Goal: Task Accomplishment & Management: Complete application form

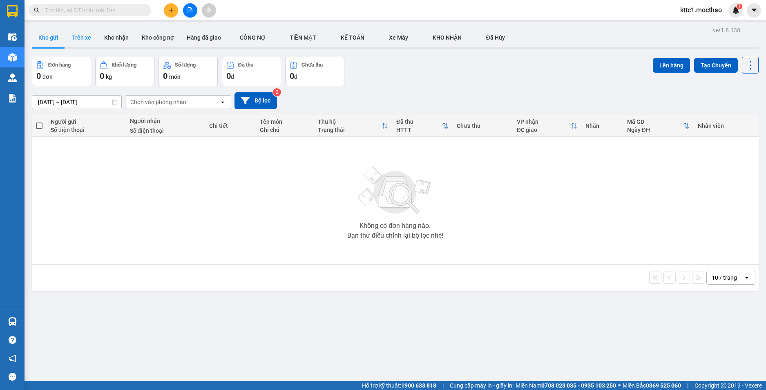
click at [83, 40] on button "Trên xe" at bounding box center [81, 38] width 33 height 20
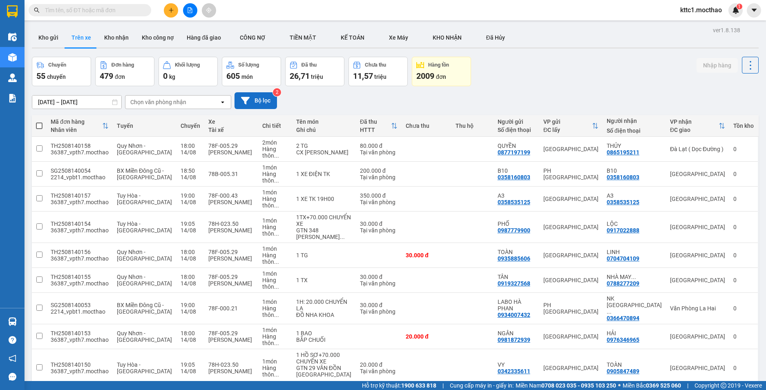
click at [250, 102] on button "Bộ lọc" at bounding box center [256, 100] width 42 height 17
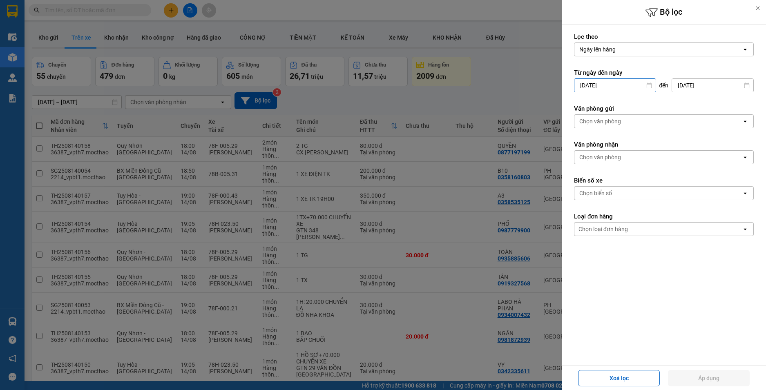
click at [610, 89] on input "12/08/2025" at bounding box center [615, 85] width 81 height 13
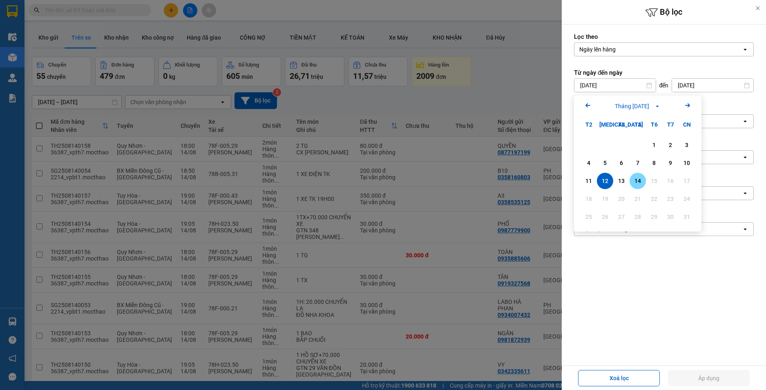
click at [638, 187] on div "14" at bounding box center [638, 181] width 16 height 16
type input "[DATE]"
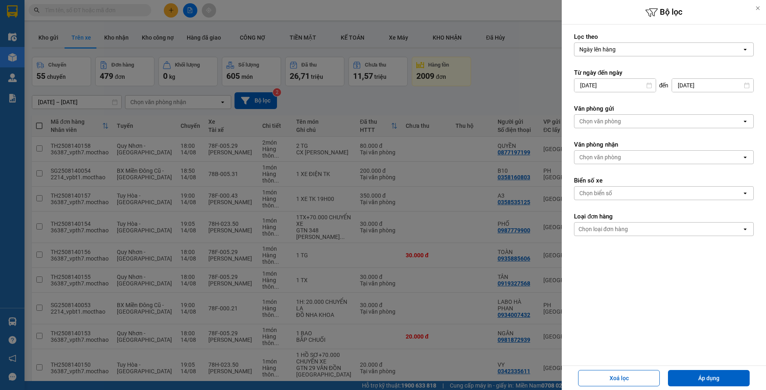
click at [604, 119] on div "Chọn văn phòng" at bounding box center [600, 121] width 42 height 8
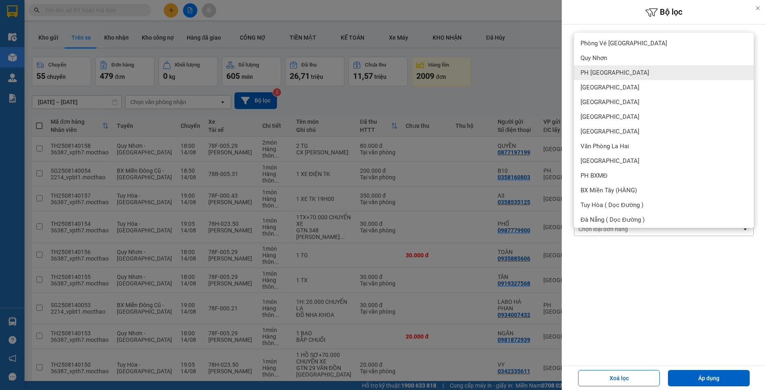
click at [609, 77] on div "PH [GEOGRAPHIC_DATA]" at bounding box center [664, 72] width 180 height 15
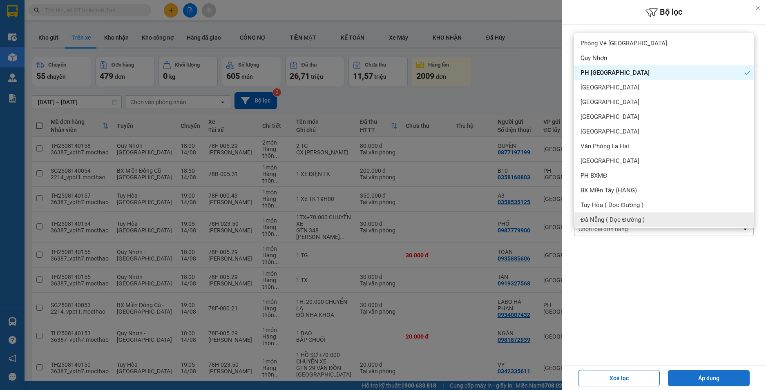
click at [724, 379] on button "Áp dụng" at bounding box center [709, 378] width 82 height 16
type input "[DATE] – [DATE]"
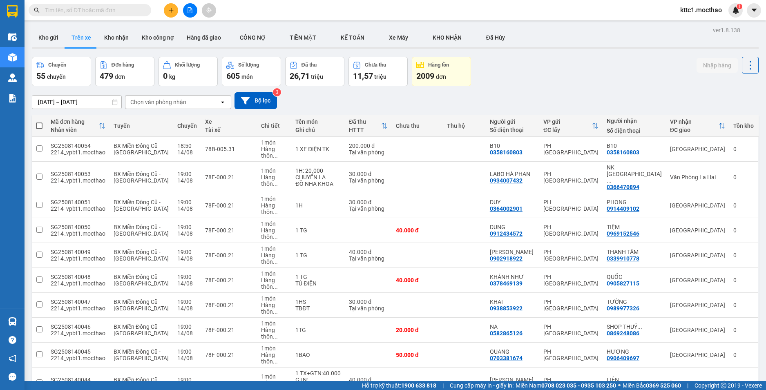
click at [705, 333] on div "100 / trang" at bounding box center [724, 329] width 49 height 15
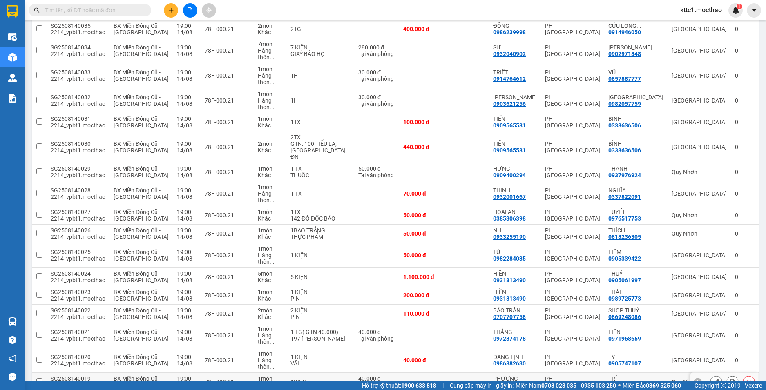
scroll to position [490, 0]
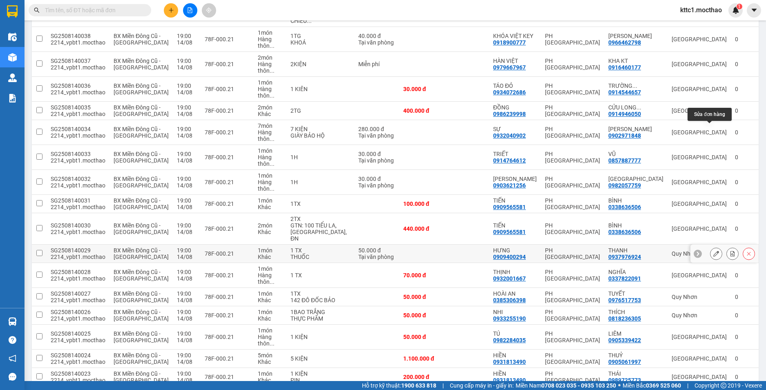
click at [713, 251] on icon at bounding box center [716, 254] width 6 height 6
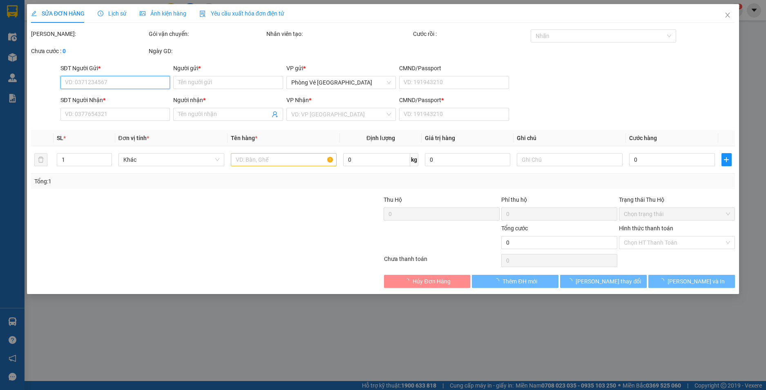
type input "0909400294"
type input "HƯNG"
type input "0937976924"
type input "THANH"
type input "1"
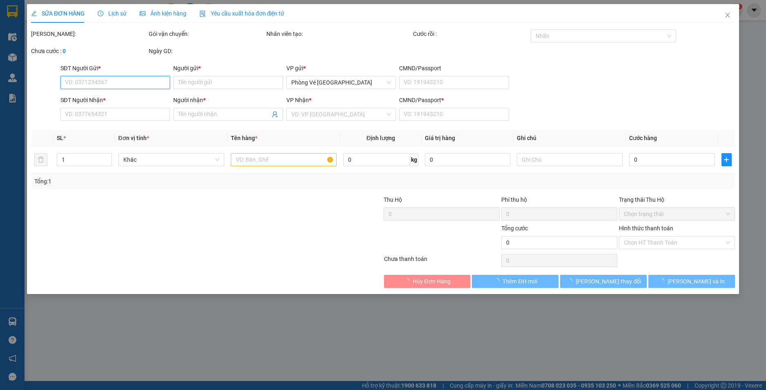
type input "50.000"
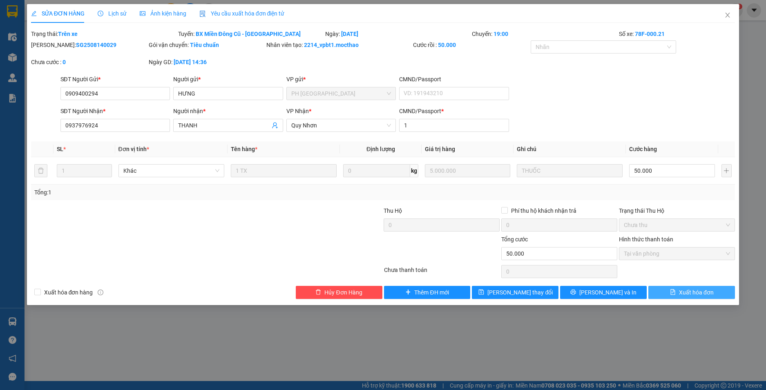
click at [687, 295] on span "Xuất hóa đơn" at bounding box center [696, 292] width 35 height 9
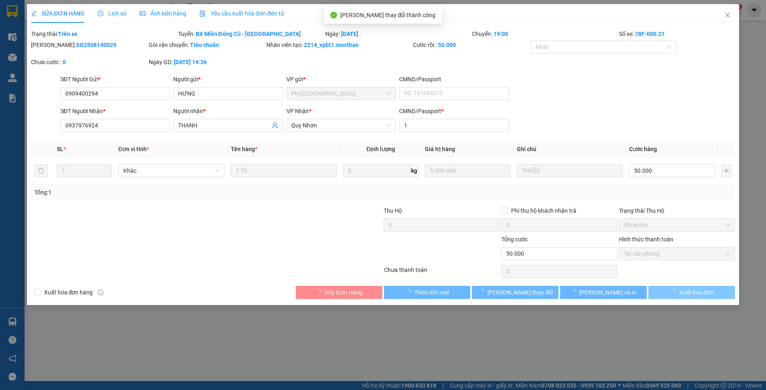
checkbox input "true"
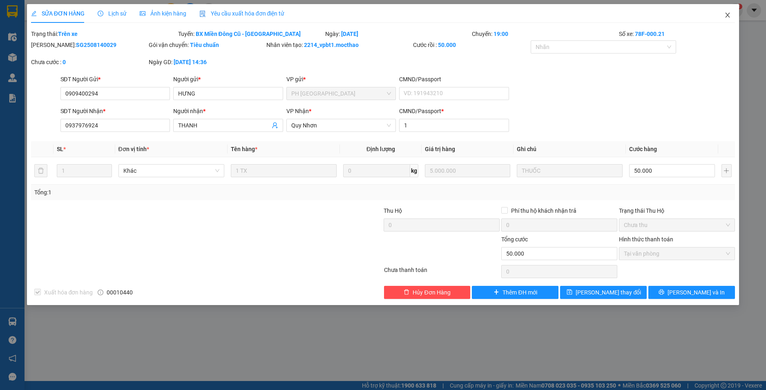
click at [727, 15] on icon "close" at bounding box center [727, 15] width 7 height 7
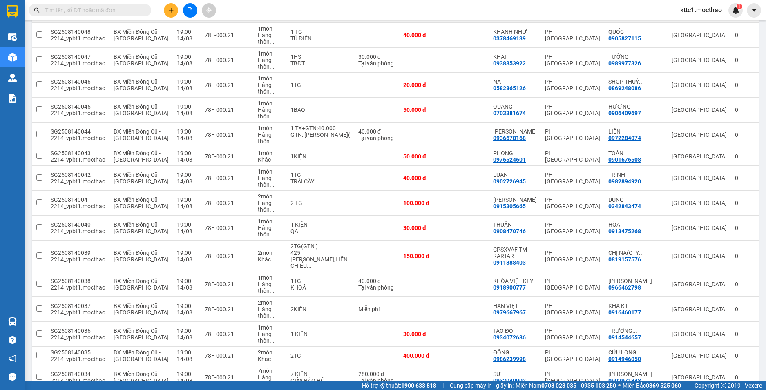
scroll to position [327, 0]
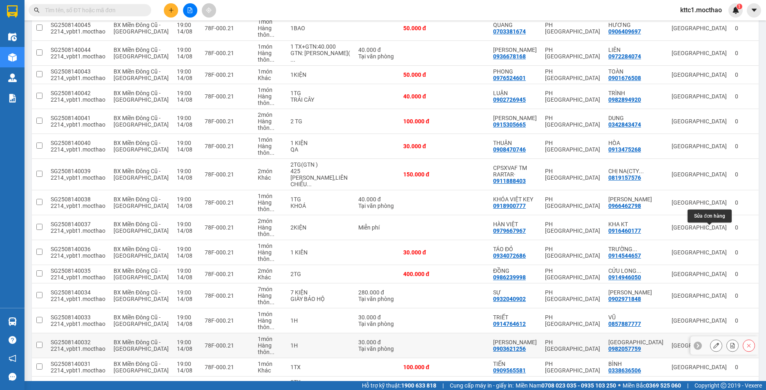
click at [711, 339] on button at bounding box center [716, 346] width 11 height 14
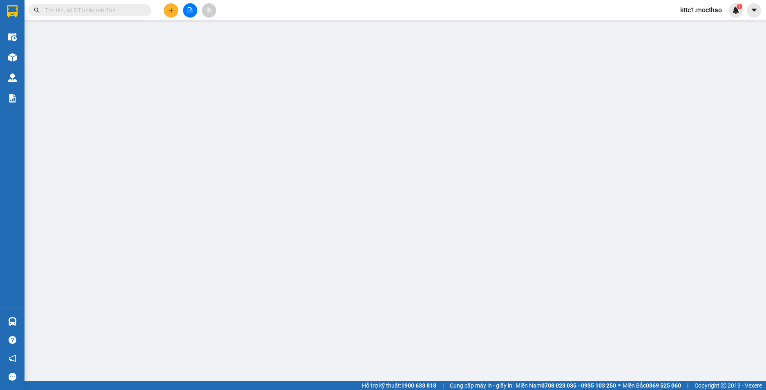
type input "0903621256"
type input "[PERSON_NAME]"
type input "0982057759"
type input "[GEOGRAPHIC_DATA]"
type input "1"
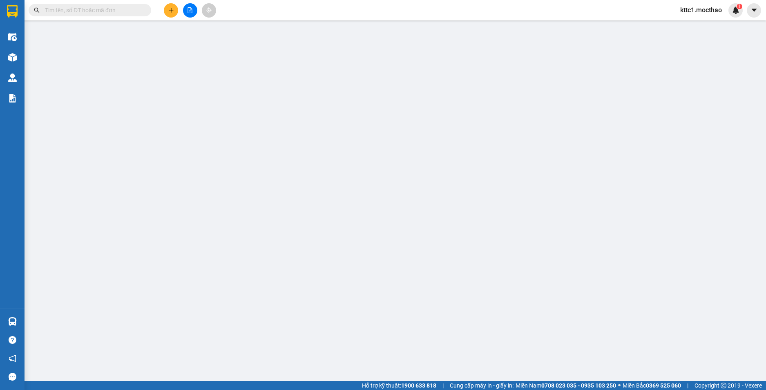
type input "30.000"
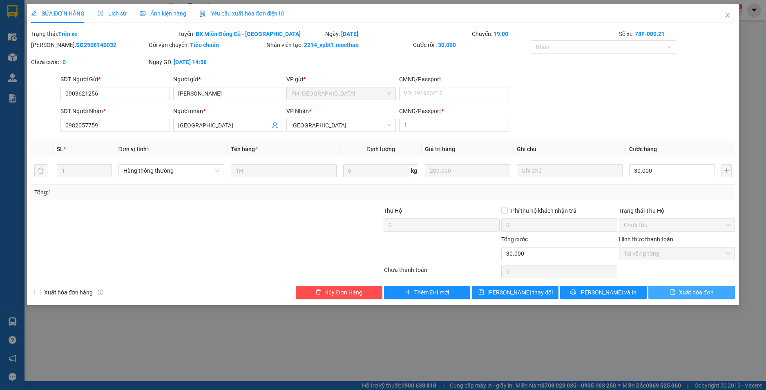
click at [698, 293] on span "Xuất hóa đơn" at bounding box center [696, 292] width 35 height 9
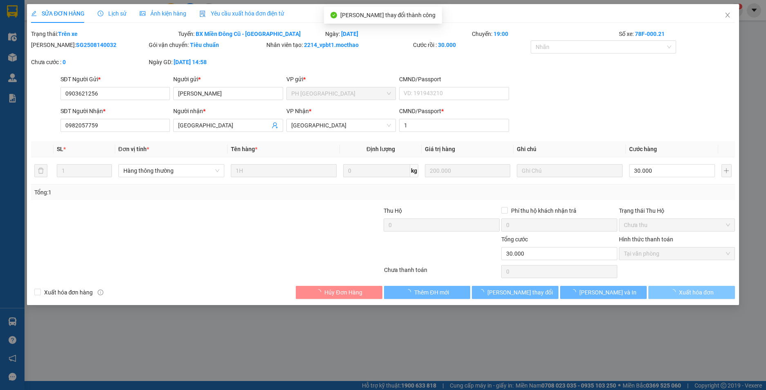
checkbox input "true"
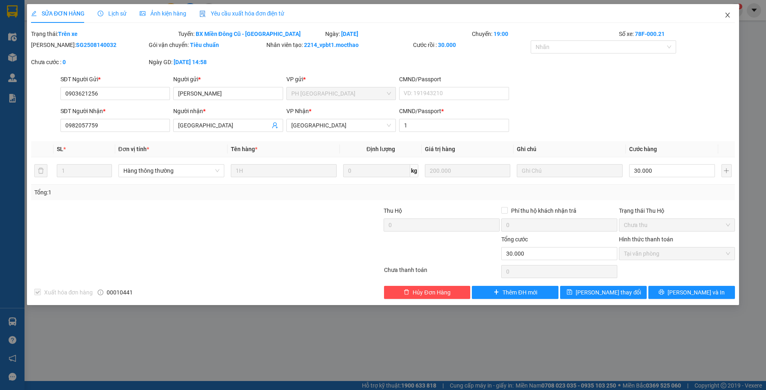
click at [727, 13] on icon "close" at bounding box center [727, 15] width 7 height 7
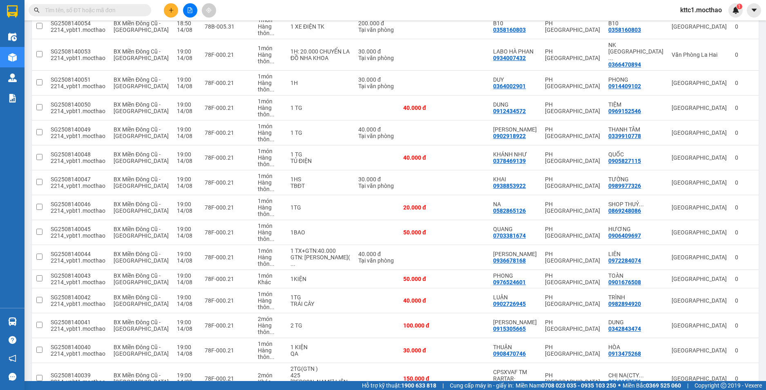
scroll to position [204, 0]
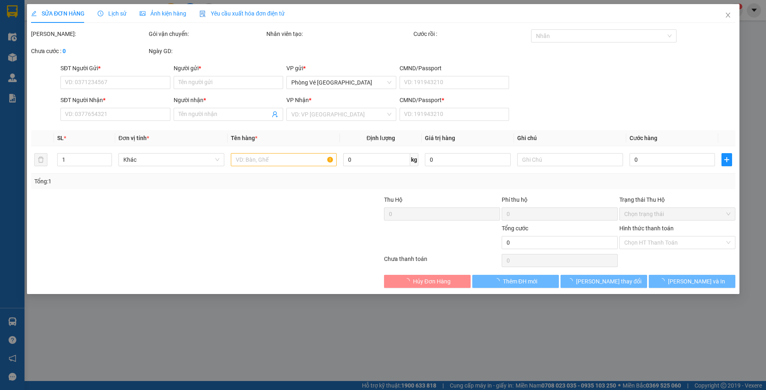
type input "0914764612"
type input "TRIẾT"
type input "0857887777"
type input "VŨ"
type input "1"
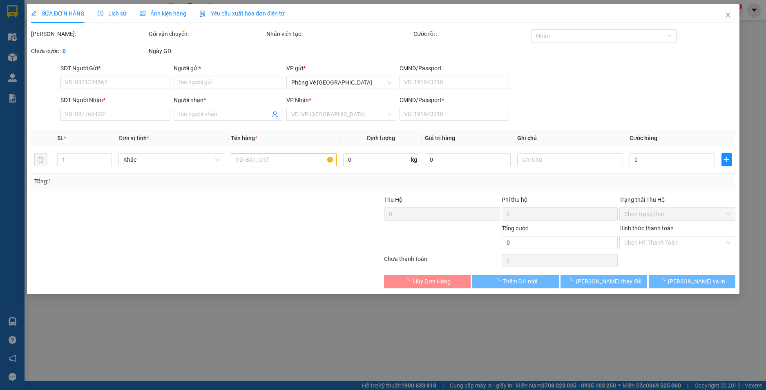
type input "30.000"
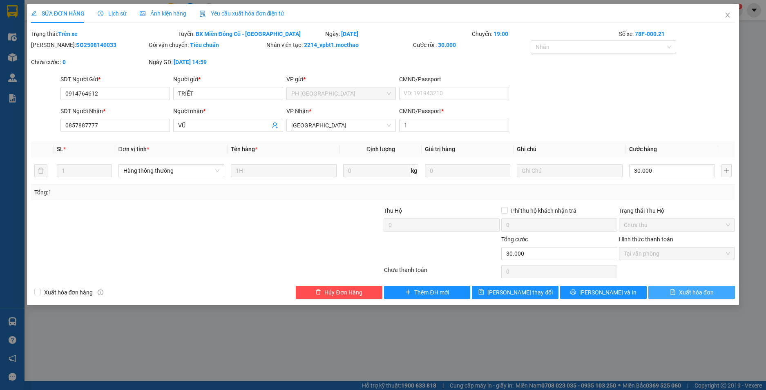
click at [698, 288] on span "Xuất hóa đơn" at bounding box center [696, 292] width 35 height 9
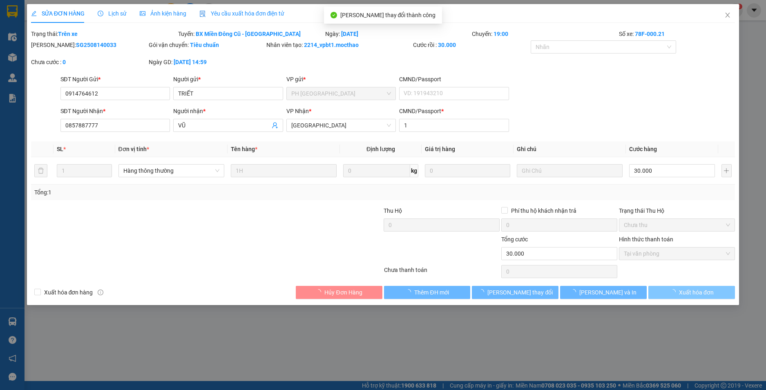
checkbox input "true"
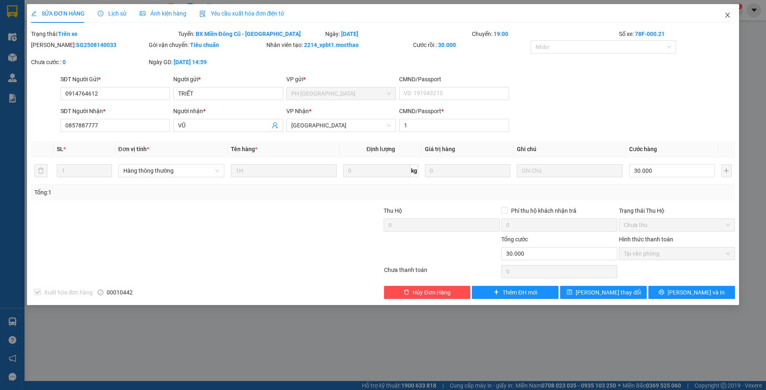
click at [725, 14] on icon "close" at bounding box center [727, 15] width 7 height 7
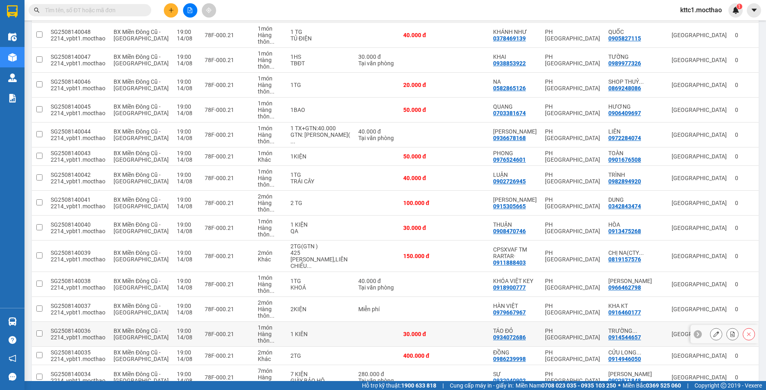
scroll to position [286, 0]
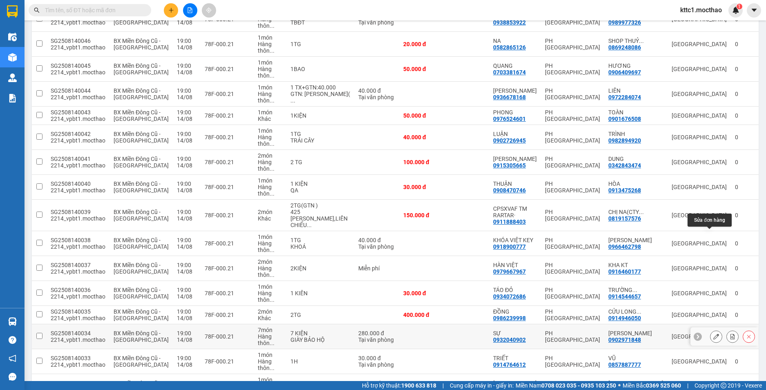
click at [713, 334] on icon at bounding box center [716, 337] width 6 height 6
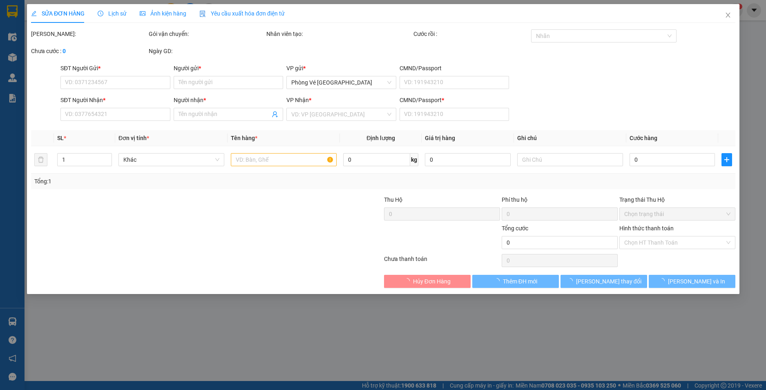
type input "0932040902"
type input "SỰ"
type input "0902971848"
type input "KHÁNH LY"
type input "1"
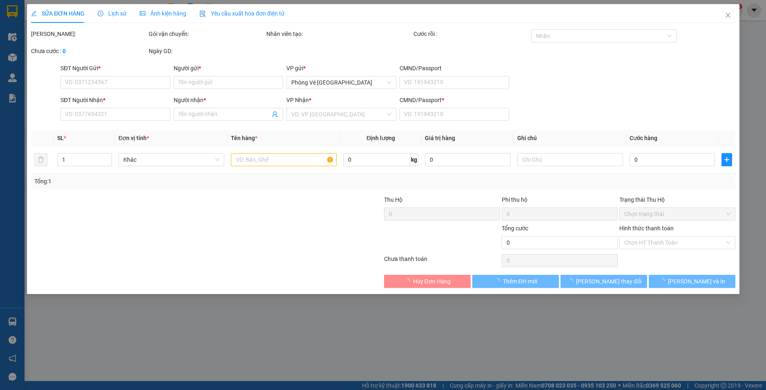
type input "280.000"
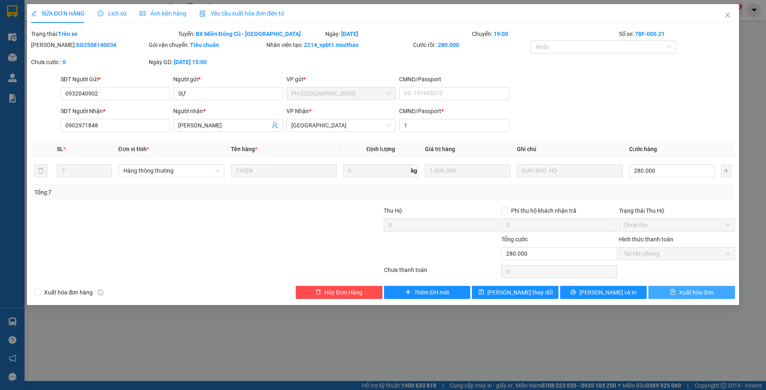
click at [707, 294] on span "Xuất hóa đơn" at bounding box center [696, 292] width 35 height 9
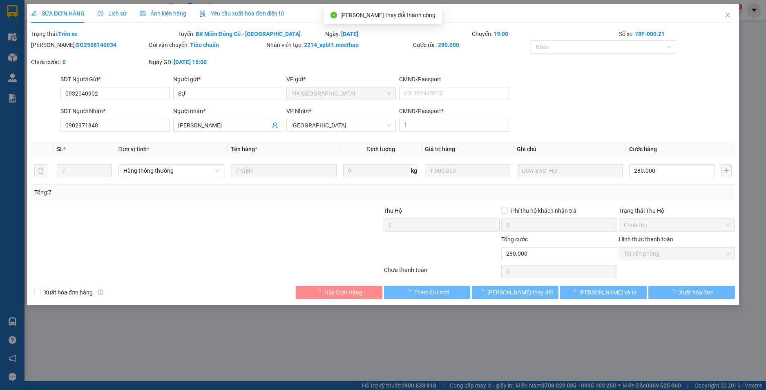
checkbox input "true"
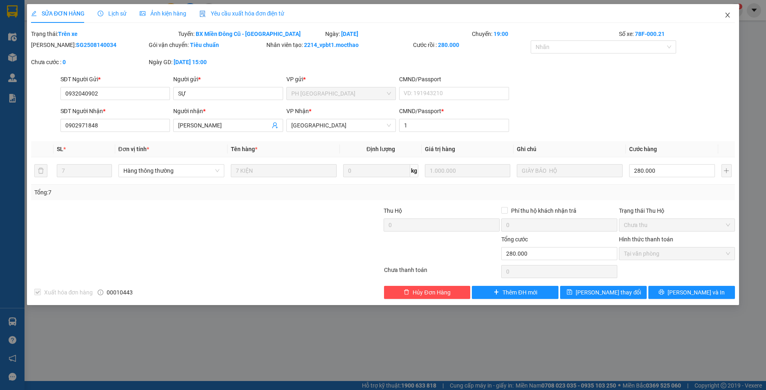
click at [729, 18] on icon "close" at bounding box center [727, 15] width 7 height 7
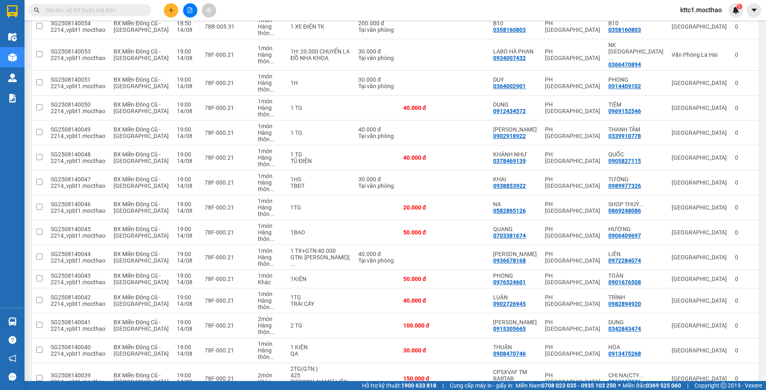
scroll to position [204, 0]
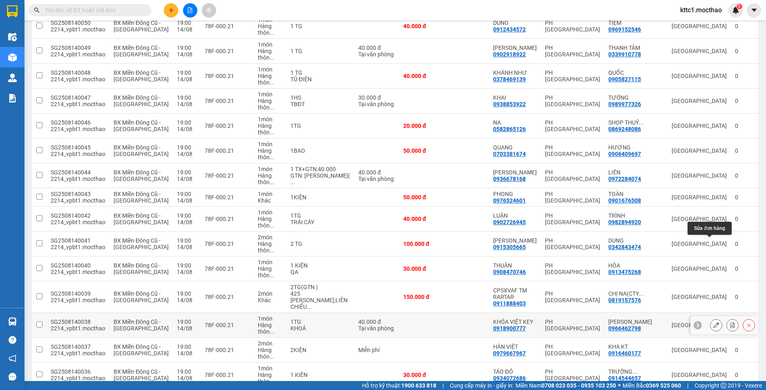
click at [711, 318] on button at bounding box center [716, 325] width 11 height 14
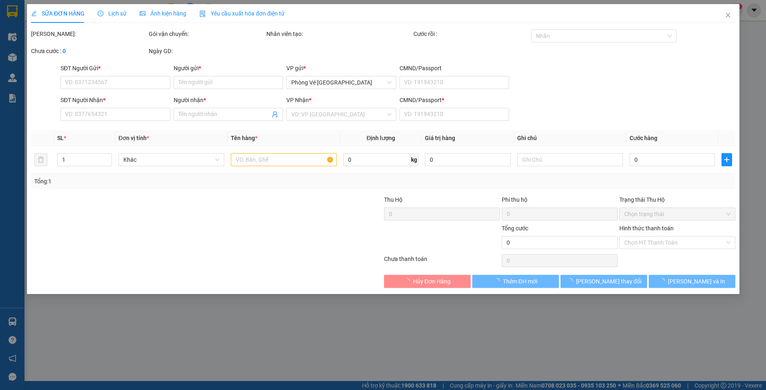
type input "0918900777"
type input "KHÓA VIỆT KEY"
type input "0966462798"
type input "KIM NGÂN"
type input "079075029890"
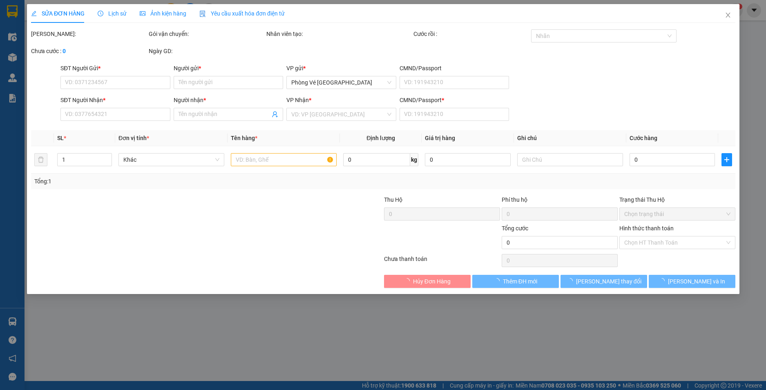
type input "40.000"
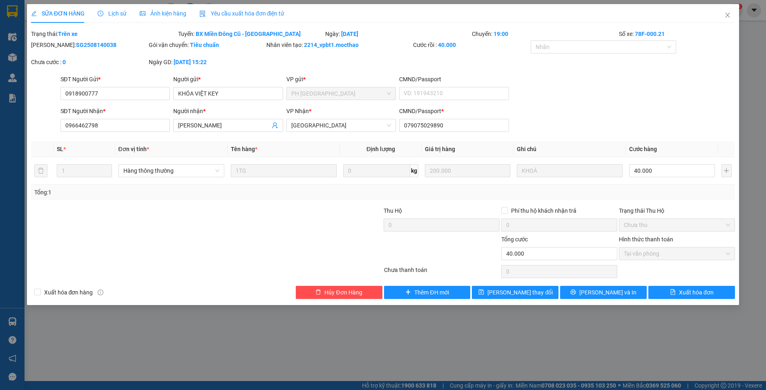
click at [237, 13] on span "Yêu cầu xuất hóa đơn điện tử" at bounding box center [241, 13] width 85 height 7
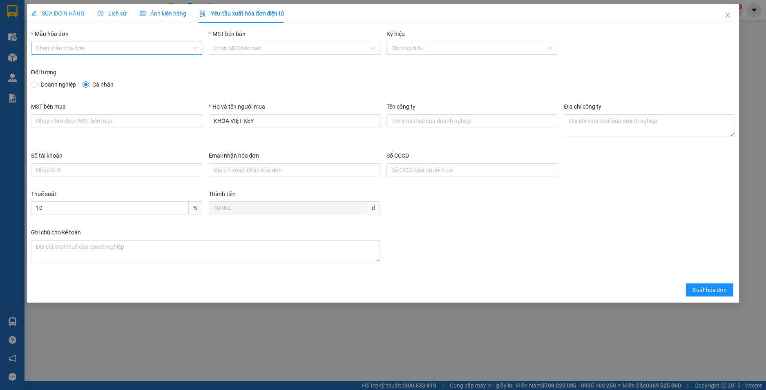
click at [167, 49] on input "Mẫu hóa đơn" at bounding box center [114, 48] width 156 height 12
click at [114, 66] on div "HĐH" at bounding box center [116, 64] width 161 height 9
type input "8"
drag, startPoint x: 276, startPoint y: 122, endPoint x: 179, endPoint y: 121, distance: 96.4
click at [179, 121] on div "MST bên mua Họ và tên người mua KHÓA VIỆT KEY Tên công ty Địa chỉ công ty" at bounding box center [383, 126] width 711 height 49
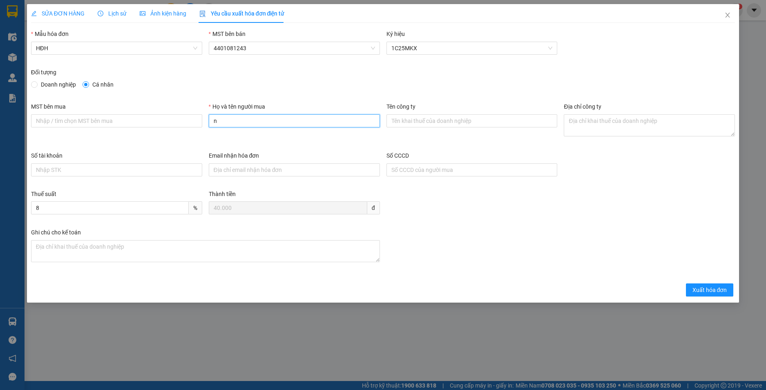
type input "Người mua không cung cấp thông tin"
click at [705, 291] on span "Xuất hóa đơn" at bounding box center [710, 290] width 35 height 9
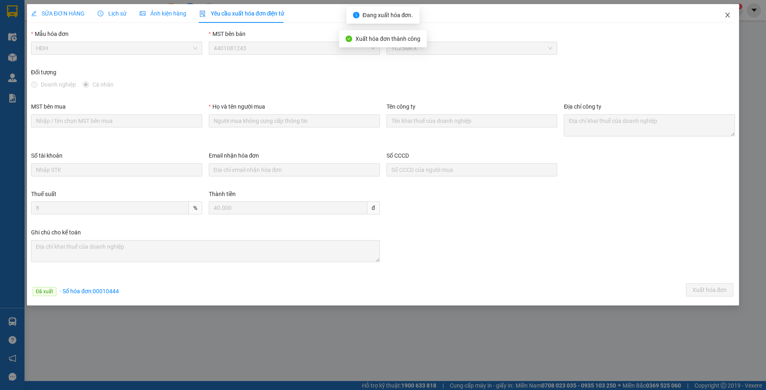
click at [729, 17] on icon "close" at bounding box center [728, 15] width 4 height 5
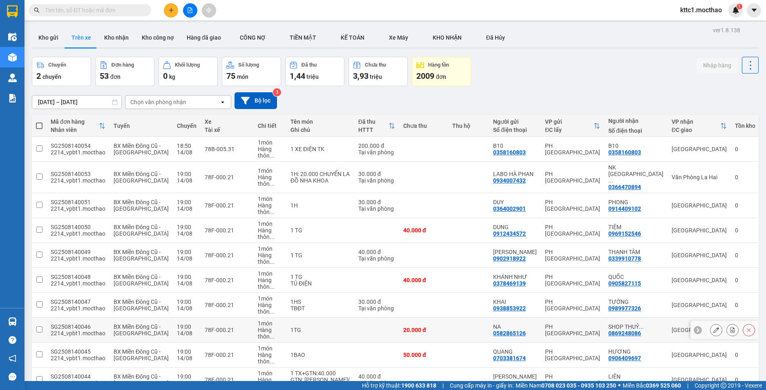
scroll to position [82, 0]
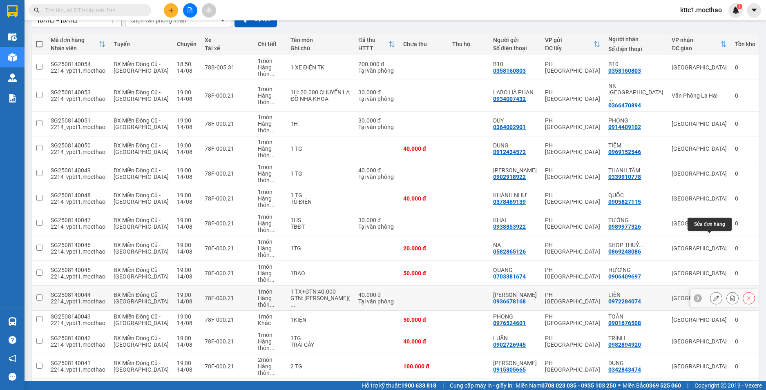
click at [711, 291] on button at bounding box center [716, 298] width 11 height 14
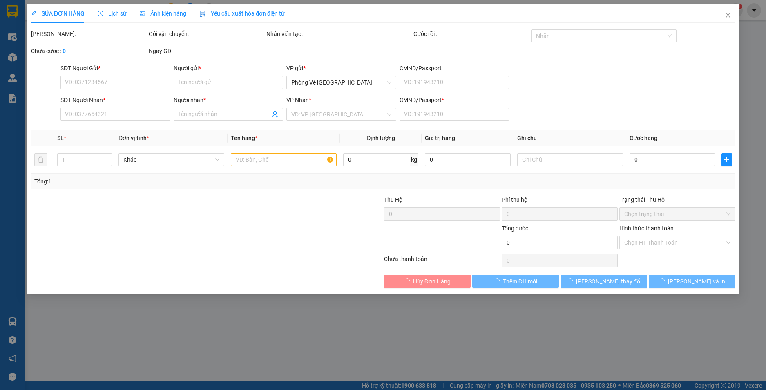
type input "0936678168"
type input "PHƯƠNG LINH"
type input "0972284074"
type input "LIÊN"
type input "1"
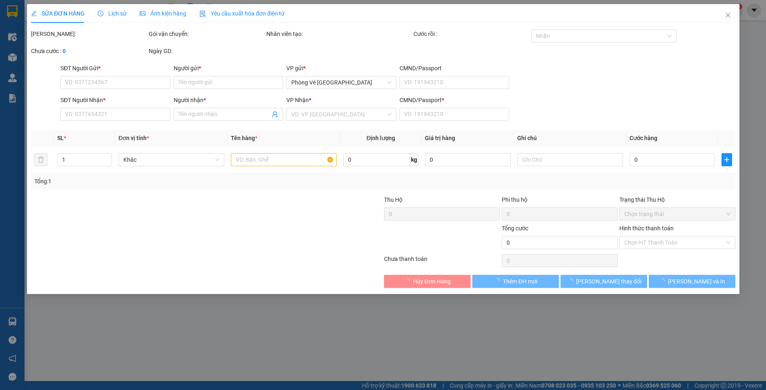
type input "40.000"
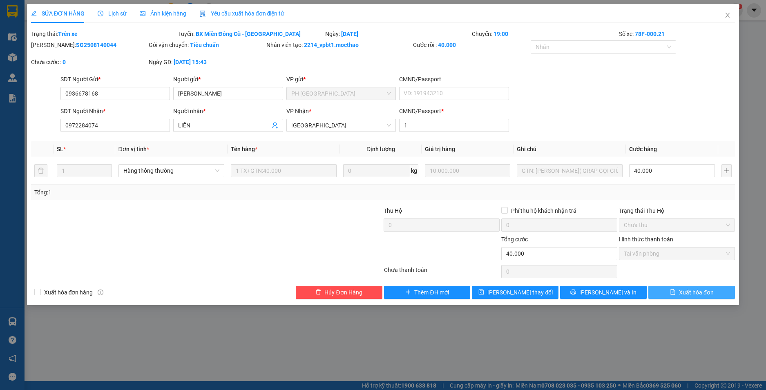
click at [684, 292] on span "Xuất hóa đơn" at bounding box center [696, 292] width 35 height 9
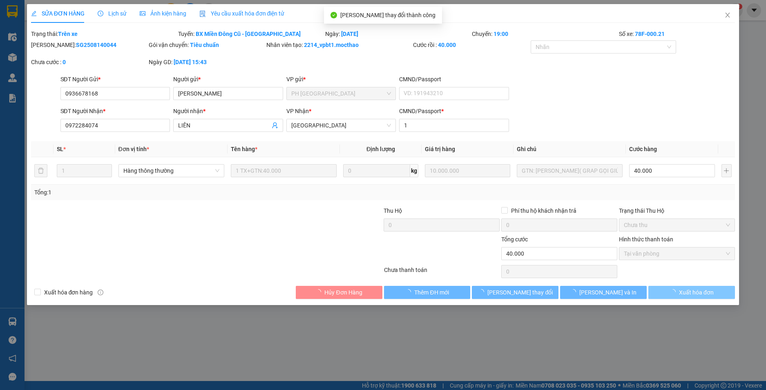
checkbox input "true"
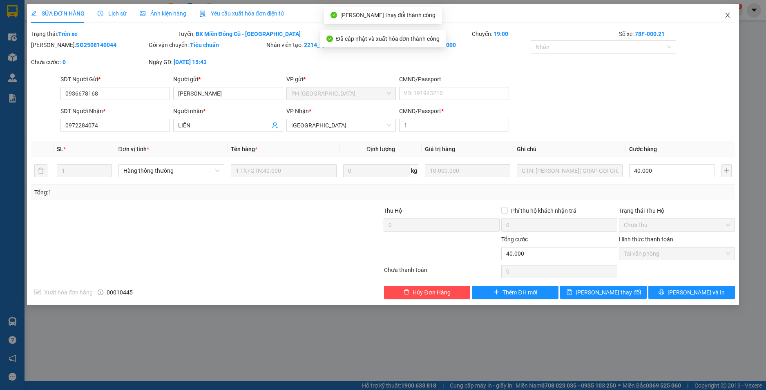
click at [727, 17] on icon "close" at bounding box center [727, 15] width 7 height 7
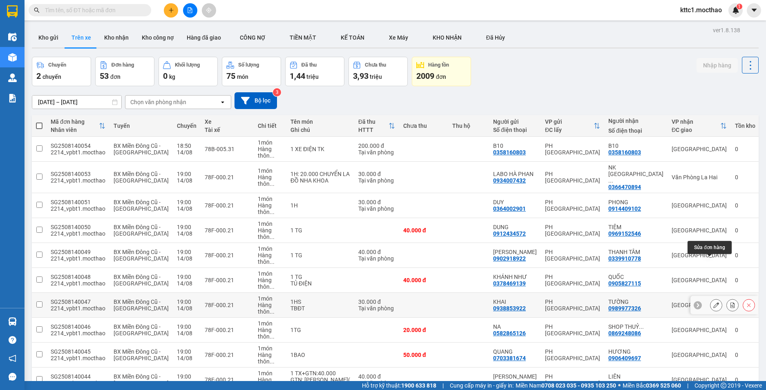
click at [713, 302] on icon at bounding box center [716, 305] width 6 height 6
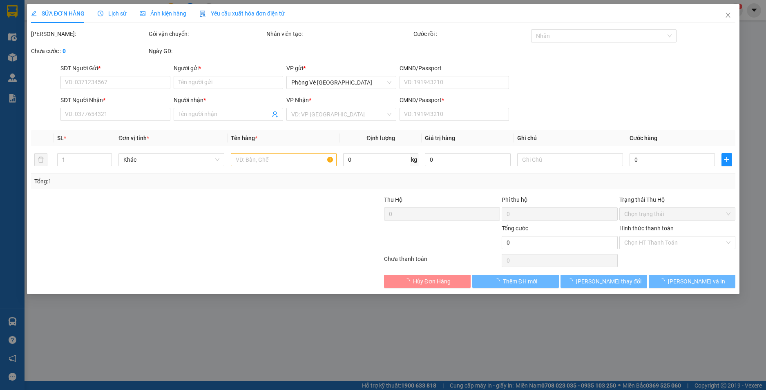
type input "0938853922"
type input "KHAI"
type input "0989977326"
type input "TƯỜNG"
type input "1"
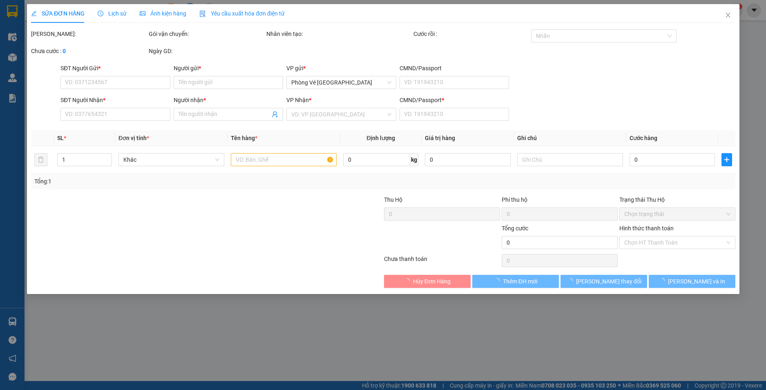
type input "30.000"
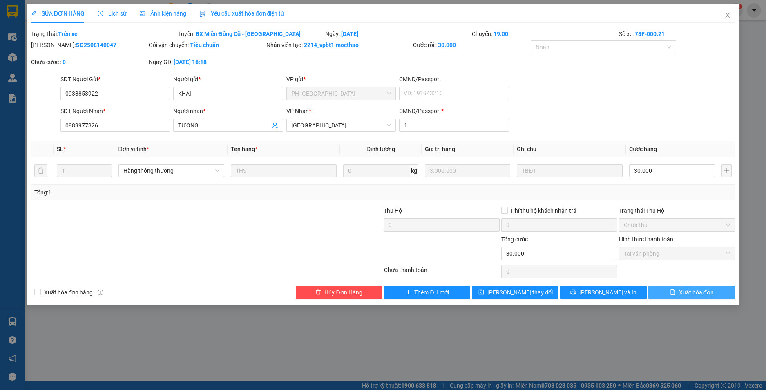
click at [701, 295] on span "Xuất hóa đơn" at bounding box center [696, 292] width 35 height 9
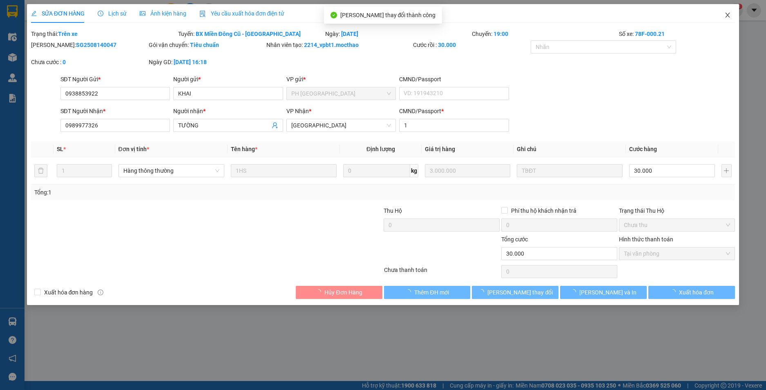
checkbox input "true"
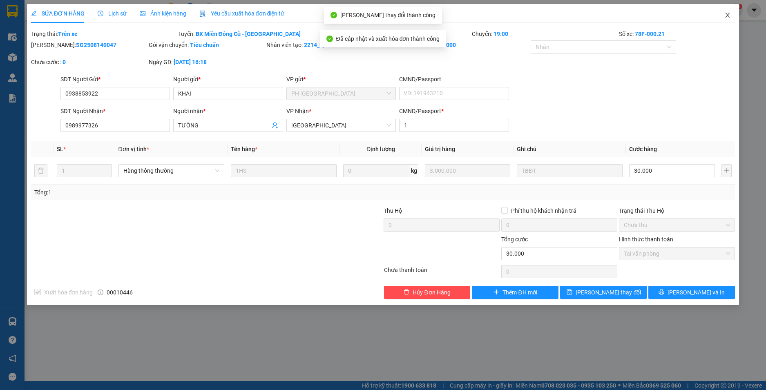
click at [729, 14] on icon "close" at bounding box center [727, 15] width 7 height 7
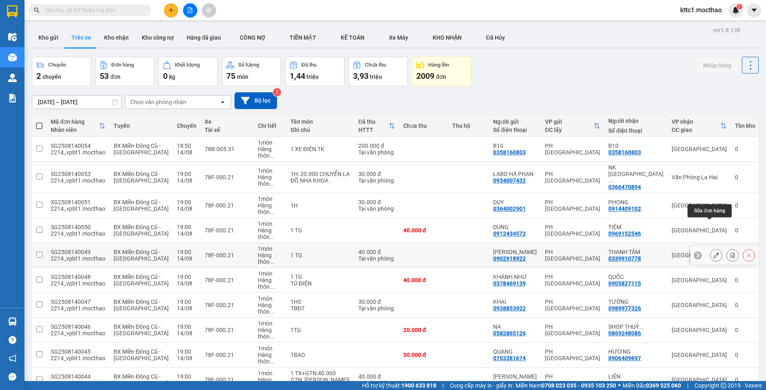
click at [713, 253] on icon at bounding box center [716, 256] width 6 height 6
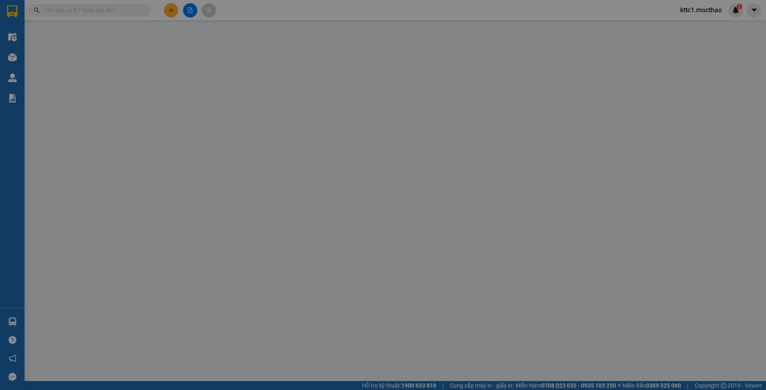
type input "0902918922"
type input "THU VÂN"
type input "0339910778"
type input "THANH TÂM"
type input "1"
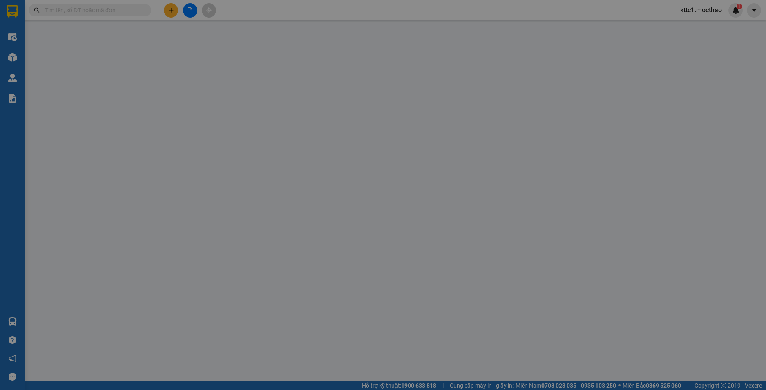
type input "40.000"
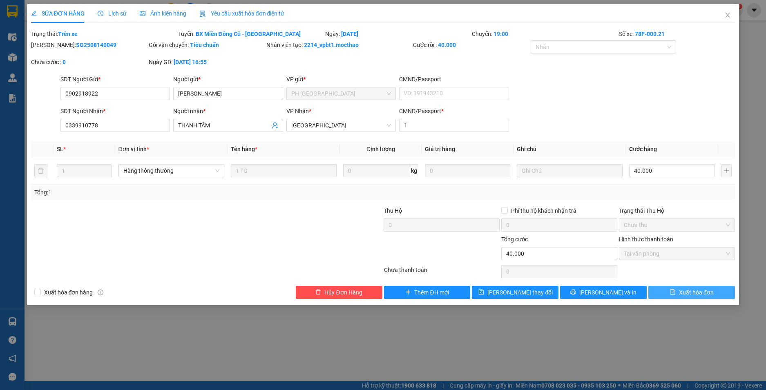
click at [706, 292] on span "Xuất hóa đơn" at bounding box center [696, 292] width 35 height 9
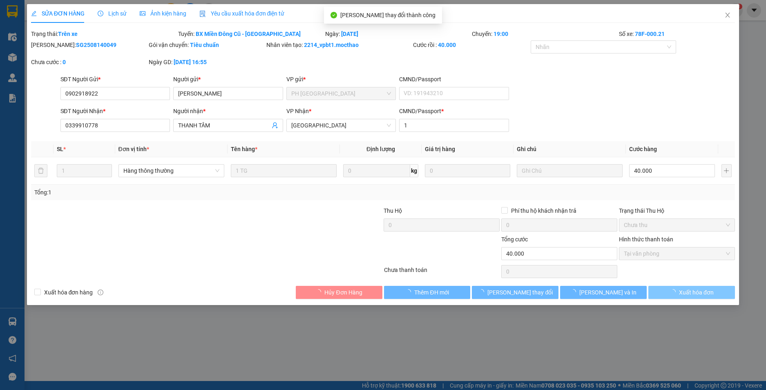
checkbox input "true"
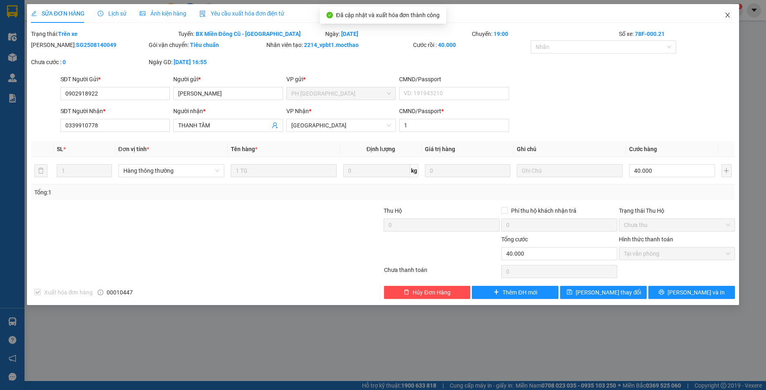
click at [727, 14] on icon "close" at bounding box center [728, 15] width 4 height 5
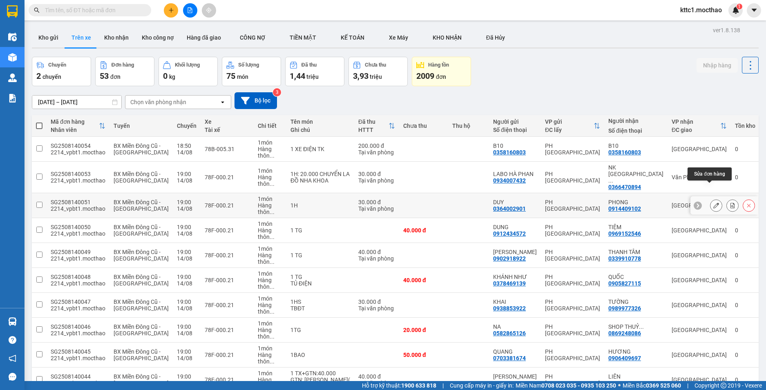
click at [713, 203] on icon at bounding box center [716, 206] width 6 height 6
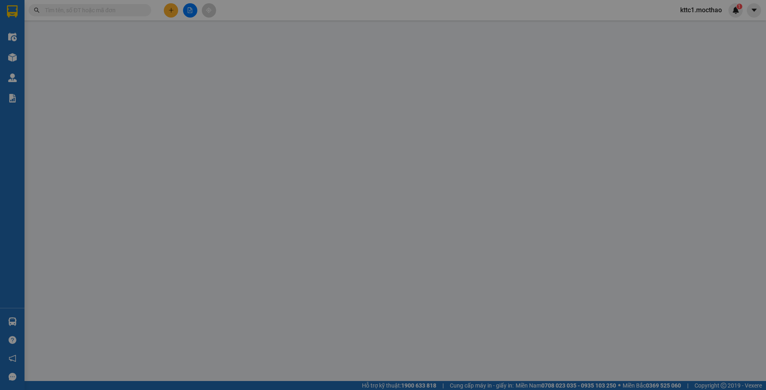
type input "0364002901"
type input "DUY"
type input "0914409102"
type input "PHONG"
type input "1"
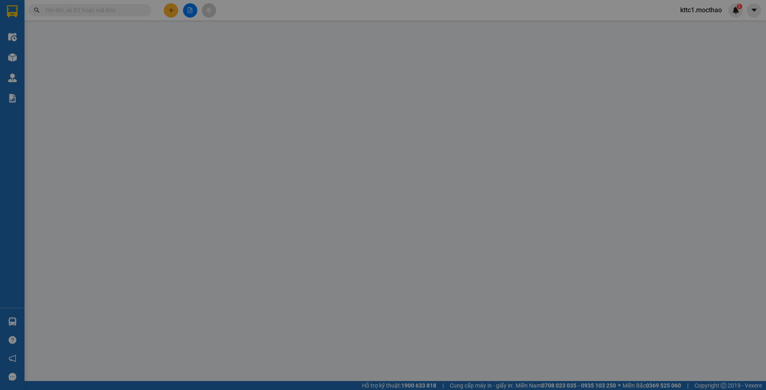
type input "30.000"
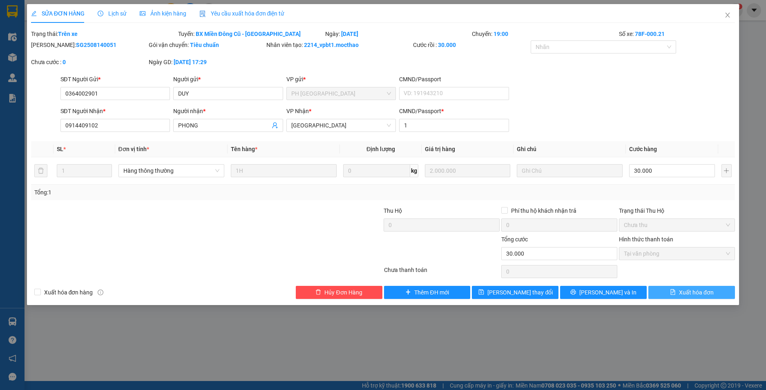
click at [702, 294] on span "Xuất hóa đơn" at bounding box center [696, 292] width 35 height 9
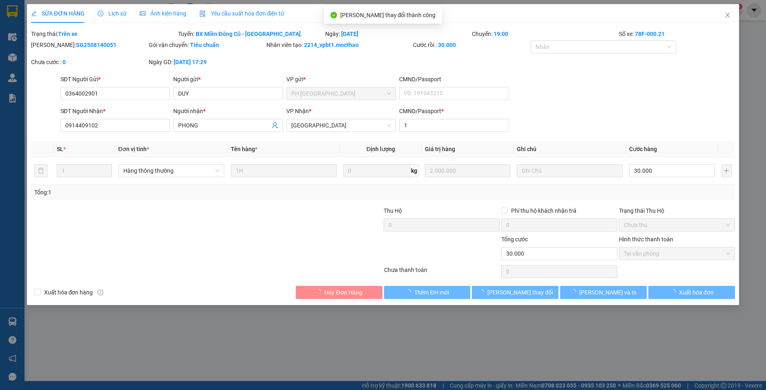
checkbox input "true"
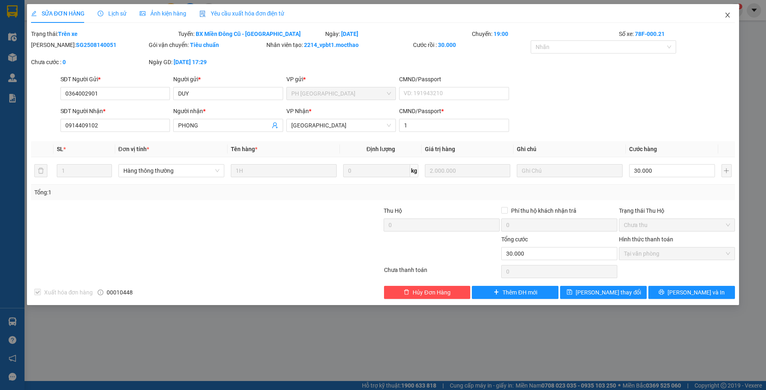
click at [728, 14] on icon "close" at bounding box center [727, 15] width 7 height 7
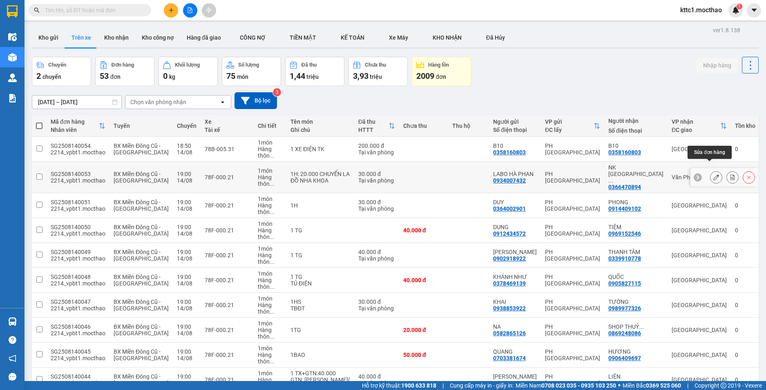
click at [713, 174] on icon at bounding box center [716, 177] width 6 height 6
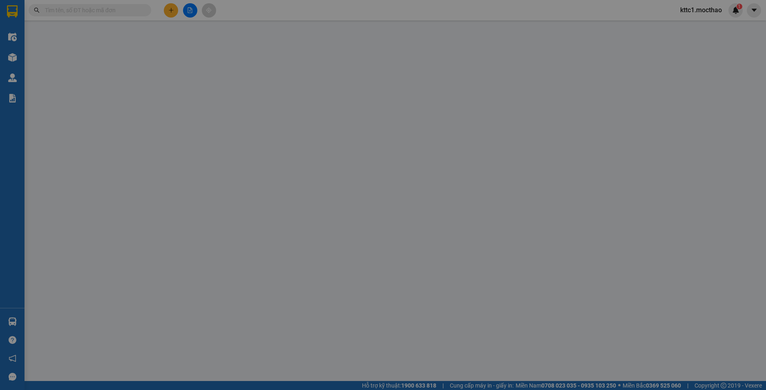
type input "0934007432"
type input "LABO HÀ PHAN"
type input "0366470894"
type input "NK SÀI GÒN PHÚ YÊN"
type input "1"
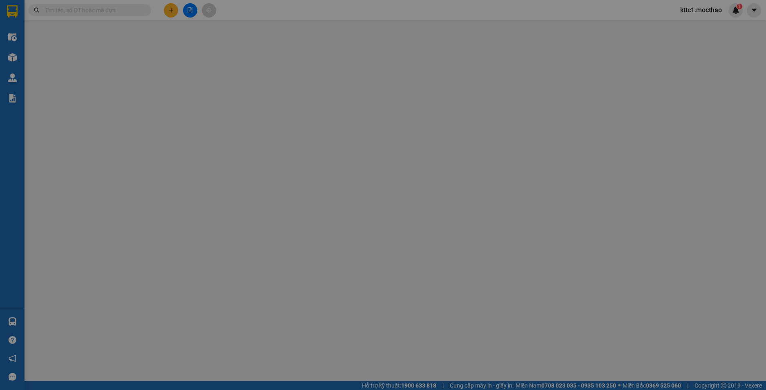
type input "30.000"
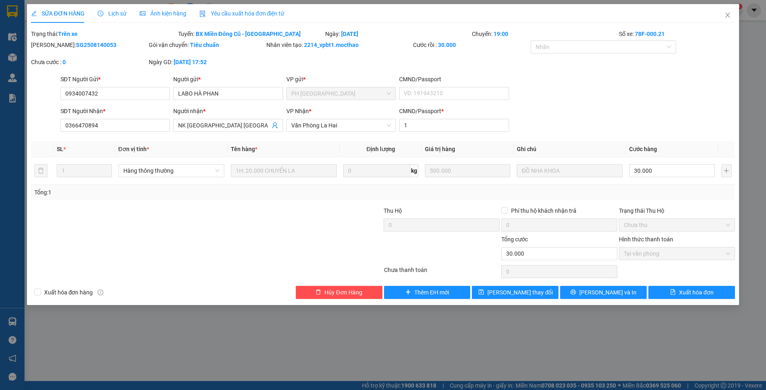
click at [237, 18] on div "Yêu cầu xuất hóa đơn điện tử" at bounding box center [241, 13] width 85 height 9
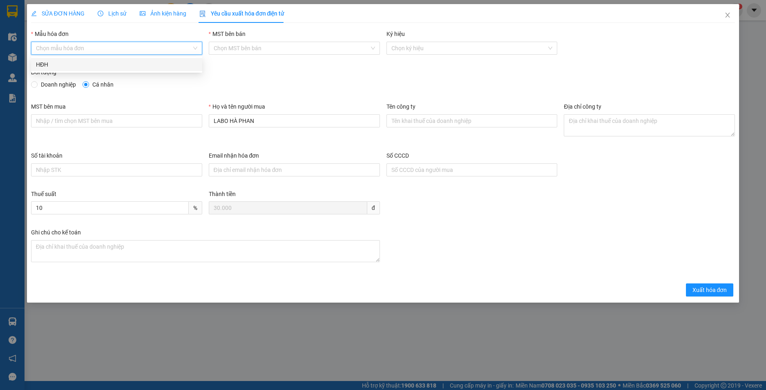
click at [128, 45] on input "Mẫu hóa đơn" at bounding box center [114, 48] width 156 height 12
click at [123, 63] on div "HĐH" at bounding box center [116, 64] width 161 height 9
type input "8"
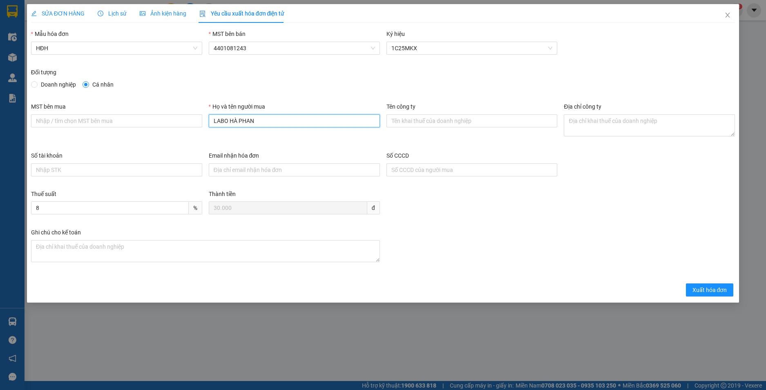
drag, startPoint x: 276, startPoint y: 123, endPoint x: 190, endPoint y: 110, distance: 86.9
click at [190, 110] on div "MST bên mua Họ và tên người mua LABO HÀ PHAN Tên công ty Địa chỉ công ty" at bounding box center [383, 126] width 711 height 49
type input "Người mua không cung cấp thông tin"
click at [718, 291] on span "Xuất hóa đơn" at bounding box center [710, 290] width 35 height 9
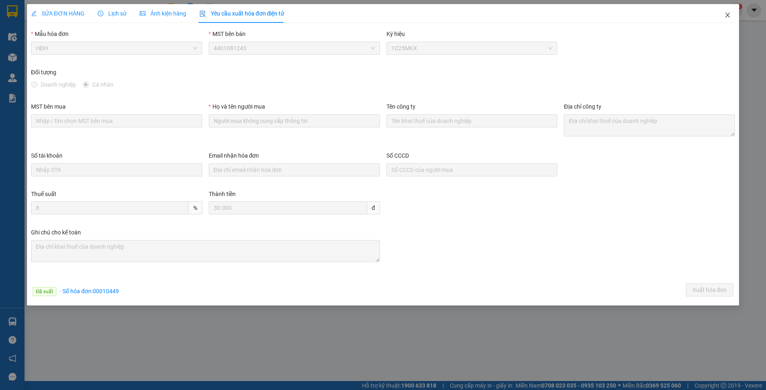
click at [729, 17] on icon "close" at bounding box center [728, 15] width 4 height 5
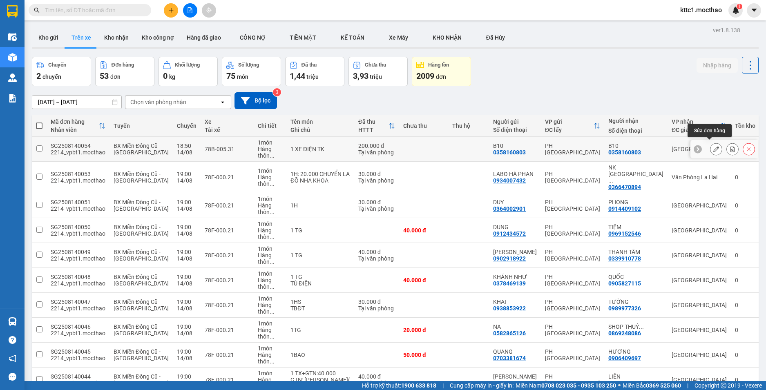
click at [713, 146] on icon at bounding box center [716, 149] width 6 height 6
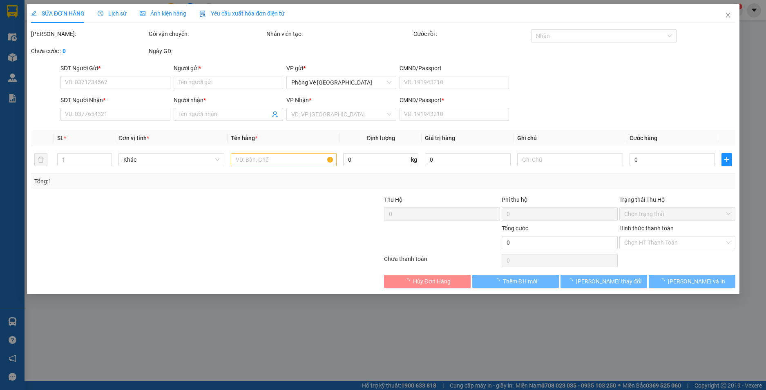
type input "0358160803"
type input "B10"
type input "0358160803"
type input "B10"
type input "1"
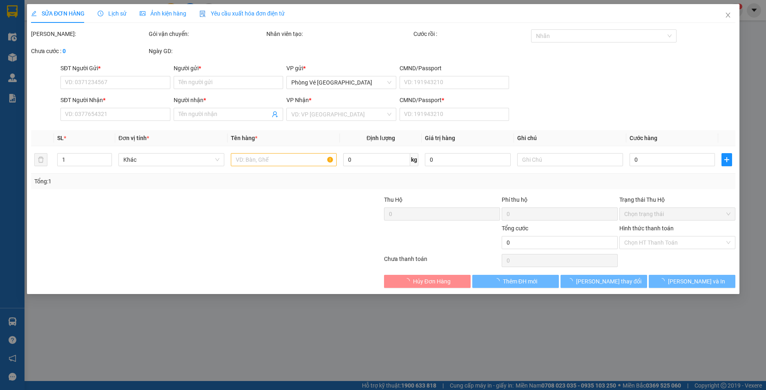
type input "200.000"
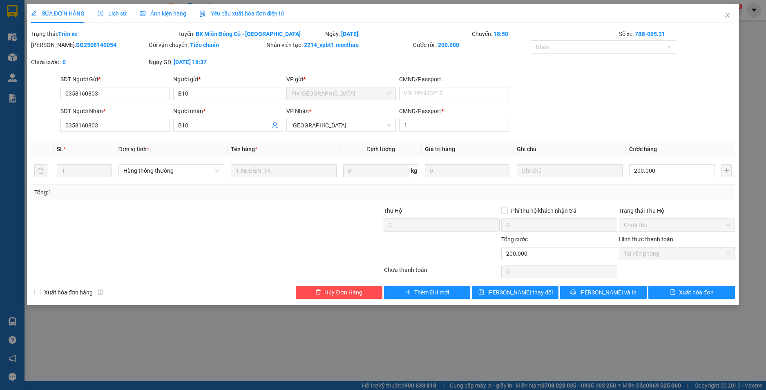
click at [259, 11] on span "Yêu cầu xuất hóa đơn điện tử" at bounding box center [241, 13] width 85 height 7
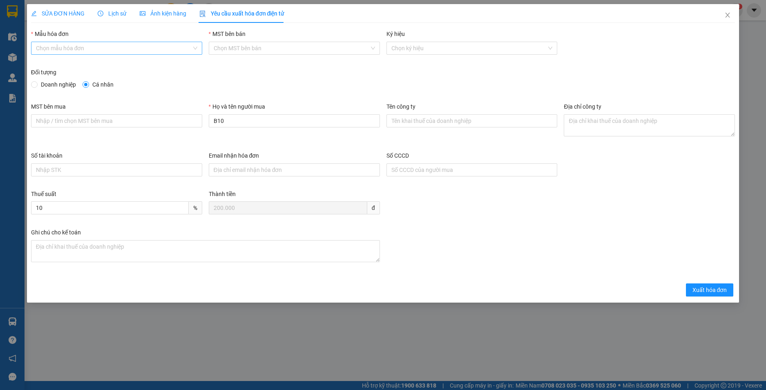
click at [138, 47] on input "Mẫu hóa đơn" at bounding box center [114, 48] width 156 height 12
click at [77, 63] on div "HĐH" at bounding box center [116, 64] width 161 height 9
type input "8"
drag, startPoint x: 244, startPoint y: 120, endPoint x: 207, endPoint y: 117, distance: 36.4
click at [207, 117] on div "Họ và tên người mua B10" at bounding box center [295, 126] width 178 height 49
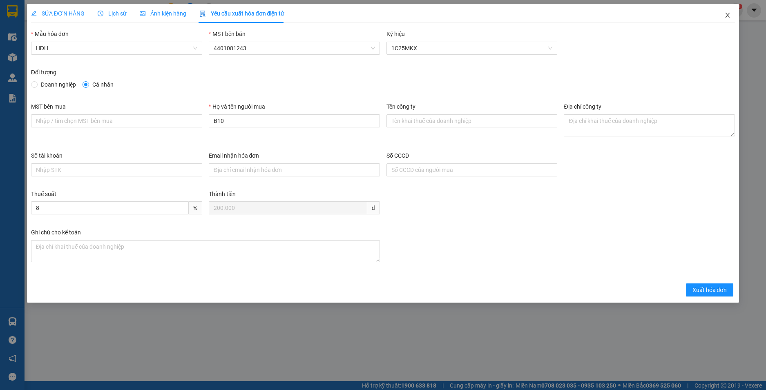
click at [728, 14] on icon "close" at bounding box center [727, 15] width 7 height 7
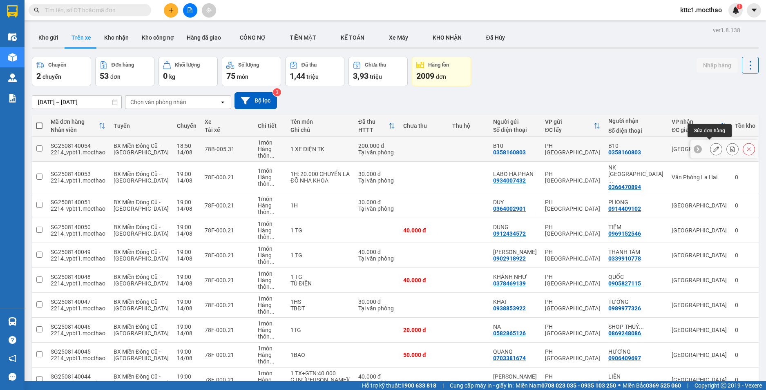
click at [711, 145] on button at bounding box center [716, 149] width 11 height 14
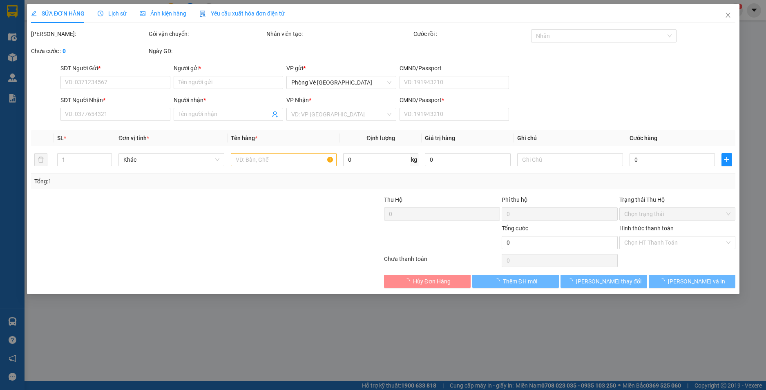
type input "0358160803"
type input "B10"
type input "0358160803"
type input "B10"
type input "1"
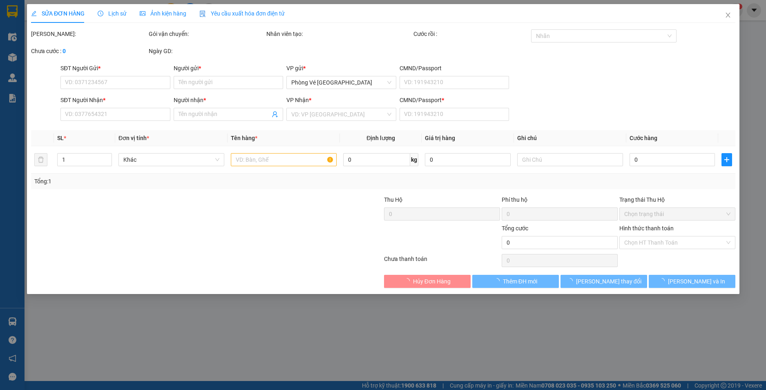
type input "200.000"
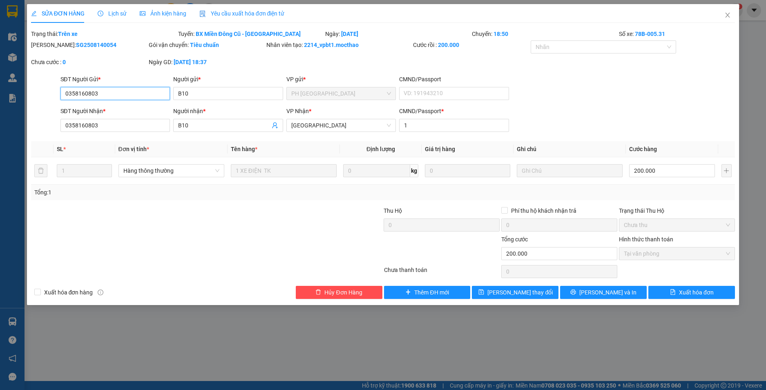
drag, startPoint x: 124, startPoint y: 94, endPoint x: 51, endPoint y: 94, distance: 72.7
click at [51, 94] on div "SĐT Người Gửi * 0358160803 0358160803 Người gửi * B10 VP gửi * PH Sài Gòn CMND/…" at bounding box center [383, 89] width 706 height 29
click at [266, 13] on span "Yêu cầu xuất hóa đơn điện tử" at bounding box center [241, 13] width 85 height 7
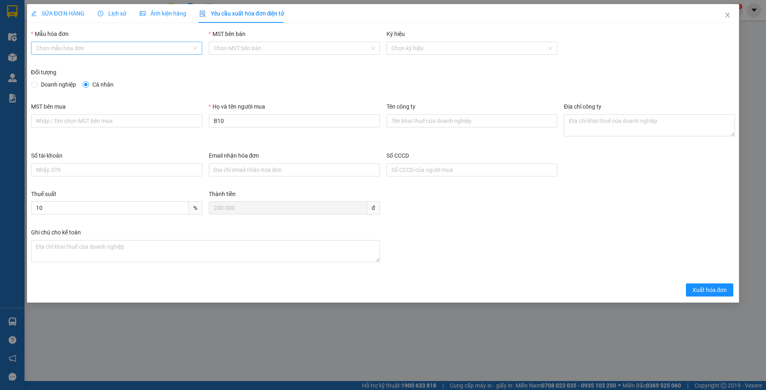
click at [148, 45] on input "Mẫu hóa đơn" at bounding box center [114, 48] width 156 height 12
click at [132, 63] on div "HĐH" at bounding box center [116, 64] width 161 height 9
type input "8"
drag, startPoint x: 228, startPoint y: 121, endPoint x: 181, endPoint y: 126, distance: 46.8
click at [181, 126] on div "MST bên mua Họ và tên người mua B10 Tên công ty Địa chỉ công ty" at bounding box center [383, 126] width 711 height 49
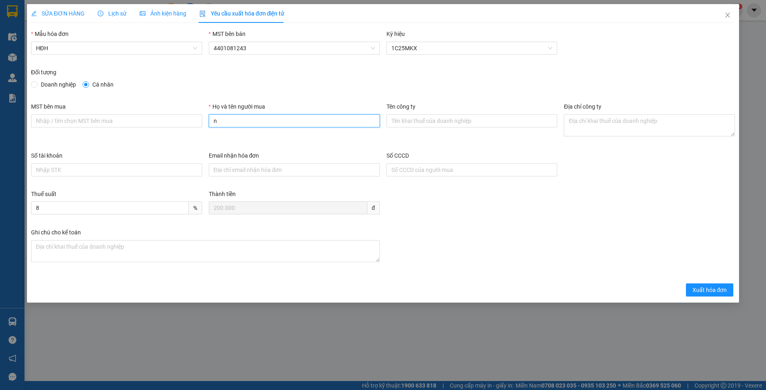
type input "Người mua không cung cấp thông tin"
click at [698, 286] on span "Xuất hóa đơn" at bounding box center [710, 290] width 35 height 9
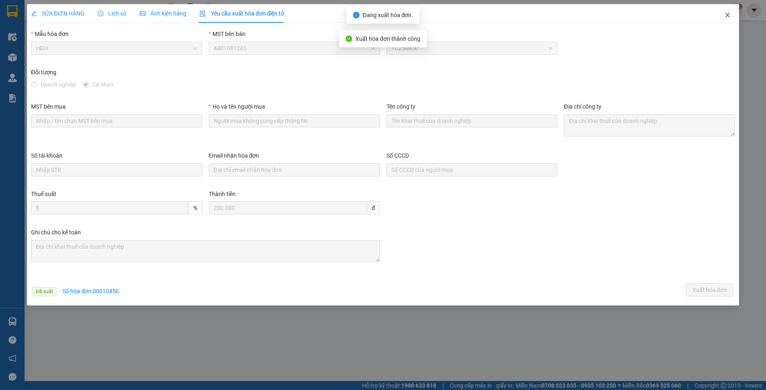
click at [727, 15] on icon "close" at bounding box center [728, 15] width 4 height 5
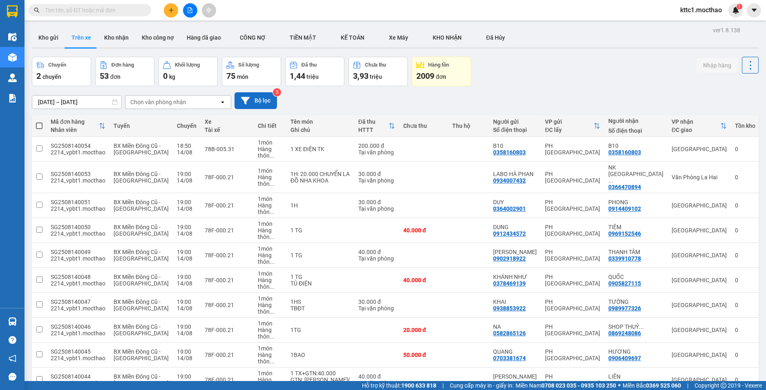
click at [254, 101] on button "Bộ lọc" at bounding box center [256, 100] width 42 height 17
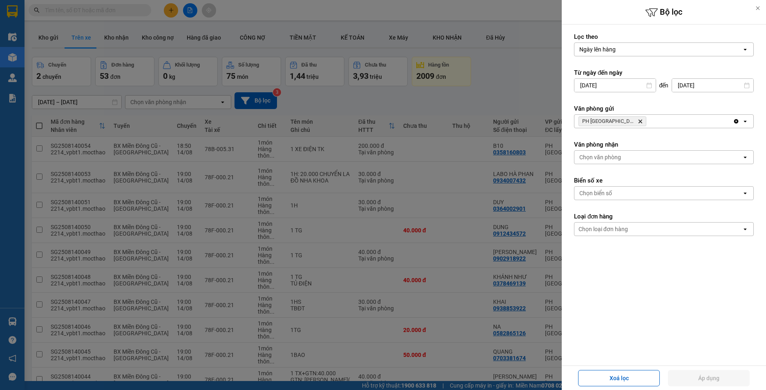
click at [638, 121] on icon "Delete" at bounding box center [640, 121] width 5 height 5
click at [614, 121] on div "Chọn văn phòng" at bounding box center [600, 121] width 42 height 8
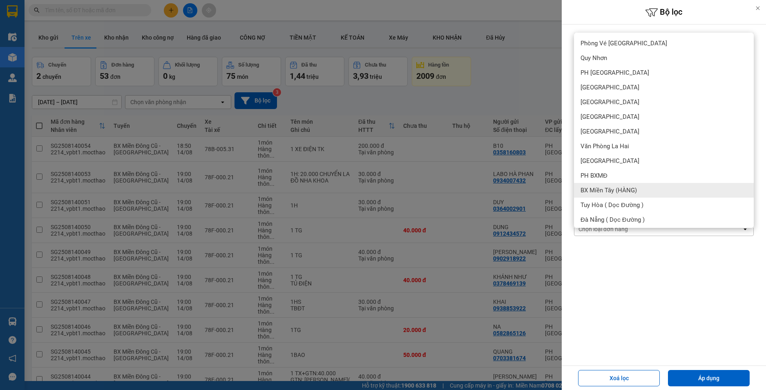
click at [619, 190] on span "BX Miền Tây (HÀNG)" at bounding box center [609, 190] width 56 height 8
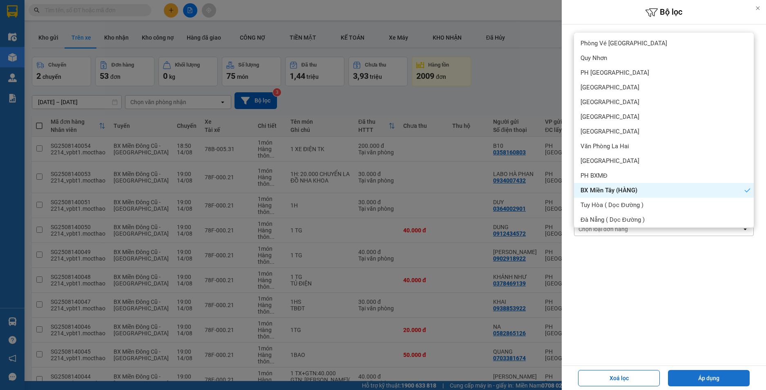
click at [711, 376] on button "Áp dụng" at bounding box center [709, 378] width 82 height 16
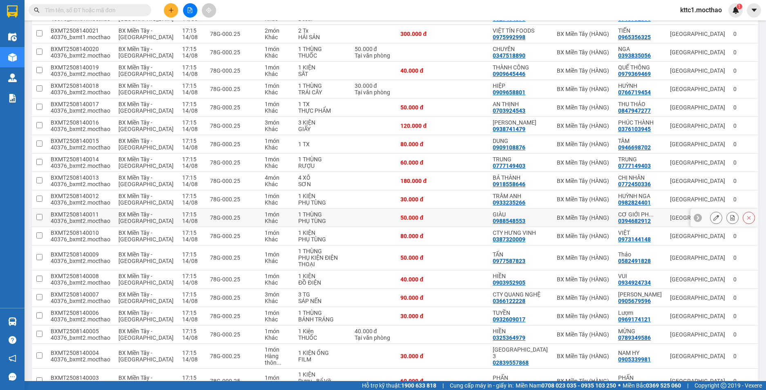
scroll to position [546, 0]
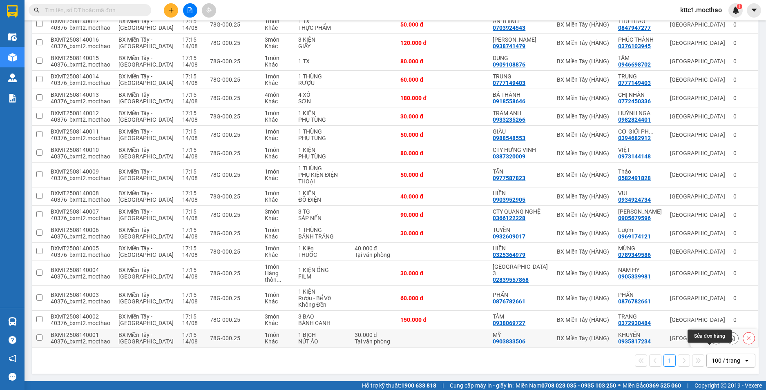
click at [713, 340] on icon at bounding box center [716, 338] width 6 height 6
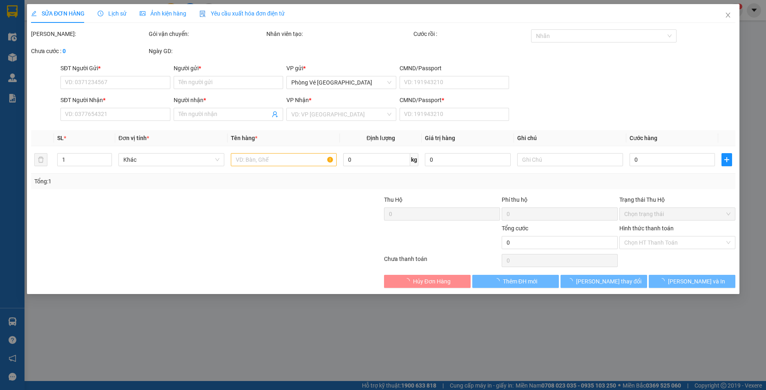
type input "0903833506"
type input "MỸ"
type input "0935817234"
type input "KHUYẾN"
type input "0"
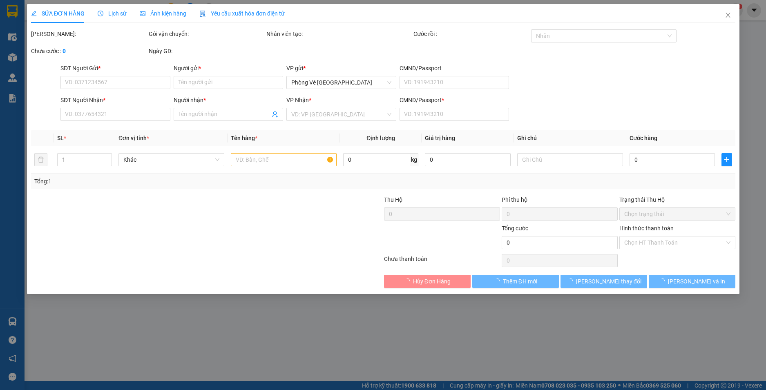
type input "30.000"
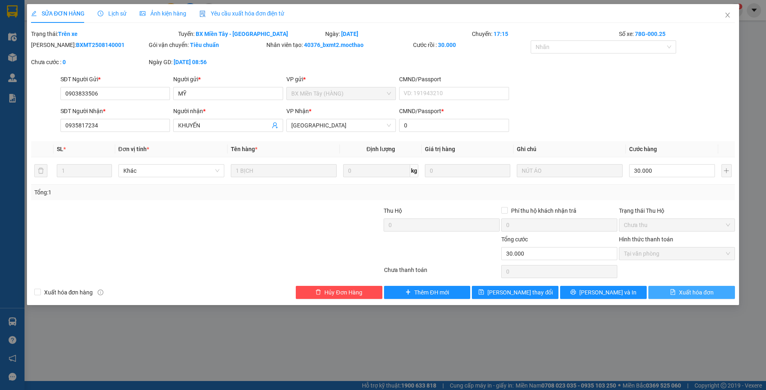
click at [689, 295] on span "Xuất hóa đơn" at bounding box center [696, 292] width 35 height 9
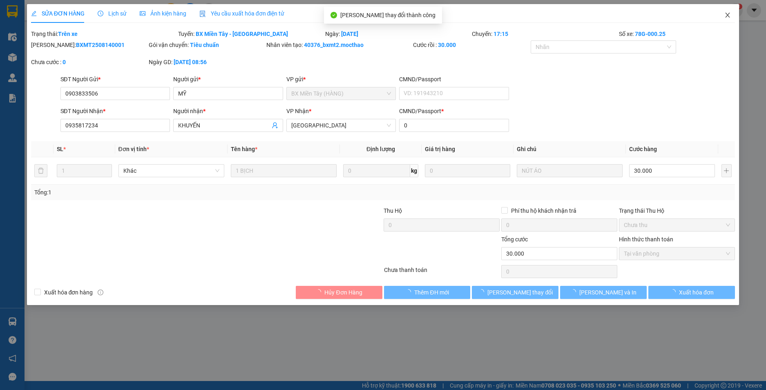
checkbox input "true"
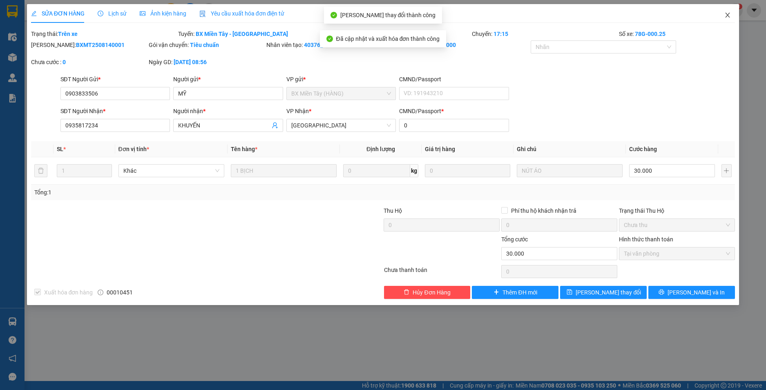
click at [728, 15] on icon "close" at bounding box center [727, 15] width 7 height 7
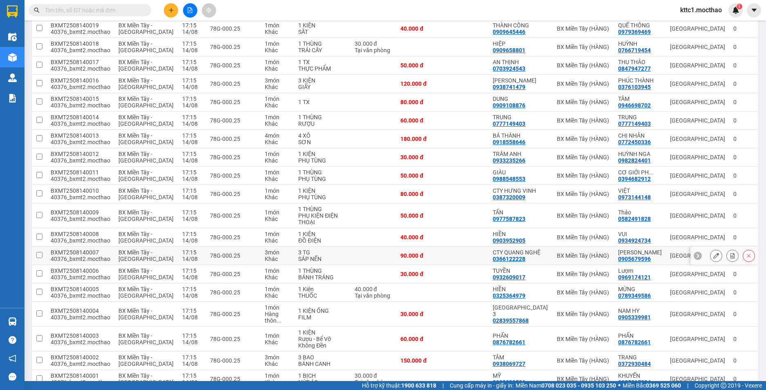
scroll to position [546, 0]
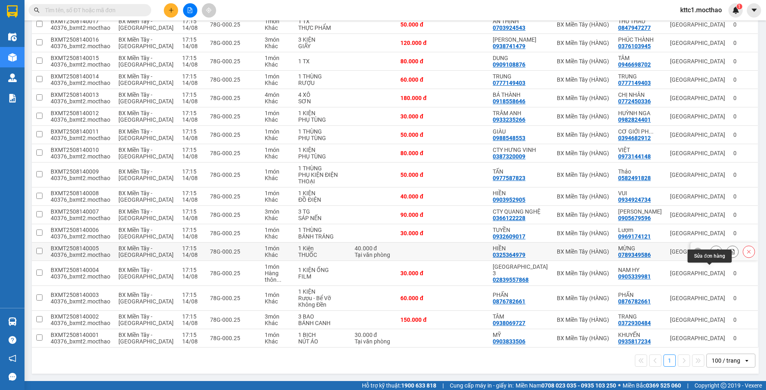
click at [713, 255] on icon at bounding box center [716, 252] width 6 height 6
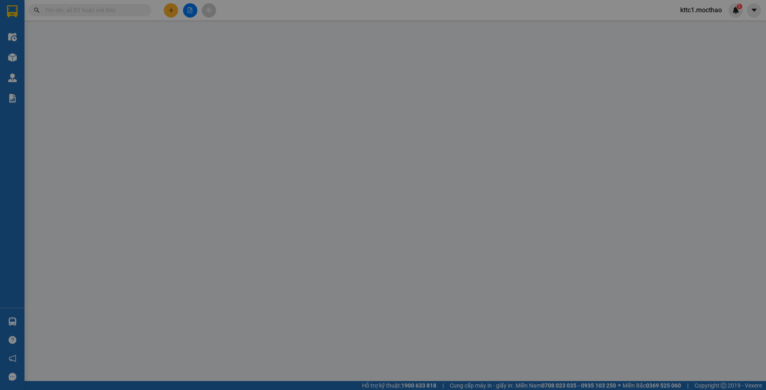
type input "0325364979"
type input "HIỀN"
type input "0789349586"
type input "MỪNG"
type input "0"
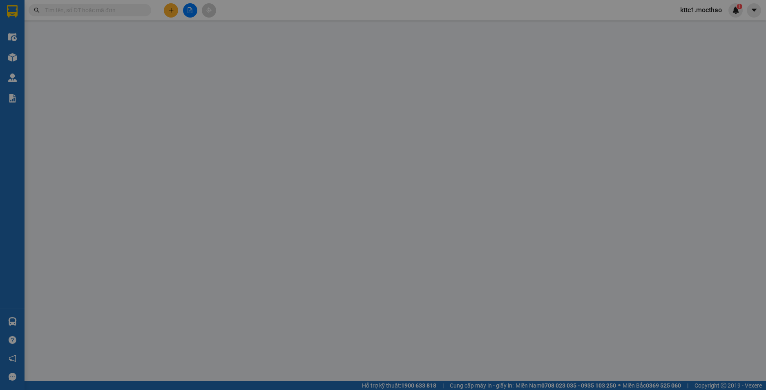
type input "40.000"
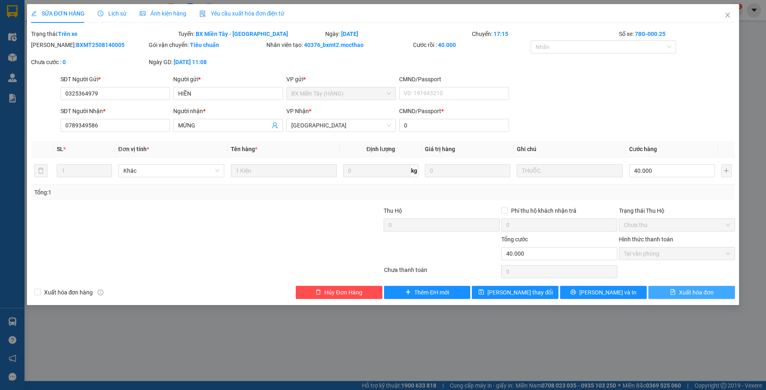
click at [692, 294] on span "Xuất hóa đơn" at bounding box center [696, 292] width 35 height 9
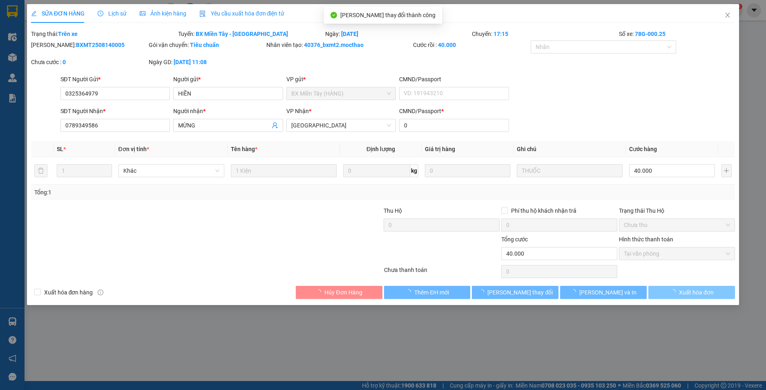
checkbox input "true"
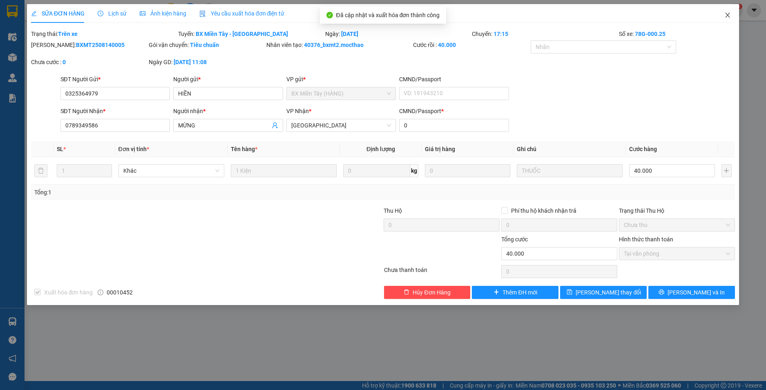
click at [728, 18] on icon "close" at bounding box center [727, 15] width 7 height 7
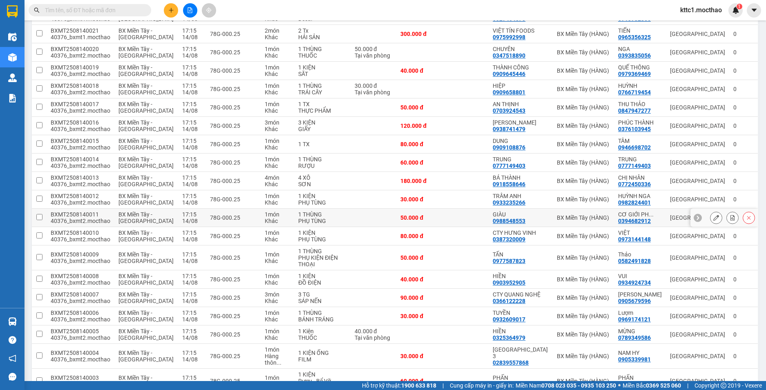
scroll to position [546, 0]
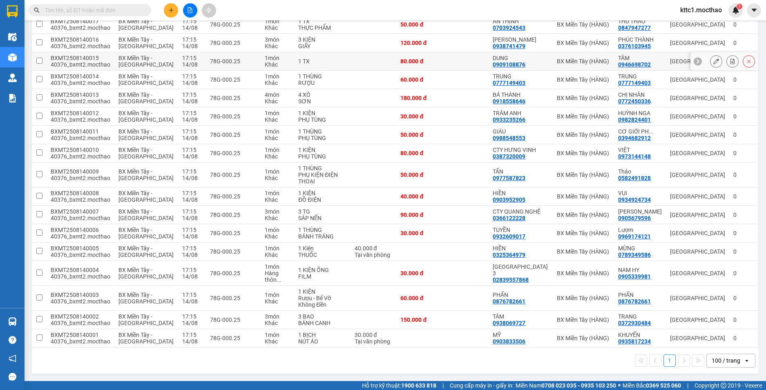
scroll to position [423, 0]
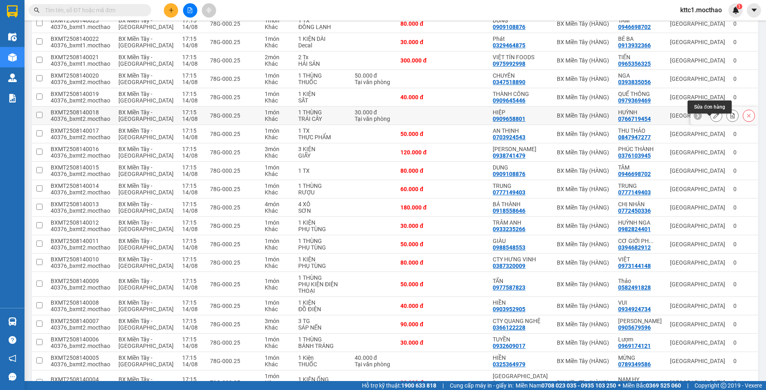
click at [713, 118] on icon at bounding box center [716, 116] width 6 height 6
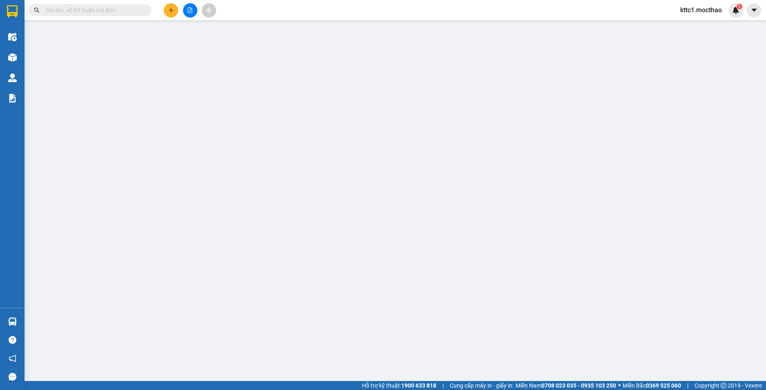
type input "0909658801"
type input "HIỆP"
type input "0766719454"
type input "HUỲNH"
type input "0"
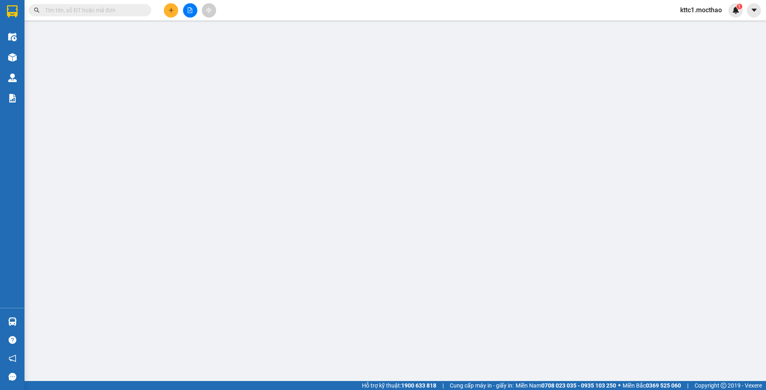
type input "30.000"
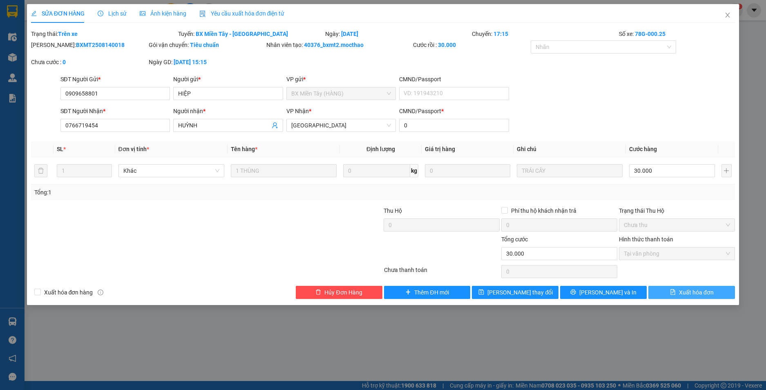
click at [698, 290] on span "Xuất hóa đơn" at bounding box center [696, 292] width 35 height 9
checkbox input "true"
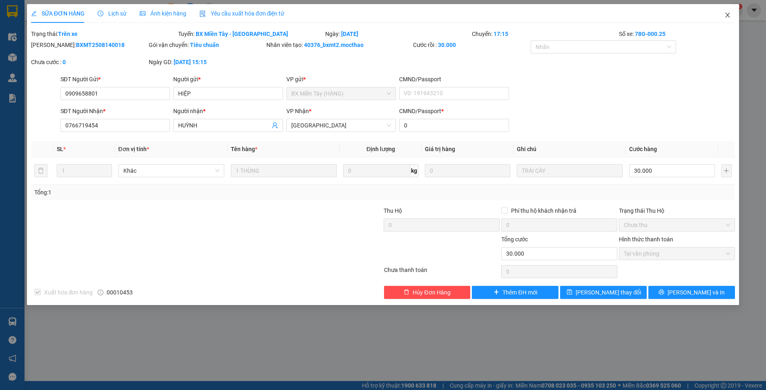
click at [728, 19] on span "Close" at bounding box center [727, 15] width 23 height 23
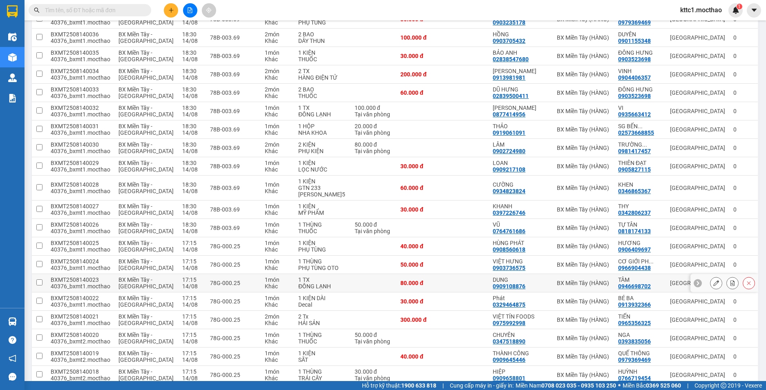
scroll to position [286, 0]
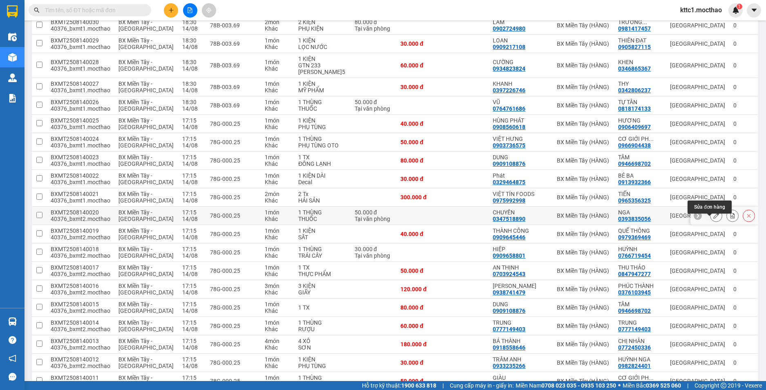
click at [713, 219] on icon at bounding box center [716, 216] width 6 height 6
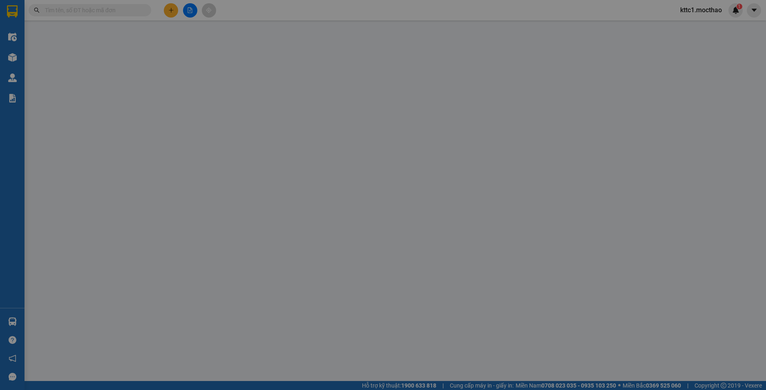
type input "0347518890"
type input "CHUYÊN"
type input "0393835056"
type input "NGA"
type input "0"
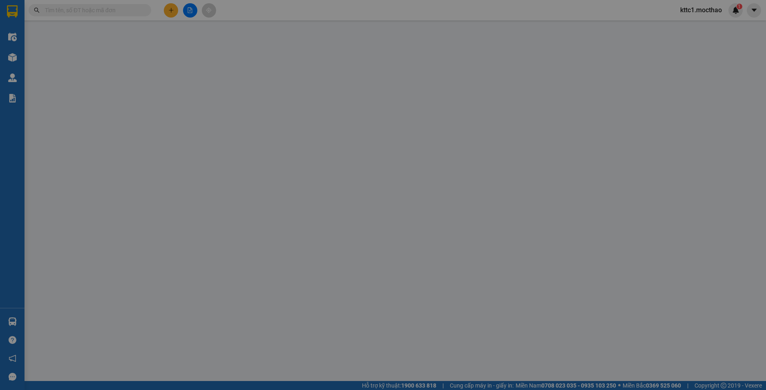
type input "50.000"
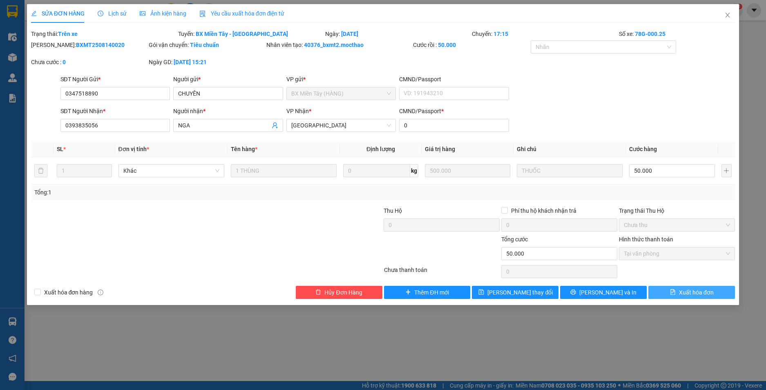
click at [688, 294] on span "Xuất hóa đơn" at bounding box center [696, 292] width 35 height 9
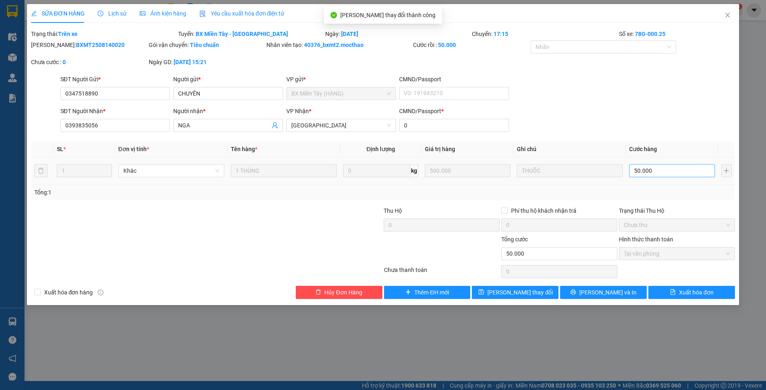
checkbox input "true"
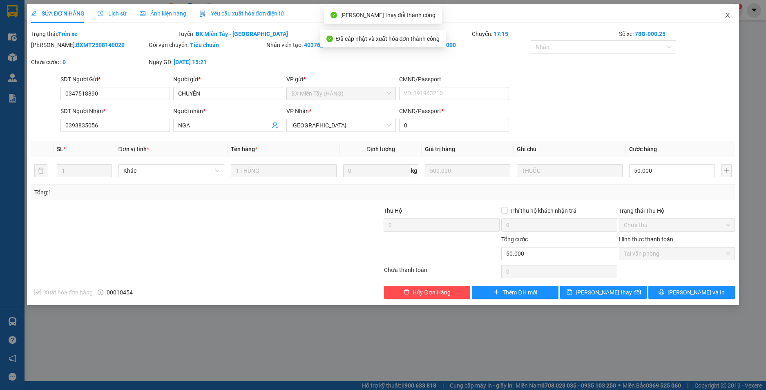
click at [728, 13] on icon "close" at bounding box center [727, 15] width 7 height 7
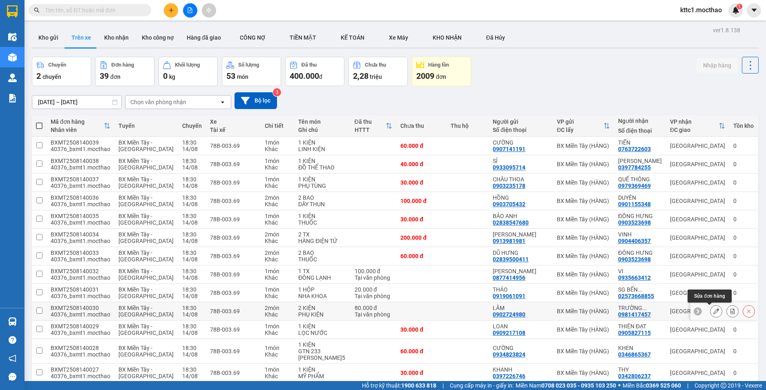
click at [713, 311] on icon at bounding box center [716, 312] width 6 height 6
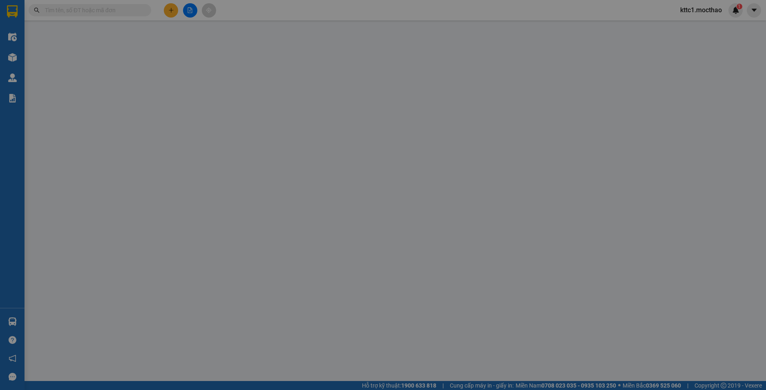
type input "0902724980"
type input "LÂM"
type input "0981417457"
type input "TRƯỜNG THÀNH"
type input "0"
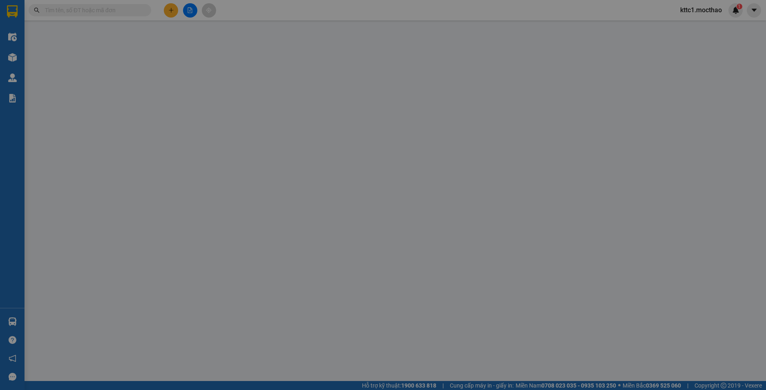
type input "80.000"
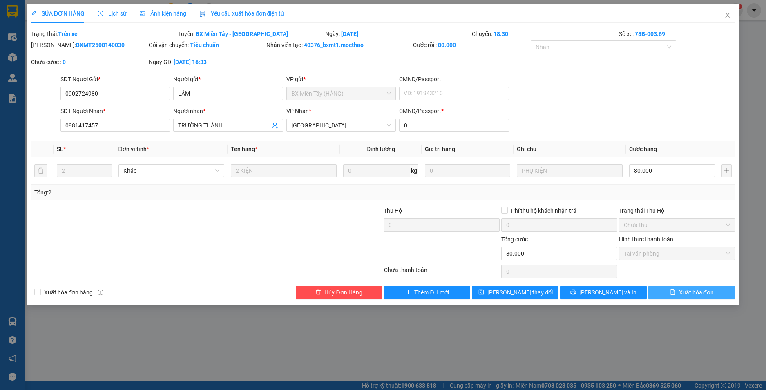
click at [701, 288] on span "Xuất hóa đơn" at bounding box center [696, 292] width 35 height 9
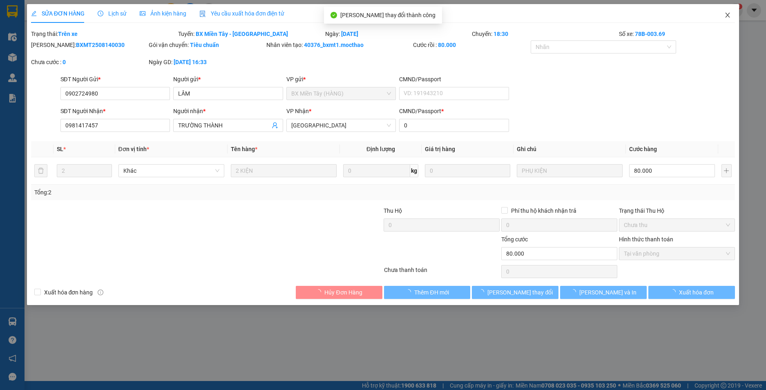
checkbox input "true"
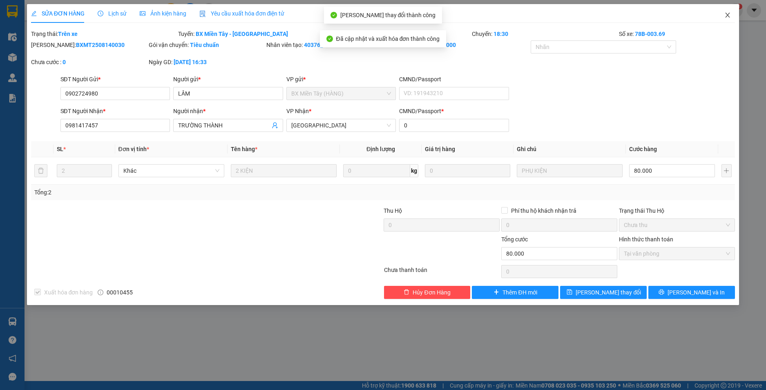
click at [728, 16] on icon "close" at bounding box center [728, 15] width 4 height 5
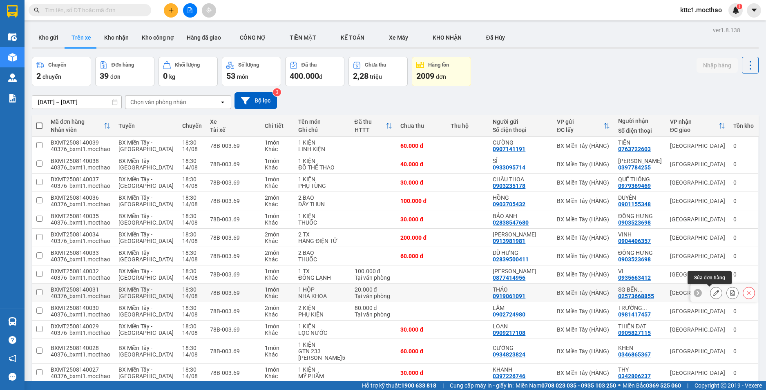
click at [713, 293] on icon at bounding box center [716, 293] width 6 height 6
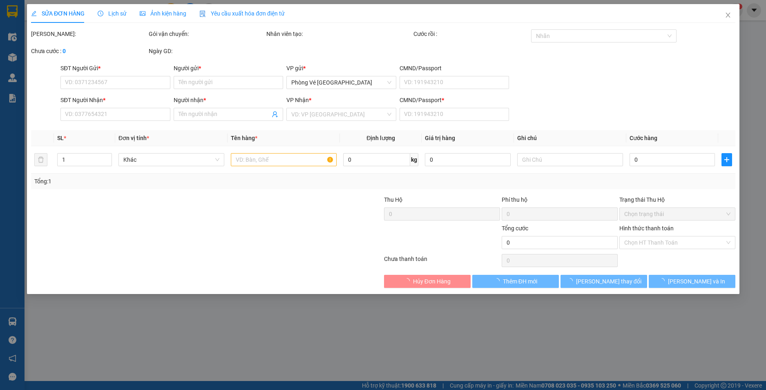
type input "0919061091"
type input "THẢO"
type input "02573668855"
type input "SG BẾN THÀNH"
type input "0"
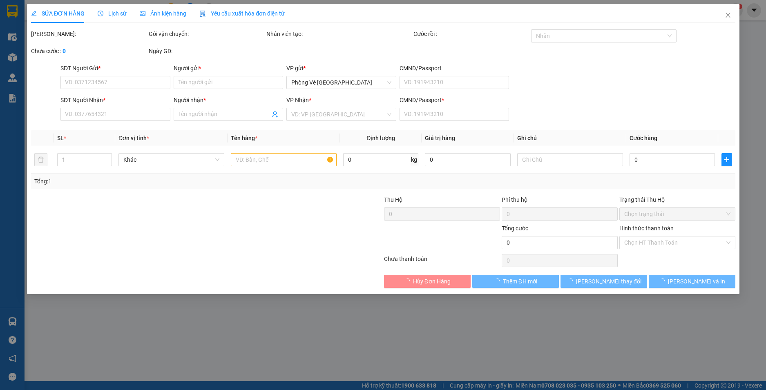
type input "20.000"
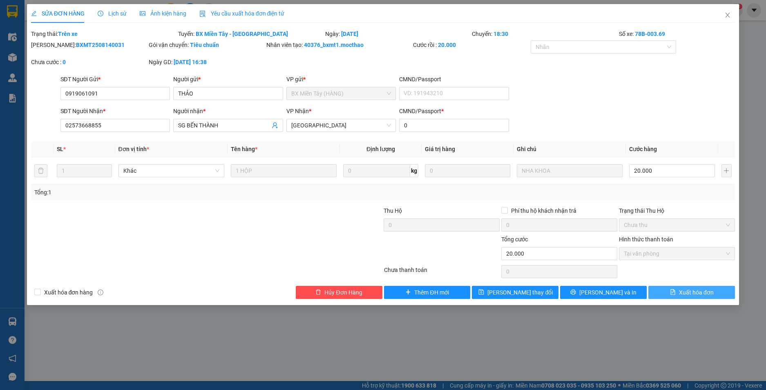
click at [689, 297] on button "Xuất hóa đơn" at bounding box center [691, 292] width 87 height 13
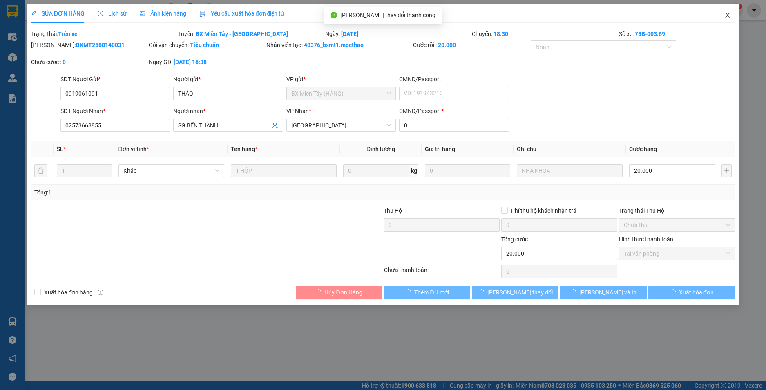
checkbox input "true"
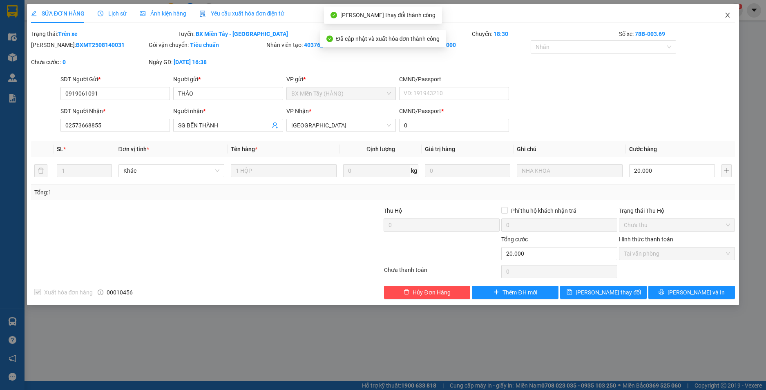
click at [725, 15] on icon "close" at bounding box center [727, 15] width 7 height 7
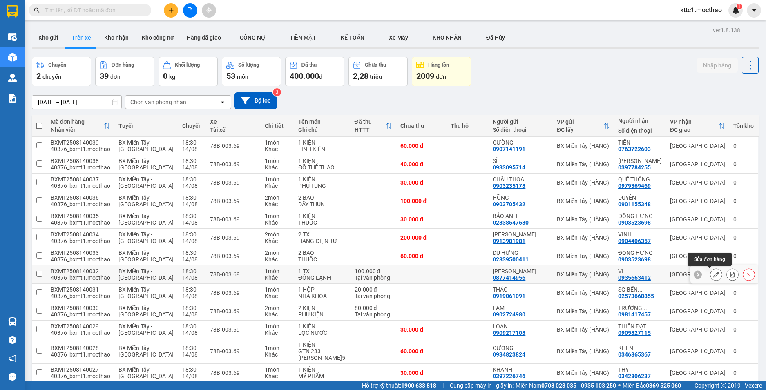
click at [713, 275] on icon at bounding box center [716, 275] width 6 height 6
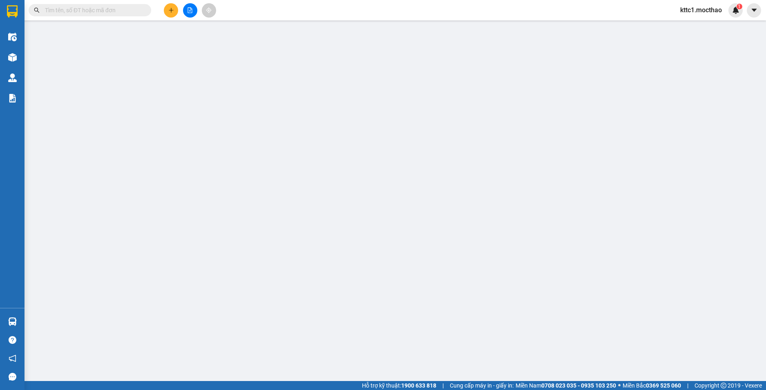
type input "0877414956"
type input "LẠC KHANH"
type input "0935663412"
type input "VI"
type input "0"
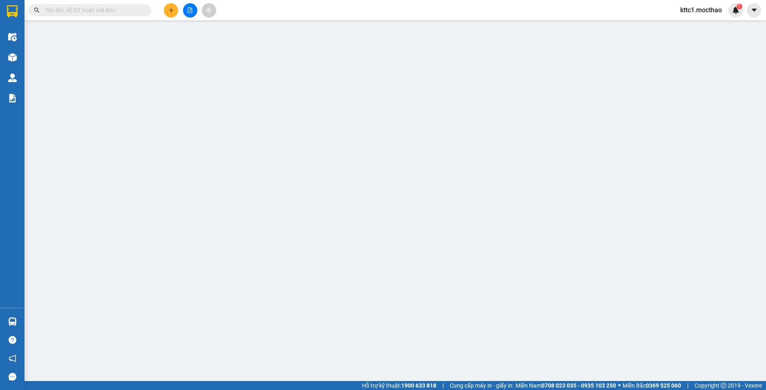
type input "100.000"
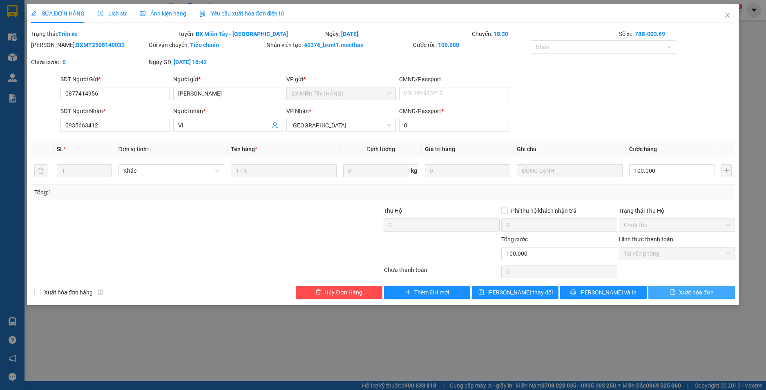
click at [694, 295] on span "Xuất hóa đơn" at bounding box center [696, 292] width 35 height 9
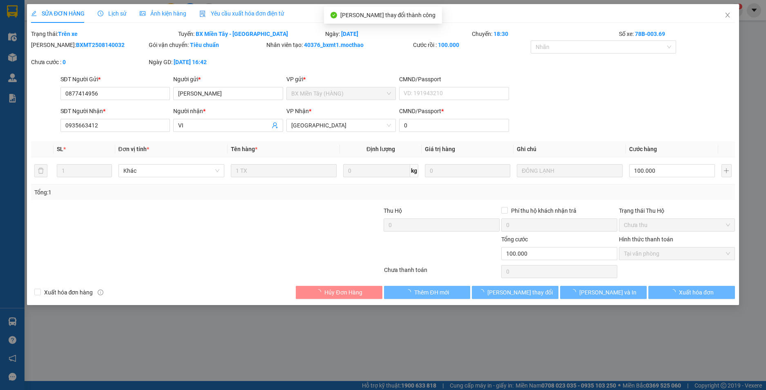
checkbox input "true"
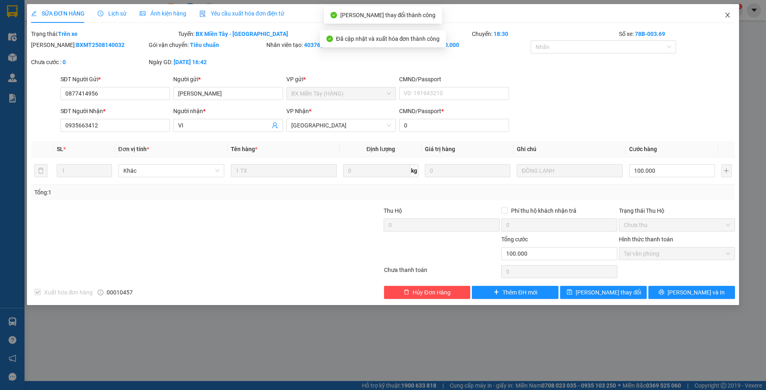
click at [727, 13] on icon "close" at bounding box center [727, 15] width 7 height 7
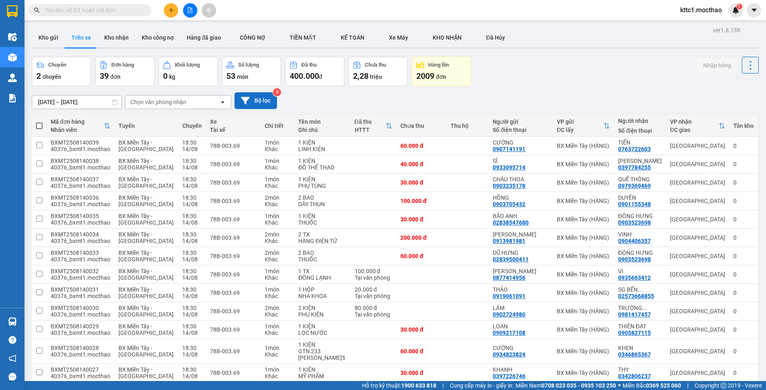
click at [250, 95] on button "Bộ lọc" at bounding box center [256, 100] width 42 height 17
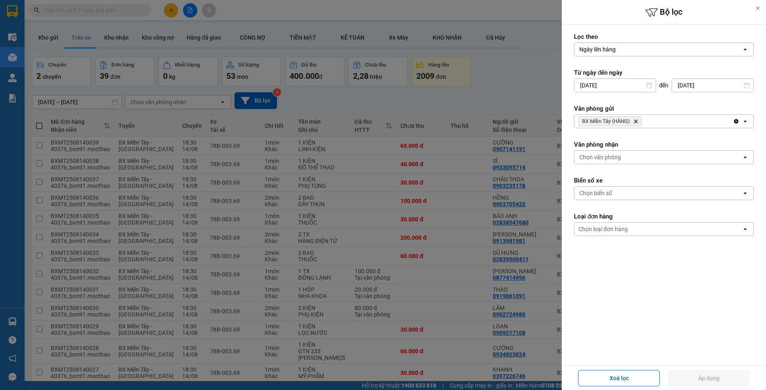
click at [637, 120] on icon "Delete" at bounding box center [635, 121] width 5 height 5
click at [637, 120] on div "Chọn văn phòng" at bounding box center [659, 121] width 168 height 13
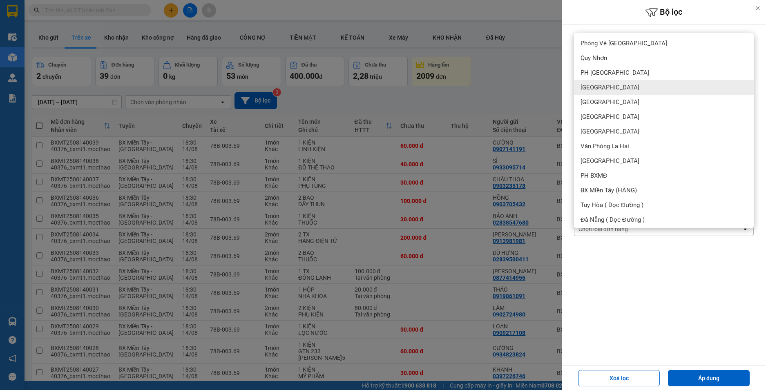
click at [610, 90] on div "[GEOGRAPHIC_DATA]" at bounding box center [664, 87] width 180 height 15
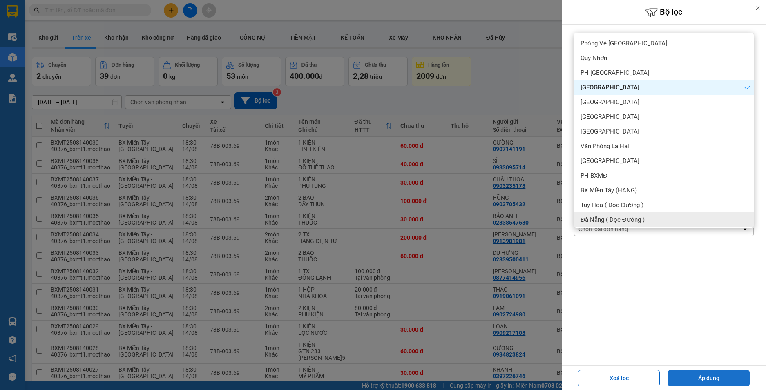
click at [730, 374] on button "Áp dụng" at bounding box center [709, 378] width 82 height 16
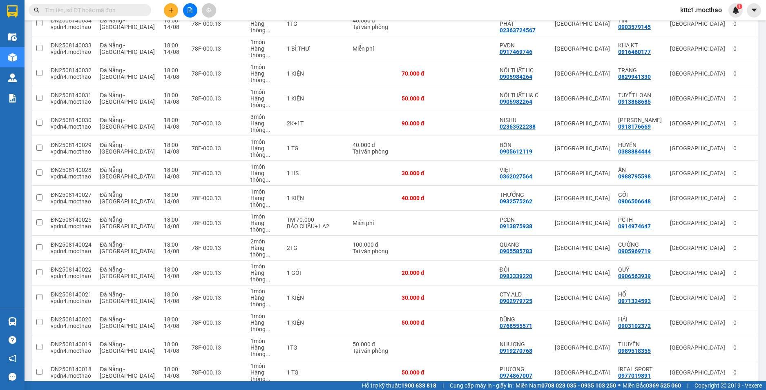
scroll to position [693, 0]
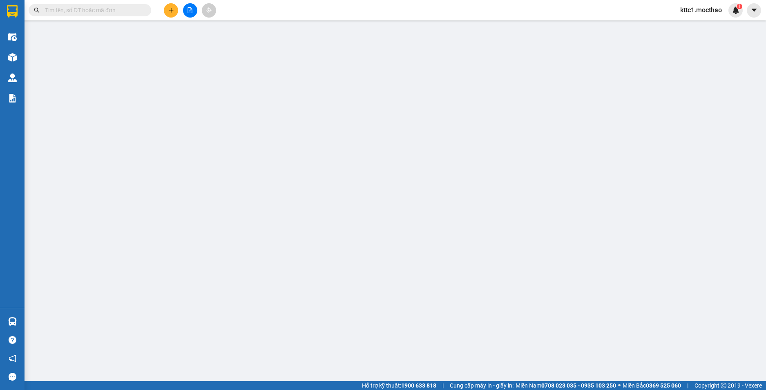
type input "0914048702"
type input "OANH"
type input "0905176102"
type input "CHÂU"
type input "0"
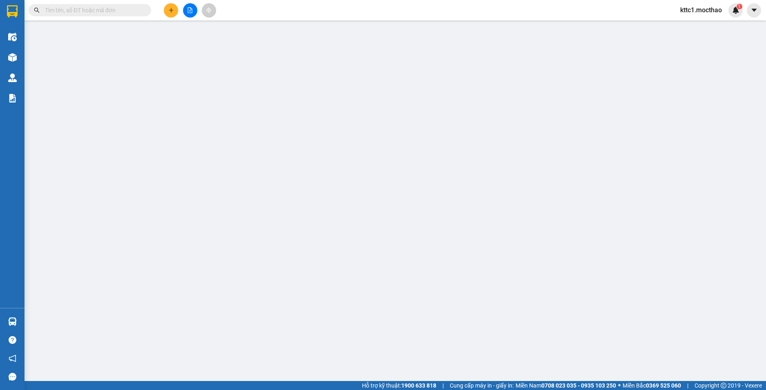
type input "320.000"
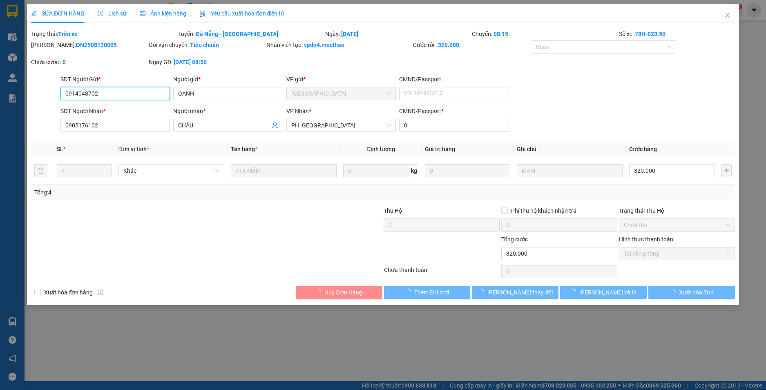
checkbox input "true"
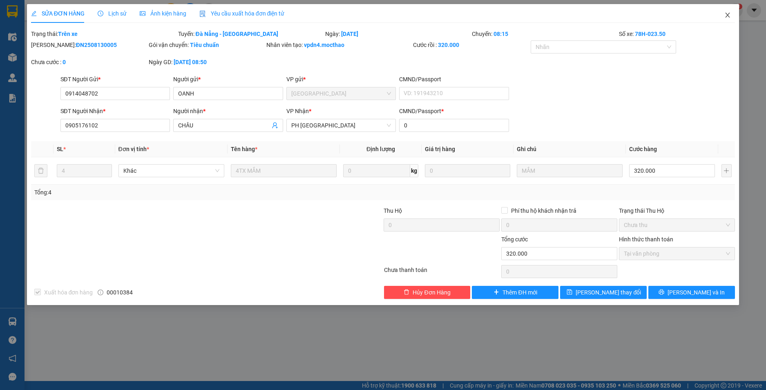
click at [728, 16] on icon "close" at bounding box center [728, 15] width 4 height 5
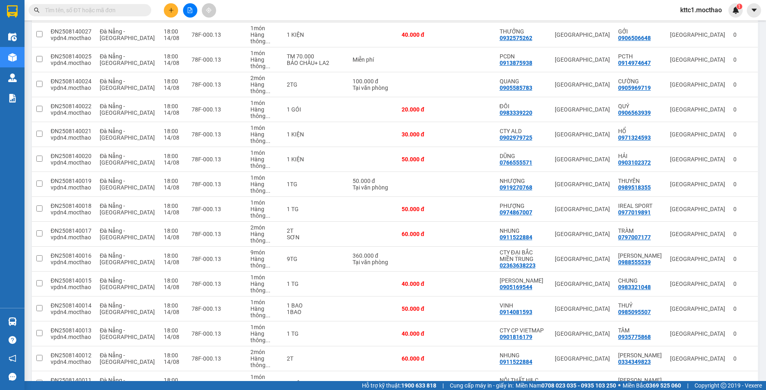
scroll to position [693, 0]
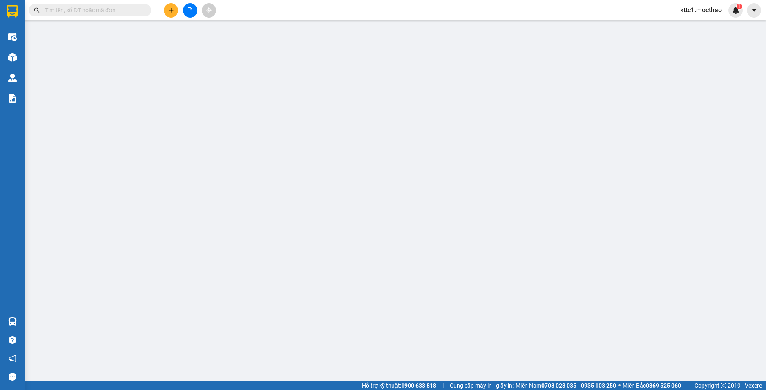
type input "0905787292"
type input "TIẾN"
type input "0909530853"
type input "THƠM"
type input "0"
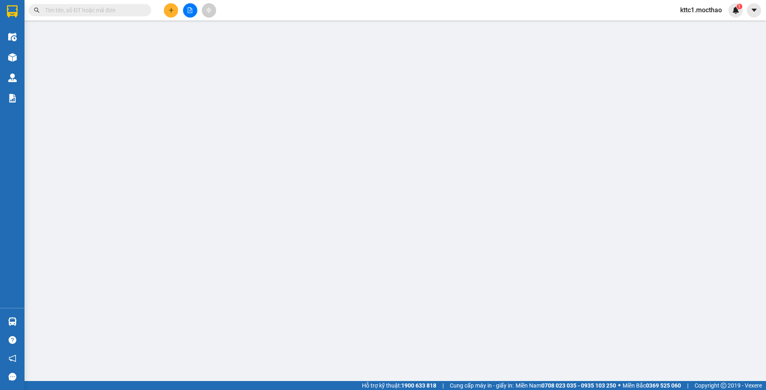
type input "120.000"
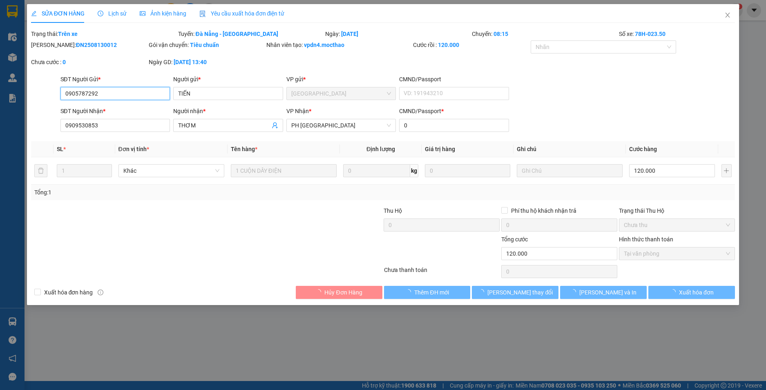
checkbox input "true"
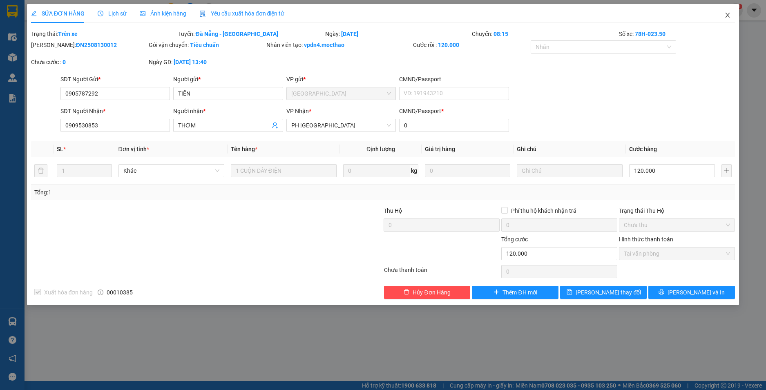
click at [729, 17] on icon "close" at bounding box center [728, 15] width 4 height 5
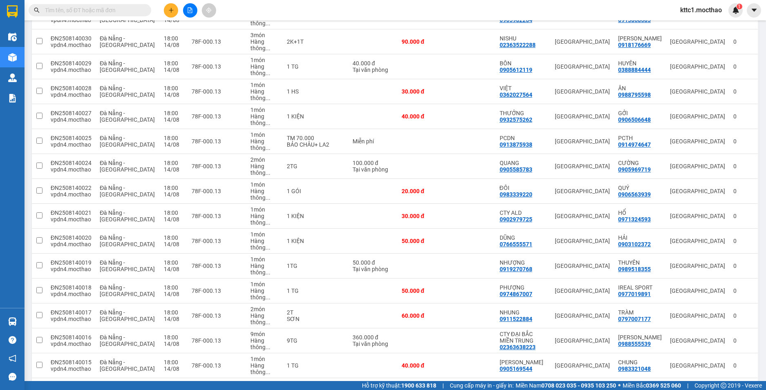
scroll to position [693, 0]
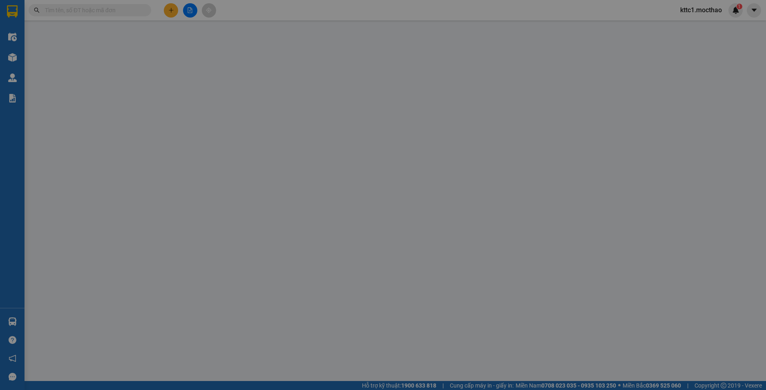
type input "0336873869"
type input "TIẾN"
type input "0774459168"
type input "DUYÊN"
type input "0"
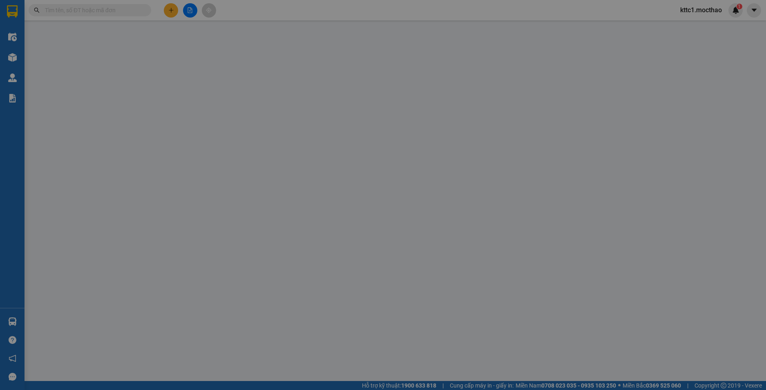
type input "30.000"
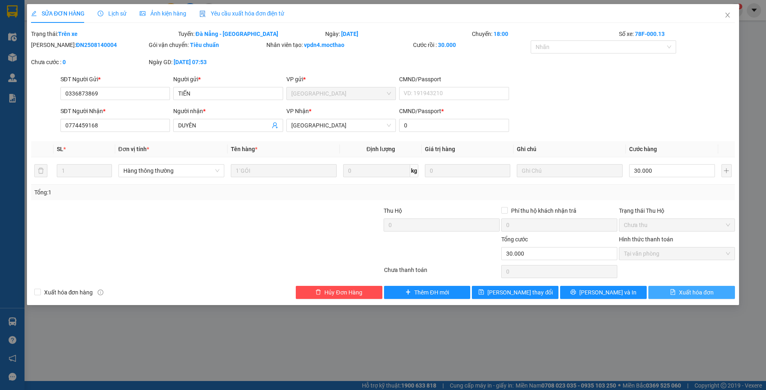
click at [707, 294] on span "Xuất hóa đơn" at bounding box center [696, 292] width 35 height 9
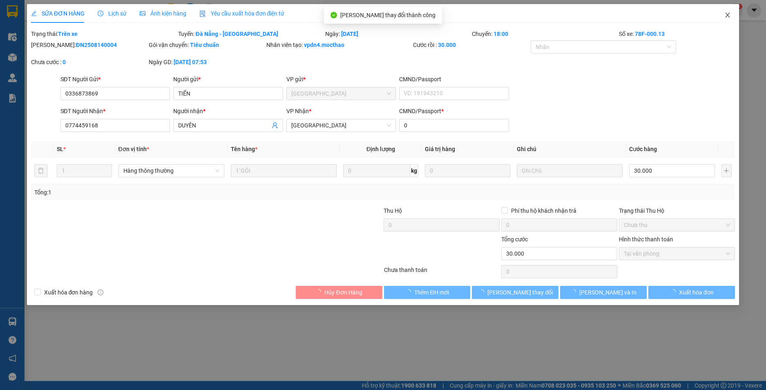
checkbox input "true"
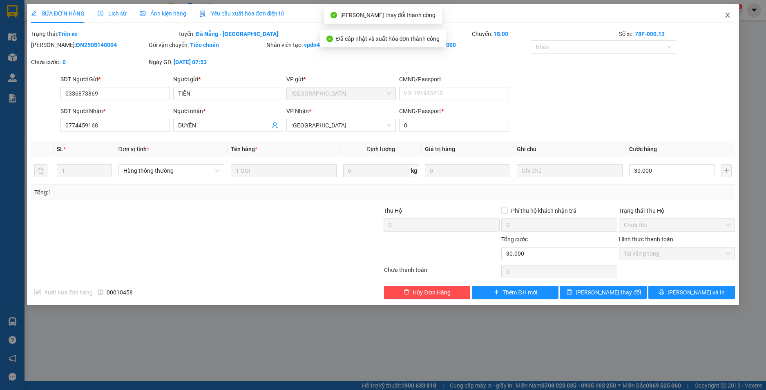
click at [729, 14] on icon "close" at bounding box center [728, 15] width 4 height 5
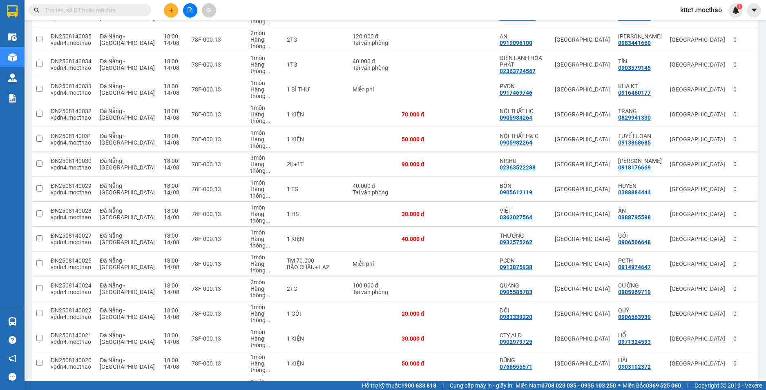
scroll to position [572, 0]
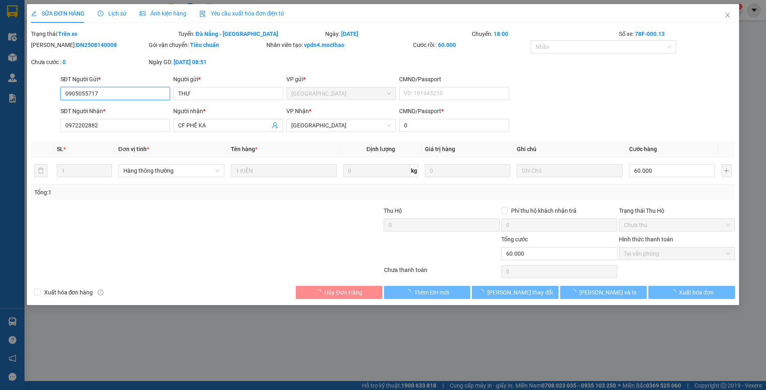
type input "0905055717"
type input "THƯ"
type input "0972202882"
type input "CF PHÊ KA"
type input "0"
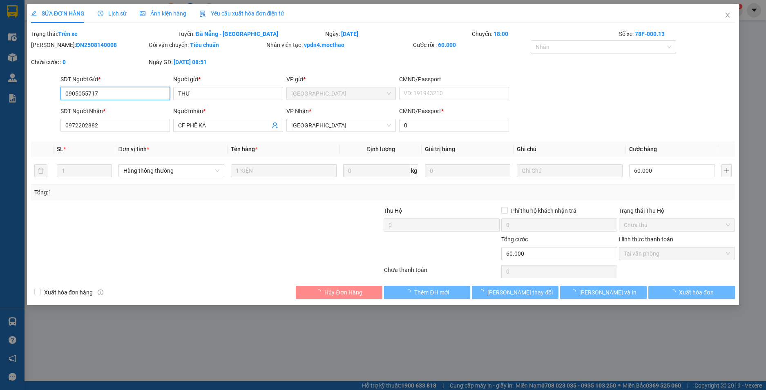
type input "60.000"
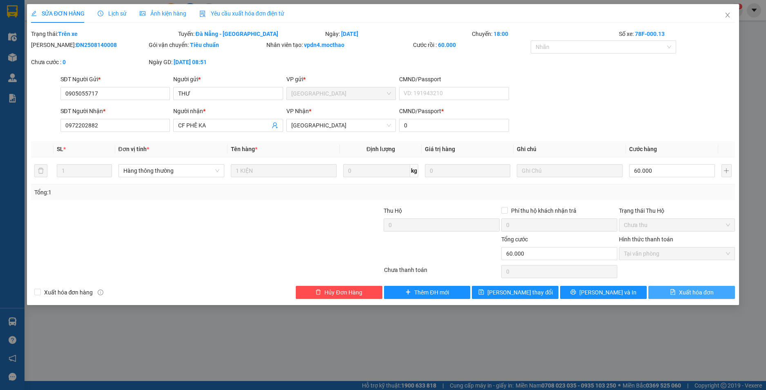
click at [698, 292] on span "Xuất hóa đơn" at bounding box center [696, 292] width 35 height 9
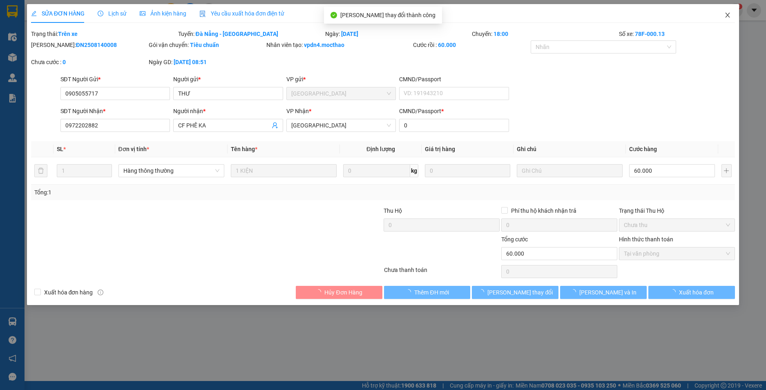
checkbox input "true"
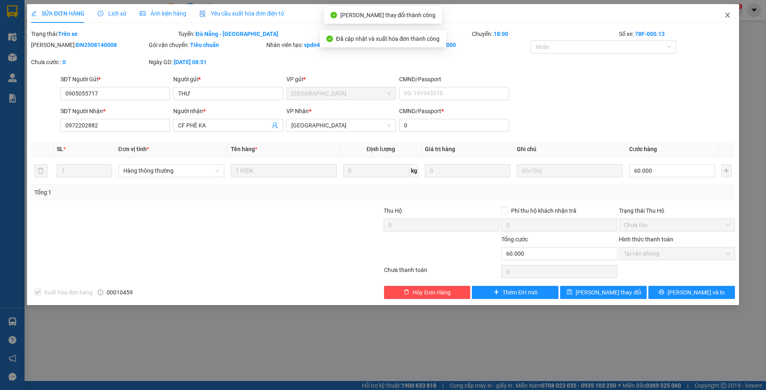
click at [727, 15] on icon "close" at bounding box center [728, 15] width 4 height 5
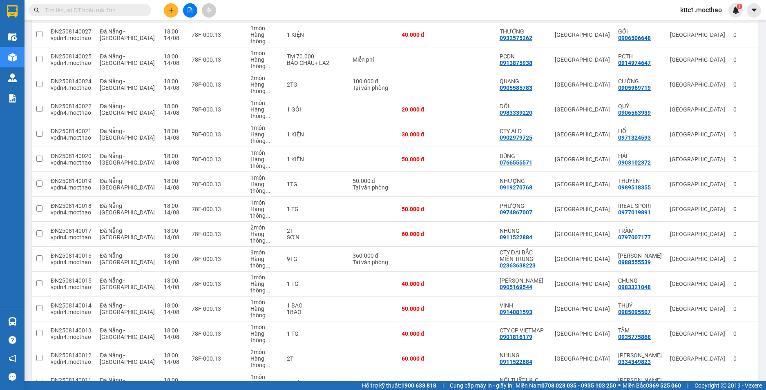
scroll to position [693, 0]
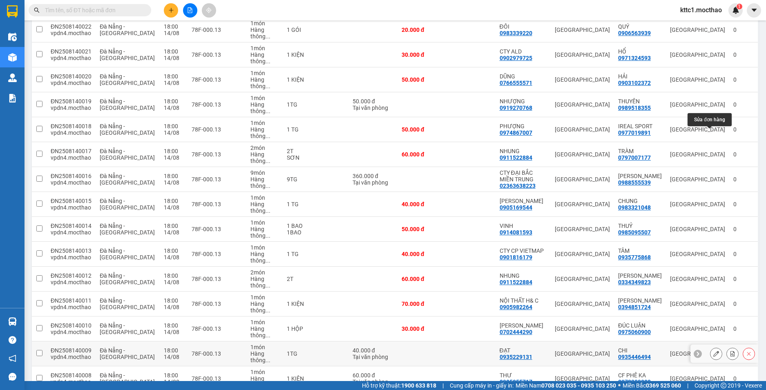
click at [713, 351] on icon at bounding box center [716, 354] width 6 height 6
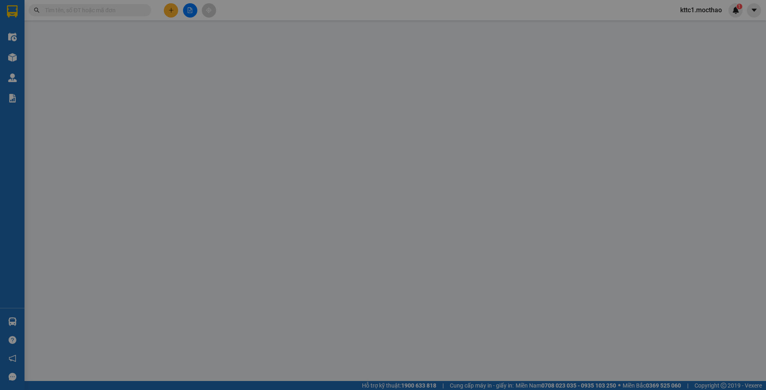
type input "0935229131"
type input "ĐẠT"
type input "0935446494"
type input "CHI"
type input "0"
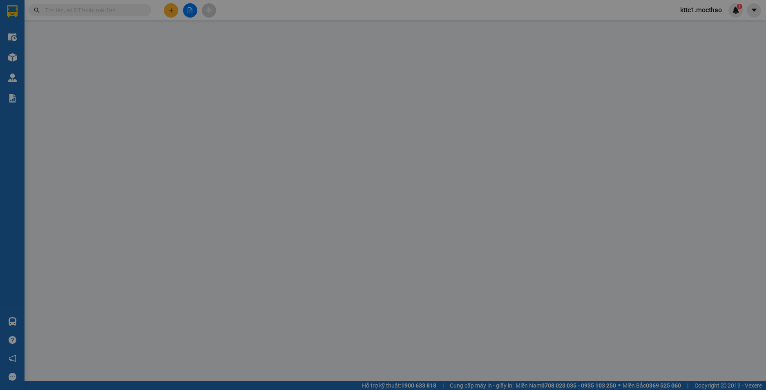
type input "40.000"
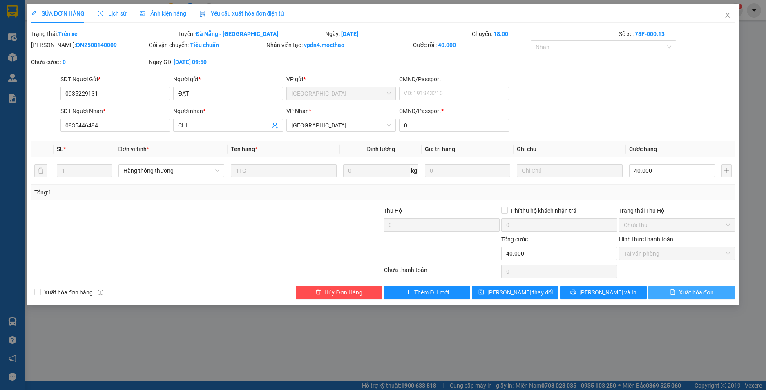
click at [693, 292] on span "Xuất hóa đơn" at bounding box center [696, 292] width 35 height 9
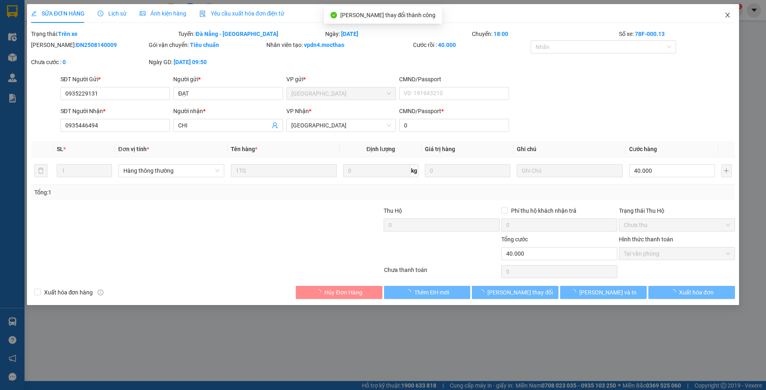
checkbox input "true"
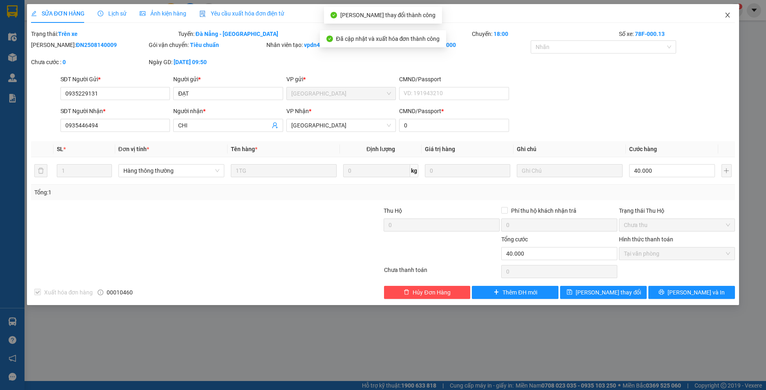
click at [729, 12] on icon "close" at bounding box center [727, 15] width 7 height 7
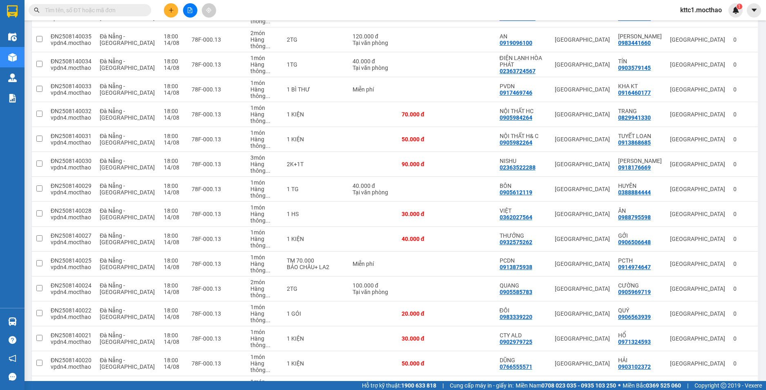
scroll to position [572, 0]
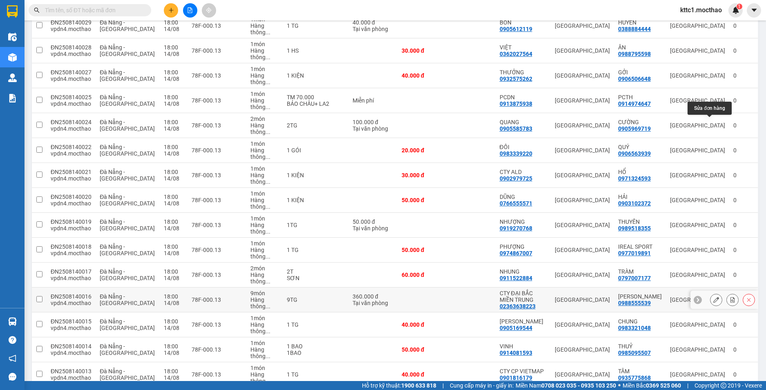
click at [711, 293] on button at bounding box center [716, 300] width 11 height 14
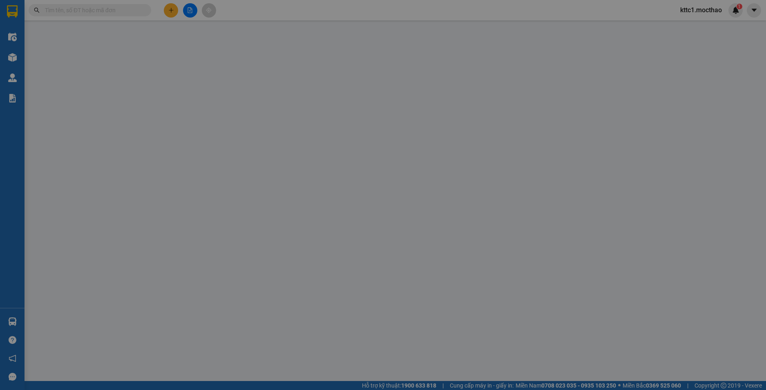
type input "02363638223"
type input "CTY ĐẠI BẮC MIỀN TRUNG"
type input "0988555539"
type input "[PERSON_NAME]"
type input "0"
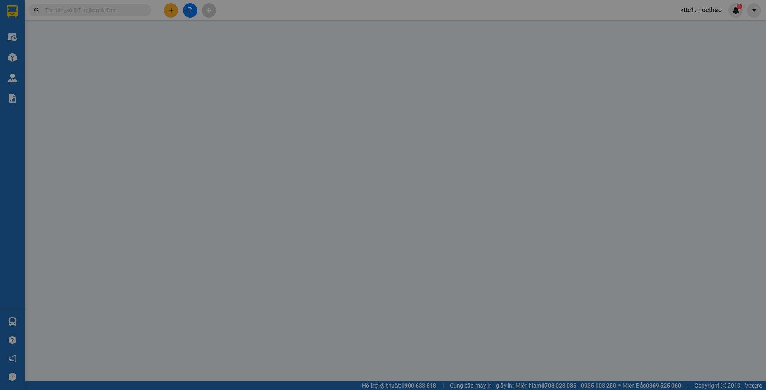
type input "360.000"
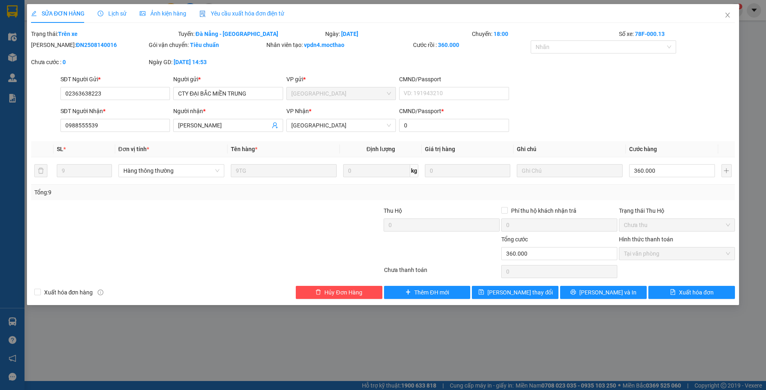
click at [224, 13] on span "Yêu cầu xuất hóa đơn điện tử" at bounding box center [241, 13] width 85 height 7
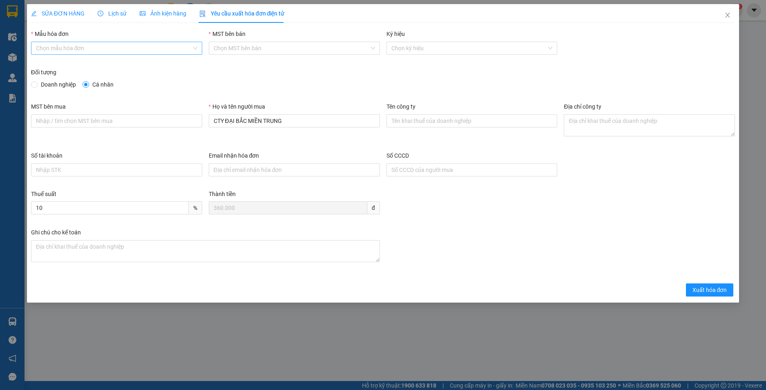
click at [125, 52] on input "Mẫu hóa đơn" at bounding box center [114, 48] width 156 height 12
click at [85, 67] on div "HĐH" at bounding box center [116, 64] width 161 height 9
type input "8"
click at [63, 82] on span "Doanh nghiệp" at bounding box center [59, 84] width 42 height 9
click at [37, 82] on input "Doanh nghiệp" at bounding box center [34, 84] width 6 height 6
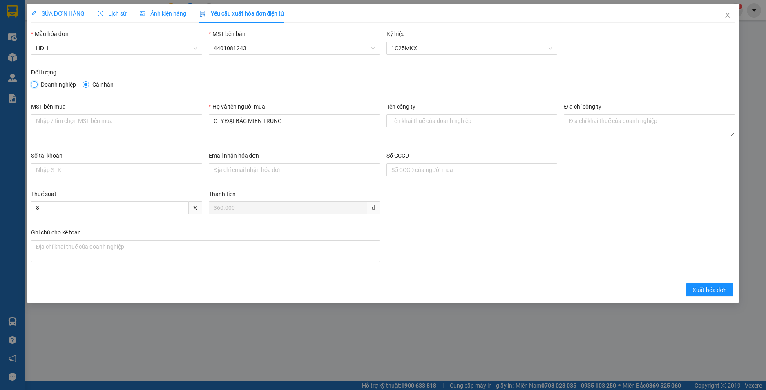
radio input "true"
radio input "false"
click at [303, 122] on input "CTY ĐẠI BẮC MIỀN TRUNG" at bounding box center [294, 120] width 171 height 13
drag, startPoint x: 281, startPoint y: 120, endPoint x: 158, endPoint y: 139, distance: 124.4
click at [158, 139] on div "MST bên mua Họ và tên người mua CTY ĐẠI BẮC MIỀN TRUNG Tên công ty Địa chỉ công…" at bounding box center [383, 126] width 711 height 49
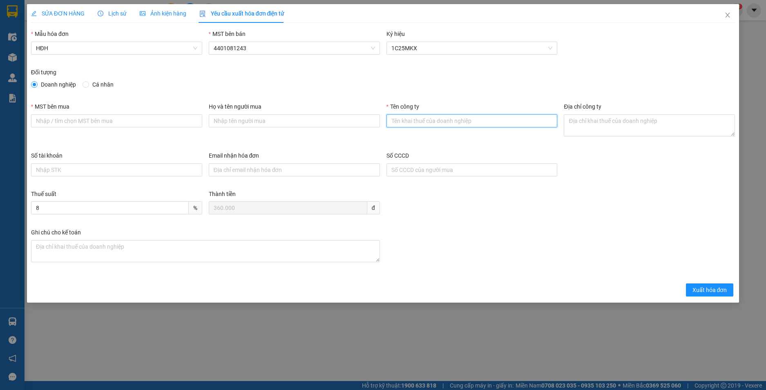
click at [416, 120] on input "Tên công ty" at bounding box center [472, 120] width 171 height 13
paste input "Công Ty Cổ Phần Đại Bắc Miền Trung"
drag, startPoint x: 493, startPoint y: 123, endPoint x: 237, endPoint y: 126, distance: 255.8
click at [237, 126] on div "MST bên mua Họ và tên người mua Tên công ty Công Ty Cổ Phần Đại Bắc Miền Trung …" at bounding box center [383, 126] width 711 height 49
type input "CÔNG TY CỔ PHẦN ĐẠI BẮC MIỀN TRUNG"
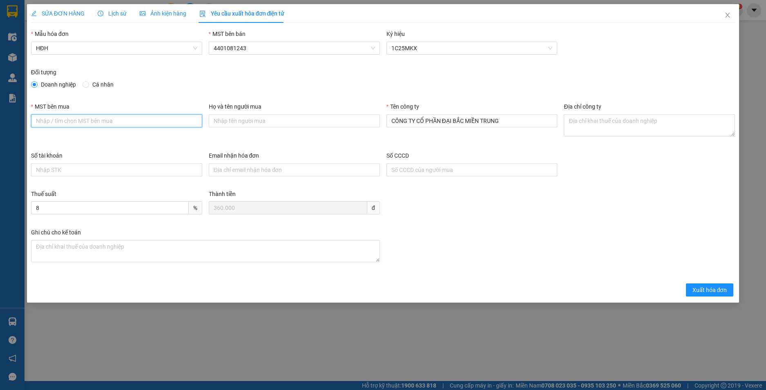
click at [99, 121] on input "MST bên mua" at bounding box center [116, 120] width 171 height 13
paste input "0400577024"
type input "0400577024"
click at [594, 108] on label "Địa chỉ công ty" at bounding box center [582, 106] width 37 height 7
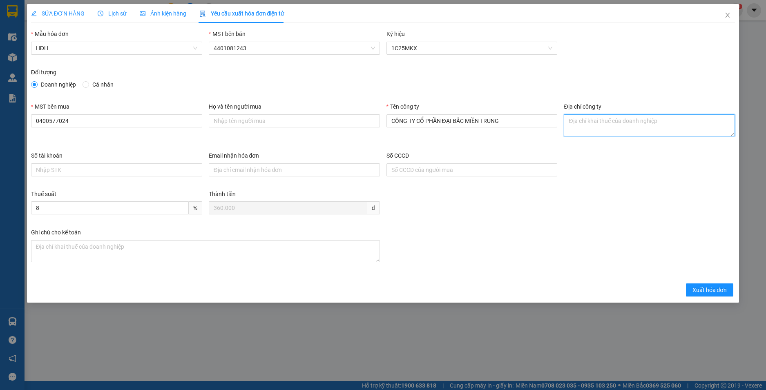
click at [594, 114] on textarea "Địa chỉ công ty" at bounding box center [649, 125] width 171 height 22
click at [593, 125] on textarea "Địa chỉ công ty" at bounding box center [649, 125] width 171 height 22
paste textarea "315 Ỷ Lan Nguyên Phi, phường Hòa Cường, thành phố Đà Nẵng, Việt Nam"
type textarea "315 Ỷ Lan Nguyên Phi, phường Hòa Cường, thành phố Đà Nẵng, Việt Nam"
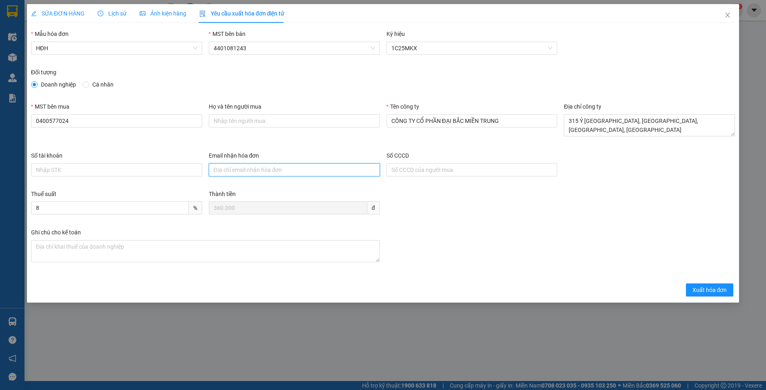
click at [219, 166] on input "Email nhận hóa đơn" at bounding box center [294, 169] width 171 height 13
paste input "nguyentinhdaibac@gmail.com"
type input "nguyentinhdaibac@gmail.com"
click at [696, 289] on span "Xuất hóa đơn" at bounding box center [710, 290] width 35 height 9
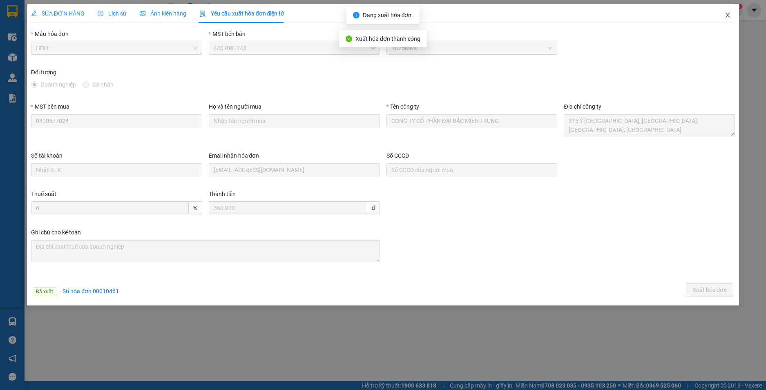
click at [729, 17] on icon "close" at bounding box center [728, 15] width 4 height 5
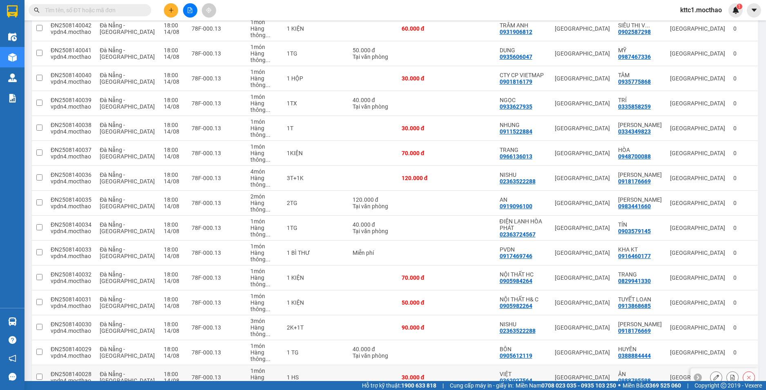
scroll to position [327, 0]
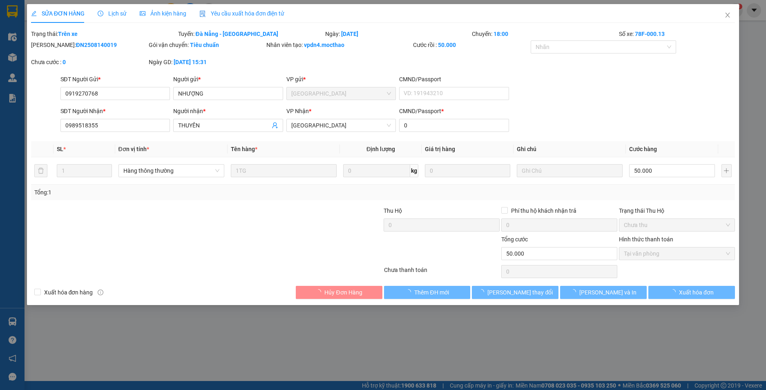
type input "0919270768"
type input "NHƯỢNG"
type input "0989518355"
type input "THUYÊN"
type input "0"
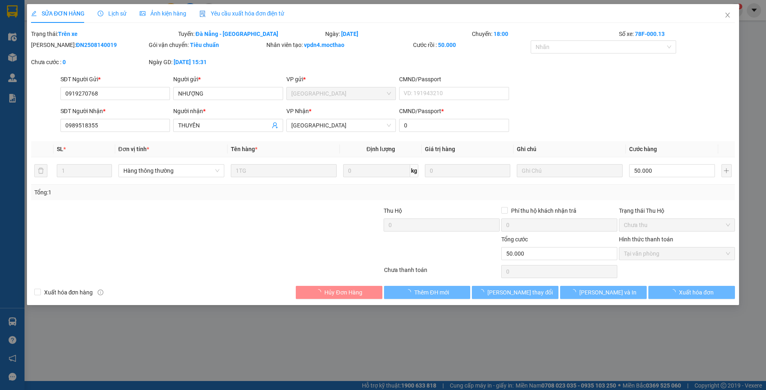
type input "50.000"
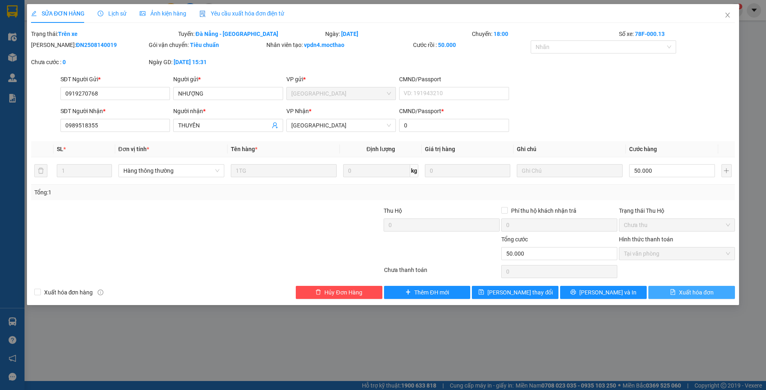
click at [689, 291] on span "Xuất hóa đơn" at bounding box center [696, 292] width 35 height 9
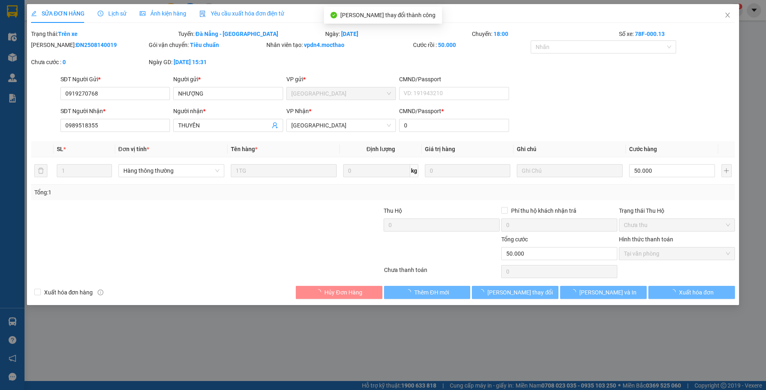
checkbox input "true"
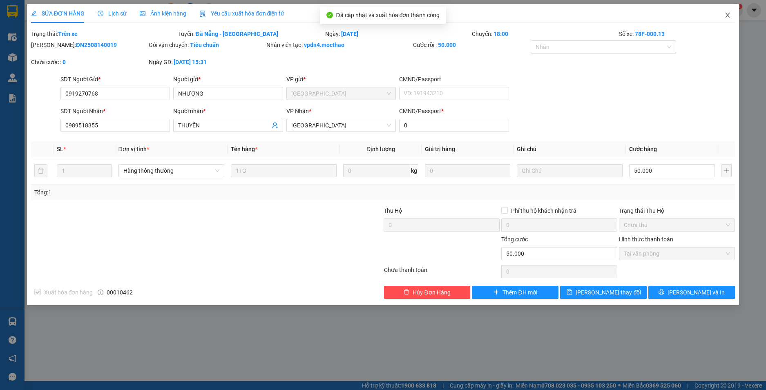
click at [727, 16] on icon "close" at bounding box center [727, 15] width 7 height 7
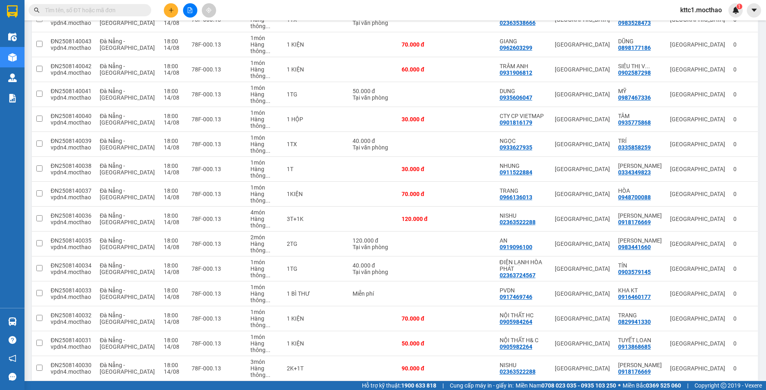
scroll to position [327, 0]
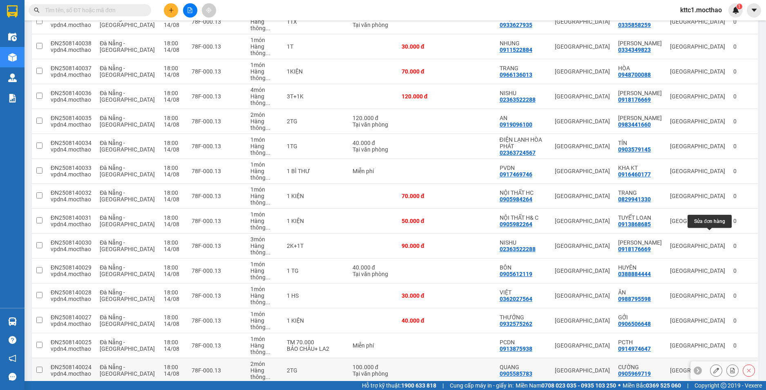
click at [713, 368] on icon at bounding box center [716, 371] width 6 height 6
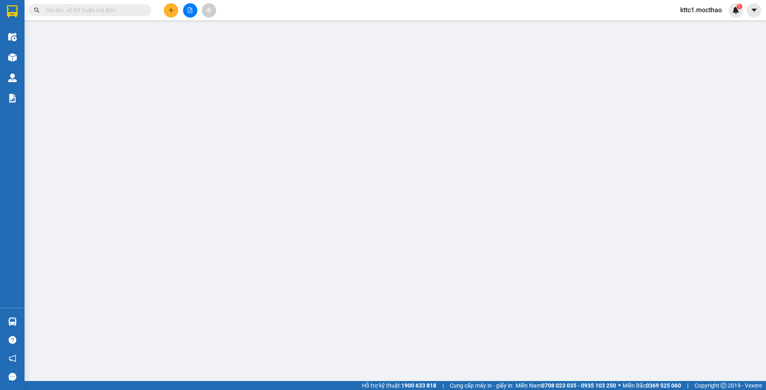
type input "0905585783"
type input "QUANG"
type input "0905969719"
type input "CƯỜNG"
type input "0"
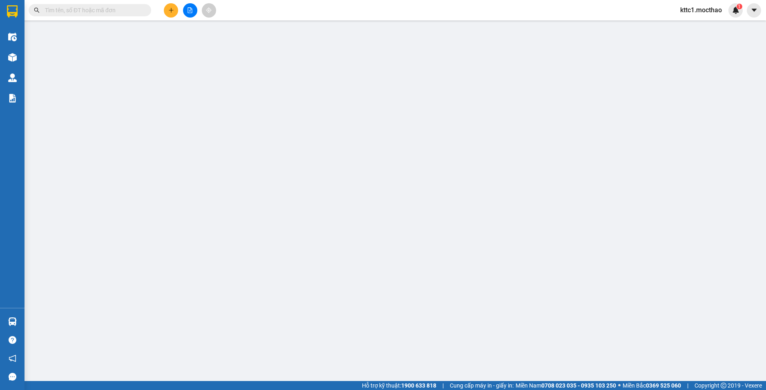
type input "100.000"
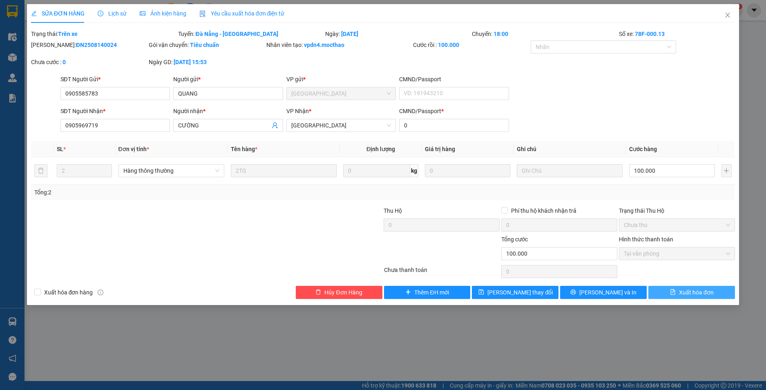
click at [706, 295] on span "Xuất hóa đơn" at bounding box center [696, 292] width 35 height 9
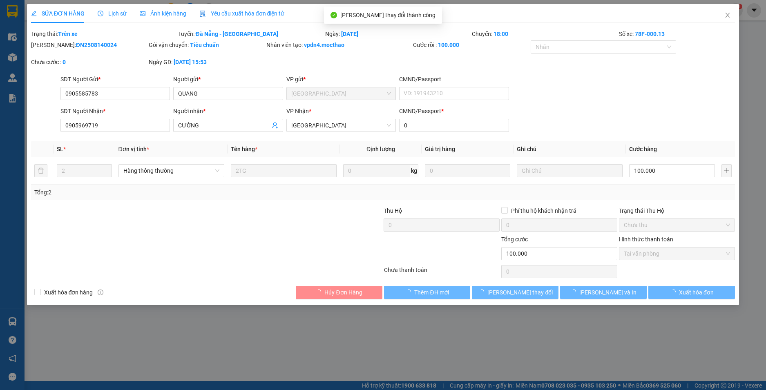
checkbox input "true"
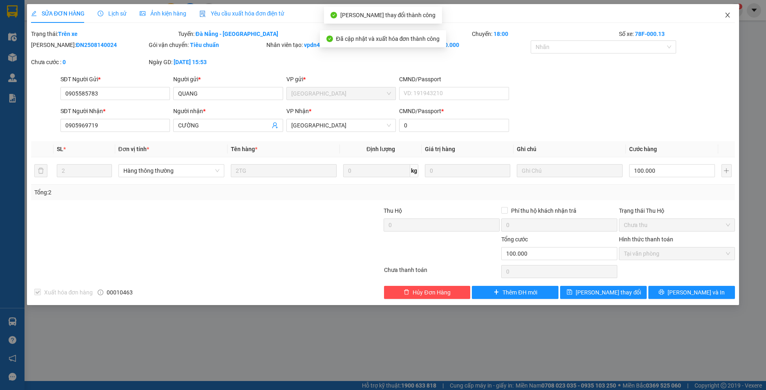
click at [729, 15] on icon "close" at bounding box center [727, 15] width 7 height 7
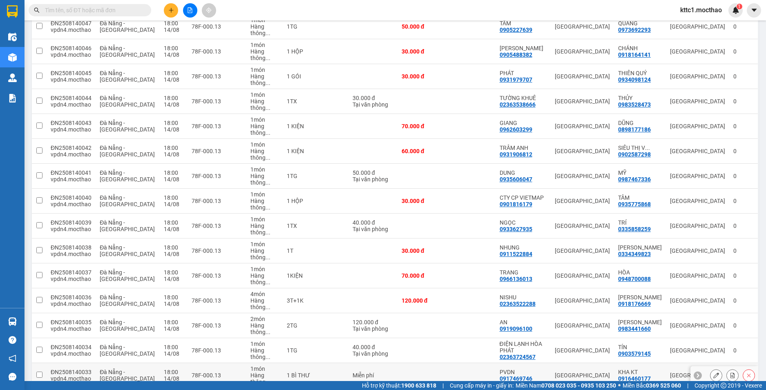
scroll to position [245, 0]
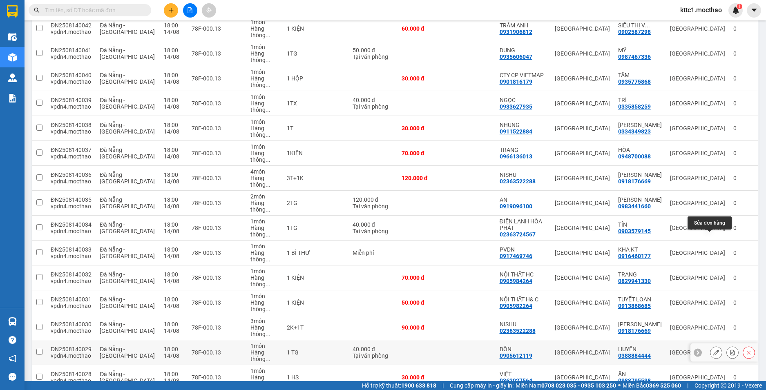
click at [713, 350] on icon at bounding box center [716, 353] width 6 height 6
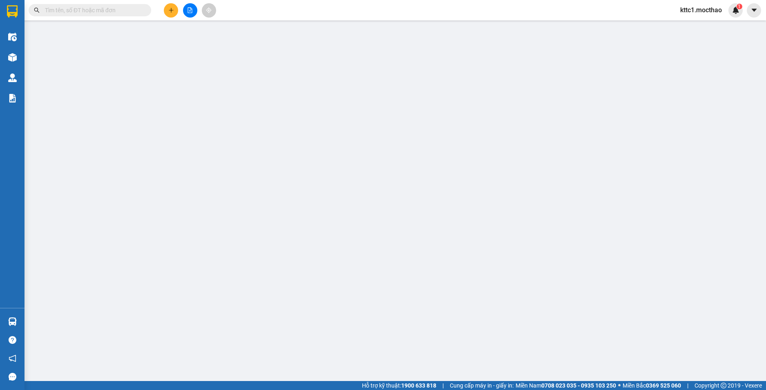
type input "0905612119"
type input "BÔN"
type input "0388884444"
type input "HUYÊN"
type input "0"
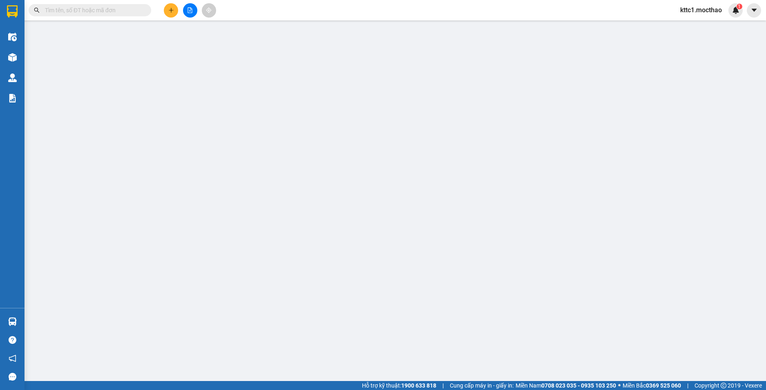
type input "40.000"
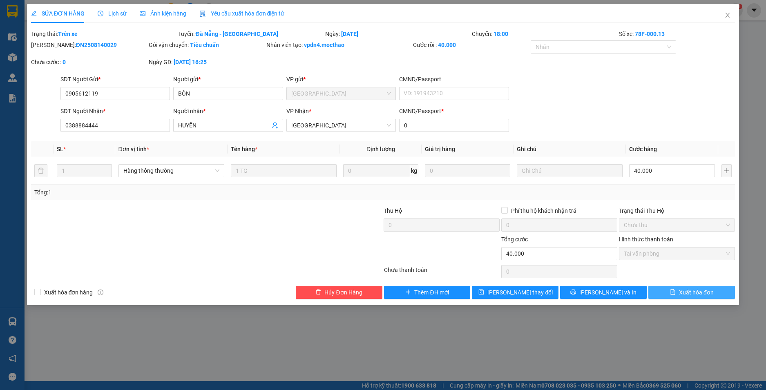
click at [698, 293] on span "Xuất hóa đơn" at bounding box center [696, 292] width 35 height 9
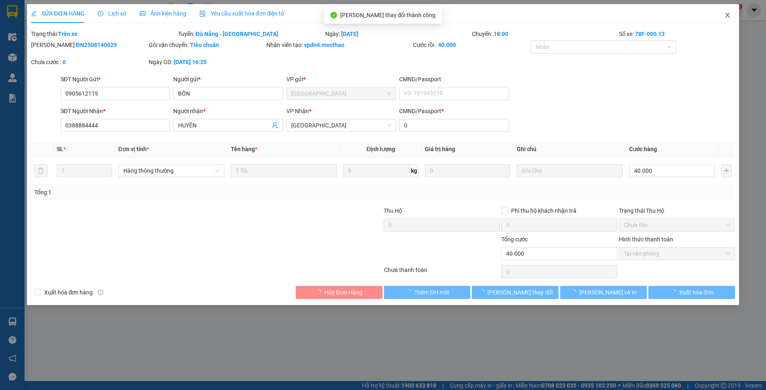
checkbox input "true"
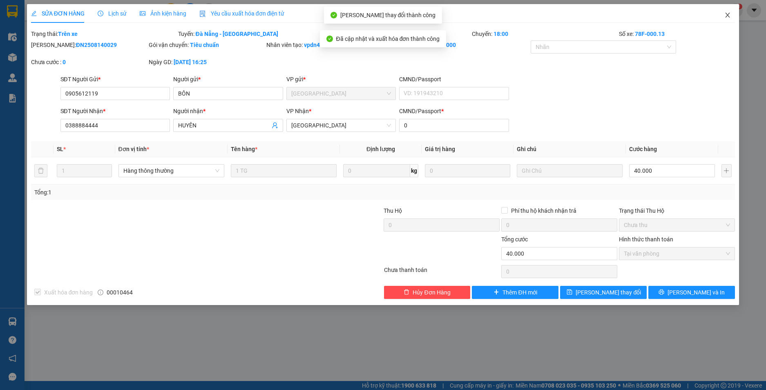
click at [728, 16] on icon "close" at bounding box center [728, 15] width 4 height 5
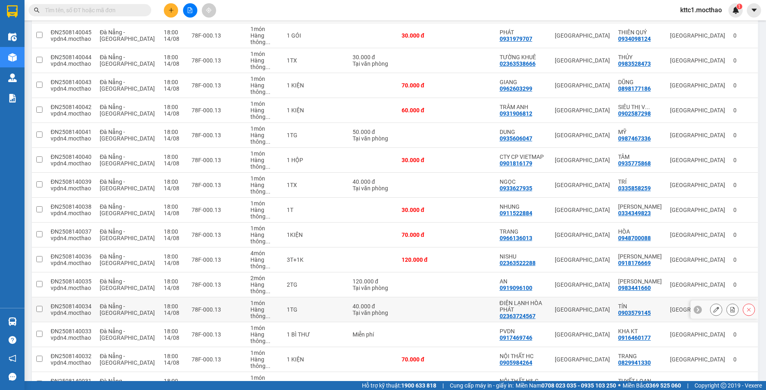
scroll to position [204, 0]
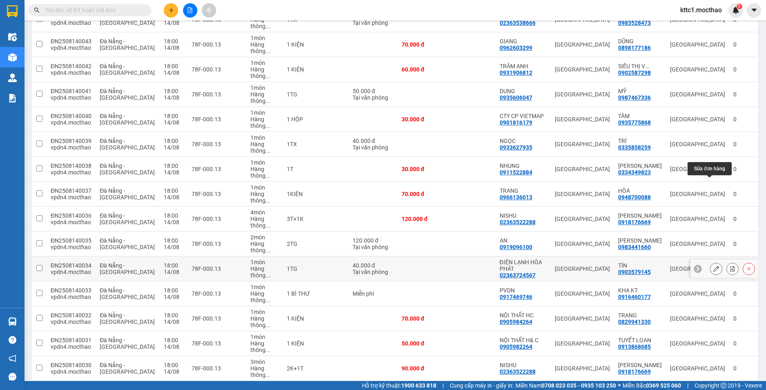
click at [713, 266] on icon at bounding box center [716, 269] width 6 height 6
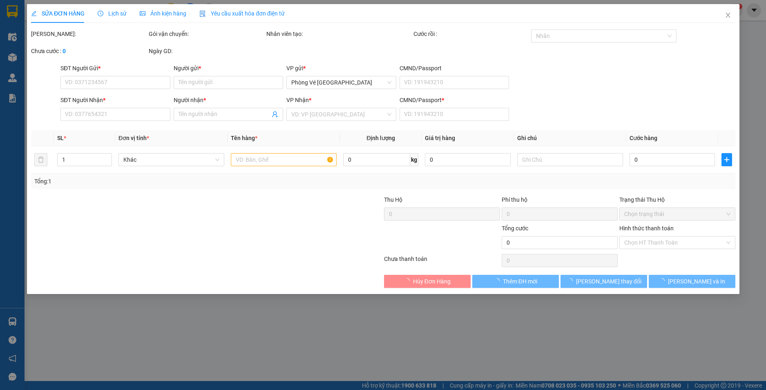
type input "02363724567"
type input "ĐIỆN LẠNH HÒA PHÁT"
type input "0903579145"
type input "TÍN"
type input "0"
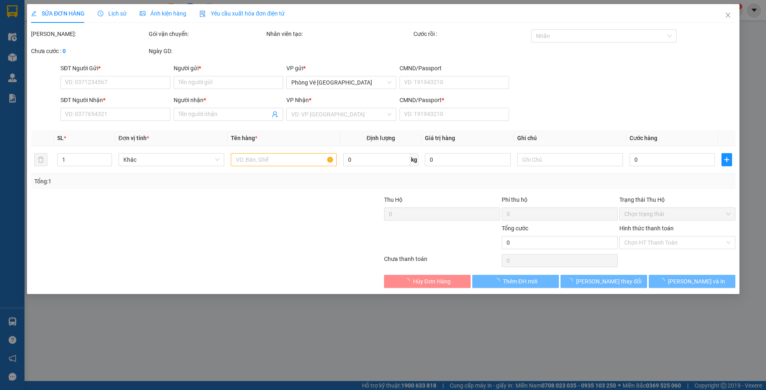
type input "40.000"
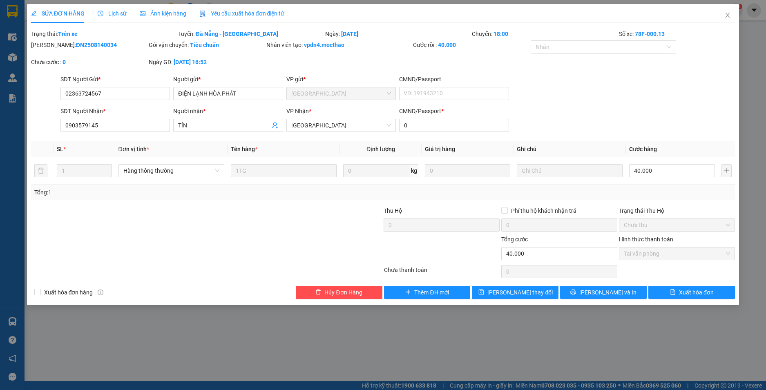
click at [245, 10] on span "Yêu cầu xuất hóa đơn điện tử" at bounding box center [241, 13] width 85 height 7
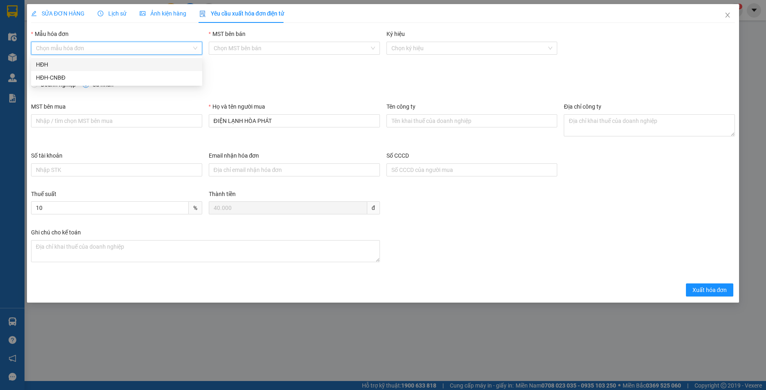
click at [115, 49] on input "Mẫu hóa đơn" at bounding box center [114, 48] width 156 height 12
click at [101, 62] on div "HĐH" at bounding box center [116, 64] width 161 height 9
type input "8"
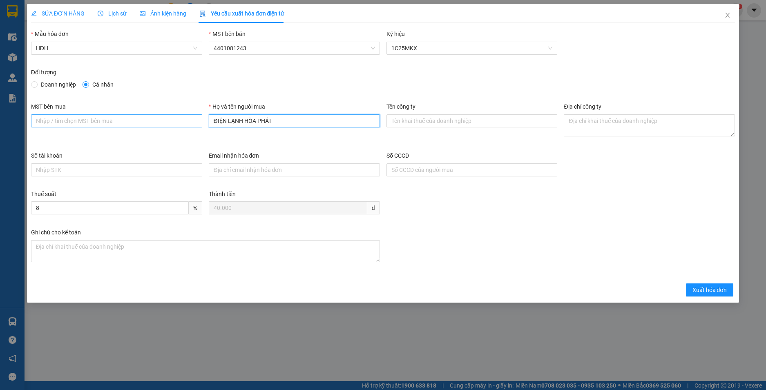
drag, startPoint x: 276, startPoint y: 121, endPoint x: 142, endPoint y: 118, distance: 134.1
click at [142, 118] on div "MST bên mua Họ và tên người mua ĐIỆN LẠNH HÒA PHÁT Tên công ty Địa chỉ công ty" at bounding box center [383, 126] width 711 height 49
type input "Người mua không cung cấp thông tin"
click at [708, 289] on span "Xuất hóa đơn" at bounding box center [710, 290] width 35 height 9
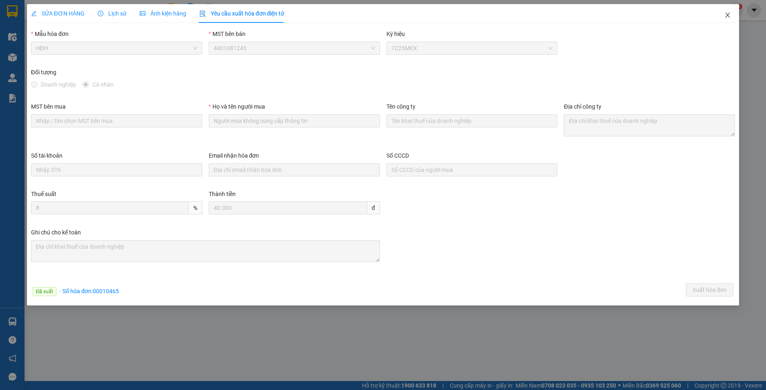
click at [726, 16] on icon "close" at bounding box center [727, 15] width 7 height 7
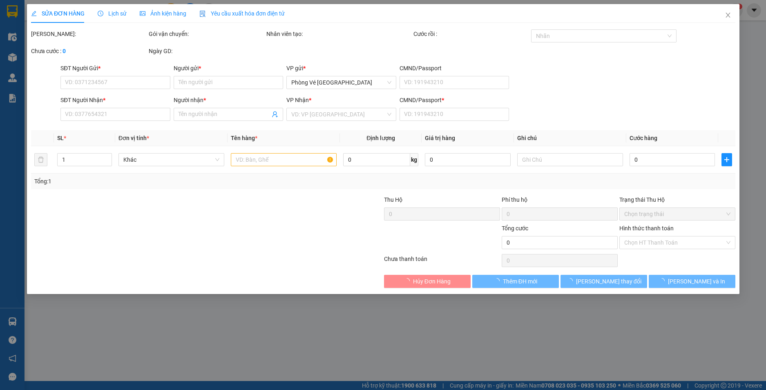
type input "0919096100"
type input "AN"
type input "0983441660"
type input "[PERSON_NAME]"
type input "0"
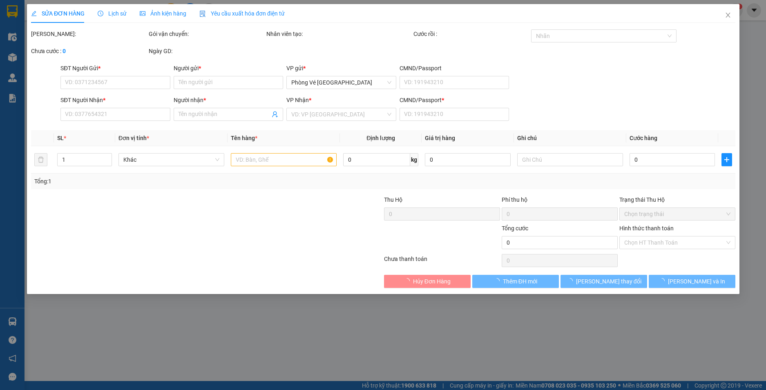
type input "120.000"
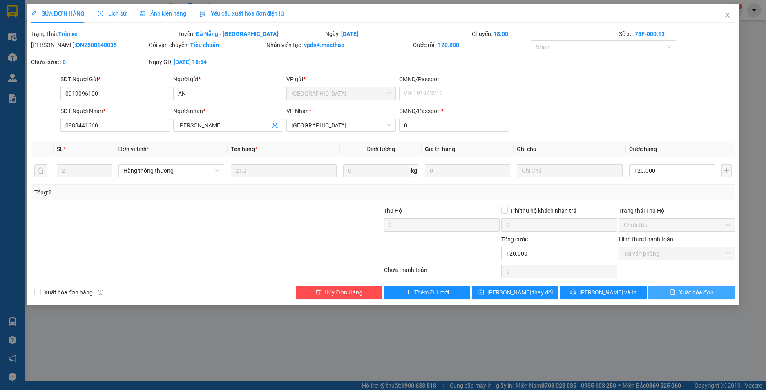
click at [692, 289] on span "Xuất hóa đơn" at bounding box center [696, 292] width 35 height 9
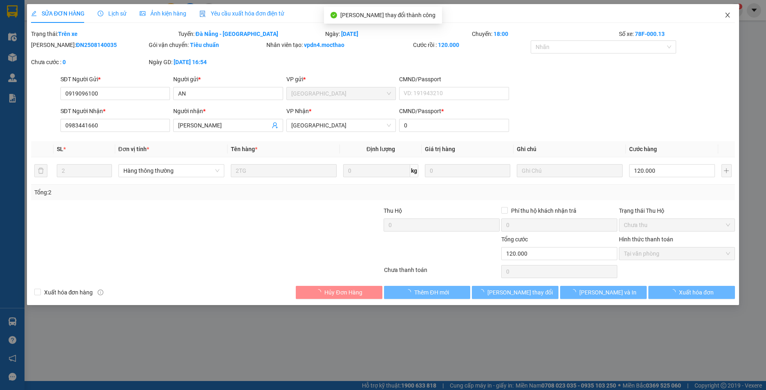
checkbox input "true"
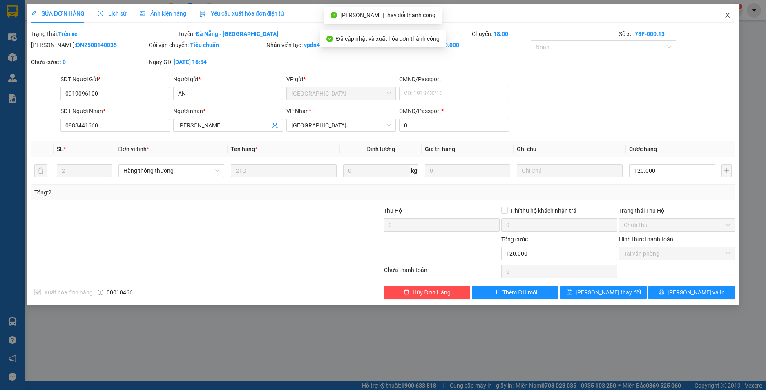
click at [728, 17] on icon "close" at bounding box center [727, 15] width 7 height 7
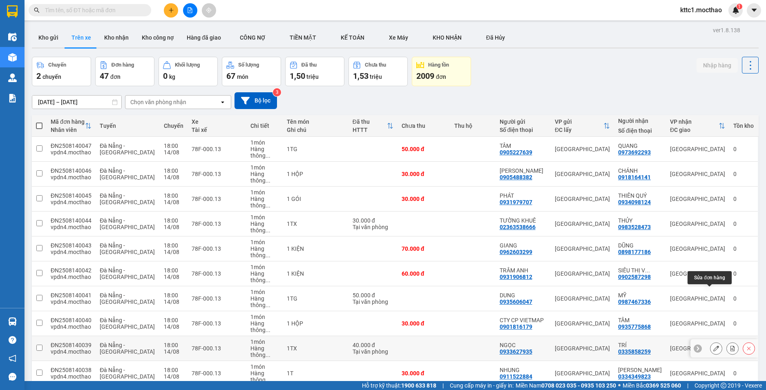
click at [713, 346] on icon at bounding box center [716, 349] width 6 height 6
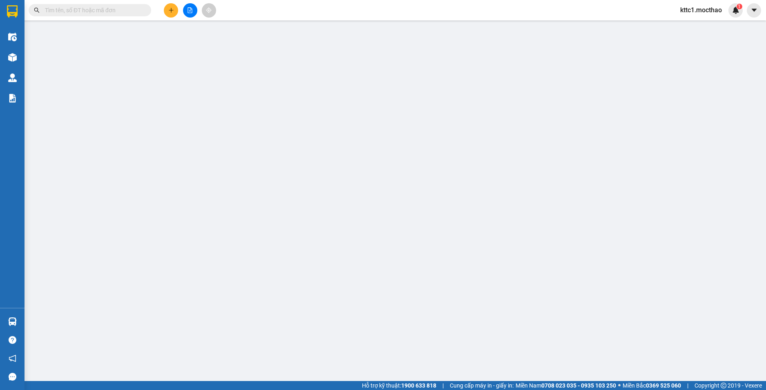
type input "0933627935"
type input "NGỌC"
type input "0335858259"
type input "TRÍ"
type input "0"
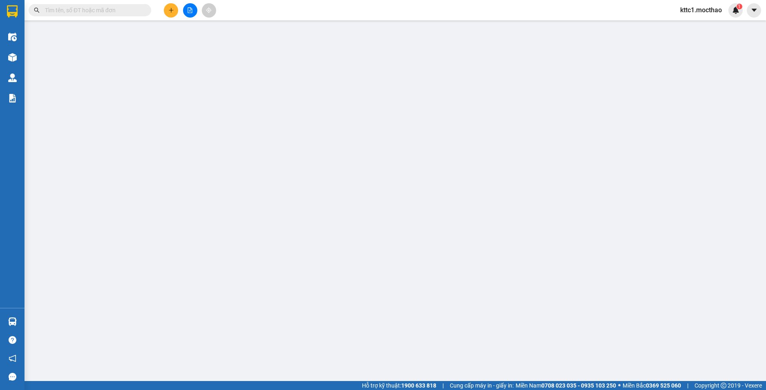
type input "40.000"
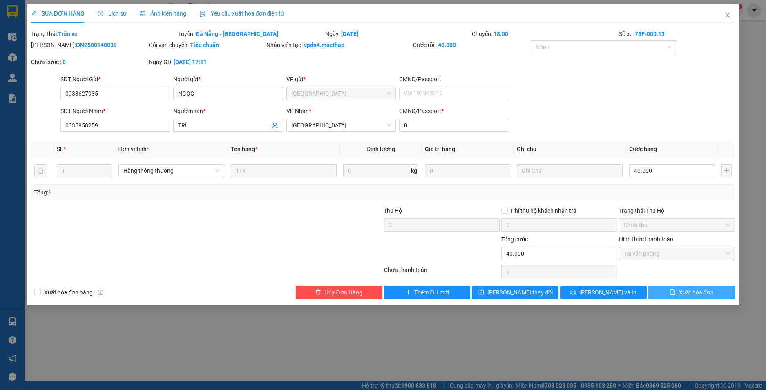
click at [700, 295] on span "Xuất hóa đơn" at bounding box center [696, 292] width 35 height 9
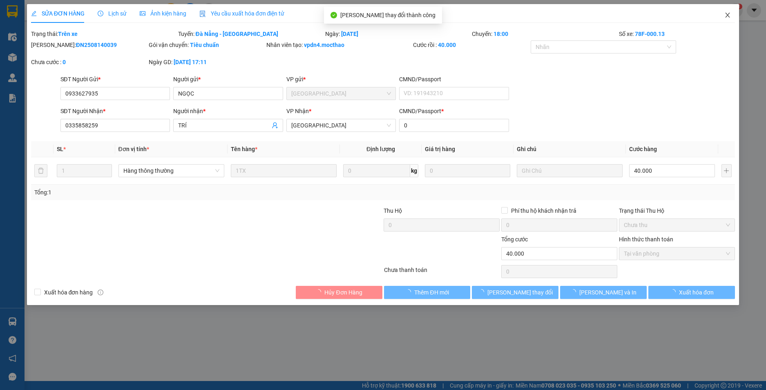
checkbox input "true"
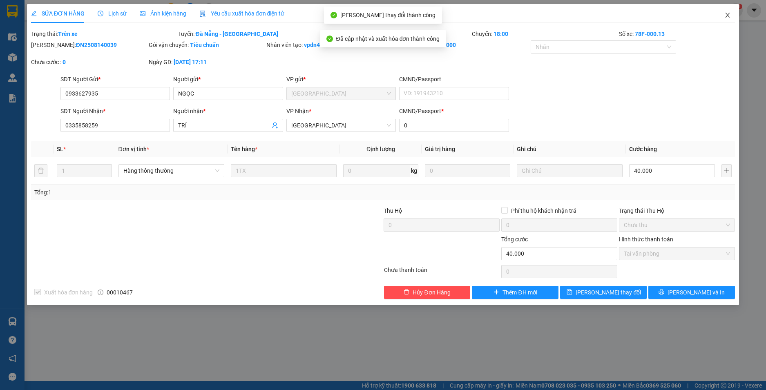
click at [728, 19] on span "Close" at bounding box center [727, 15] width 23 height 23
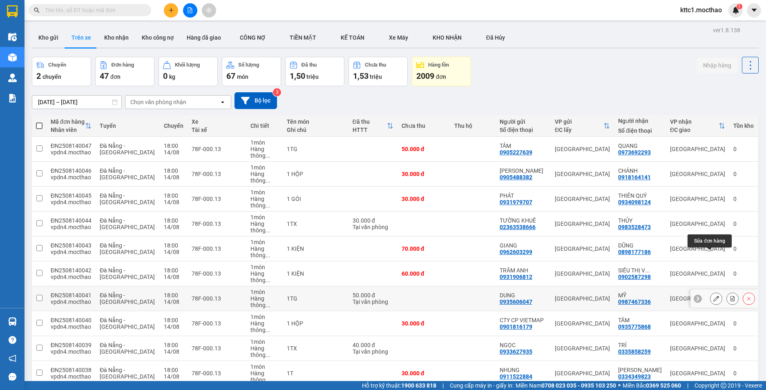
click at [713, 296] on icon at bounding box center [716, 299] width 6 height 6
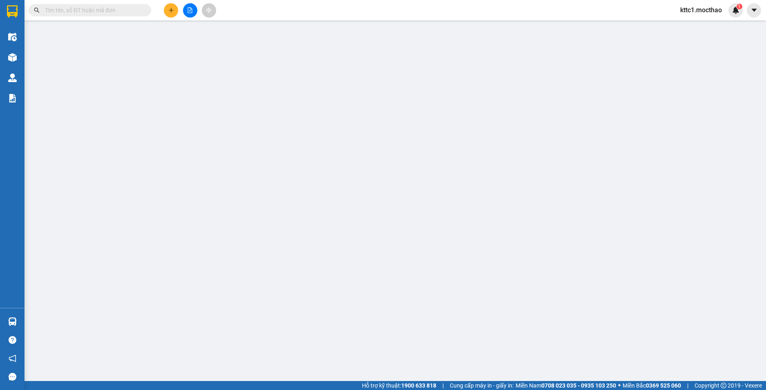
type input "0935606047"
type input "DUNG"
type input "0987467336"
type input "MỸ"
type input "0"
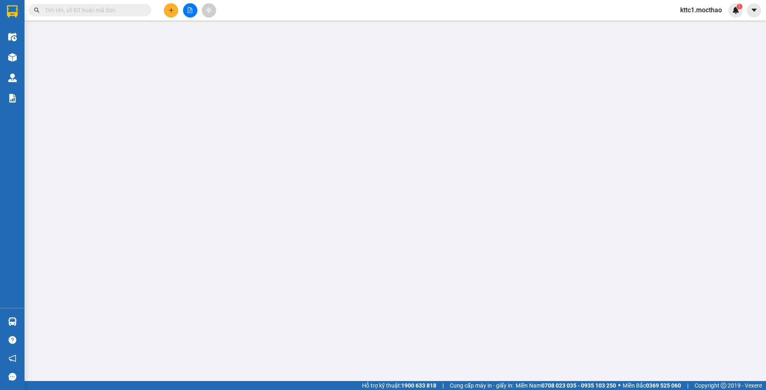
type input "50.000"
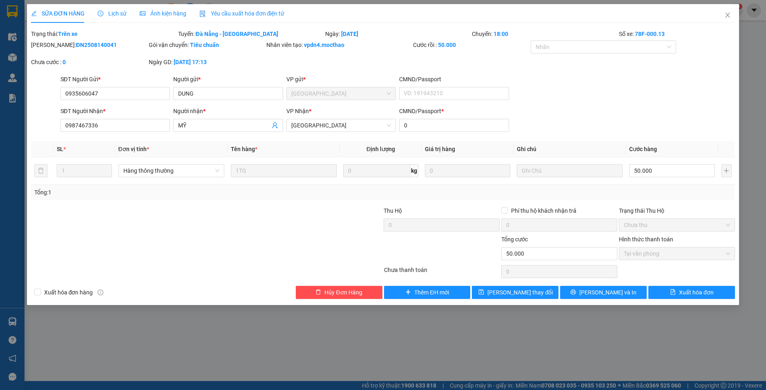
click at [688, 301] on div "SỬA ĐƠN HÀNG Lịch sử Ảnh kiện hàng Yêu cầu xuất hóa đơn điện tử Total Paid Fee …" at bounding box center [383, 154] width 713 height 301
click at [688, 297] on button "Xuất hóa đơn" at bounding box center [691, 292] width 87 height 13
checkbox input "true"
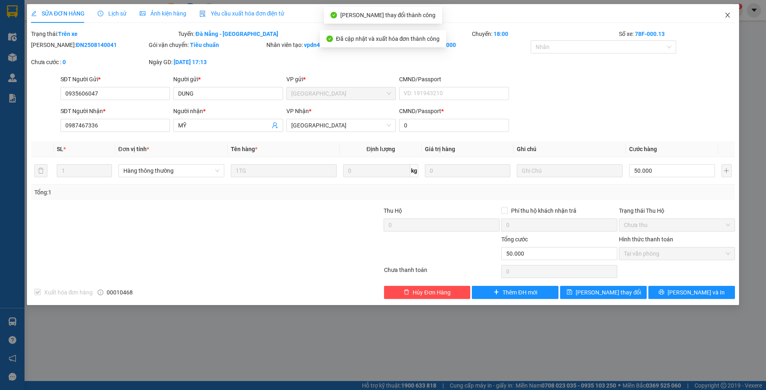
click at [727, 13] on icon "close" at bounding box center [727, 15] width 7 height 7
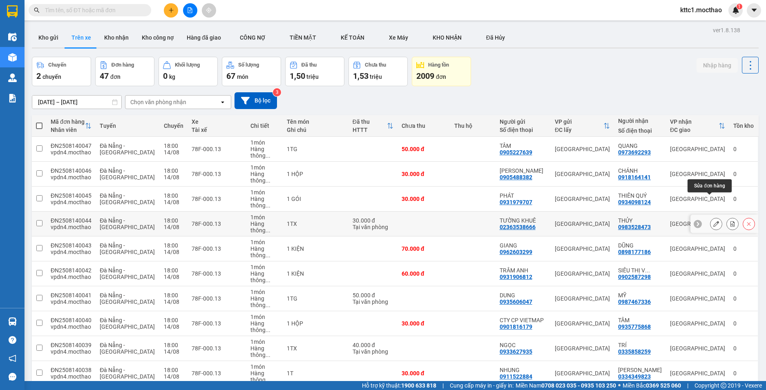
click at [713, 221] on icon at bounding box center [716, 224] width 6 height 6
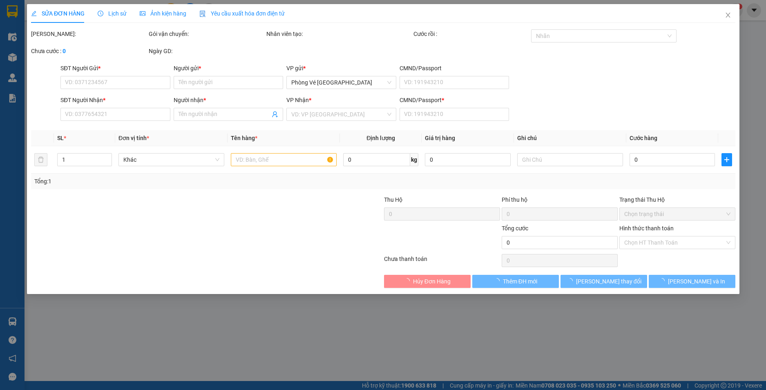
type input "02363538666"
type input "TƯỜNG KHUÊ"
type input "0983528473"
type input "THỦY"
type input "0"
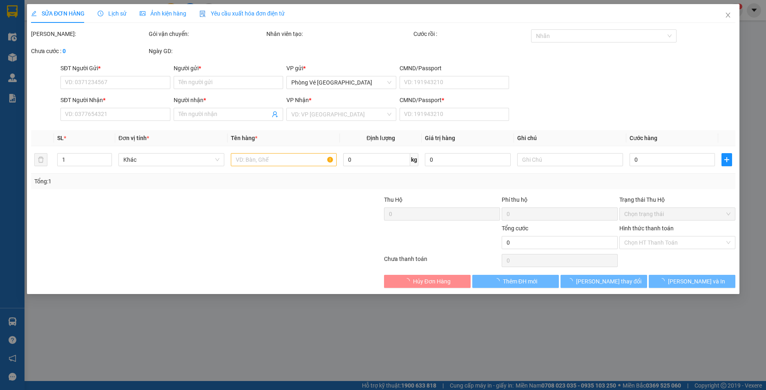
type input "30.000"
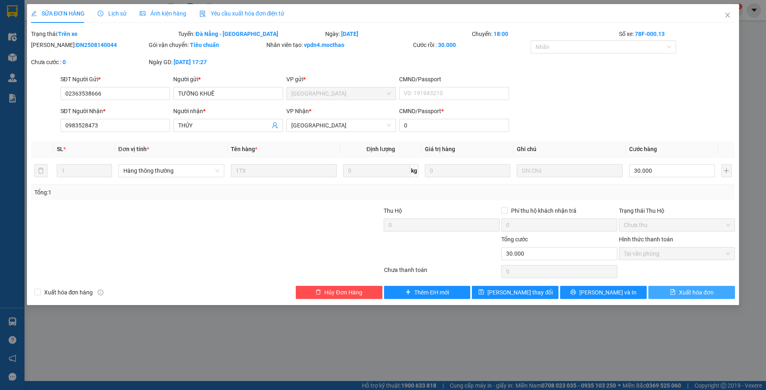
click at [698, 294] on span "Xuất hóa đơn" at bounding box center [696, 292] width 35 height 9
checkbox input "true"
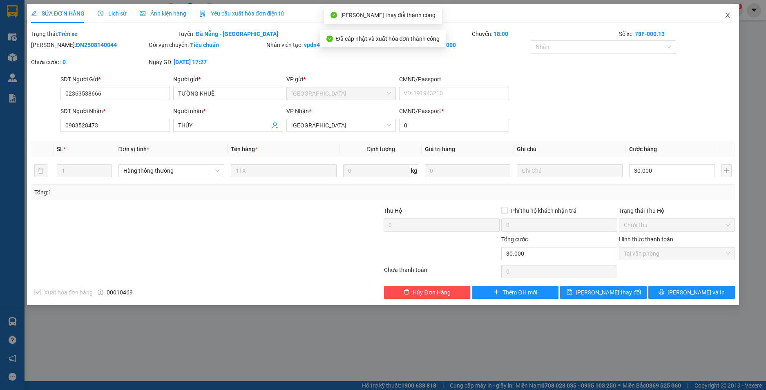
click at [724, 14] on span "Close" at bounding box center [727, 15] width 23 height 23
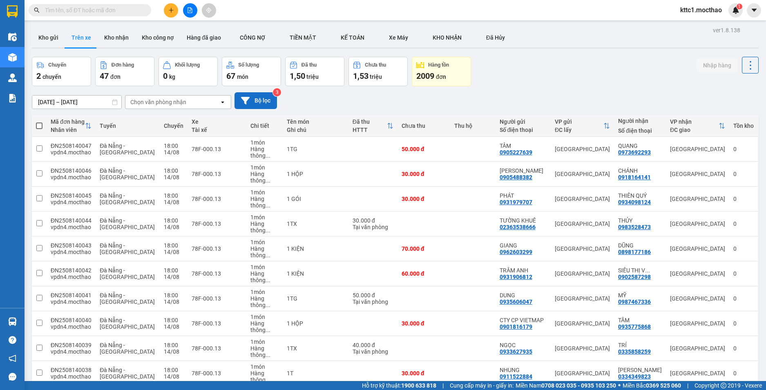
click at [256, 101] on button "Bộ lọc" at bounding box center [256, 100] width 42 height 17
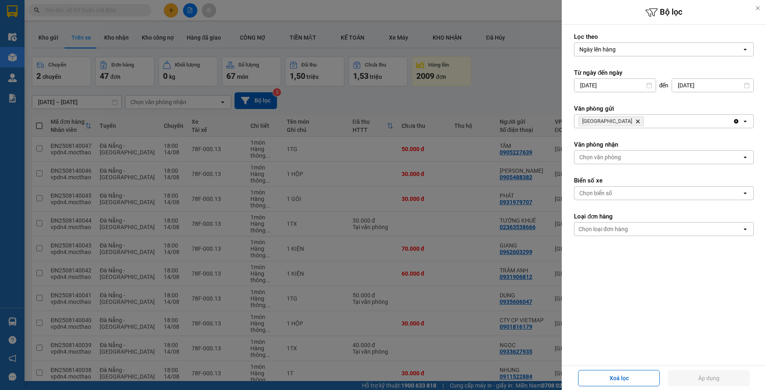
click at [636, 122] on icon "Đà Nẵng, close by backspace" at bounding box center [638, 122] width 4 height 4
click at [608, 122] on div "Chọn văn phòng" at bounding box center [600, 121] width 42 height 8
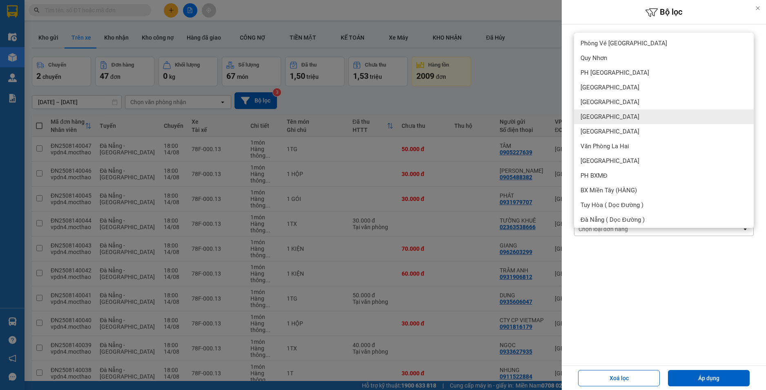
click at [604, 117] on div "[GEOGRAPHIC_DATA]" at bounding box center [664, 117] width 180 height 15
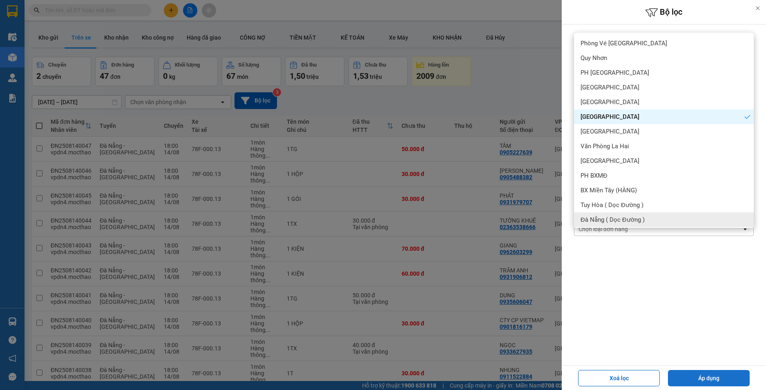
click at [684, 376] on button "Áp dụng" at bounding box center [709, 378] width 82 height 16
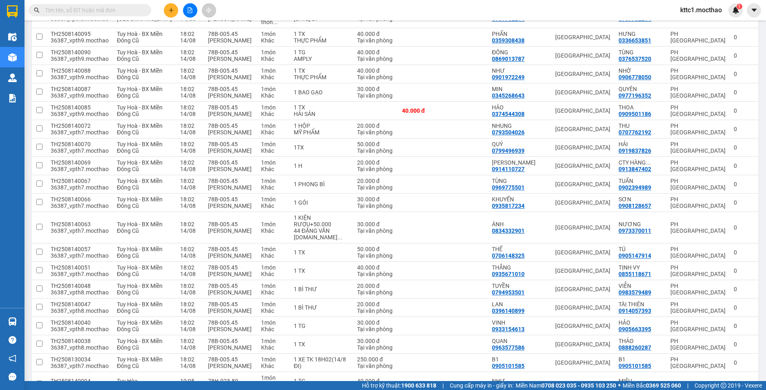
scroll to position [1811, 0]
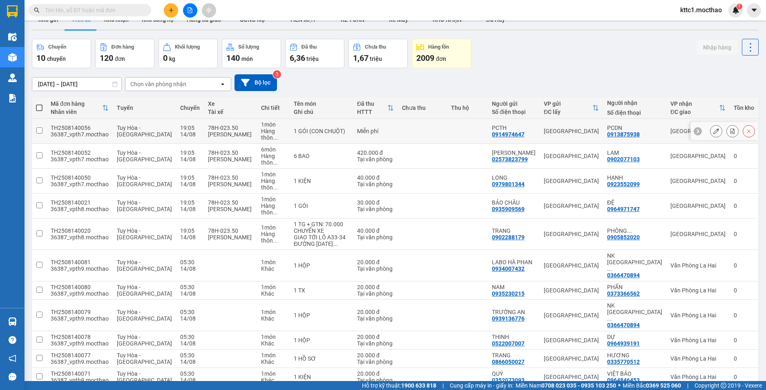
scroll to position [0, 0]
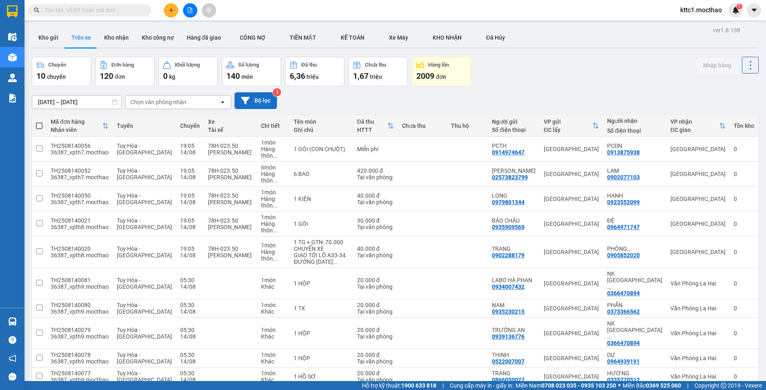
click at [256, 105] on button "Bộ lọc" at bounding box center [256, 100] width 42 height 17
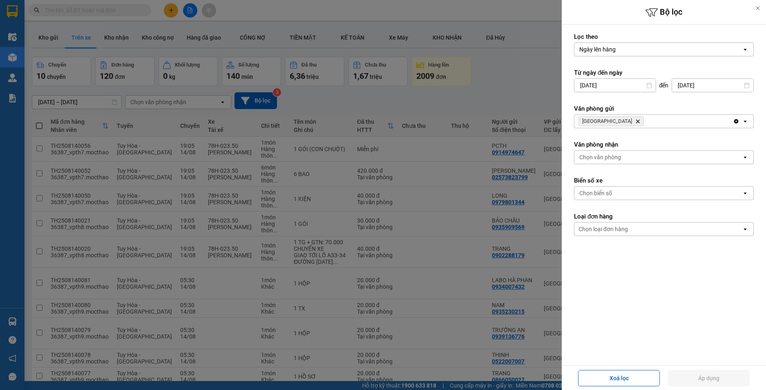
click at [605, 192] on div "Chọn biển số" at bounding box center [595, 193] width 33 height 8
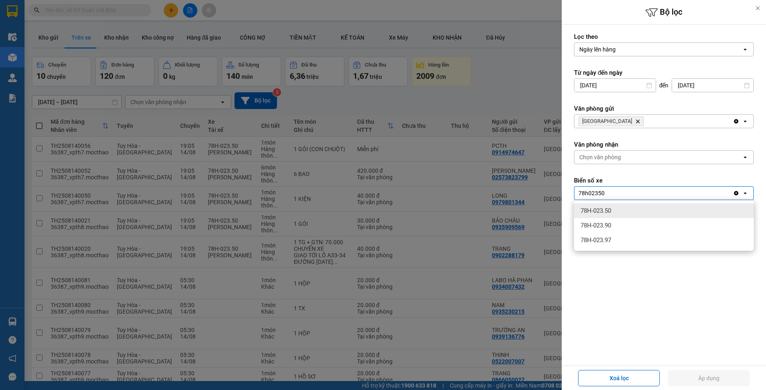
type input "78h02350"
click at [626, 207] on div "78H-023.50" at bounding box center [664, 210] width 180 height 15
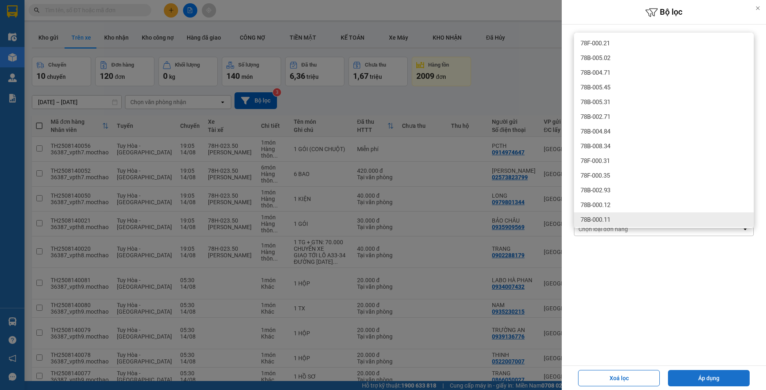
click at [707, 381] on button "Áp dụng" at bounding box center [709, 378] width 82 height 16
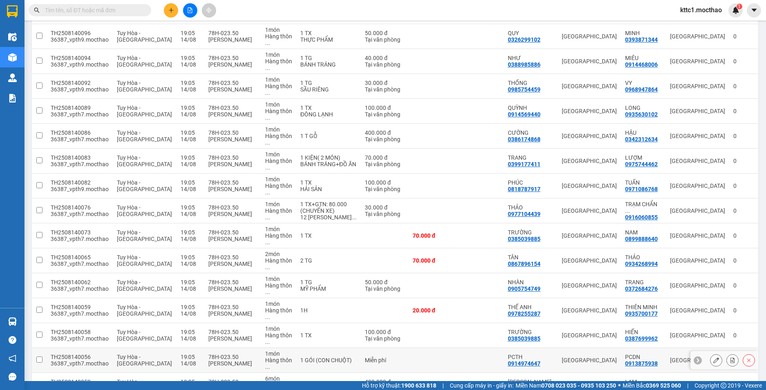
scroll to position [563, 0]
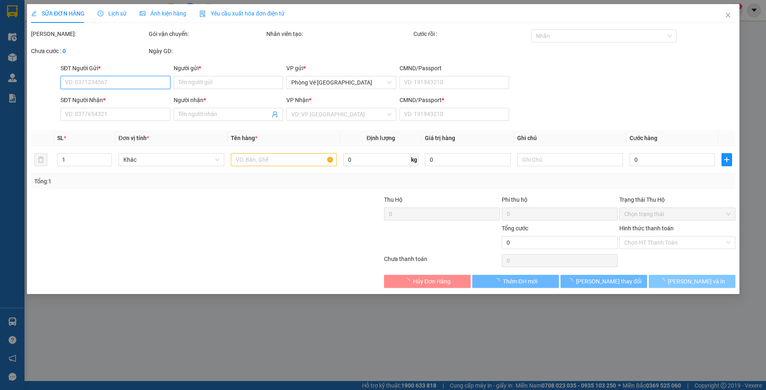
type input "0902288179"
type input "TRANG"
type input "0905852020"
type input "PHÒNG THẨM ĐỊNH & PHÊ DUYỆT TÍN DỤNG"
type input "1"
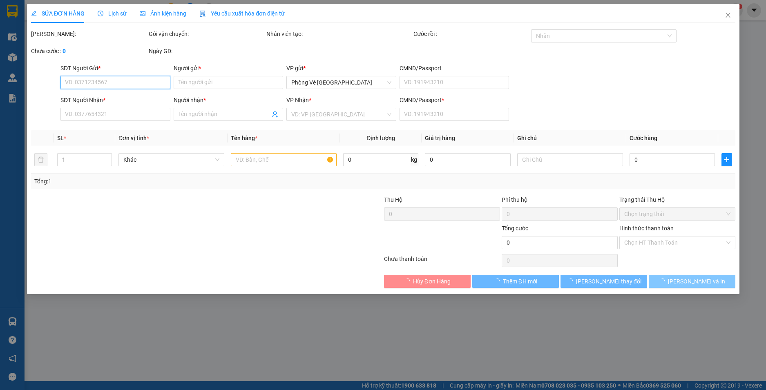
type input "40.000"
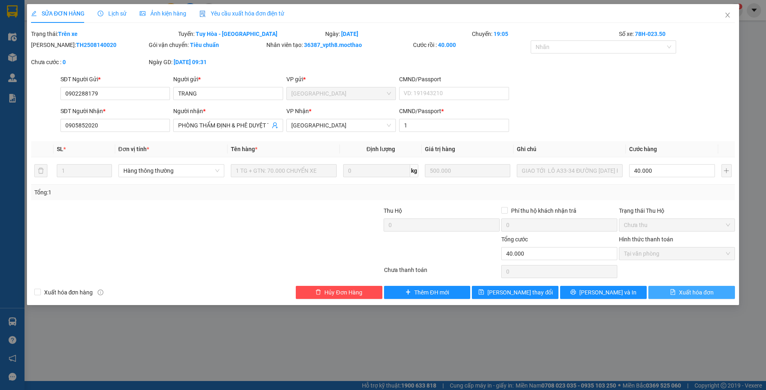
click at [691, 292] on span "Xuất hóa đơn" at bounding box center [696, 292] width 35 height 9
checkbox input "true"
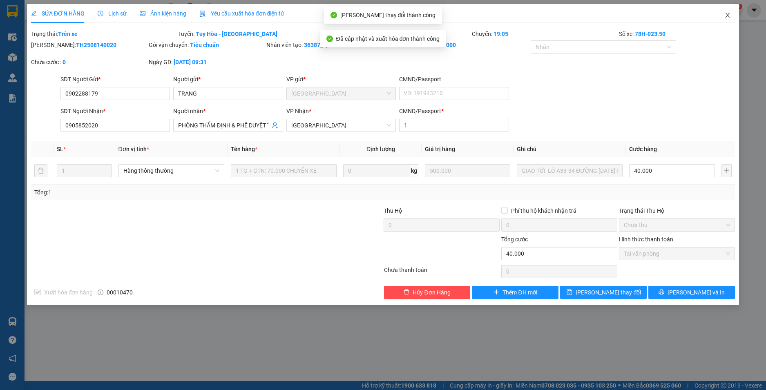
click at [729, 15] on icon "close" at bounding box center [727, 15] width 7 height 7
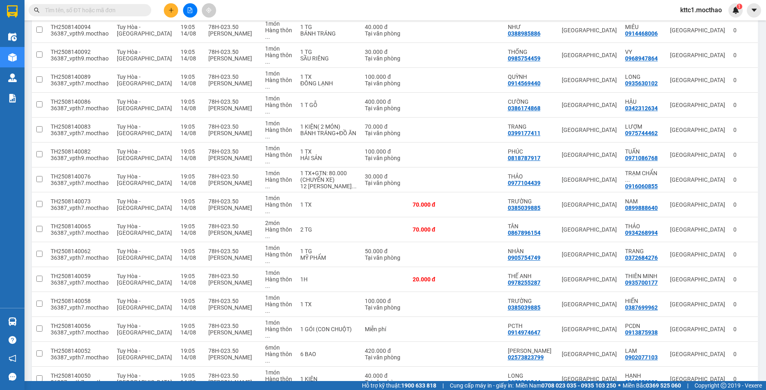
scroll to position [563, 0]
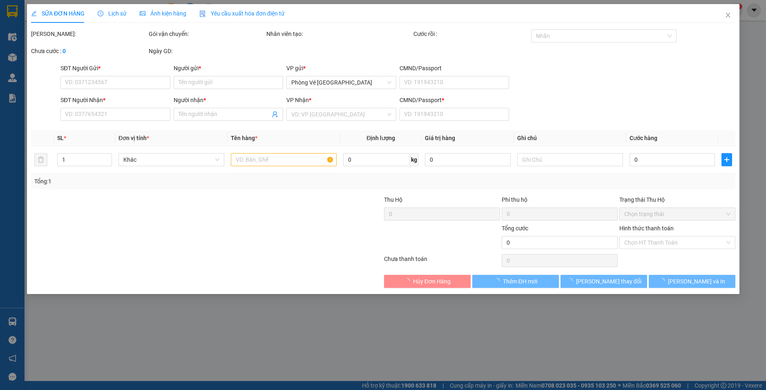
type input "0935909569"
type input "BẢO CHÂU"
type input "0964971747"
type input "ĐỆ"
type input "1"
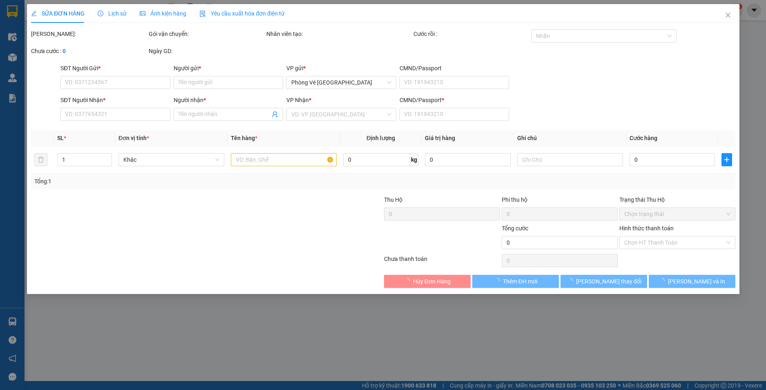
type input "30.000"
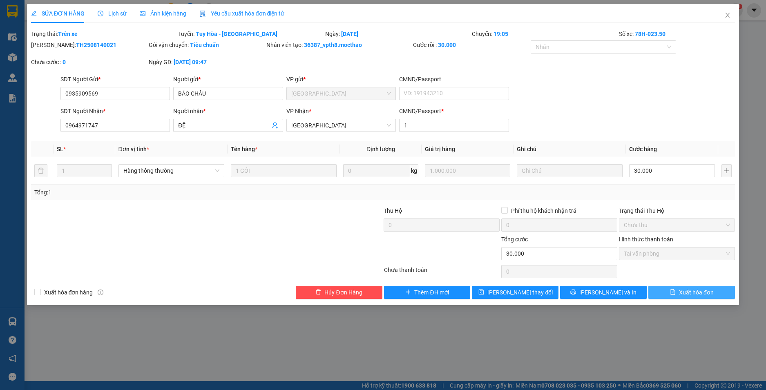
click at [690, 293] on span "Xuất hóa đơn" at bounding box center [696, 292] width 35 height 9
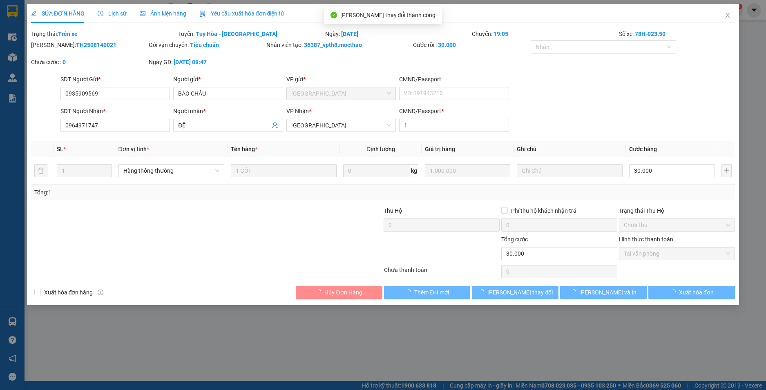
checkbox input "true"
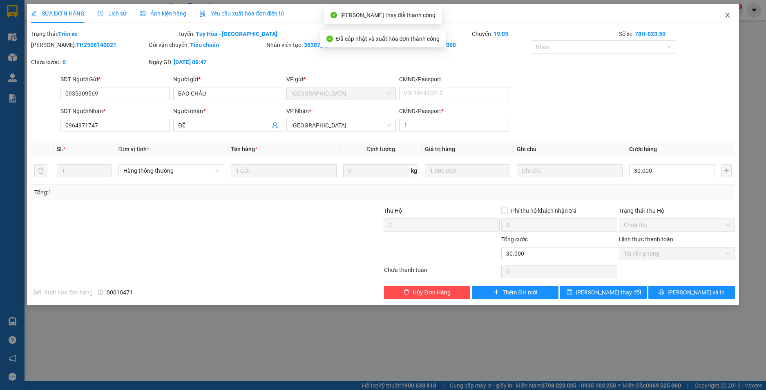
click at [730, 16] on icon "close" at bounding box center [727, 15] width 7 height 7
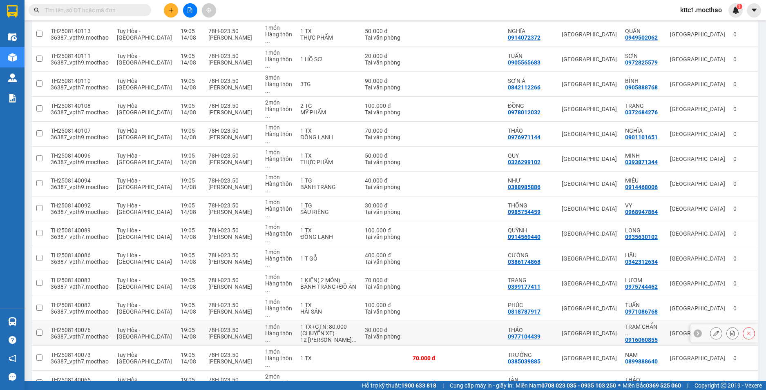
scroll to position [563, 0]
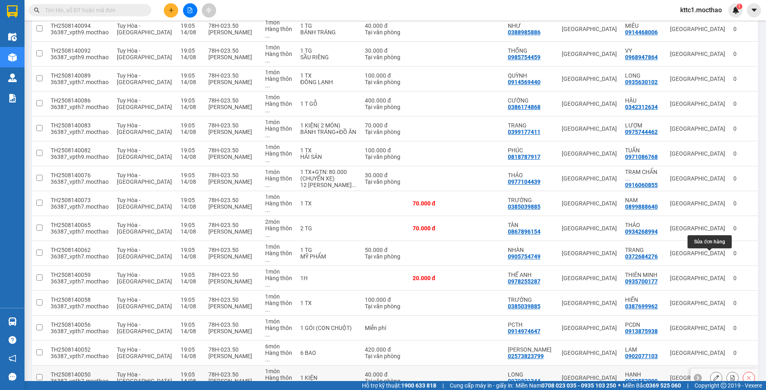
click at [713, 375] on icon at bounding box center [716, 378] width 6 height 6
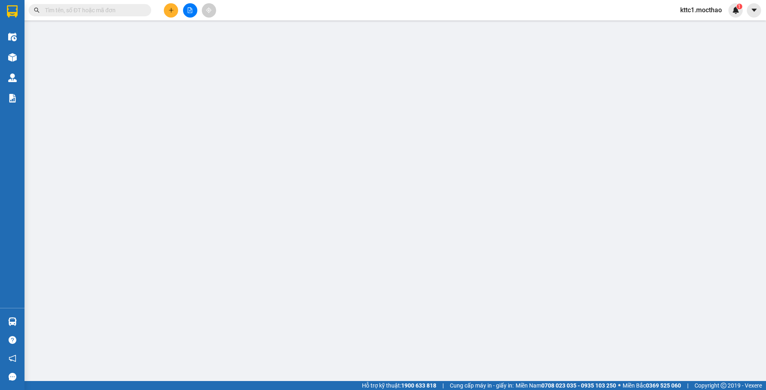
type input "0979801344"
type input "LONG"
type input "0923552099"
type input "HẠNH"
type input "1"
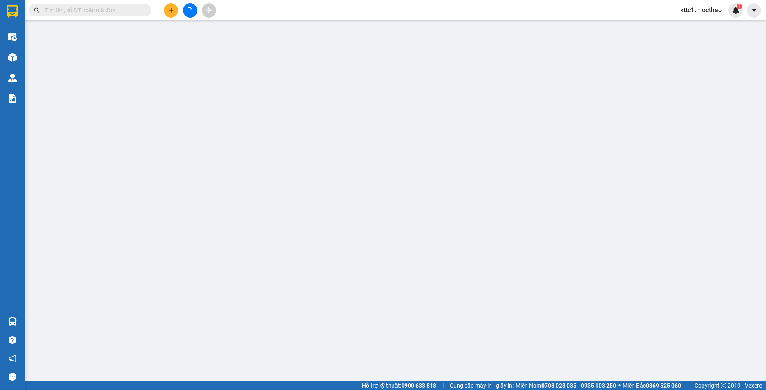
type input "40.000"
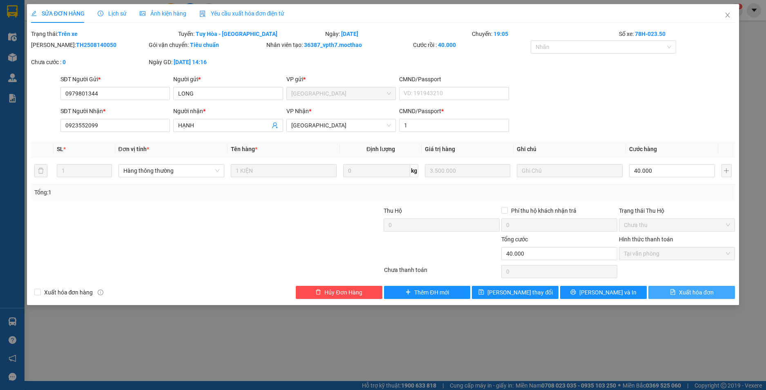
click at [697, 293] on span "Xuất hóa đơn" at bounding box center [696, 292] width 35 height 9
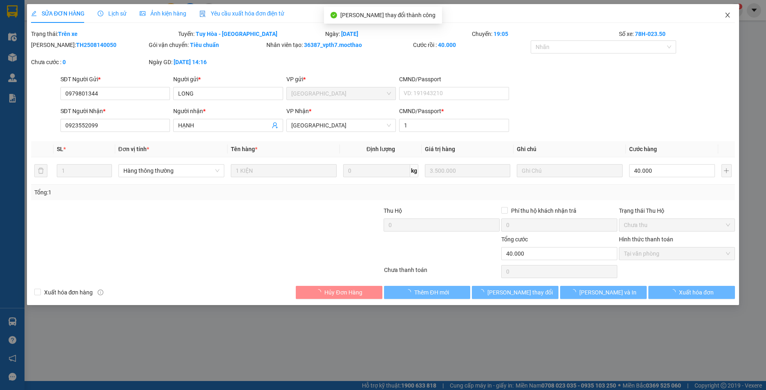
checkbox input "true"
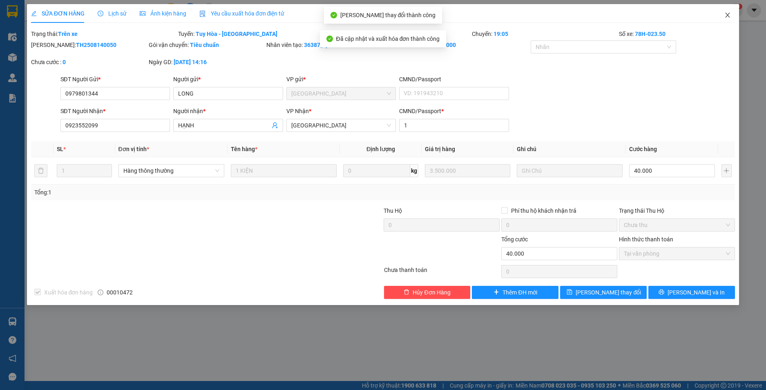
click at [725, 16] on icon "close" at bounding box center [727, 15] width 7 height 7
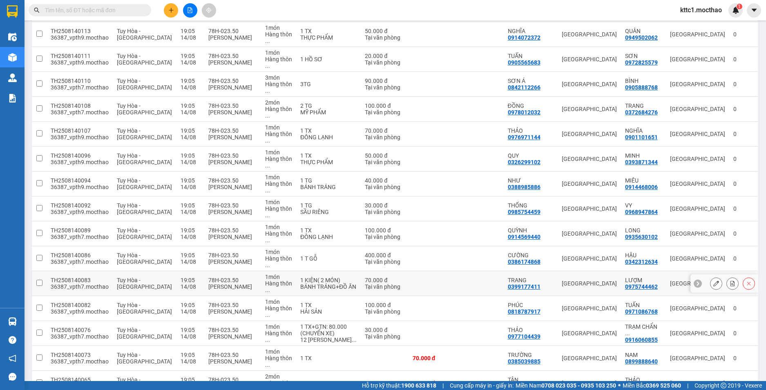
scroll to position [563, 0]
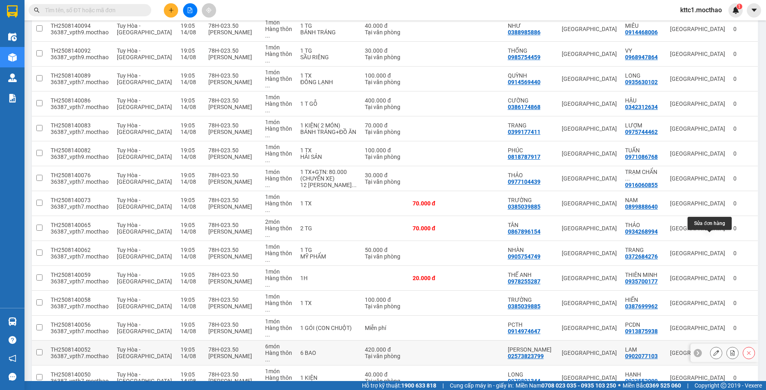
click at [713, 350] on icon at bounding box center [716, 353] width 6 height 6
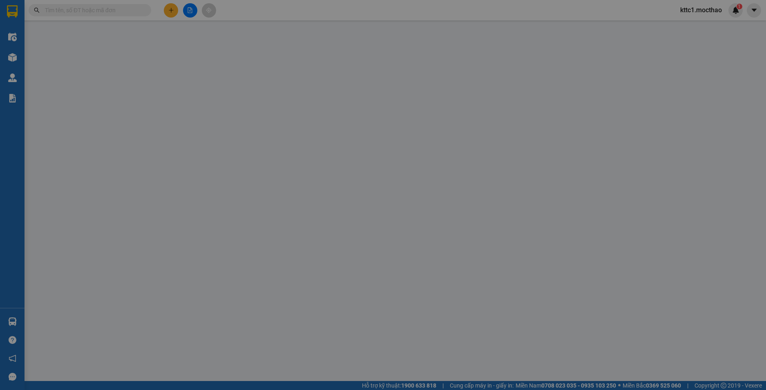
type input "02573823799"
type input "HUY TÙNG"
type input "0902077103"
type input "LAM"
type input "1"
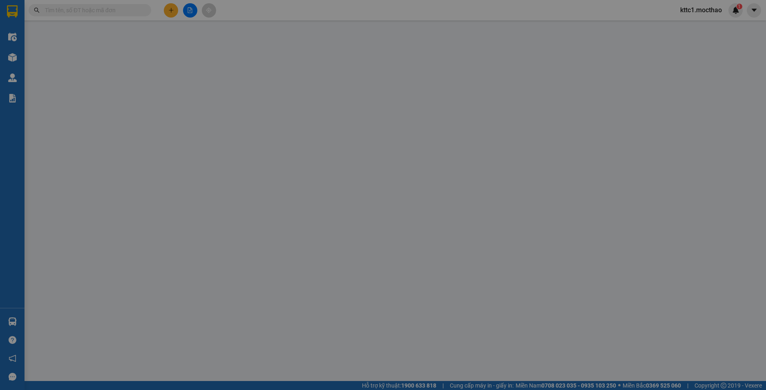
type input "420.000"
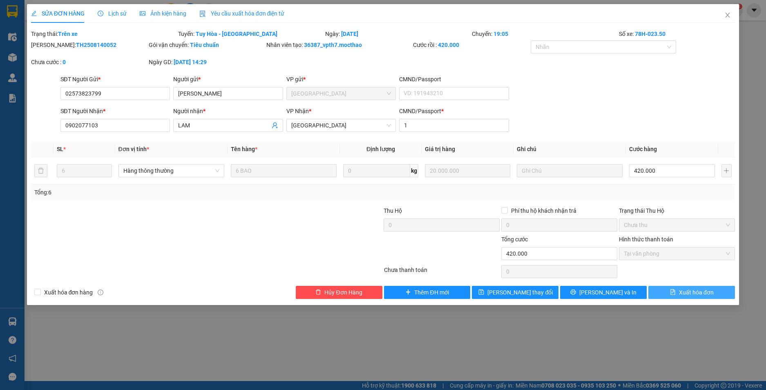
click at [695, 294] on span "Xuất hóa đơn" at bounding box center [696, 292] width 35 height 9
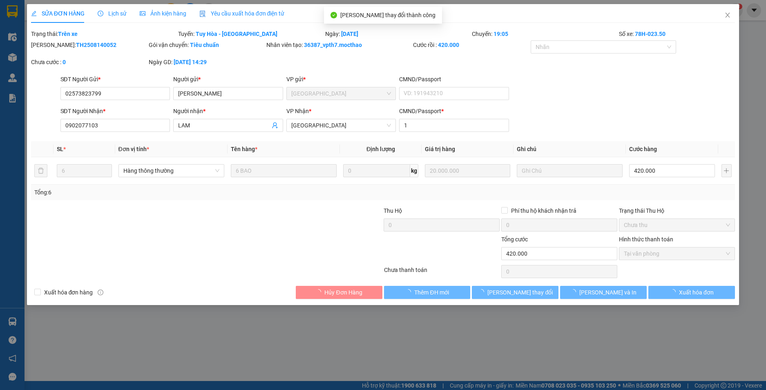
checkbox input "true"
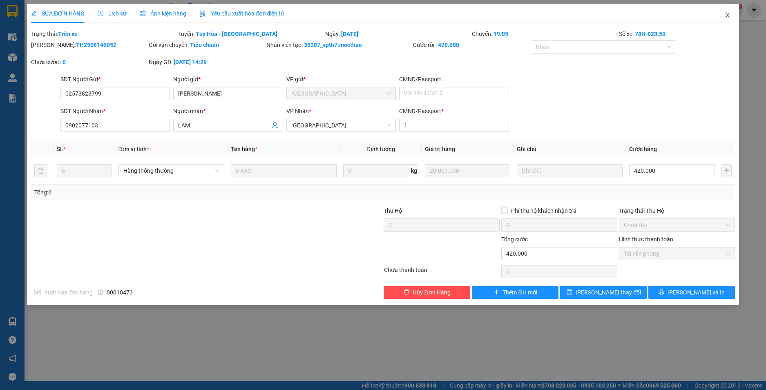
click at [727, 14] on icon "close" at bounding box center [728, 15] width 4 height 5
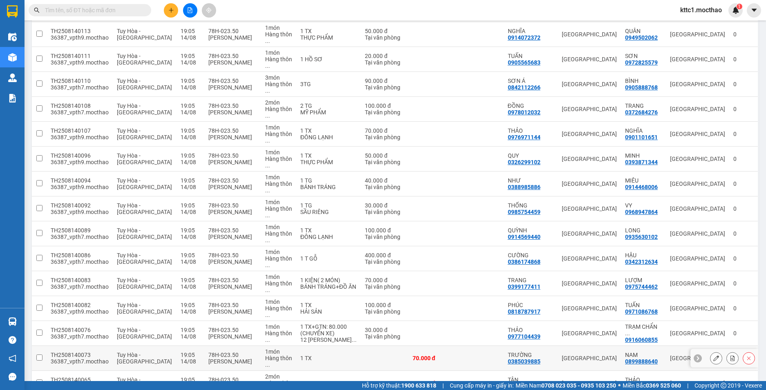
scroll to position [563, 0]
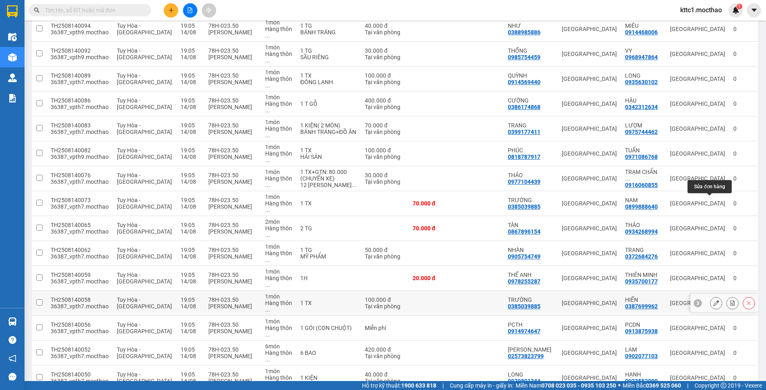
click at [713, 300] on icon at bounding box center [716, 303] width 6 height 6
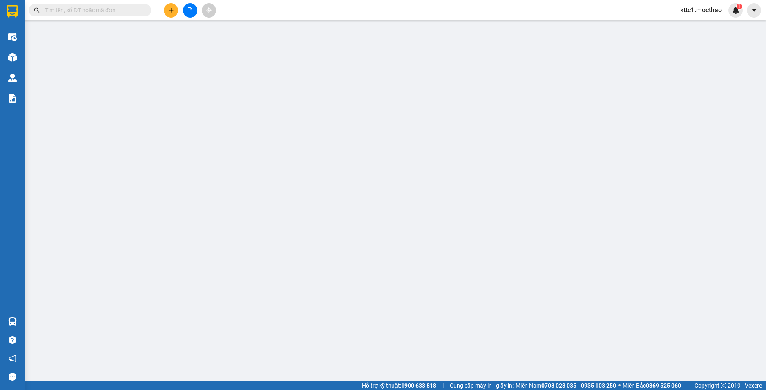
type input "0385039885"
type input "TRƯỜNG"
type input "0387699962"
type input "HIẾN"
type input "1"
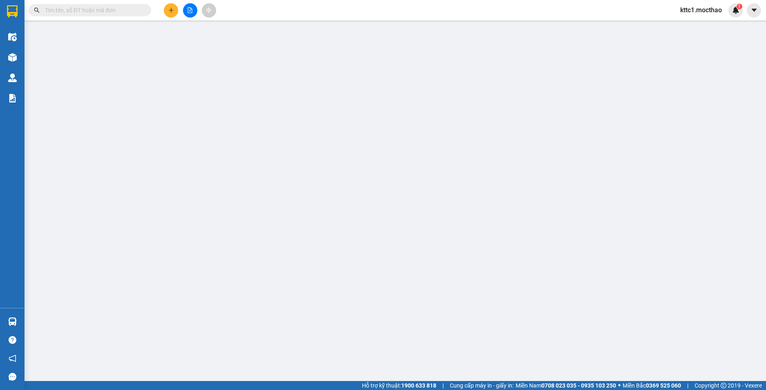
type input "100.000"
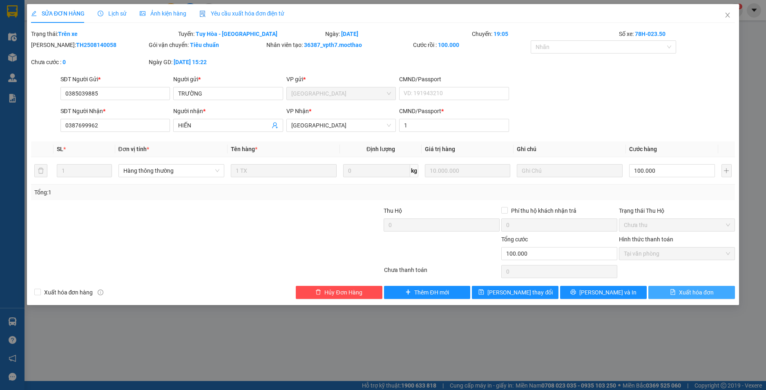
click at [691, 296] on span "Xuất hóa đơn" at bounding box center [696, 292] width 35 height 9
checkbox input "true"
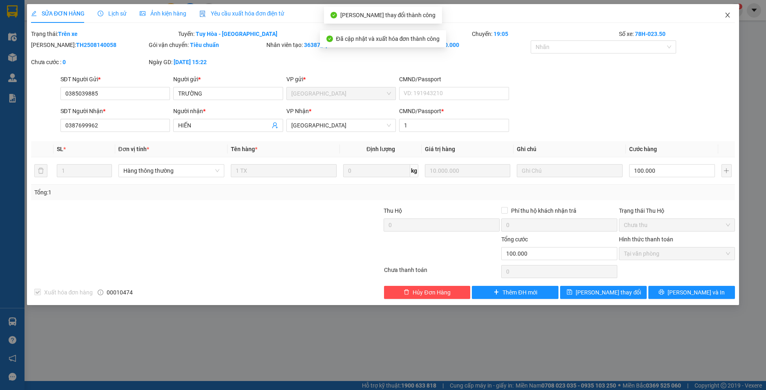
click at [728, 13] on icon "close" at bounding box center [727, 15] width 7 height 7
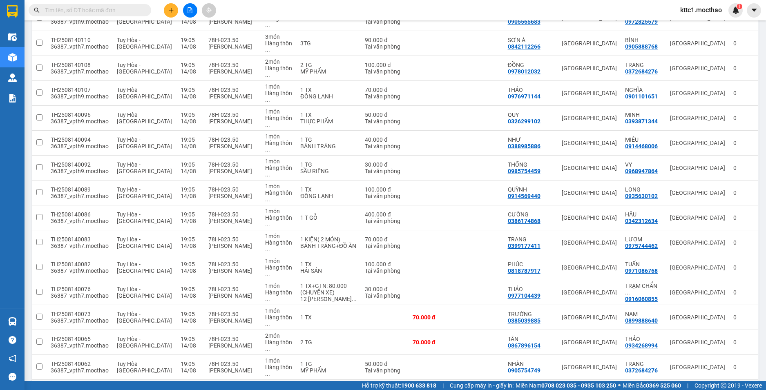
scroll to position [490, 0]
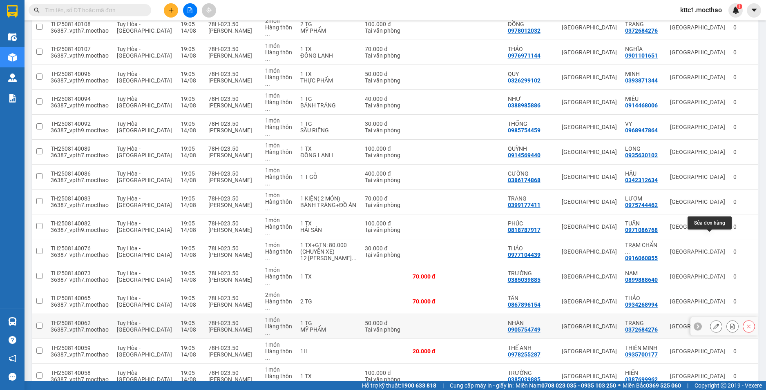
click at [713, 324] on icon at bounding box center [716, 327] width 6 height 6
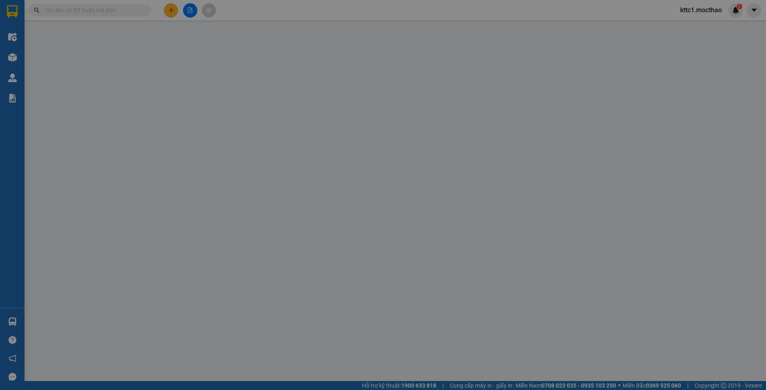
type input "0905754749"
type input "NHÀN"
type input "0372684276"
type input "TRANG"
type input "0"
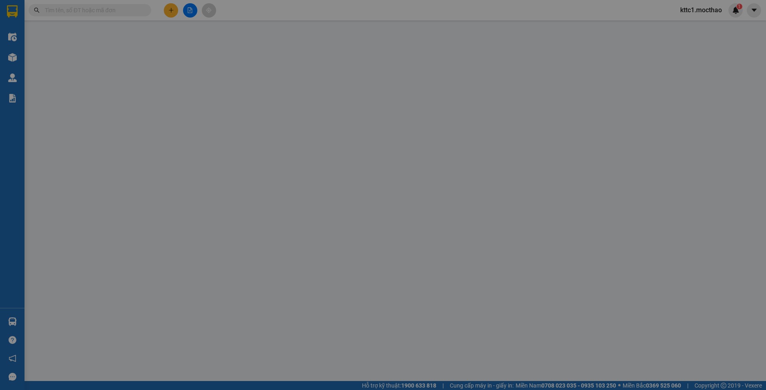
type input "50.000"
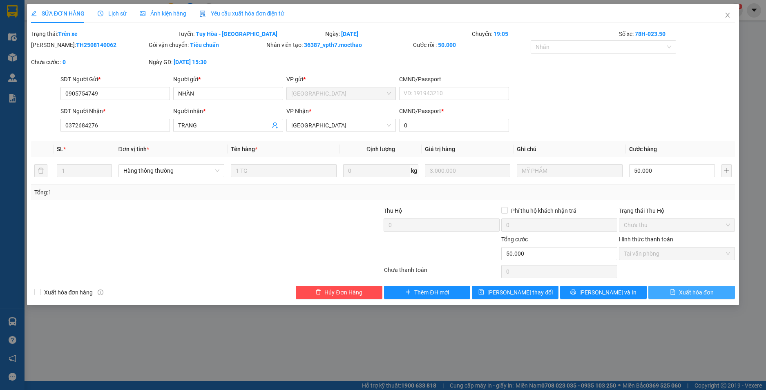
click at [678, 294] on button "Xuất hóa đơn" at bounding box center [691, 292] width 87 height 13
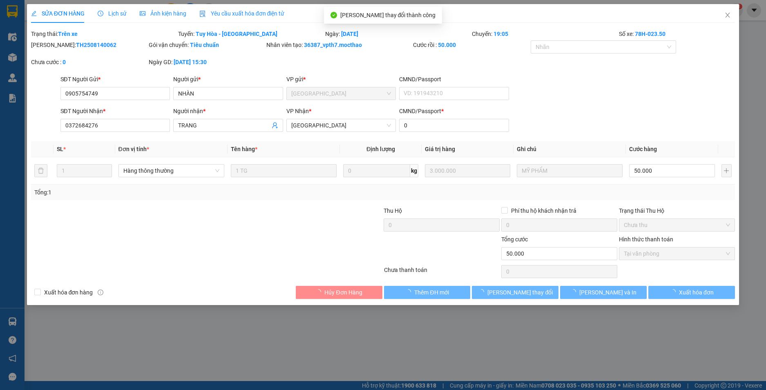
checkbox input "true"
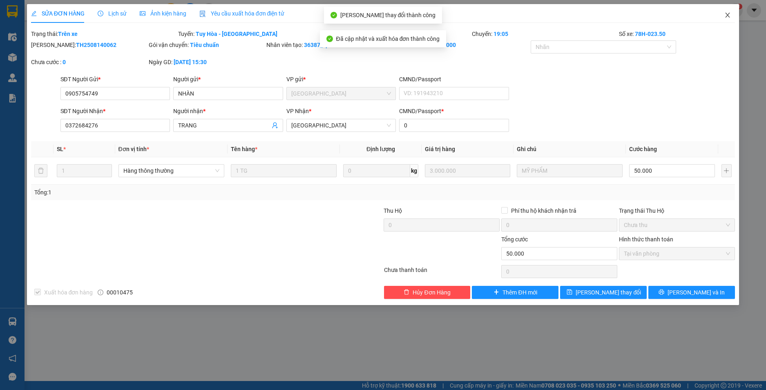
click at [729, 12] on icon "close" at bounding box center [727, 15] width 7 height 7
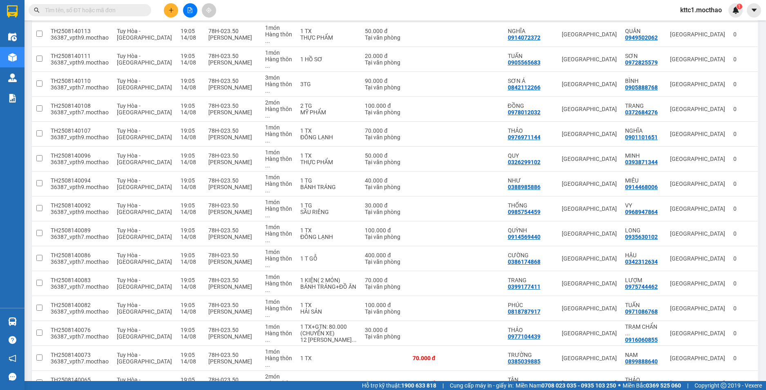
scroll to position [490, 0]
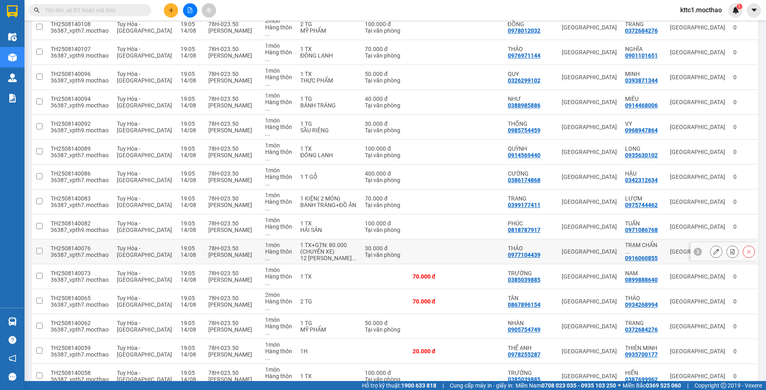
click at [713, 249] on icon at bounding box center [716, 252] width 6 height 6
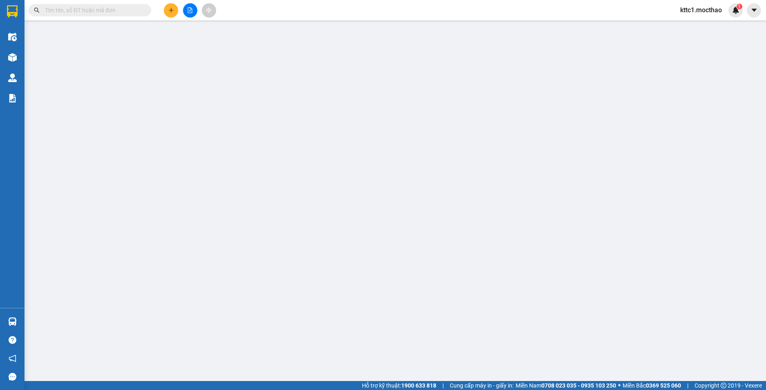
type input "0977104439"
type input "THẢO"
type input "0916060855"
type input "TRẠM CHẨN ĐOÁN VÀ XÉT NGHIỆM 1"
type input "0"
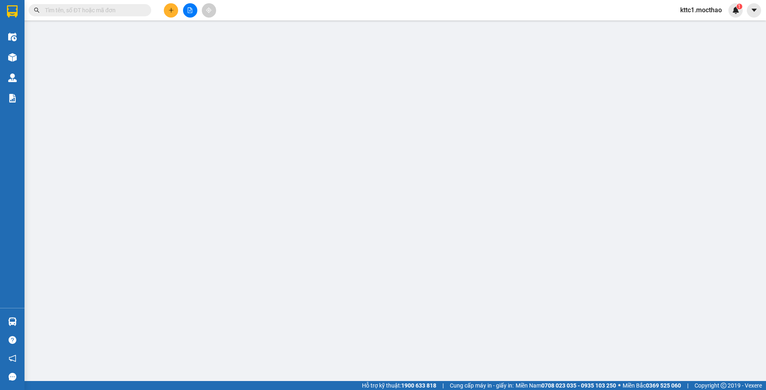
type input "30.000"
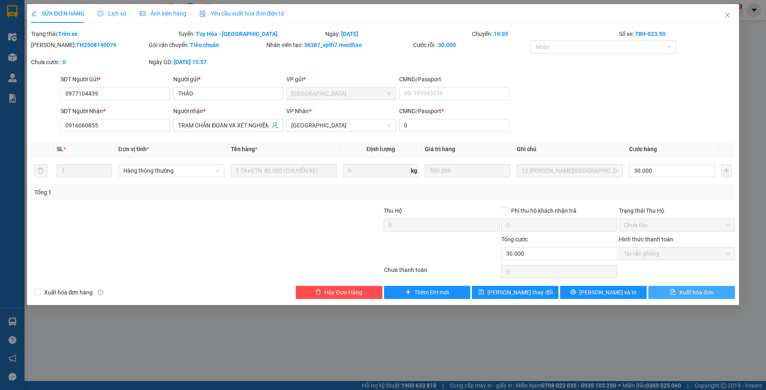
click at [680, 295] on span "Xuất hóa đơn" at bounding box center [696, 292] width 35 height 9
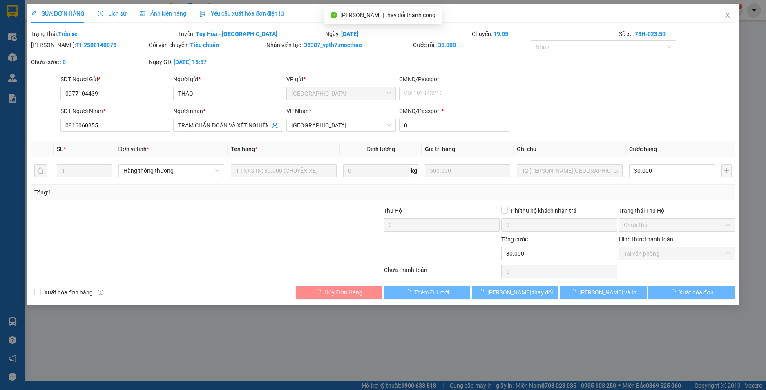
checkbox input "true"
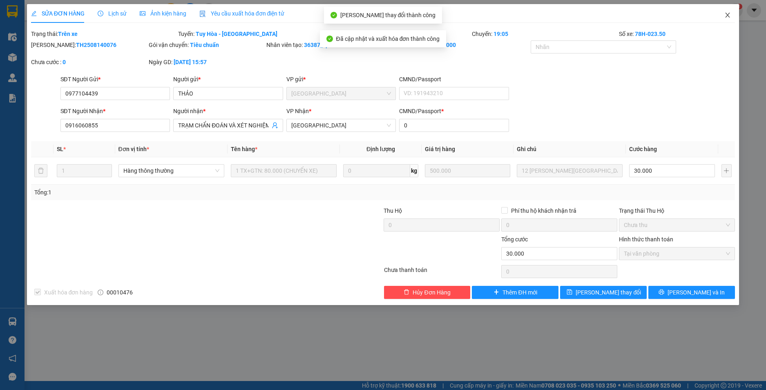
click at [727, 14] on icon "close" at bounding box center [728, 15] width 4 height 5
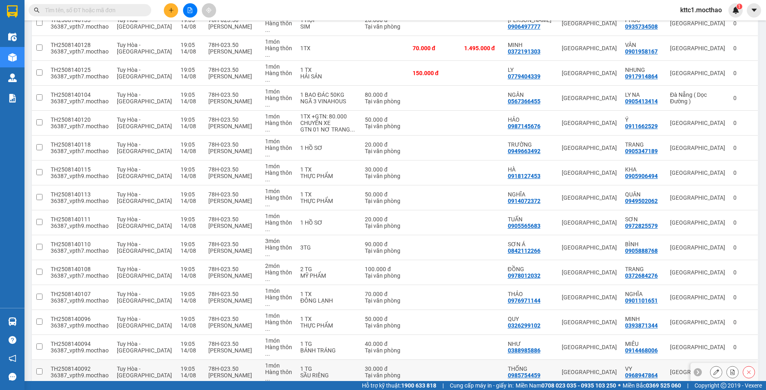
scroll to position [368, 0]
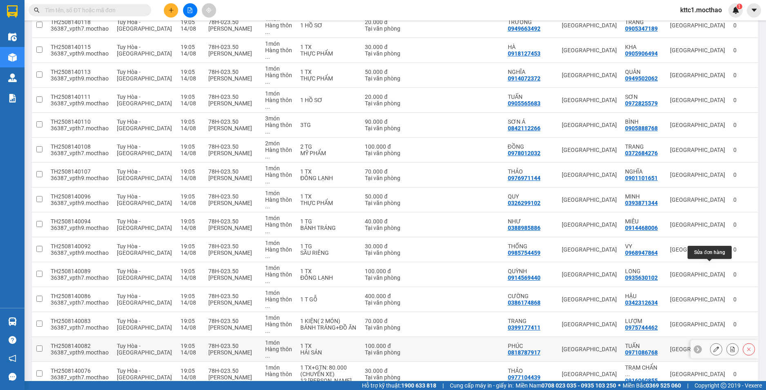
click at [713, 347] on icon at bounding box center [716, 350] width 6 height 6
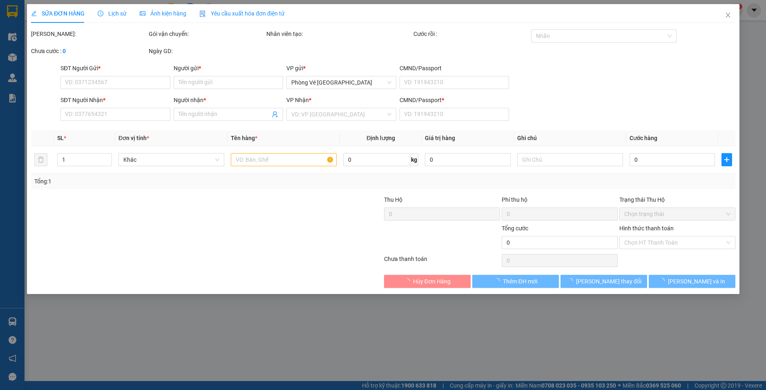
type input "0818787917"
type input "PHÚC"
type input "0971086768"
type input "TUẤN"
type input "1"
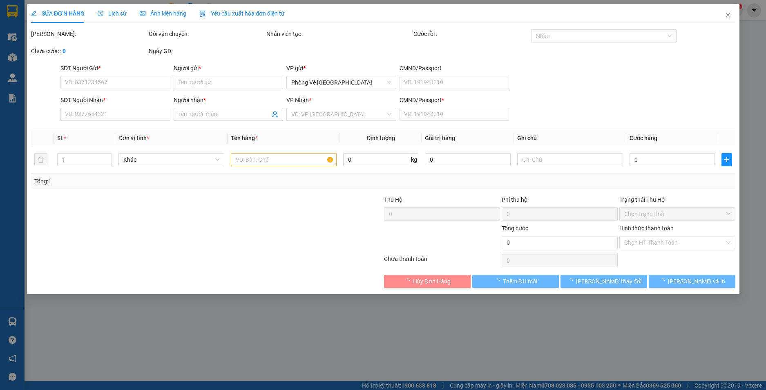
type input "100.000"
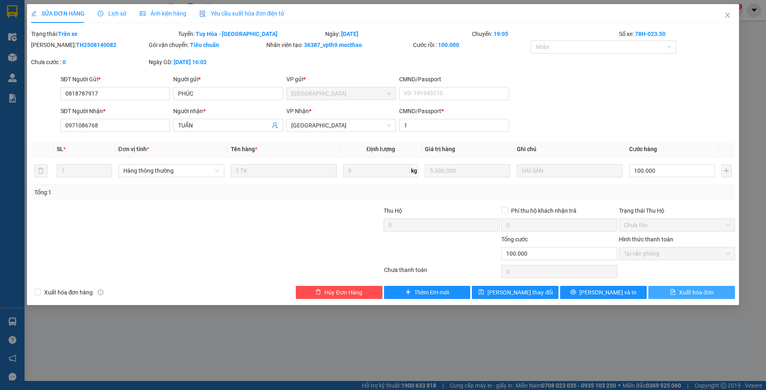
click at [695, 294] on span "Xuất hóa đơn" at bounding box center [696, 292] width 35 height 9
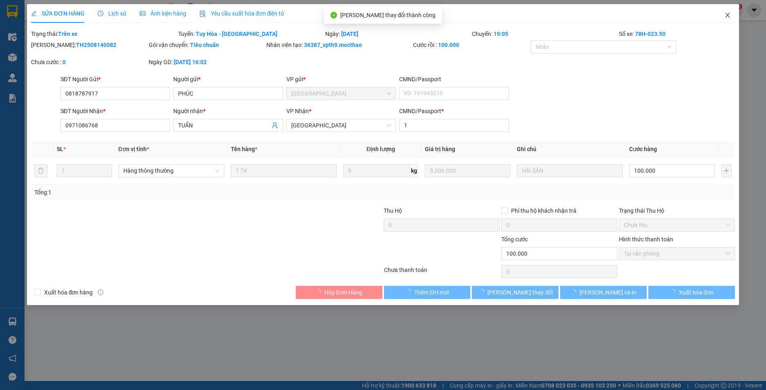
checkbox input "true"
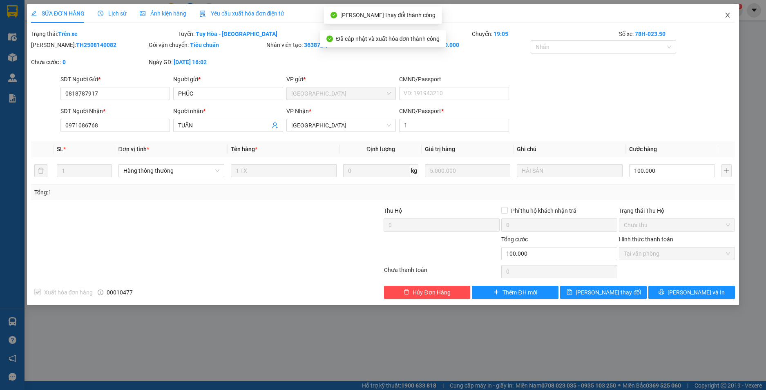
click at [726, 16] on icon "close" at bounding box center [727, 15] width 7 height 7
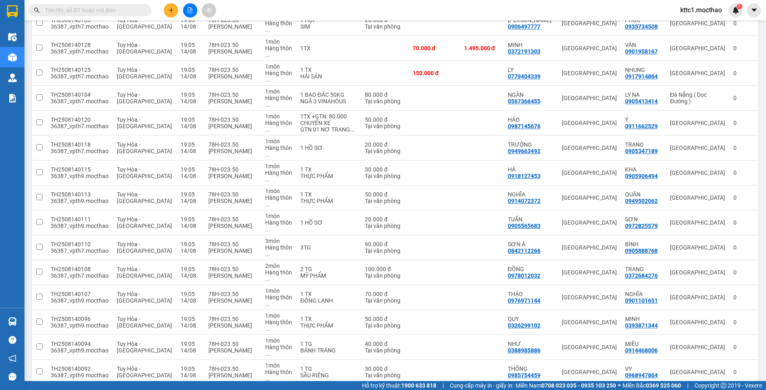
scroll to position [368, 0]
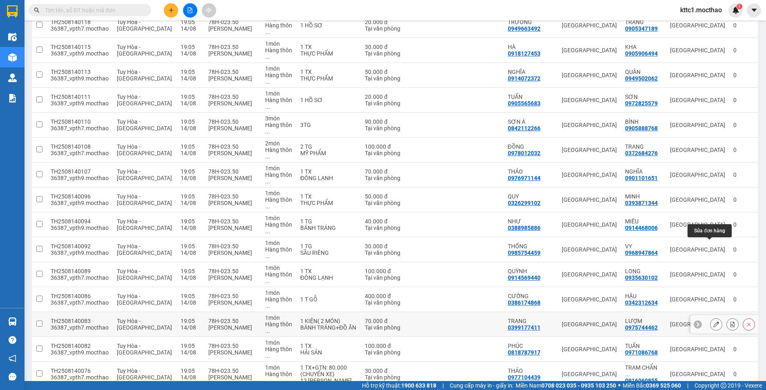
click at [711, 317] on button at bounding box center [716, 324] width 11 height 14
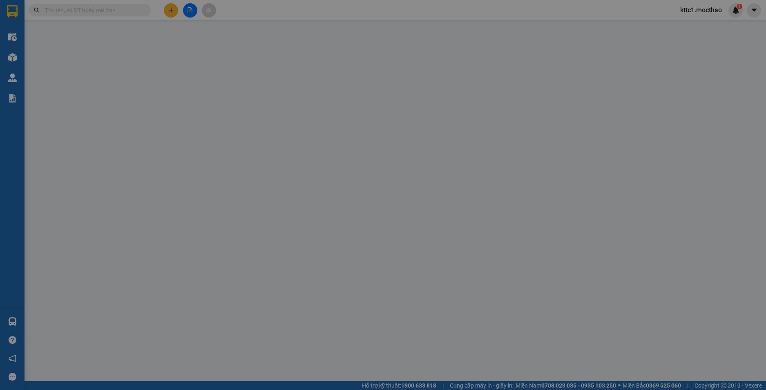
type input "0399177411"
type input "TRANG"
type input "0975744462"
type input "LƯỢM"
type input "1"
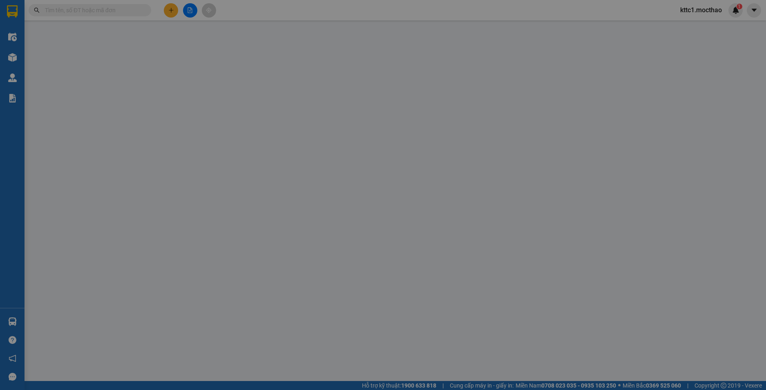
type input "70.000"
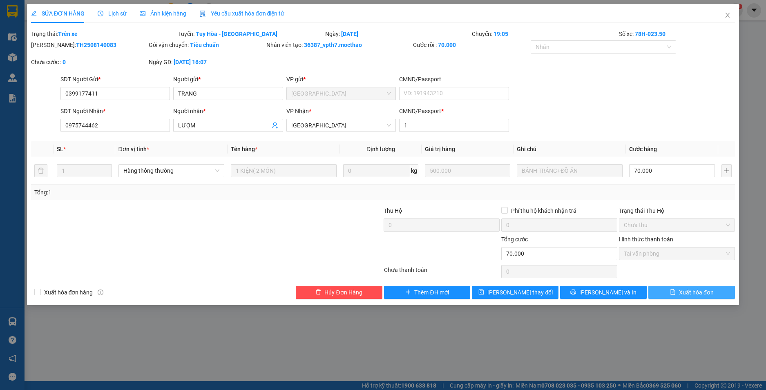
click at [689, 293] on span "Xuất hóa đơn" at bounding box center [696, 292] width 35 height 9
checkbox input "true"
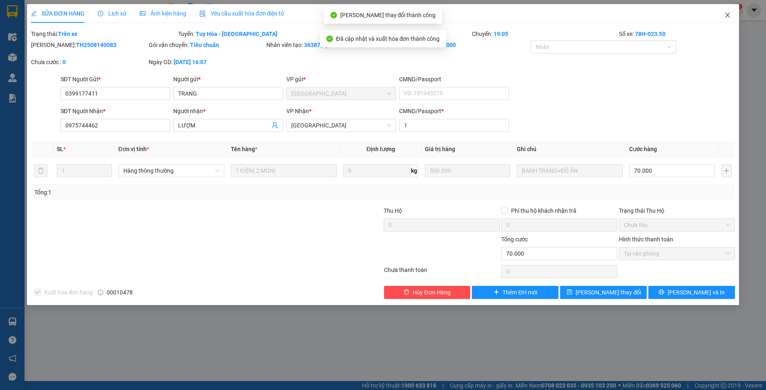
click at [726, 13] on icon "close" at bounding box center [727, 15] width 7 height 7
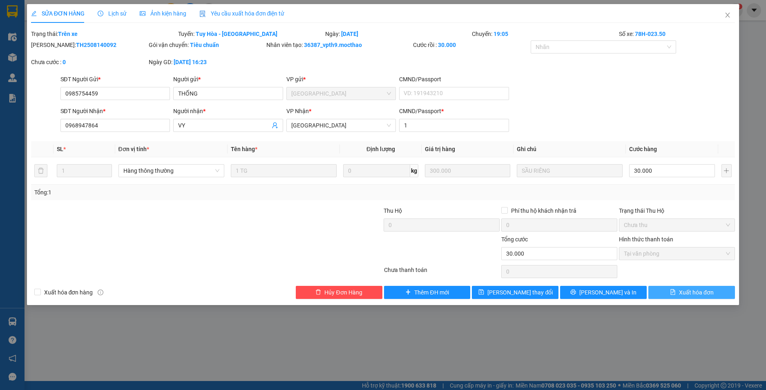
click at [702, 293] on span "Xuất hóa đơn" at bounding box center [696, 292] width 35 height 9
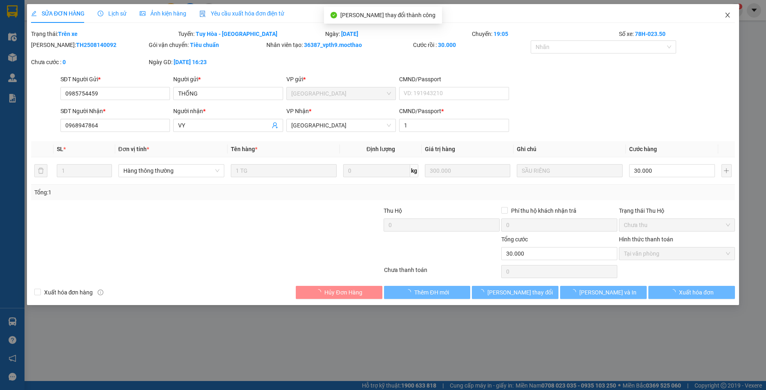
checkbox input "true"
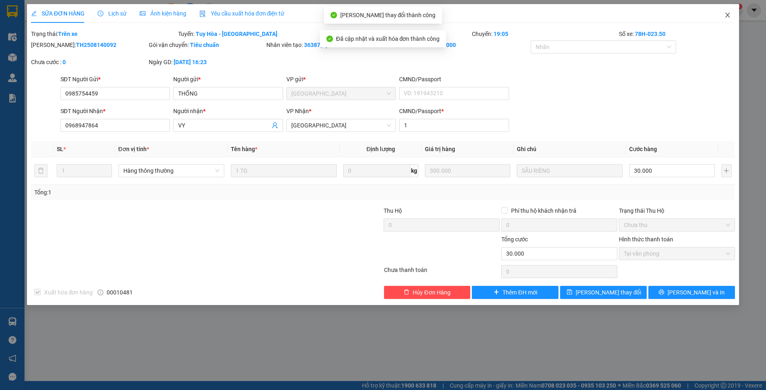
click at [727, 16] on icon "close" at bounding box center [728, 15] width 4 height 5
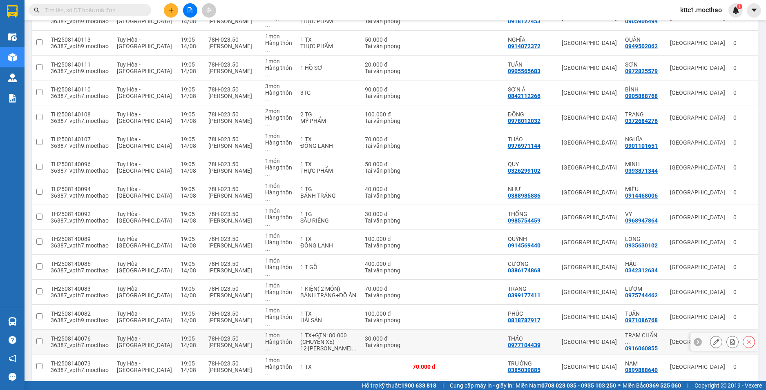
scroll to position [277, 0]
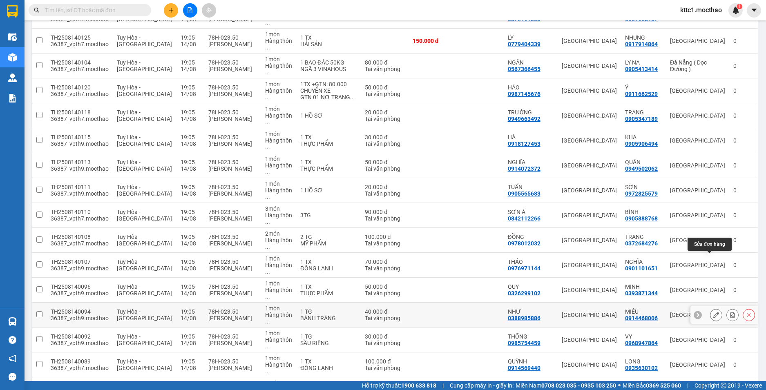
click at [713, 312] on icon at bounding box center [716, 315] width 6 height 6
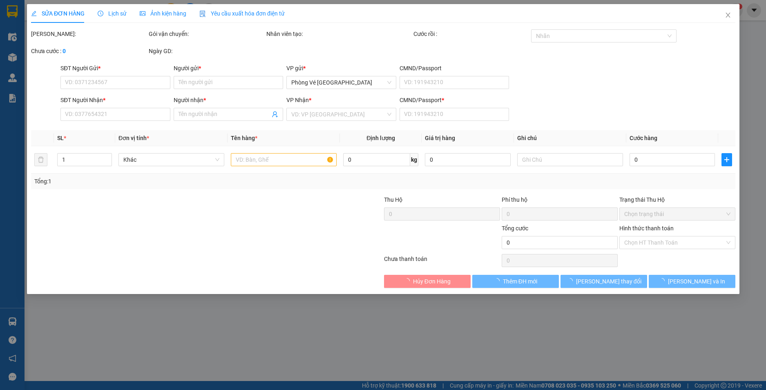
type input "0388985886"
type input "NHƯ"
type input "0914468006"
type input "MIÊU"
type input "1"
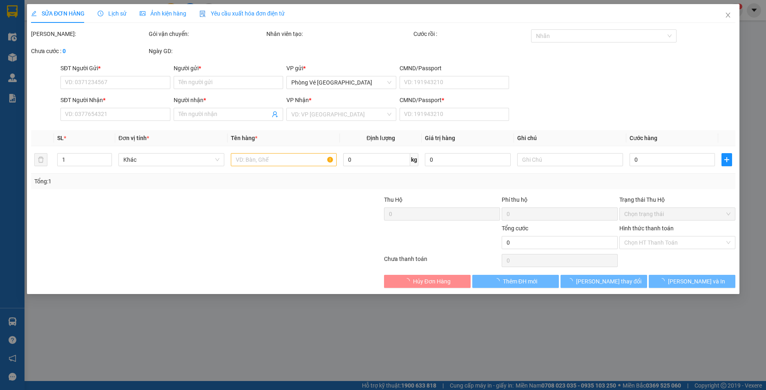
type input "40.000"
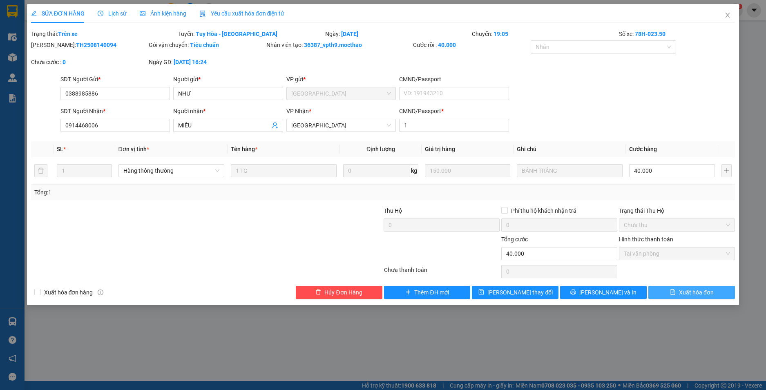
click at [694, 291] on span "Xuất hóa đơn" at bounding box center [696, 292] width 35 height 9
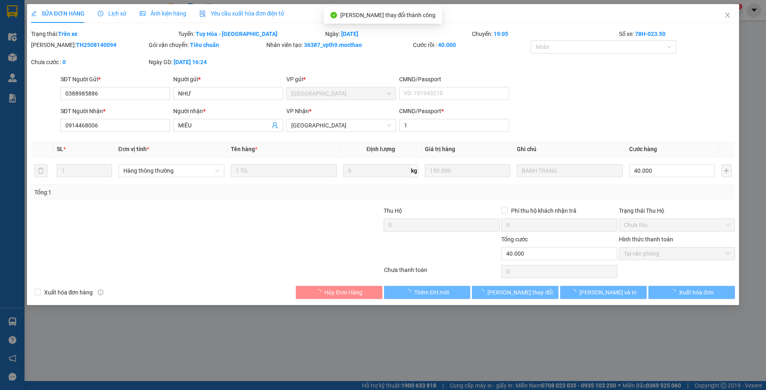
checkbox input "true"
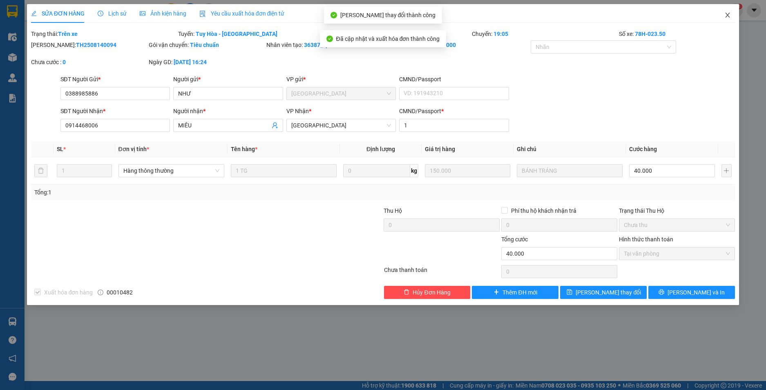
click at [727, 14] on icon "close" at bounding box center [728, 15] width 4 height 5
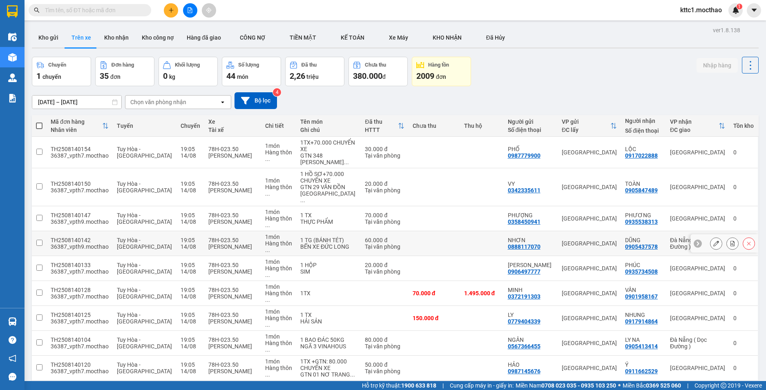
scroll to position [286, 0]
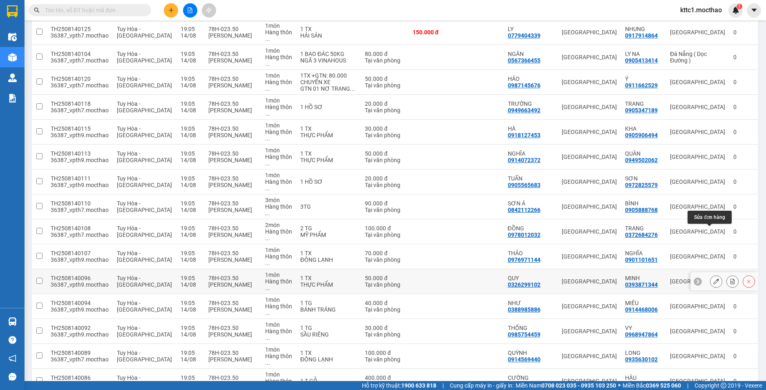
click at [713, 279] on icon at bounding box center [716, 282] width 6 height 6
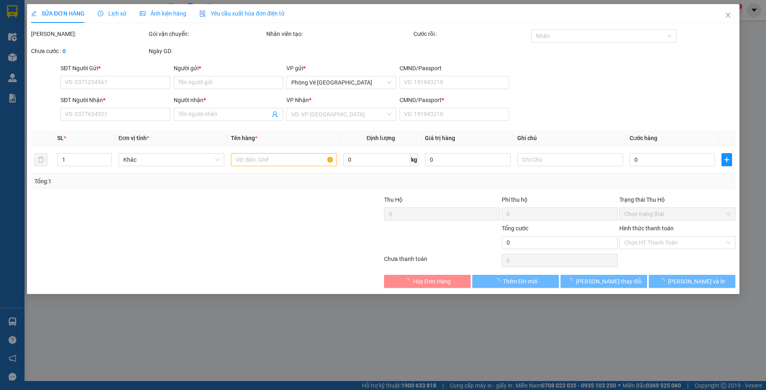
type input "0326299102"
type input "QUY"
type input "0393871344"
type input "MINH"
type input "0"
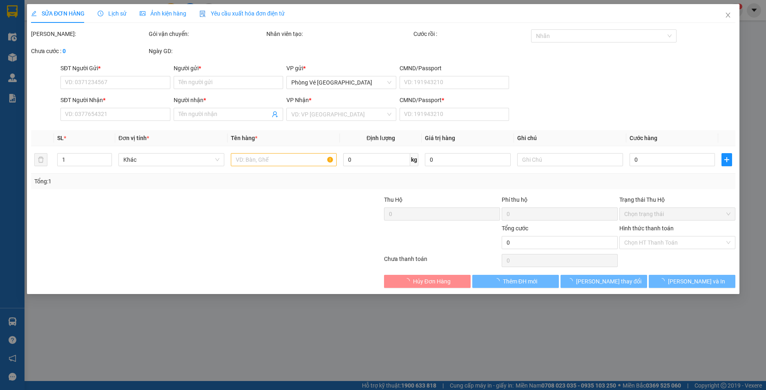
type input "50.000"
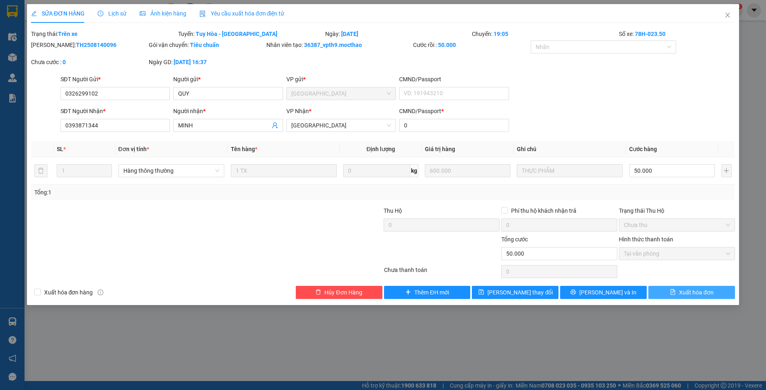
click at [685, 292] on span "Xuất hóa đơn" at bounding box center [696, 292] width 35 height 9
checkbox input "true"
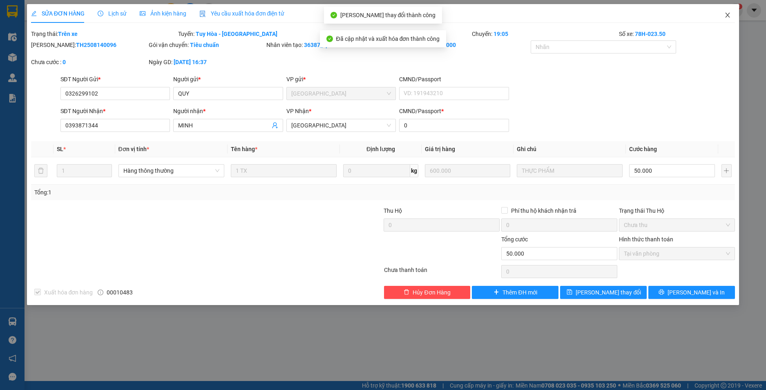
click at [726, 16] on icon "close" at bounding box center [727, 15] width 7 height 7
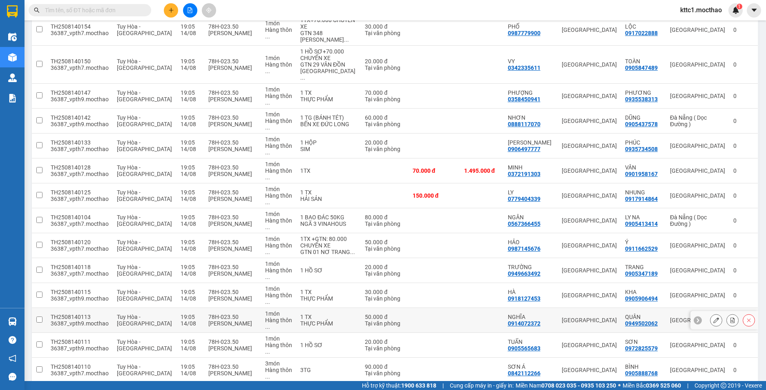
scroll to position [163, 0]
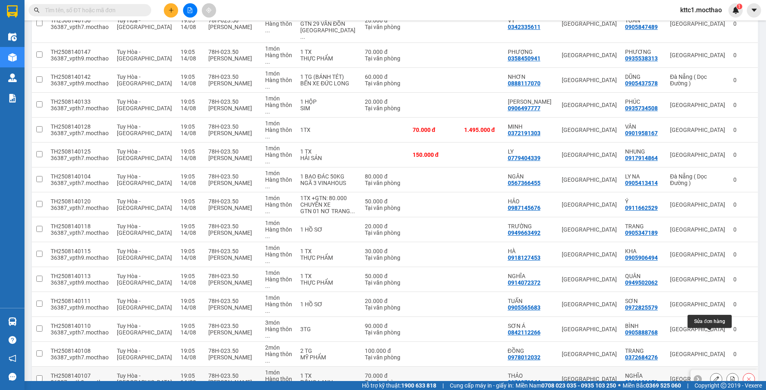
click at [713, 376] on icon at bounding box center [716, 379] width 6 height 6
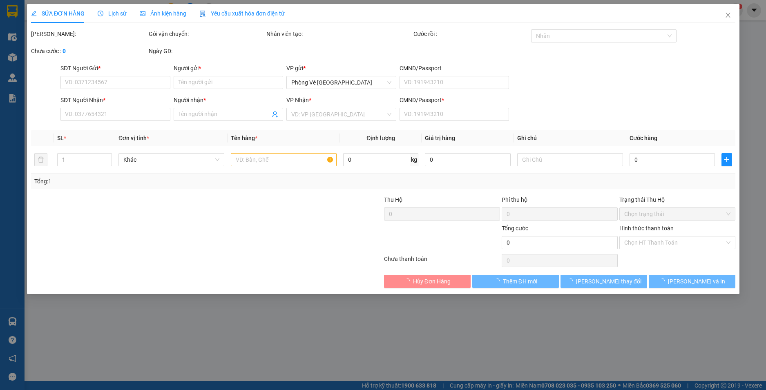
type input "0976971144"
type input "THẢO"
type input "0901101651"
type input "NGHĨA"
type input "1"
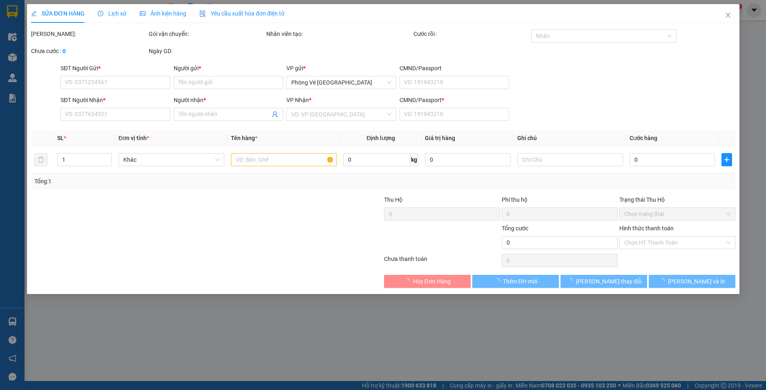
type input "70.000"
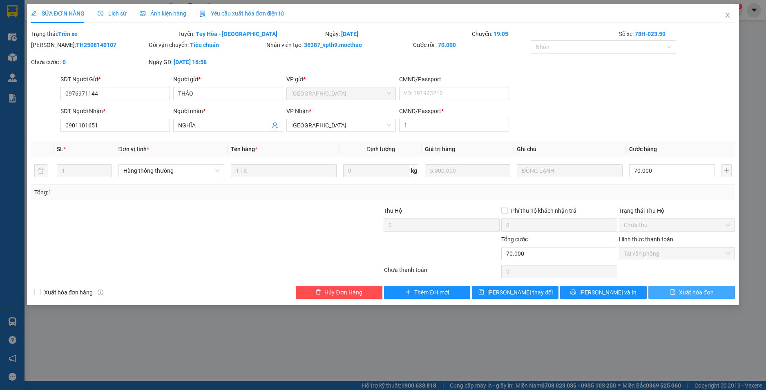
click at [693, 293] on span "Xuất hóa đơn" at bounding box center [696, 292] width 35 height 9
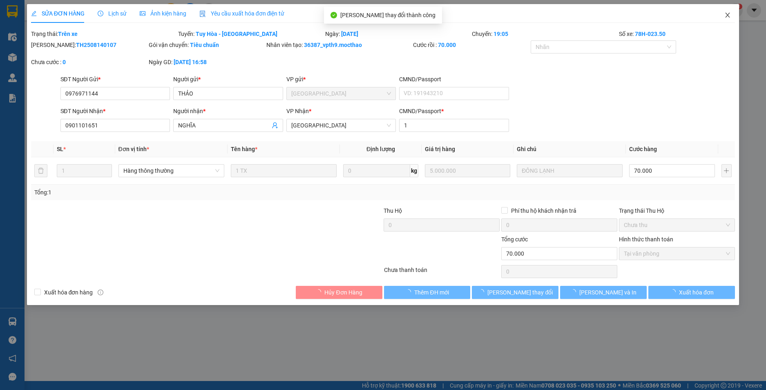
checkbox input "true"
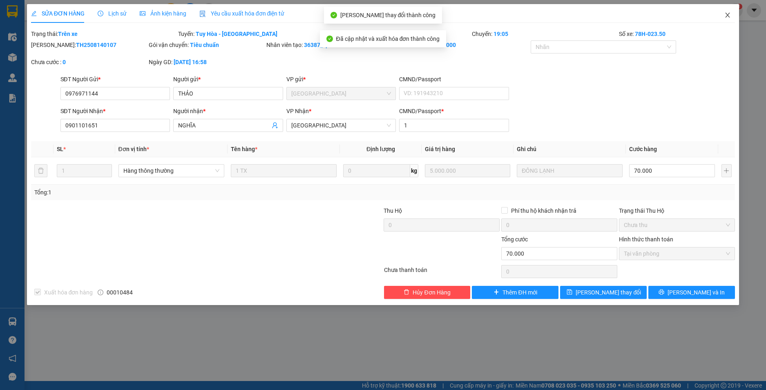
click at [727, 16] on icon "close" at bounding box center [728, 15] width 4 height 5
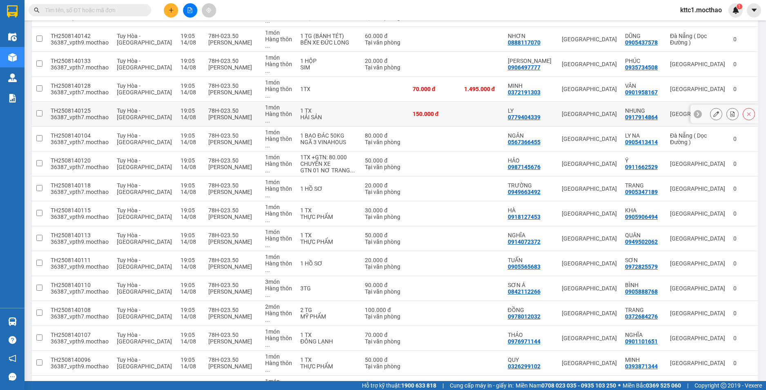
scroll to position [327, 0]
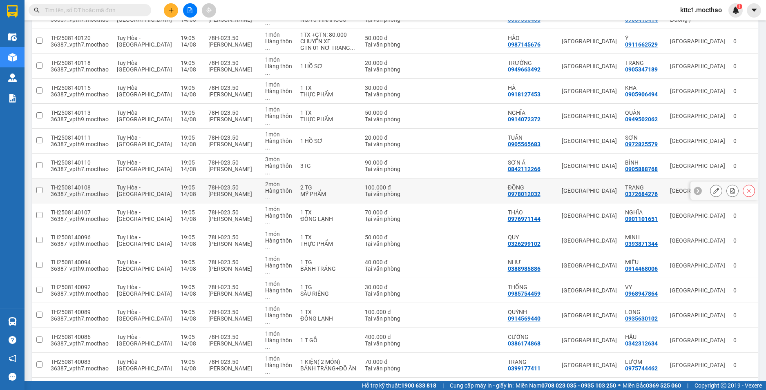
click at [713, 188] on icon at bounding box center [716, 191] width 6 height 6
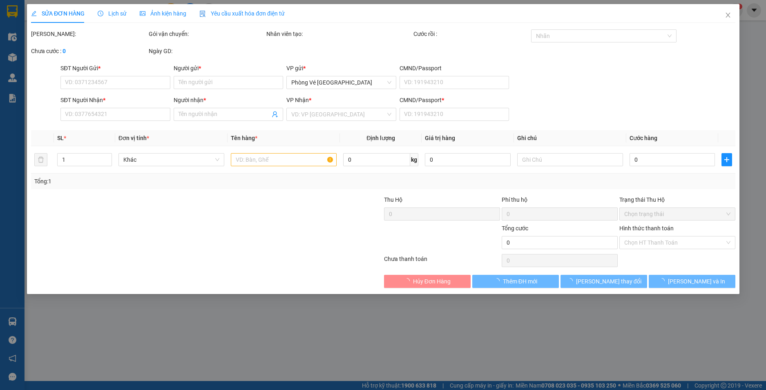
type input "0978012032"
type input "ĐỒNG"
type input "0372684276"
type input "TRANG"
type input "0"
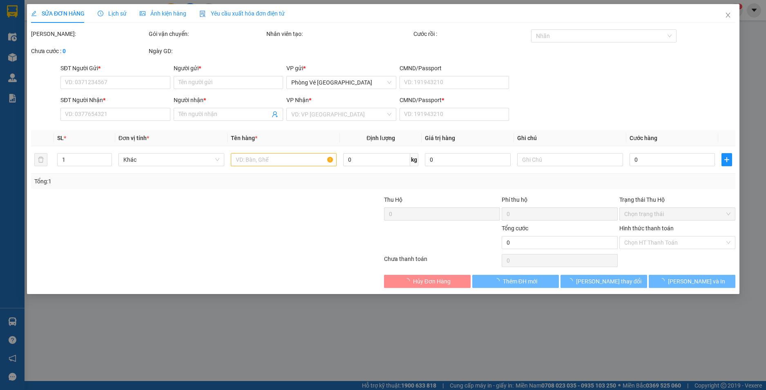
type input "100.000"
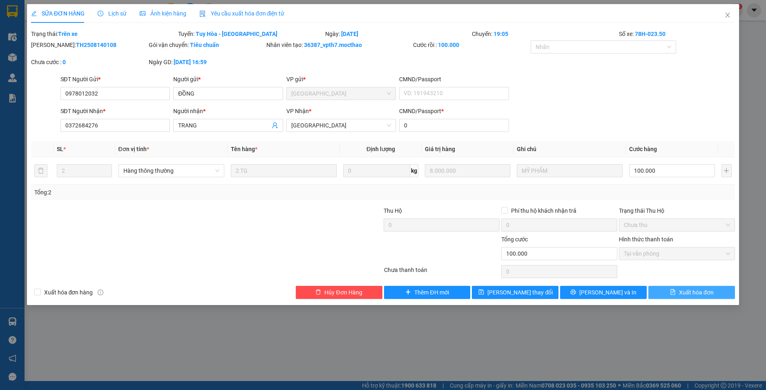
click at [689, 288] on span "Xuất hóa đơn" at bounding box center [696, 292] width 35 height 9
checkbox input "true"
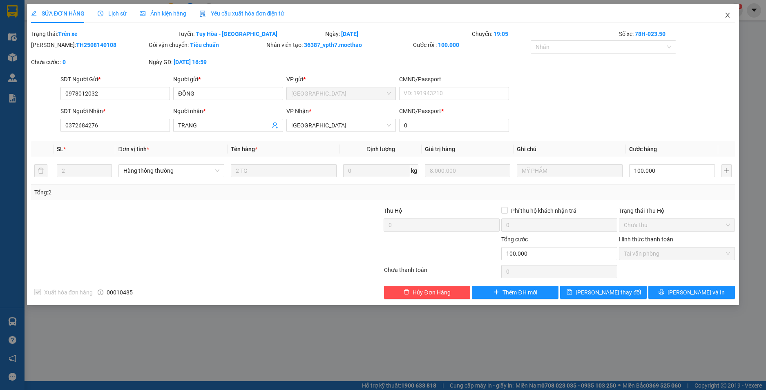
click at [727, 13] on icon "close" at bounding box center [727, 15] width 7 height 7
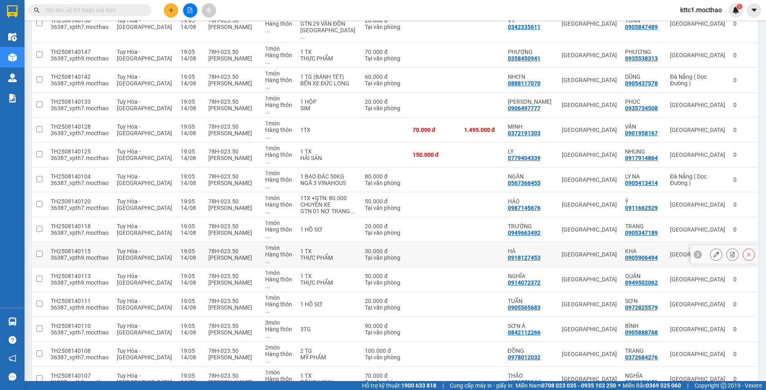
scroll to position [327, 0]
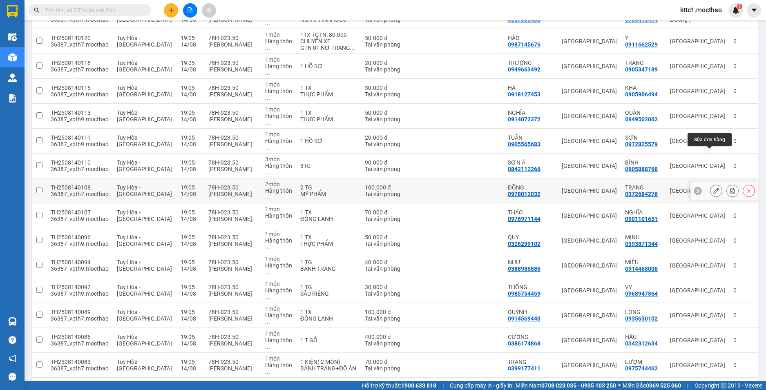
click at [713, 188] on icon at bounding box center [716, 191] width 6 height 6
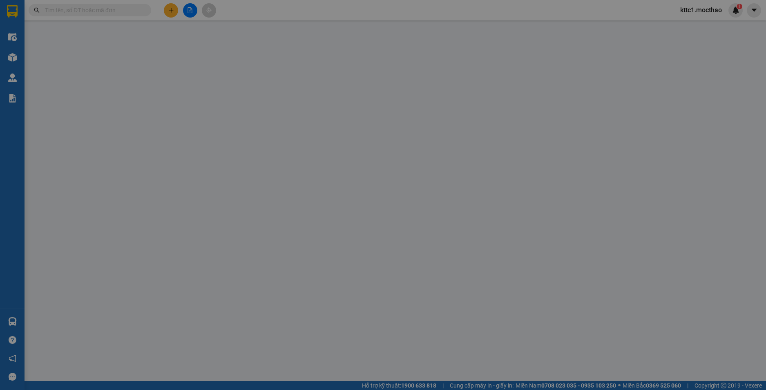
type input "0978012032"
type input "ĐỒNG"
type input "0372684276"
type input "TRANG"
type input "0"
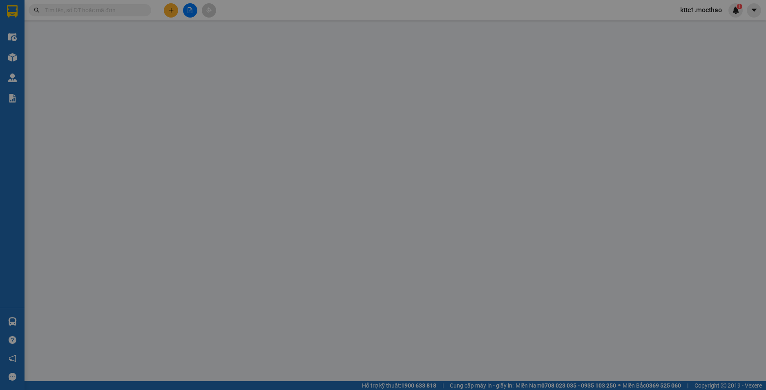
type input "100.000"
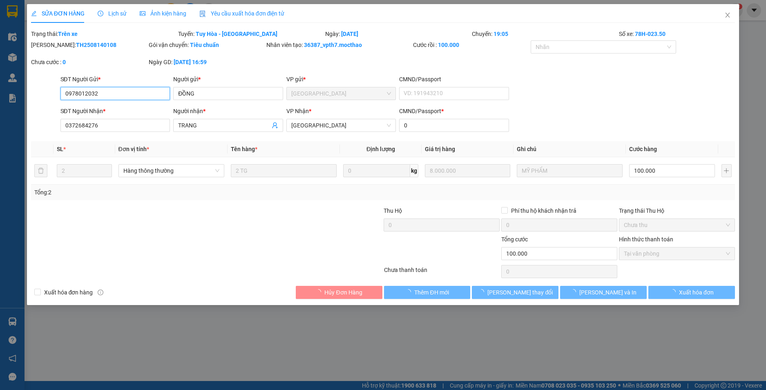
checkbox input "true"
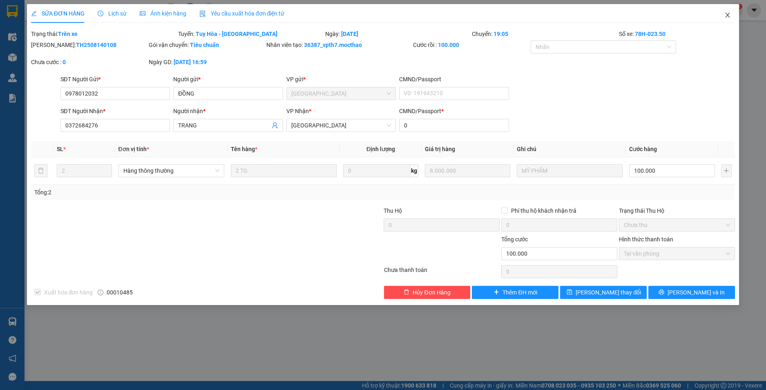
click at [728, 12] on icon "close" at bounding box center [727, 15] width 7 height 7
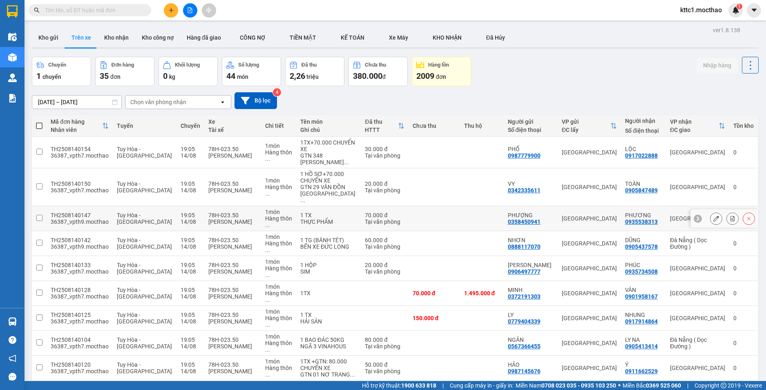
scroll to position [163, 0]
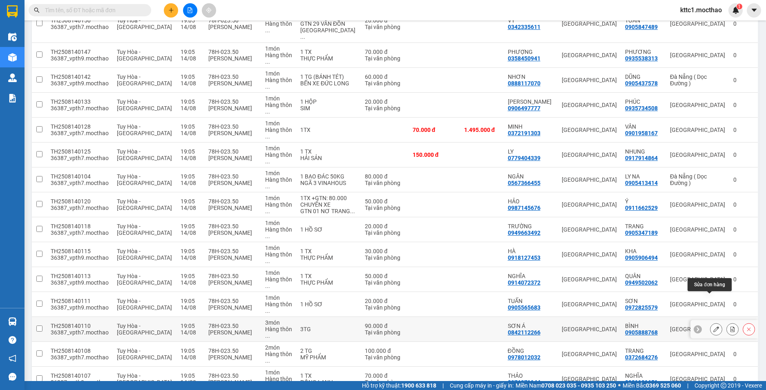
click at [713, 322] on button at bounding box center [716, 329] width 11 height 14
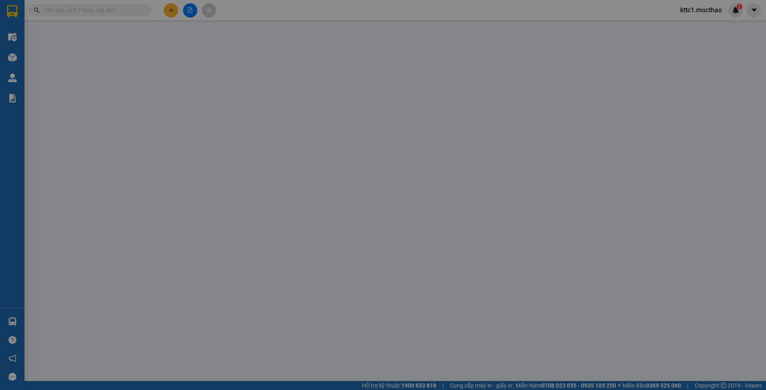
type input "0842112266"
type input "SƠN Á"
type input "0905888768"
type input "BÌNH"
type input "0"
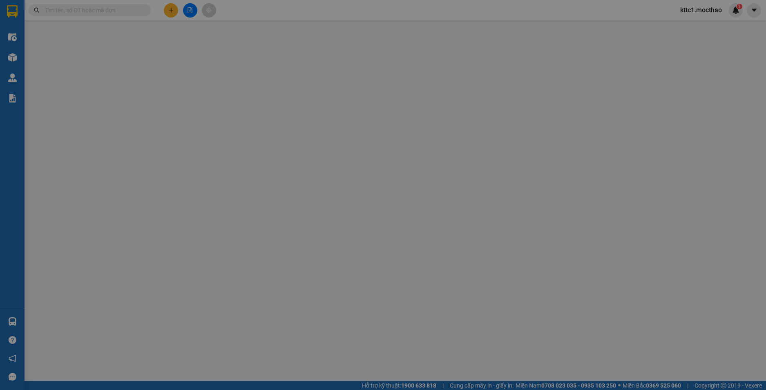
type input "90.000"
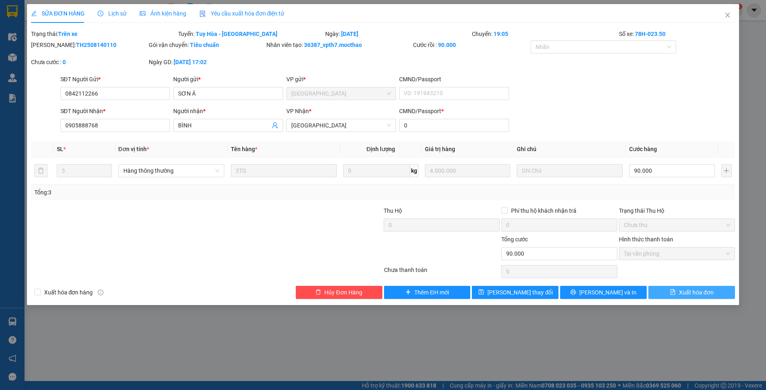
click at [713, 297] on button "Xuất hóa đơn" at bounding box center [691, 292] width 87 height 13
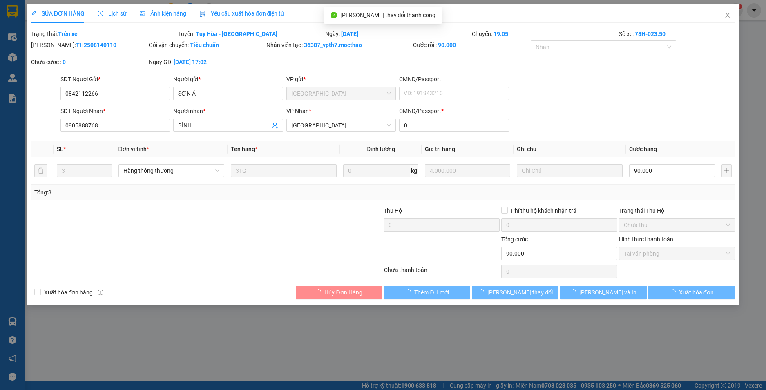
checkbox input "true"
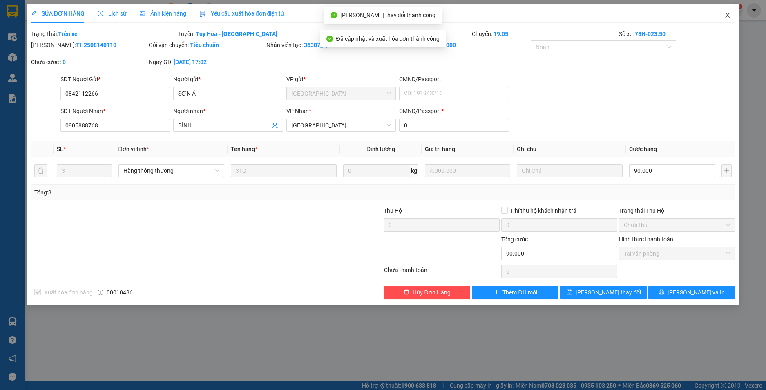
click at [729, 16] on icon "close" at bounding box center [728, 15] width 4 height 5
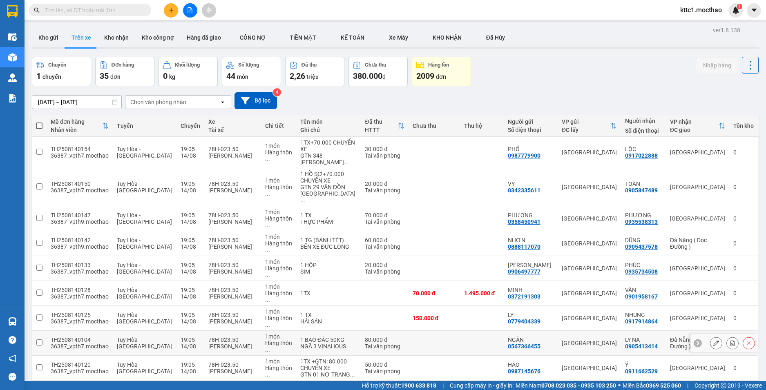
scroll to position [123, 0]
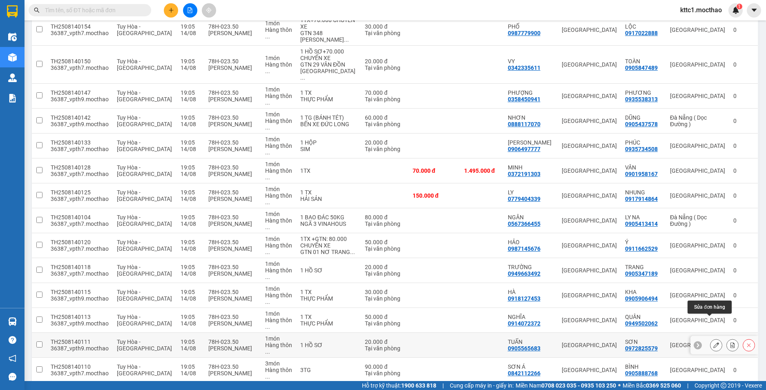
click at [713, 342] on icon at bounding box center [716, 345] width 6 height 6
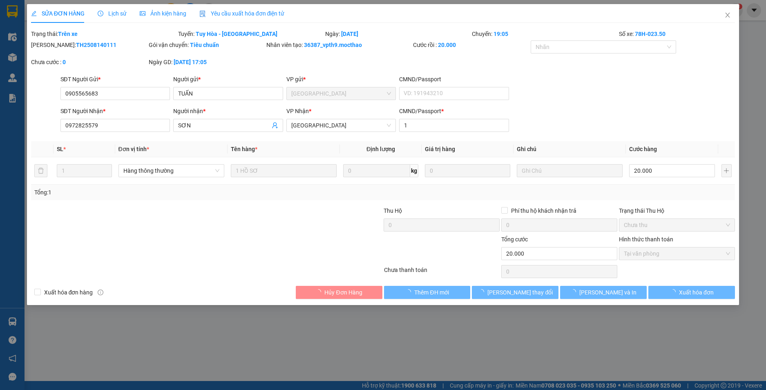
type input "0905565683"
type input "TUẤN"
type input "0972825579"
type input "SƠN"
type input "1"
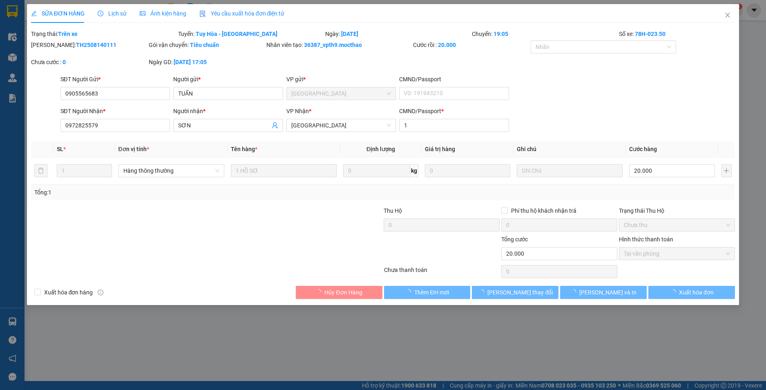
type input "20.000"
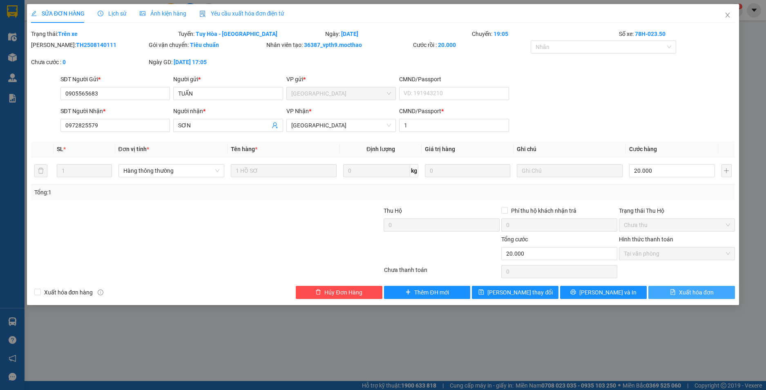
click at [700, 293] on span "Xuất hóa đơn" at bounding box center [696, 292] width 35 height 9
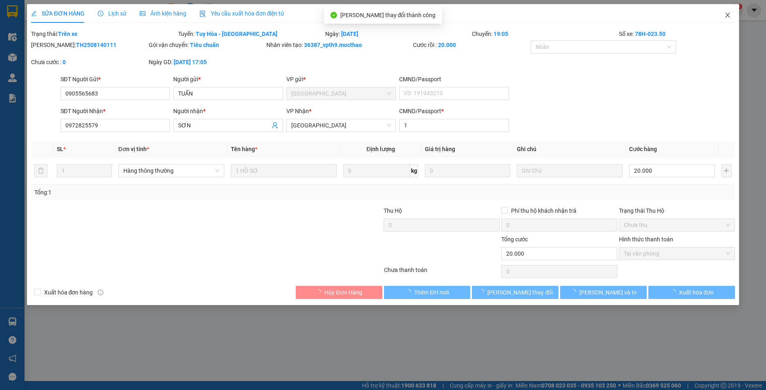
checkbox input "true"
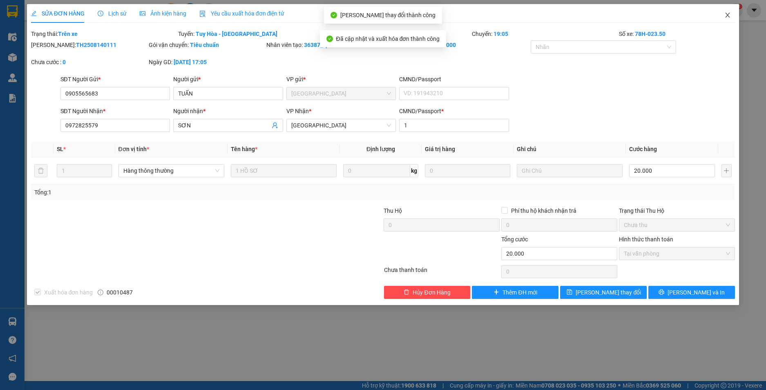
click at [724, 17] on icon "close" at bounding box center [727, 15] width 7 height 7
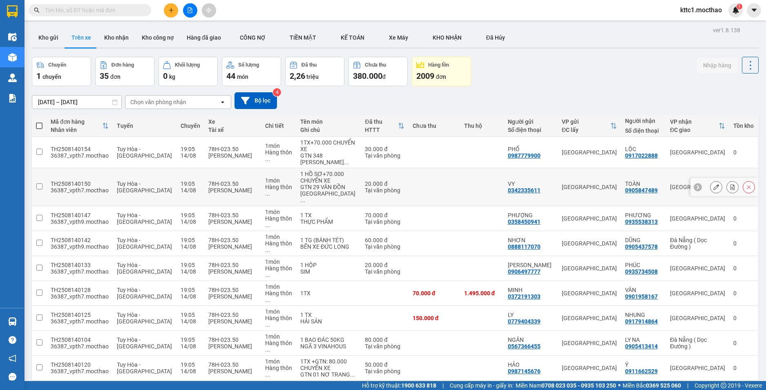
scroll to position [163, 0]
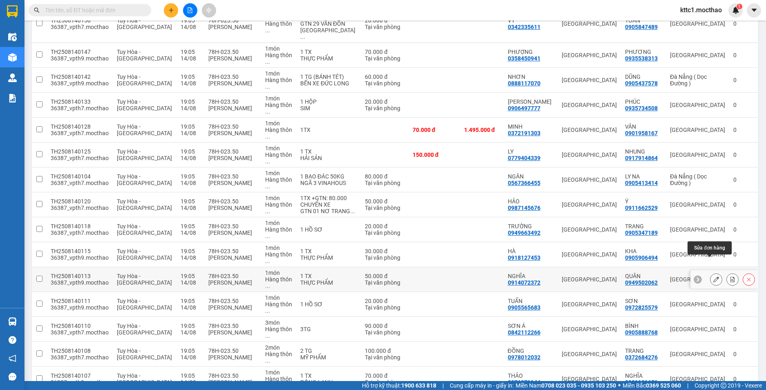
click at [713, 277] on icon at bounding box center [716, 280] width 6 height 6
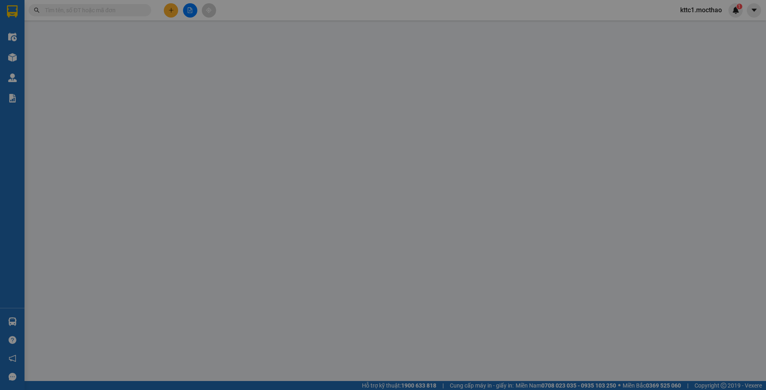
type input "0914072372"
type input "NGHĨA"
type input "0949502062"
type input "QUÂN"
type input "1"
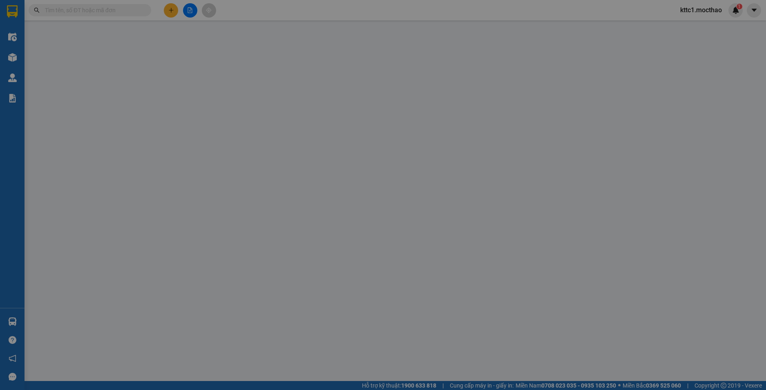
type input "50.000"
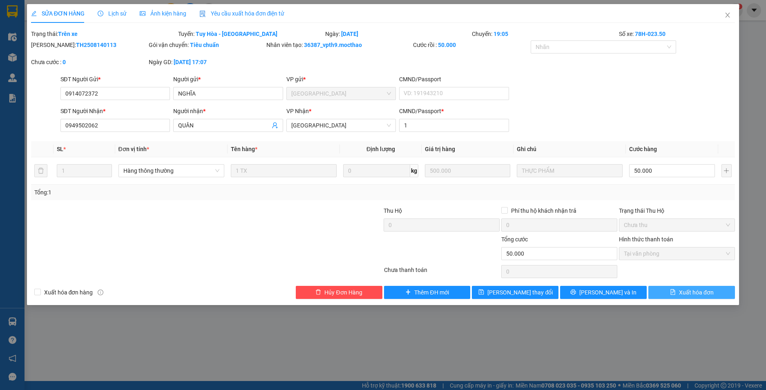
click at [695, 295] on span "Xuất hóa đơn" at bounding box center [696, 292] width 35 height 9
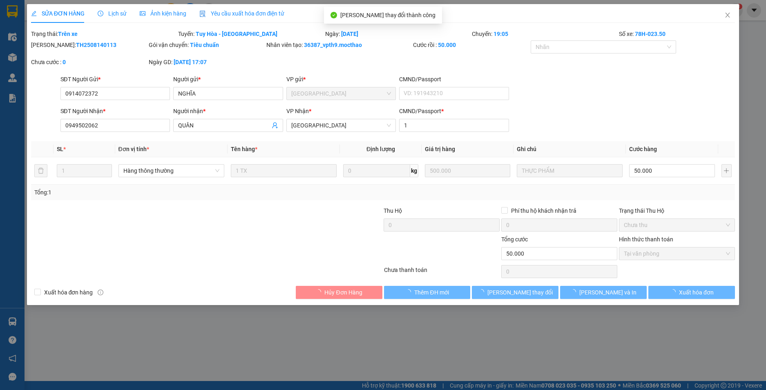
checkbox input "true"
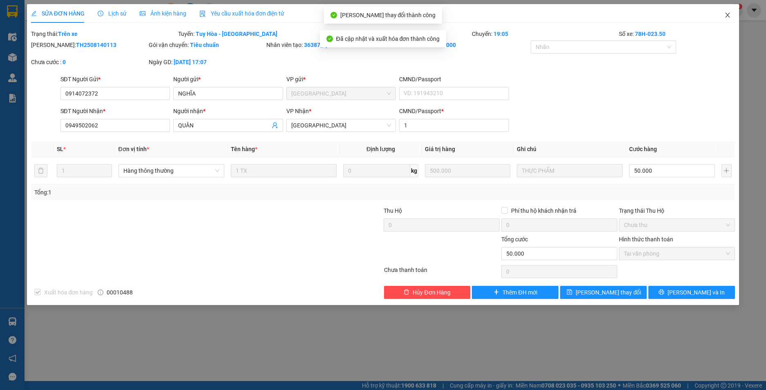
click at [727, 18] on icon "close" at bounding box center [727, 15] width 7 height 7
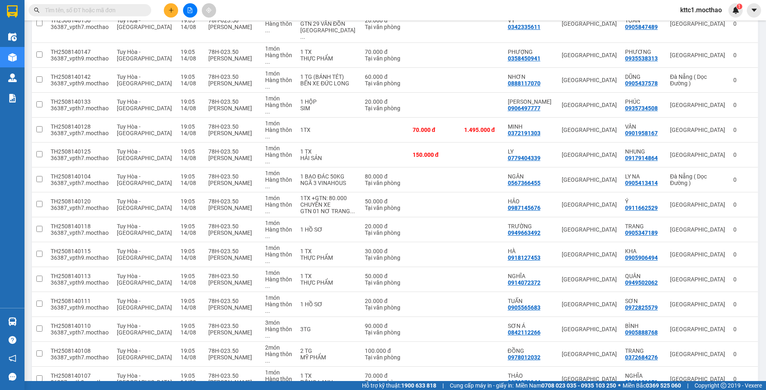
scroll to position [204, 0]
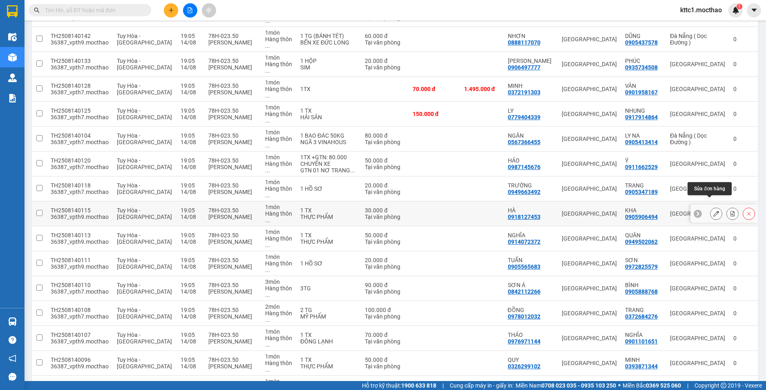
click at [713, 211] on icon at bounding box center [716, 214] width 6 height 6
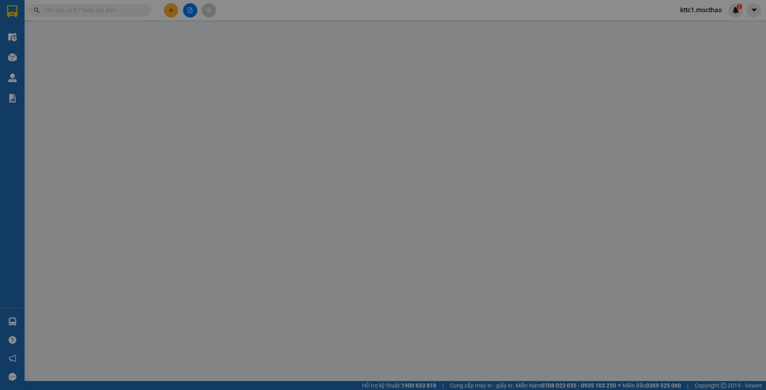
type input "0918127453"
type input "HÀ"
type input "0905906494"
type input "KHA"
type input "1"
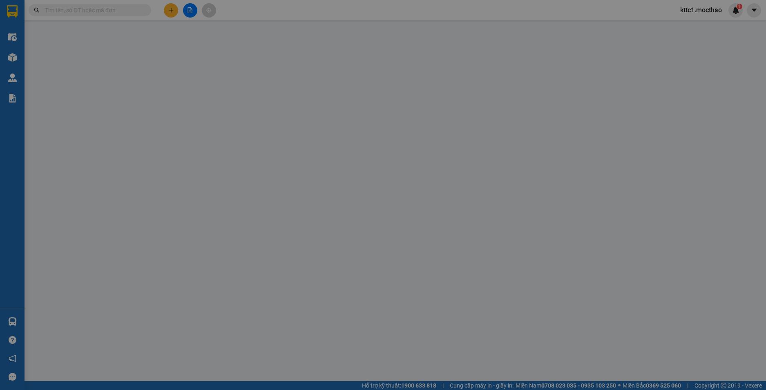
type input "30.000"
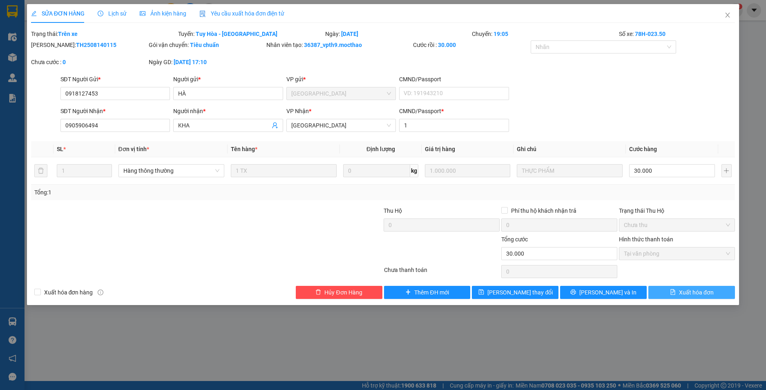
click at [694, 291] on span "Xuất hóa đơn" at bounding box center [696, 292] width 35 height 9
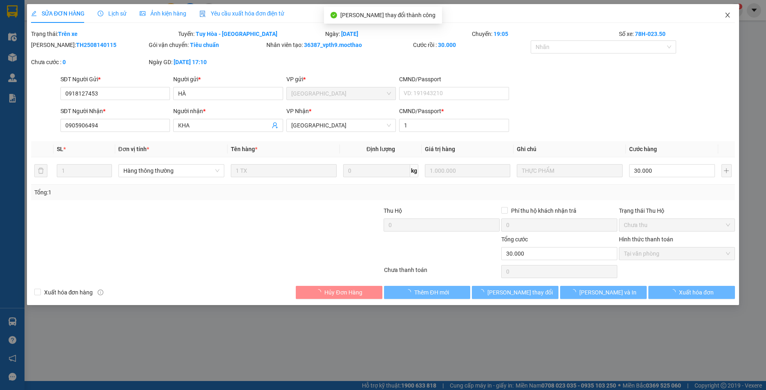
checkbox input "true"
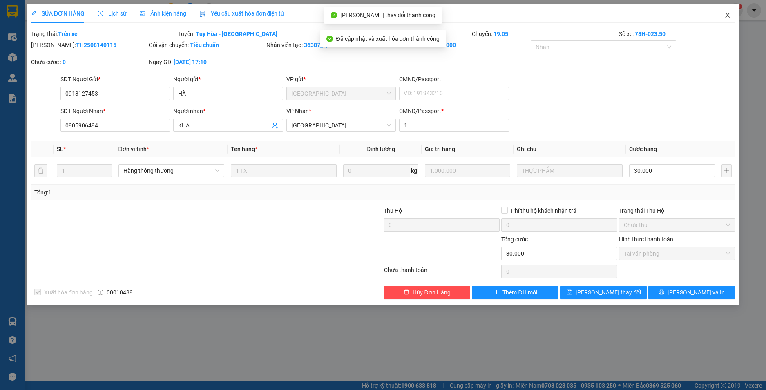
click at [728, 16] on icon "close" at bounding box center [728, 15] width 4 height 5
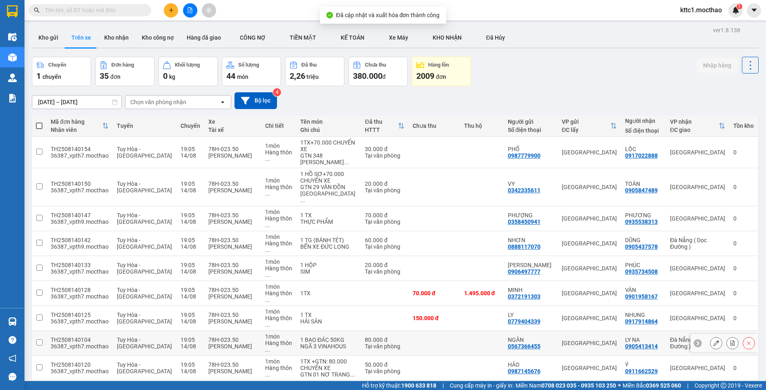
scroll to position [163, 0]
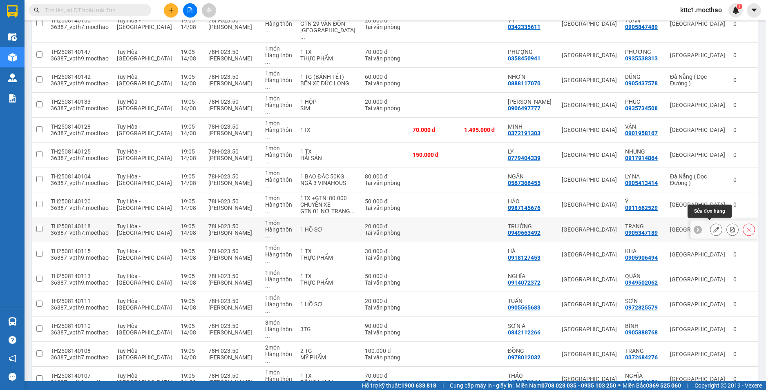
click at [711, 223] on button at bounding box center [716, 230] width 11 height 14
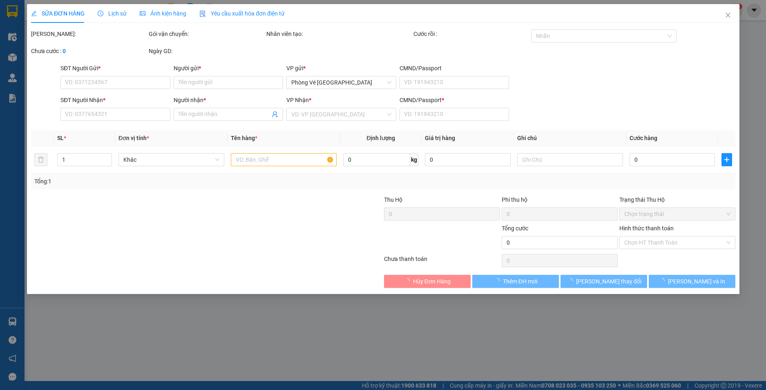
type input "0949663492"
type input "TRƯỜNG"
type input "0905347189"
type input "TRANG"
type input "1"
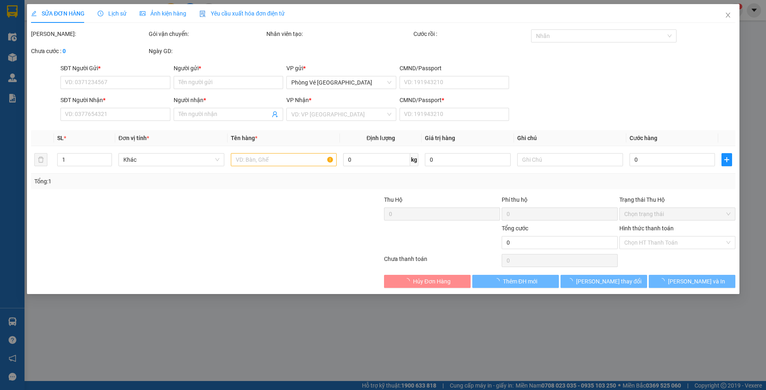
type input "20.000"
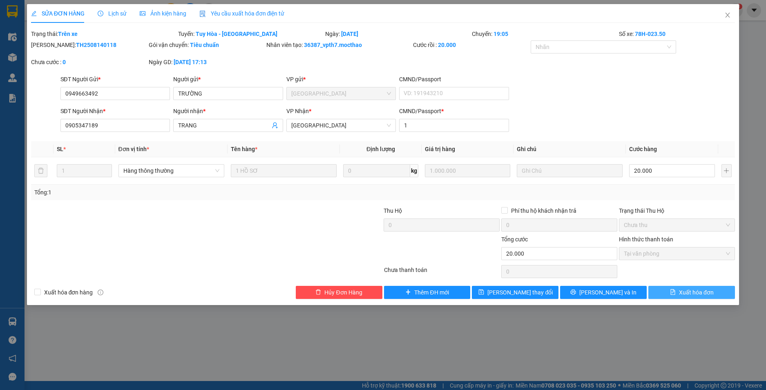
click at [706, 293] on span "Xuất hóa đơn" at bounding box center [696, 292] width 35 height 9
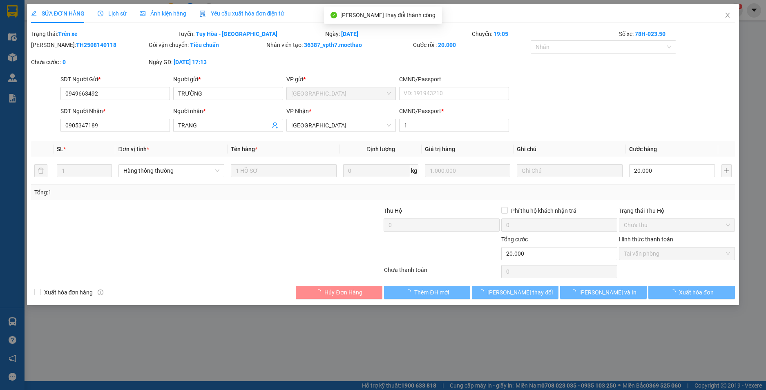
checkbox input "true"
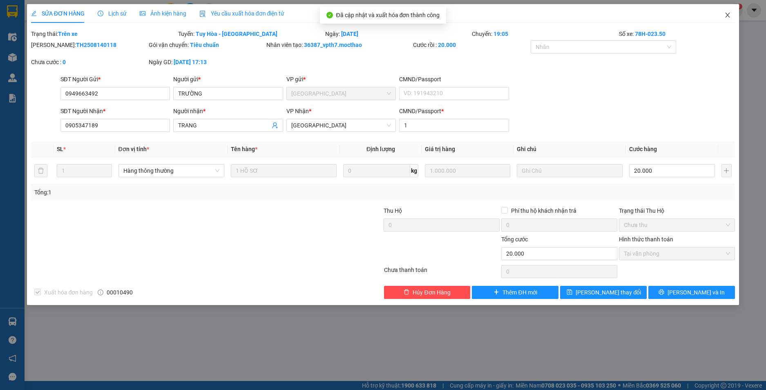
click at [725, 15] on icon "close" at bounding box center [727, 15] width 7 height 7
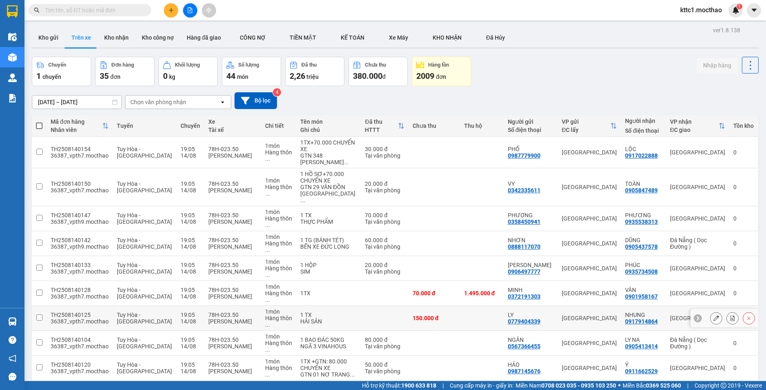
scroll to position [82, 0]
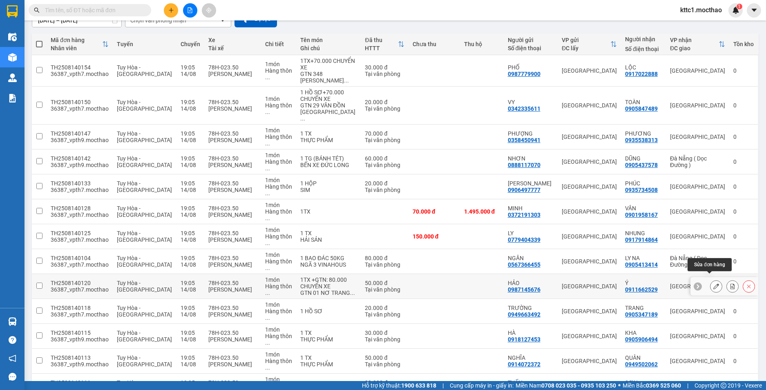
click at [713, 284] on icon at bounding box center [716, 287] width 6 height 6
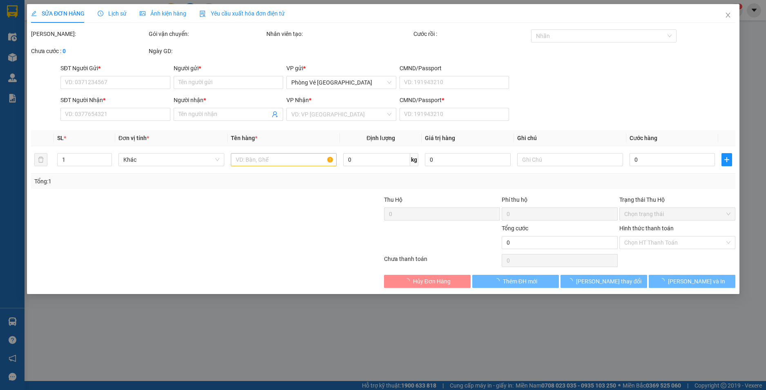
type input "0987145676"
type input "HẢO"
type input "0911662529"
type input "Ý"
type input "1"
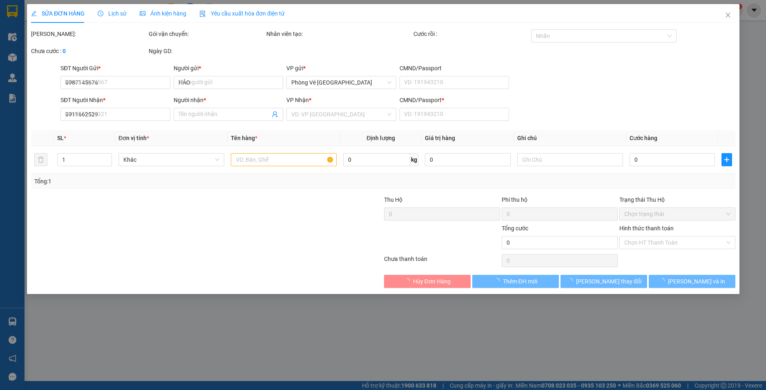
type input "50.000"
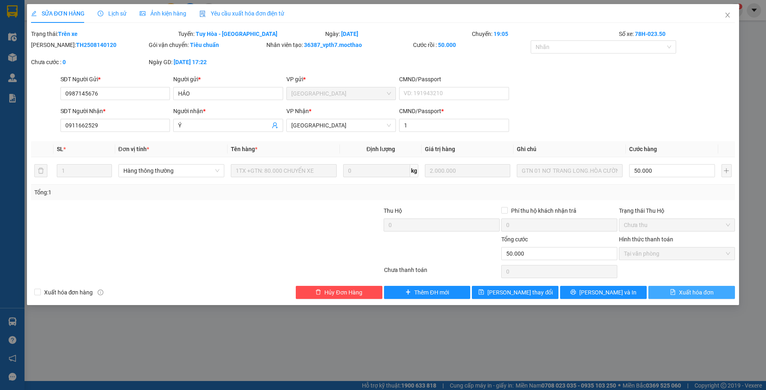
click at [704, 293] on span "Xuất hóa đơn" at bounding box center [696, 292] width 35 height 9
checkbox input "true"
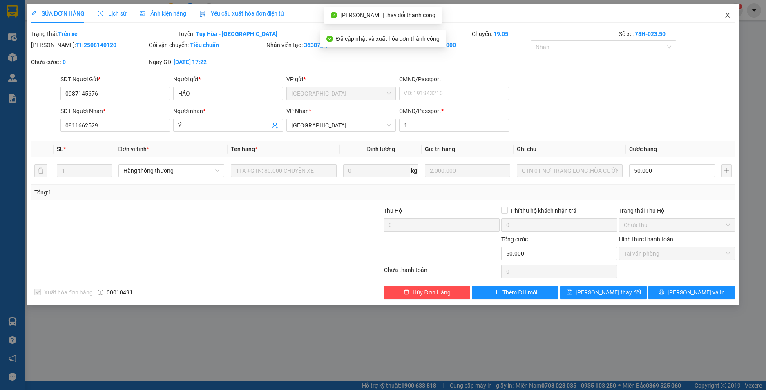
click at [727, 16] on icon "close" at bounding box center [727, 15] width 7 height 7
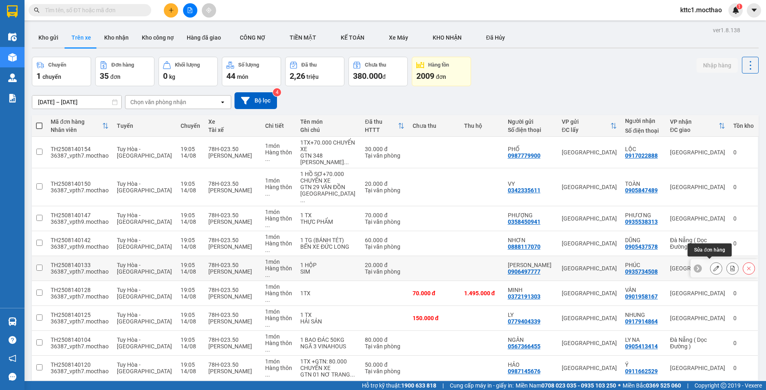
click at [711, 270] on button at bounding box center [716, 269] width 11 height 14
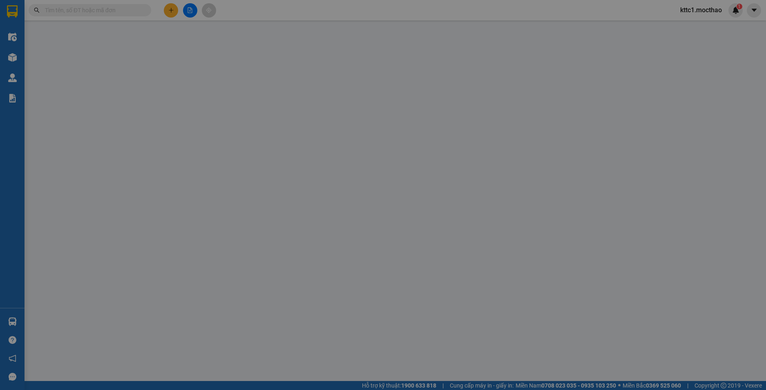
type input "0906497777"
type input "[PERSON_NAME]"
type input "0935734508"
type input "PHÚC"
type input "1"
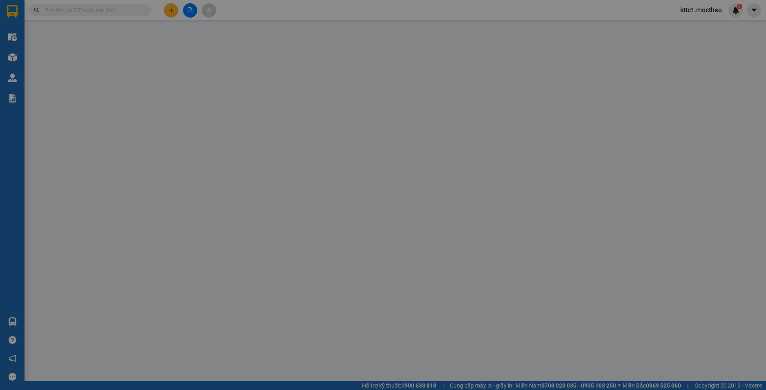
type input "20.000"
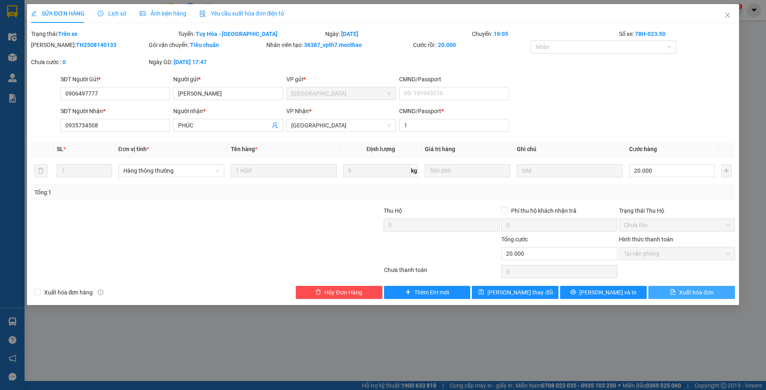
click at [695, 296] on span "Xuất hóa đơn" at bounding box center [696, 292] width 35 height 9
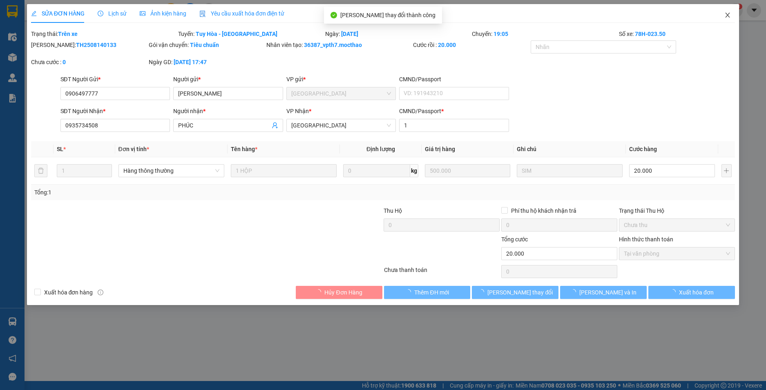
checkbox input "true"
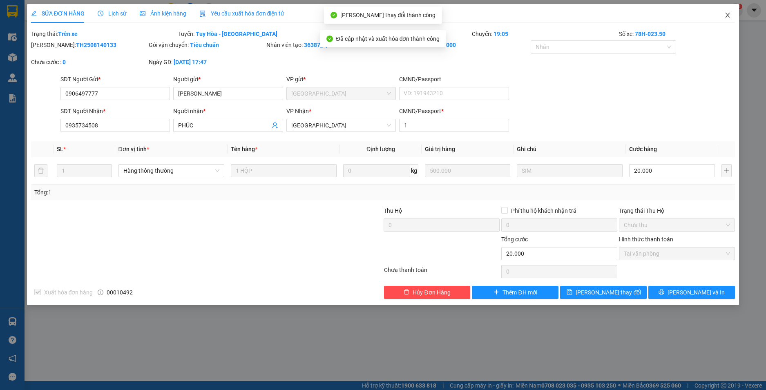
click at [727, 16] on icon "close" at bounding box center [728, 15] width 4 height 5
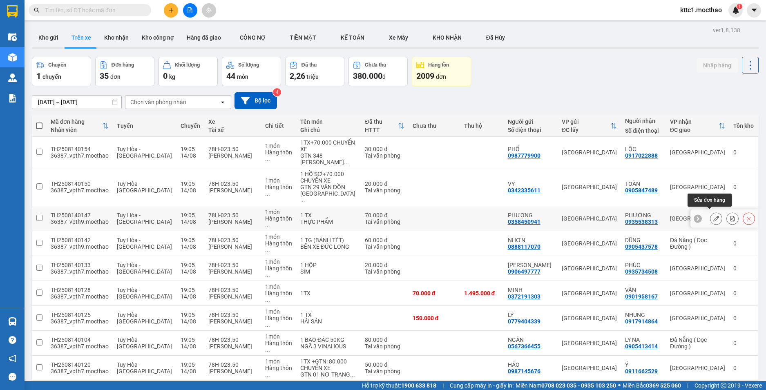
click at [714, 217] on button at bounding box center [716, 219] width 11 height 14
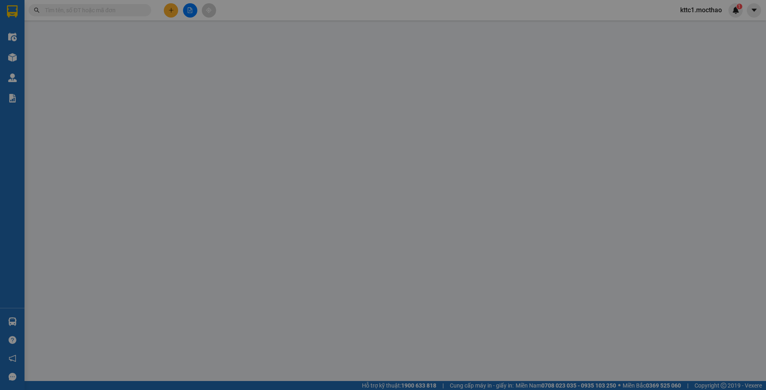
type input "0358450941"
type input "PHƯỢNG"
type input "0935538313"
type input "PHƯƠNG"
type input "0"
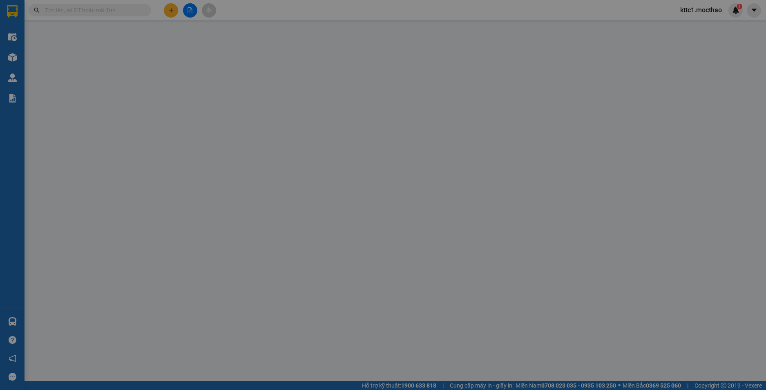
type input "70.000"
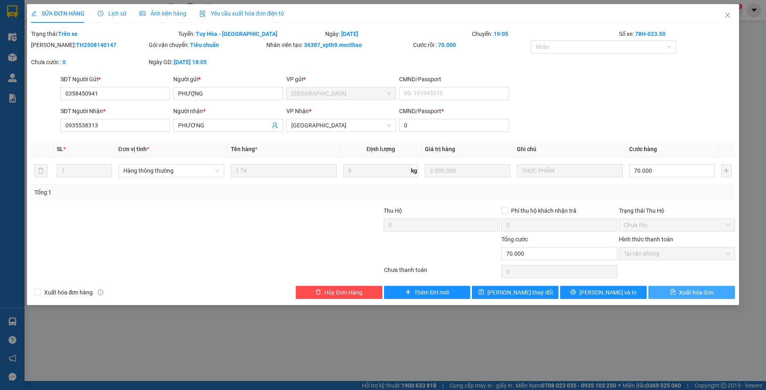
click at [704, 291] on span "Xuất hóa đơn" at bounding box center [696, 292] width 35 height 9
checkbox input "true"
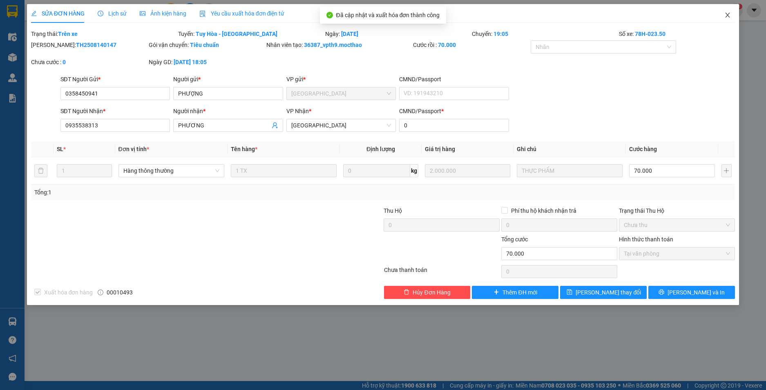
click at [729, 16] on icon "close" at bounding box center [727, 15] width 7 height 7
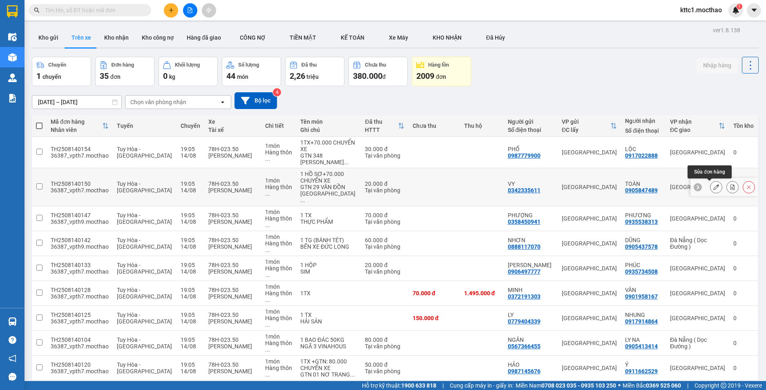
click at [713, 187] on icon at bounding box center [716, 187] width 6 height 6
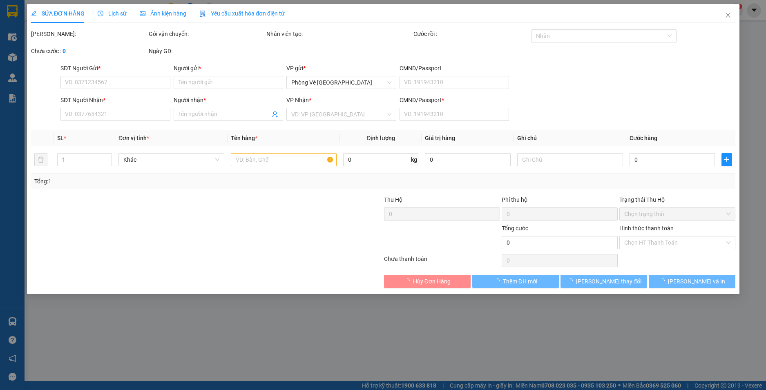
type input "0342335611"
type input "VY"
type input "0905847489"
type input "TOÀN"
type input "0"
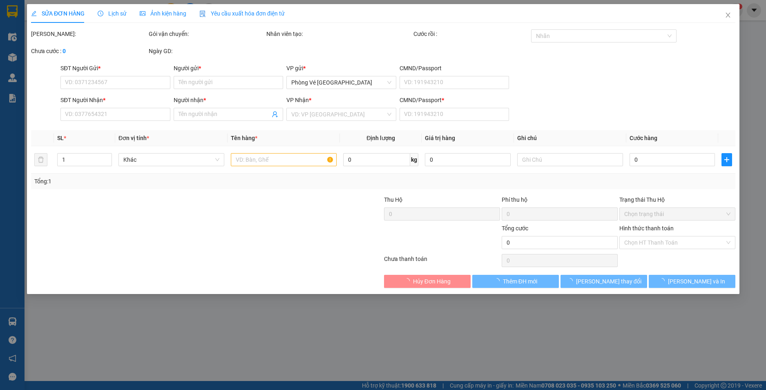
type input "20.000"
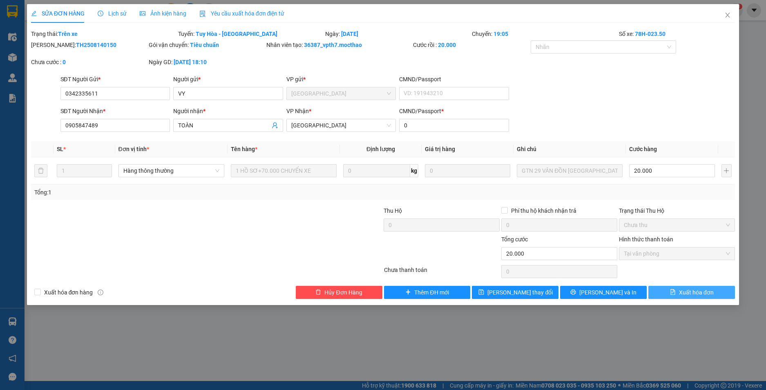
click at [688, 296] on span "Xuất hóa đơn" at bounding box center [696, 292] width 35 height 9
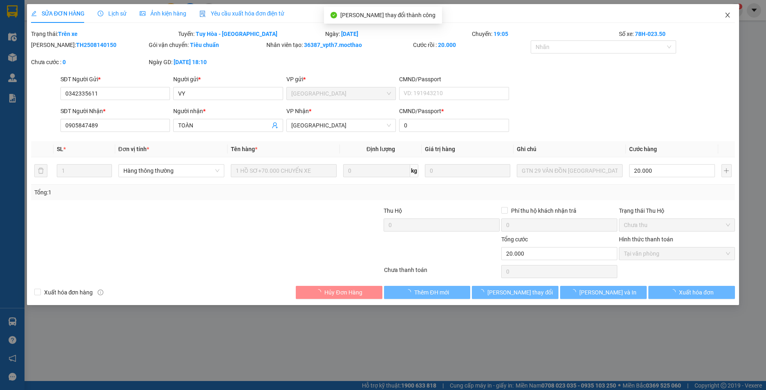
checkbox input "true"
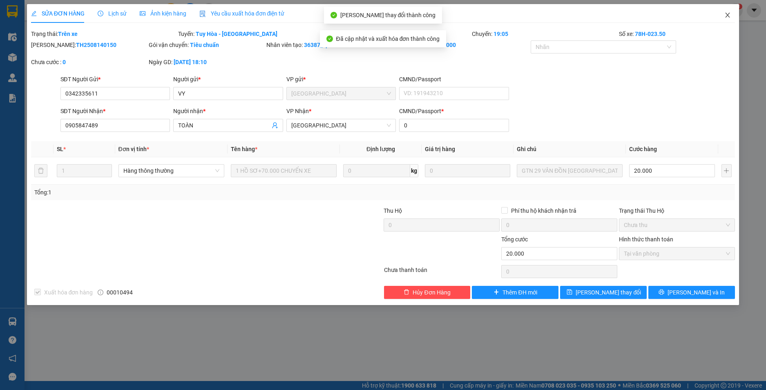
click at [729, 14] on icon "close" at bounding box center [728, 15] width 4 height 5
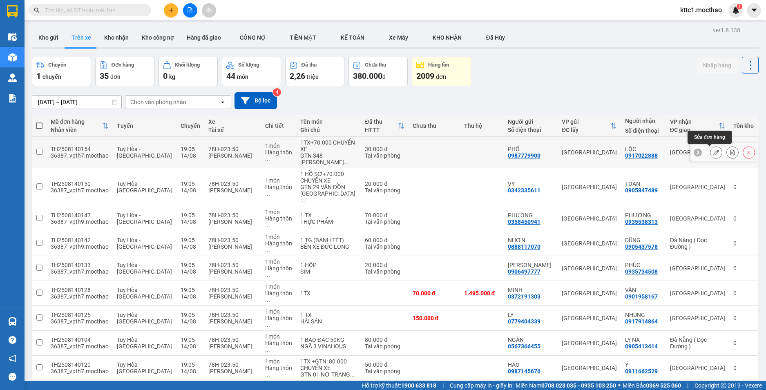
click at [713, 153] on icon at bounding box center [716, 153] width 6 height 6
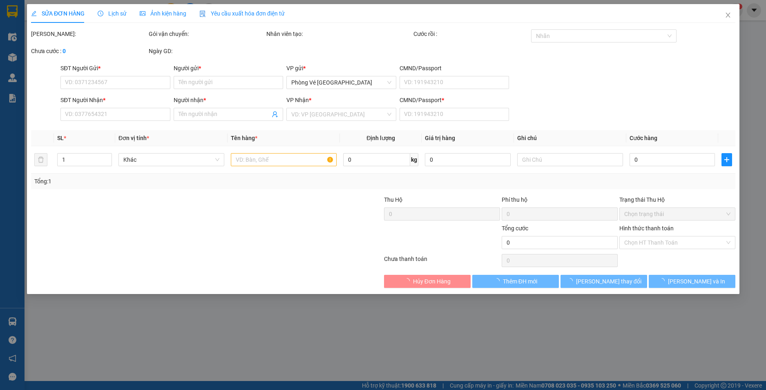
type input "0987779900"
type input "PHỐ"
type input "0917022888"
type input "LỘC"
type input "1"
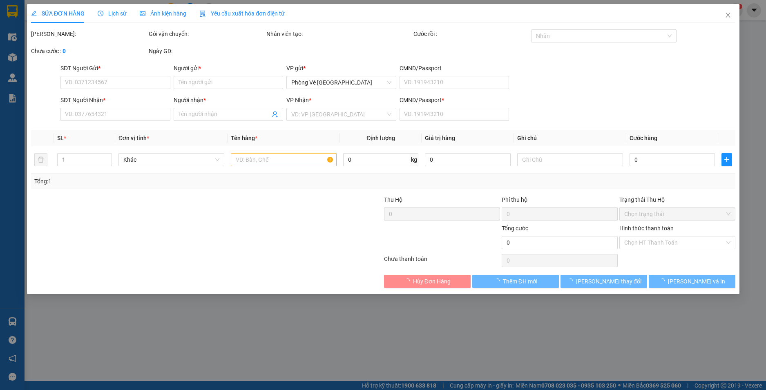
type input "30.000"
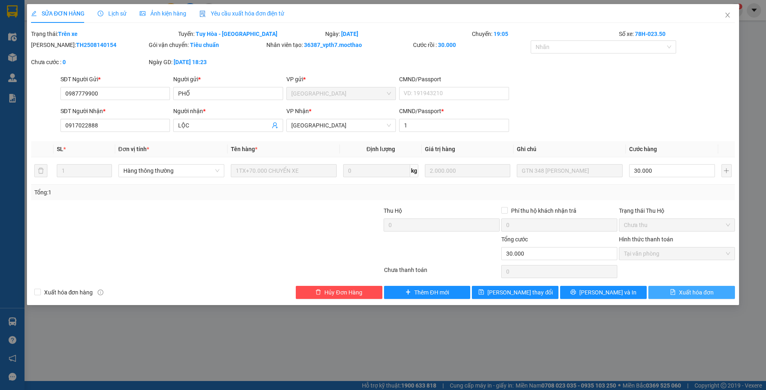
click at [691, 294] on span "Xuất hóa đơn" at bounding box center [696, 292] width 35 height 9
checkbox input "true"
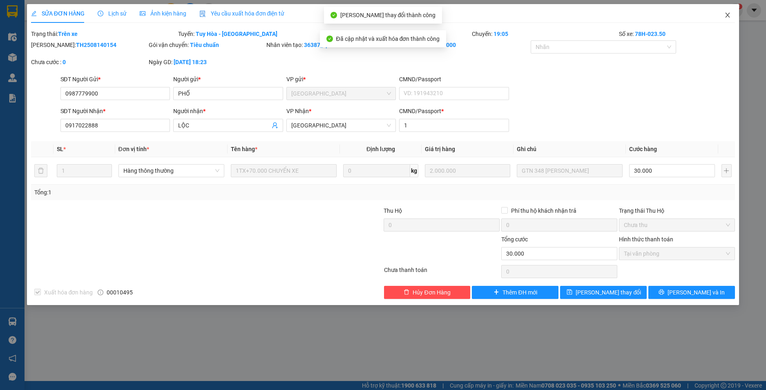
click at [729, 13] on icon "close" at bounding box center [727, 15] width 7 height 7
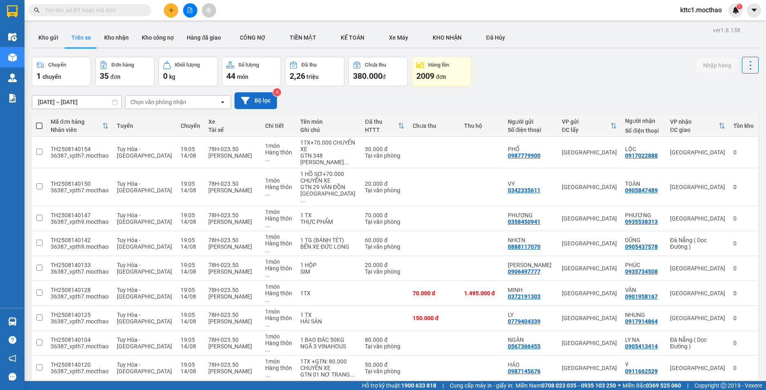
click at [264, 98] on button "Bộ lọc" at bounding box center [256, 100] width 42 height 17
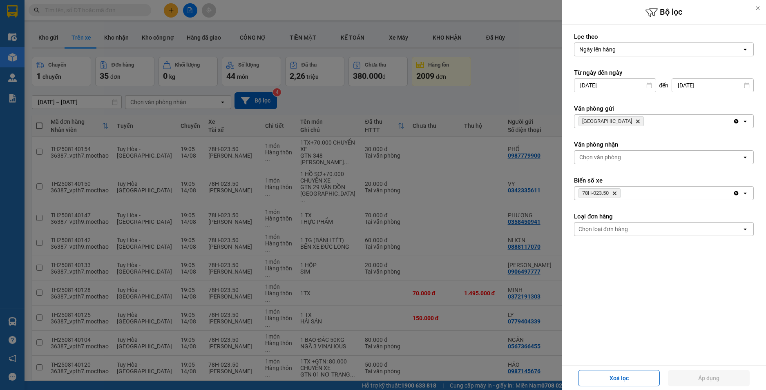
click at [617, 194] on icon "Delete" at bounding box center [614, 193] width 5 height 5
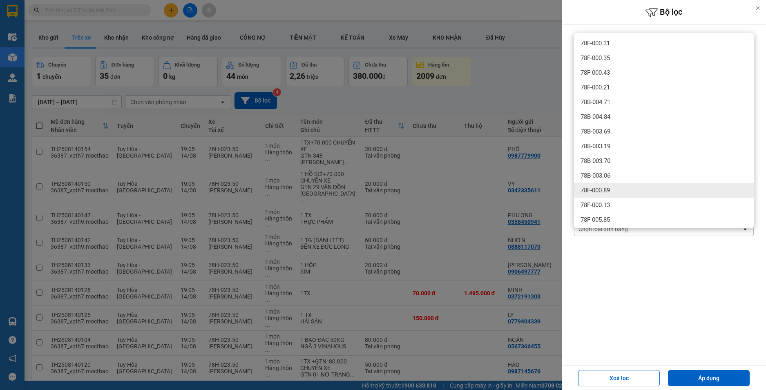
type input "78f00043"
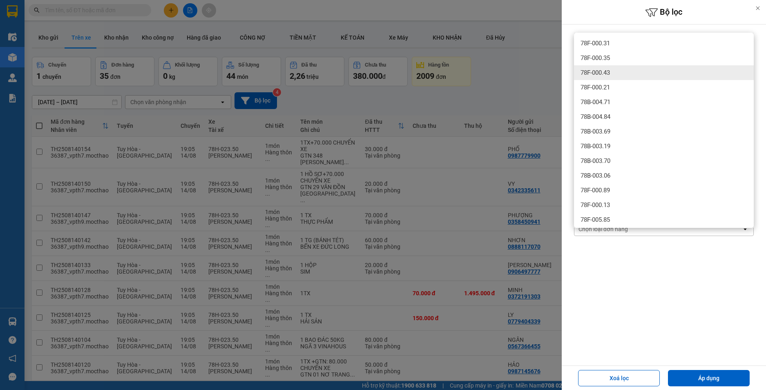
click at [613, 71] on div "78F-000.43" at bounding box center [664, 72] width 180 height 15
click at [693, 381] on button "Áp dụng" at bounding box center [709, 378] width 82 height 16
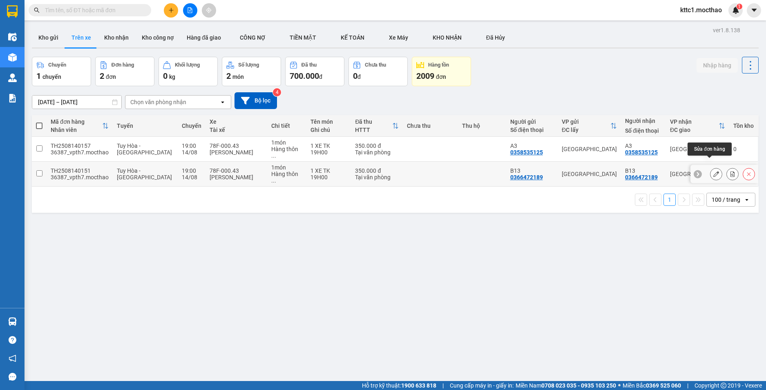
click at [713, 171] on icon at bounding box center [716, 174] width 6 height 6
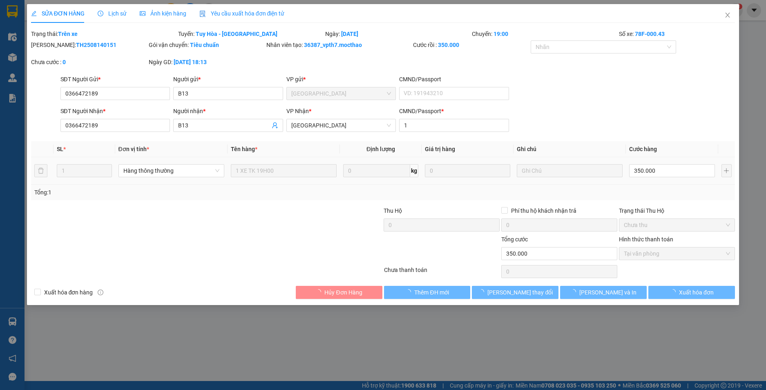
type input "0366472189"
type input "B13"
type input "0366472189"
type input "B13"
type input "1"
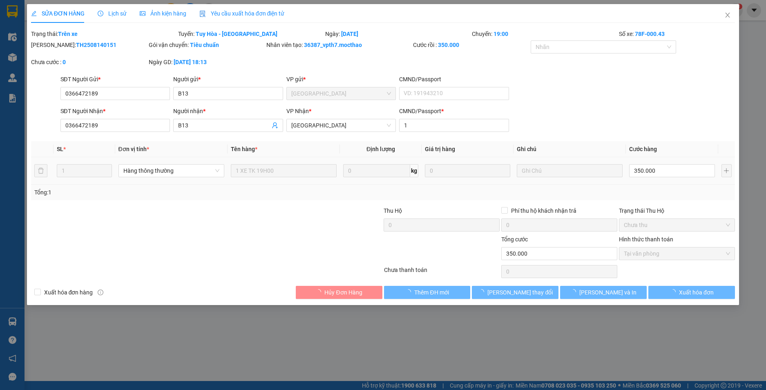
type input "350.000"
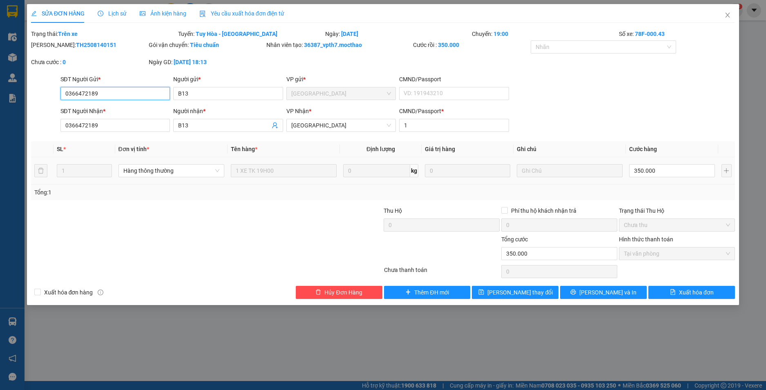
drag, startPoint x: 107, startPoint y: 96, endPoint x: 26, endPoint y: 93, distance: 81.4
click at [26, 93] on div "SỬA ĐƠN HÀNG Lịch sử Ảnh kiện hàng Yêu cầu xuất hóa đơn điện tử Total Paid Fee …" at bounding box center [383, 195] width 766 height 390
drag, startPoint x: 197, startPoint y: 92, endPoint x: 130, endPoint y: 92, distance: 66.6
click at [130, 92] on div "SĐT Người Gửi * 0366472189 Người gửi * B13 B13 VP gửi * Tuy Hòa CMND/Passport V…" at bounding box center [398, 89] width 678 height 29
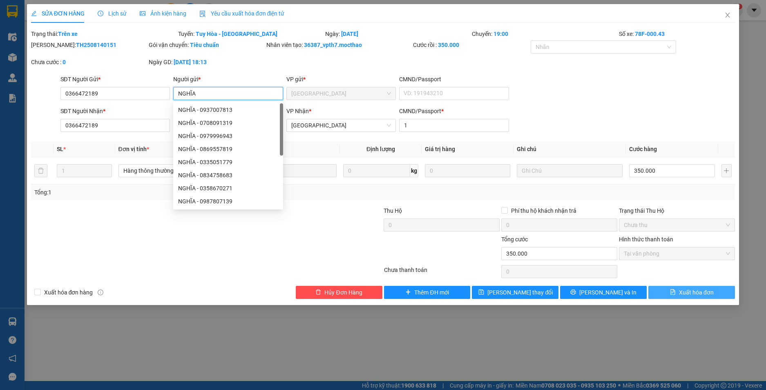
type input "NGHĨA"
click at [705, 293] on span "Xuất hóa đơn" at bounding box center [696, 292] width 35 height 9
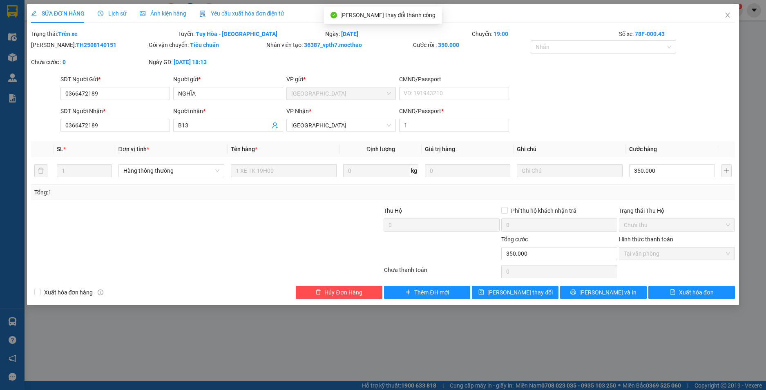
checkbox input "true"
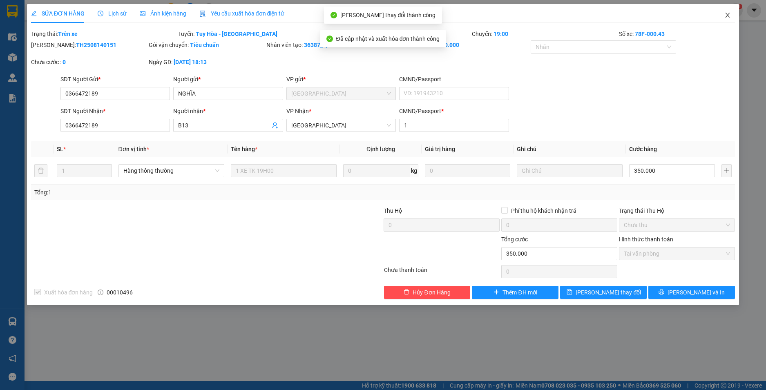
click at [727, 14] on icon "close" at bounding box center [727, 15] width 7 height 7
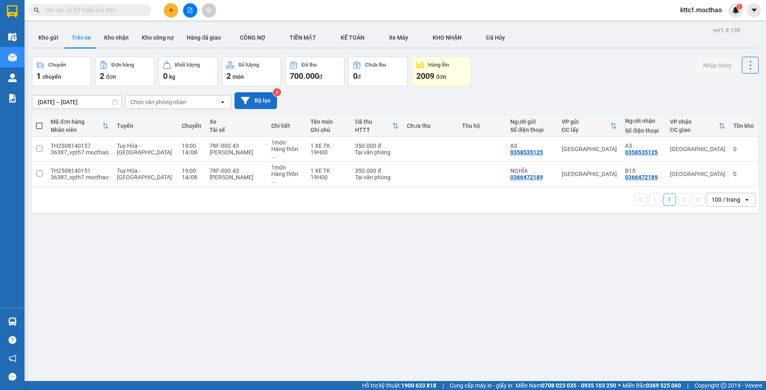
click at [260, 96] on button "Bộ lọc" at bounding box center [256, 100] width 42 height 17
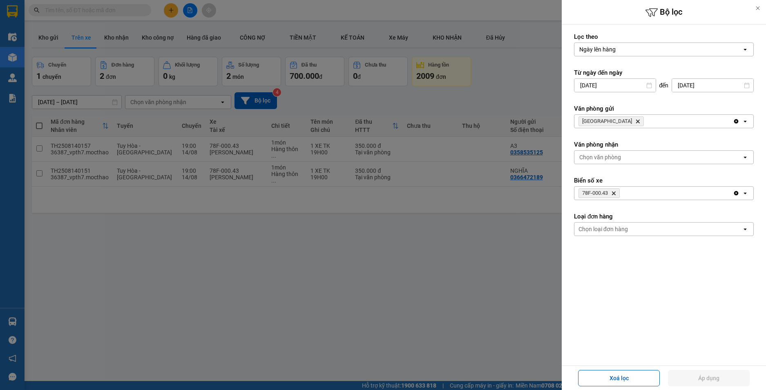
click at [615, 191] on icon "Delete" at bounding box center [613, 193] width 5 height 5
click at [636, 120] on icon "Tuy Hòa, close by backspace" at bounding box center [638, 122] width 4 height 4
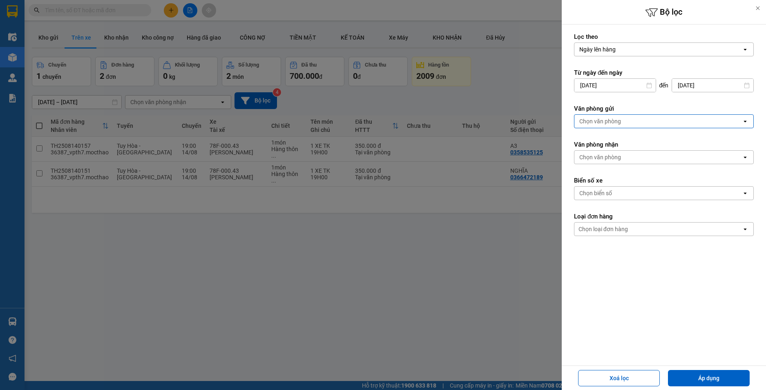
click at [608, 121] on div "Chọn văn phòng" at bounding box center [600, 121] width 42 height 8
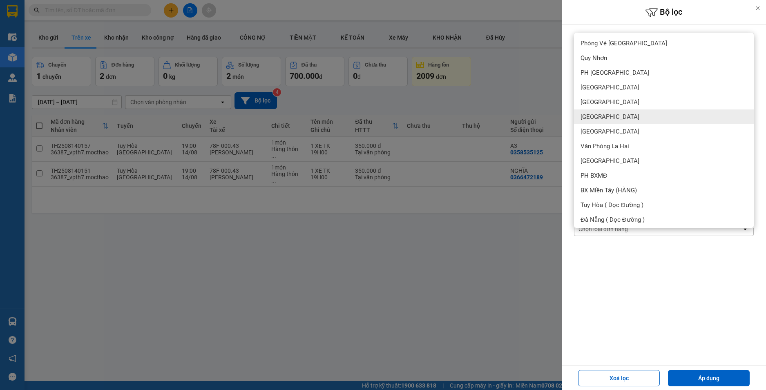
click at [607, 118] on div "[GEOGRAPHIC_DATA]" at bounding box center [664, 117] width 180 height 15
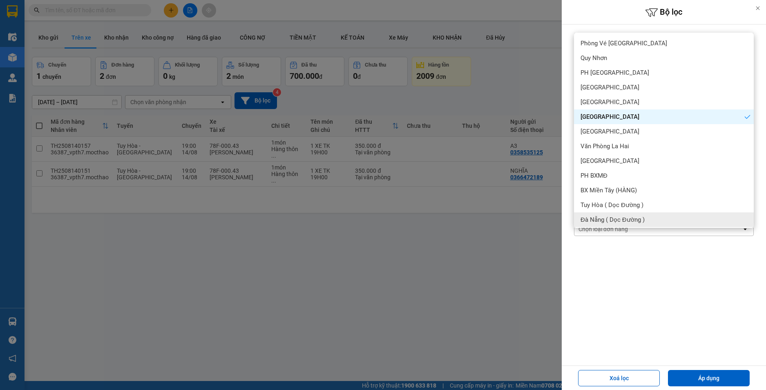
drag, startPoint x: 631, startPoint y: 279, endPoint x: 620, endPoint y: 259, distance: 22.3
click at [629, 276] on form "Lọc theo Ngày lên hàng open Từ ngày đến ngày 14/08/2025 Press the down arrow ke…" at bounding box center [664, 171] width 180 height 277
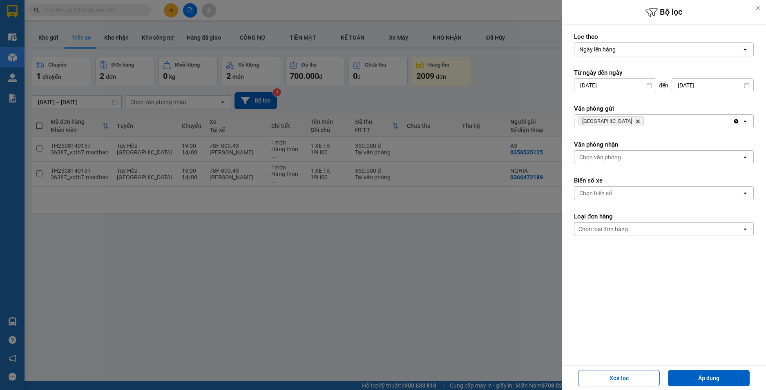
click at [600, 195] on div "Chọn biển số" at bounding box center [595, 193] width 33 height 8
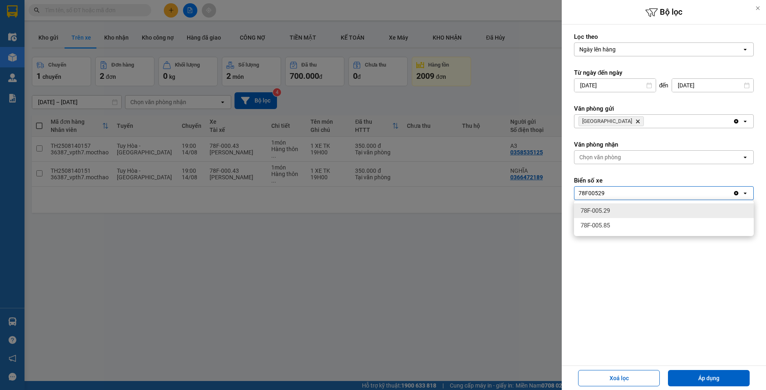
type input "78F00529"
click at [597, 212] on span "78F-005.29" at bounding box center [595, 211] width 29 height 8
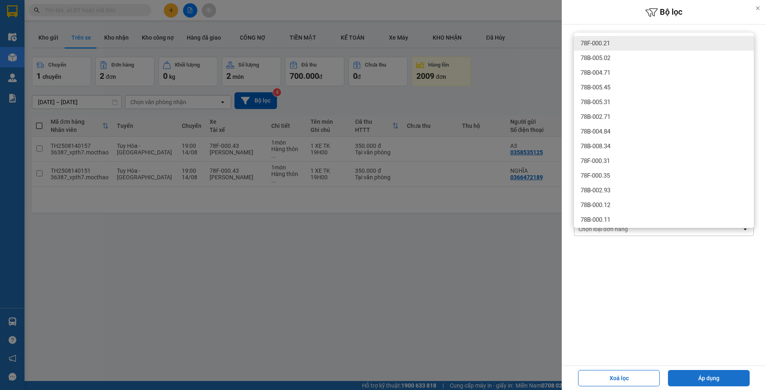
click at [713, 383] on button "Áp dụng" at bounding box center [709, 378] width 82 height 16
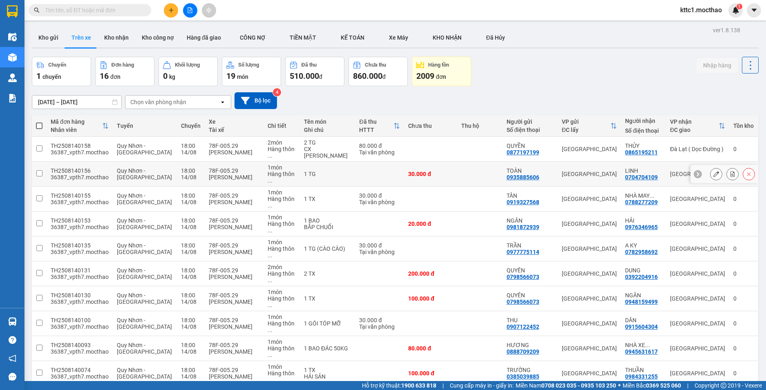
scroll to position [90, 0]
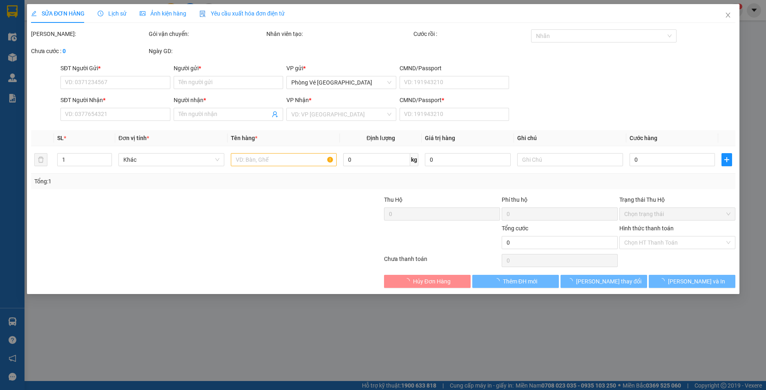
type input "0909752214"
type input "B6"
type input "0909752214"
type input "B6"
type input "1"
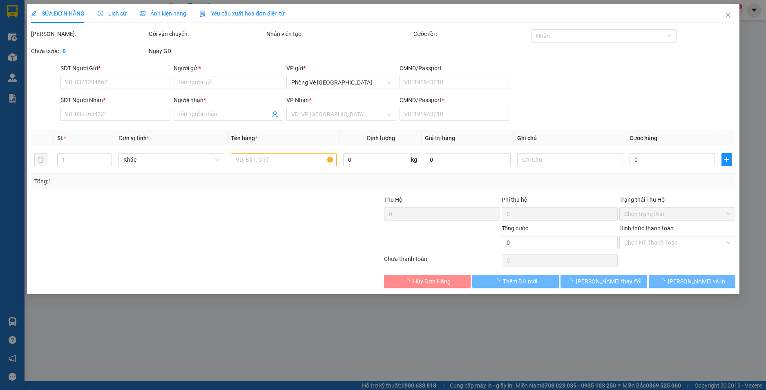
type input "250.000"
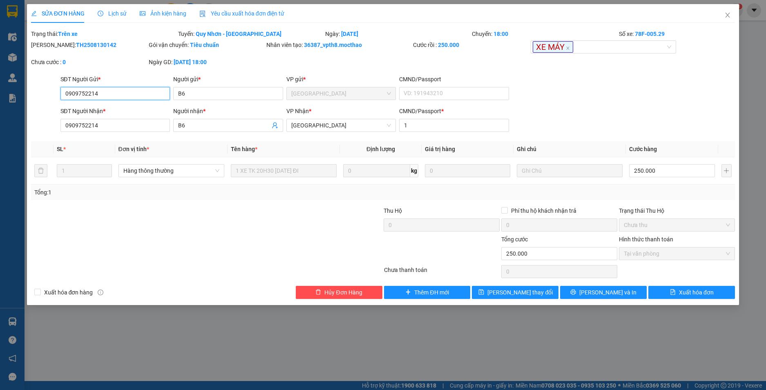
drag, startPoint x: 107, startPoint y: 96, endPoint x: 29, endPoint y: 96, distance: 78.9
click at [29, 96] on div "SỬA ĐƠN HÀNG Lịch sử Ảnh kiện hàng Yêu cầu xuất hóa đơn điện tử Total Paid Fee …" at bounding box center [383, 154] width 713 height 301
click at [244, 15] on span "Yêu cầu xuất hóa đơn điện tử" at bounding box center [241, 13] width 85 height 7
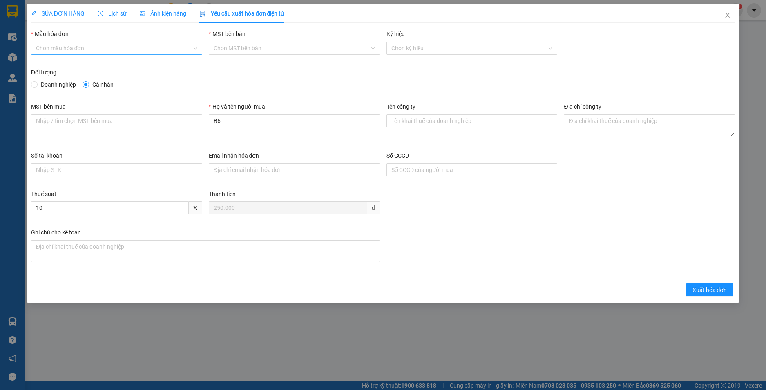
click at [88, 51] on input "Mẫu hóa đơn" at bounding box center [114, 48] width 156 height 12
click at [67, 67] on div "HĐH" at bounding box center [116, 64] width 161 height 9
type input "8"
drag, startPoint x: 239, startPoint y: 117, endPoint x: 183, endPoint y: 118, distance: 55.6
click at [183, 118] on div "MST bên mua Họ và tên người mua B6 Tên công ty Địa chỉ công ty" at bounding box center [383, 126] width 711 height 49
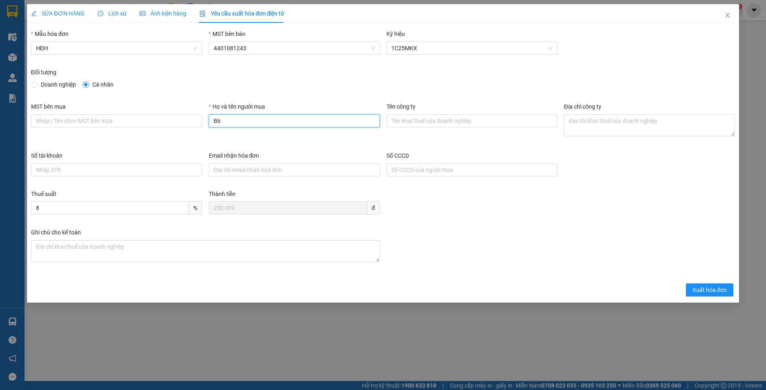
type input "H"
type input "Người mua không lấy hoá đơn"
click at [691, 287] on button "Xuất hóa đơn" at bounding box center [710, 290] width 48 height 13
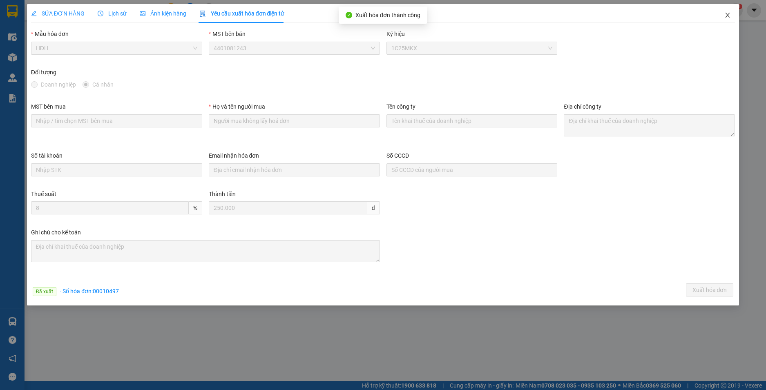
click at [730, 13] on icon "close" at bounding box center [727, 15] width 7 height 7
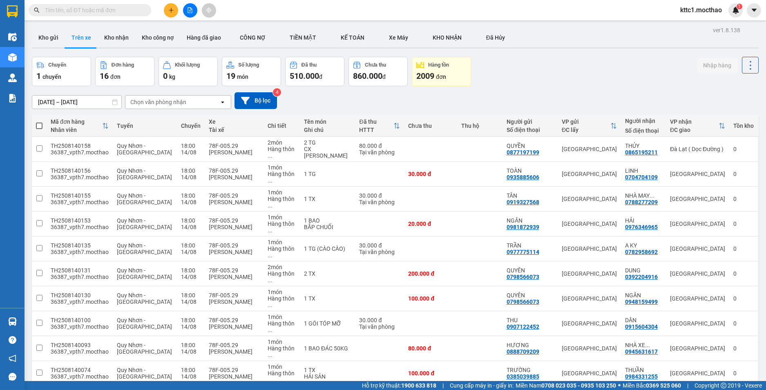
scroll to position [90, 0]
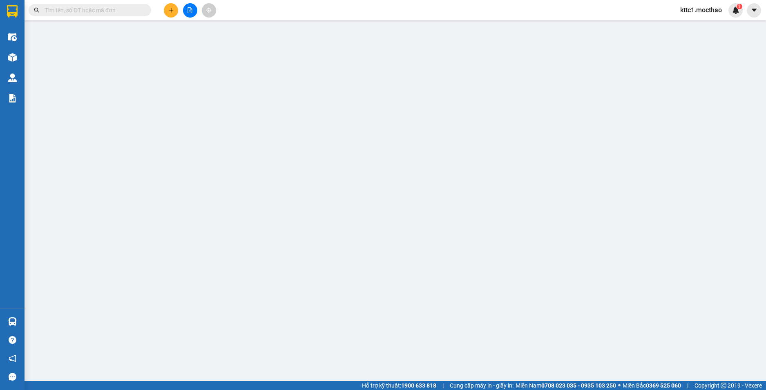
type input "0366541709"
type input "MINH"
type input "0358632485"
type input "GIANG"
type input "1"
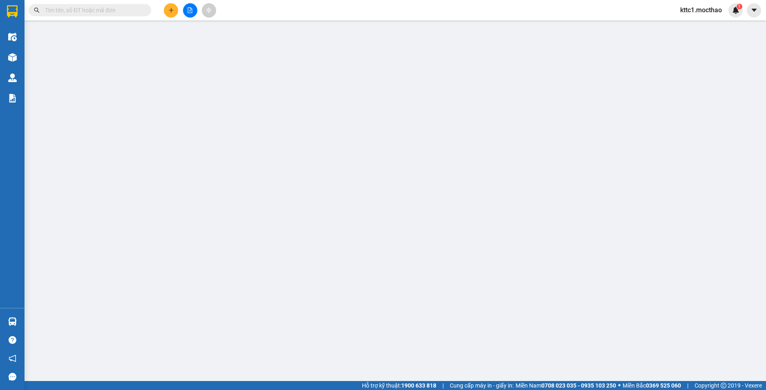
type input "40.000"
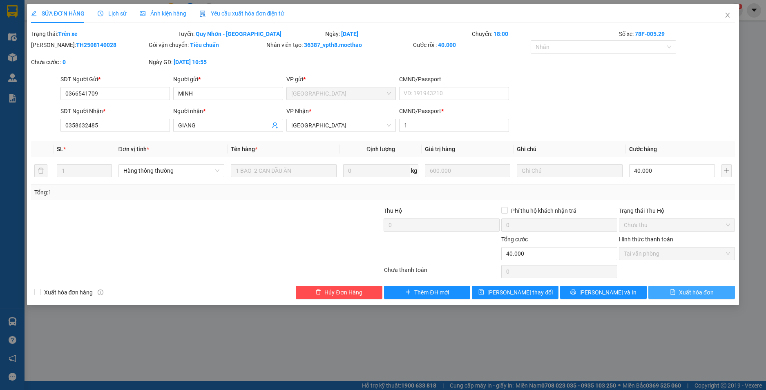
click at [701, 295] on span "Xuất hóa đơn" at bounding box center [696, 292] width 35 height 9
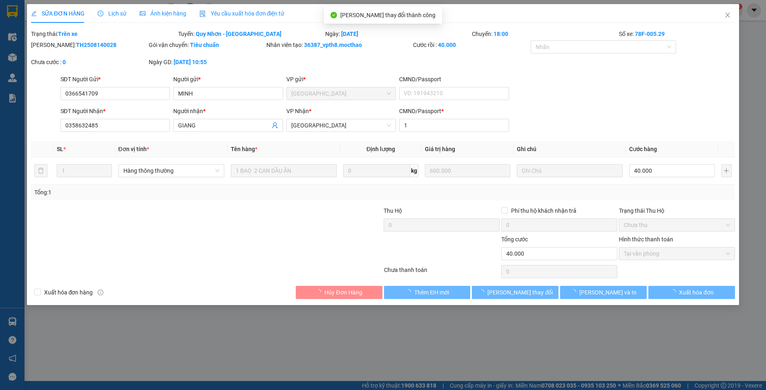
checkbox input "true"
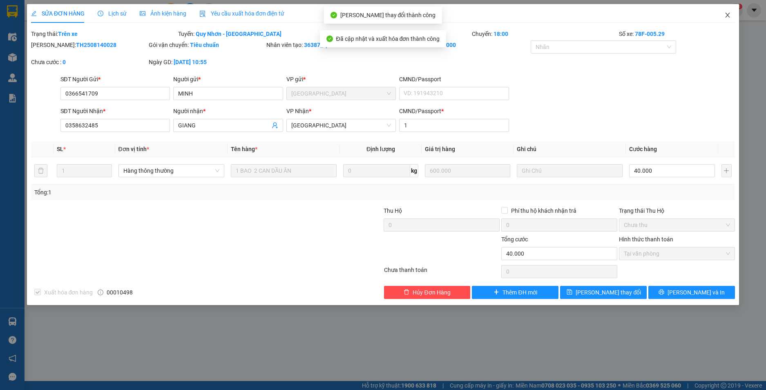
click at [728, 12] on span "Close" at bounding box center [727, 15] width 23 height 23
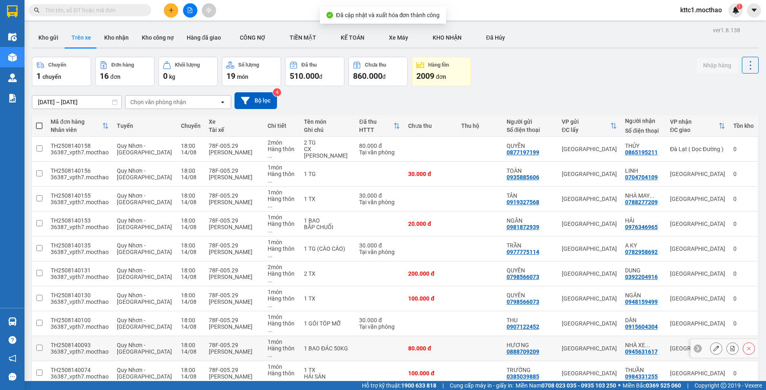
scroll to position [90, 0]
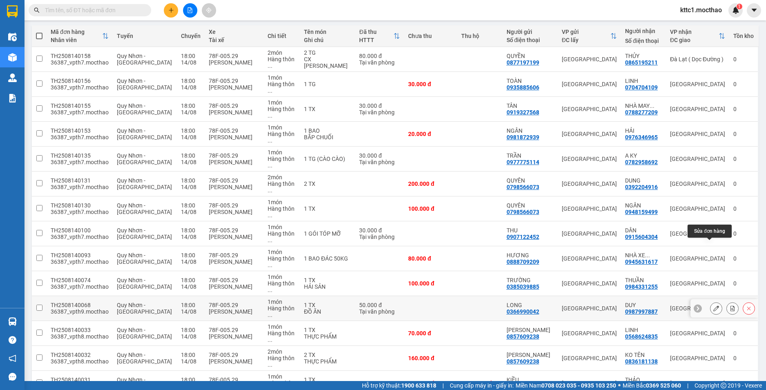
click at [712, 302] on button at bounding box center [716, 309] width 11 height 14
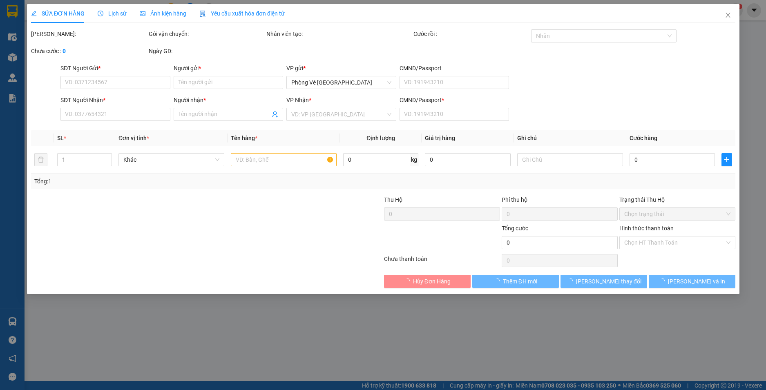
type input "0366990042"
type input "LONG"
type input "0987997887"
type input "DUY"
type input "0"
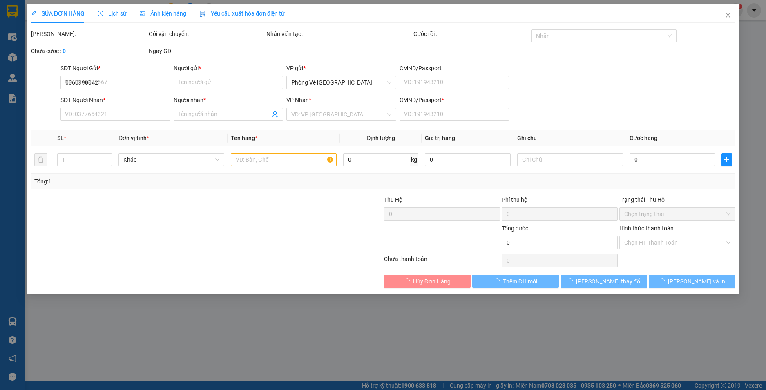
type input "50.000"
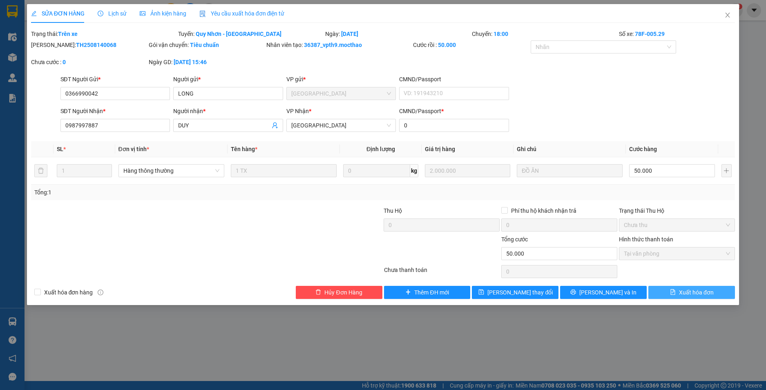
click at [705, 295] on span "Xuất hóa đơn" at bounding box center [696, 292] width 35 height 9
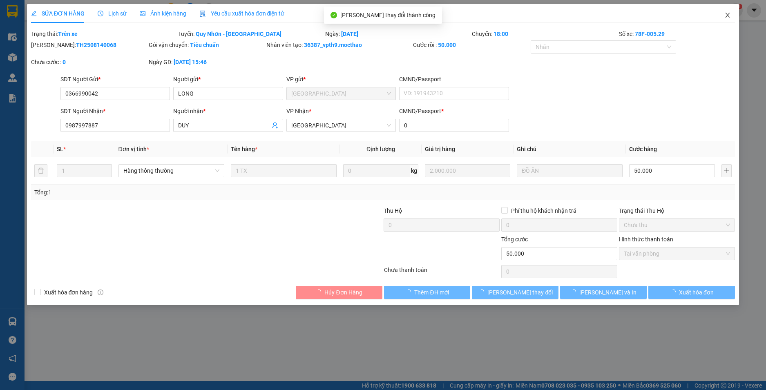
checkbox input "true"
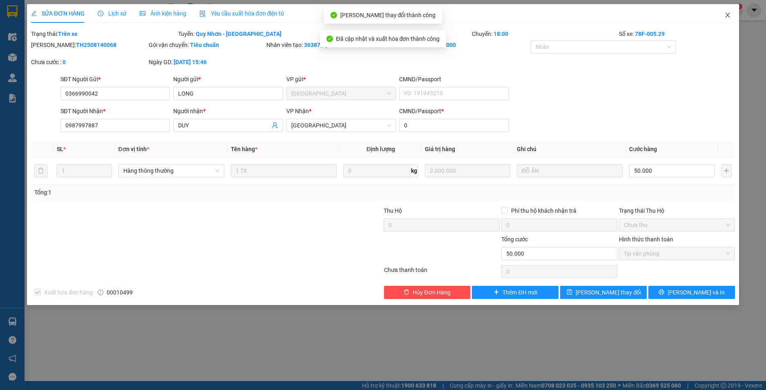
click at [731, 14] on span "Close" at bounding box center [727, 15] width 23 height 23
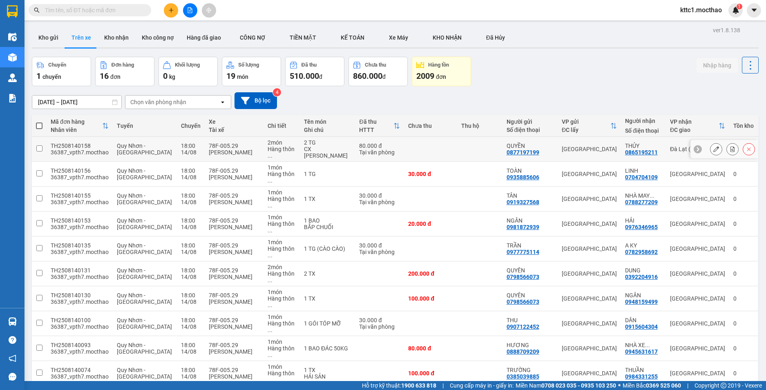
scroll to position [90, 0]
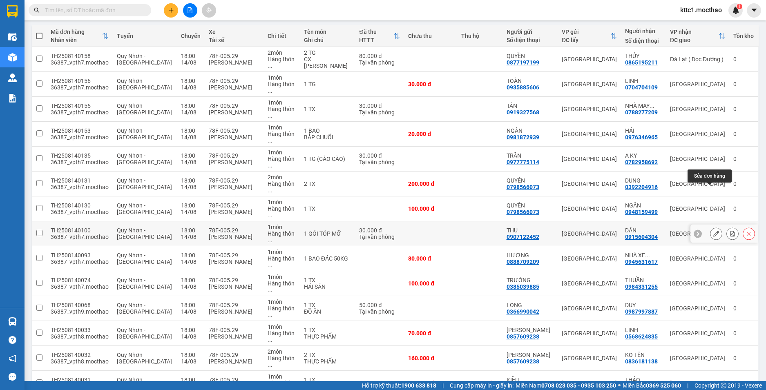
click at [713, 231] on icon at bounding box center [716, 234] width 6 height 6
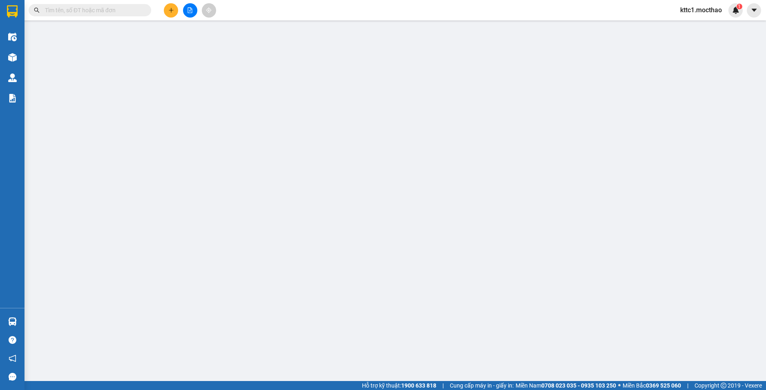
type input "0907122452"
type input "THU"
type input "0915604304"
type input "DÂN"
type input "1"
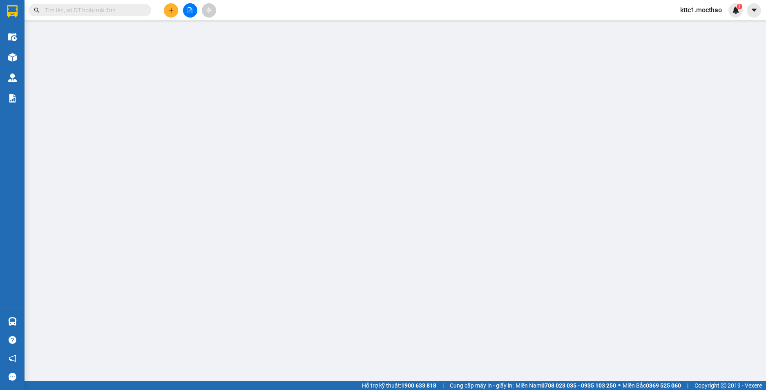
type input "30.000"
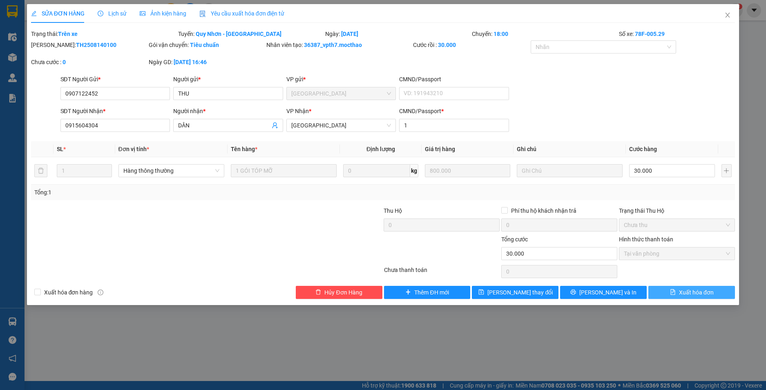
click at [690, 295] on span "Xuất hóa đơn" at bounding box center [696, 292] width 35 height 9
checkbox input "true"
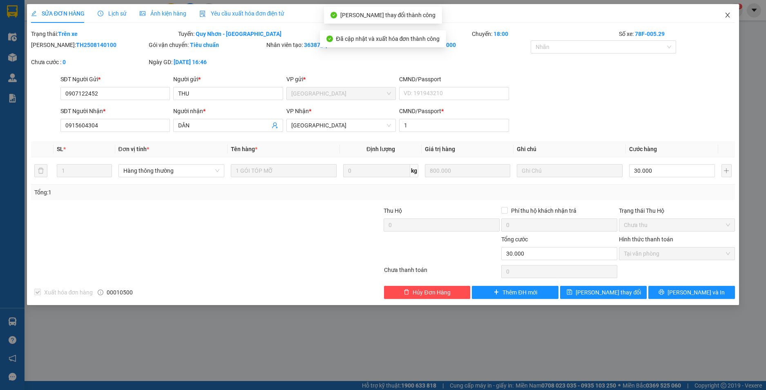
click at [727, 16] on icon "close" at bounding box center [727, 15] width 7 height 7
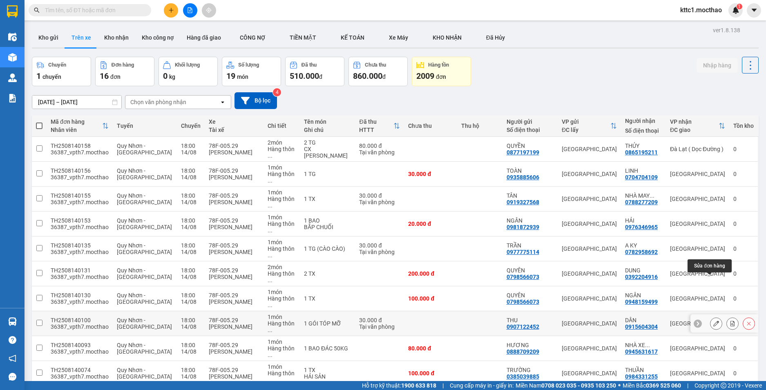
click at [713, 321] on icon at bounding box center [716, 324] width 6 height 6
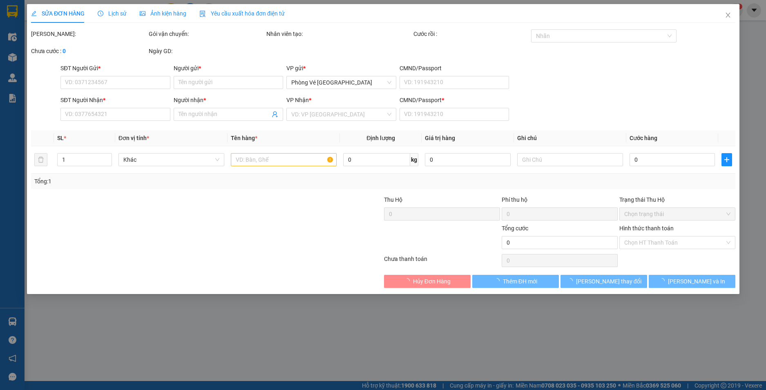
type input "0907122452"
type input "THU"
type input "0915604304"
type input "DÂN"
type input "1"
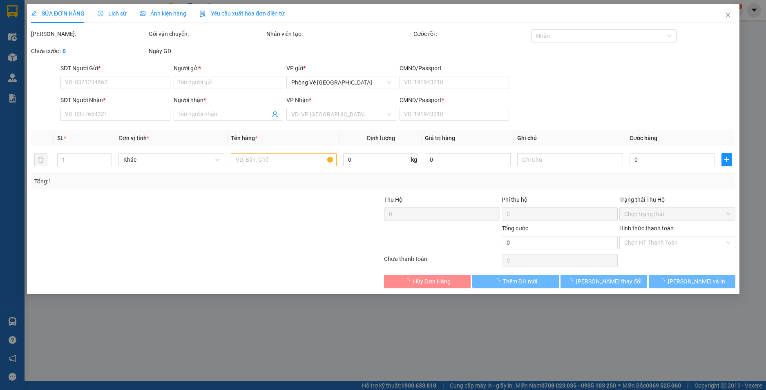
type input "30.000"
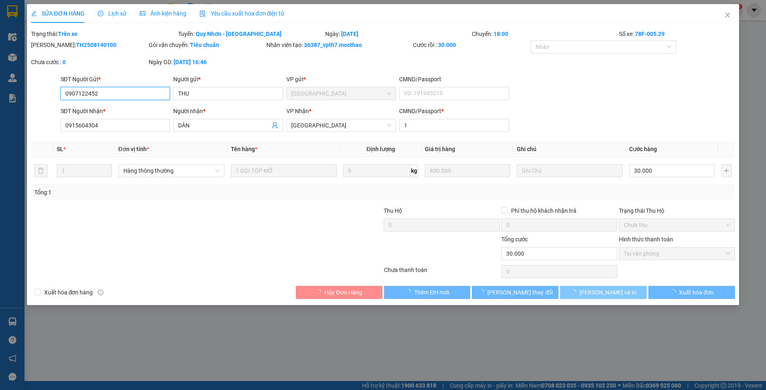
checkbox input "true"
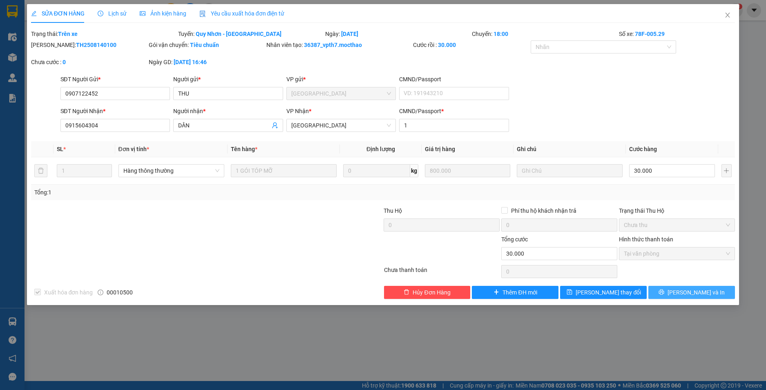
click at [702, 290] on span "[PERSON_NAME] và In" at bounding box center [696, 292] width 57 height 9
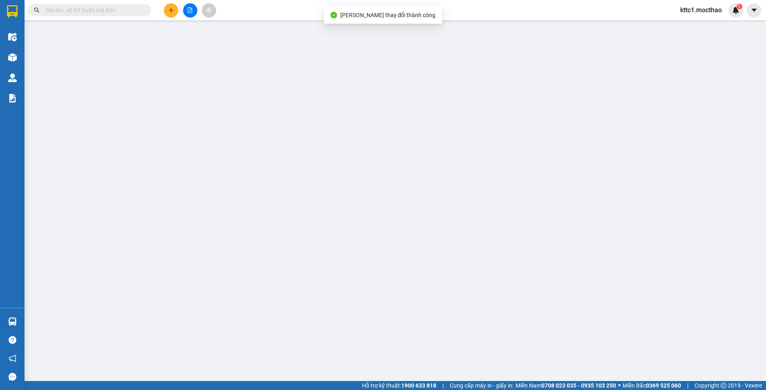
type input "0907122452"
type input "THU"
type input "0915604304"
type input "DÂN"
type input "1"
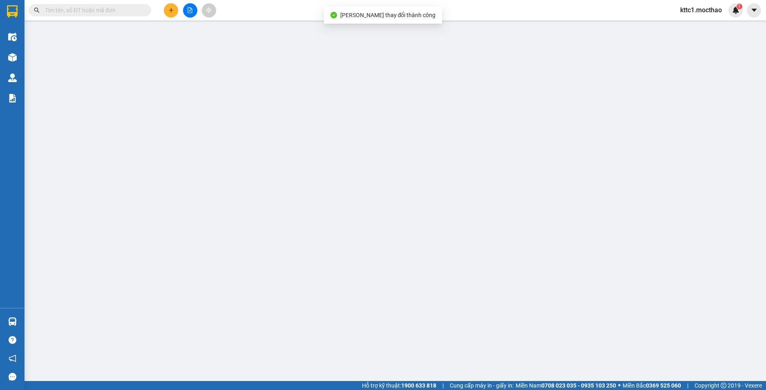
type input "30.000"
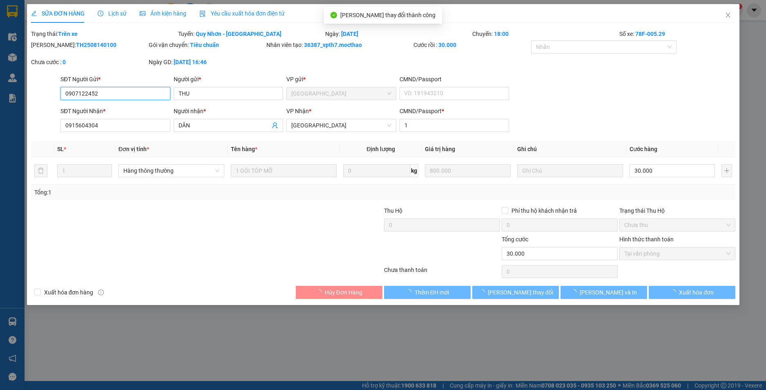
checkbox input "true"
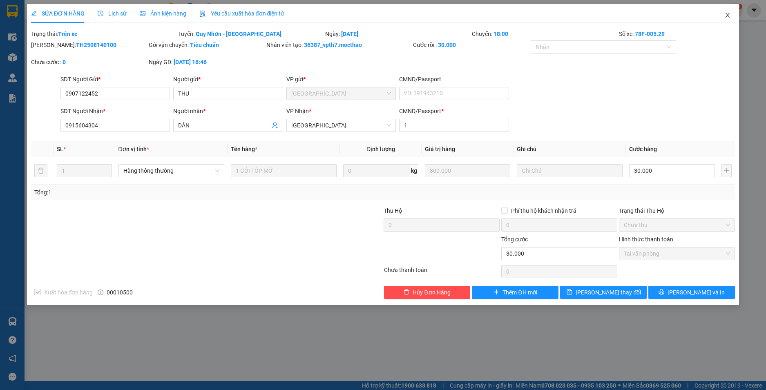
click at [728, 13] on icon "close" at bounding box center [727, 15] width 7 height 7
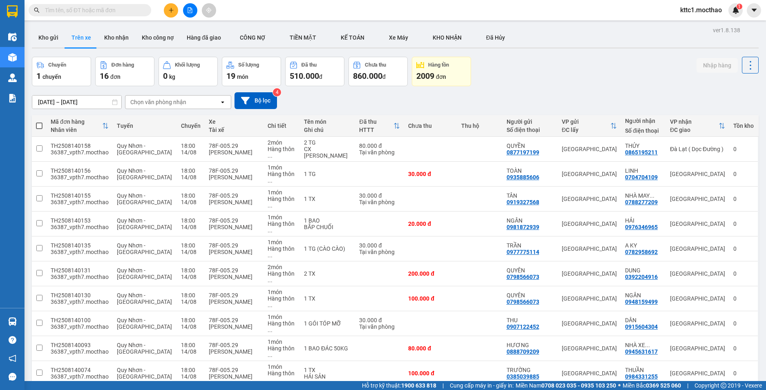
scroll to position [90, 0]
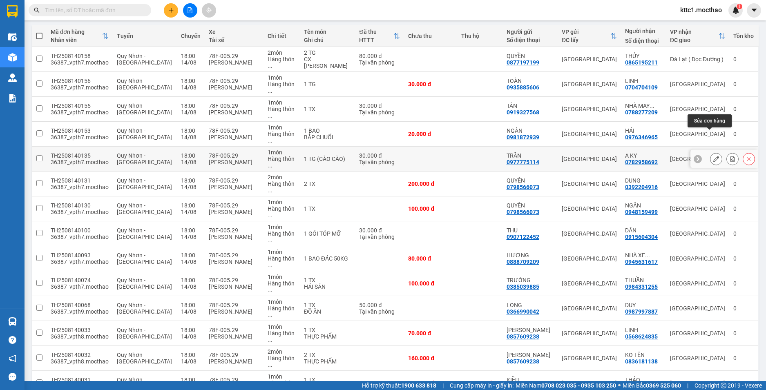
click at [713, 156] on icon at bounding box center [716, 159] width 6 height 6
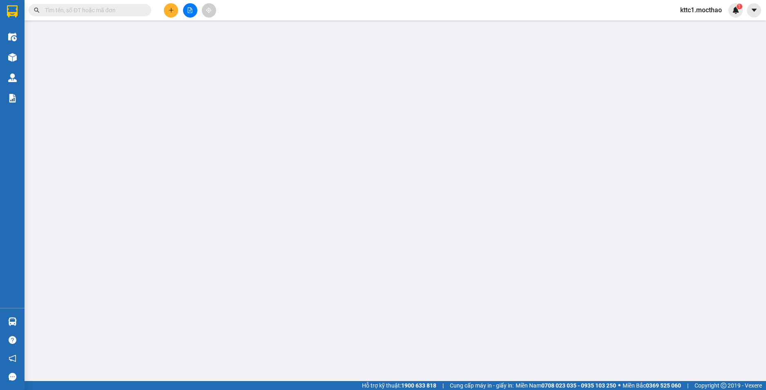
type input "0977775114"
type input "TRẦN"
type input "0782958692"
type input "A KY"
type input "1"
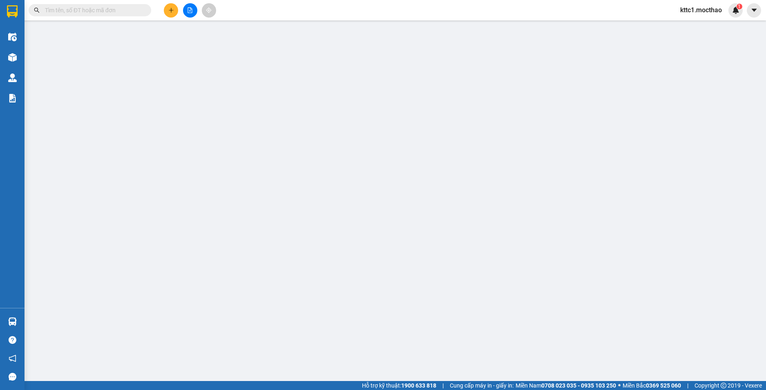
type input "30.000"
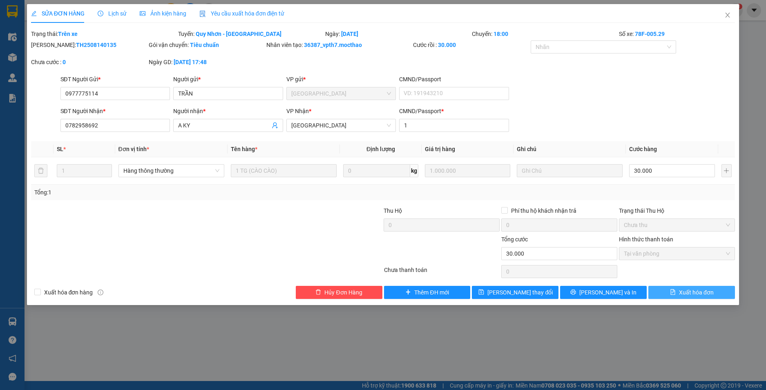
click at [699, 299] on button "Xuất hóa đơn" at bounding box center [691, 292] width 87 height 13
checkbox input "true"
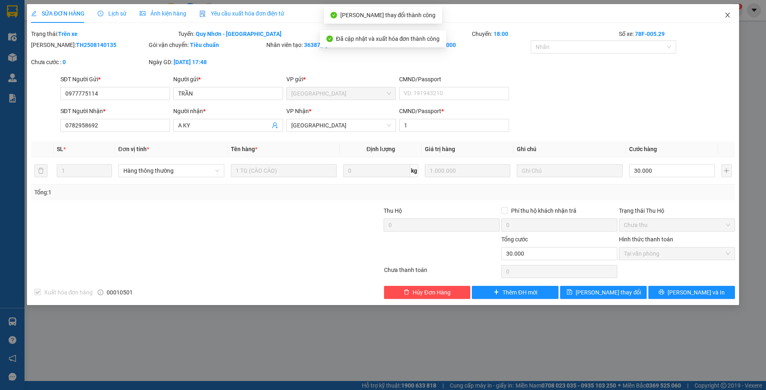
click at [727, 16] on icon "close" at bounding box center [727, 15] width 7 height 7
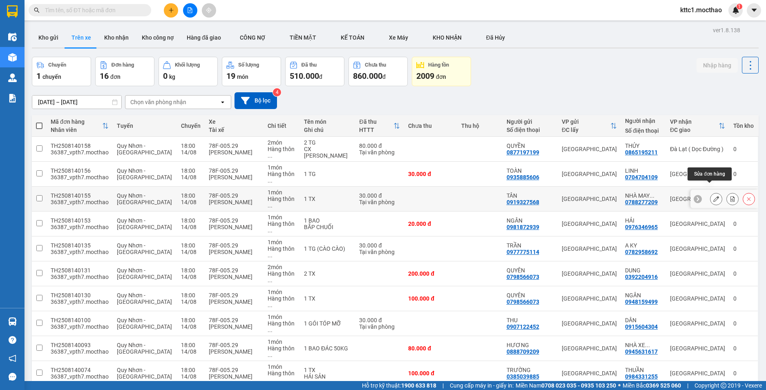
click at [713, 196] on icon at bounding box center [716, 199] width 6 height 6
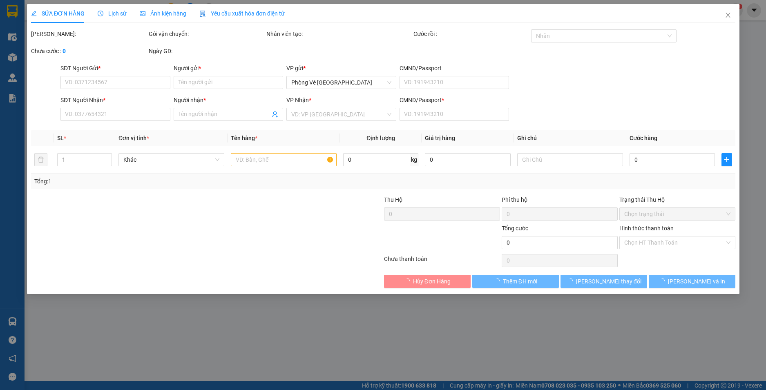
type input "0919327568"
type input "TÂN"
type input "0788277209"
type input "NHÀ MAY ĐẶNG DẦN"
type input "1"
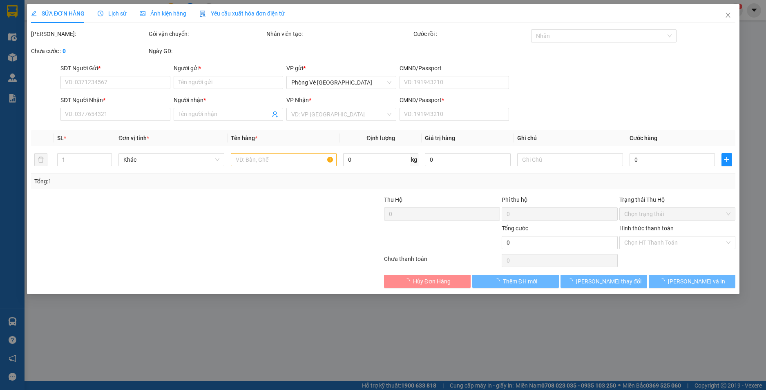
type input "30.000"
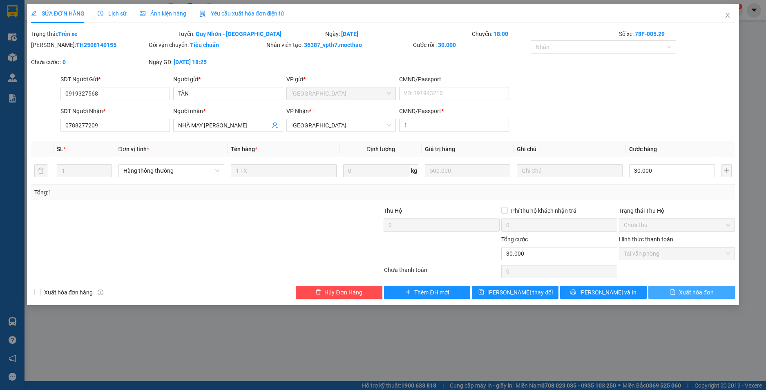
click at [706, 292] on span "Xuất hóa đơn" at bounding box center [696, 292] width 35 height 9
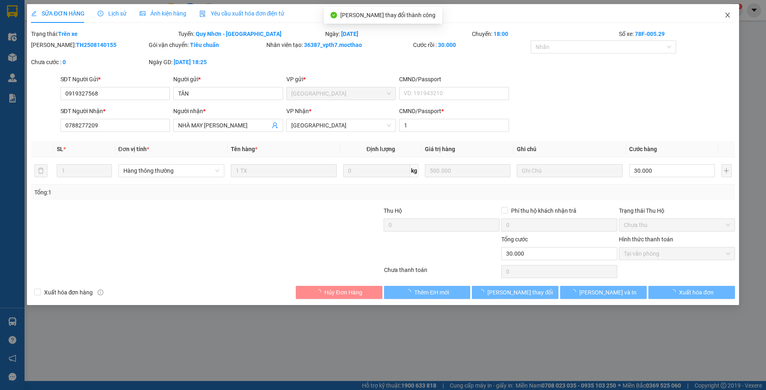
checkbox input "true"
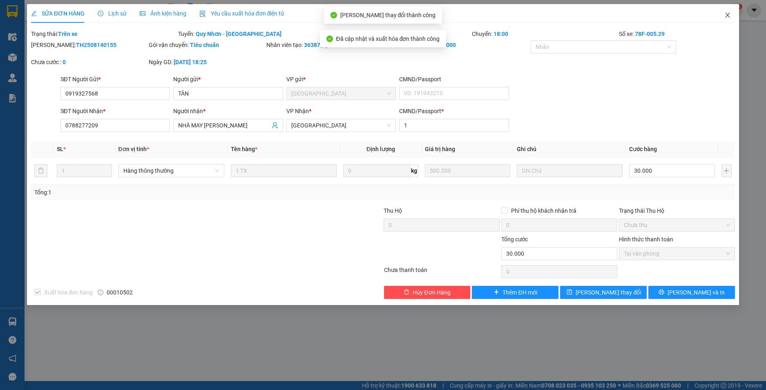
click at [727, 15] on icon "close" at bounding box center [727, 15] width 7 height 7
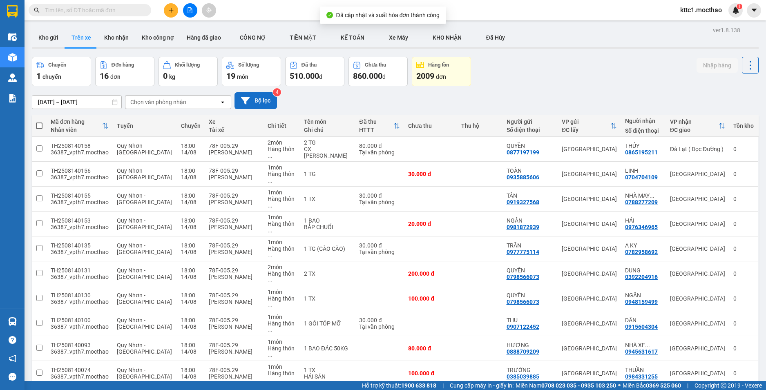
click at [248, 100] on icon at bounding box center [245, 100] width 9 height 9
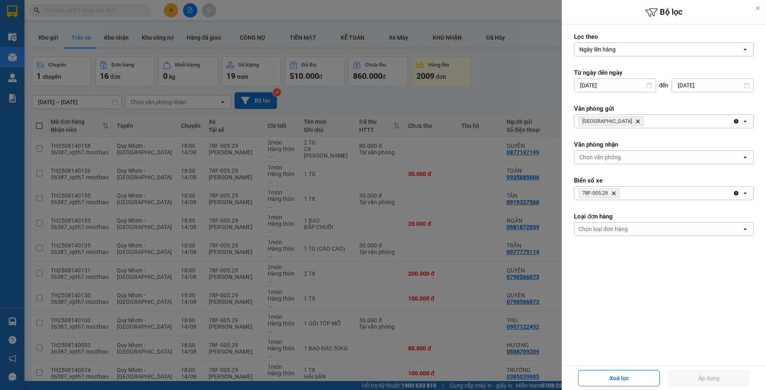
click at [615, 194] on icon "78F-005.29, close by backspace" at bounding box center [614, 194] width 4 height 4
click at [685, 379] on button "Áp dụng" at bounding box center [709, 378] width 82 height 16
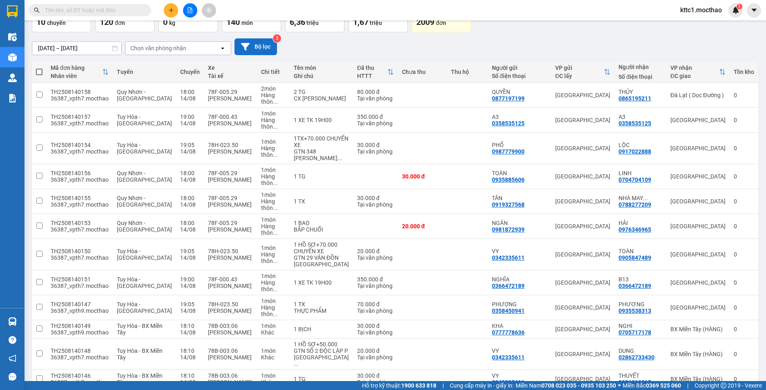
scroll to position [13, 0]
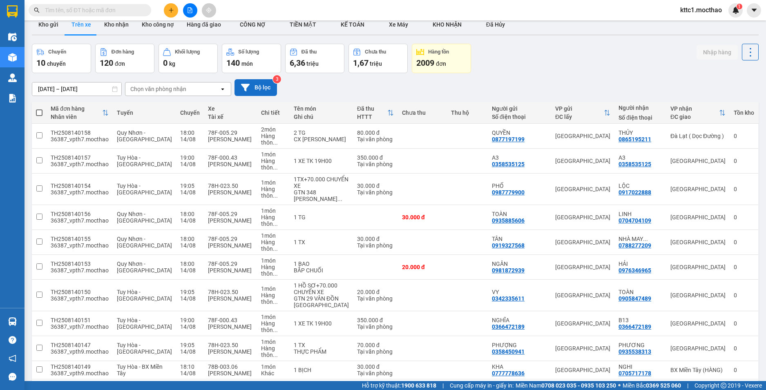
click at [253, 85] on button "Bộ lọc" at bounding box center [256, 87] width 42 height 17
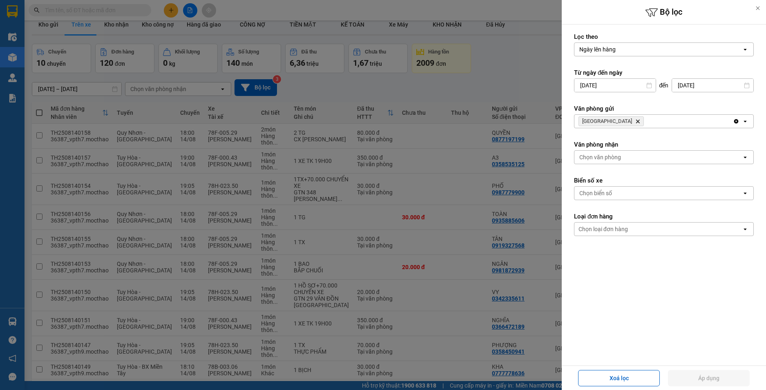
click at [622, 190] on div "Chọn biển số" at bounding box center [659, 193] width 168 height 13
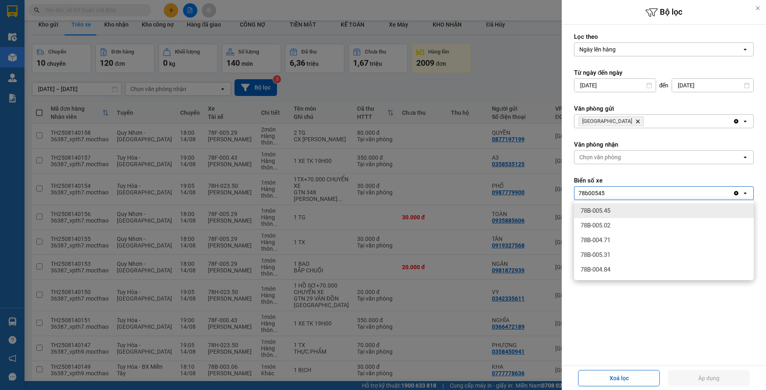
type input "78b00545"
click at [624, 208] on div "78B-005.45" at bounding box center [664, 210] width 180 height 15
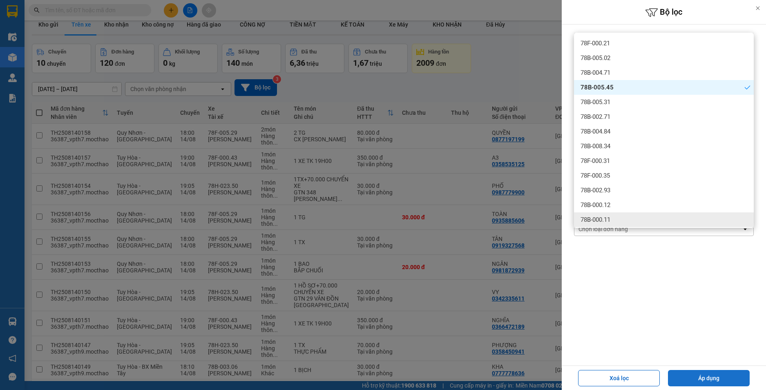
click at [703, 382] on button "Áp dụng" at bounding box center [709, 378] width 82 height 16
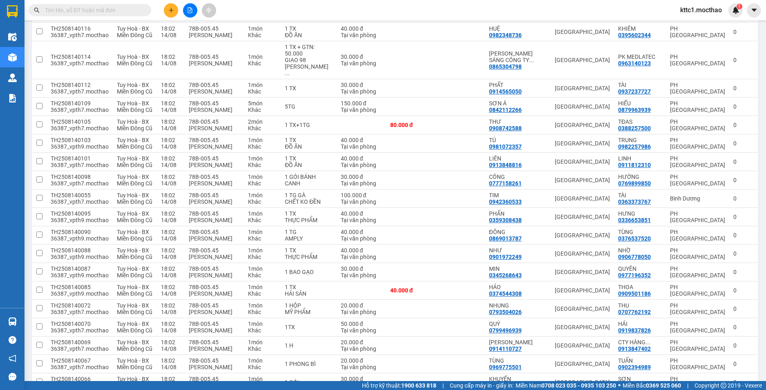
scroll to position [490, 0]
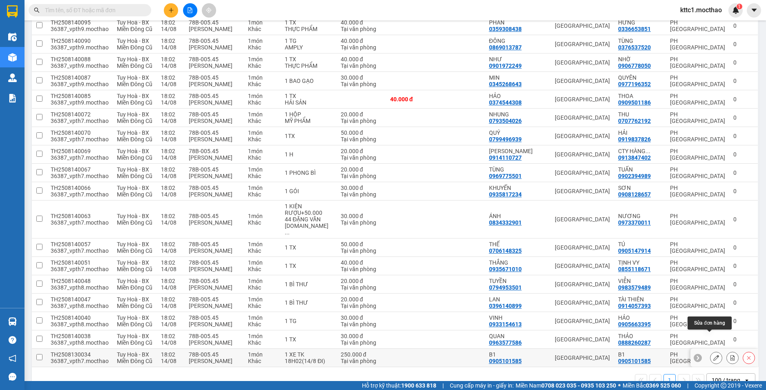
click at [713, 355] on icon at bounding box center [716, 358] width 6 height 6
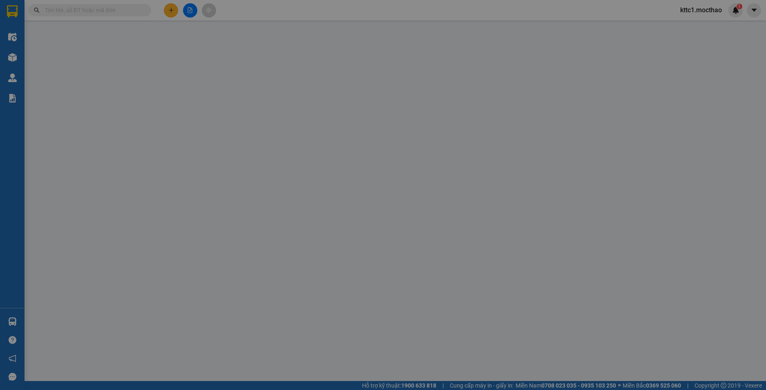
type input "0905101585"
type input "B1"
type input "0905101585"
type input "B1"
type input "1"
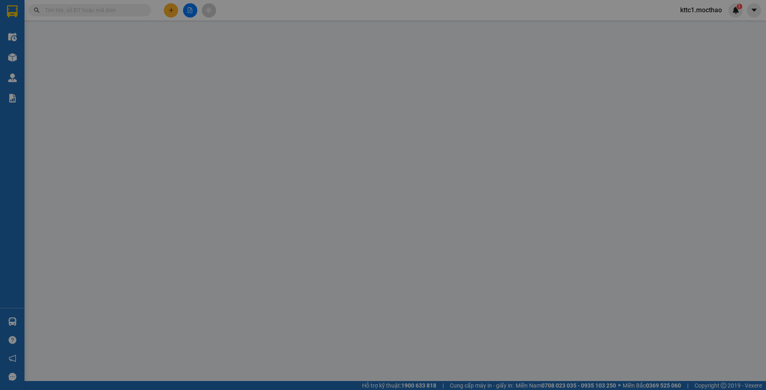
type input "250.000"
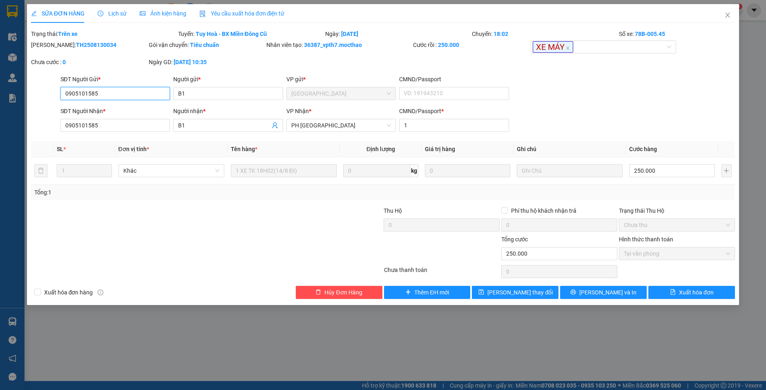
drag, startPoint x: 101, startPoint y: 92, endPoint x: 0, endPoint y: 86, distance: 101.5
click at [0, 86] on div "SỬA ĐƠN HÀNG Lịch sử Ảnh kiện hàng Yêu cầu xuất hóa đơn điện tử Total Paid Fee …" at bounding box center [383, 195] width 766 height 390
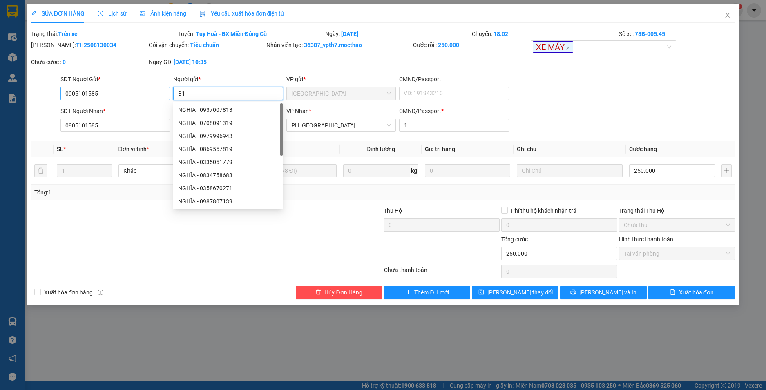
drag, startPoint x: 215, startPoint y: 93, endPoint x: 145, endPoint y: 96, distance: 69.9
click at [145, 96] on div "SĐT Người Gửi * 0905101585 Người gửi * B1 VP gửi * Tuy Hòa CMND/Passport VD: 19…" at bounding box center [398, 89] width 678 height 29
type input "HƯỞNG"
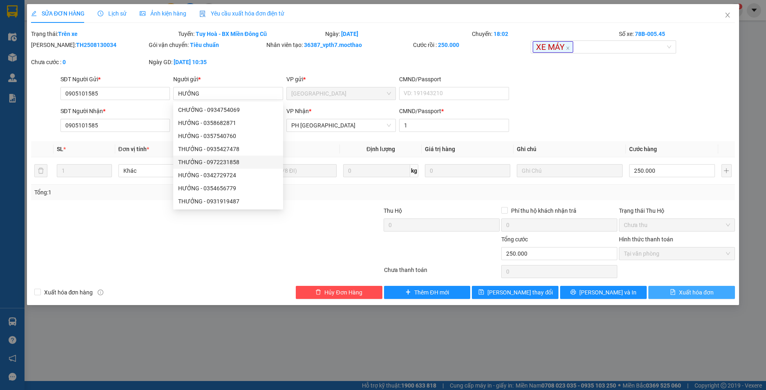
click at [669, 292] on button "Xuất hóa đơn" at bounding box center [691, 292] width 87 height 13
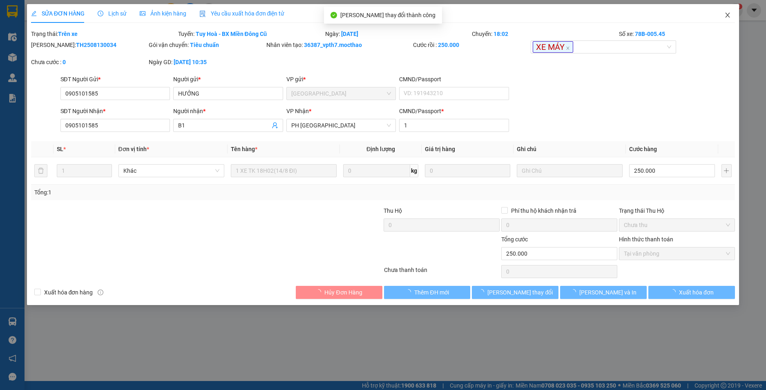
checkbox input "true"
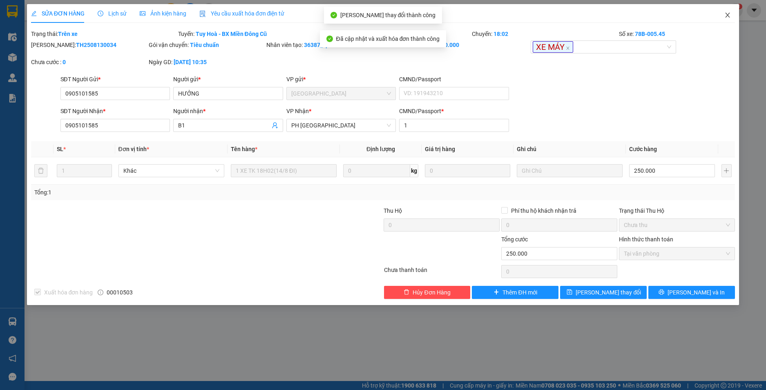
click at [727, 13] on icon "close" at bounding box center [727, 15] width 7 height 7
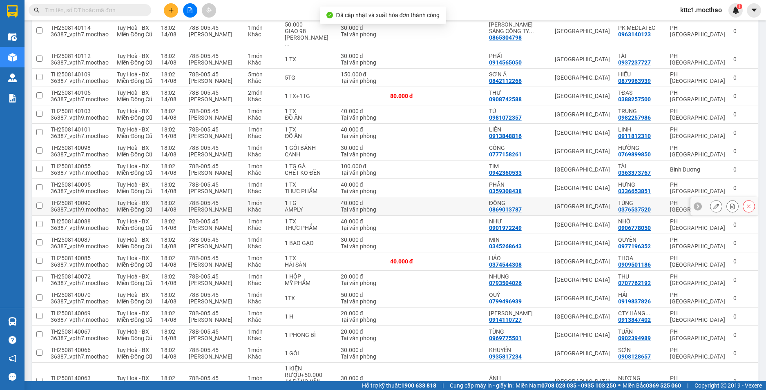
scroll to position [490, 0]
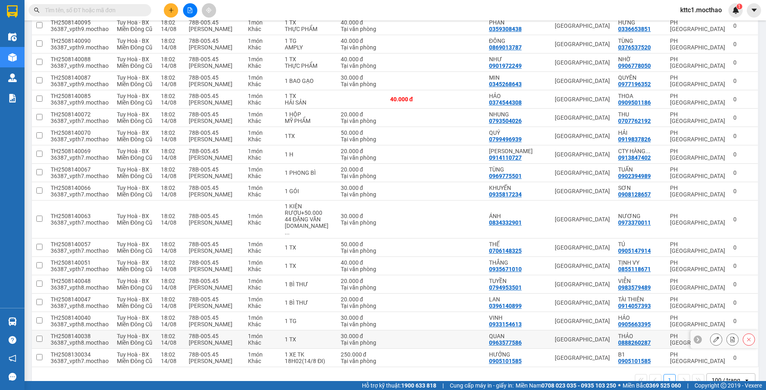
click at [711, 333] on button at bounding box center [716, 340] width 11 height 14
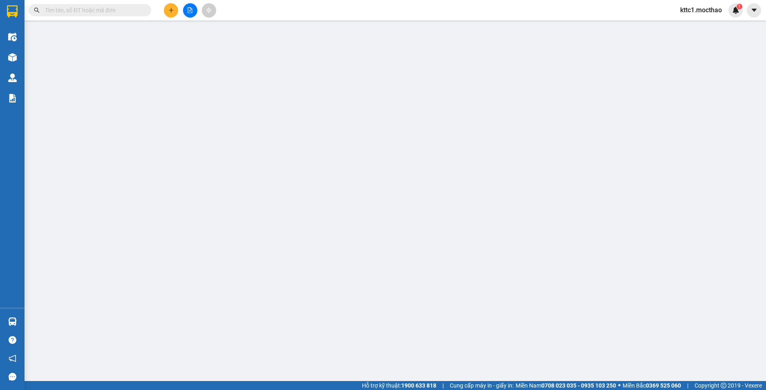
type input "0963577586"
type input "QUAN"
type input "0888260287"
type input "THẢO"
type input "1"
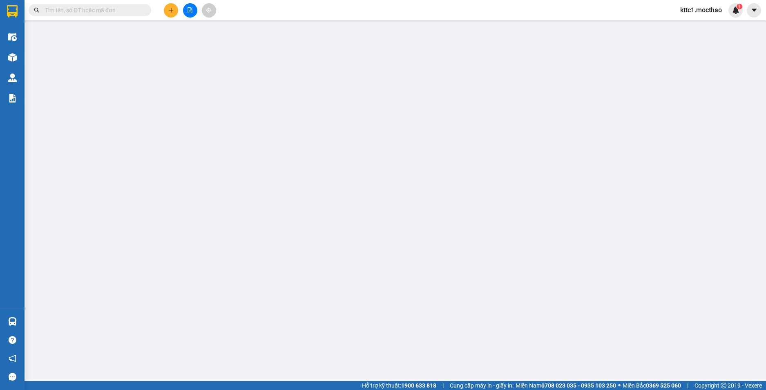
type input "30.000"
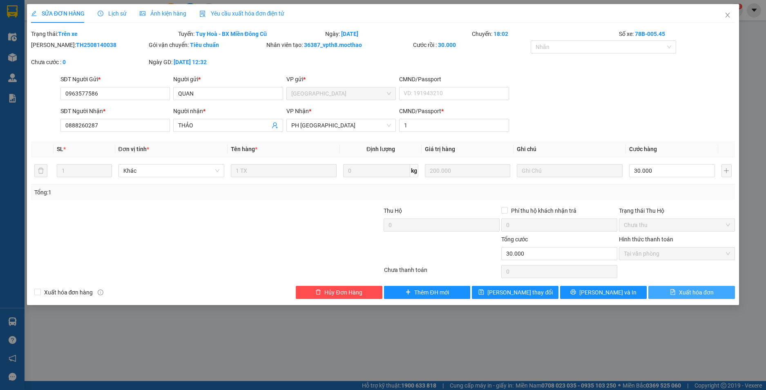
click at [690, 292] on span "Xuất hóa đơn" at bounding box center [696, 292] width 35 height 9
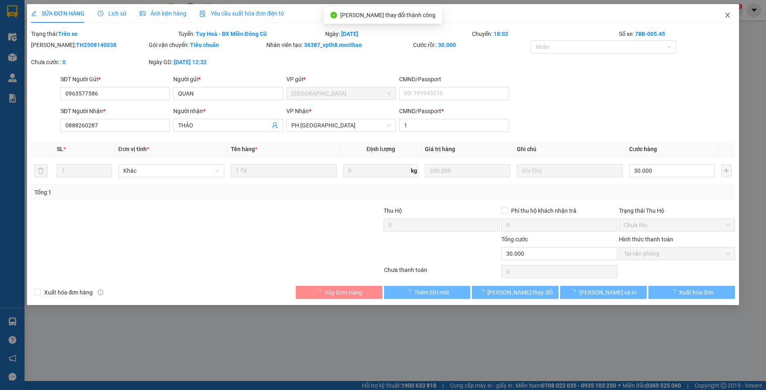
checkbox input "true"
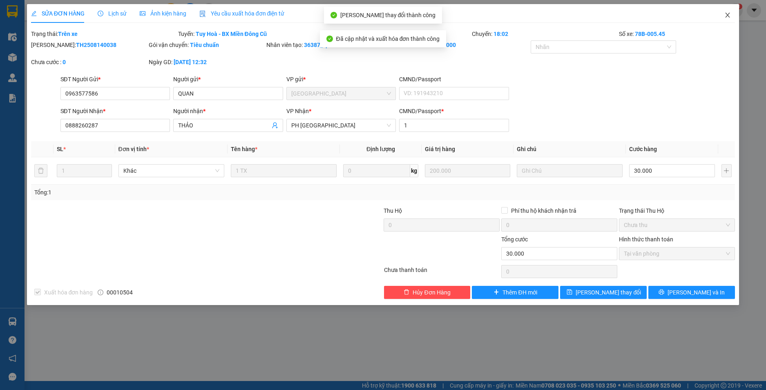
click at [728, 15] on icon "close" at bounding box center [728, 15] width 4 height 5
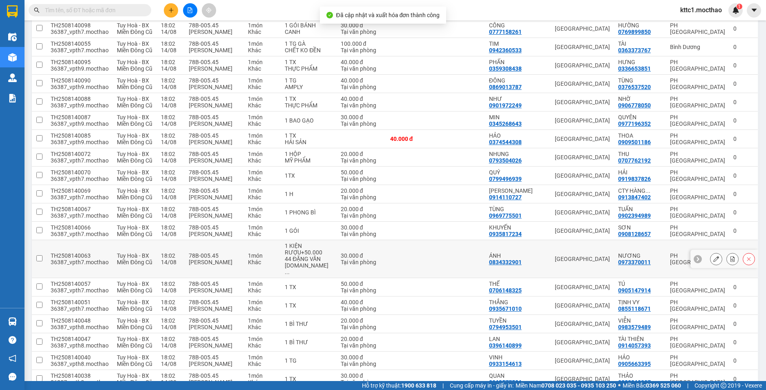
scroll to position [490, 0]
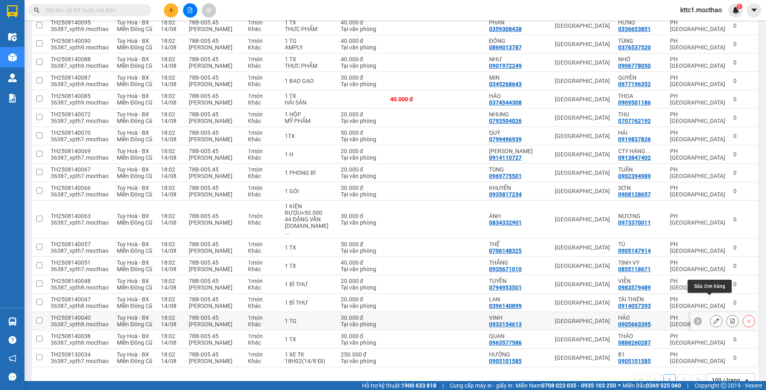
click at [713, 318] on icon at bounding box center [716, 321] width 6 height 6
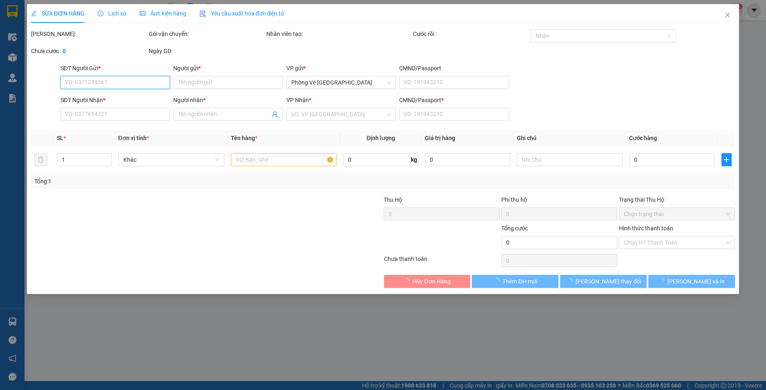
type input "0933154613"
type input "VINH"
type input "0905663395"
type input "HẢO"
type input "1"
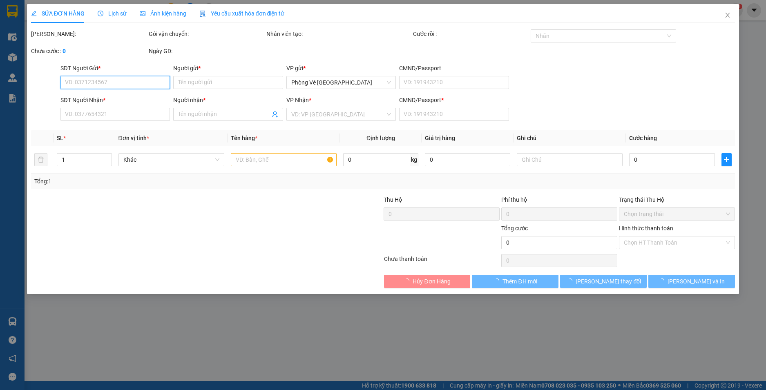
type input "30.000"
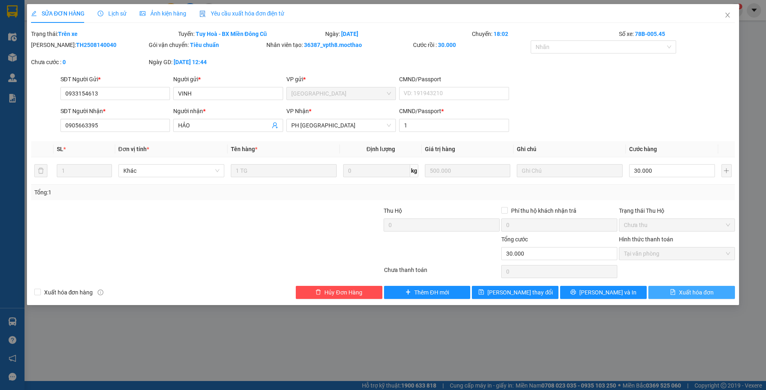
click at [700, 290] on span "Xuất hóa đơn" at bounding box center [696, 292] width 35 height 9
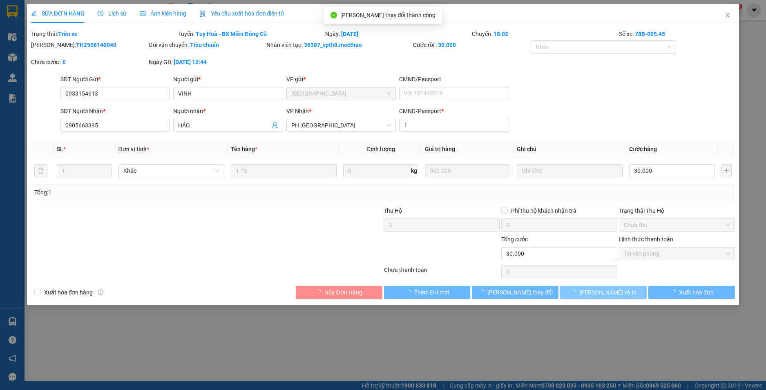
checkbox input "true"
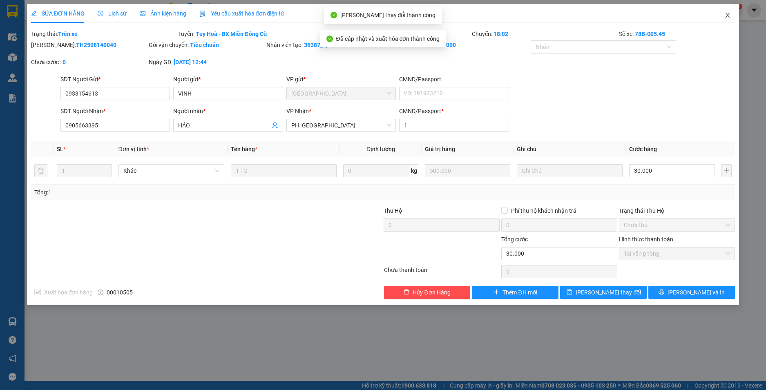
click at [728, 16] on icon "close" at bounding box center [728, 15] width 4 height 5
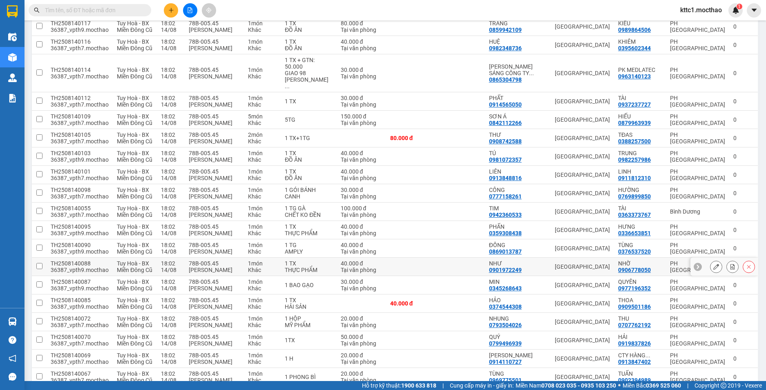
scroll to position [490, 0]
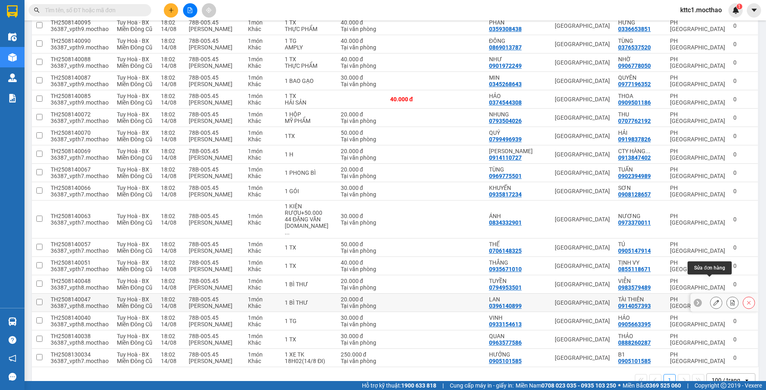
click at [713, 300] on icon at bounding box center [716, 303] width 6 height 6
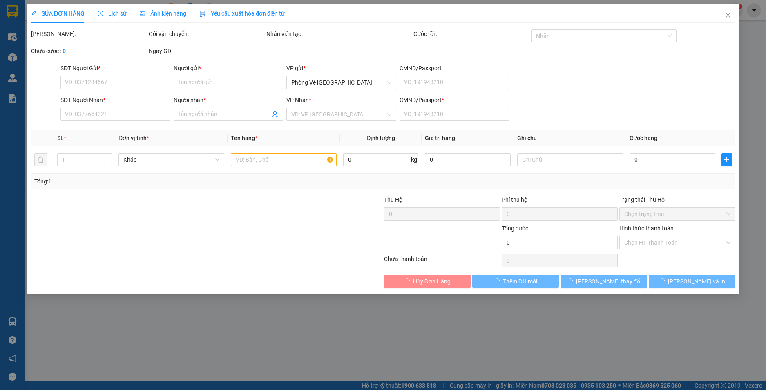
type input "0396140899"
type input "LAN"
type input "0914057393"
type input "TÀI THIÊN"
type input "1"
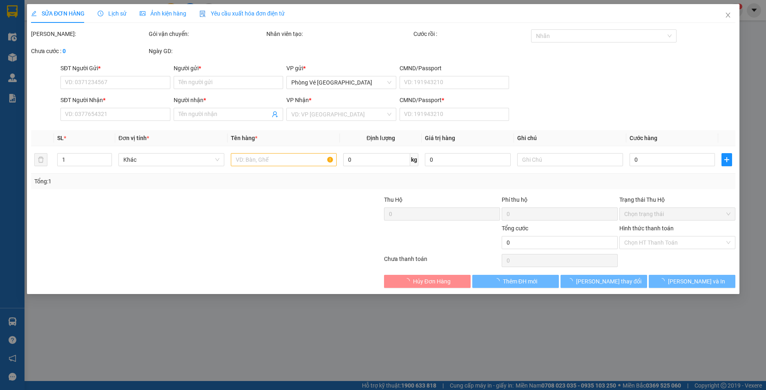
type input "20.000"
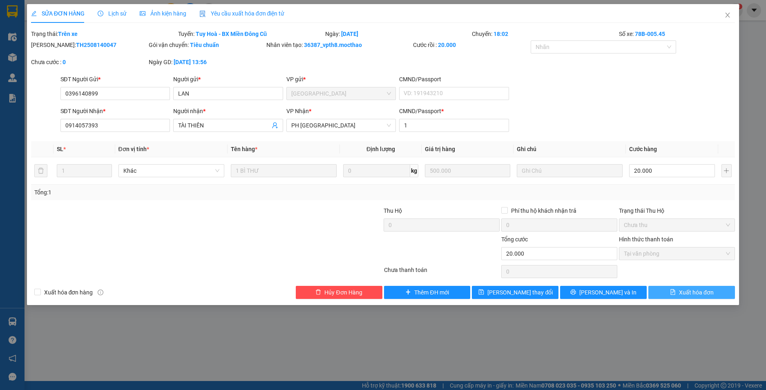
click at [701, 295] on span "Xuất hóa đơn" at bounding box center [696, 292] width 35 height 9
checkbox input "true"
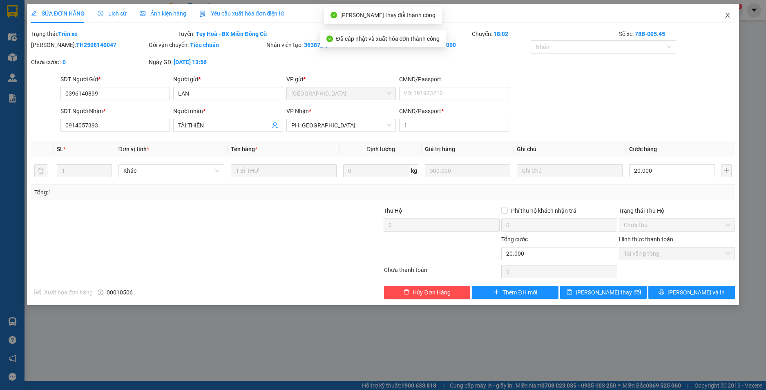
click at [727, 14] on icon "close" at bounding box center [728, 15] width 4 height 5
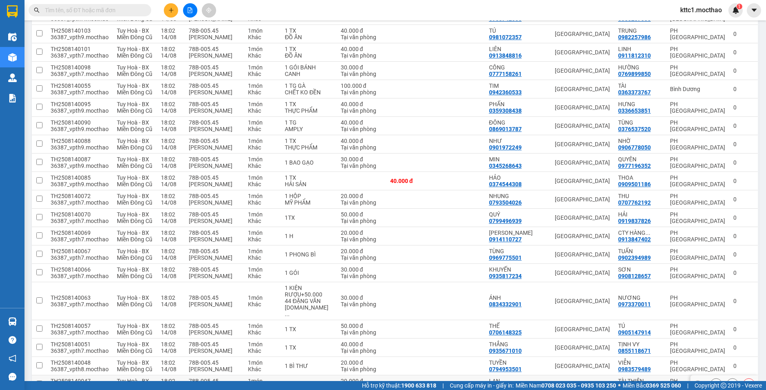
scroll to position [490, 0]
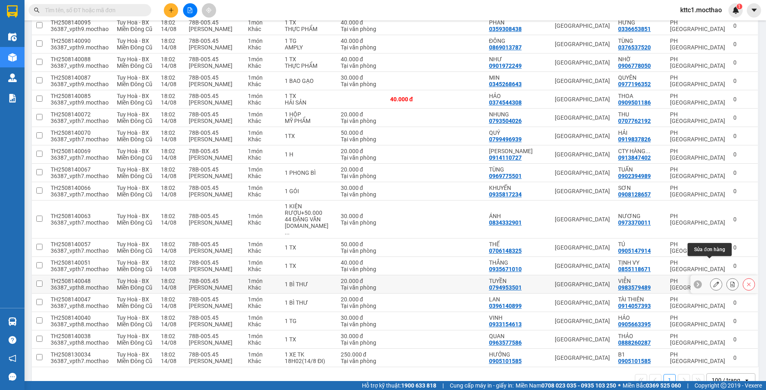
click at [713, 282] on icon at bounding box center [716, 285] width 6 height 6
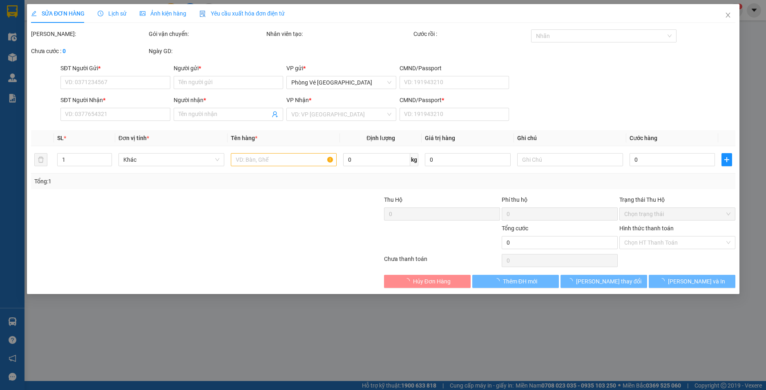
type input "0794953501"
type input "TUYỀN"
type input "0983579489"
type input "VIỄN"
type input "1"
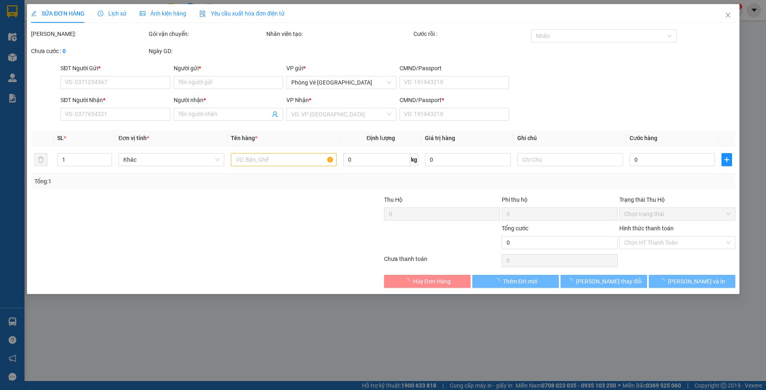
type input "20.000"
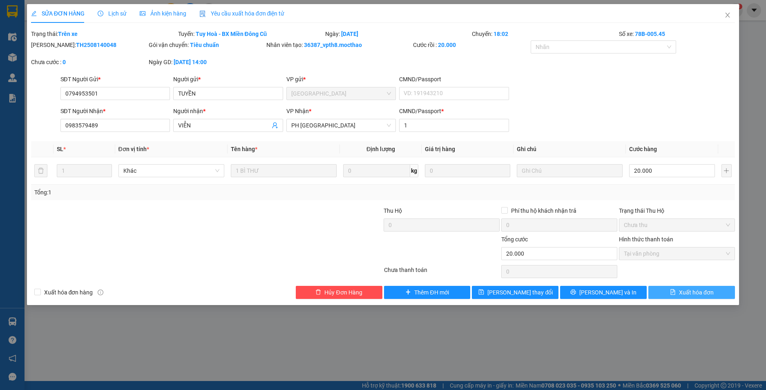
click at [706, 293] on span "Xuất hóa đơn" at bounding box center [696, 292] width 35 height 9
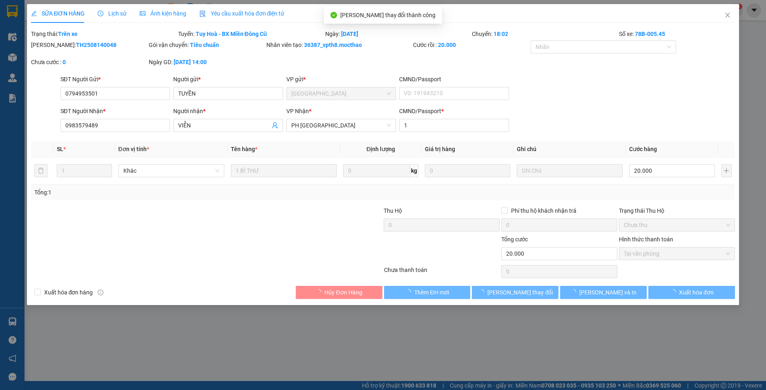
checkbox input "true"
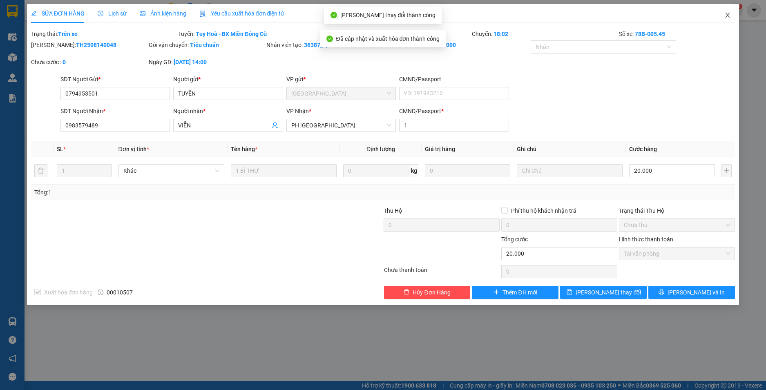
click at [725, 16] on icon "close" at bounding box center [727, 15] width 7 height 7
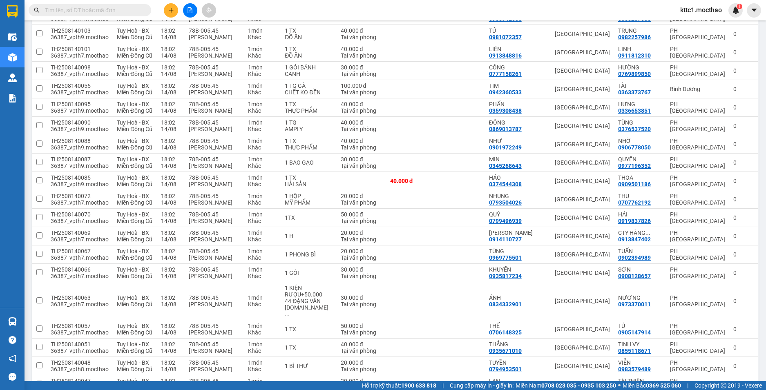
scroll to position [490, 0]
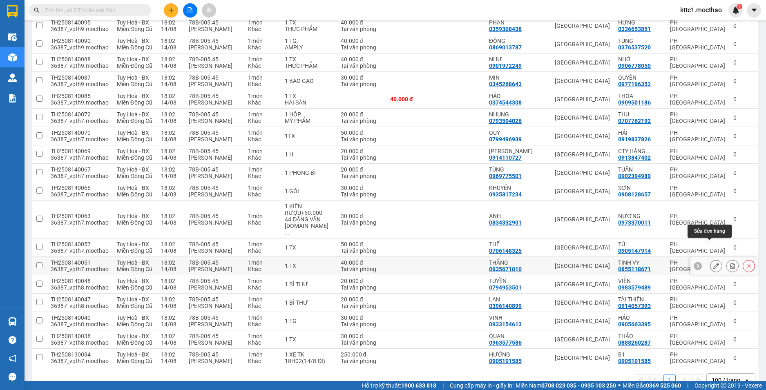
click at [713, 263] on icon at bounding box center [716, 266] width 6 height 6
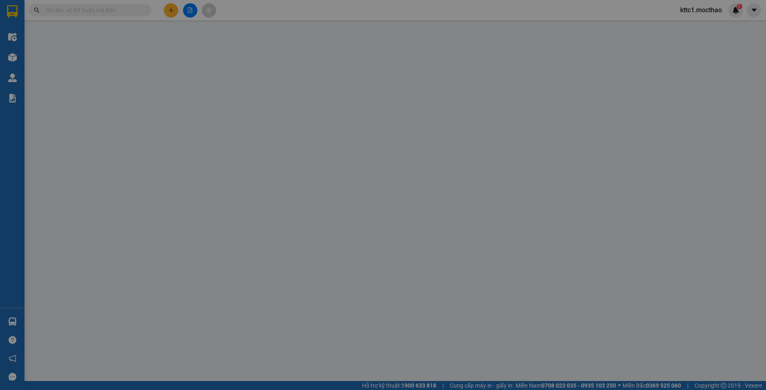
type input "0935671010"
type input "THẮNG"
type input "0855118671"
type input "TỊNH VY"
type input "1"
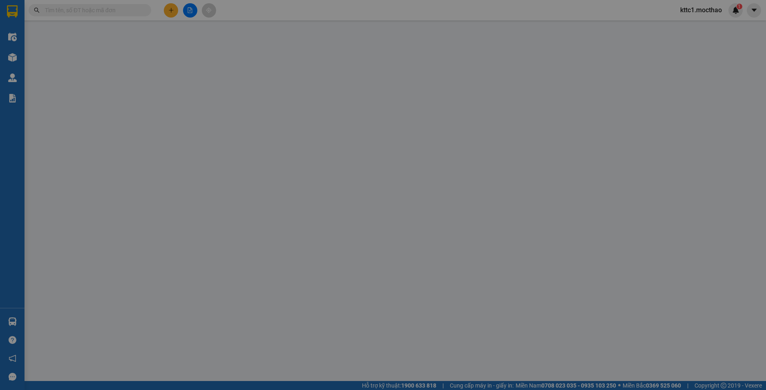
type input "40.000"
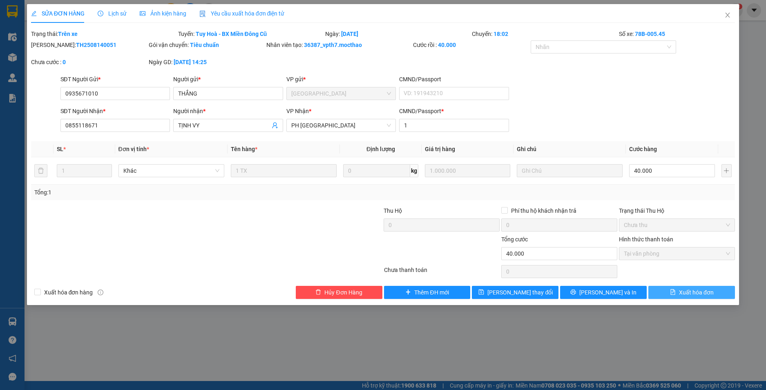
click at [698, 294] on span "Xuất hóa đơn" at bounding box center [696, 292] width 35 height 9
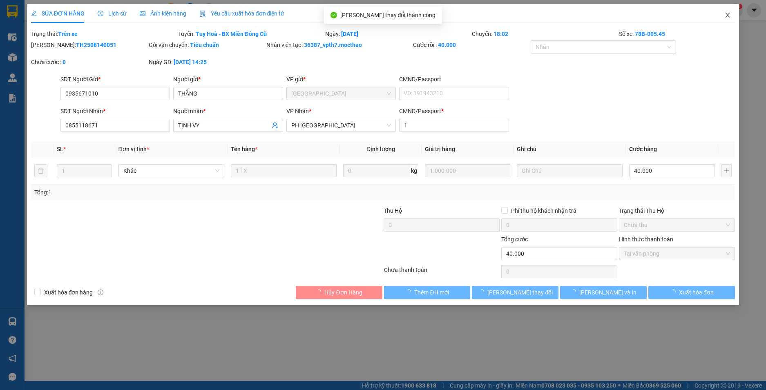
checkbox input "true"
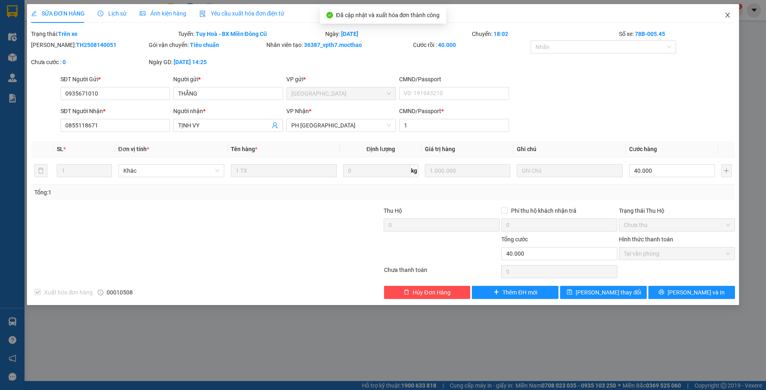
click at [728, 14] on icon "close" at bounding box center [727, 15] width 7 height 7
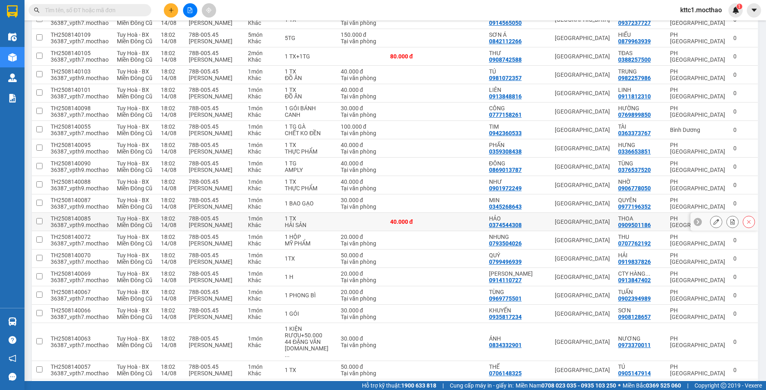
scroll to position [490, 0]
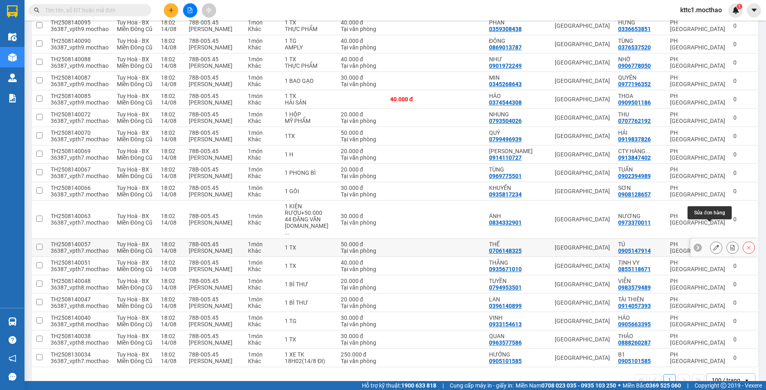
click at [713, 245] on icon at bounding box center [716, 248] width 6 height 6
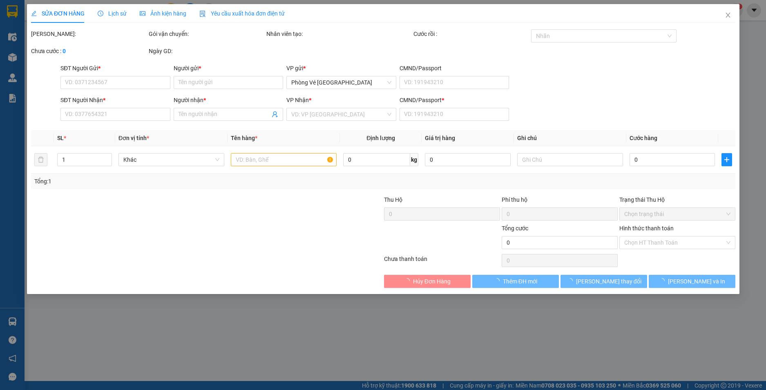
type input "0706148325"
type input "THẾ"
type input "0905147914"
type input "TÚ"
type input "1"
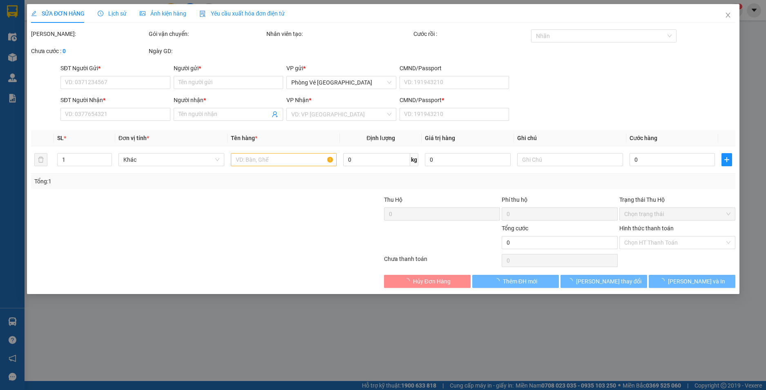
type input "50.000"
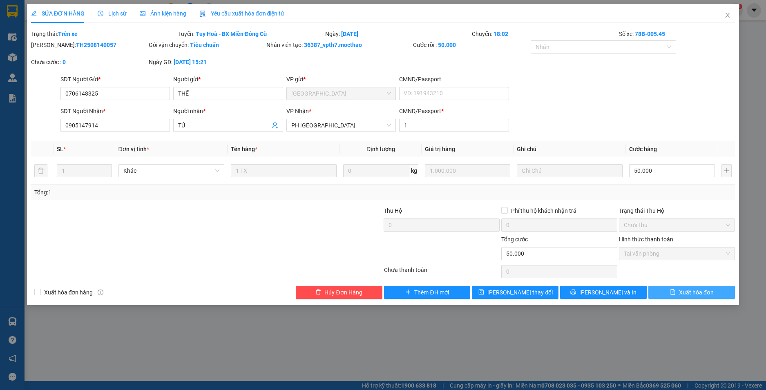
click at [683, 292] on span "Xuất hóa đơn" at bounding box center [696, 292] width 35 height 9
checkbox input "true"
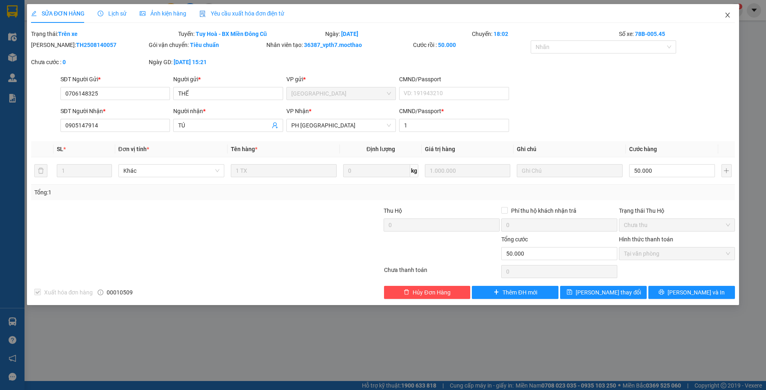
click at [727, 18] on icon "close" at bounding box center [727, 15] width 7 height 7
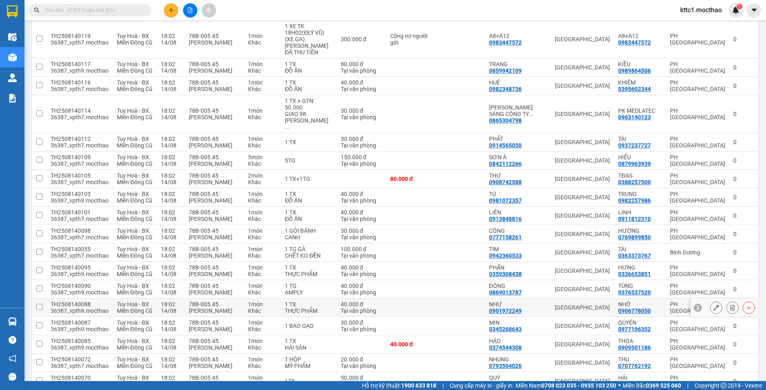
scroll to position [409, 0]
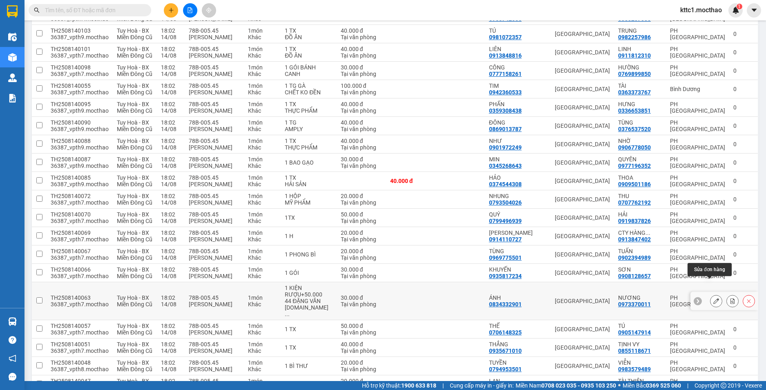
click at [713, 298] on icon at bounding box center [716, 301] width 6 height 6
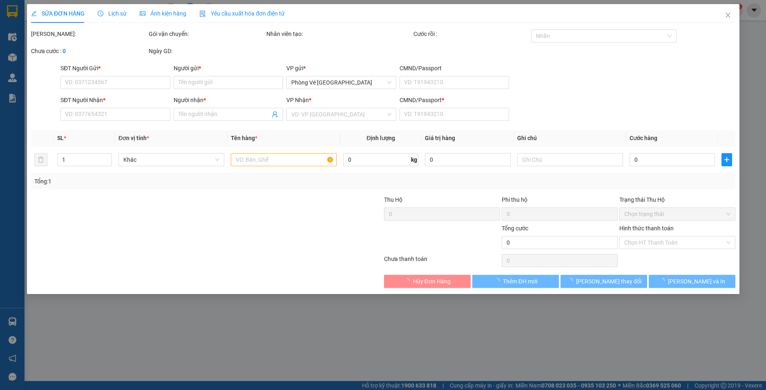
type input "0834332901"
type input "ÁNH"
type input "0973370011"
type input "NƯƠNG"
type input "1"
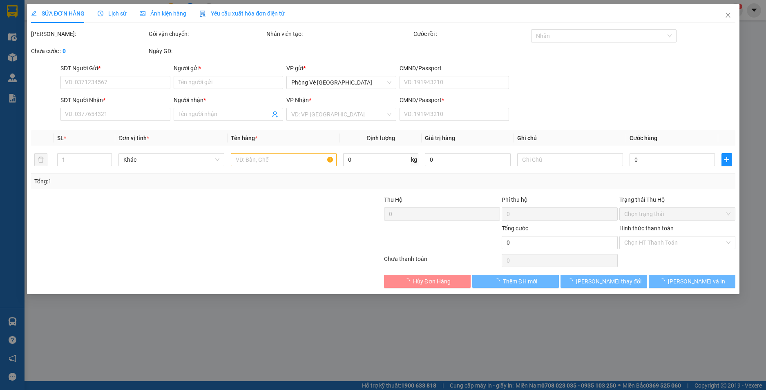
type input "30.000"
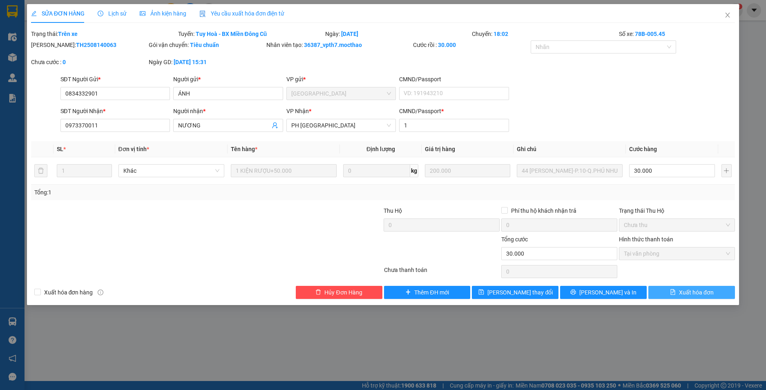
click at [696, 291] on span "Xuất hóa đơn" at bounding box center [696, 292] width 35 height 9
checkbox input "true"
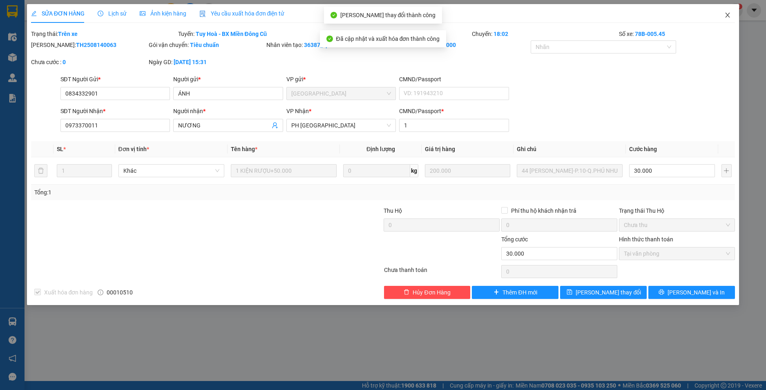
click at [729, 16] on icon "close" at bounding box center [727, 15] width 7 height 7
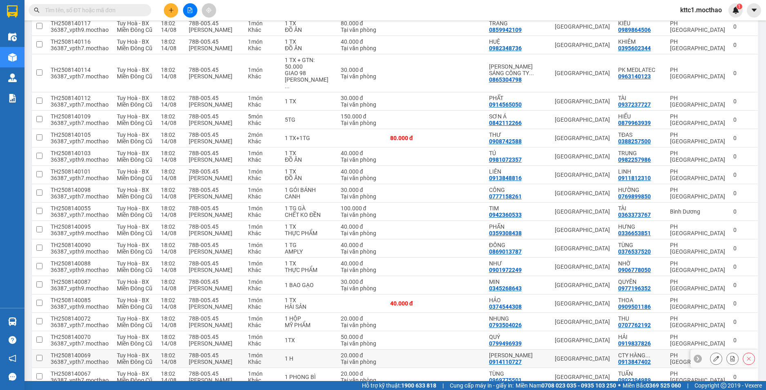
scroll to position [368, 0]
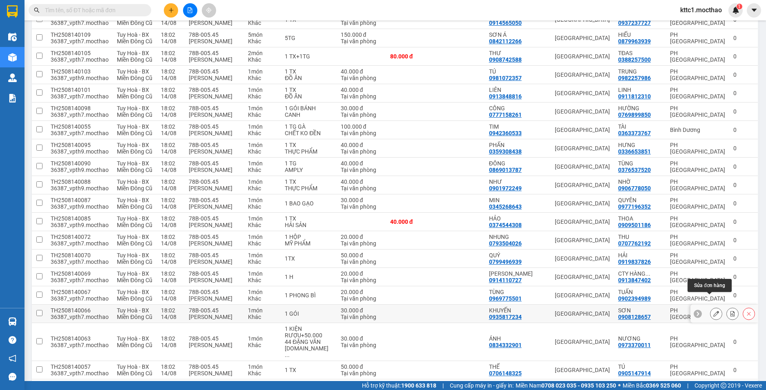
click at [713, 311] on icon at bounding box center [716, 314] width 6 height 6
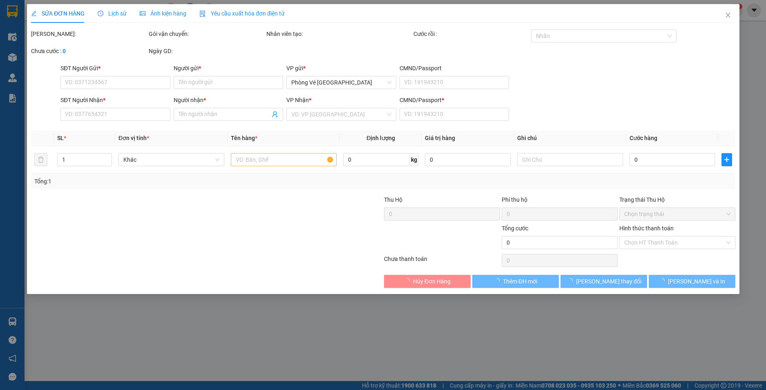
type input "0935817234"
type input "KHUYẾN"
type input "0908128657"
type input "SƠN"
type input "1"
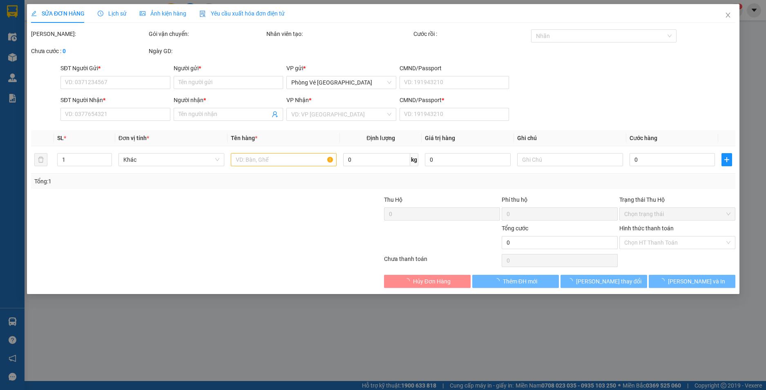
type input "30.000"
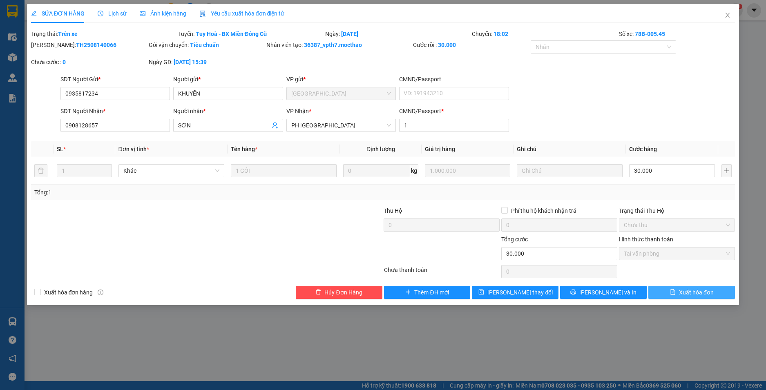
click at [705, 293] on span "Xuất hóa đơn" at bounding box center [696, 292] width 35 height 9
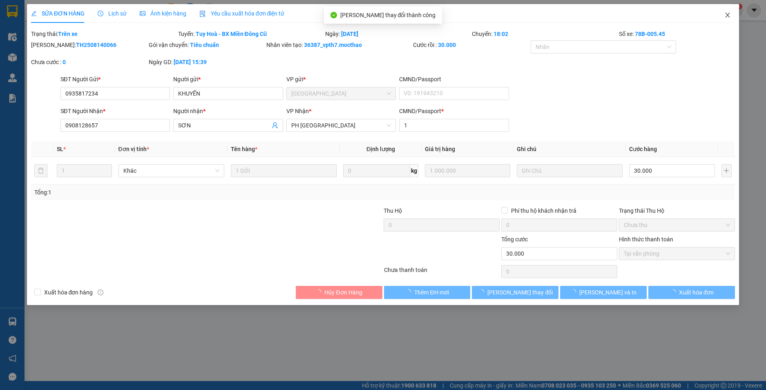
checkbox input "true"
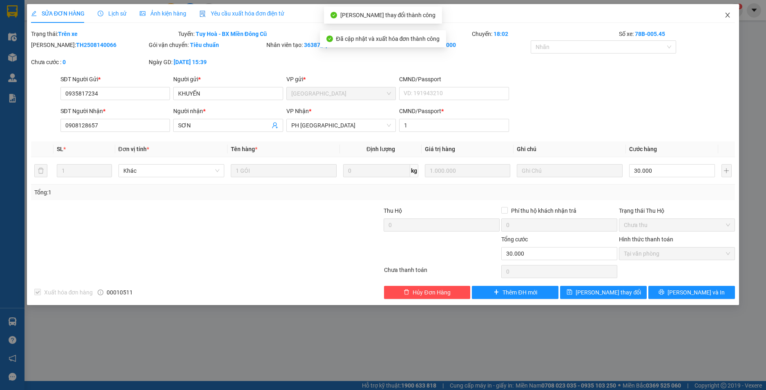
click at [730, 13] on icon "close" at bounding box center [727, 15] width 7 height 7
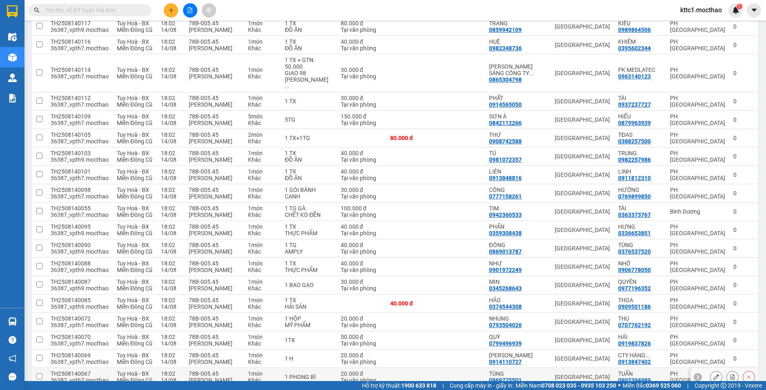
scroll to position [368, 0]
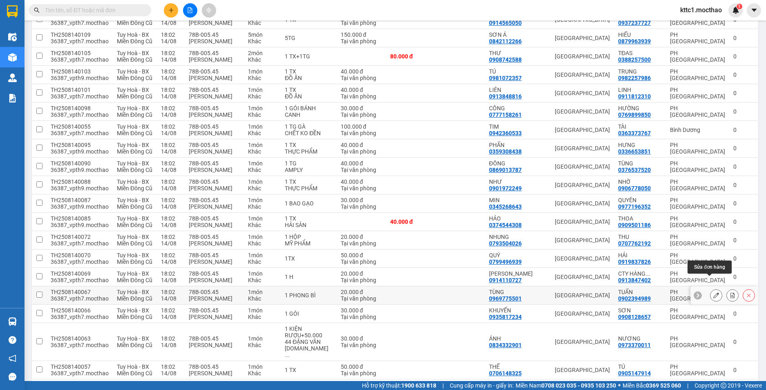
click at [713, 293] on icon at bounding box center [716, 296] width 6 height 6
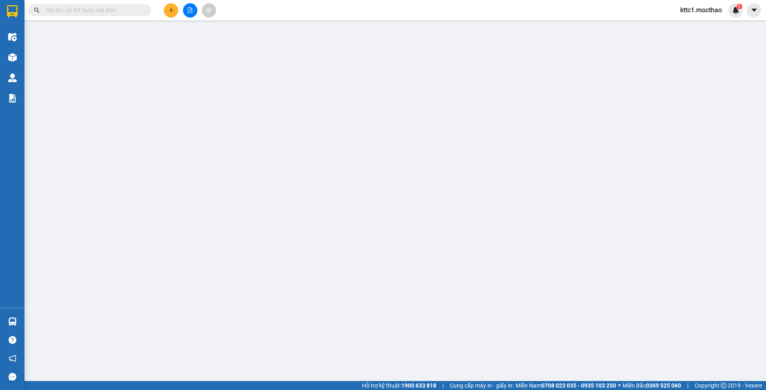
type input "0969775501"
type input "TÙNG"
type input "0902394989"
type input "TUẤN"
type input "1"
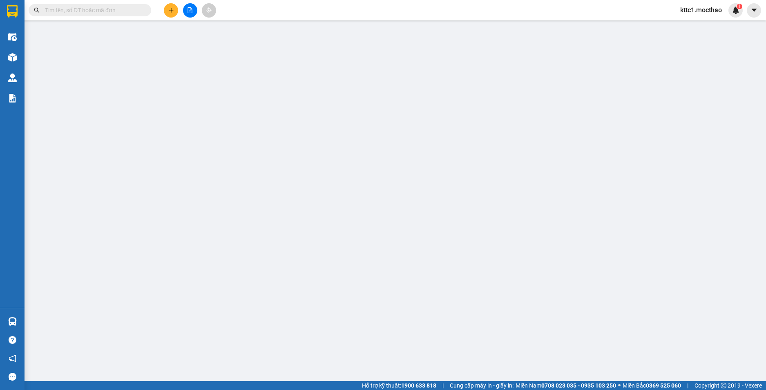
type input "20.000"
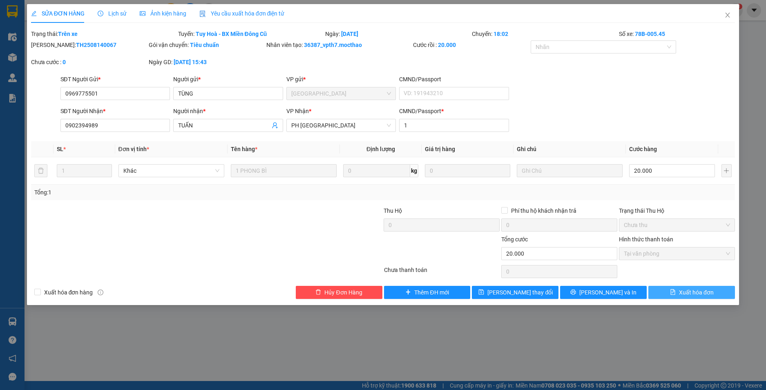
click at [693, 293] on span "Xuất hóa đơn" at bounding box center [696, 292] width 35 height 9
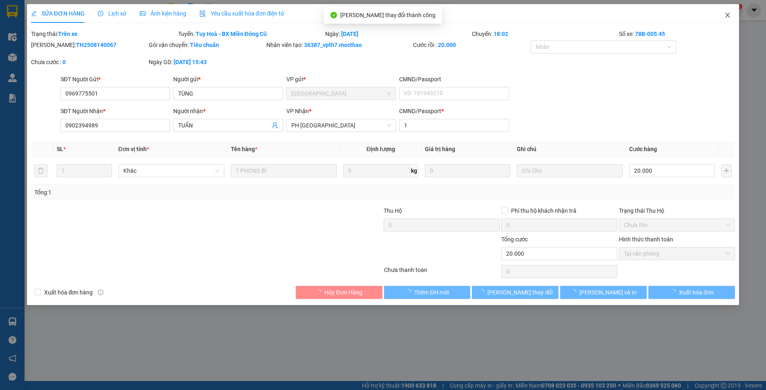
checkbox input "true"
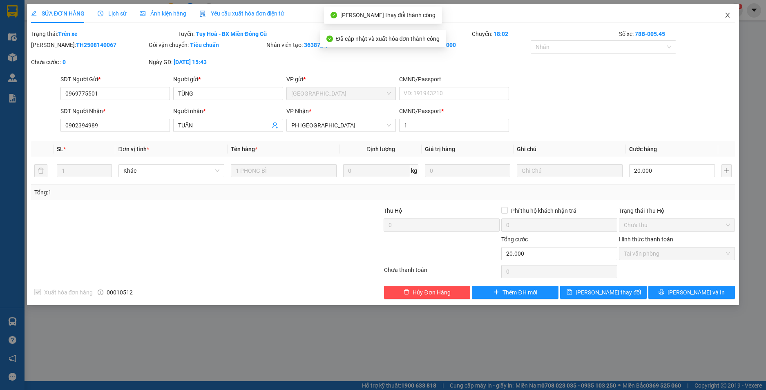
click at [731, 16] on icon "close" at bounding box center [727, 15] width 7 height 7
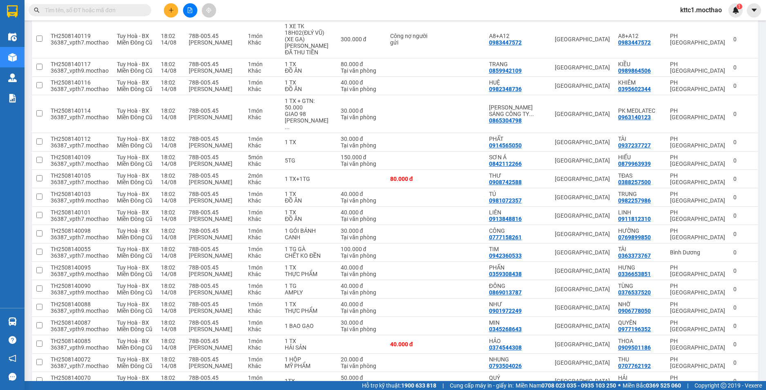
scroll to position [286, 0]
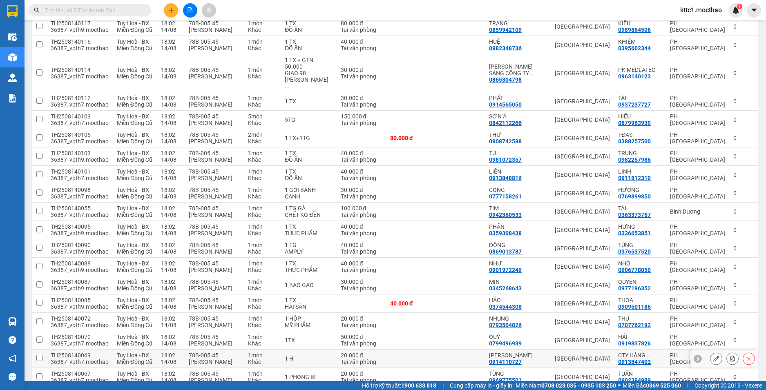
click at [713, 356] on icon at bounding box center [716, 359] width 6 height 6
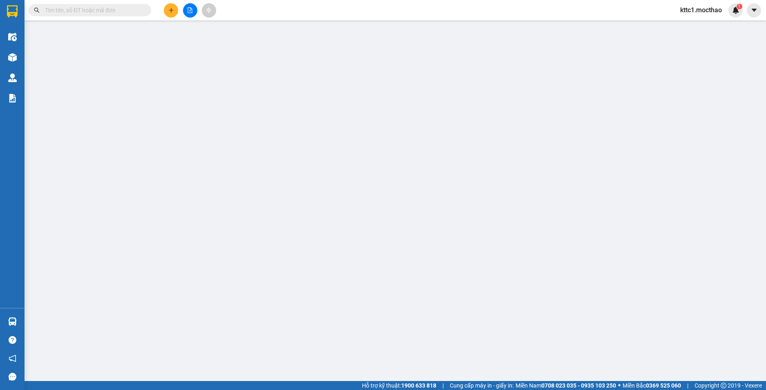
type input "0914110727"
type input "VÕ XUÂN VINH"
type input "0913847402"
type input "CTY HÀNG HẢI MECOM"
type input "1"
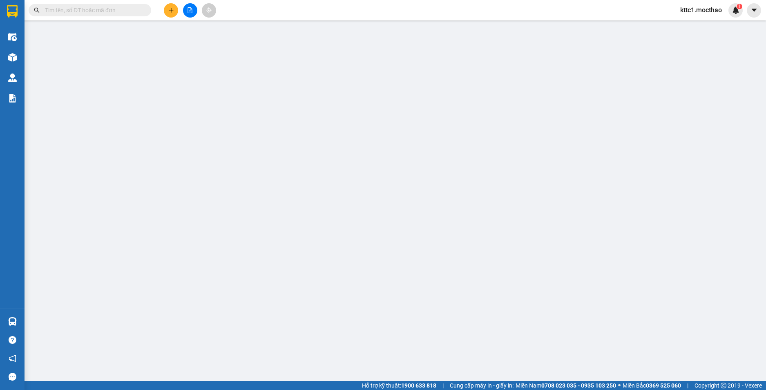
type input "20.000"
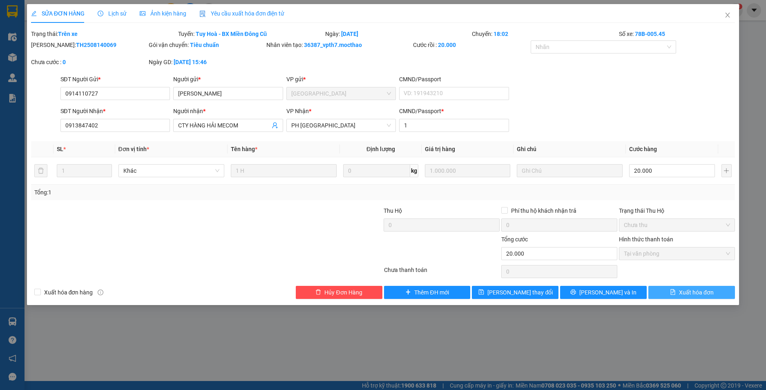
click at [702, 296] on span "Xuất hóa đơn" at bounding box center [696, 292] width 35 height 9
checkbox input "true"
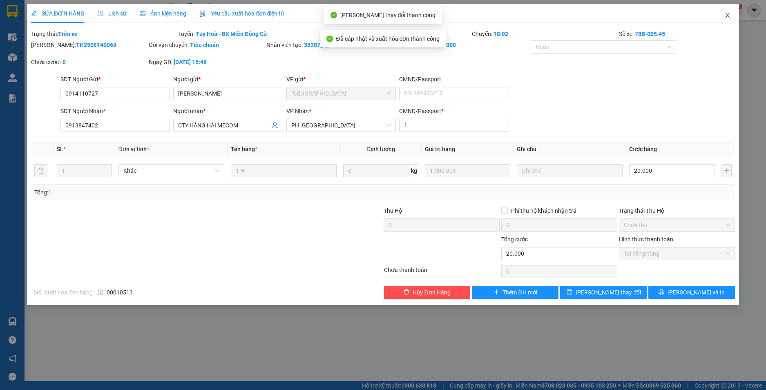
click at [727, 14] on icon "close" at bounding box center [728, 15] width 4 height 5
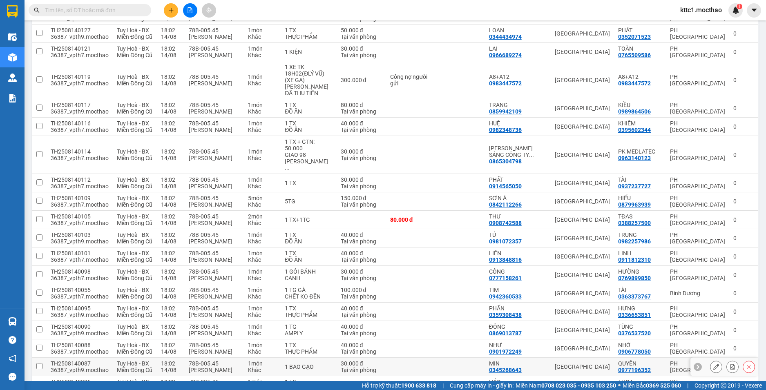
scroll to position [286, 0]
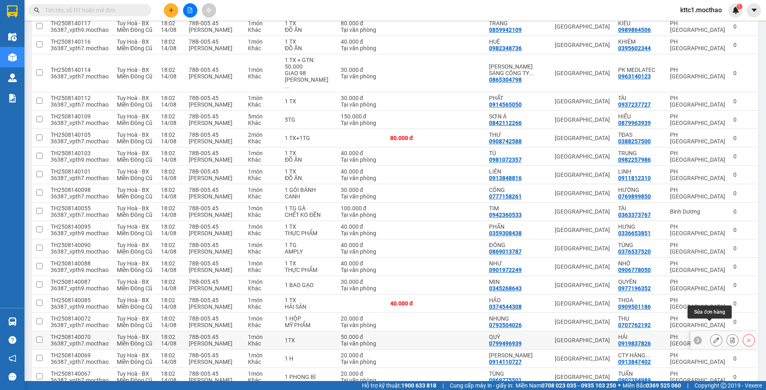
click at [713, 338] on icon at bounding box center [716, 341] width 6 height 6
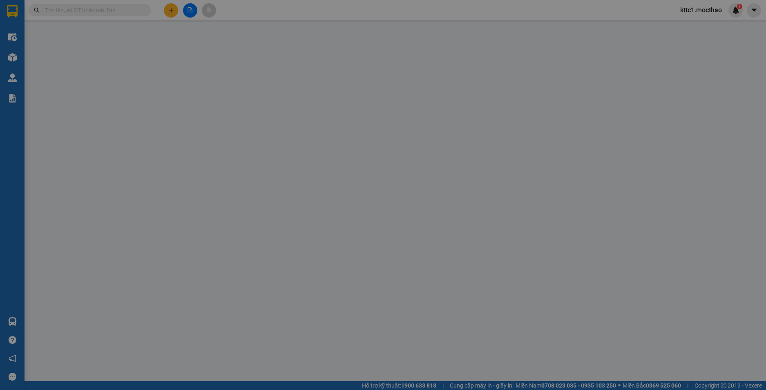
type input "0799496939"
type input "QUÝ"
type input "0919837826"
type input "HẢI"
type input "1"
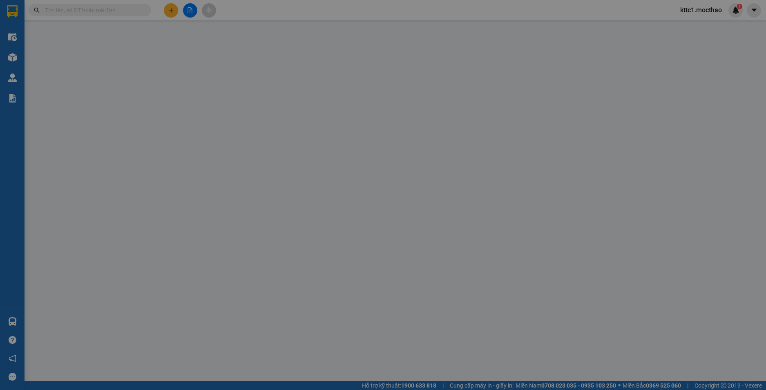
type input "50.000"
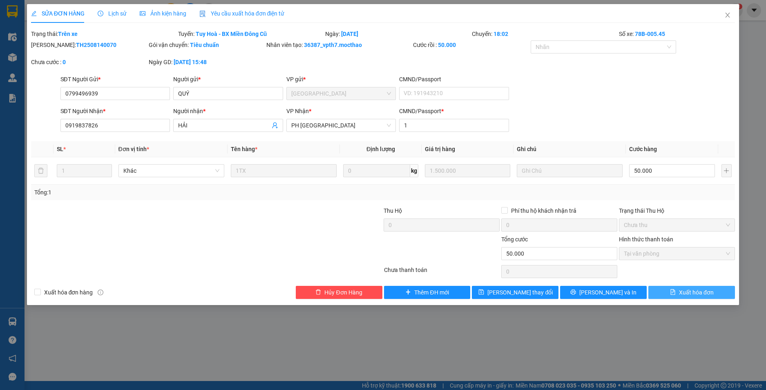
click at [702, 292] on span "Xuất hóa đơn" at bounding box center [696, 292] width 35 height 9
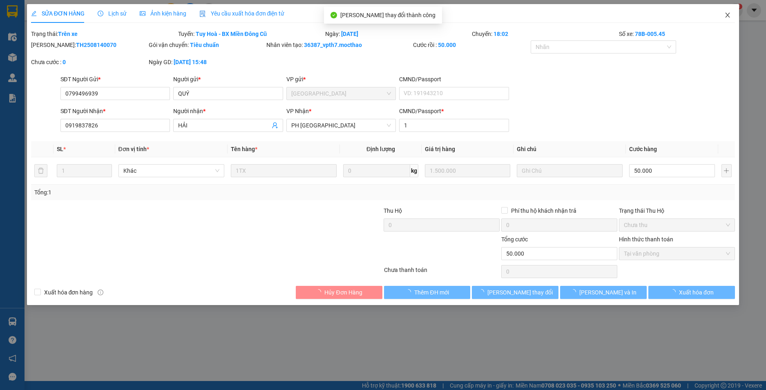
checkbox input "true"
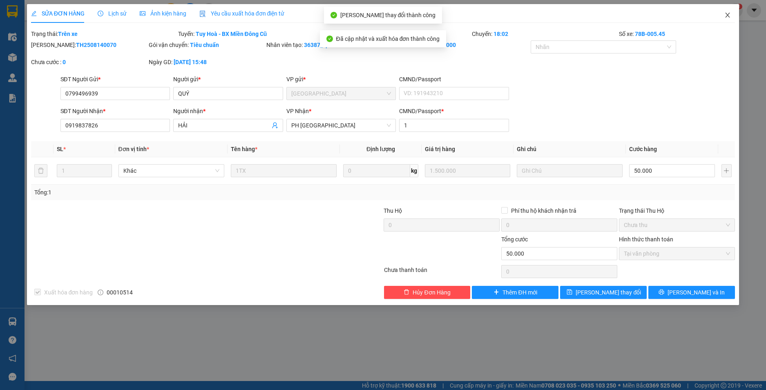
click at [730, 13] on icon "close" at bounding box center [727, 15] width 7 height 7
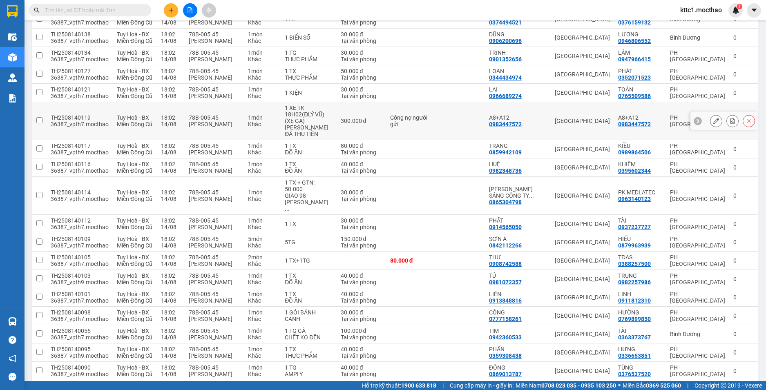
scroll to position [204, 0]
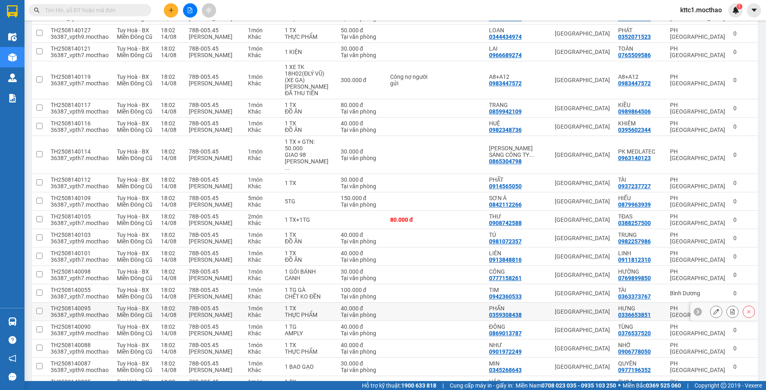
click at [711, 305] on button at bounding box center [716, 312] width 11 height 14
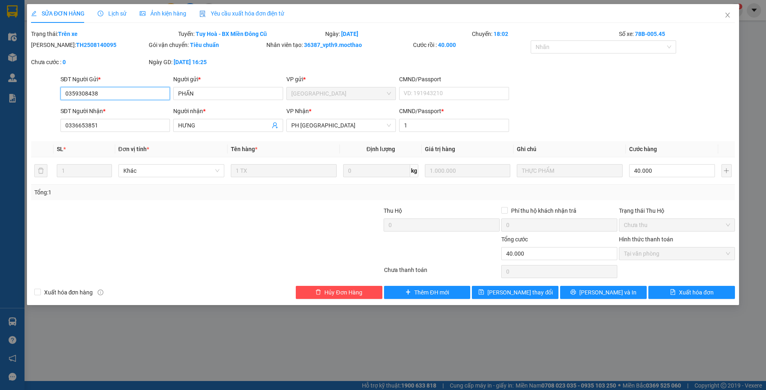
type input "0359308438"
type input "PHẤN"
type input "0336653851"
type input "HƯNG"
type input "1"
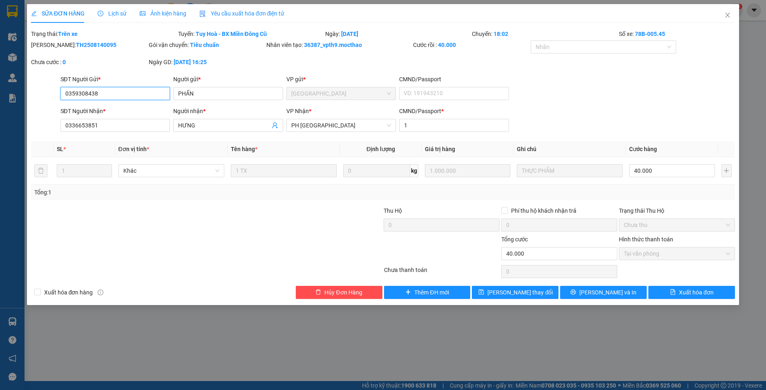
type input "40.000"
click at [696, 292] on span "Xuất hóa đơn" at bounding box center [696, 292] width 35 height 9
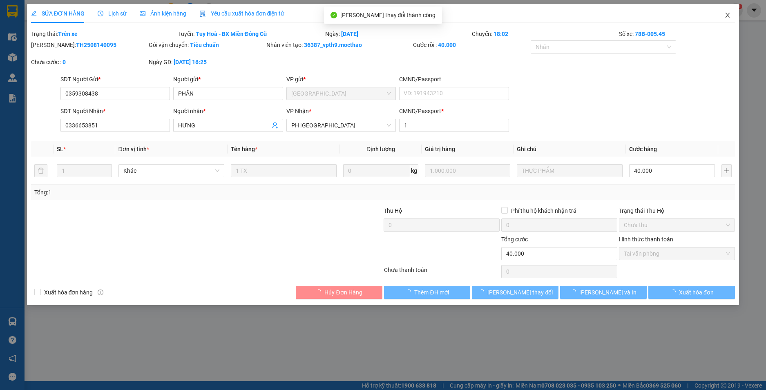
checkbox input "true"
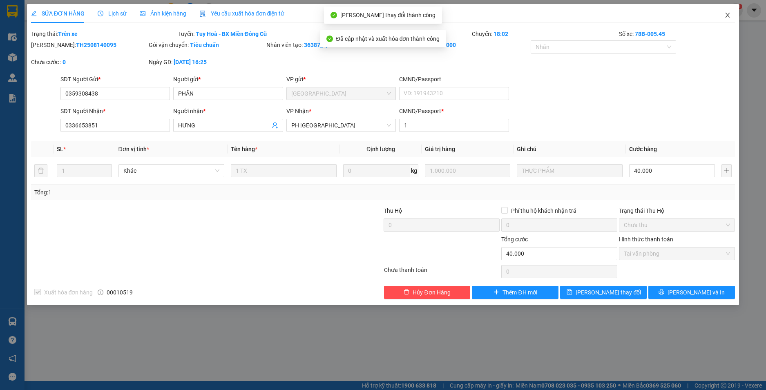
click at [727, 14] on icon "close" at bounding box center [727, 15] width 7 height 7
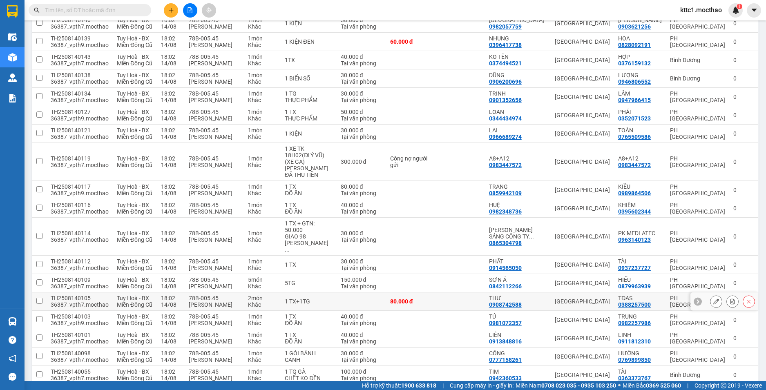
scroll to position [163, 0]
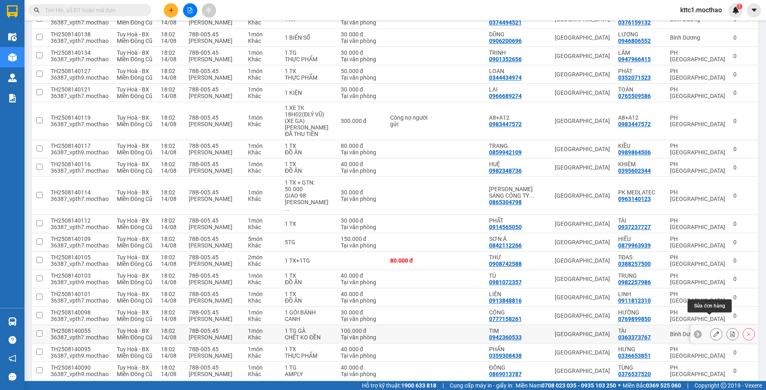
click at [713, 331] on icon at bounding box center [716, 334] width 6 height 6
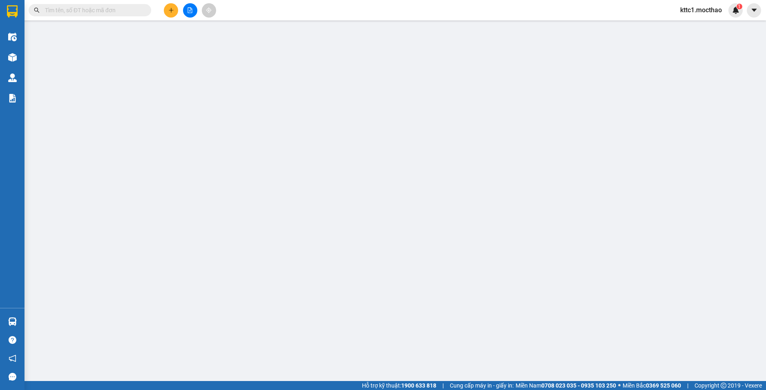
type input "0942360533"
type input "TIM"
type input "0363373767"
type input "TÀI"
type input "1"
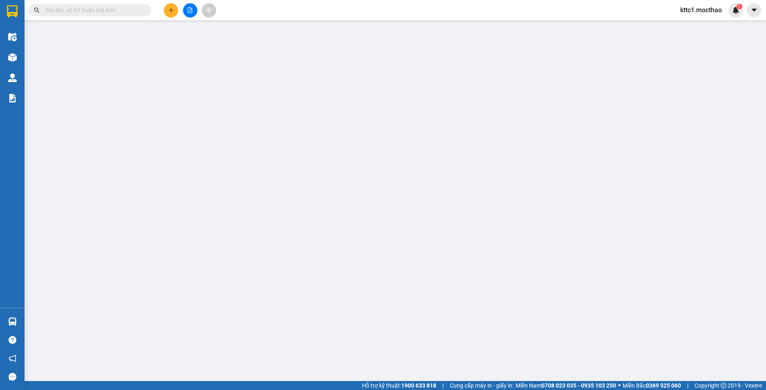
type input "100.000"
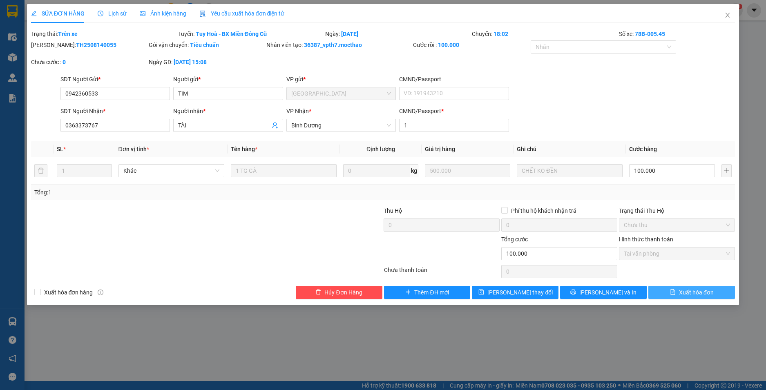
click at [701, 293] on span "Xuất hóa đơn" at bounding box center [696, 292] width 35 height 9
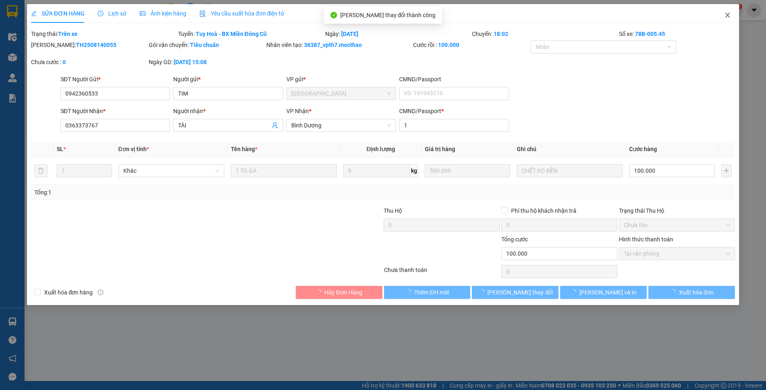
checkbox input "true"
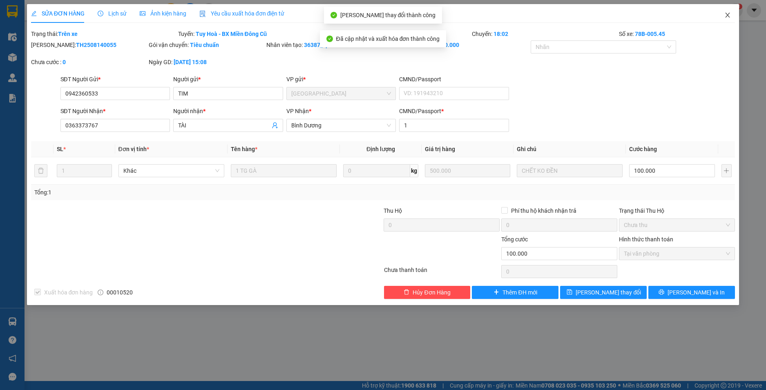
click at [728, 14] on icon "close" at bounding box center [727, 15] width 7 height 7
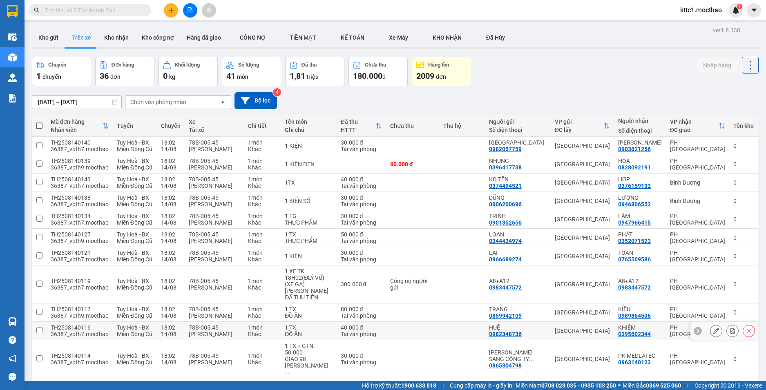
scroll to position [123, 0]
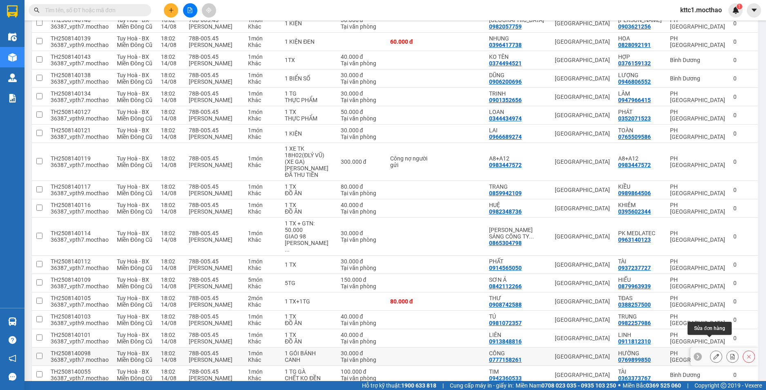
click at [711, 350] on button at bounding box center [716, 357] width 11 height 14
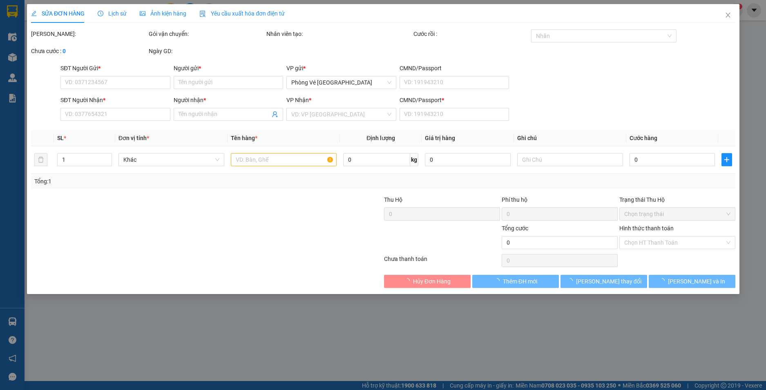
type input "0777158261"
type input "CÔNG"
type input "0769899850"
type input "HƯỜNG"
type input "0"
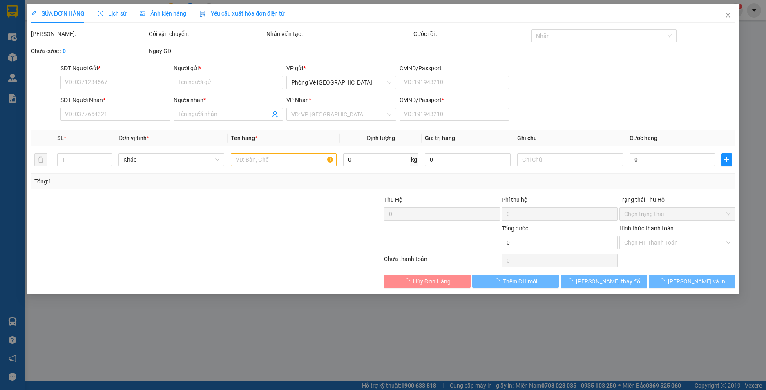
type input "30.000"
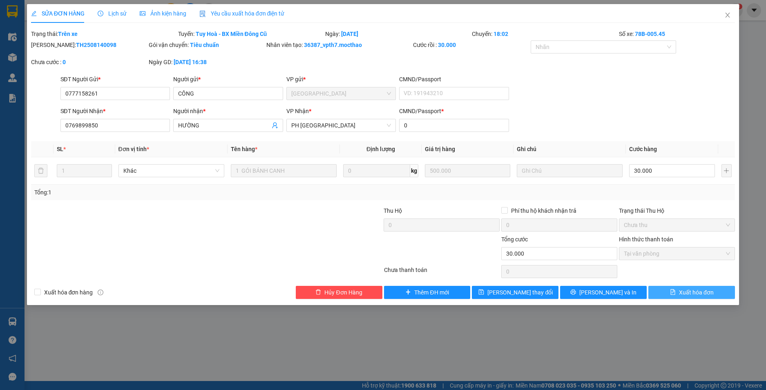
click at [695, 295] on span "Xuất hóa đơn" at bounding box center [696, 292] width 35 height 9
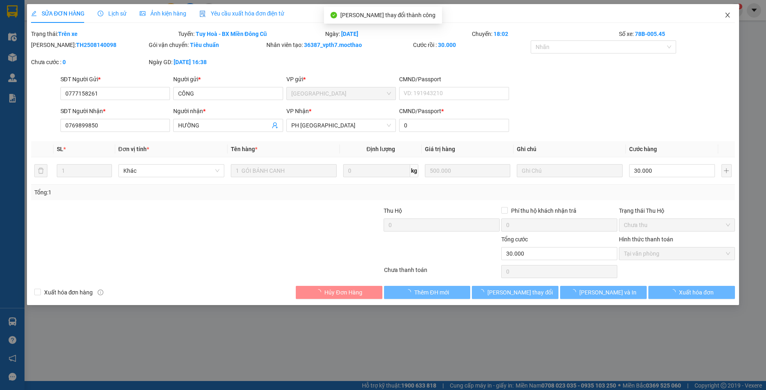
checkbox input "true"
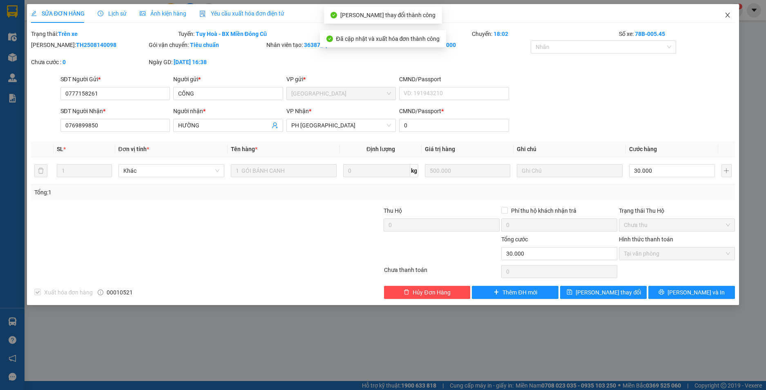
click at [728, 13] on icon "close" at bounding box center [727, 15] width 7 height 7
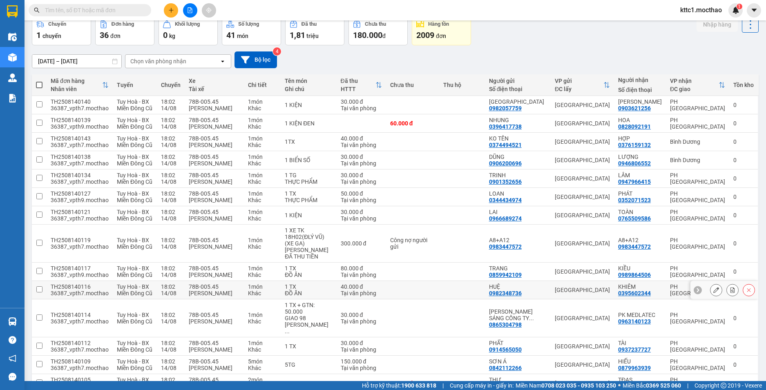
scroll to position [163, 0]
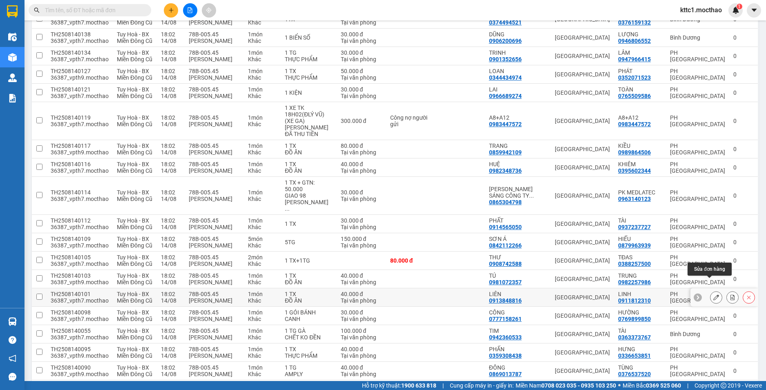
click at [713, 295] on icon at bounding box center [716, 298] width 6 height 6
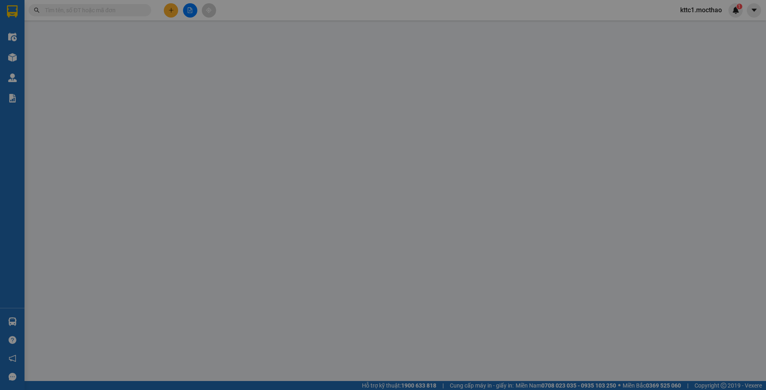
type input "0913848816"
type input "LIÊN"
type input "0911812310"
type input "LINH"
type input "1"
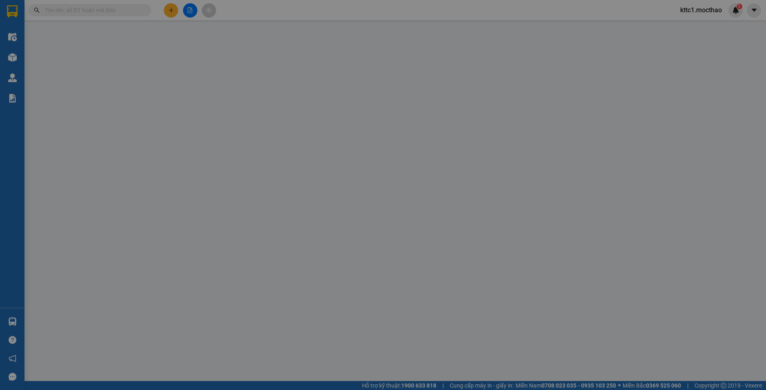
type input "40.000"
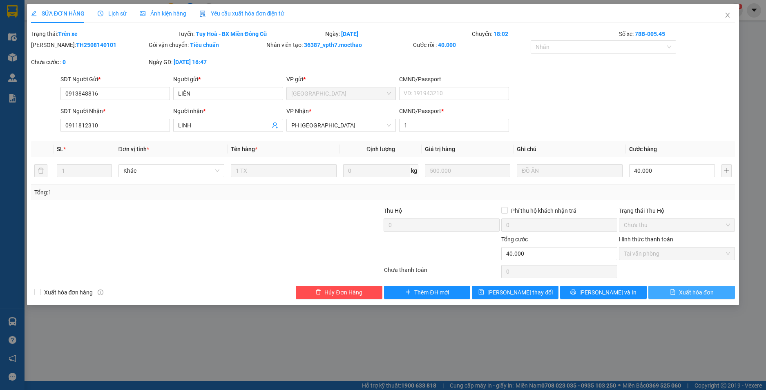
click at [706, 298] on button "Xuất hóa đơn" at bounding box center [691, 292] width 87 height 13
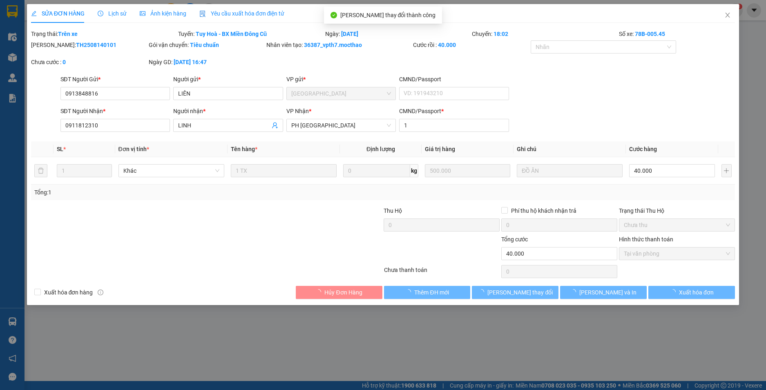
checkbox input "true"
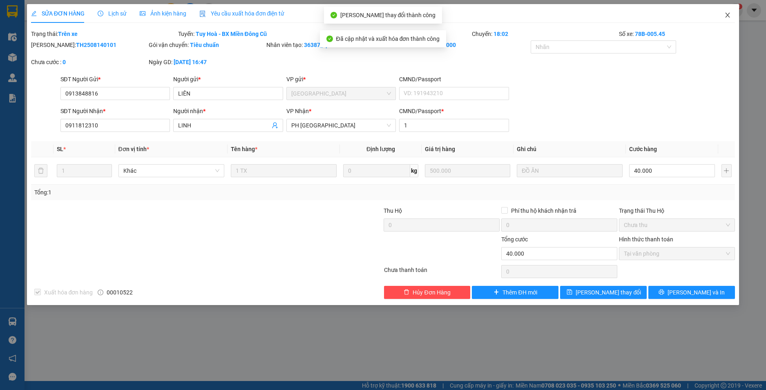
click at [727, 14] on icon "close" at bounding box center [728, 15] width 4 height 5
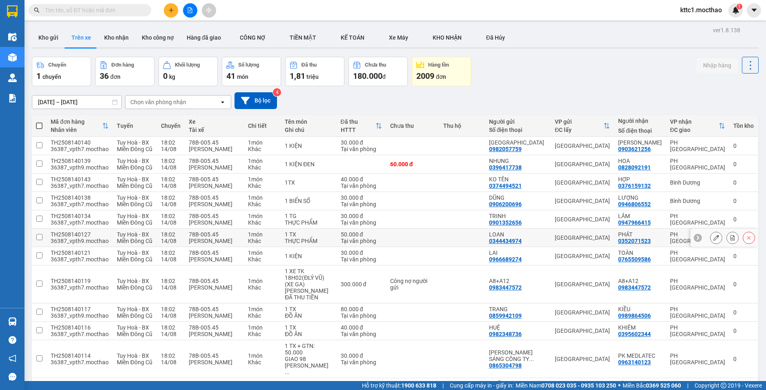
scroll to position [123, 0]
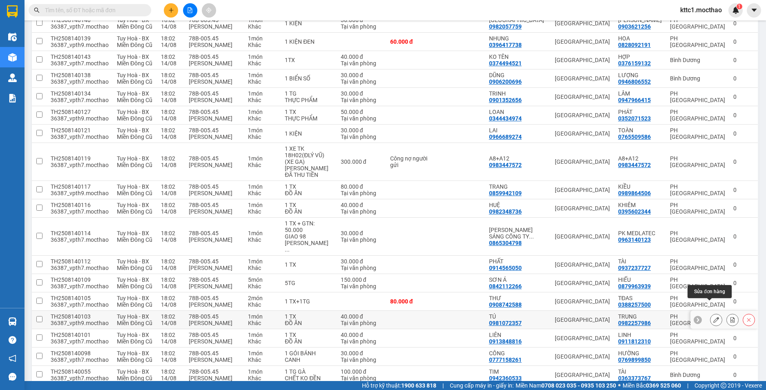
click at [713, 317] on icon at bounding box center [716, 320] width 6 height 6
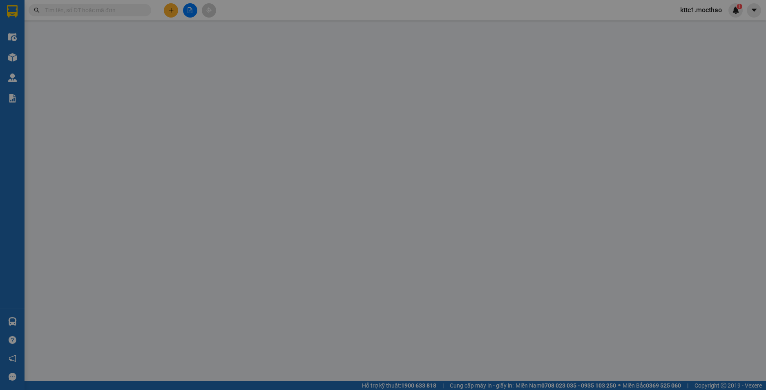
type input "0981072357"
type input "TÚ"
type input "0982257986"
type input "TRUNG"
type input "0"
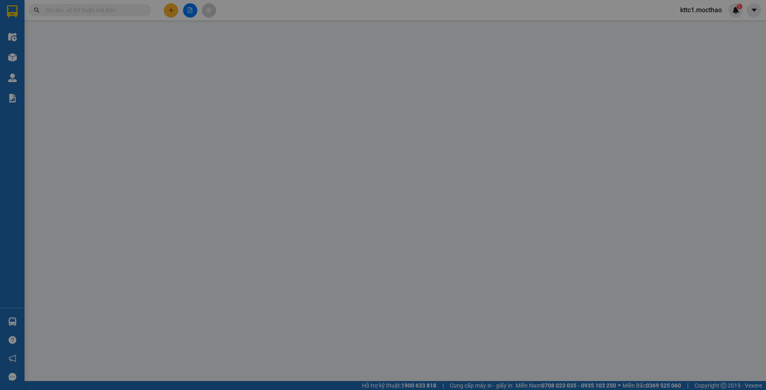
type input "40.000"
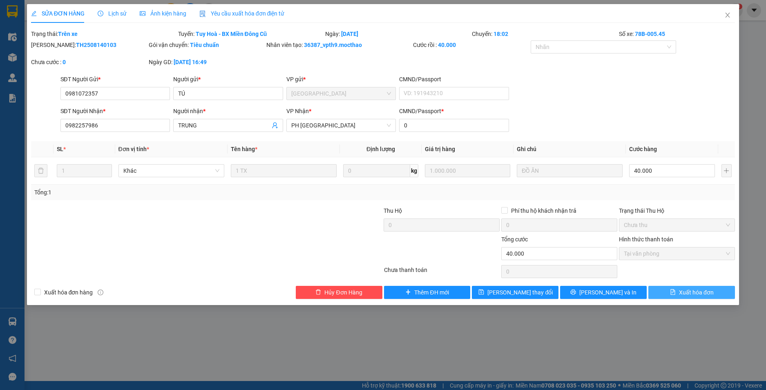
click at [705, 295] on span "Xuất hóa đơn" at bounding box center [696, 292] width 35 height 9
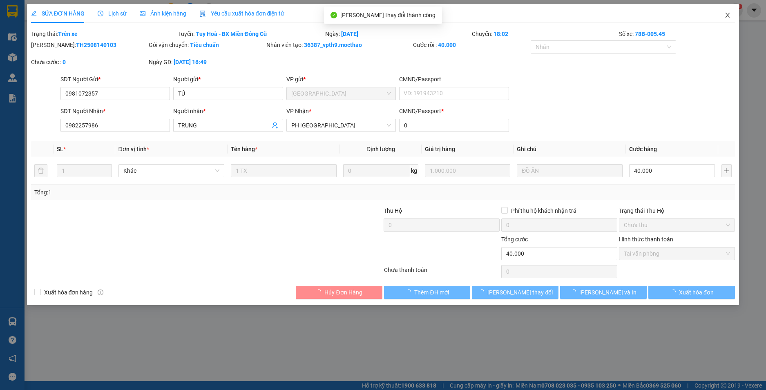
checkbox input "true"
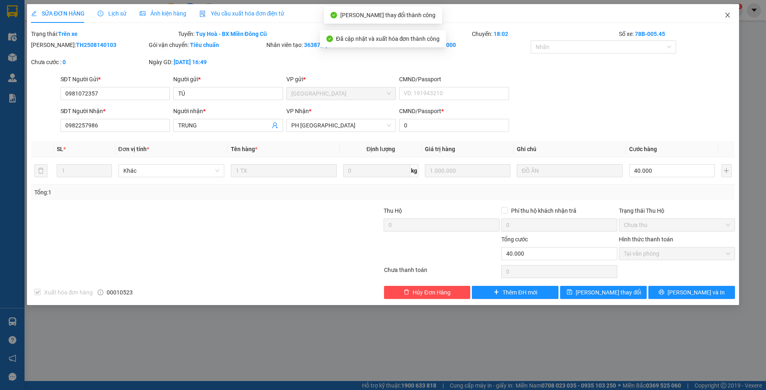
click at [729, 15] on icon "close" at bounding box center [728, 15] width 4 height 5
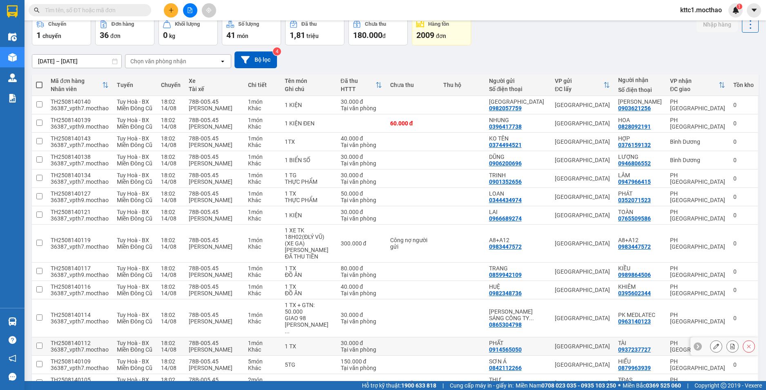
scroll to position [123, 0]
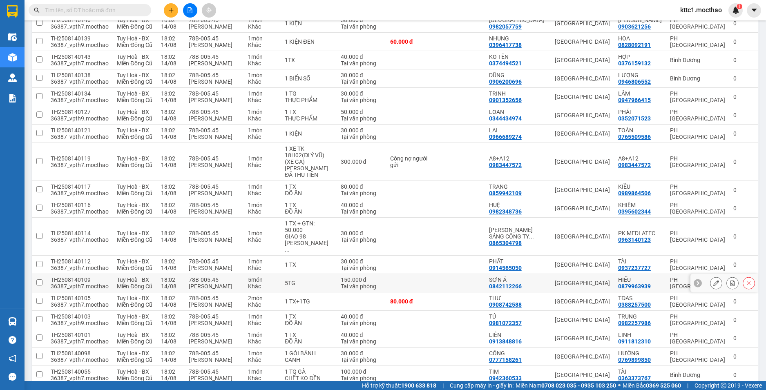
click at [713, 280] on icon at bounding box center [716, 283] width 6 height 6
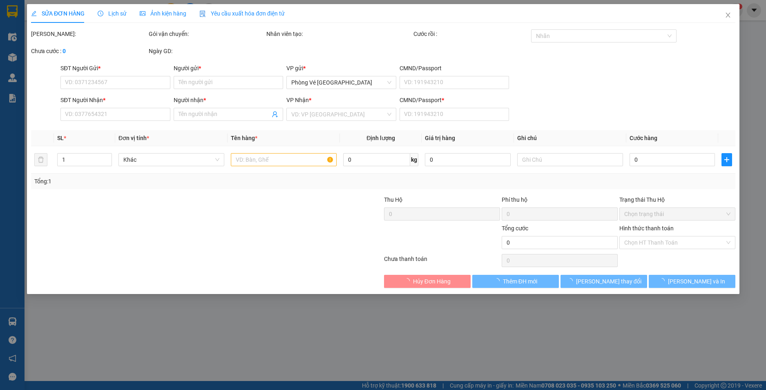
type input "0842112266"
type input "SƠN Á"
type input "0879963939"
type input "HIẾU"
type input "1"
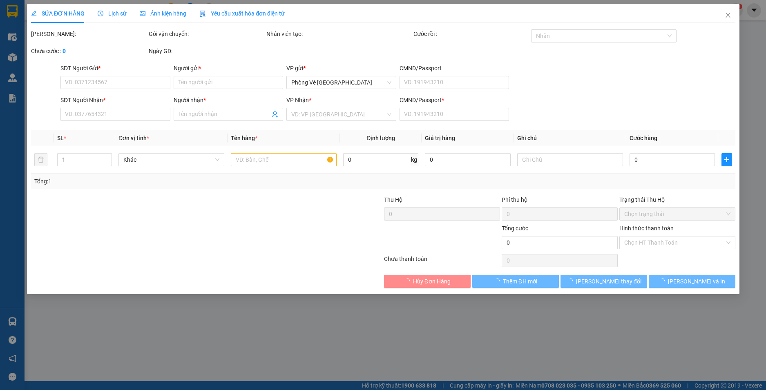
type input "150.000"
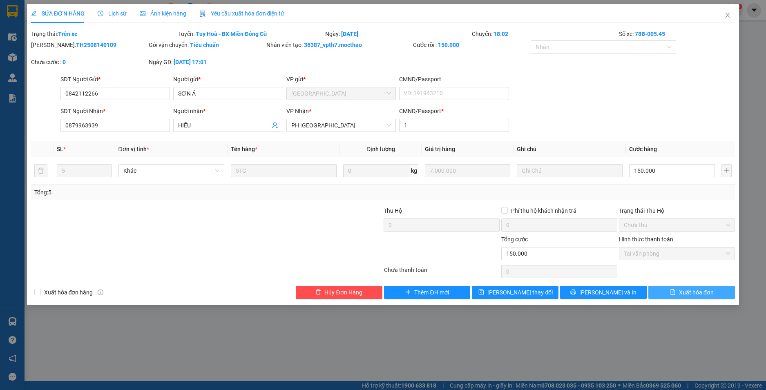
click at [705, 293] on span "Xuất hóa đơn" at bounding box center [696, 292] width 35 height 9
checkbox input "true"
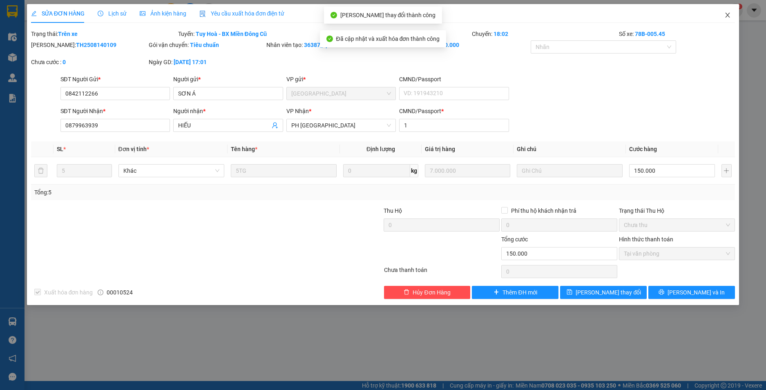
click at [728, 15] on icon "close" at bounding box center [728, 15] width 4 height 5
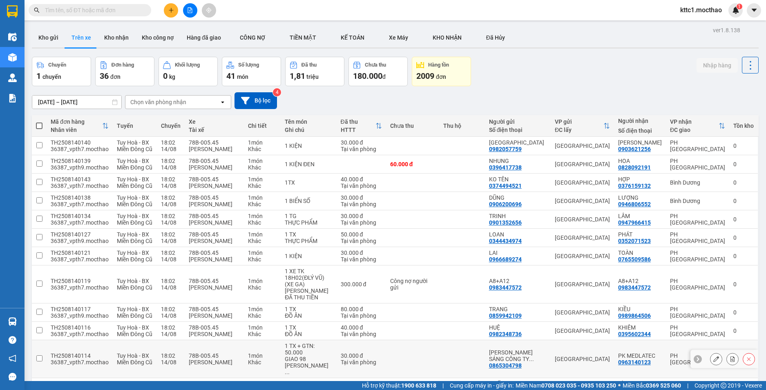
scroll to position [41, 0]
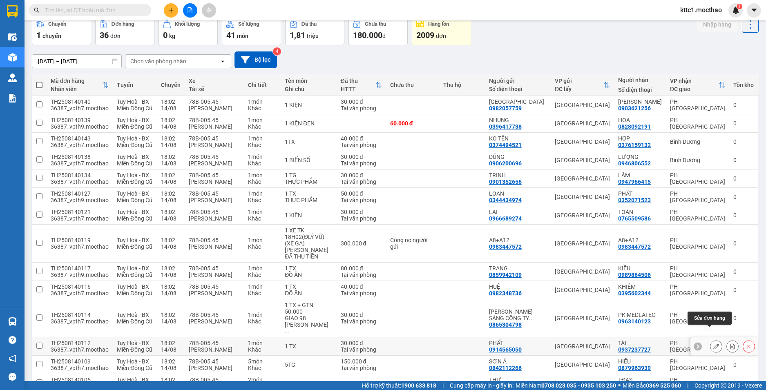
click at [713, 344] on icon at bounding box center [716, 347] width 6 height 6
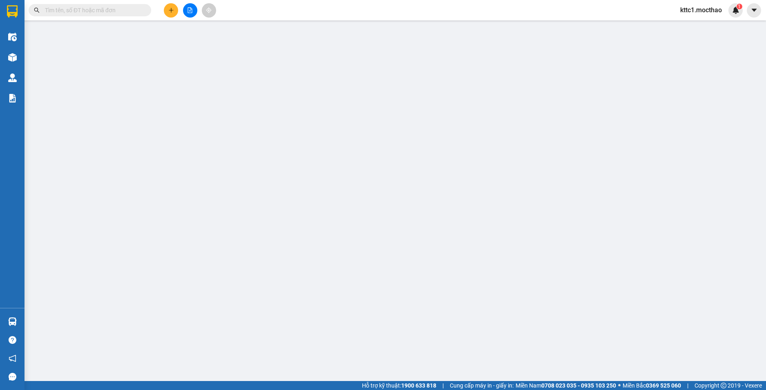
type input "0914565050"
type input "PHẤT"
type input "0937237727"
type input "TÀI"
type input "1"
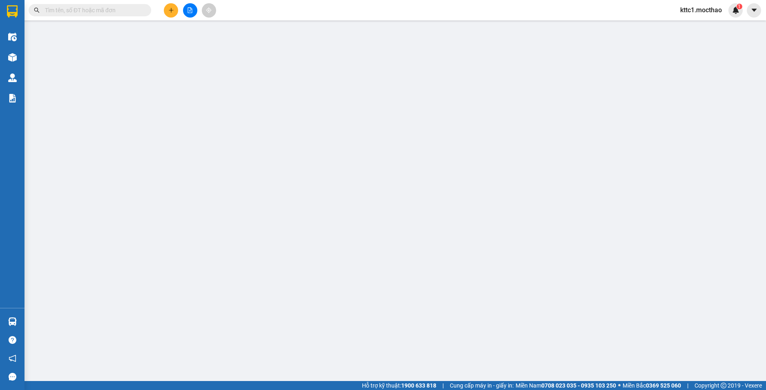
type input "30.000"
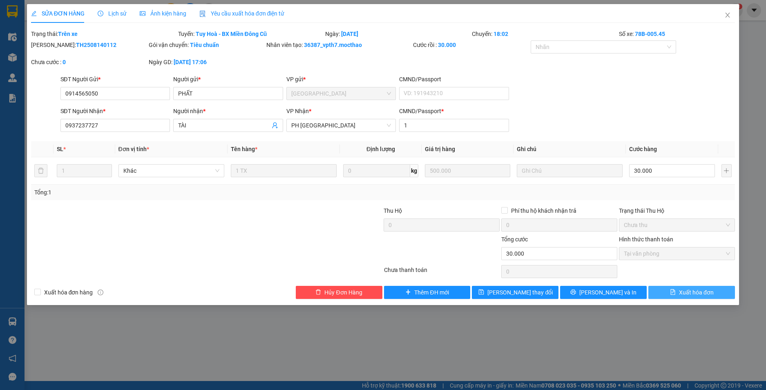
click at [694, 293] on span "Xuất hóa đơn" at bounding box center [696, 292] width 35 height 9
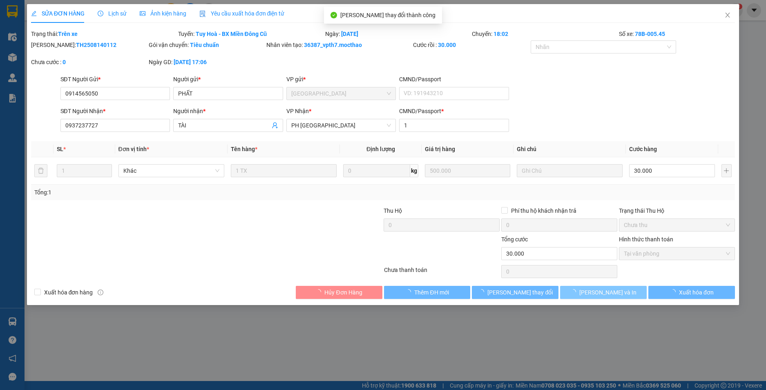
checkbox input "true"
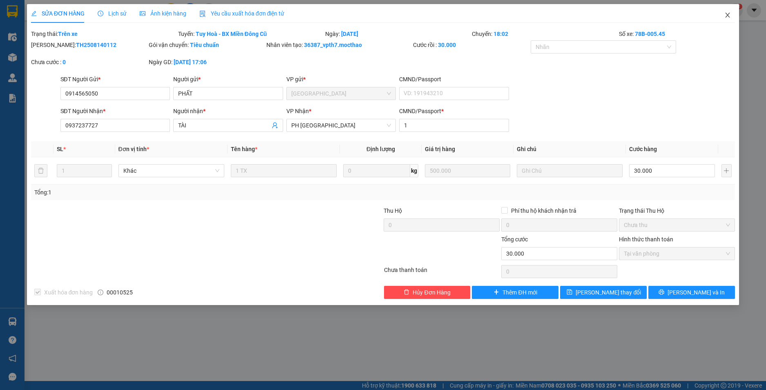
click at [729, 16] on icon "close" at bounding box center [728, 15] width 4 height 5
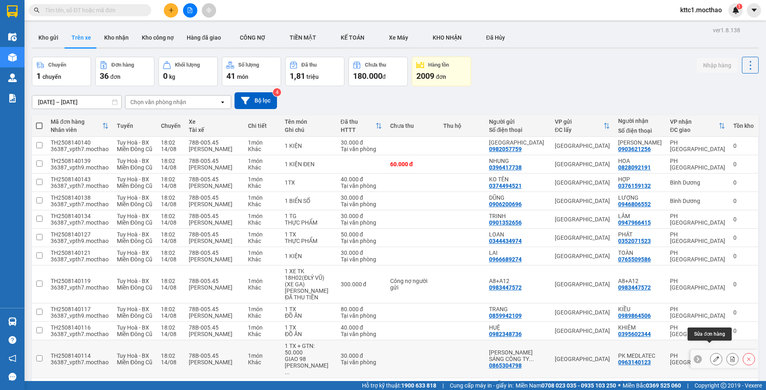
click at [713, 356] on icon at bounding box center [716, 359] width 6 height 6
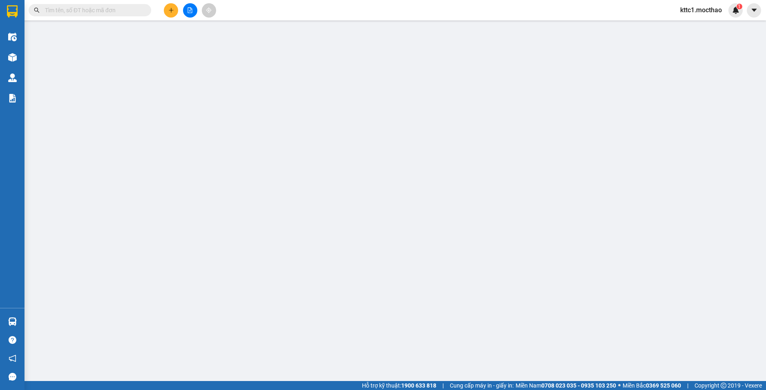
type input "0865304798"
type input "[PERSON_NAME] SÁNG CÔNG TY TNHH MEDLATEC [GEOGRAPHIC_DATA]"
type input "0963140123"
type input "PK MEDLATEC"
type input "1"
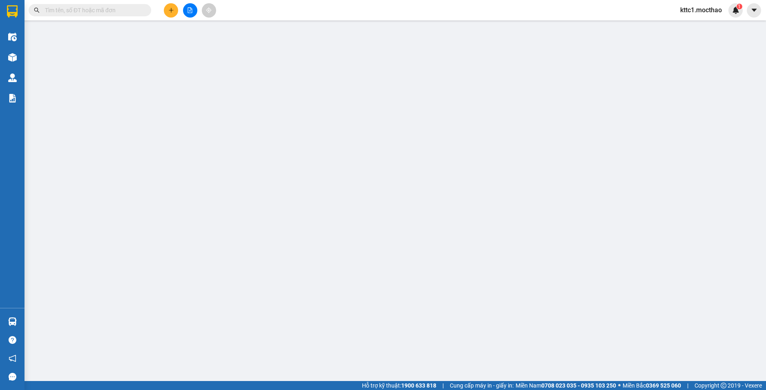
type input "30.000"
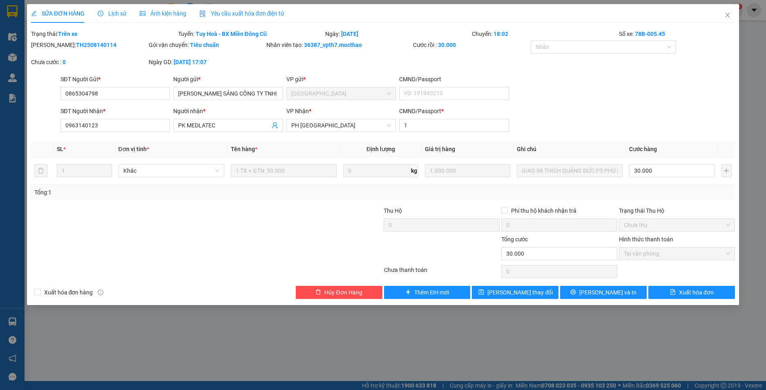
click at [270, 15] on span "Yêu cầu xuất hóa đơn điện tử" at bounding box center [241, 13] width 85 height 7
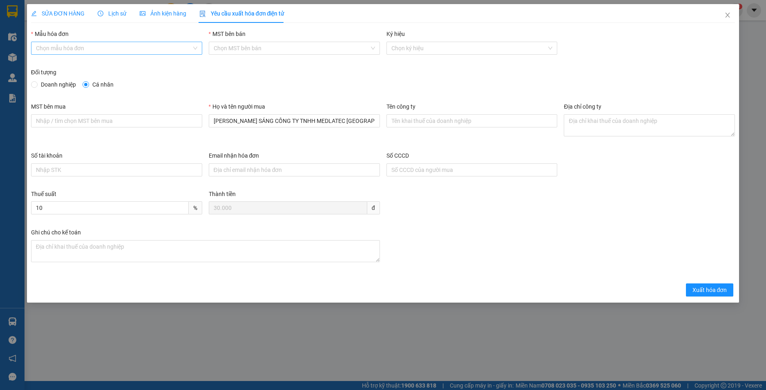
click at [152, 50] on input "Mẫu hóa đơn" at bounding box center [114, 48] width 156 height 12
click at [98, 66] on div "HĐH" at bounding box center [116, 64] width 161 height 9
type input "8"
click at [63, 82] on span "Doanh nghiệp" at bounding box center [59, 84] width 42 height 9
click at [37, 82] on input "Doanh nghiệp" at bounding box center [34, 84] width 6 height 6
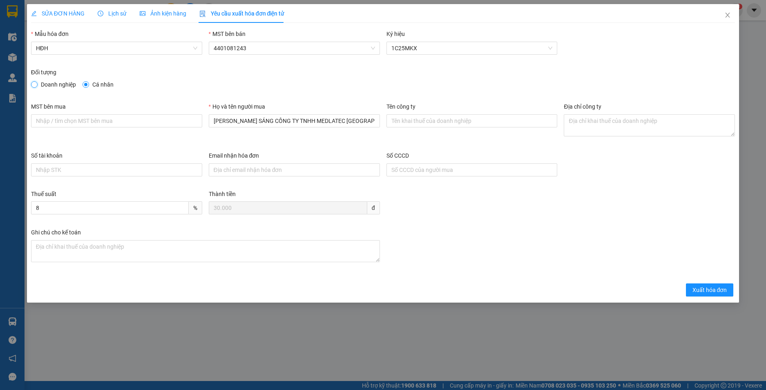
radio input "true"
radio input "false"
click at [424, 123] on input "Tên công ty" at bounding box center [472, 120] width 171 height 13
paste input "CÔNG TY TNHH MEDLATEC [GEOGRAPHIC_DATA]"
type input "CÔNG TY TNHH MEDLATEC [GEOGRAPHIC_DATA]"
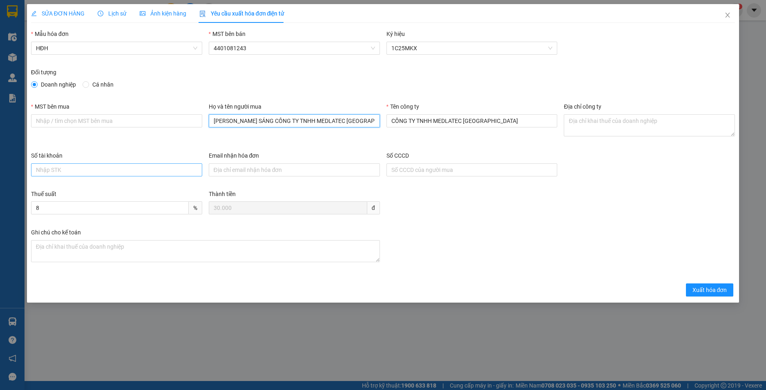
drag, startPoint x: 364, startPoint y: 123, endPoint x: 116, endPoint y: 165, distance: 251.6
click at [116, 165] on form "Mẫu hóa đơn HĐH MST bên bán 4401081243 Ký hiệu 1C25MKX Đối tượng Doanh nghiệp C…" at bounding box center [383, 162] width 704 height 267
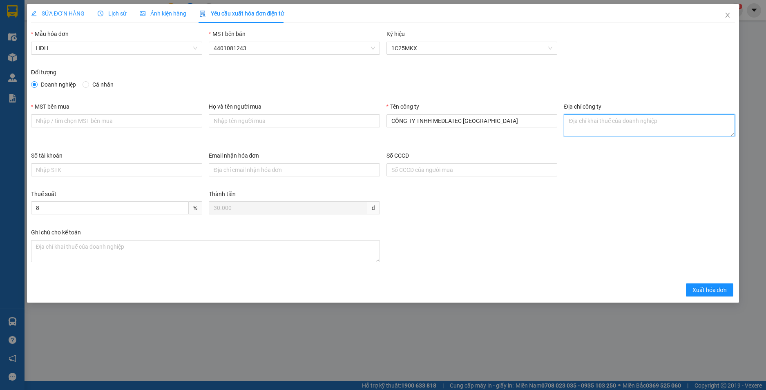
click at [591, 123] on textarea "Địa chỉ công ty" at bounding box center [649, 125] width 171 height 22
paste textarea "Số 42 - 44, [GEOGRAPHIC_DATA], [GEOGRAPHIC_DATA], [GEOGRAPHIC_DATA], [GEOGRAPHI…"
type textarea "Số 42 - 44, [GEOGRAPHIC_DATA], [GEOGRAPHIC_DATA], [GEOGRAPHIC_DATA], [GEOGRAPHI…"
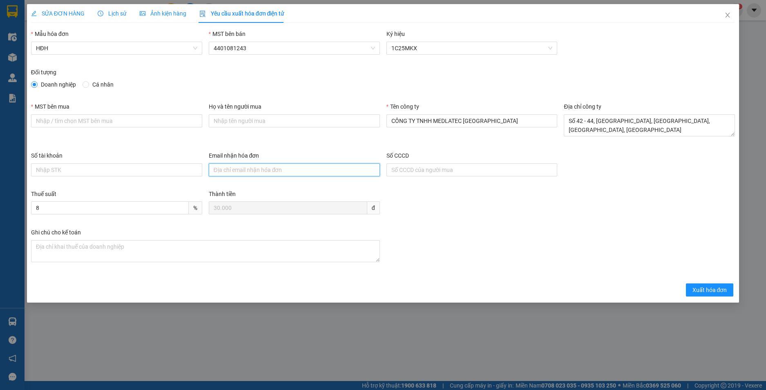
click at [247, 174] on input "Email nhận hóa đơn" at bounding box center [294, 169] width 171 height 13
paste input "[EMAIL_ADDRESS][DOMAIN_NAME]"
type input "[EMAIL_ADDRESS][DOMAIN_NAME]"
click at [123, 118] on input "MST bên mua" at bounding box center [116, 120] width 171 height 13
paste input "0101234974"
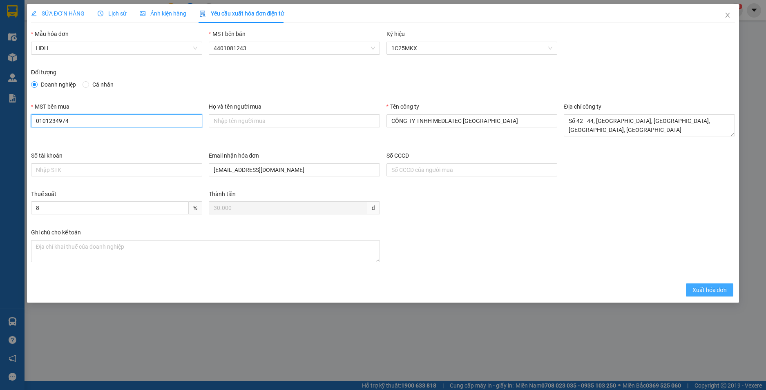
type input "0101234974"
click at [697, 288] on span "Xuất hóa đơn" at bounding box center [710, 290] width 35 height 9
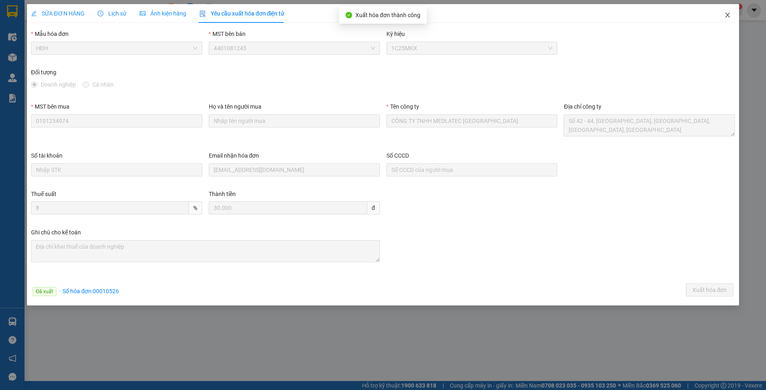
click at [728, 13] on icon "close" at bounding box center [727, 15] width 7 height 7
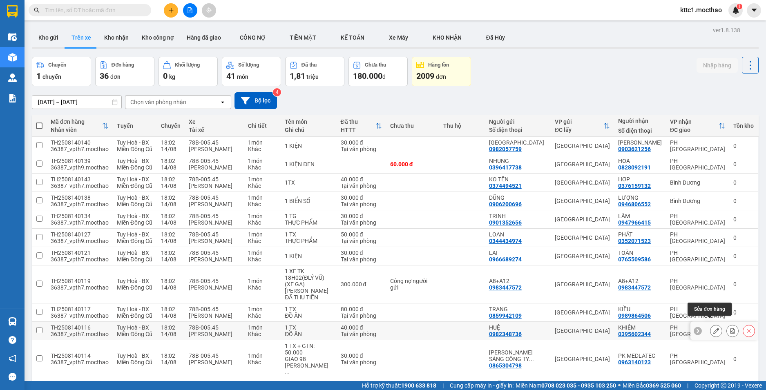
click at [713, 328] on icon at bounding box center [716, 331] width 6 height 6
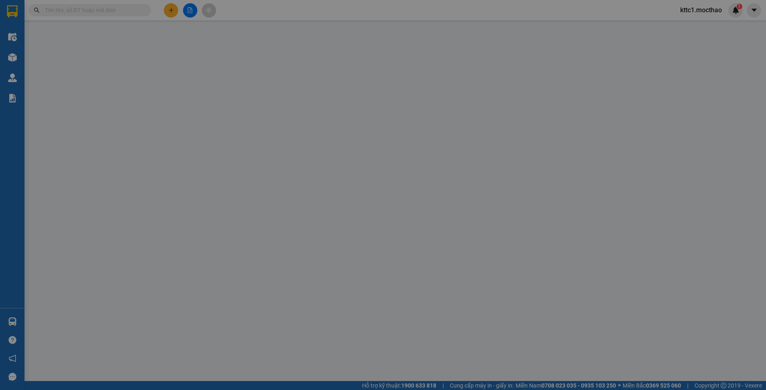
type input "0982348736"
type input "HUỆ"
type input "0395602344"
type input "KHIÊM"
type input "1"
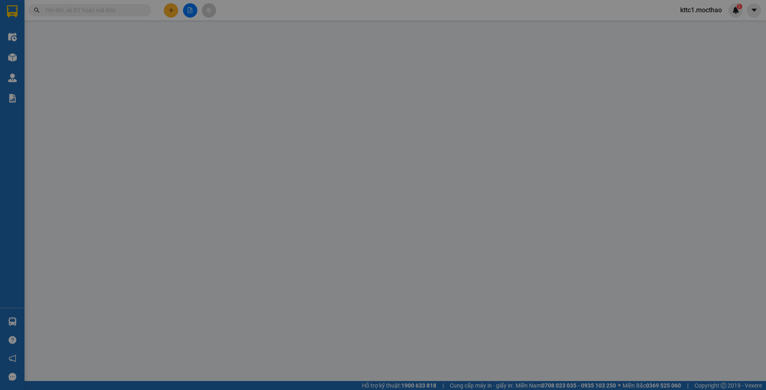
type input "40.000"
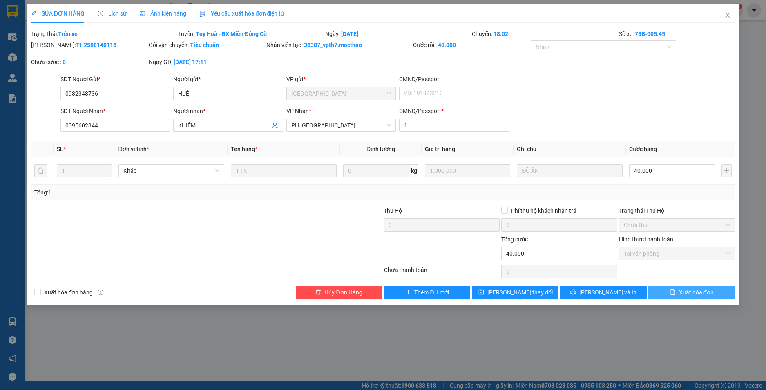
click at [691, 296] on span "Xuất hóa đơn" at bounding box center [696, 292] width 35 height 9
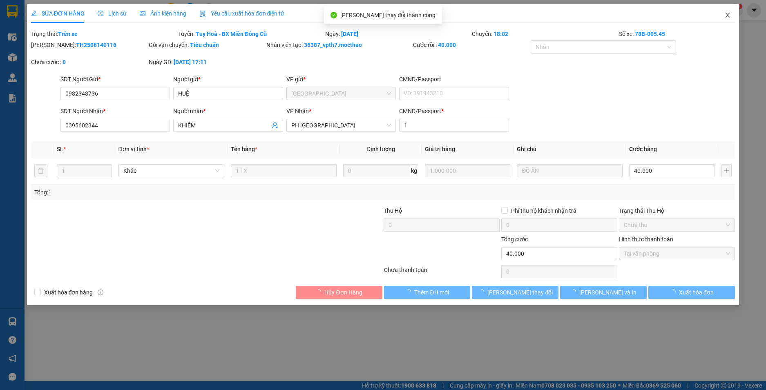
checkbox input "true"
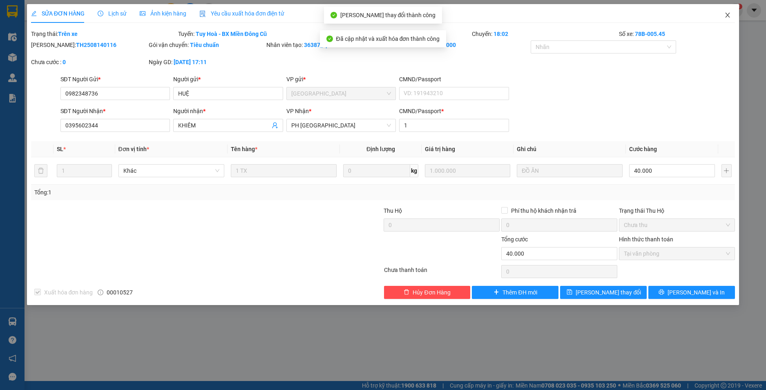
click at [729, 12] on span "Close" at bounding box center [727, 15] width 23 height 23
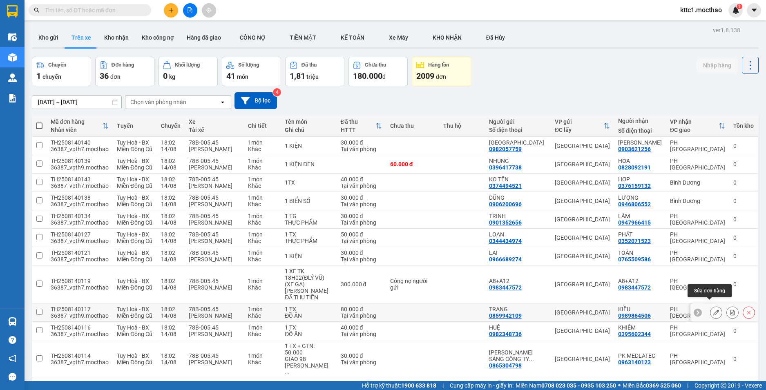
click at [713, 310] on icon at bounding box center [716, 313] width 6 height 6
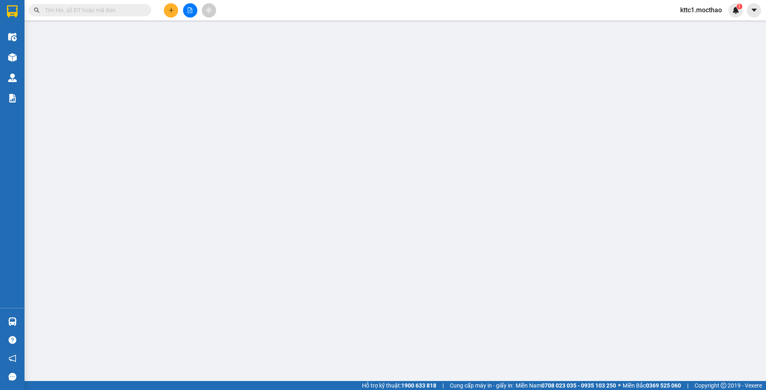
type input "0859942109"
type input "TRANG"
type input "0989864506"
type input "KIỀU"
type input "1"
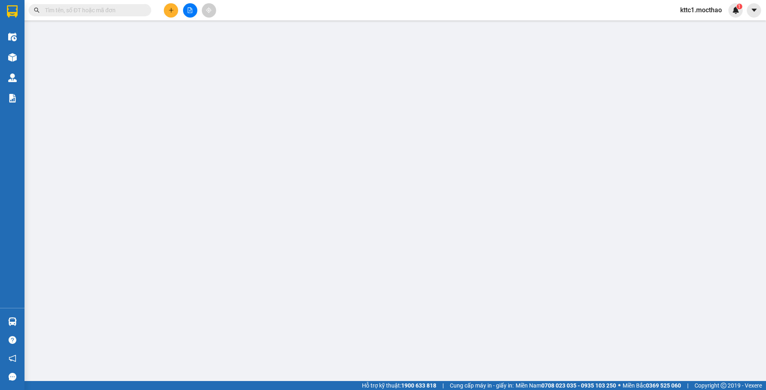
type input "80.000"
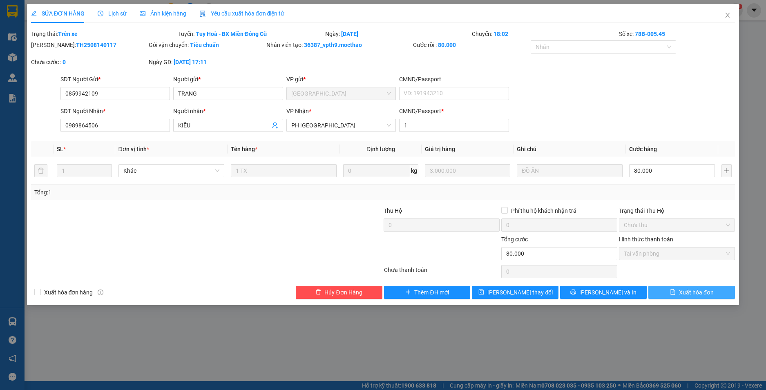
click at [700, 291] on span "Xuất hóa đơn" at bounding box center [696, 292] width 35 height 9
checkbox input "true"
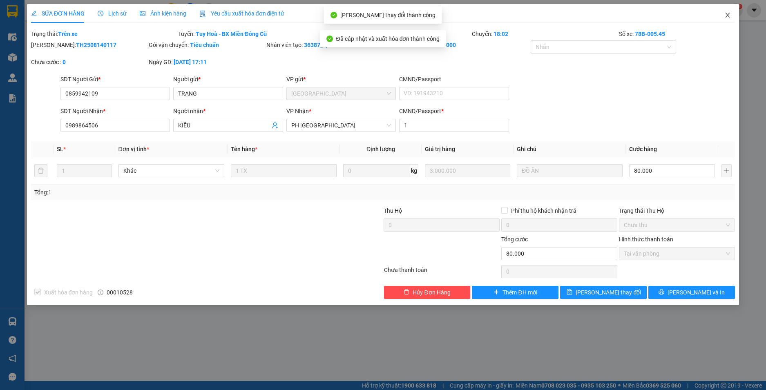
click at [729, 16] on icon "close" at bounding box center [727, 15] width 7 height 7
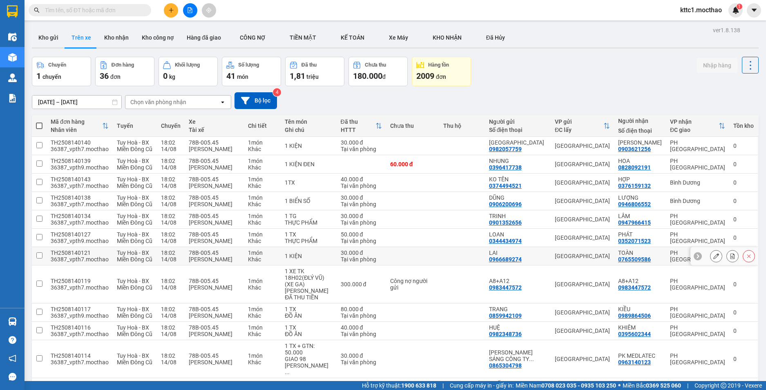
click at [713, 257] on icon at bounding box center [716, 256] width 6 height 6
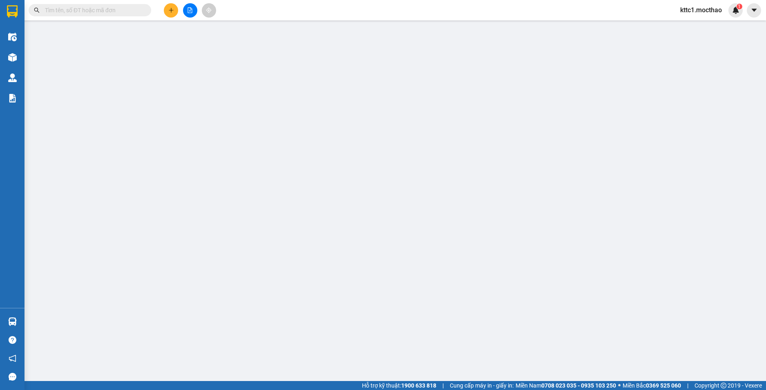
type input "0966689274"
type input "LAI"
type input "0765509586"
type input "TOÀN"
type input "1"
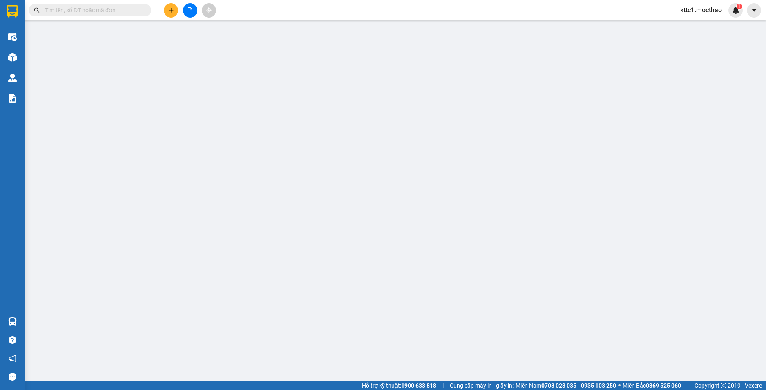
type input "30.000"
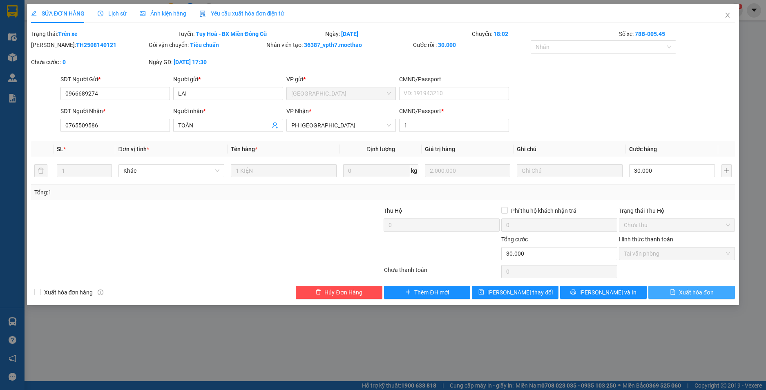
click at [693, 295] on span "Xuất hóa đơn" at bounding box center [696, 292] width 35 height 9
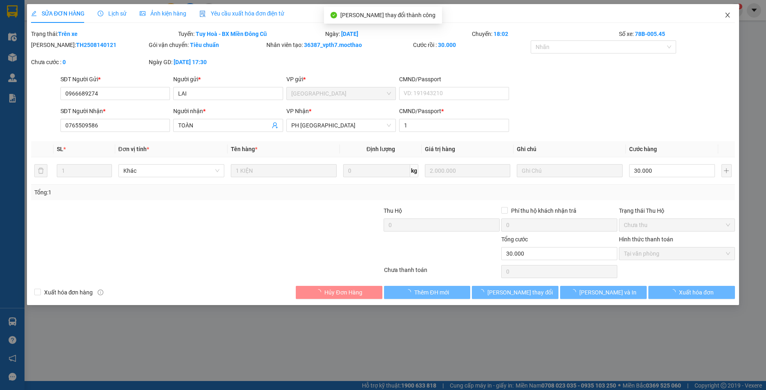
checkbox input "true"
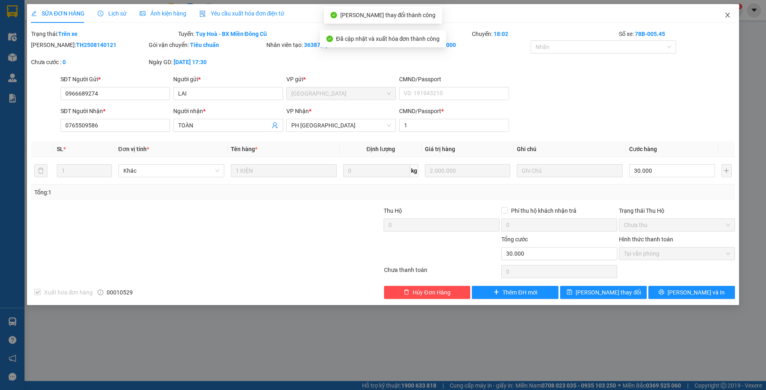
click at [726, 17] on icon "close" at bounding box center [727, 15] width 7 height 7
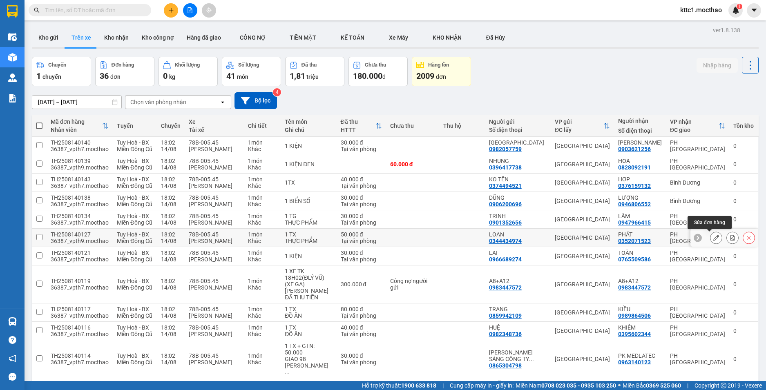
click at [713, 237] on icon at bounding box center [716, 238] width 6 height 6
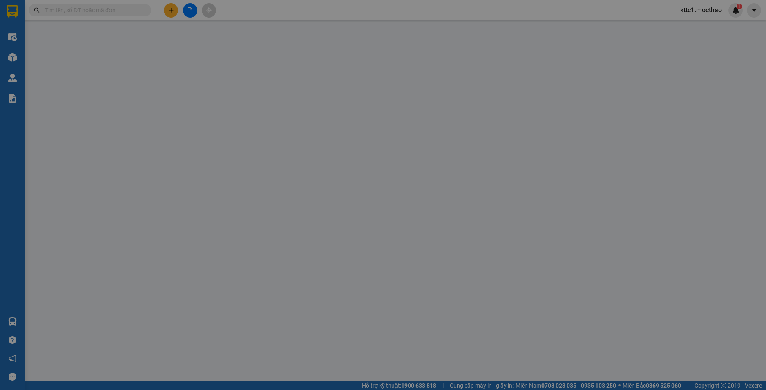
type input "0344434974"
type input "LOAN"
type input "0352071523"
type input "PHÁT"
type input "1"
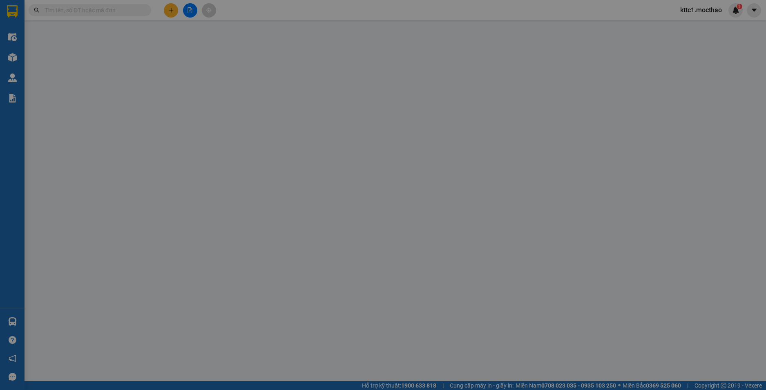
type input "50.000"
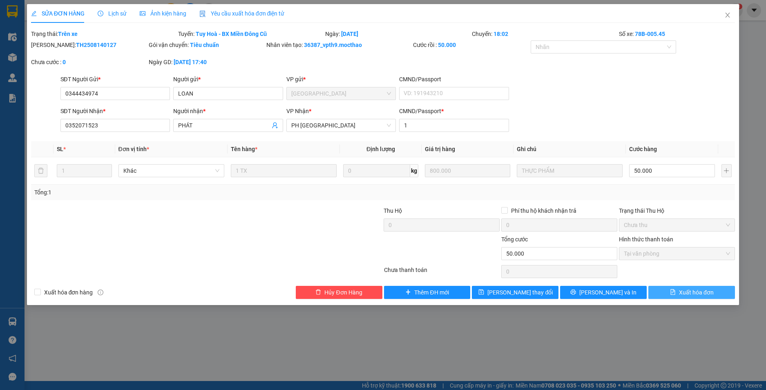
click at [700, 294] on span "Xuất hóa đơn" at bounding box center [696, 292] width 35 height 9
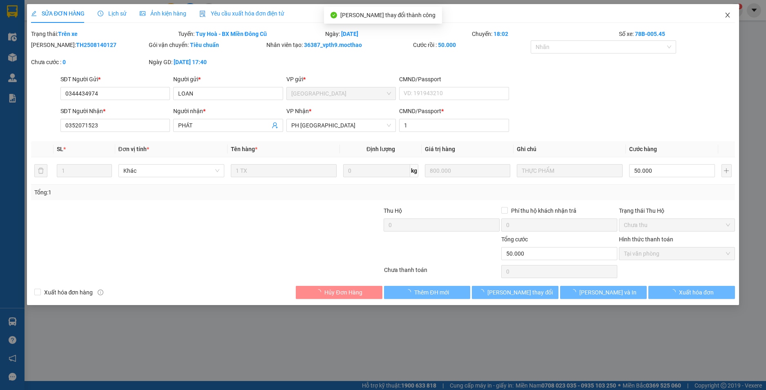
checkbox input "true"
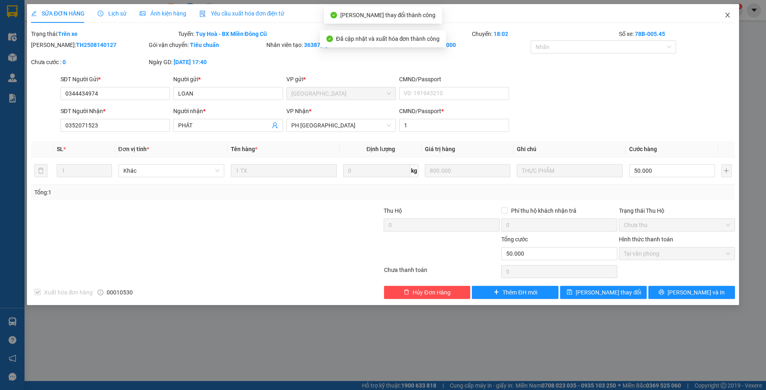
click at [729, 15] on icon "close" at bounding box center [727, 15] width 7 height 7
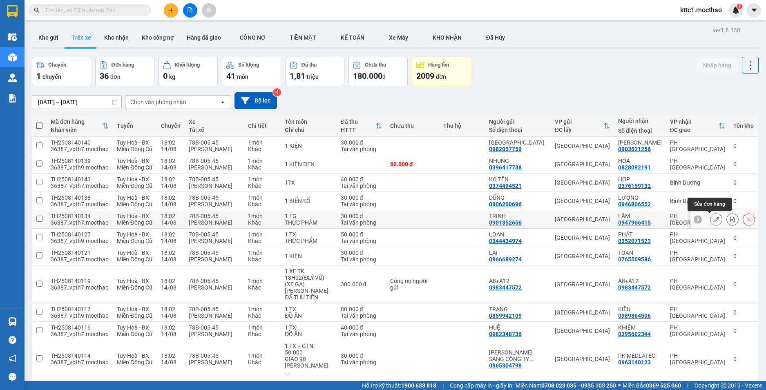
click at [713, 221] on icon at bounding box center [716, 220] width 6 height 6
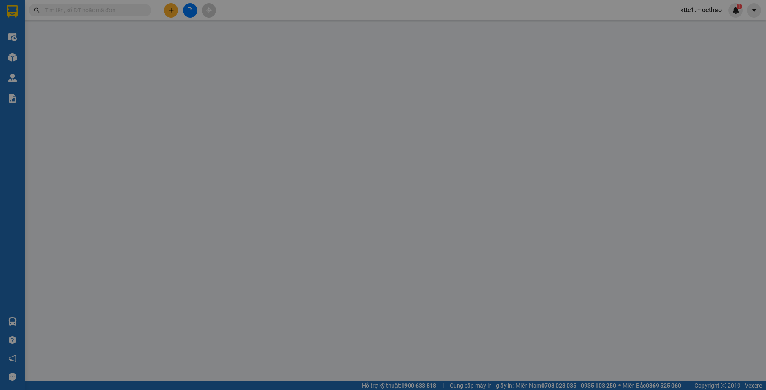
type input "0901352656"
type input "TRINH"
type input "0947966415"
type input "LÂM"
type input "1"
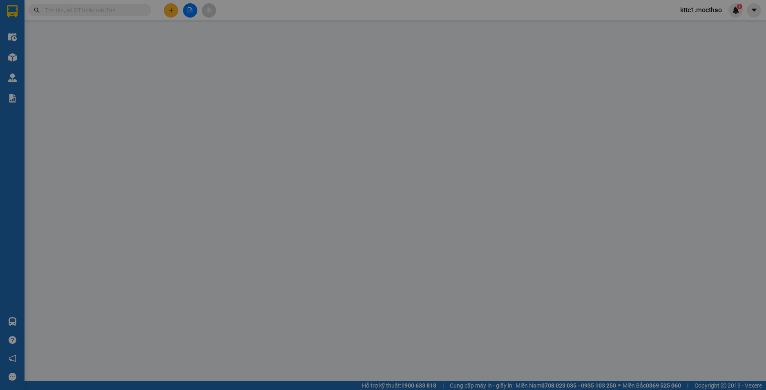
type input "30.000"
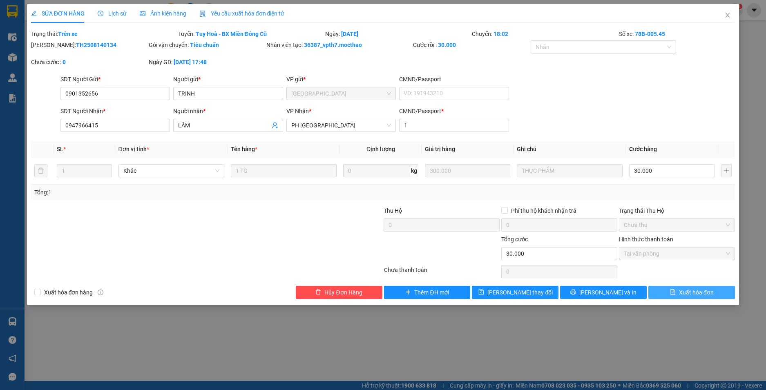
click at [687, 293] on span "Xuất hóa đơn" at bounding box center [696, 292] width 35 height 9
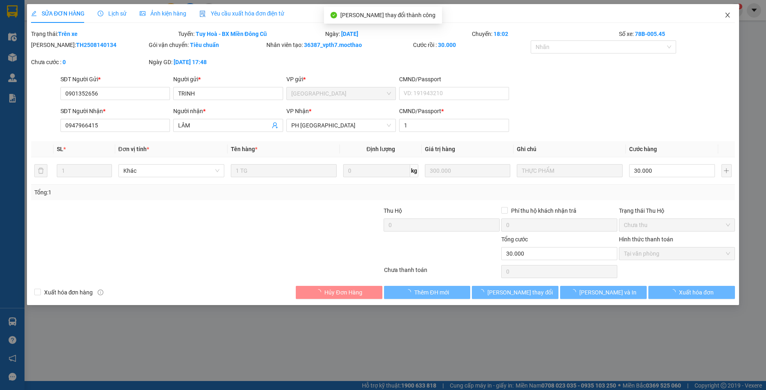
checkbox input "true"
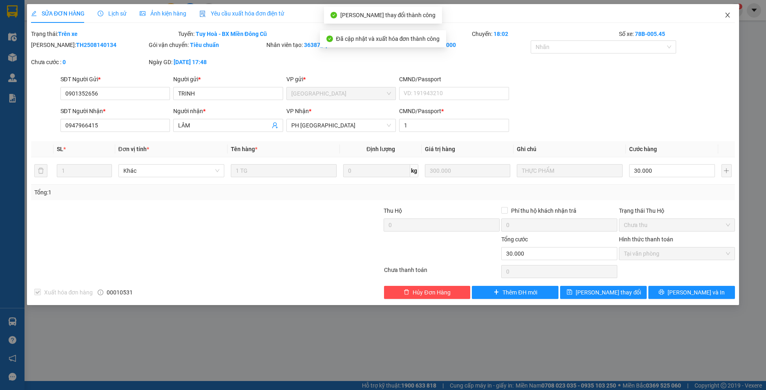
click at [725, 13] on icon "close" at bounding box center [727, 15] width 7 height 7
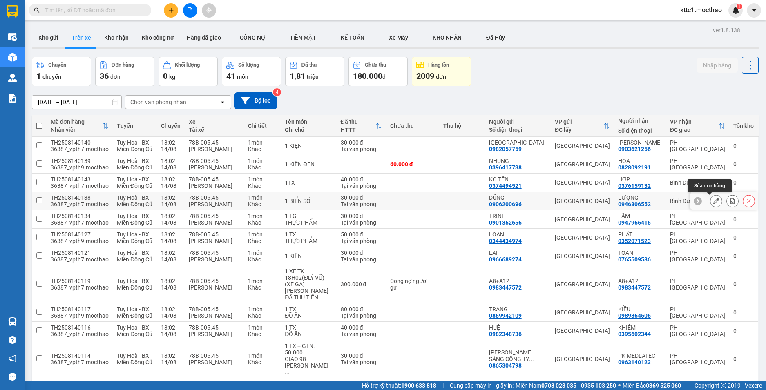
click at [713, 202] on icon at bounding box center [716, 201] width 6 height 6
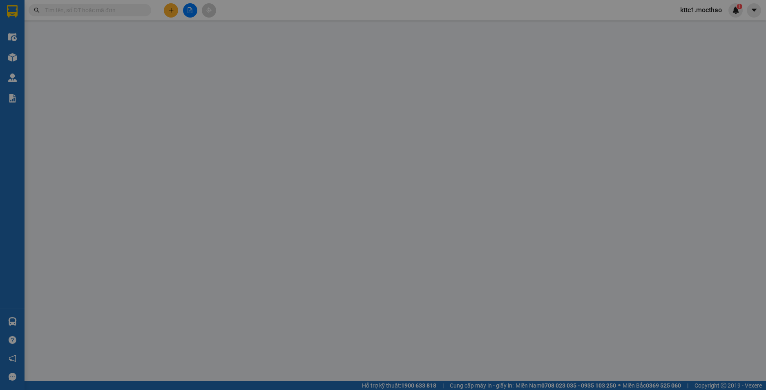
type input "0906200696"
type input "DŨNG"
type input "0946806552"
type input "LƯỢNG"
type input "1"
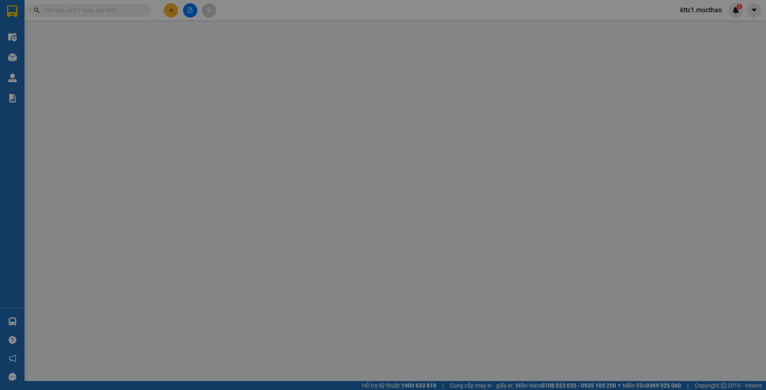
type input "30.000"
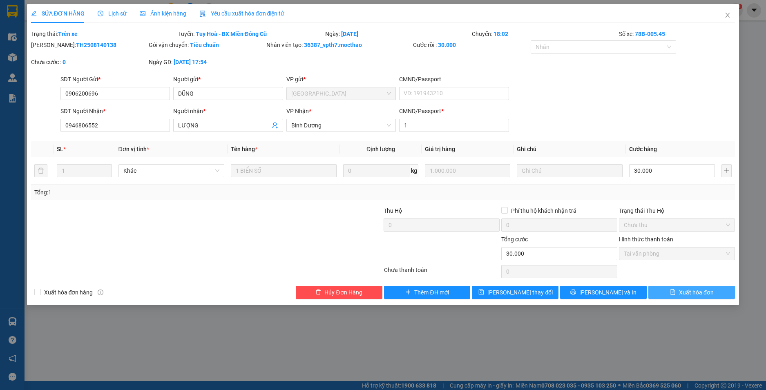
click at [687, 292] on span "Xuất hóa đơn" at bounding box center [696, 292] width 35 height 9
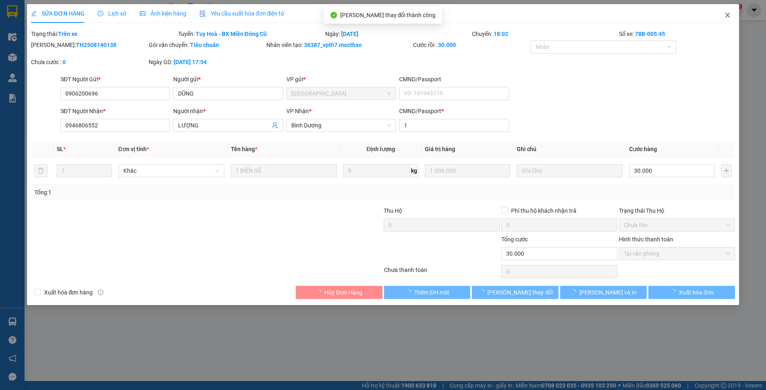
checkbox input "true"
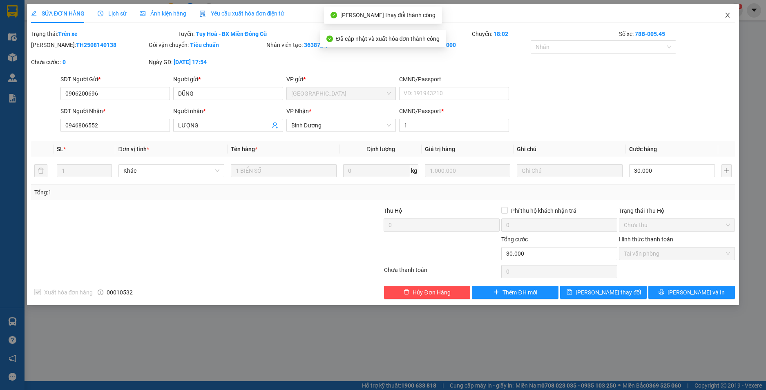
click at [729, 16] on icon "close" at bounding box center [727, 15] width 7 height 7
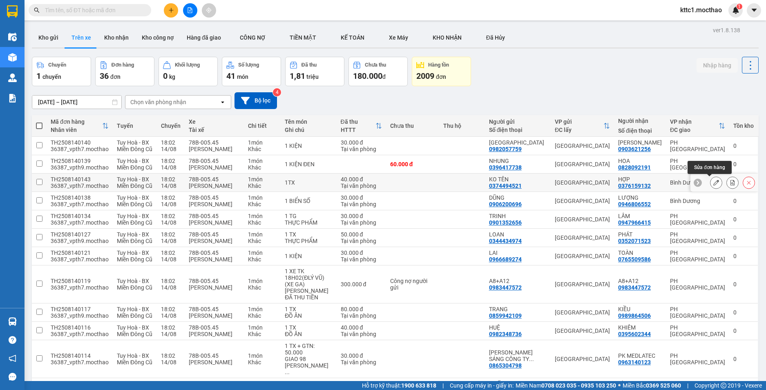
click at [713, 183] on icon at bounding box center [716, 183] width 6 height 6
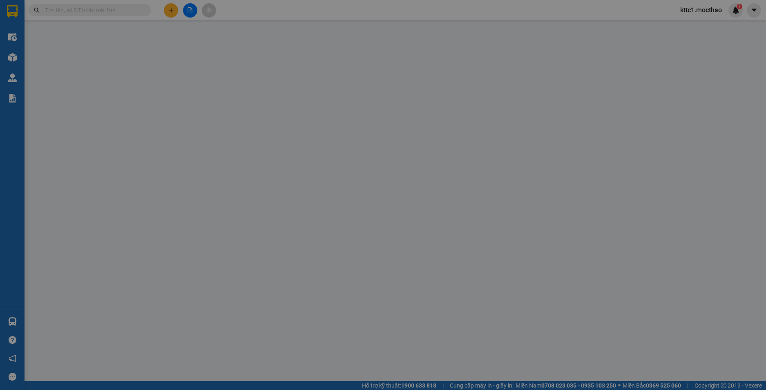
type input "0374494521"
type input "KO TÊN"
type input "0376159132"
type input "HỢP"
type input "1"
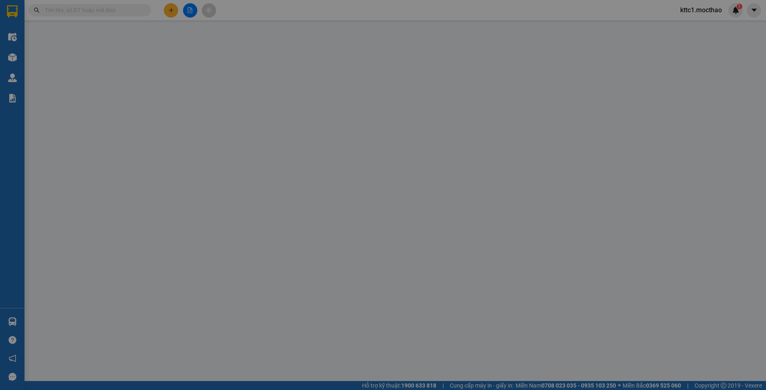
type input "40.000"
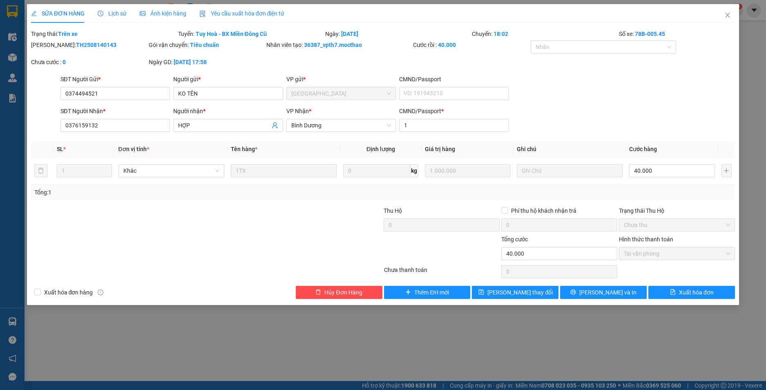
click at [271, 13] on span "Yêu cầu xuất hóa đơn điện tử" at bounding box center [241, 13] width 85 height 7
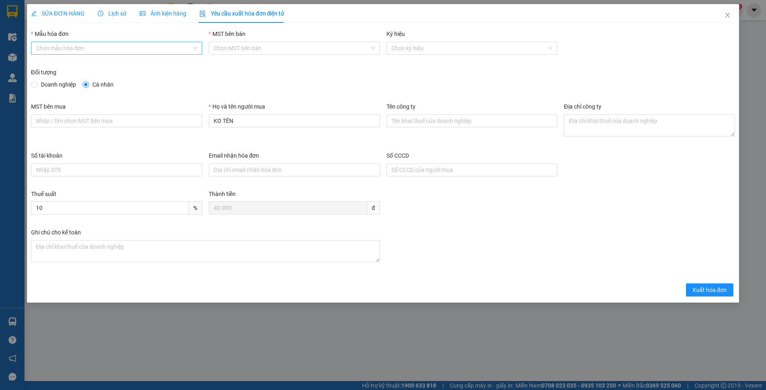
click at [73, 46] on input "Mẫu hóa đơn" at bounding box center [114, 48] width 156 height 12
click at [69, 65] on div "HĐH" at bounding box center [116, 64] width 161 height 9
type input "8"
drag, startPoint x: 252, startPoint y: 120, endPoint x: 148, endPoint y: 134, distance: 104.7
click at [148, 134] on div "MST bên mua Họ và tên người mua KO TÊN Tên công ty Địa chỉ công ty" at bounding box center [383, 126] width 711 height 49
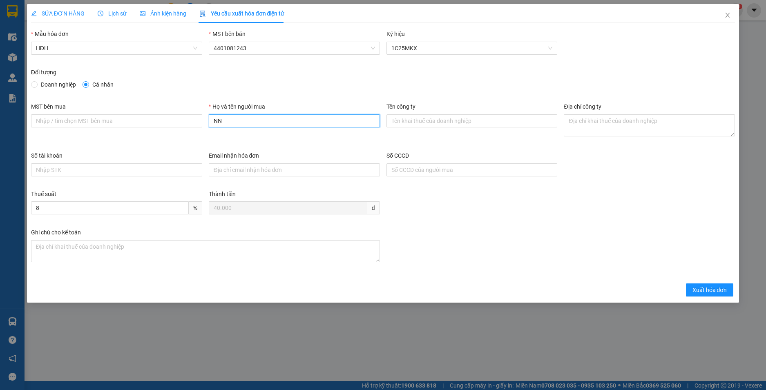
type input "N"
type input "Người mua không lấy hoá đơn"
click at [701, 287] on span "Xuất hóa đơn" at bounding box center [710, 290] width 35 height 9
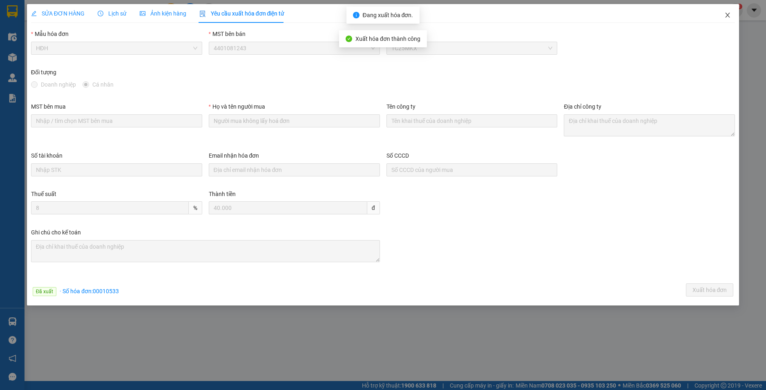
click at [729, 15] on icon "close" at bounding box center [727, 15] width 7 height 7
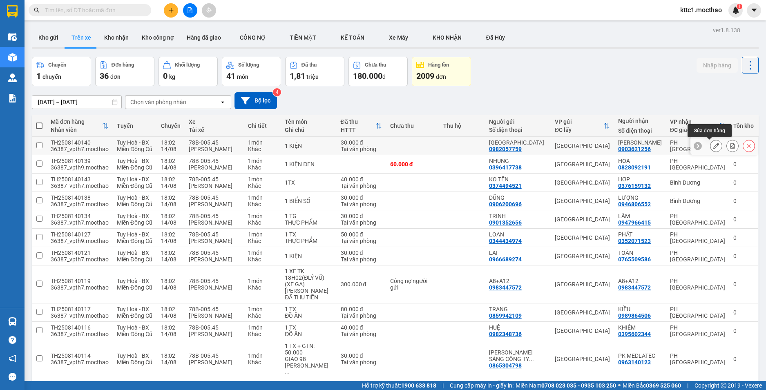
click at [711, 143] on button at bounding box center [716, 146] width 11 height 14
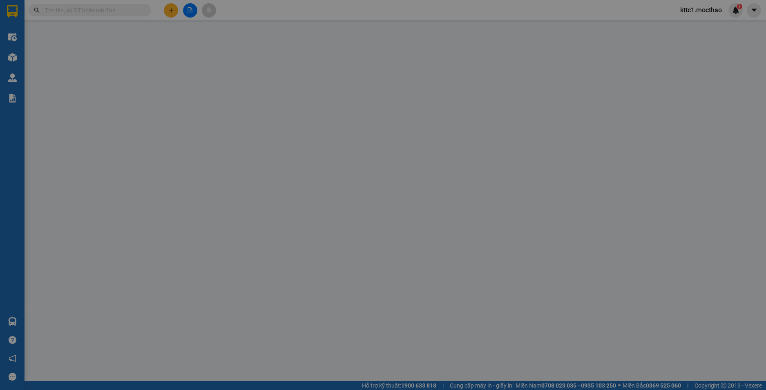
type input "0982057759"
type input "[GEOGRAPHIC_DATA]"
type input "0903621256"
type input "[PERSON_NAME]"
type input "1"
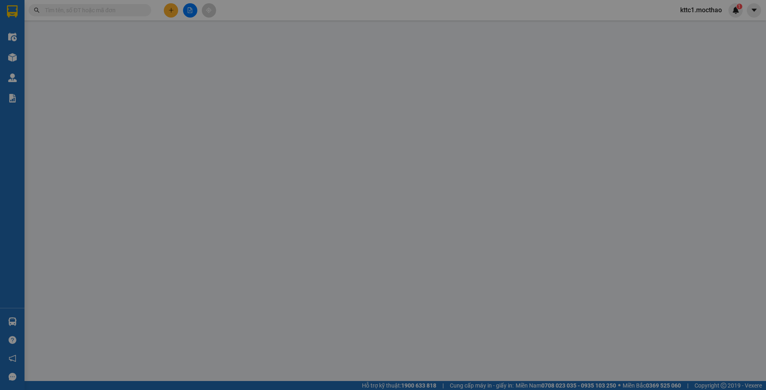
type input "30.000"
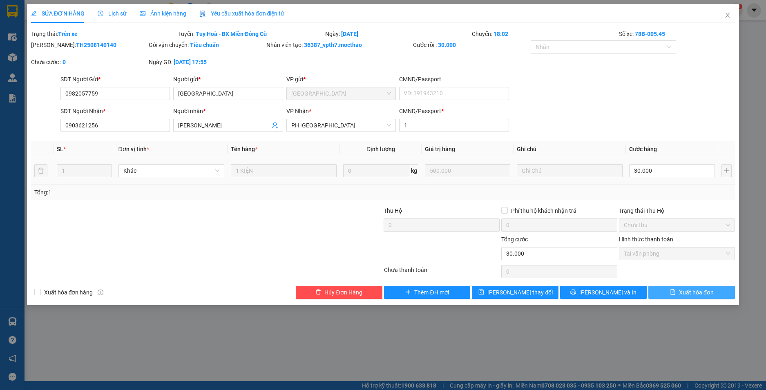
click at [667, 293] on button "Xuất hóa đơn" at bounding box center [691, 292] width 87 height 13
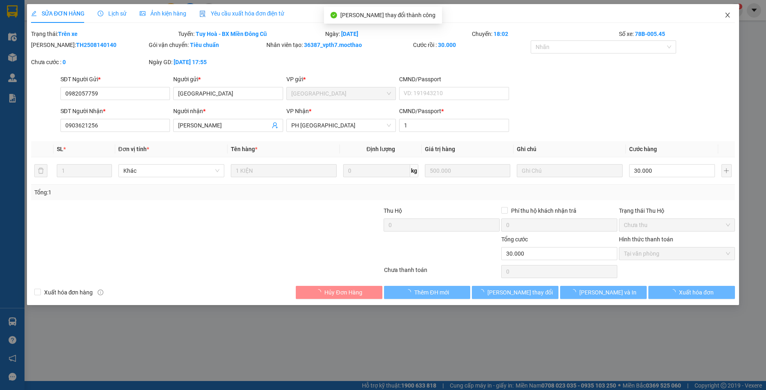
checkbox input "true"
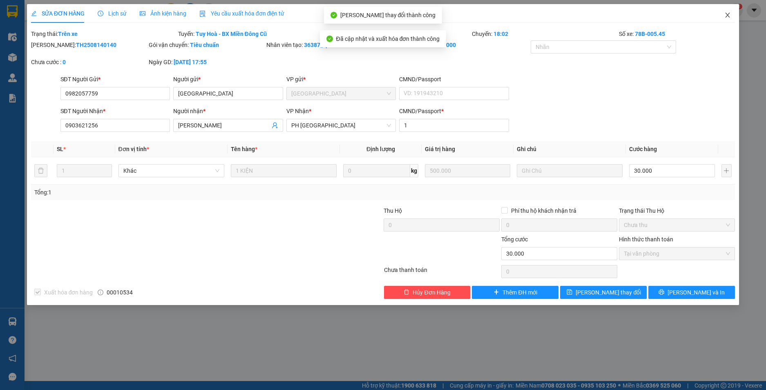
click at [729, 16] on icon "close" at bounding box center [727, 15] width 7 height 7
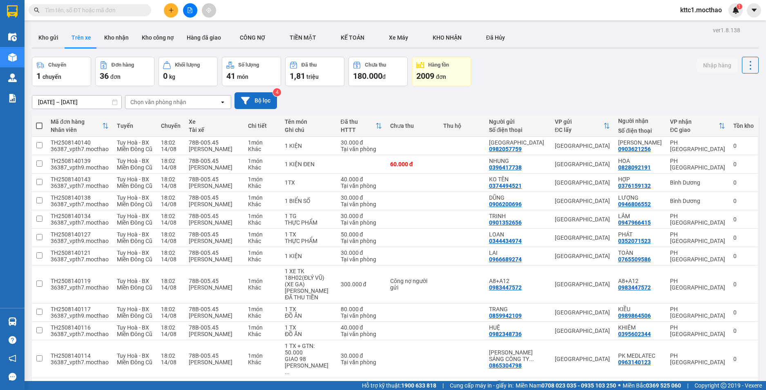
click at [265, 100] on button "Bộ lọc" at bounding box center [256, 100] width 42 height 17
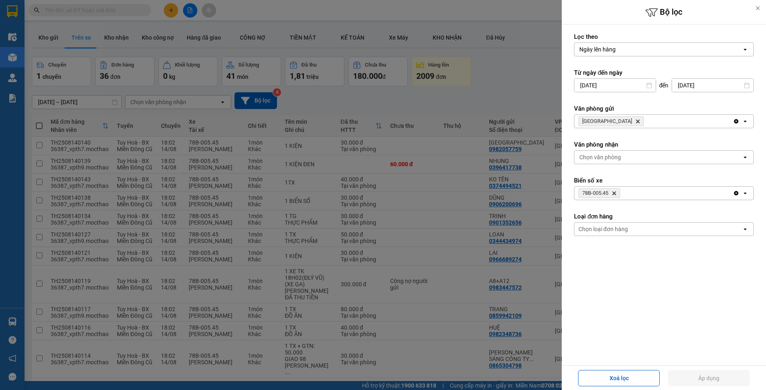
click at [615, 194] on icon "78B-005.45, close by backspace" at bounding box center [615, 194] width 4 height 4
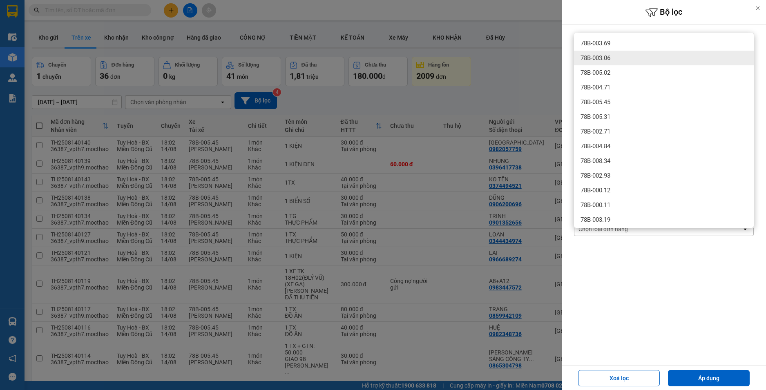
type input "78b00306"
click at [619, 54] on div "78B-003.06" at bounding box center [664, 58] width 180 height 15
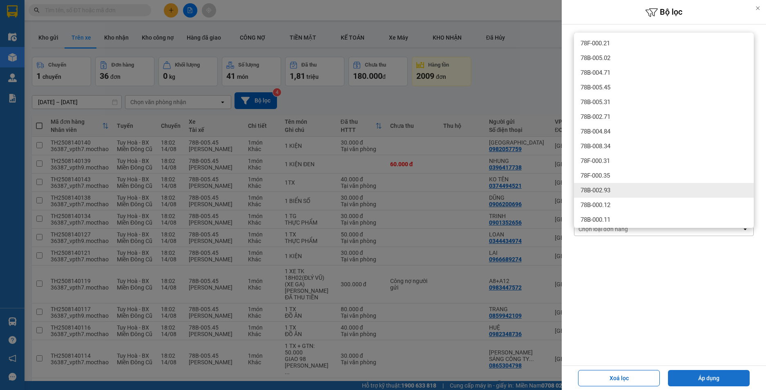
click at [731, 376] on button "Áp dụng" at bounding box center [709, 378] width 82 height 16
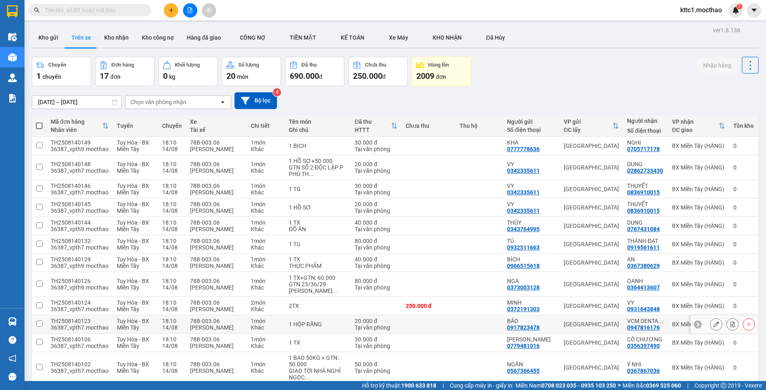
scroll to position [161, 0]
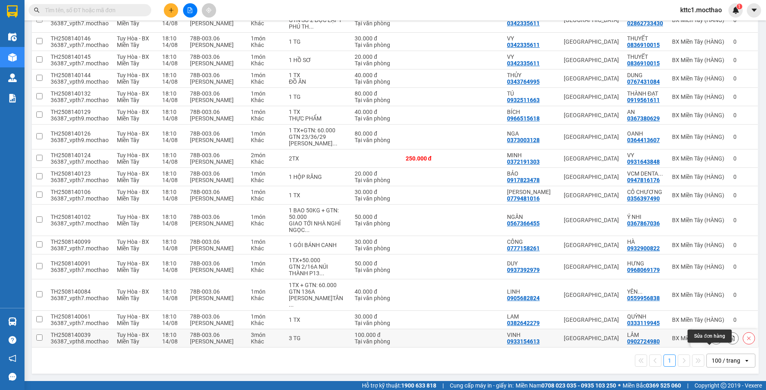
click at [713, 340] on icon at bounding box center [716, 338] width 6 height 6
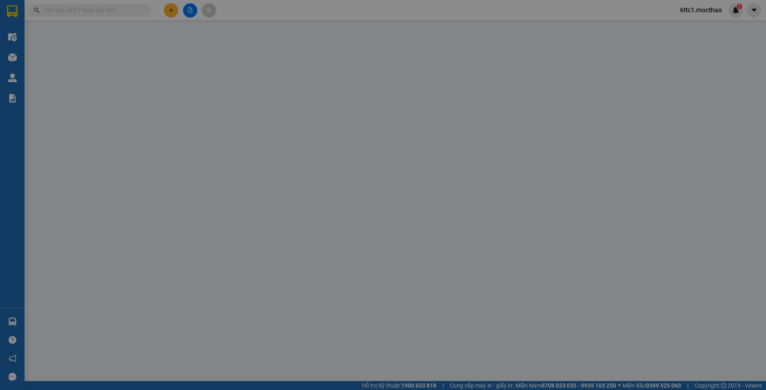
type input "0933154613"
type input "VINH"
type input "0902724980"
type input "LÂM"
type input "1"
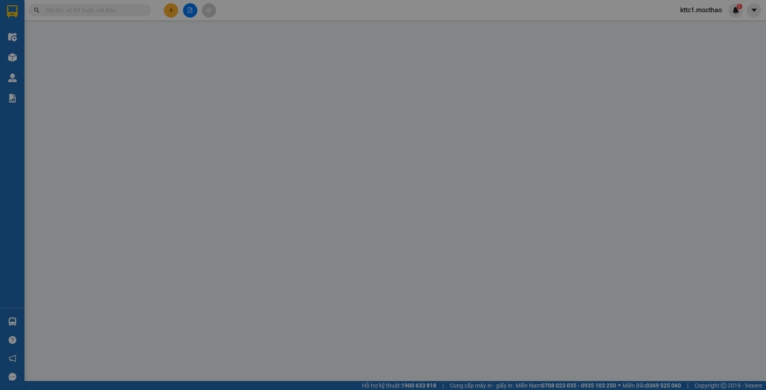
type input "100.000"
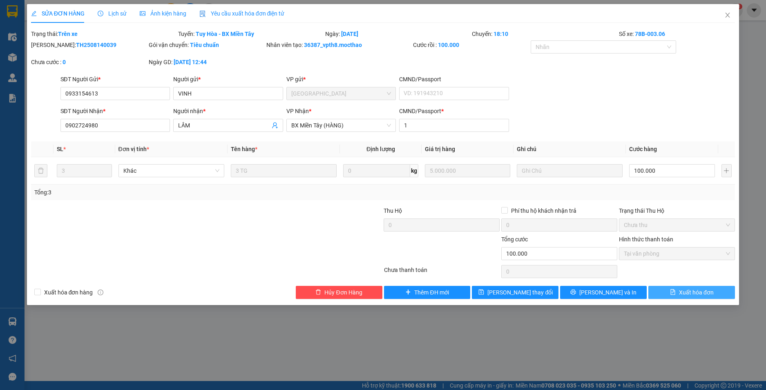
click at [701, 291] on span "Xuất hóa đơn" at bounding box center [696, 292] width 35 height 9
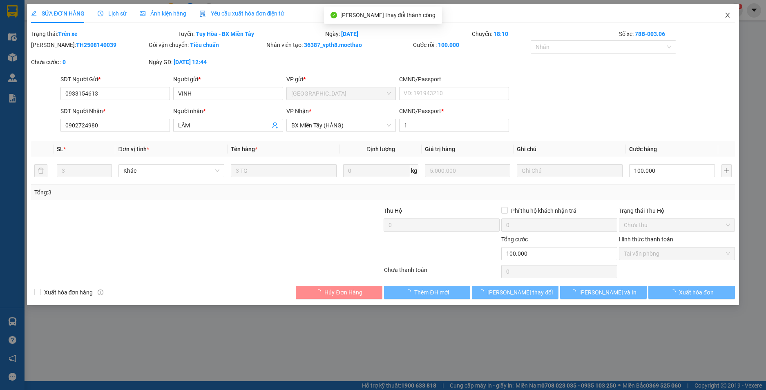
checkbox input "true"
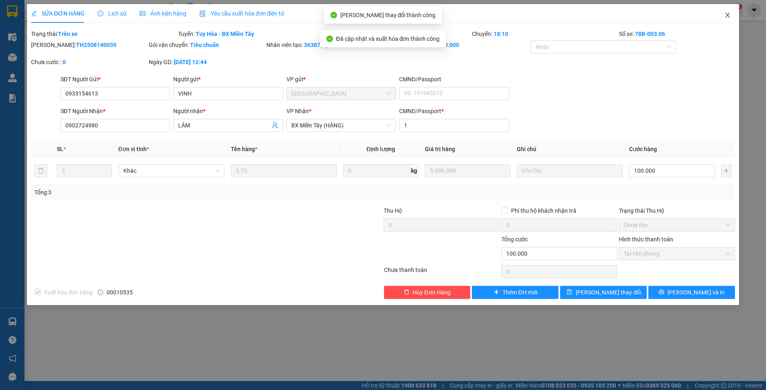
click at [727, 12] on icon "close" at bounding box center [727, 15] width 7 height 7
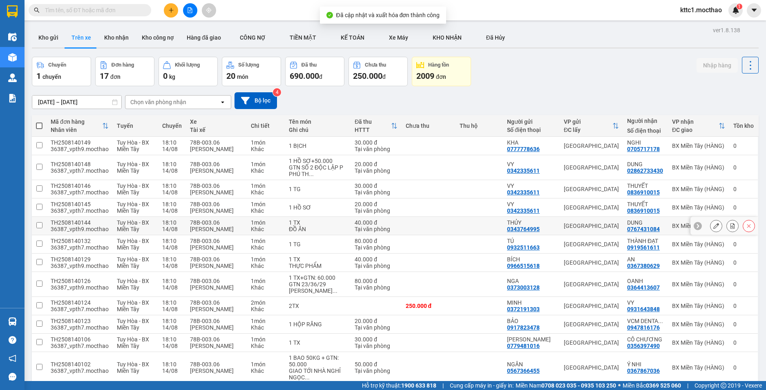
scroll to position [161, 0]
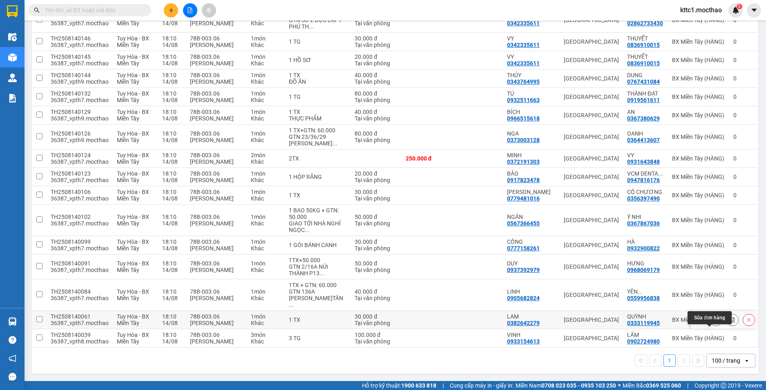
click at [711, 320] on button at bounding box center [716, 320] width 11 height 14
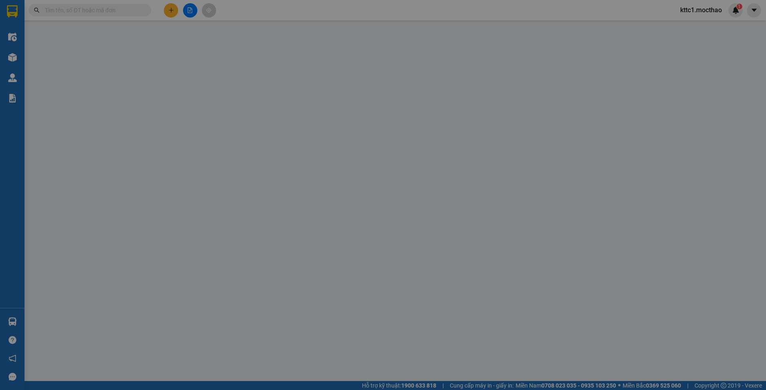
type input "0382642279"
type input "LAM"
type input "0333119945"
type input "QUỲNH"
type input "1"
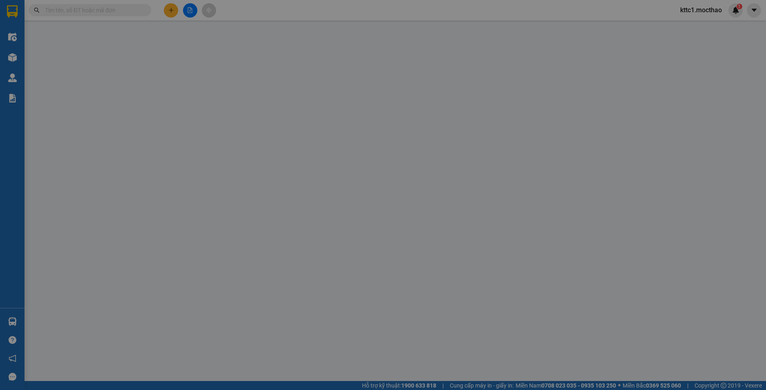
type input "30.000"
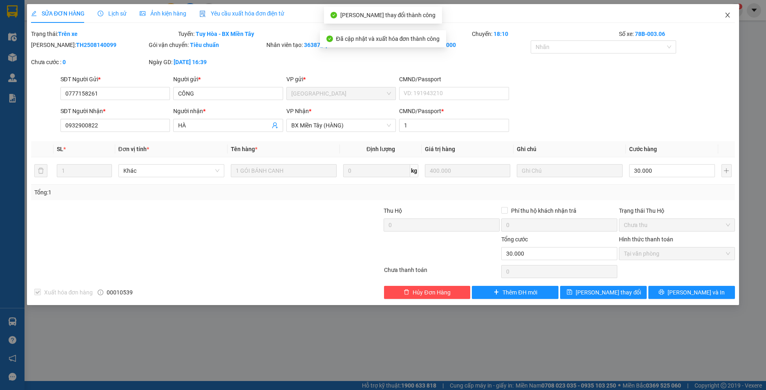
click at [729, 14] on icon "close" at bounding box center [728, 15] width 4 height 5
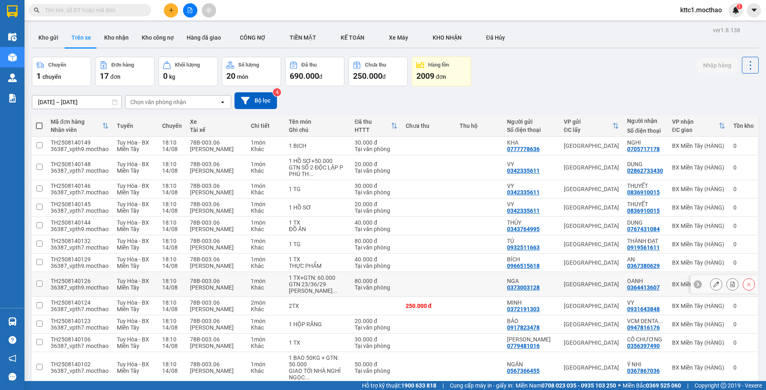
scroll to position [123, 0]
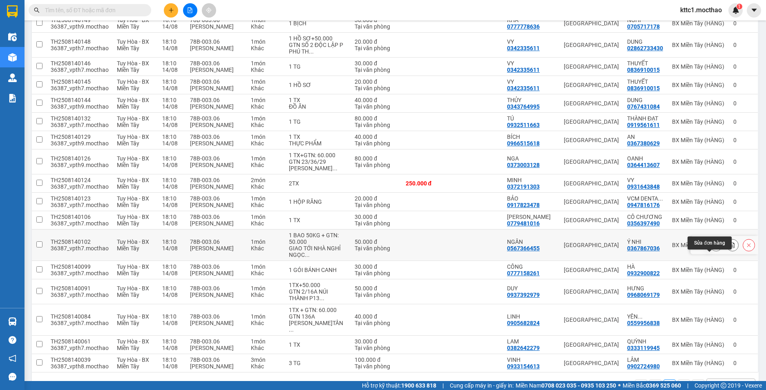
click at [713, 253] on button at bounding box center [716, 245] width 11 height 14
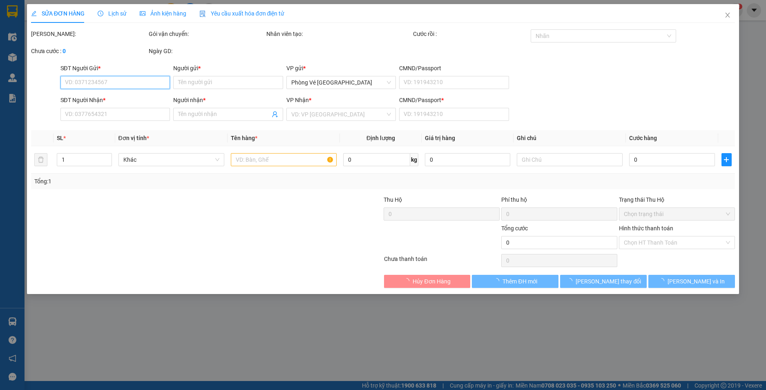
type input "0567366455"
type input "NGÂN"
type input "0367867036"
type input "Ý NHI"
type input "1"
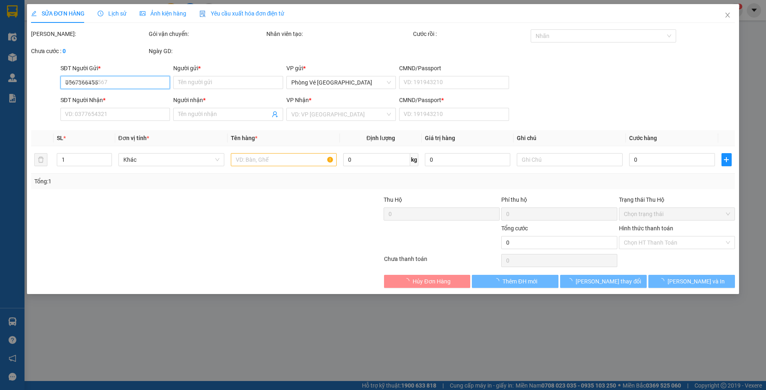
type input "50.000"
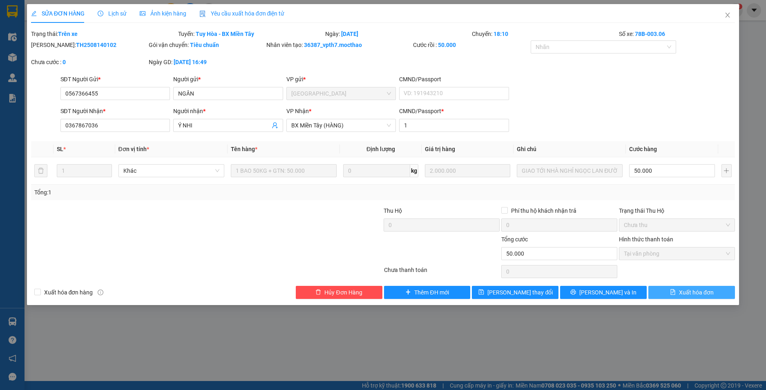
click at [694, 294] on span "Xuất hóa đơn" at bounding box center [696, 292] width 35 height 9
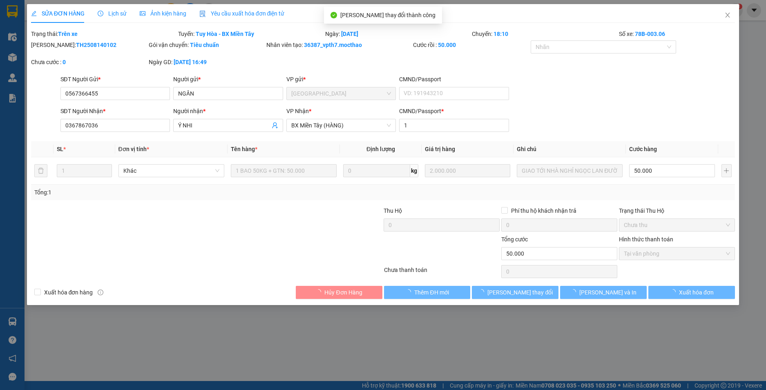
checkbox input "true"
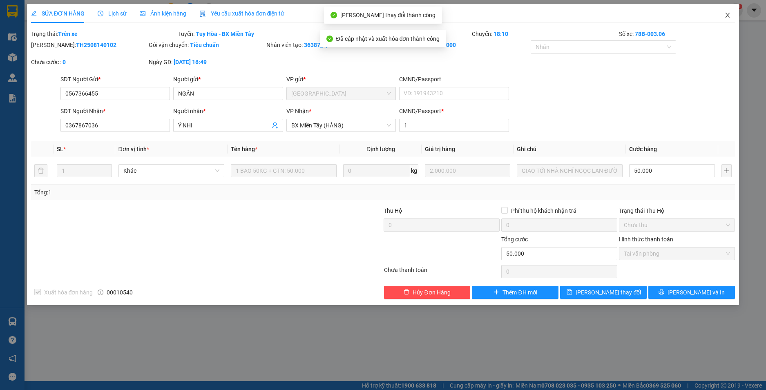
click at [729, 14] on icon "close" at bounding box center [727, 15] width 7 height 7
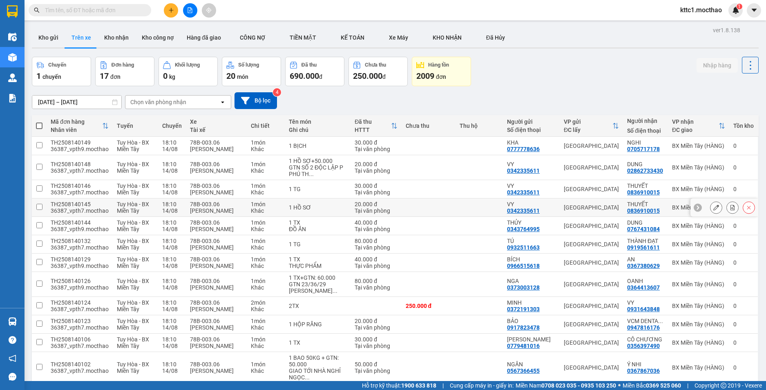
scroll to position [82, 0]
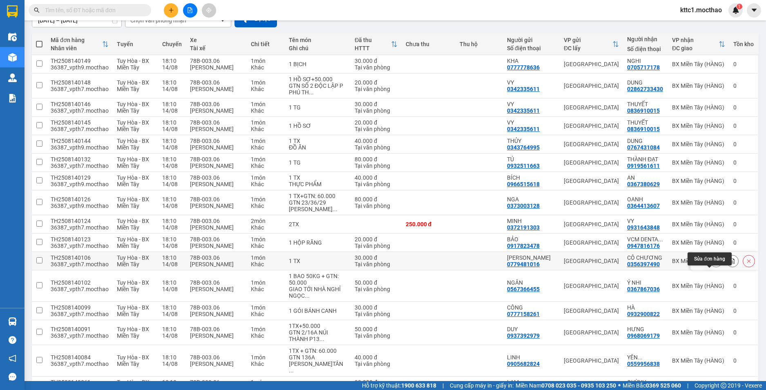
click at [713, 264] on icon at bounding box center [716, 261] width 6 height 6
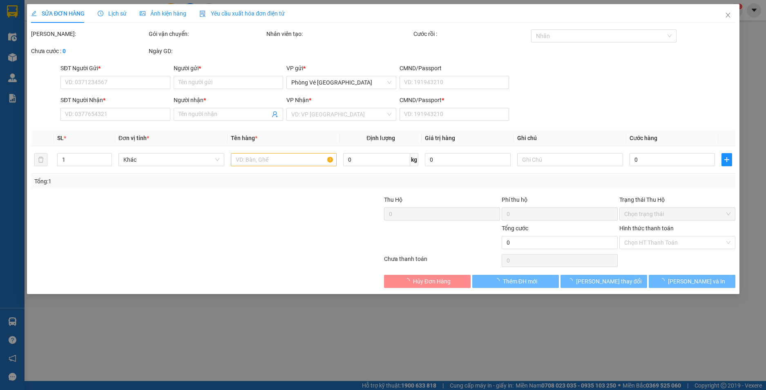
type input "0779481016"
type input "KIM LUYẾN"
type input "0356397490"
type input "CÔ CHƯƠNG"
type input "1"
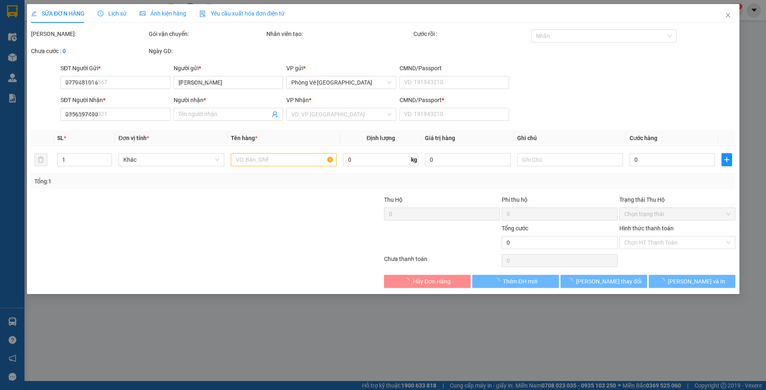
type input "30.000"
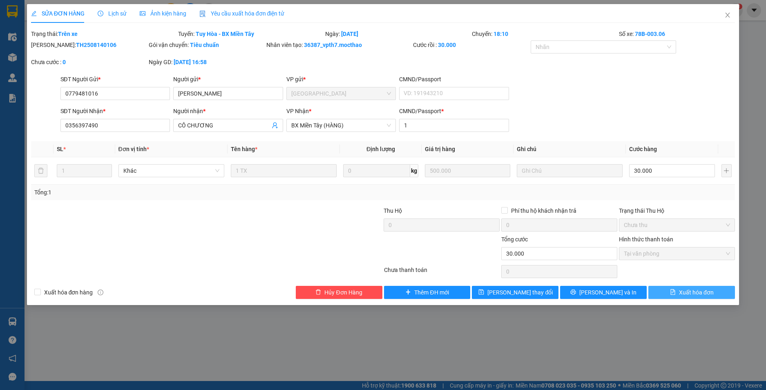
click at [696, 293] on span "Xuất hóa đơn" at bounding box center [696, 292] width 35 height 9
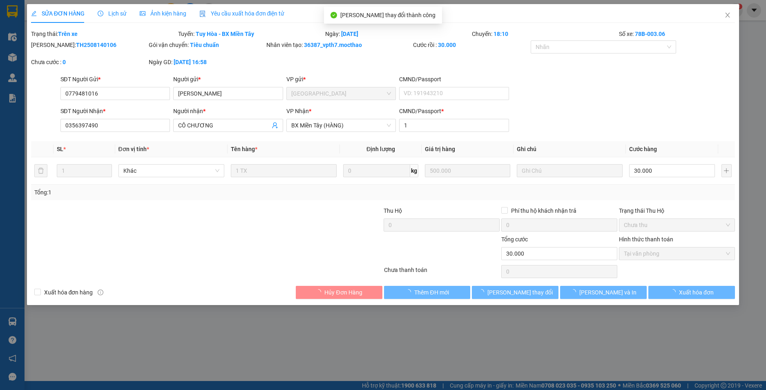
checkbox input "true"
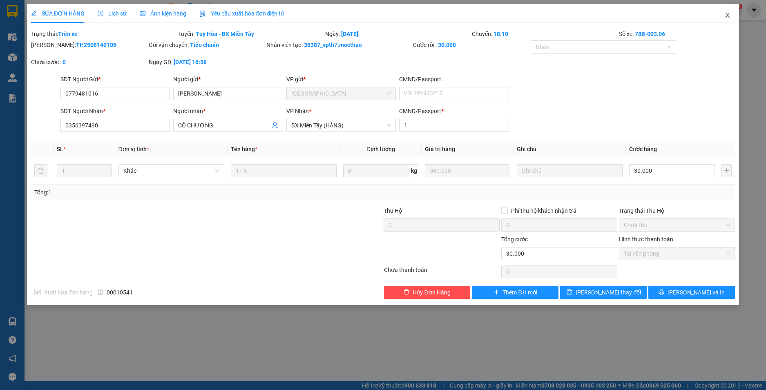
click at [729, 15] on icon "close" at bounding box center [727, 15] width 7 height 7
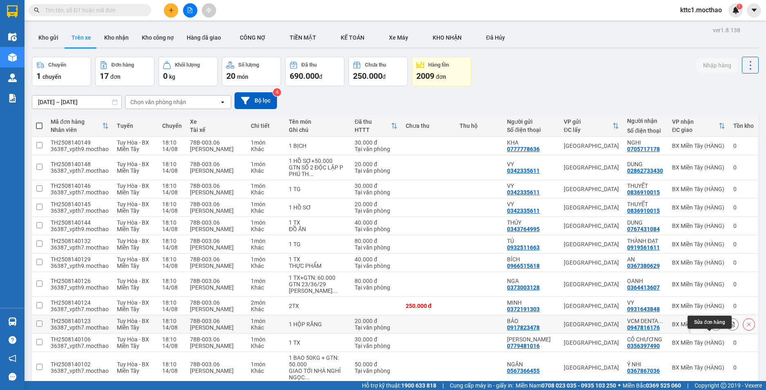
click at [713, 327] on icon at bounding box center [716, 325] width 6 height 6
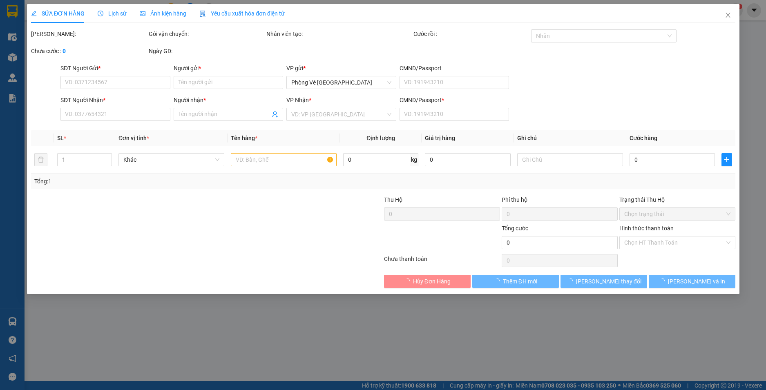
type input "0917823478"
type input "BẢO"
type input "0947816176"
type input "VCM DENTAL LAB"
type input "1"
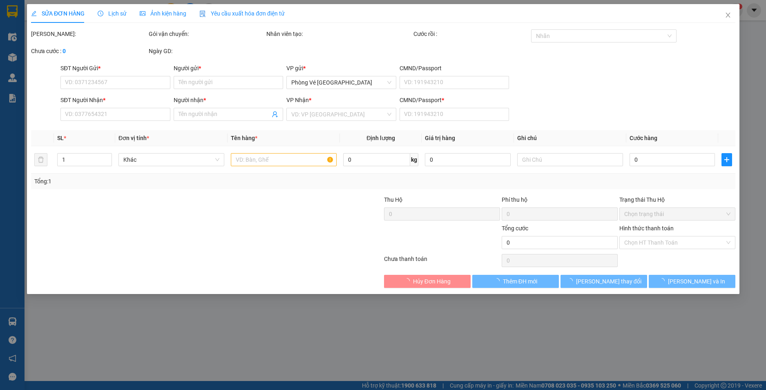
type input "20.000"
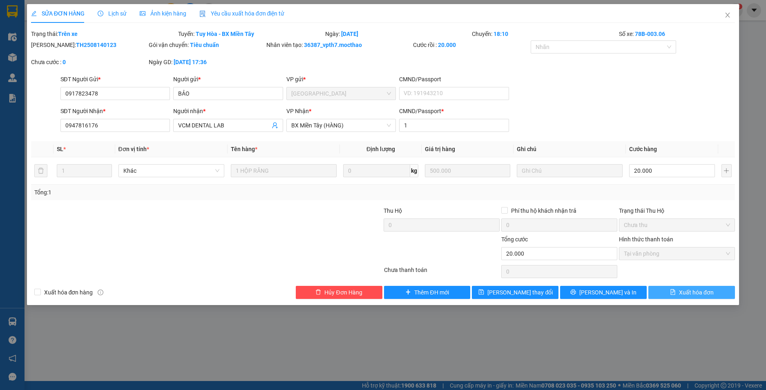
click at [672, 292] on icon "file-text" at bounding box center [673, 292] width 6 height 6
checkbox input "true"
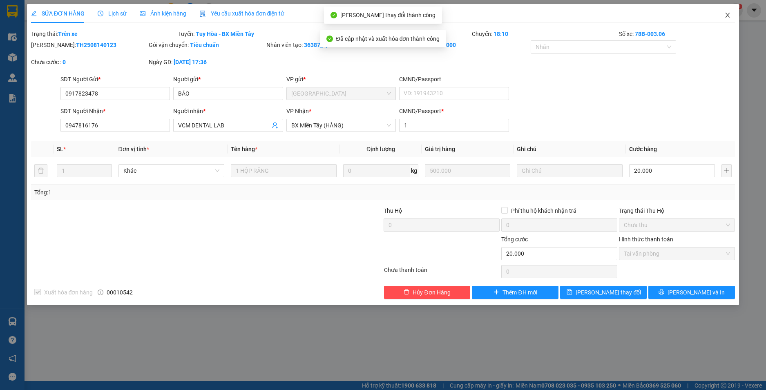
click at [727, 15] on icon "close" at bounding box center [727, 15] width 7 height 7
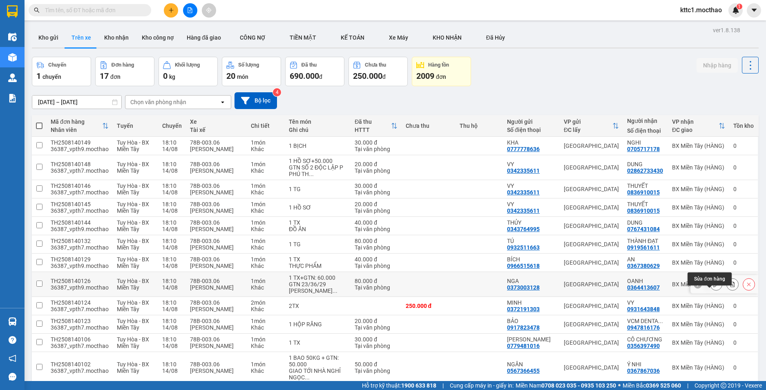
click at [713, 287] on icon at bounding box center [716, 285] width 6 height 6
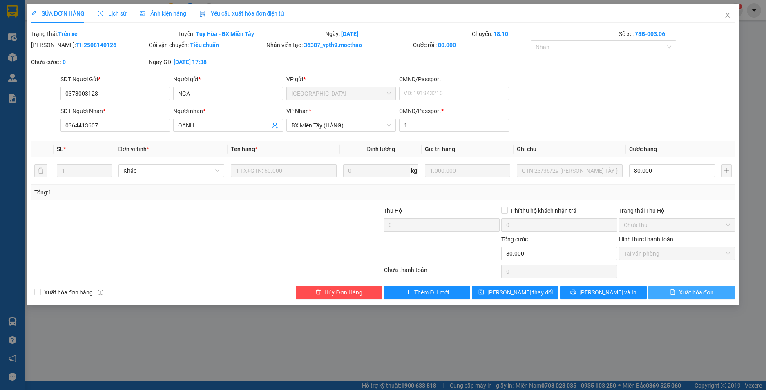
click at [711, 293] on span "Xuất hóa đơn" at bounding box center [696, 292] width 35 height 9
checkbox input "true"
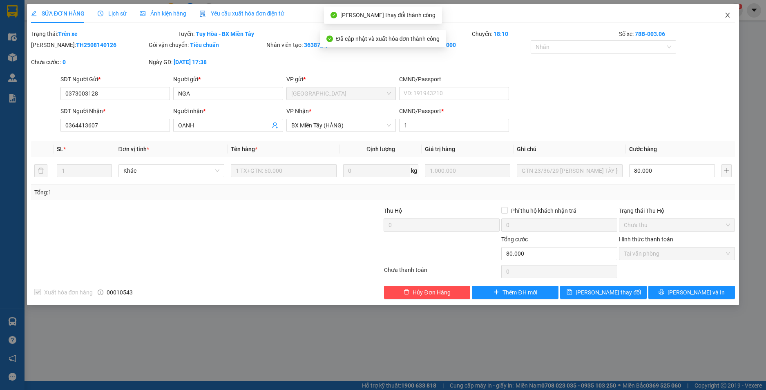
click at [727, 16] on icon "close" at bounding box center [727, 15] width 7 height 7
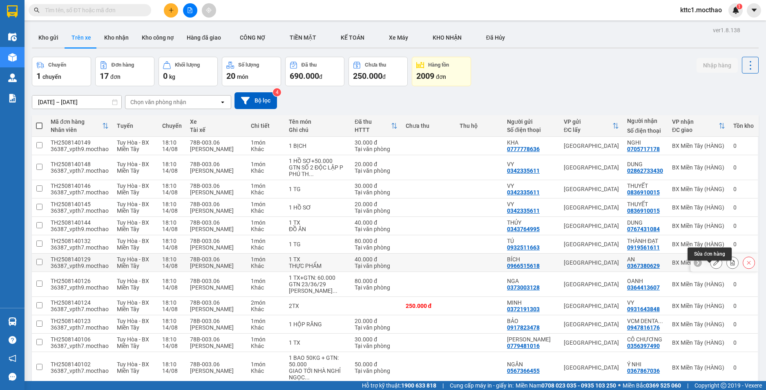
click at [713, 266] on icon at bounding box center [716, 263] width 6 height 6
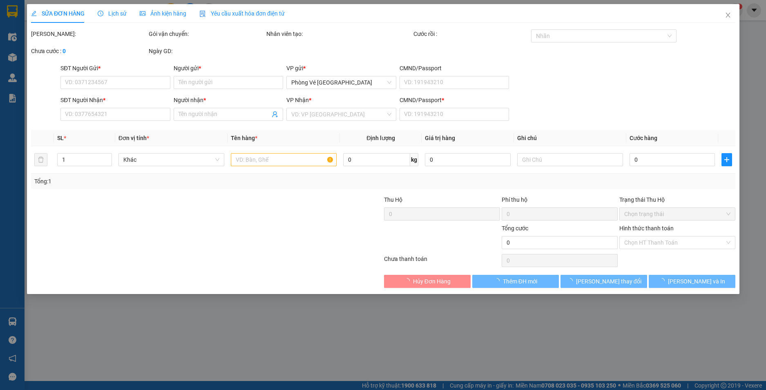
type input "0966515618"
type input "BÍCH"
type input "0367380629"
type input "AN"
type input "0"
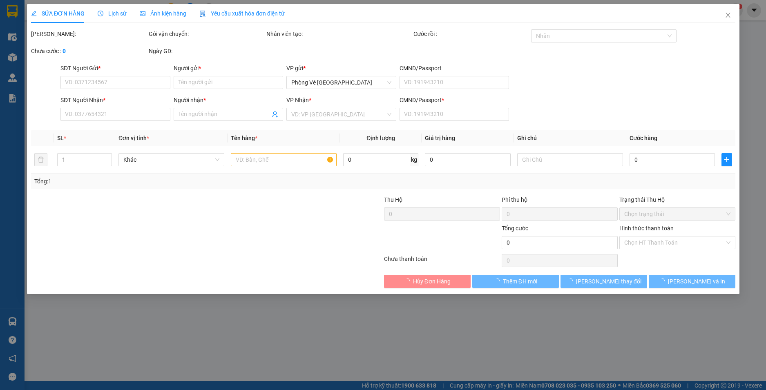
type input "40.000"
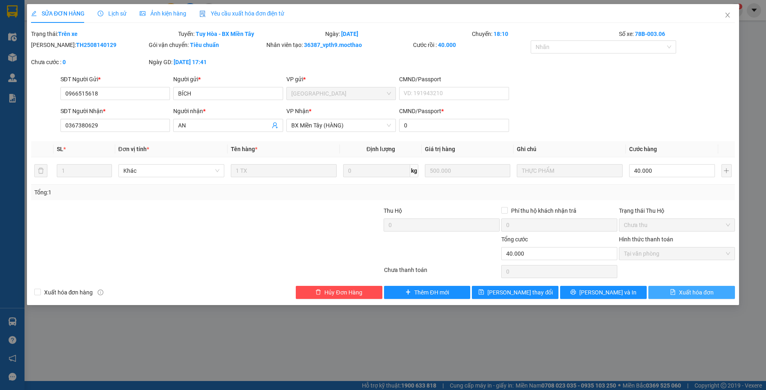
drag, startPoint x: 695, startPoint y: 294, endPoint x: 697, endPoint y: 264, distance: 29.9
click at [695, 294] on span "Xuất hóa đơn" at bounding box center [696, 292] width 35 height 9
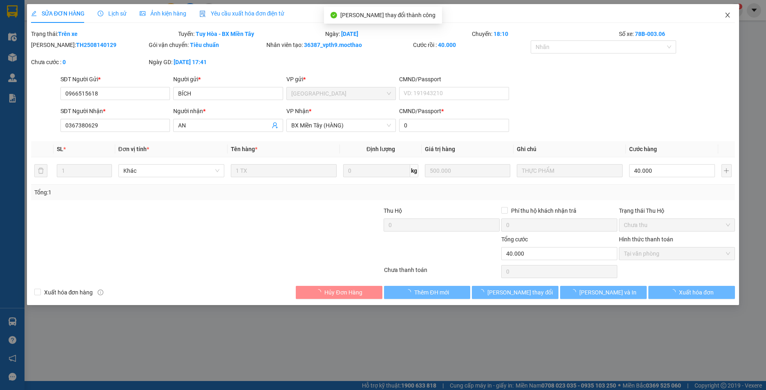
checkbox input "true"
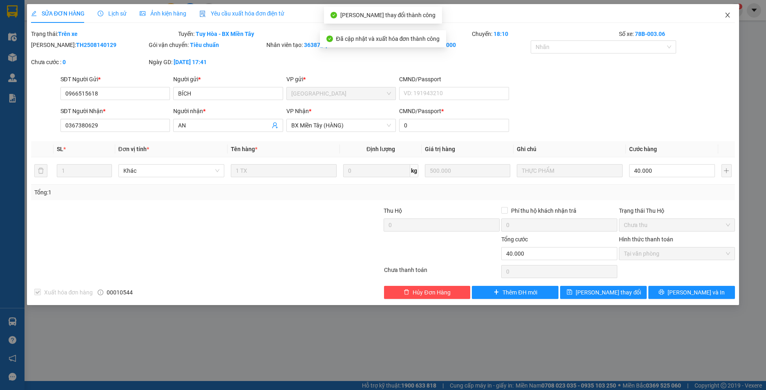
click at [727, 16] on icon "close" at bounding box center [727, 15] width 7 height 7
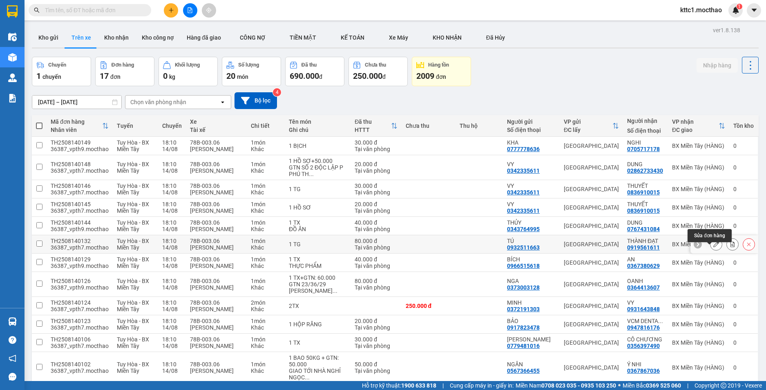
click at [713, 247] on icon at bounding box center [716, 244] width 6 height 6
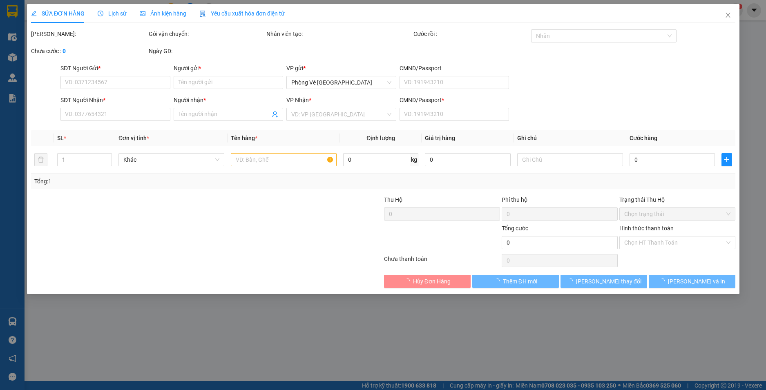
type input "0932511663"
type input "TÚ"
type input "0919561611"
type input "THÀNH ĐẠT"
type input "1"
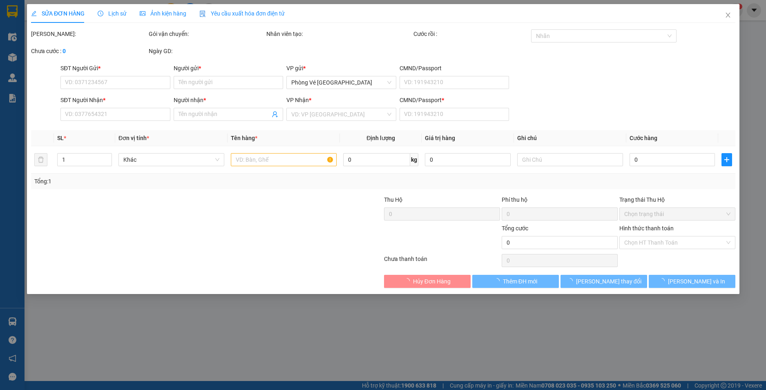
type input "80.000"
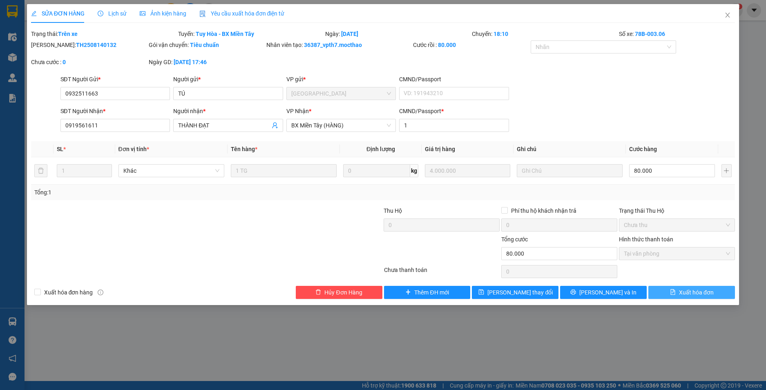
click at [700, 291] on span "Xuất hóa đơn" at bounding box center [696, 292] width 35 height 9
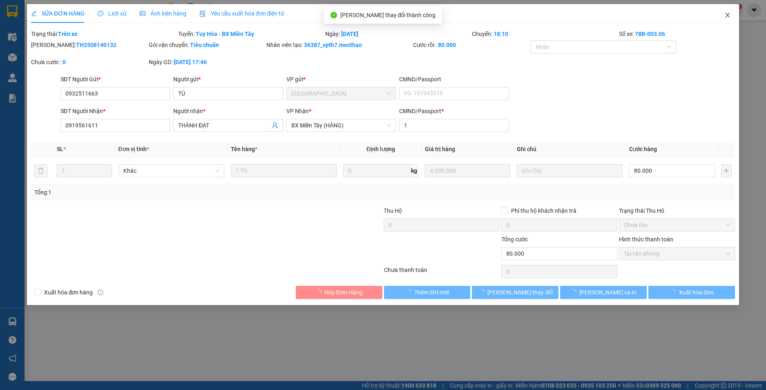
checkbox input "true"
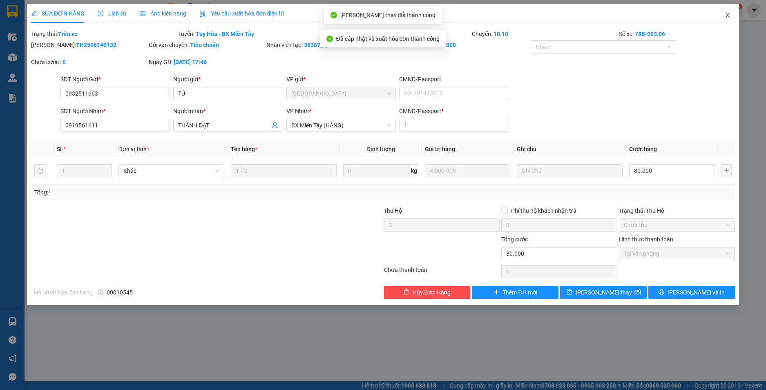
click at [729, 15] on icon "close" at bounding box center [728, 15] width 4 height 5
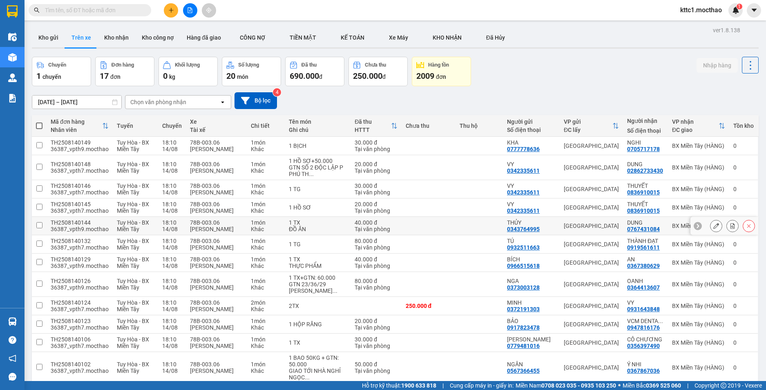
click at [713, 229] on icon at bounding box center [716, 226] width 6 height 6
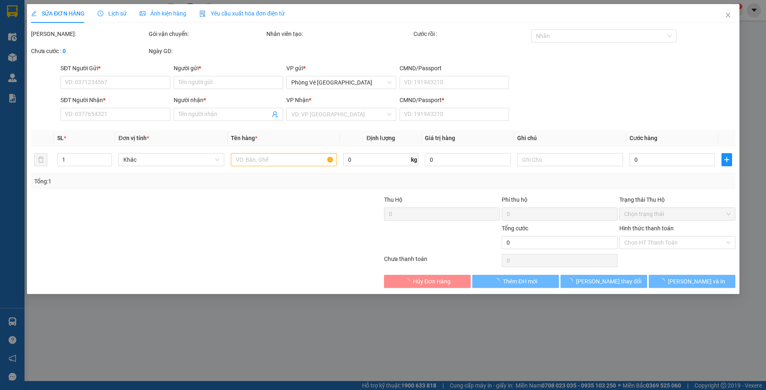
type input "0343764995"
type input "THỦY"
type input "0767431084"
type input "DUNG"
type input "1"
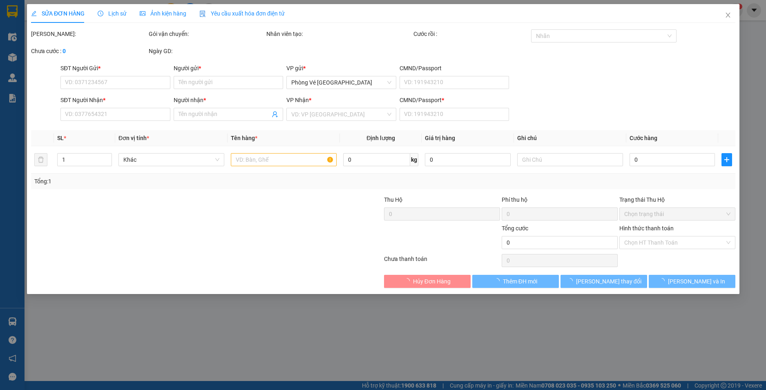
type input "40.000"
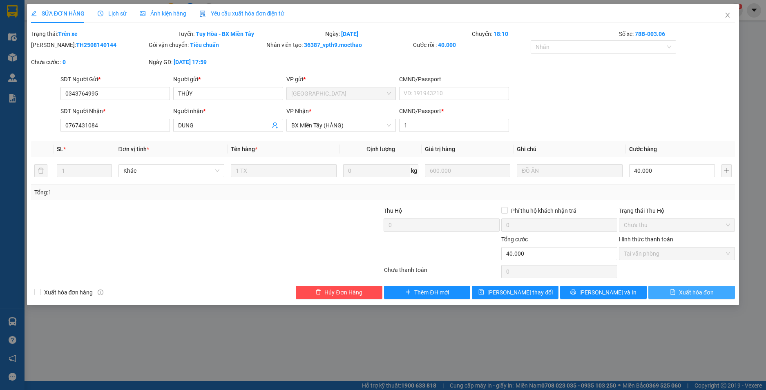
click at [706, 293] on span "Xuất hóa đơn" at bounding box center [696, 292] width 35 height 9
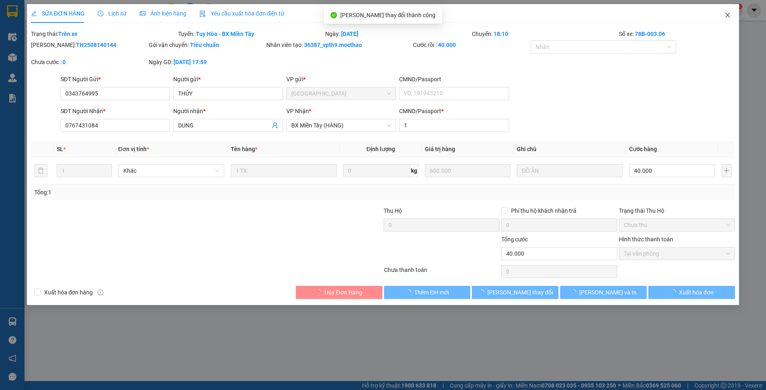
checkbox input "true"
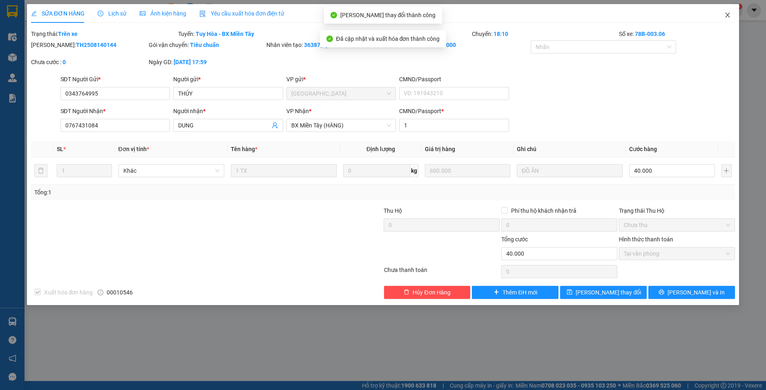
click at [727, 14] on icon "close" at bounding box center [728, 15] width 4 height 5
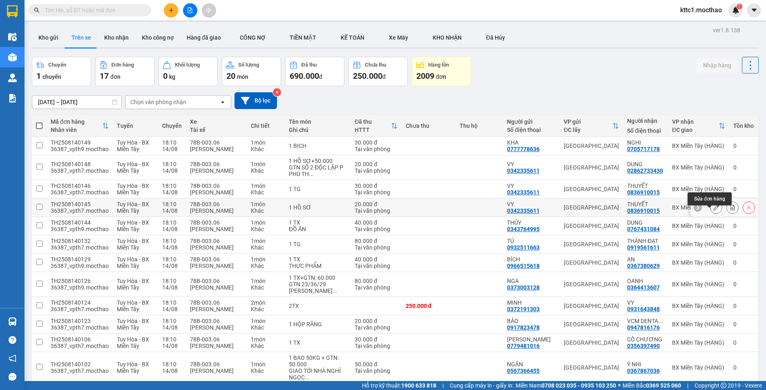
click at [713, 210] on icon at bounding box center [716, 208] width 6 height 6
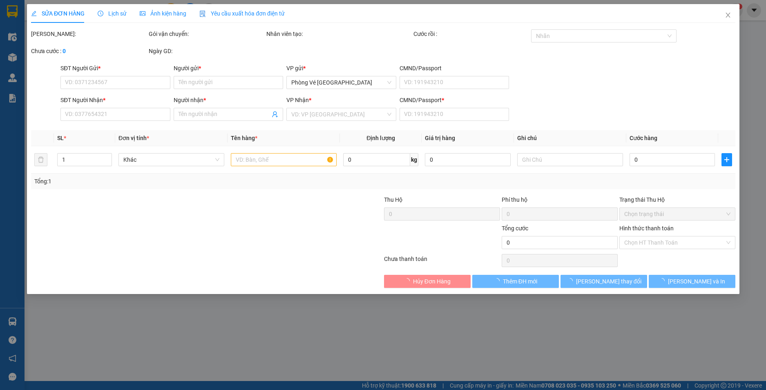
type input "0342335611"
type input "VY"
type input "0836910015"
type input "THUYẾT"
type input "0"
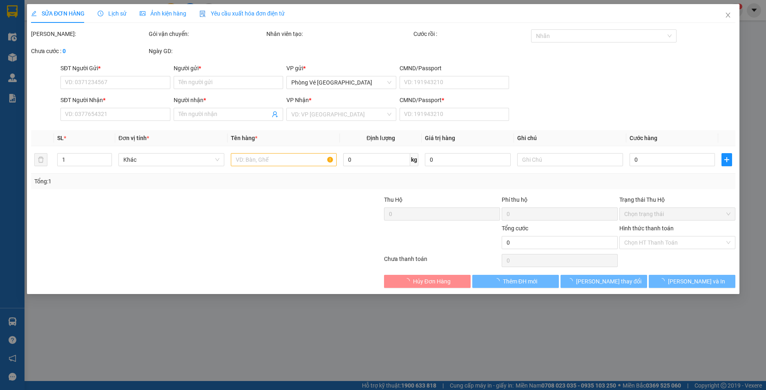
type input "20.000"
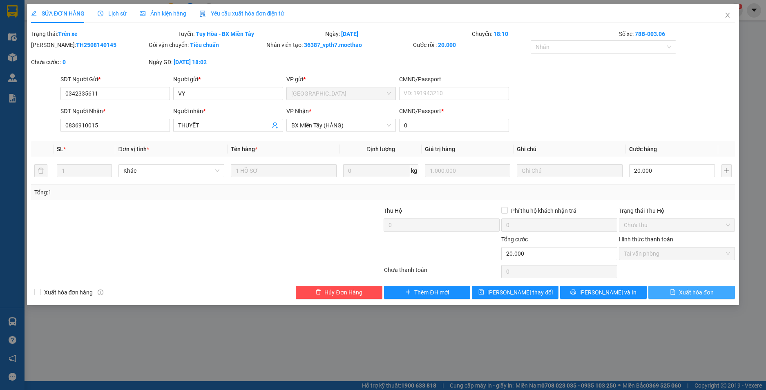
click at [696, 291] on span "Xuất hóa đơn" at bounding box center [696, 292] width 35 height 9
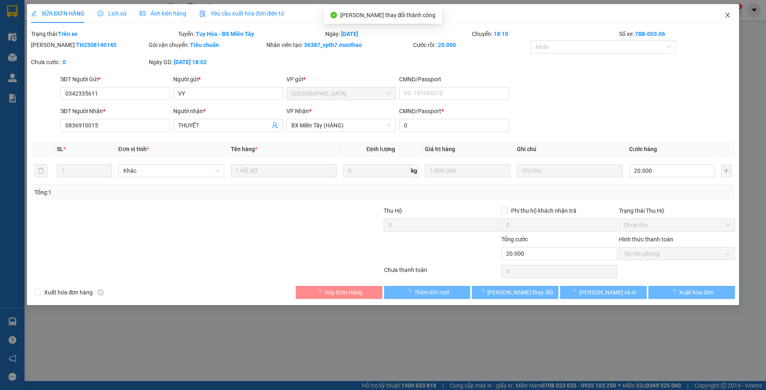
checkbox input "true"
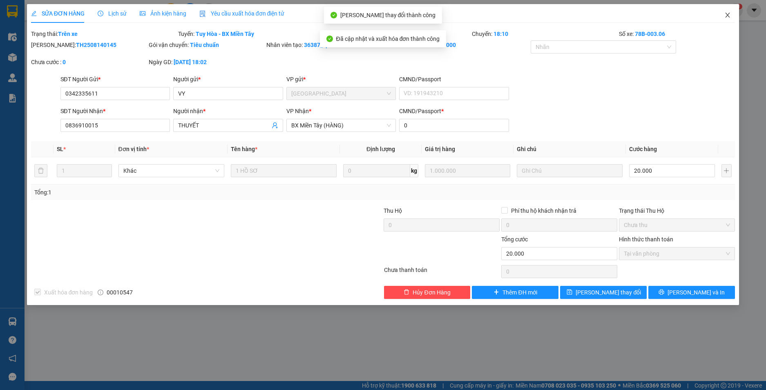
click at [720, 17] on span "Close" at bounding box center [727, 15] width 23 height 23
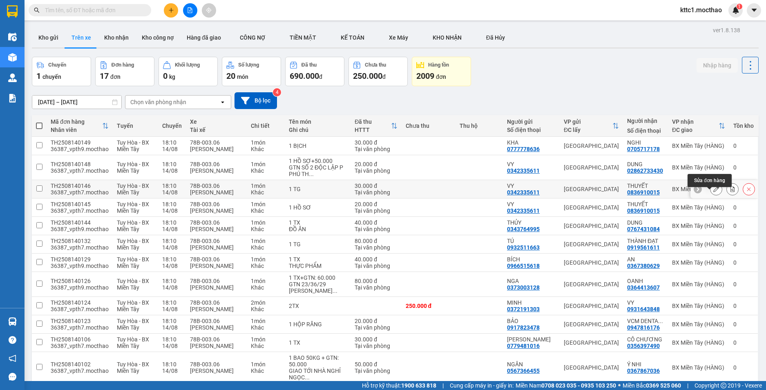
click at [711, 196] on button at bounding box center [716, 189] width 11 height 14
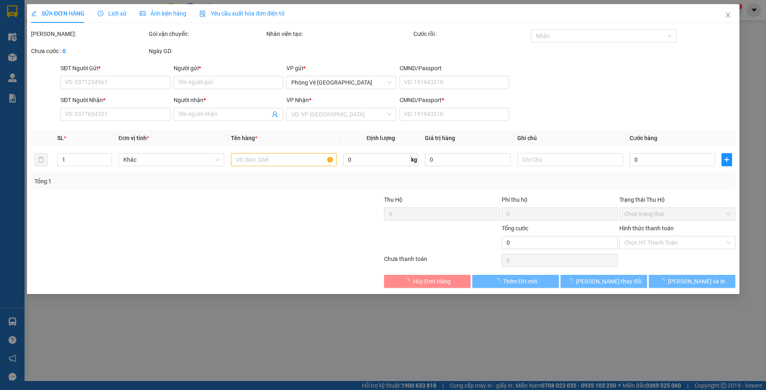
type input "0342335611"
type input "VY"
type input "0836910015"
type input "THUYẾT"
type input "0"
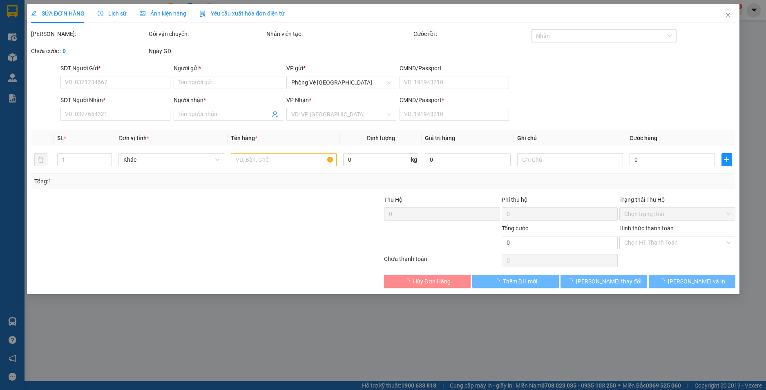
type input "30.000"
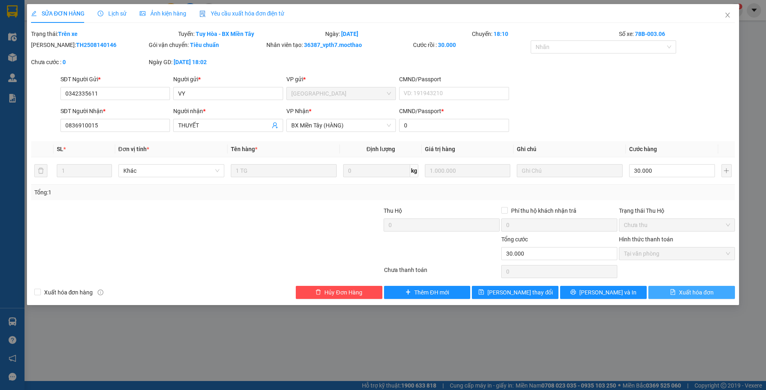
click at [683, 293] on span "Xuất hóa đơn" at bounding box center [696, 292] width 35 height 9
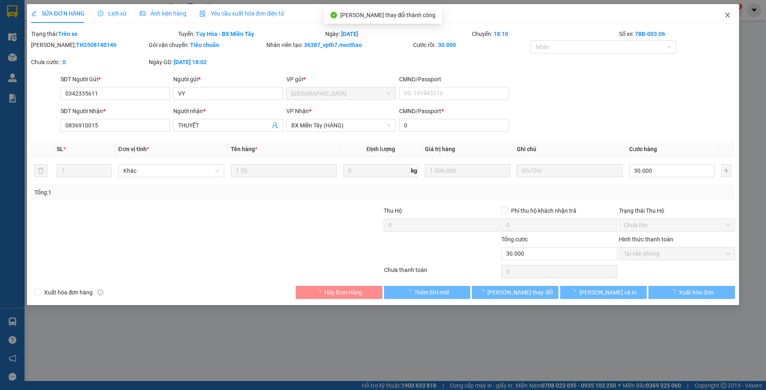
checkbox input "true"
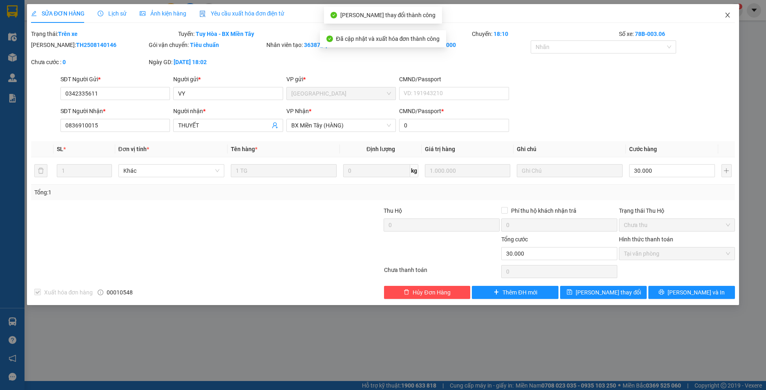
click at [729, 13] on icon "close" at bounding box center [727, 15] width 7 height 7
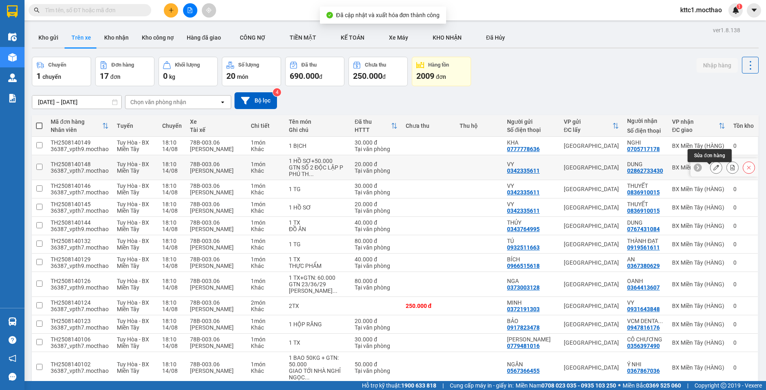
click at [711, 174] on button at bounding box center [716, 168] width 11 height 14
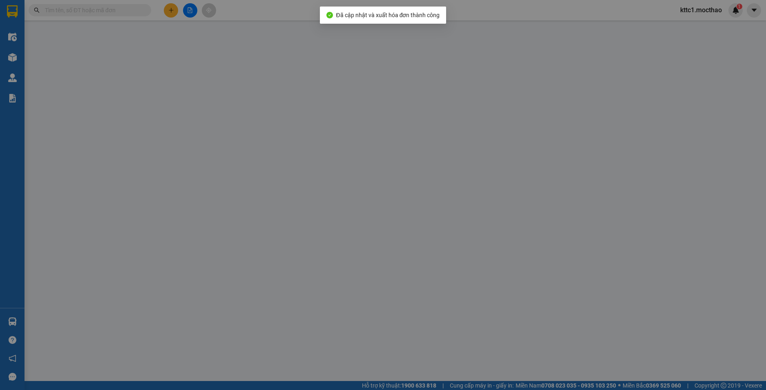
type input "0342335611"
type input "VY"
type input "02862733430"
type input "DUNG"
type input "0"
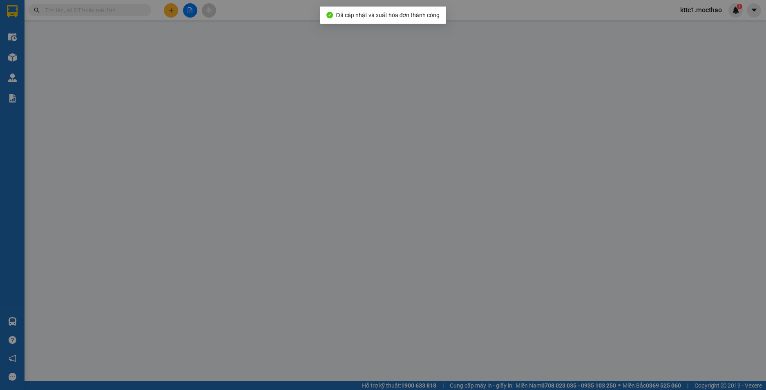
type input "20.000"
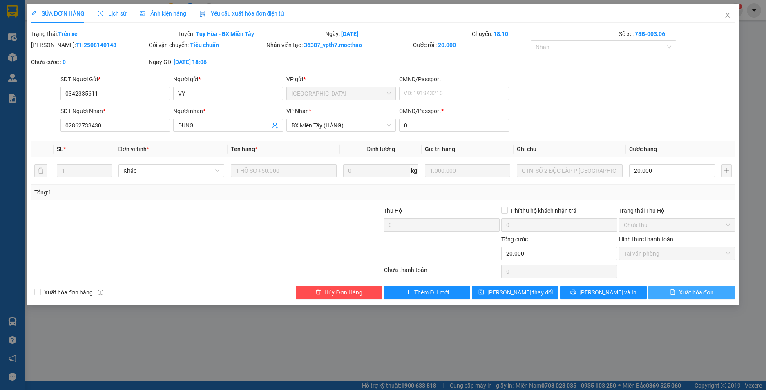
click at [704, 291] on span "Xuất hóa đơn" at bounding box center [696, 292] width 35 height 9
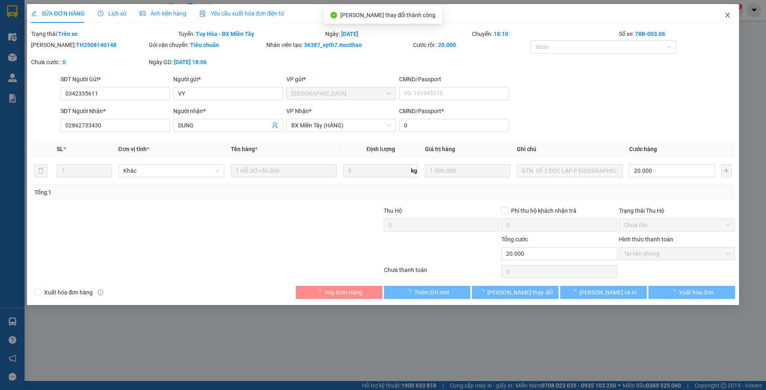
checkbox input "true"
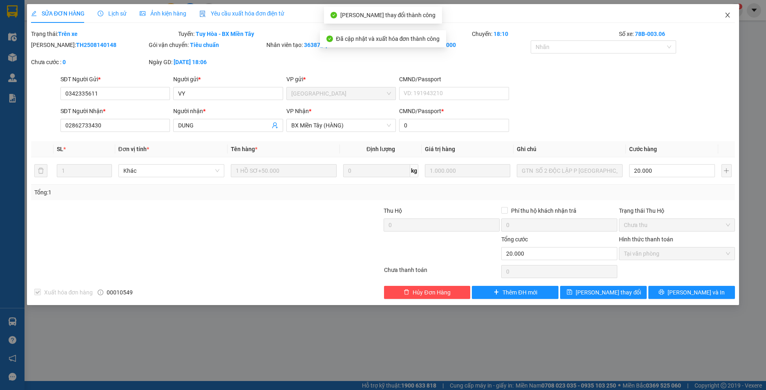
click at [727, 14] on icon "close" at bounding box center [727, 15] width 7 height 7
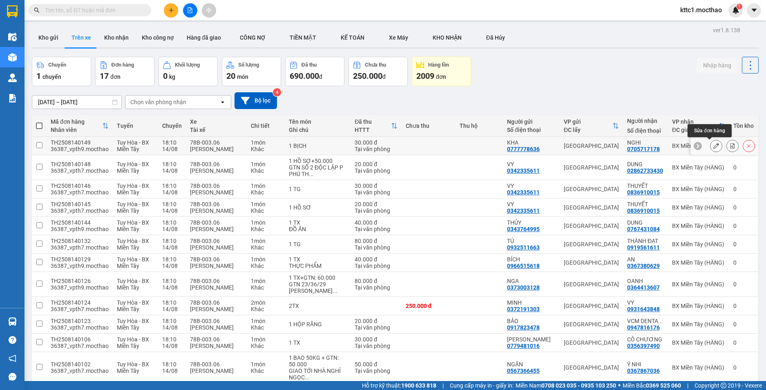
click at [713, 145] on icon at bounding box center [716, 146] width 6 height 6
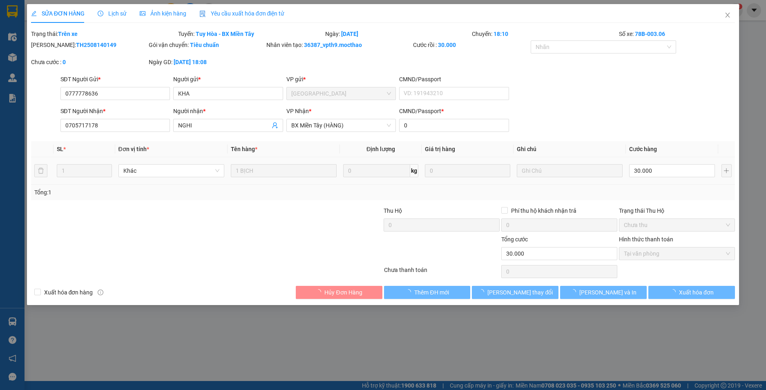
type input "0777778636"
type input "KHA"
type input "0705717178"
type input "NGHI"
type input "0"
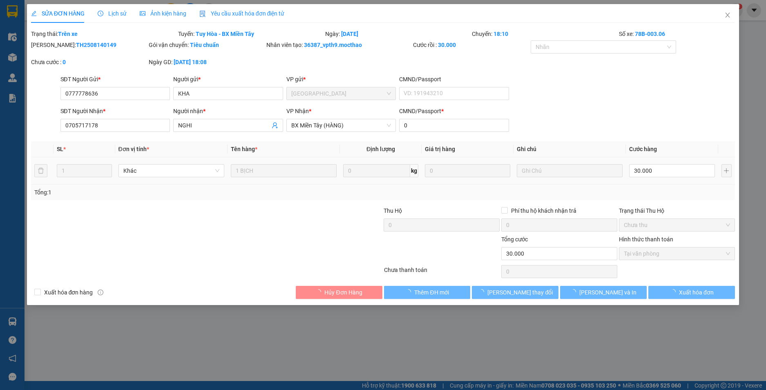
type input "30.000"
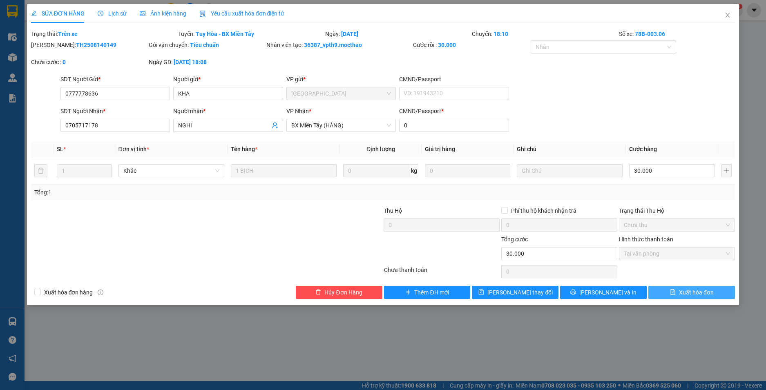
click at [685, 296] on span "Xuất hóa đơn" at bounding box center [696, 292] width 35 height 9
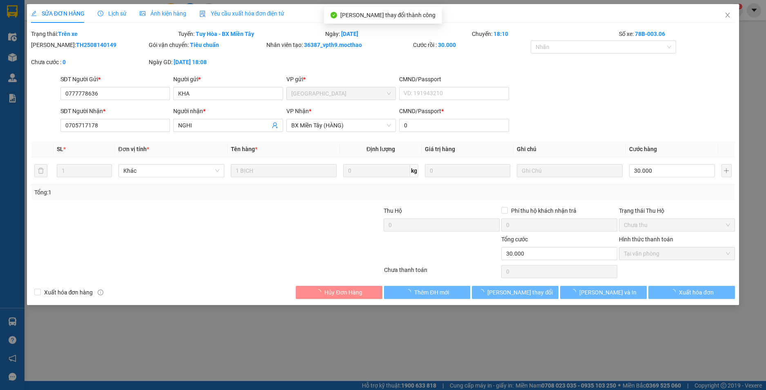
checkbox input "true"
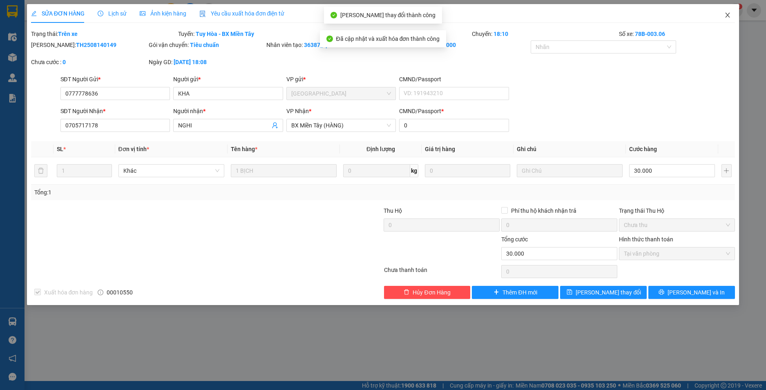
click at [730, 14] on icon "close" at bounding box center [727, 15] width 7 height 7
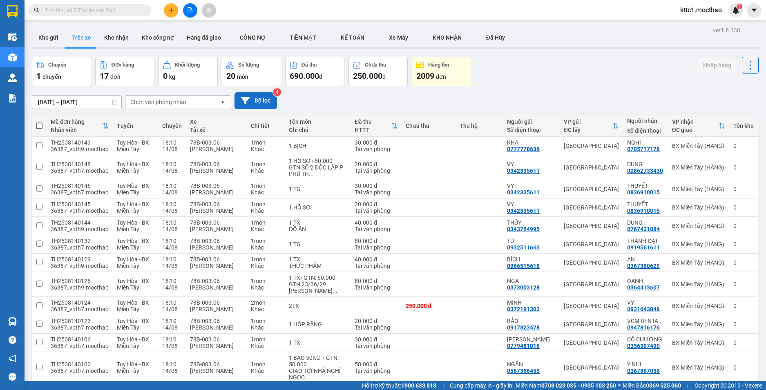
click at [261, 101] on button "Bộ lọc" at bounding box center [256, 100] width 42 height 17
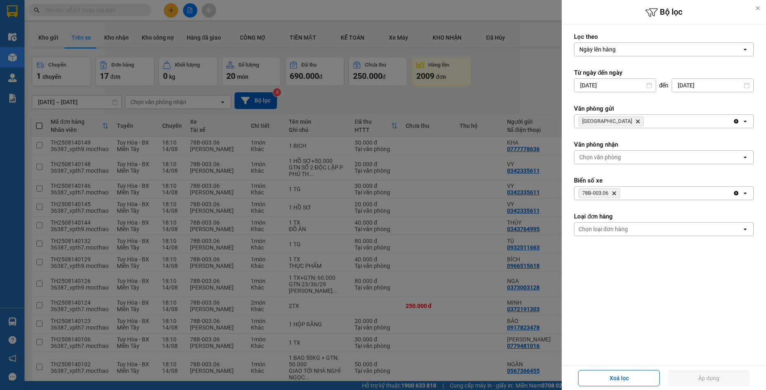
click at [615, 193] on icon "78B-003.06, close by backspace" at bounding box center [615, 194] width 4 height 4
click at [691, 379] on button "Áp dụng" at bounding box center [709, 378] width 82 height 16
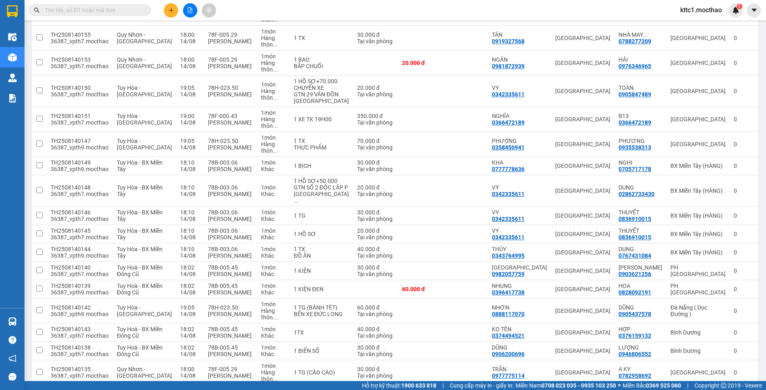
scroll to position [13, 0]
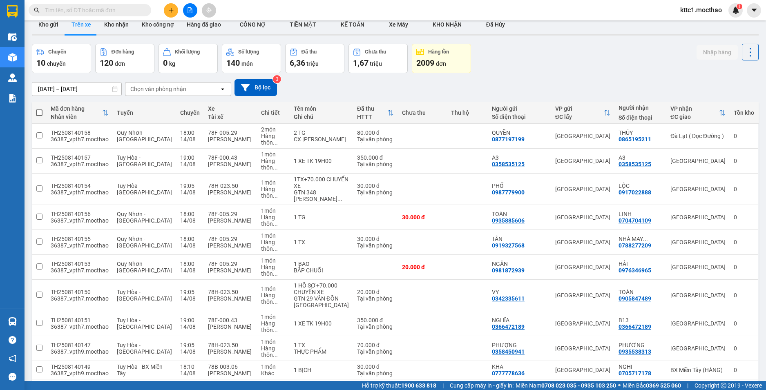
click at [272, 78] on div "14/08/2025 – 14/08/2025 Press the down arrow key to interact with the calendar …" at bounding box center [395, 87] width 727 height 29
click at [271, 88] on button "Bộ lọc" at bounding box center [256, 87] width 42 height 17
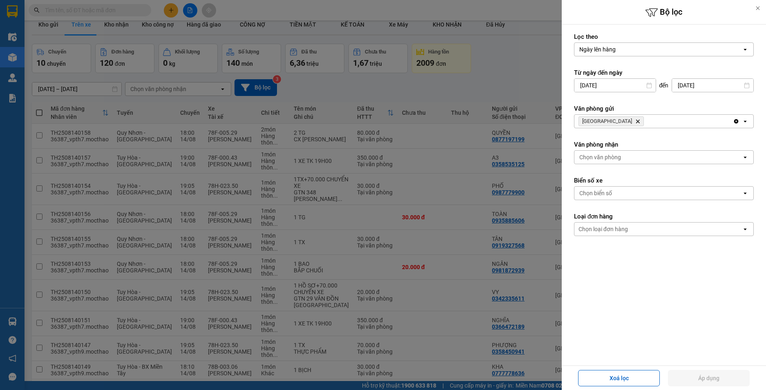
click at [635, 119] on icon "Delete" at bounding box center [637, 121] width 5 height 5
click at [602, 120] on div "Chọn văn phòng" at bounding box center [600, 121] width 42 height 8
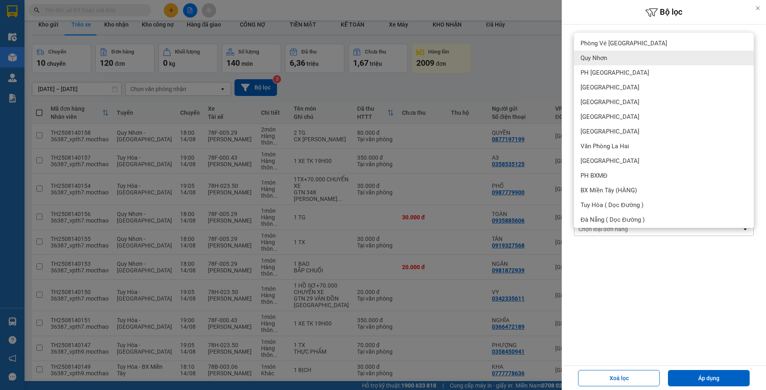
click at [605, 58] on span "Quy Nhơn" at bounding box center [594, 58] width 27 height 8
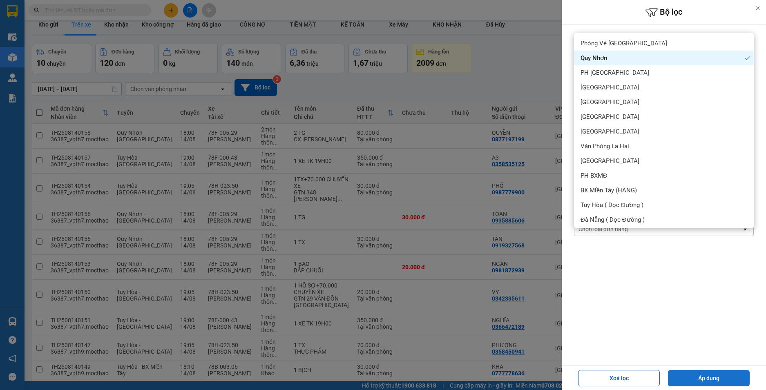
click at [711, 378] on button "Áp dụng" at bounding box center [709, 378] width 82 height 16
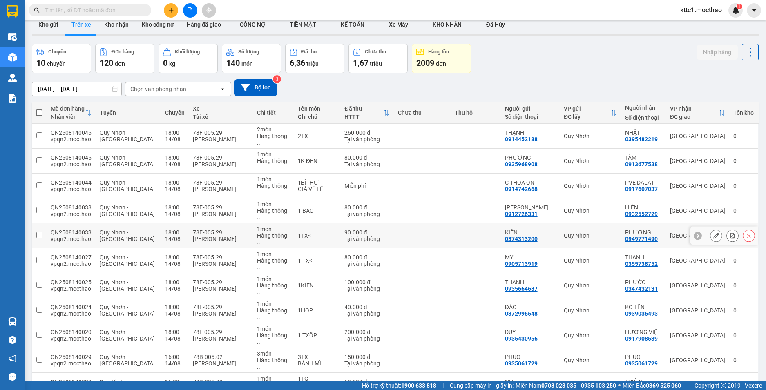
scroll to position [85, 0]
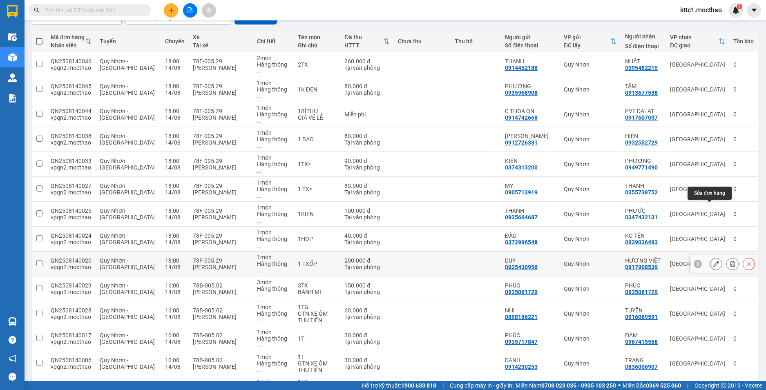
click at [713, 261] on icon at bounding box center [716, 264] width 6 height 6
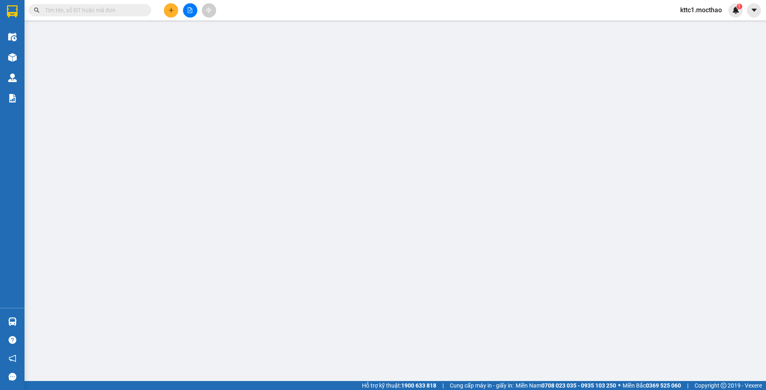
type input "0935430956"
type input "DUY"
type input "0917908539"
type input "HƯƠNG VIỆT"
type input "a"
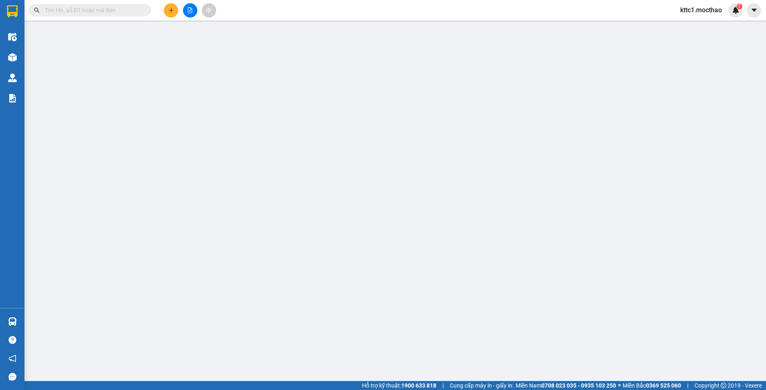
type input "200.000"
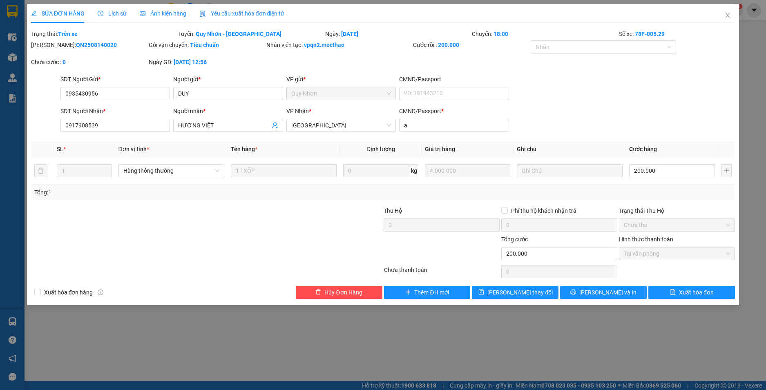
click at [244, 13] on span "Yêu cầu xuất hóa đơn điện tử" at bounding box center [241, 13] width 85 height 7
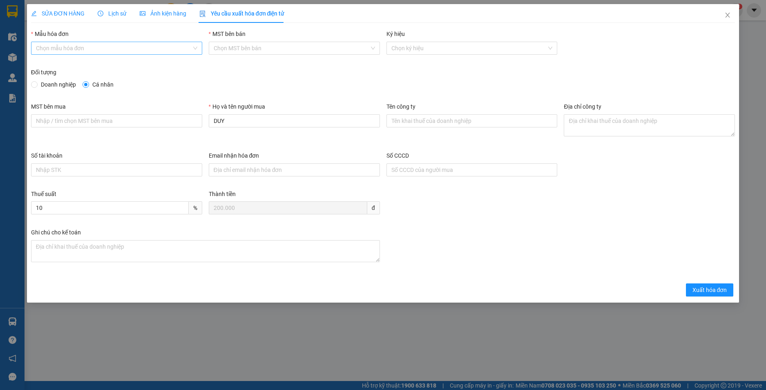
click at [143, 53] on input "Mẫu hóa đơn" at bounding box center [114, 48] width 156 height 12
click at [143, 81] on div "HĐH-CNBĐ" at bounding box center [116, 77] width 161 height 9
type input "8"
click at [704, 291] on span "Xuất hóa đơn" at bounding box center [710, 290] width 35 height 9
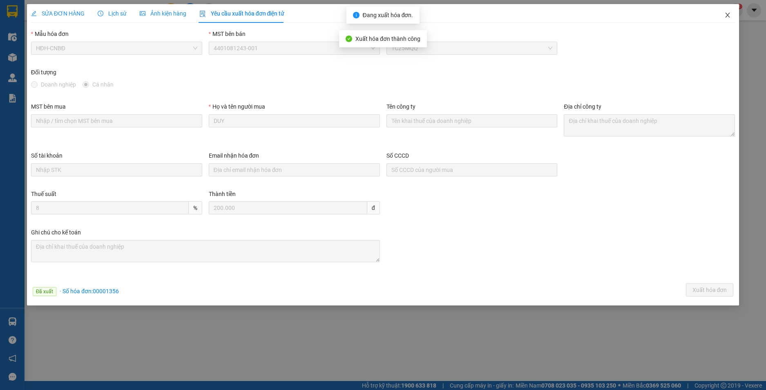
click at [726, 13] on icon "close" at bounding box center [727, 15] width 7 height 7
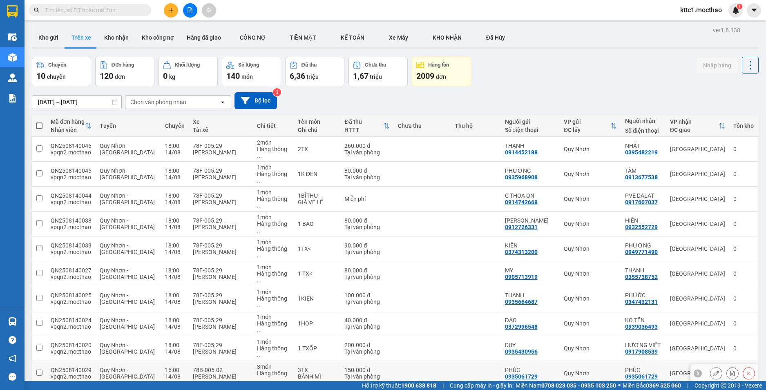
scroll to position [85, 0]
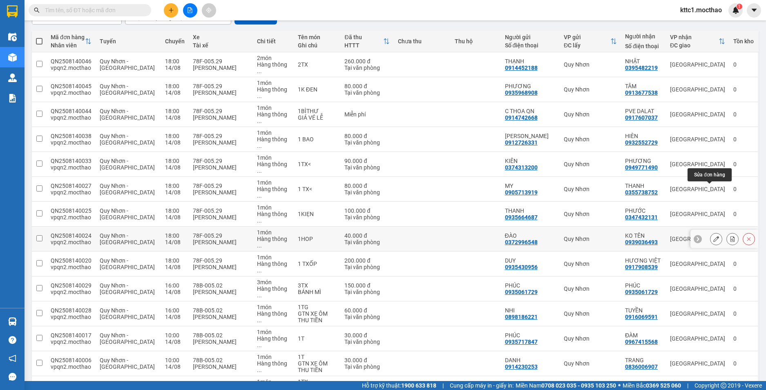
click at [713, 236] on icon at bounding box center [716, 239] width 6 height 6
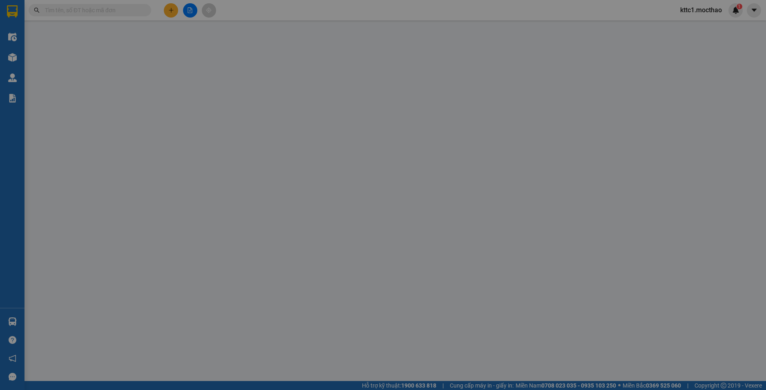
type input "0372996548"
type input "ĐÀO"
type input "0939036493"
type input "KO TÊN"
type input "A"
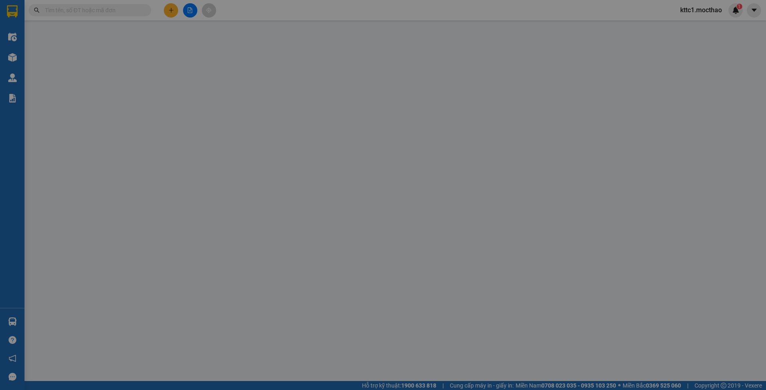
type input "40.000"
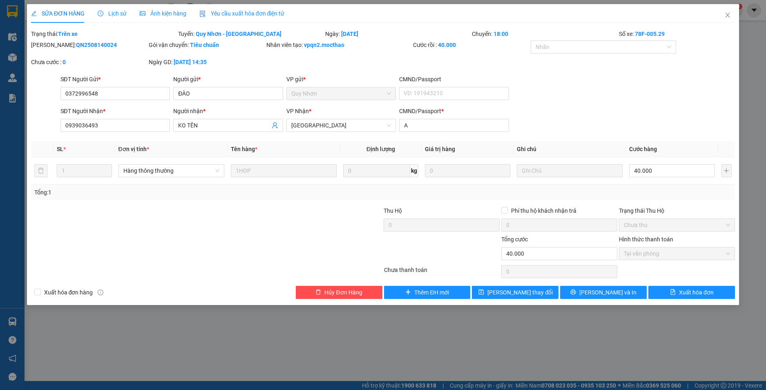
click at [266, 12] on span "Yêu cầu xuất hóa đơn điện tử" at bounding box center [241, 13] width 85 height 7
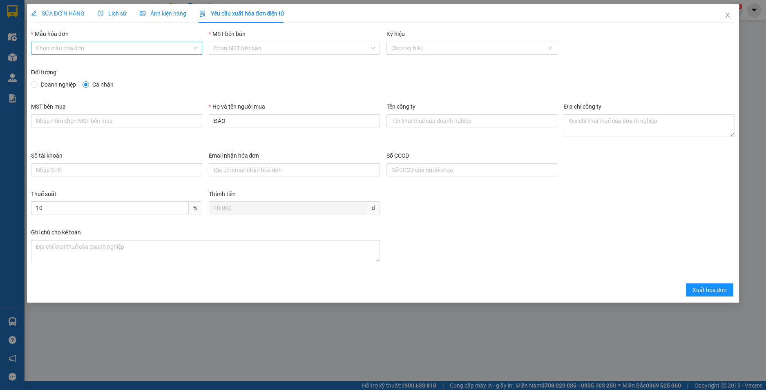
click at [137, 50] on input "Mẫu hóa đơn" at bounding box center [114, 48] width 156 height 12
click at [124, 81] on div "HĐH-CNBĐ" at bounding box center [116, 77] width 161 height 9
type input "8"
click at [715, 288] on span "Xuất hóa đơn" at bounding box center [710, 290] width 35 height 9
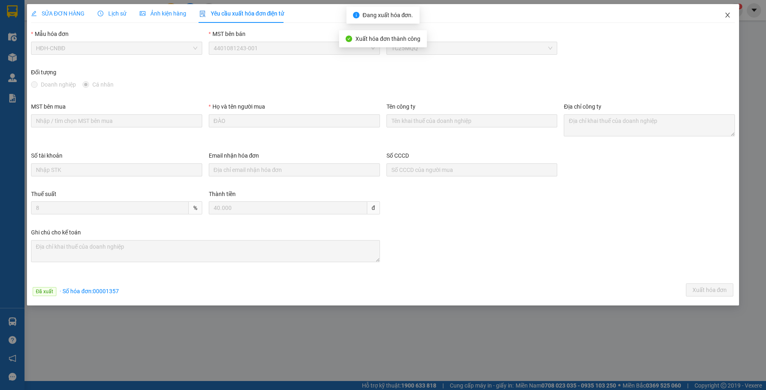
click at [727, 16] on icon "close" at bounding box center [727, 15] width 7 height 7
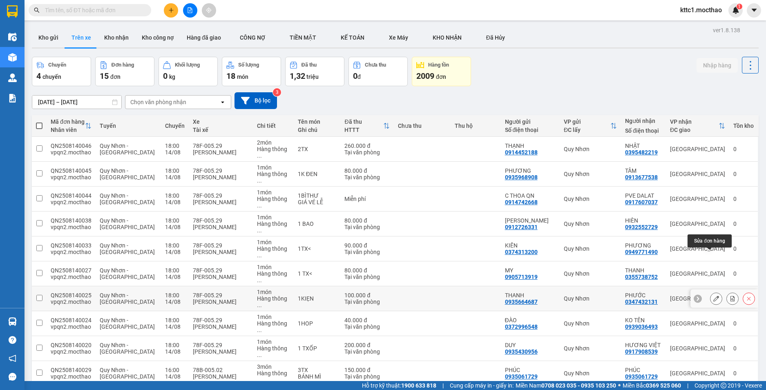
click at [713, 296] on icon at bounding box center [716, 299] width 6 height 6
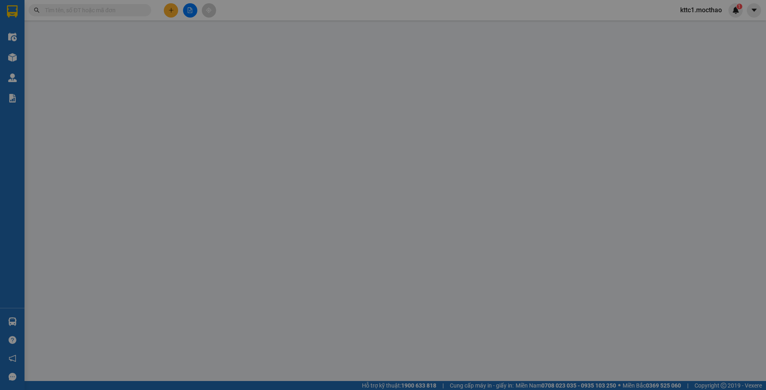
type input "0935664687"
type input "THANH"
type input "0347432131"
type input "PHƯỚC"
type input "A"
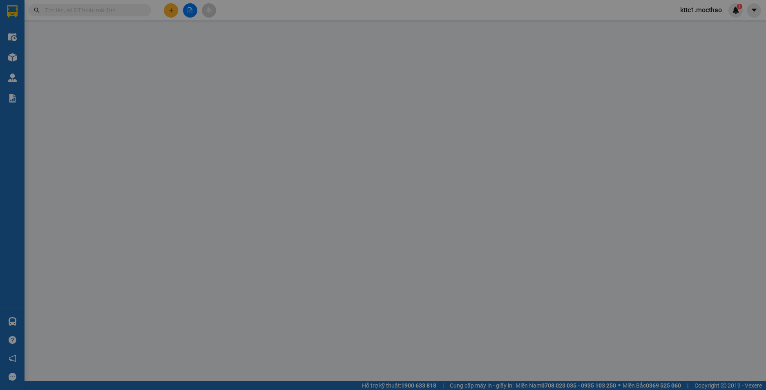
type input "100.000"
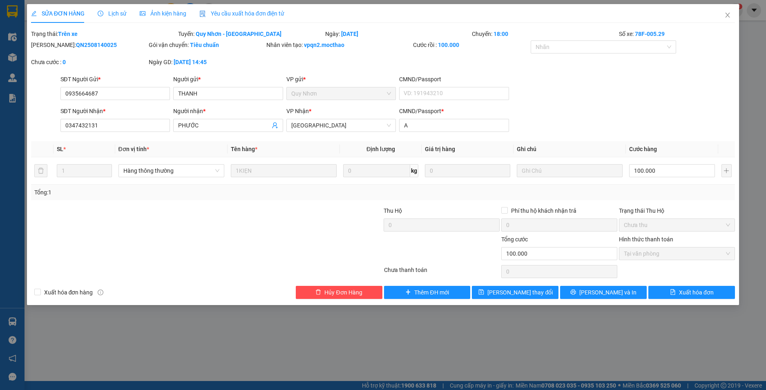
click at [266, 13] on span "Yêu cầu xuất hóa đơn điện tử" at bounding box center [241, 13] width 85 height 7
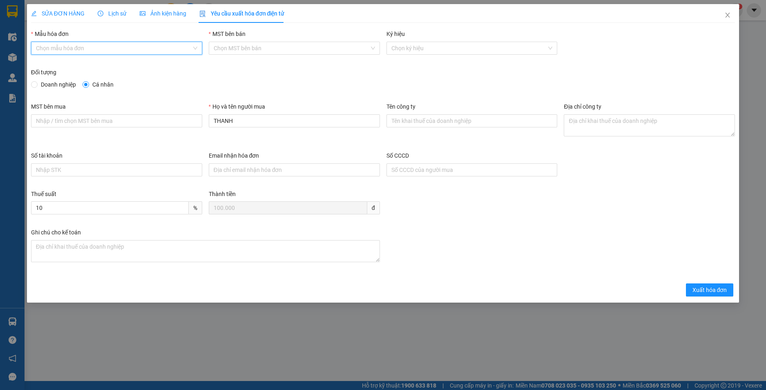
click at [161, 51] on input "Mẫu hóa đơn" at bounding box center [114, 48] width 156 height 12
click at [143, 76] on div "HĐH-CNBĐ" at bounding box center [116, 77] width 161 height 9
type input "8"
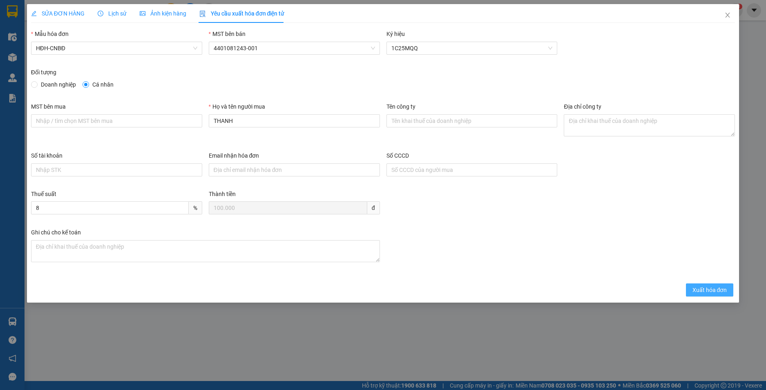
click at [702, 288] on span "Xuất hóa đơn" at bounding box center [710, 290] width 35 height 9
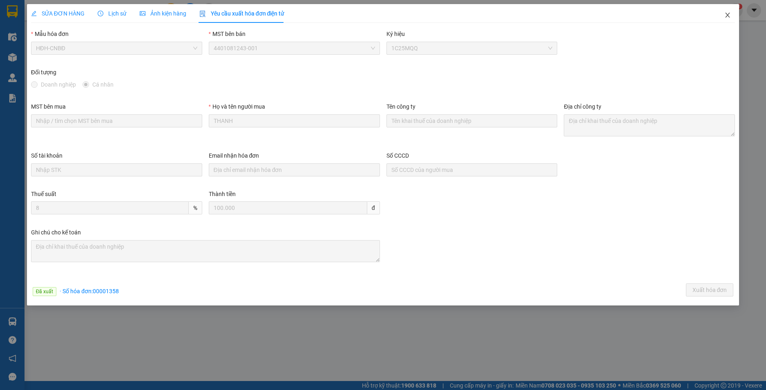
click at [725, 15] on icon "close" at bounding box center [727, 15] width 7 height 7
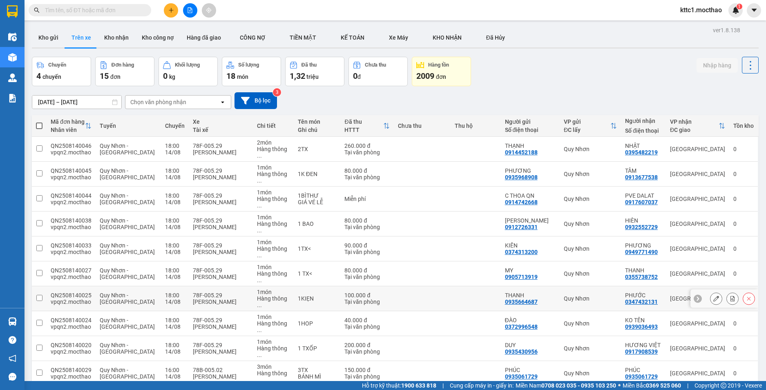
scroll to position [85, 0]
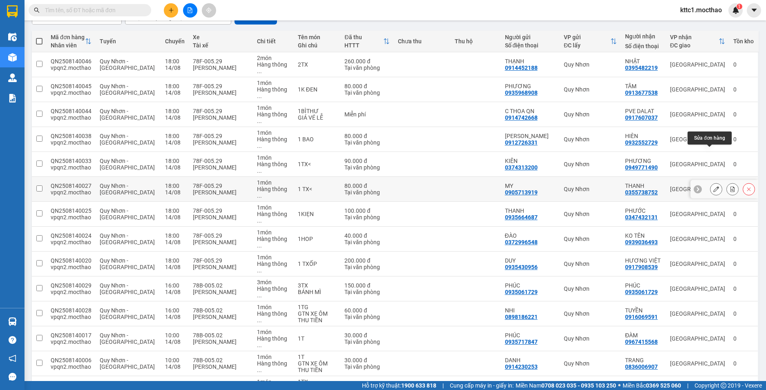
click at [713, 186] on icon at bounding box center [716, 189] width 6 height 6
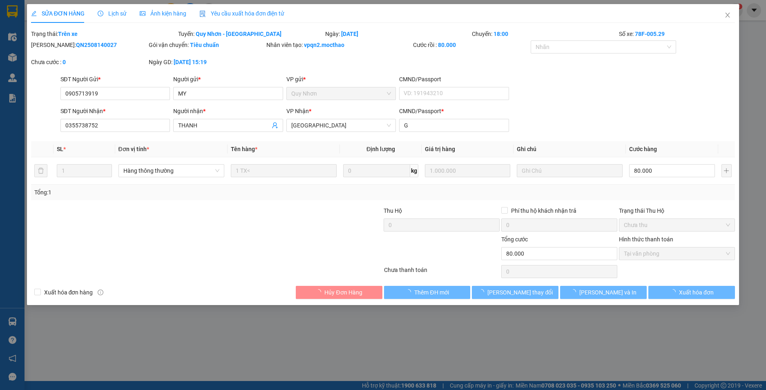
type input "0905713919"
type input "MY"
type input "0355738752"
type input "THANH"
type input "G"
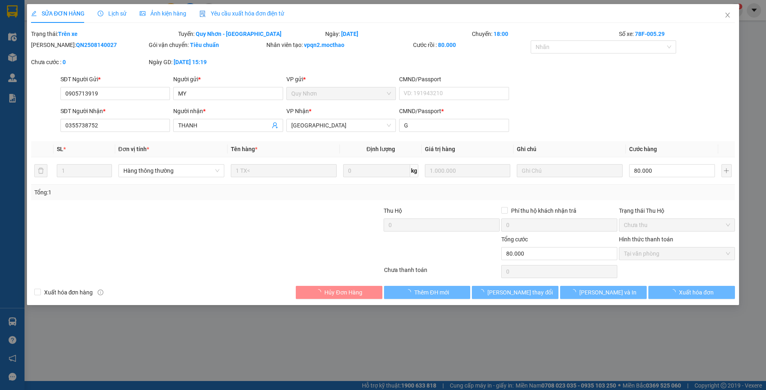
type input "80.000"
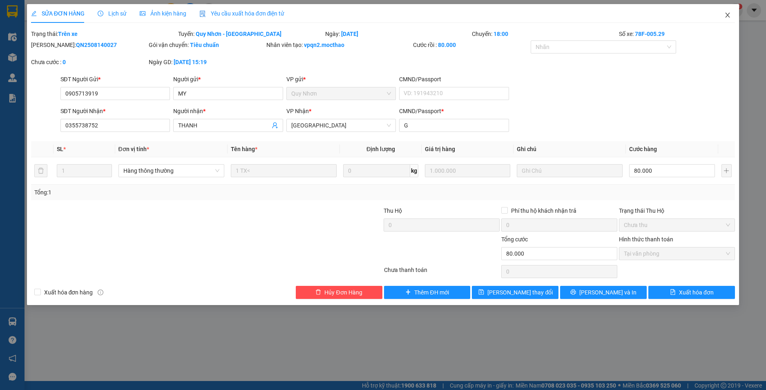
click at [730, 13] on icon "close" at bounding box center [728, 15] width 4 height 5
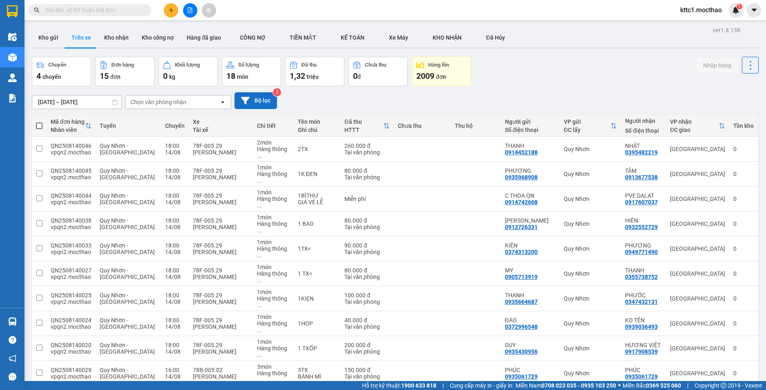
click at [255, 96] on button "Bộ lọc" at bounding box center [256, 100] width 42 height 17
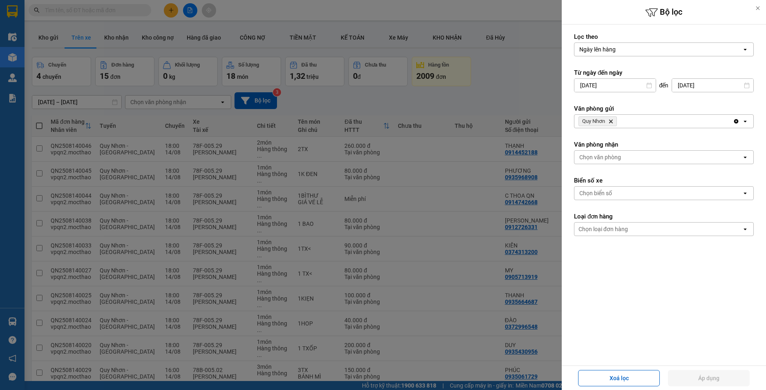
click at [612, 121] on icon "Quy Nhơn, close by backspace" at bounding box center [611, 122] width 4 height 4
click at [612, 121] on div "Chọn văn phòng" at bounding box center [600, 121] width 42 height 8
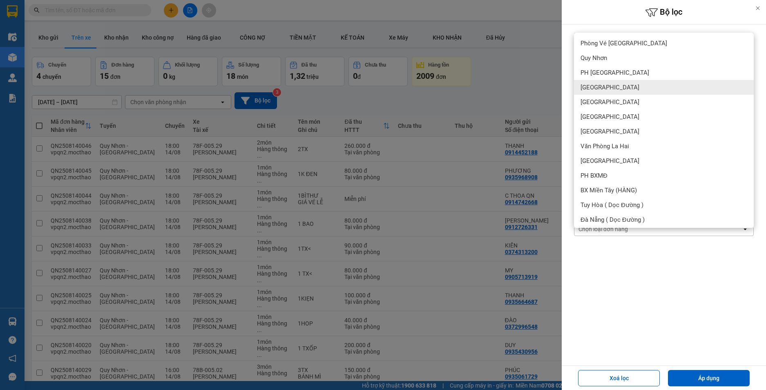
click at [601, 93] on div "[GEOGRAPHIC_DATA]" at bounding box center [664, 87] width 180 height 15
click at [601, 91] on span "[GEOGRAPHIC_DATA]" at bounding box center [610, 87] width 59 height 8
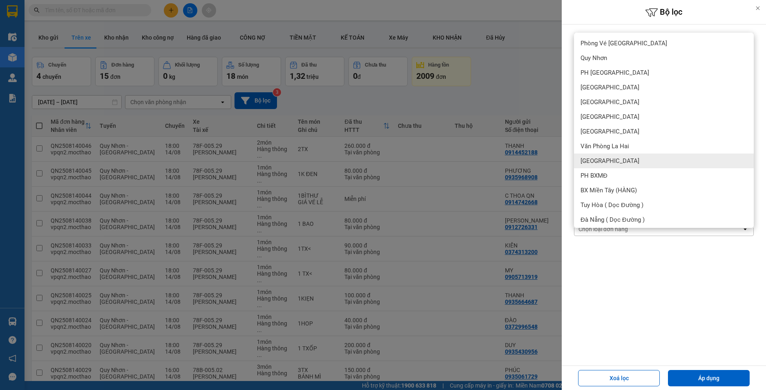
click at [596, 158] on span "[GEOGRAPHIC_DATA]" at bounding box center [610, 161] width 59 height 8
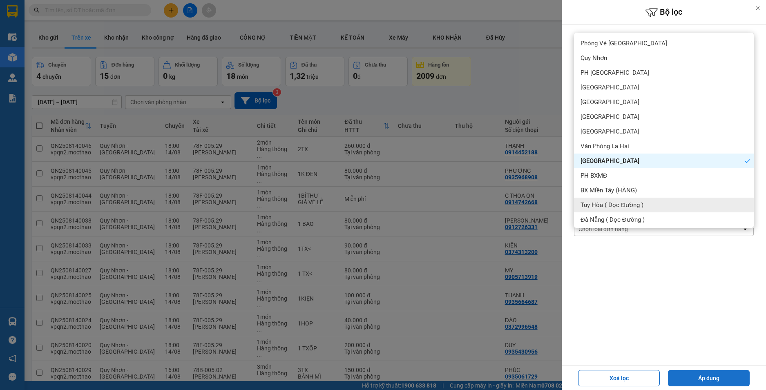
click at [695, 377] on button "Áp dụng" at bounding box center [709, 378] width 82 height 16
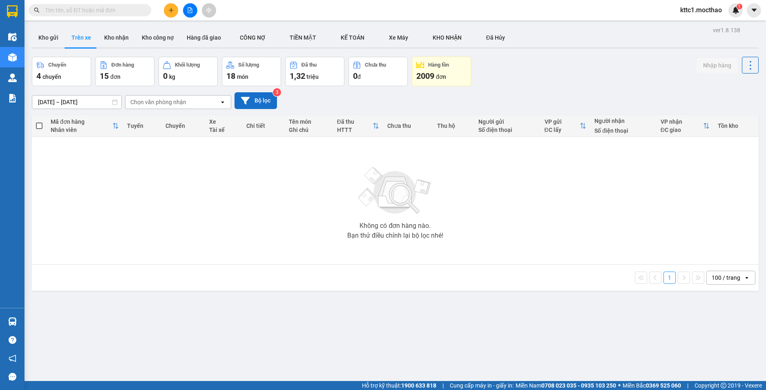
click at [251, 95] on button "Bộ lọc" at bounding box center [256, 100] width 42 height 17
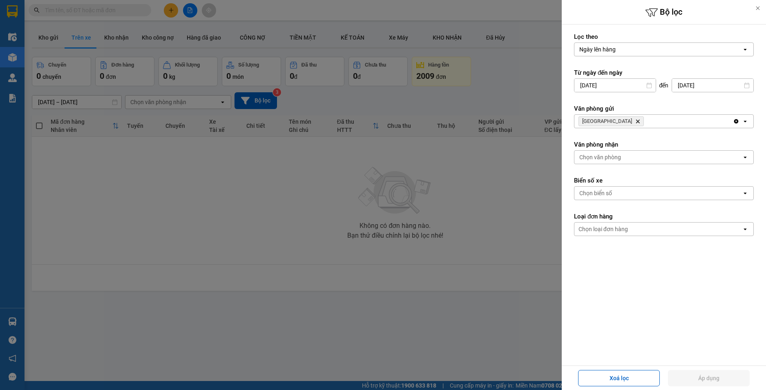
click at [636, 122] on icon "Phú Lâm, close by backspace" at bounding box center [638, 122] width 4 height 4
click at [610, 122] on div "Chọn văn phòng" at bounding box center [600, 121] width 42 height 8
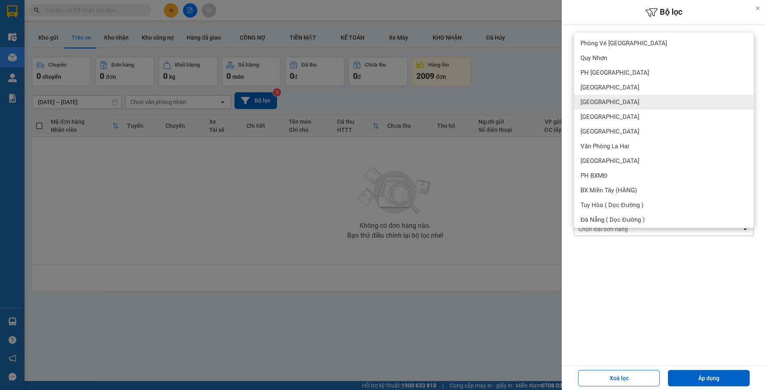
click at [603, 100] on div "[GEOGRAPHIC_DATA]" at bounding box center [664, 102] width 180 height 15
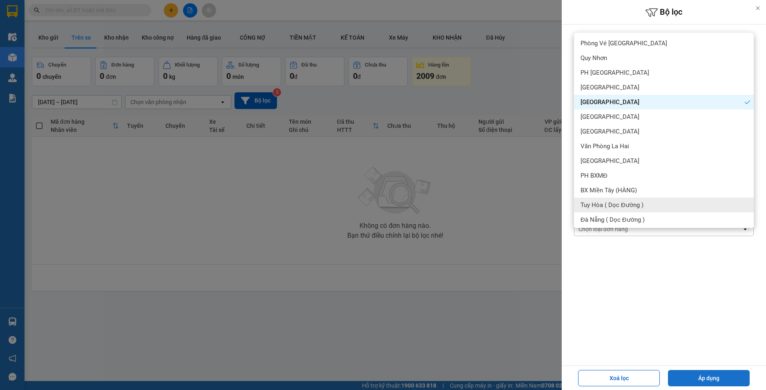
click at [719, 378] on button "Áp dụng" at bounding box center [709, 378] width 82 height 16
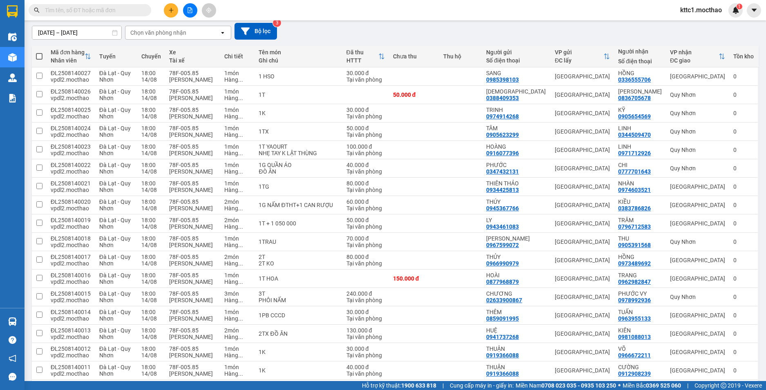
scroll to position [274, 0]
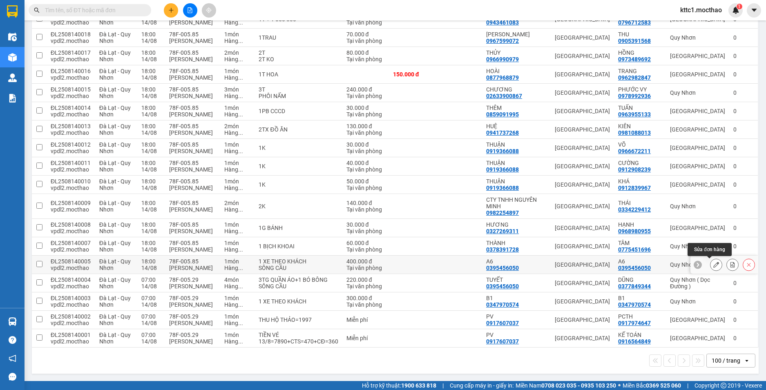
click at [713, 265] on icon at bounding box center [716, 265] width 6 height 6
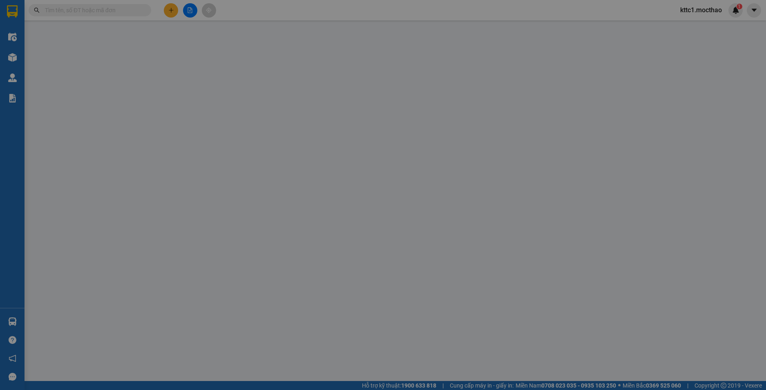
type input "0395456050"
type input "A6"
type input "0395456050"
type input "A6"
type input "A"
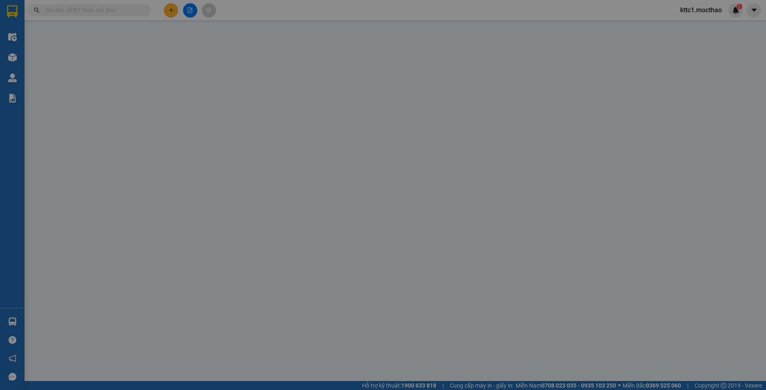
type input "400.000"
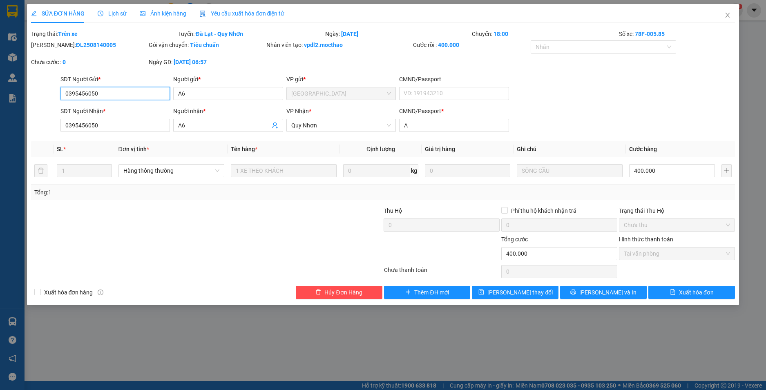
drag, startPoint x: 89, startPoint y: 93, endPoint x: 45, endPoint y: 90, distance: 45.0
click at [45, 90] on div "SĐT Người Gửi * 0395456050 0395456050 Người gửi * A6 VP gửi * Đà Lạt CMND/Passp…" at bounding box center [383, 89] width 706 height 29
click at [211, 13] on span "Yêu cầu xuất hóa đơn điện tử" at bounding box center [241, 13] width 85 height 7
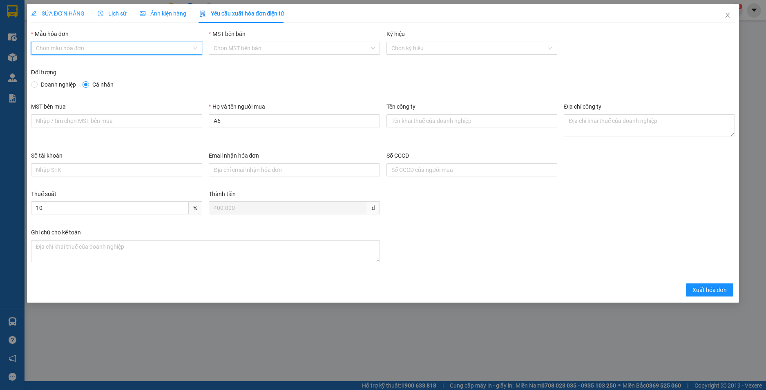
click at [101, 47] on input "Mẫu hóa đơn" at bounding box center [114, 48] width 156 height 12
click at [60, 82] on div "HĐH-CNBĐ" at bounding box center [116, 77] width 161 height 9
type input "8"
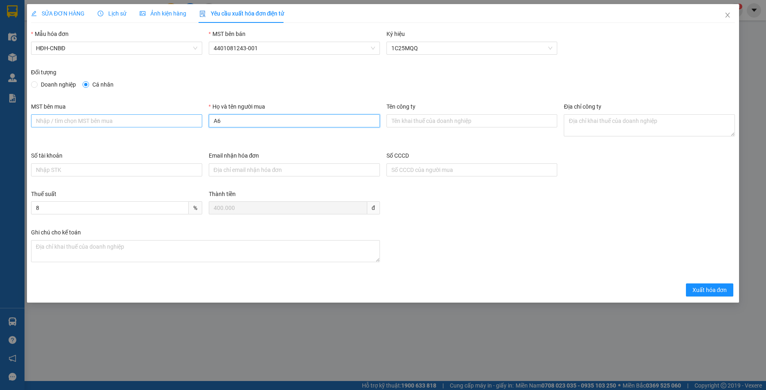
drag, startPoint x: 251, startPoint y: 123, endPoint x: 161, endPoint y: 123, distance: 90.7
click at [161, 123] on div "MST bên mua Họ và tên người mua A6 Tên công ty Địa chỉ công ty" at bounding box center [383, 126] width 711 height 49
type input "Người mua không cung cấp thông tin"
click at [710, 285] on button "Xuất hóa đơn" at bounding box center [710, 290] width 48 height 13
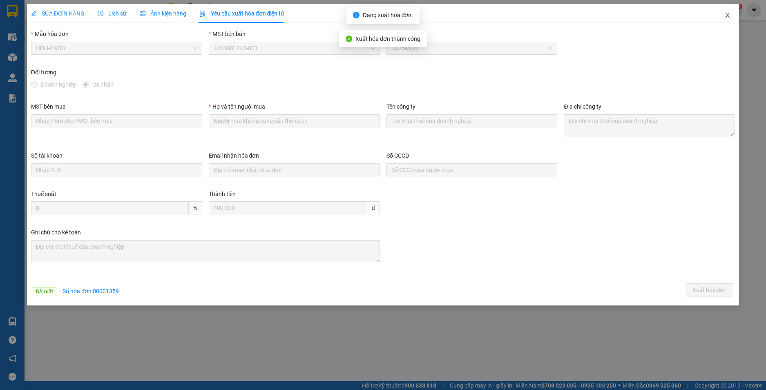
click at [729, 14] on icon "close" at bounding box center [728, 15] width 4 height 5
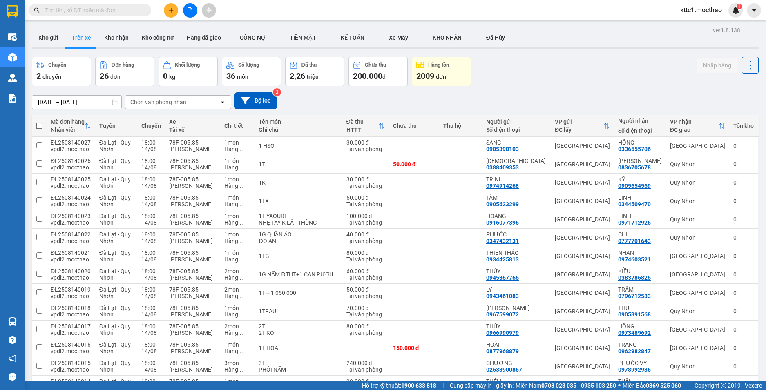
scroll to position [274, 0]
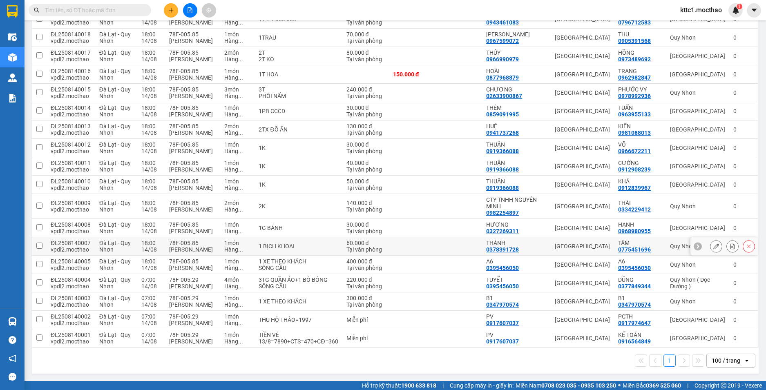
click at [711, 243] on button at bounding box center [716, 246] width 11 height 14
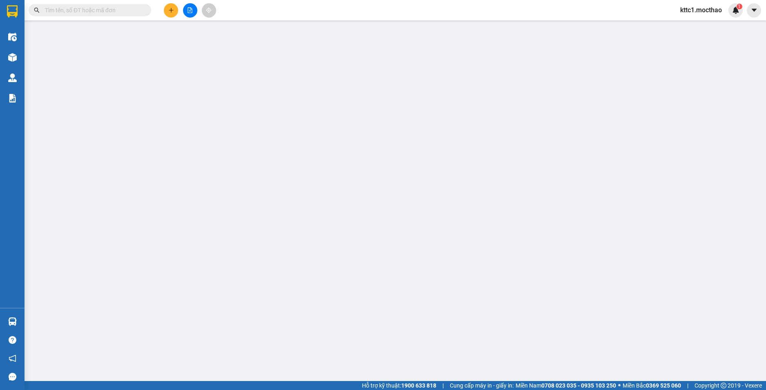
type input "0378391728"
type input "THÀNH"
type input "0775451696"
type input "TÂM"
type input "0"
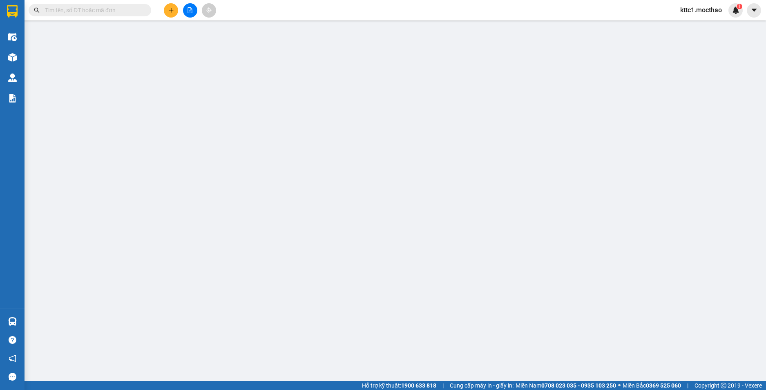
type input "60.000"
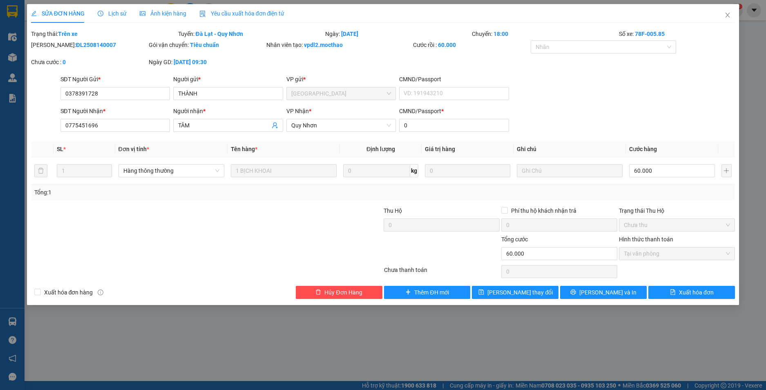
click at [240, 10] on span "Yêu cầu xuất hóa đơn điện tử" at bounding box center [241, 13] width 85 height 7
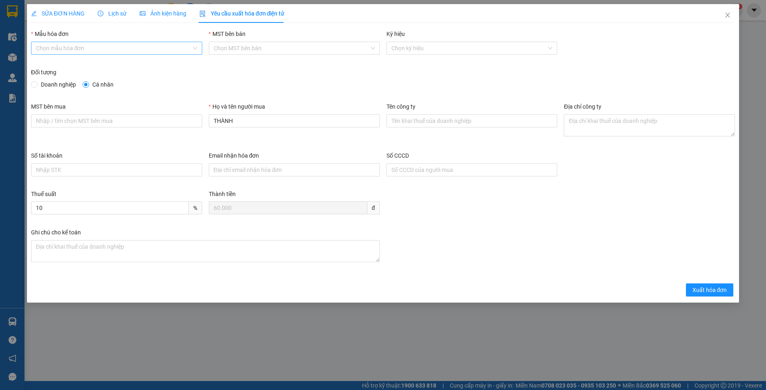
click at [98, 51] on input "Mẫu hóa đơn" at bounding box center [114, 48] width 156 height 12
click at [91, 80] on div "HĐH-CNBĐ" at bounding box center [116, 77] width 161 height 9
type input "8"
click at [717, 287] on span "Xuất hóa đơn" at bounding box center [710, 290] width 35 height 9
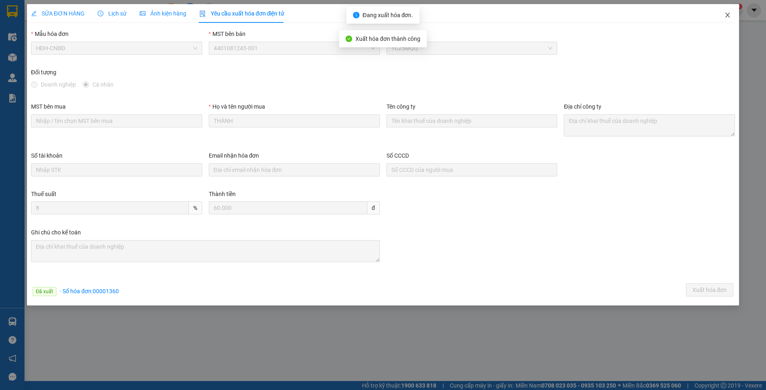
click at [727, 15] on icon "close" at bounding box center [728, 15] width 4 height 5
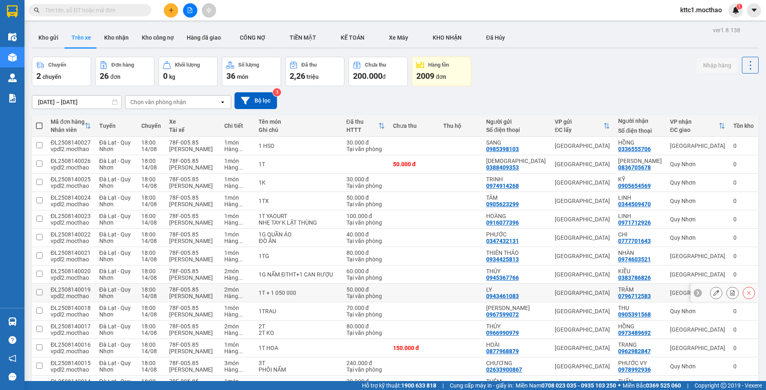
scroll to position [204, 0]
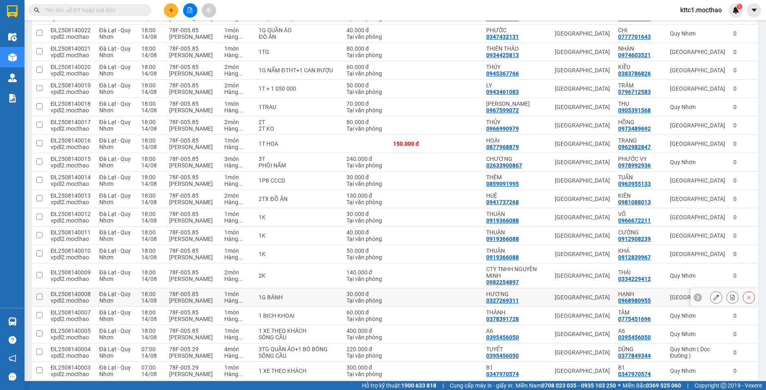
click at [710, 296] on div at bounding box center [716, 297] width 12 height 12
click at [713, 298] on icon at bounding box center [716, 298] width 6 height 6
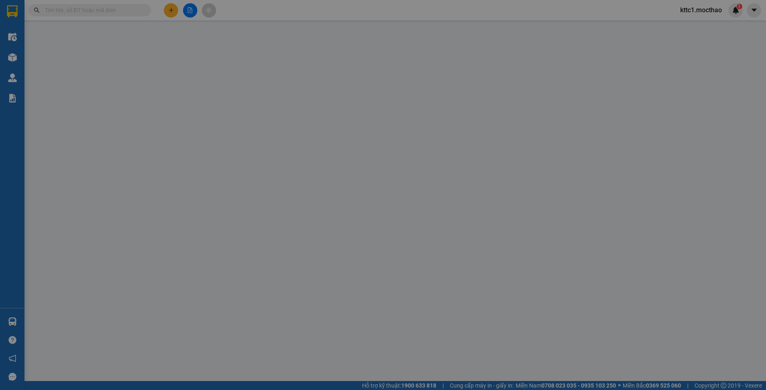
type input "0327269311"
type input "HƯƠNG"
type input "0968980955"
type input "HẠNH"
type input "A"
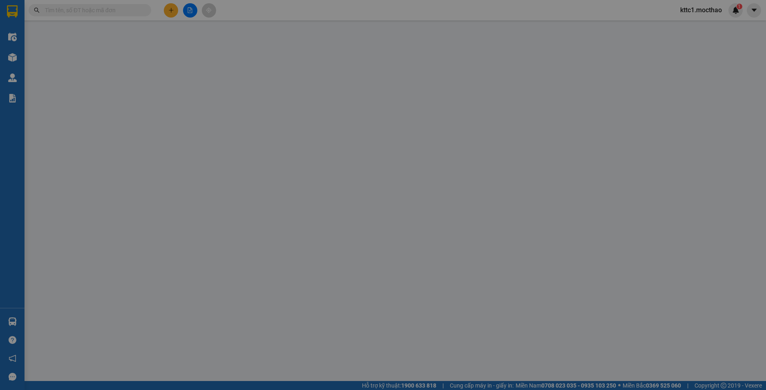
type input "30.000"
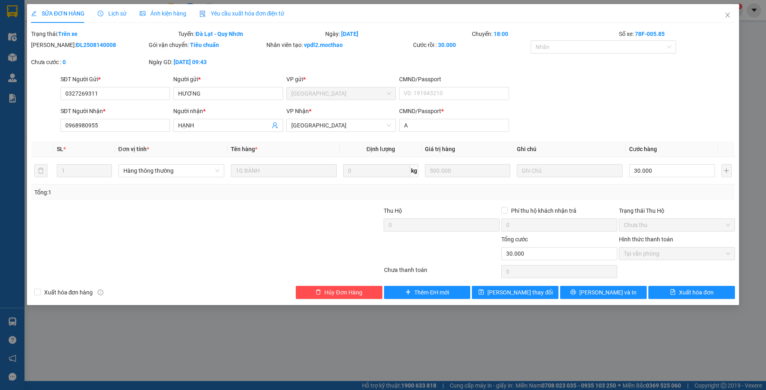
click at [241, 10] on span "Yêu cầu xuất hóa đơn điện tử" at bounding box center [241, 13] width 85 height 7
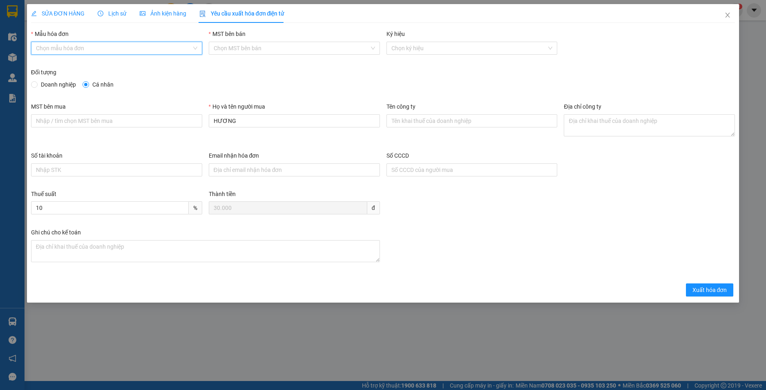
click at [144, 51] on input "Mẫu hóa đơn" at bounding box center [114, 48] width 156 height 12
click at [128, 80] on div "HĐH-CNBĐ" at bounding box center [116, 77] width 161 height 9
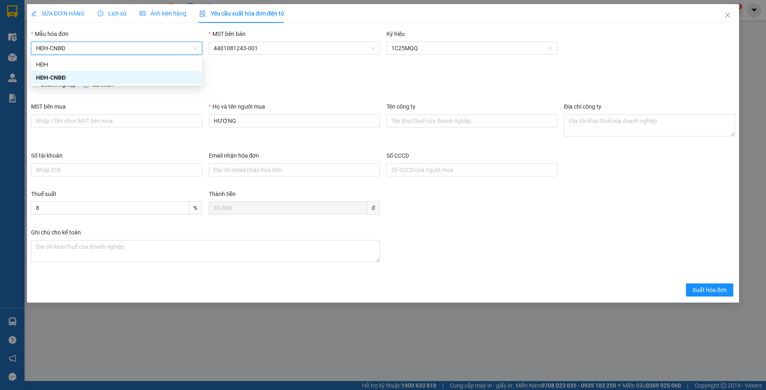
type input "8"
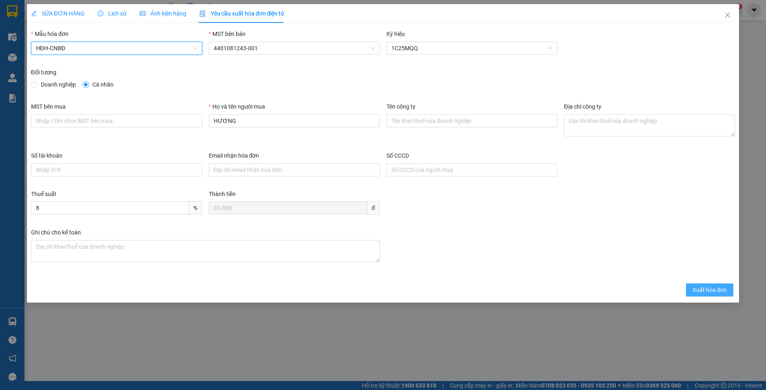
click at [702, 292] on span "Xuất hóa đơn" at bounding box center [710, 290] width 35 height 9
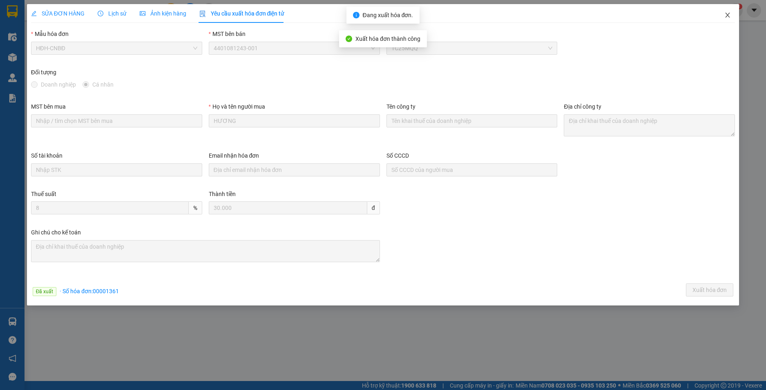
click at [727, 14] on icon "close" at bounding box center [727, 15] width 7 height 7
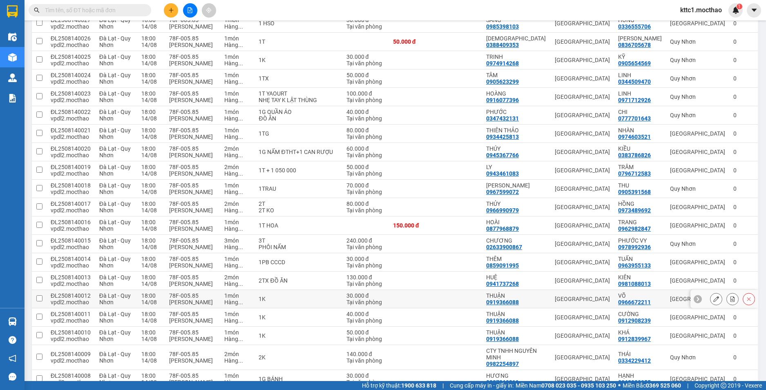
scroll to position [163, 0]
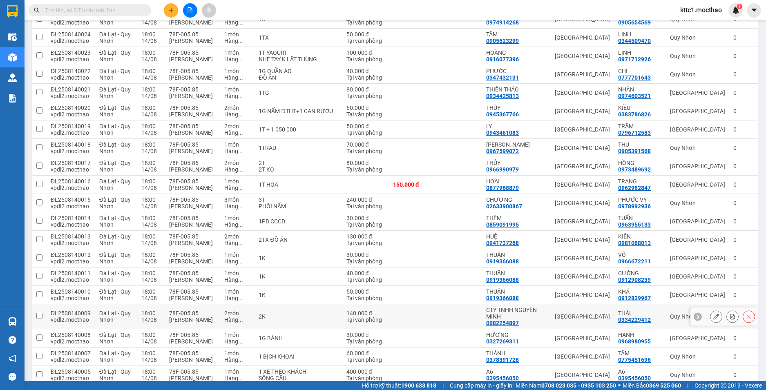
click at [713, 316] on icon at bounding box center [716, 317] width 6 height 6
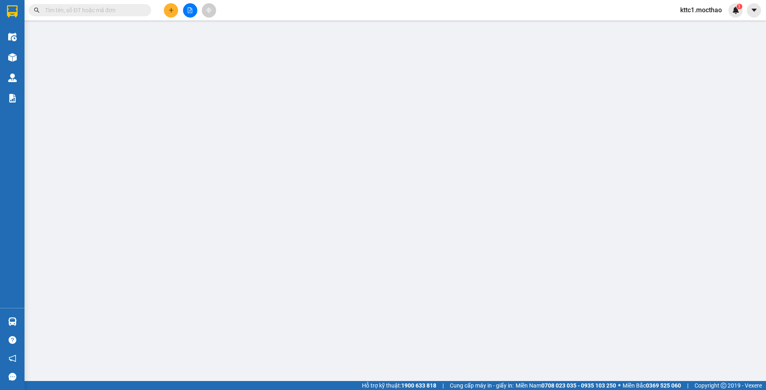
type input "0982254897"
type input "CTY TNHH NGUYÊN MINH"
type input "0334229412"
type input "THÁI"
type input "0"
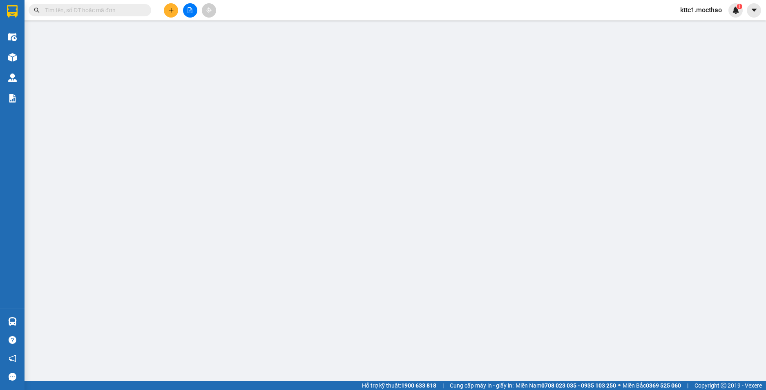
type input "140.000"
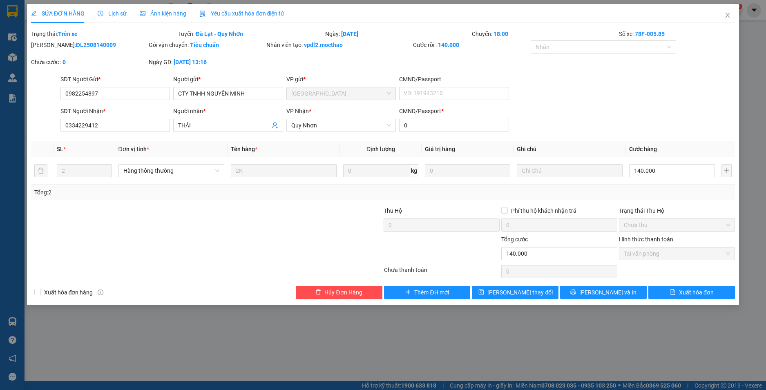
click at [247, 10] on span "Yêu cầu xuất hóa đơn điện tử" at bounding box center [241, 13] width 85 height 7
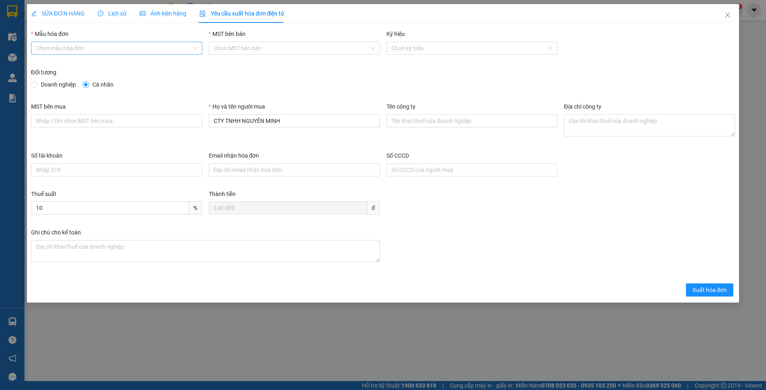
click at [113, 50] on input "Mẫu hóa đơn" at bounding box center [114, 48] width 156 height 12
click at [86, 77] on div "HĐH-CNBĐ" at bounding box center [116, 77] width 161 height 9
type input "8"
click at [52, 87] on span "Doanh nghiệp" at bounding box center [59, 84] width 42 height 9
click at [37, 87] on input "Doanh nghiệp" at bounding box center [34, 84] width 6 height 6
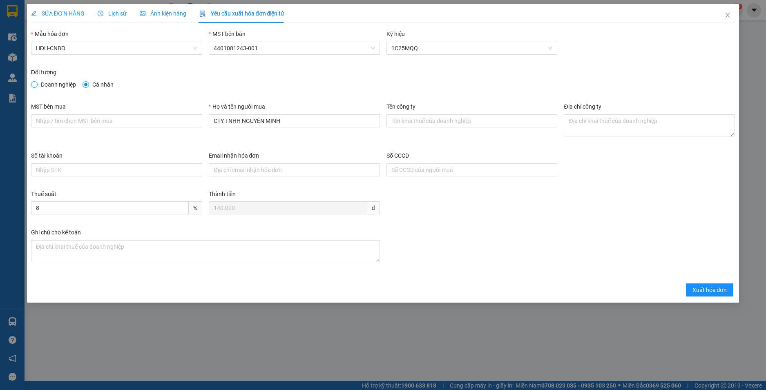
radio input "true"
radio input "false"
click at [403, 119] on input "Tên công ty" at bounding box center [472, 120] width 171 height 13
paste input "CÔNG TY TNHH NÔNG SẢN THỰC PHẨM NGUYÊN MINH"
type input "CÔNG TY TNHH NÔNG SẢN THỰC PHẨM NGUYÊN MINH"
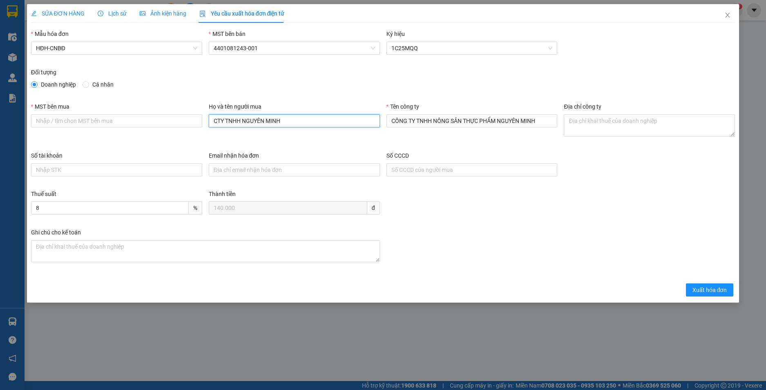
drag, startPoint x: 295, startPoint y: 128, endPoint x: 197, endPoint y: 134, distance: 97.9
click at [197, 134] on div "MST bên mua Họ và tên người mua CTY TNHH NGUYÊN MINH Tên công ty CÔNG TY TNHH N…" at bounding box center [383, 126] width 711 height 49
click at [80, 127] on input "MST bên mua" at bounding box center [116, 120] width 171 height 13
paste input "5801272678"
type input "5801272678"
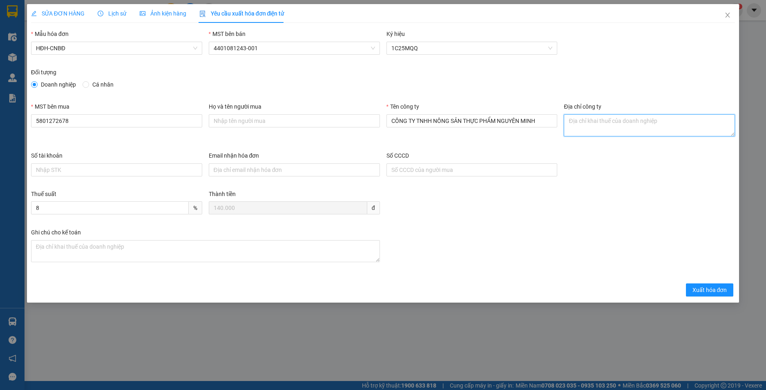
click at [590, 119] on textarea "Địa chỉ công ty" at bounding box center [649, 125] width 171 height 22
paste textarea "Số 232/5 Phan Đình Phùng, Phường Xuân Hương - Đà Lạt, Tỉnh Lâm Đồng, Việt Nam"
type textarea "Số 232/5 Phan Đình Phùng, Phường Xuân Hương - Đà Lạt, Tỉnh Lâm Đồng, Việt Nam"
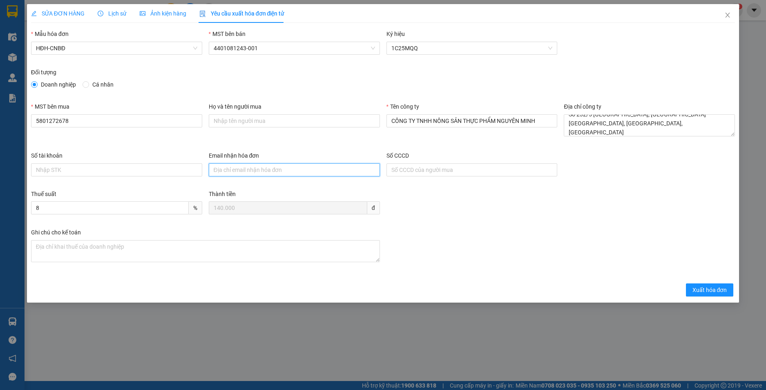
click at [298, 168] on input "Email nhận hóa đơn" at bounding box center [294, 169] width 171 height 13
paste input "hoadoncongtynguyenminh@gmail.com"
type input "hoadoncongtynguyenminh@gmail.com"
click at [700, 289] on span "Xuất hóa đơn" at bounding box center [710, 290] width 35 height 9
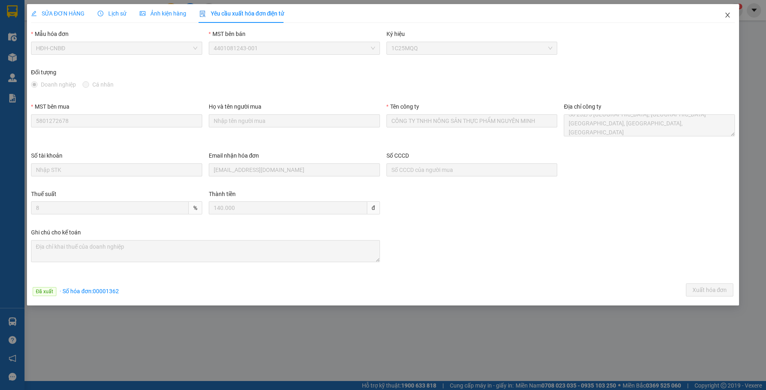
click at [727, 17] on icon "close" at bounding box center [728, 15] width 4 height 5
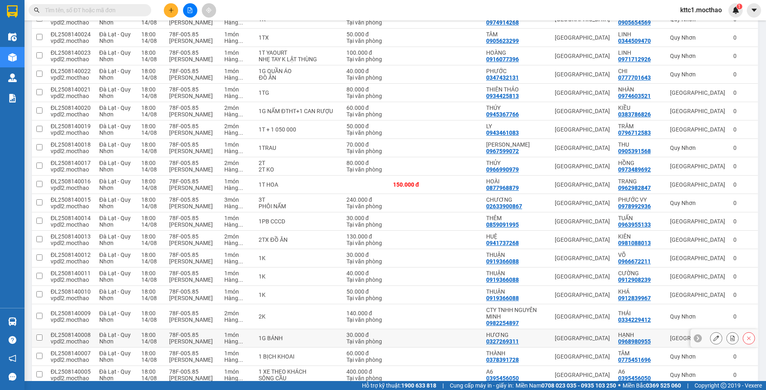
scroll to position [204, 0]
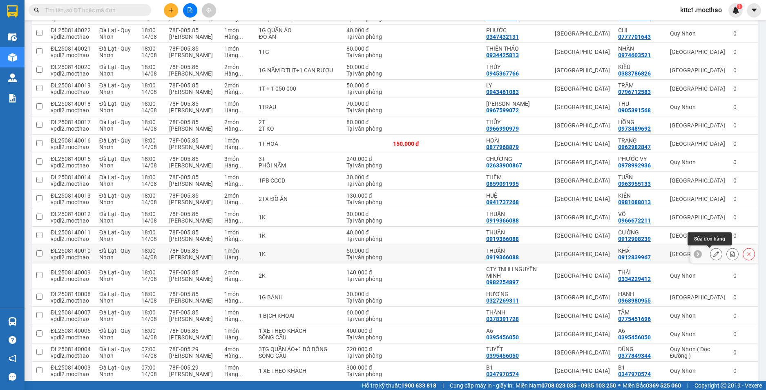
click at [713, 252] on icon at bounding box center [716, 254] width 6 height 6
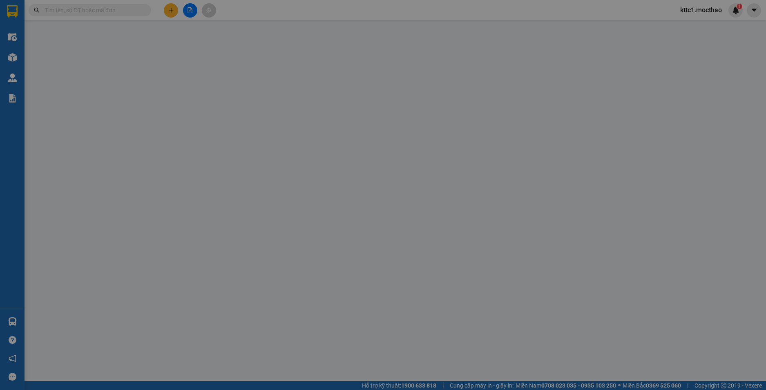
type input "0919366088"
type input "THUẬN"
type input "0912839967"
type input "KHÁ"
type input "A"
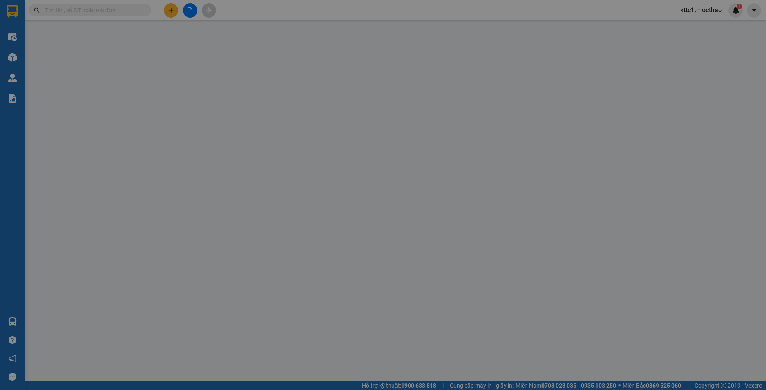
type input "50.000"
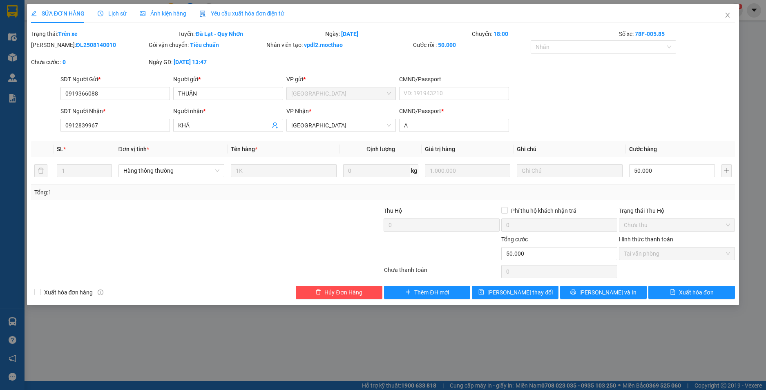
click at [234, 11] on span "Yêu cầu xuất hóa đơn điện tử" at bounding box center [241, 13] width 85 height 7
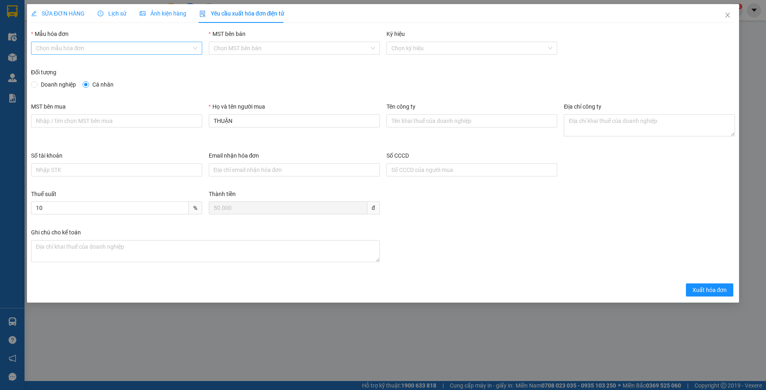
click at [118, 51] on input "Mẫu hóa đơn" at bounding box center [114, 48] width 156 height 12
click at [94, 81] on div "HĐH-CNBĐ" at bounding box center [116, 77] width 161 height 9
type input "8"
click at [698, 292] on span "Xuất hóa đơn" at bounding box center [710, 290] width 35 height 9
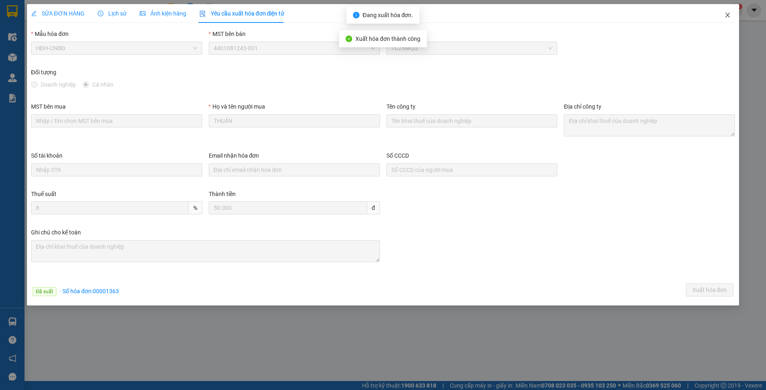
click at [726, 13] on icon "close" at bounding box center [727, 15] width 7 height 7
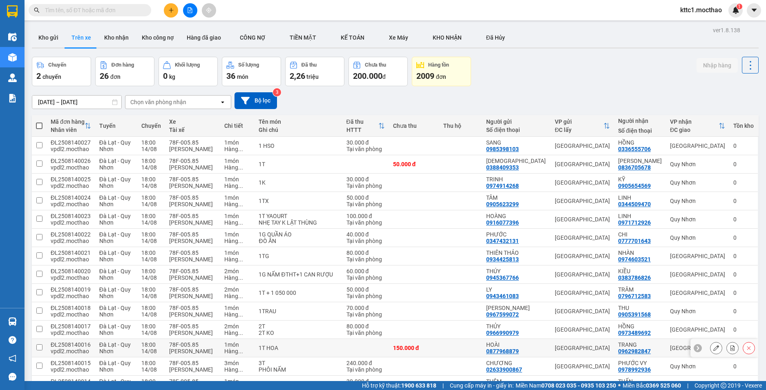
scroll to position [204, 0]
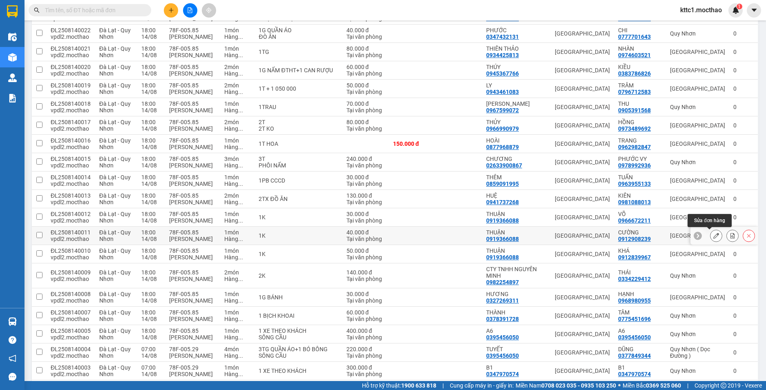
click at [713, 234] on icon at bounding box center [716, 236] width 6 height 6
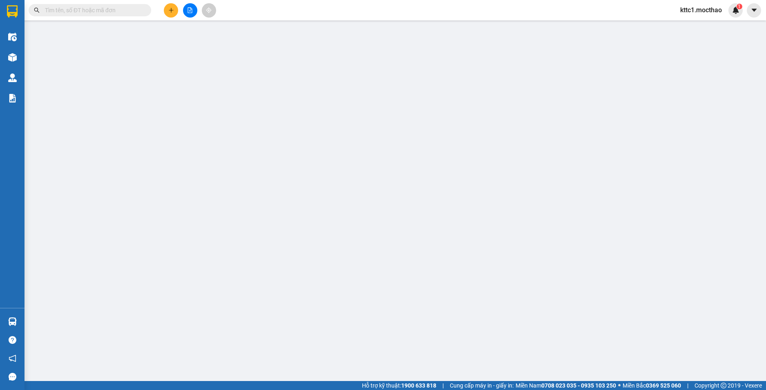
type input "0919366088"
type input "THUẬN"
type input "0912908239"
type input "CƯỜNG"
type input "0"
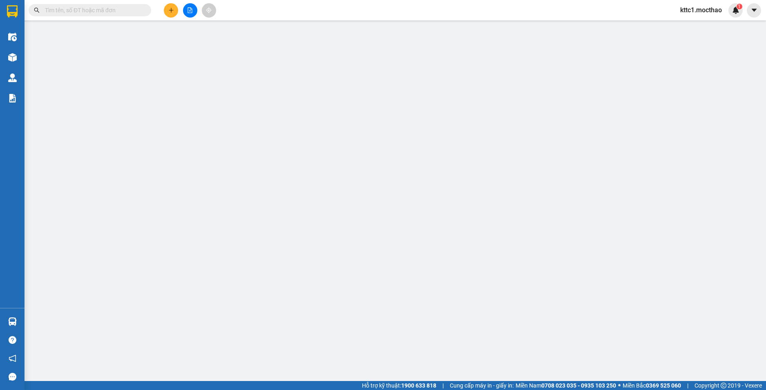
type input "40.000"
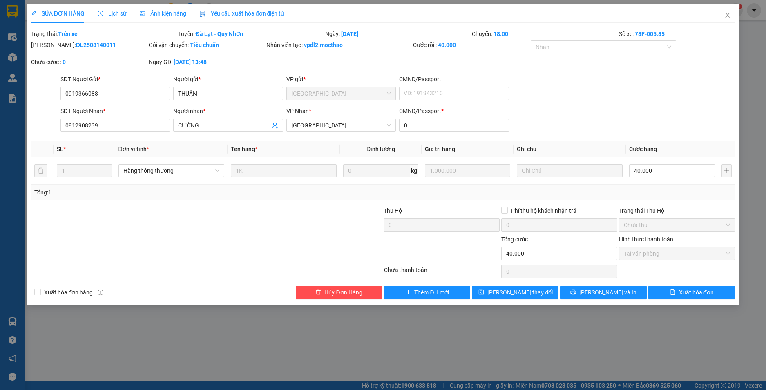
click at [260, 11] on span "Yêu cầu xuất hóa đơn điện tử" at bounding box center [241, 13] width 85 height 7
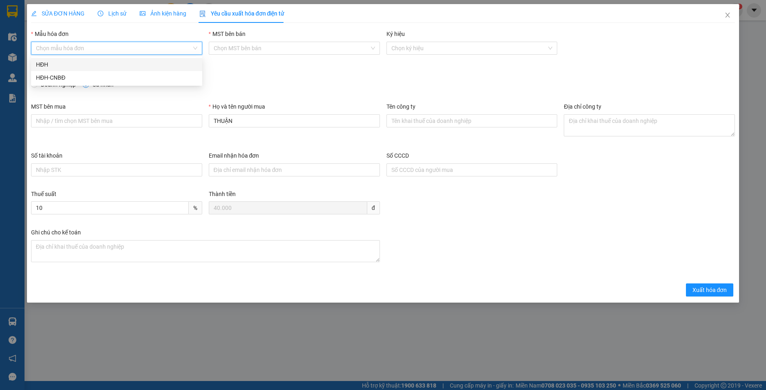
click at [102, 49] on input "Mẫu hóa đơn" at bounding box center [114, 48] width 156 height 12
click at [86, 80] on div "HĐH-CNBĐ" at bounding box center [116, 77] width 161 height 9
type input "8"
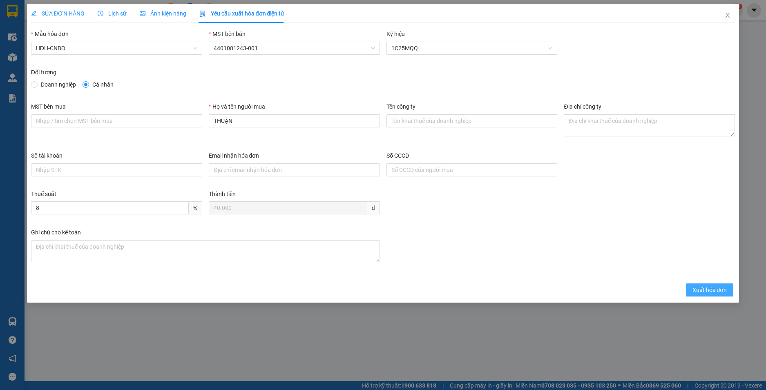
click at [694, 287] on span "Xuất hóa đơn" at bounding box center [710, 290] width 35 height 9
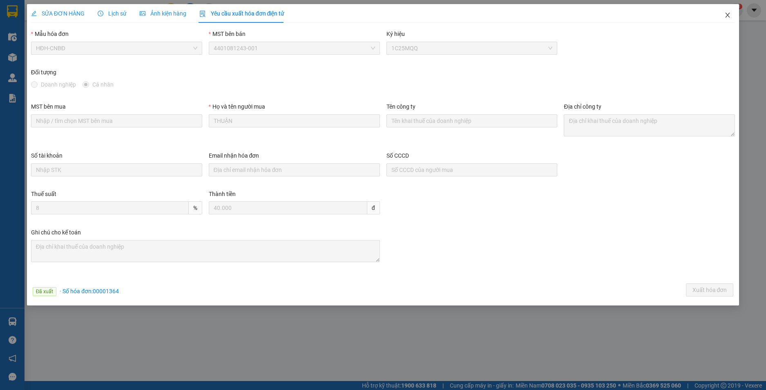
click at [728, 12] on icon "close" at bounding box center [727, 15] width 7 height 7
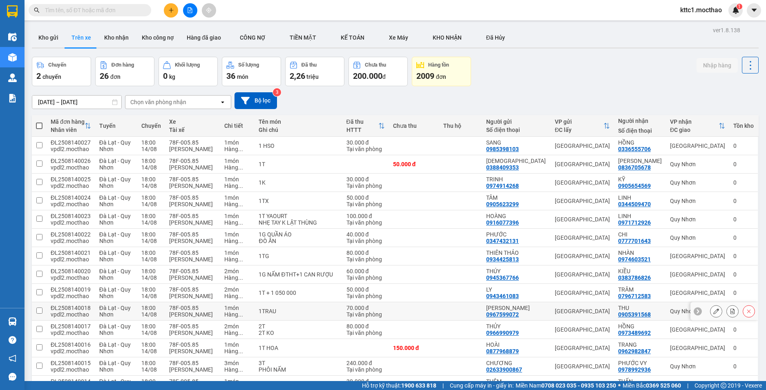
scroll to position [163, 0]
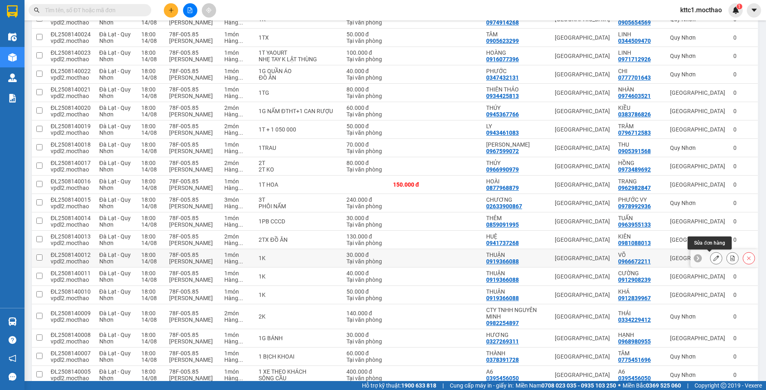
click at [713, 258] on icon at bounding box center [716, 258] width 6 height 6
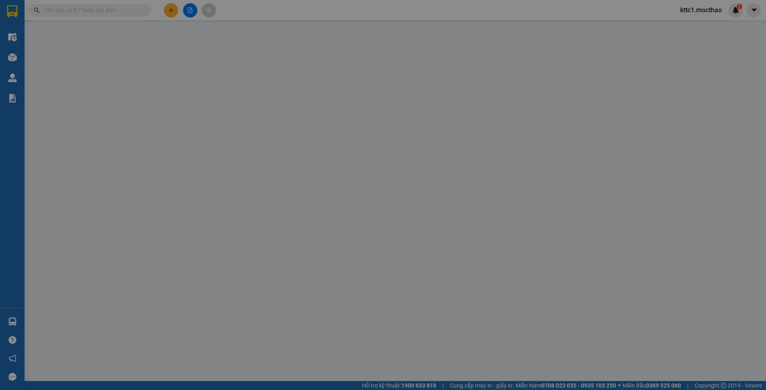
type input "0919366088"
type input "THUẬN"
type input "0966672211"
type input "VÕ"
type input "A"
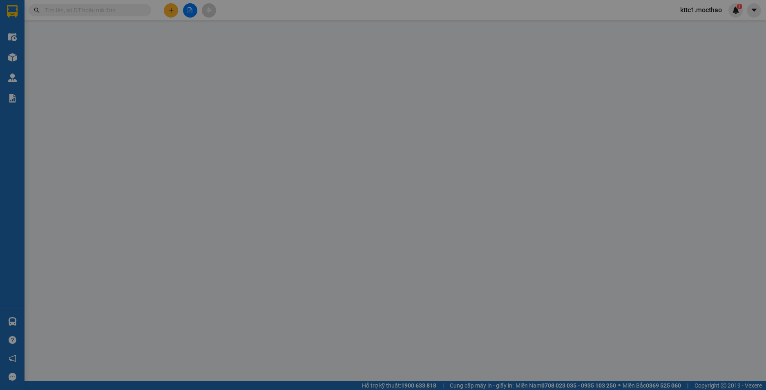
type input "30.000"
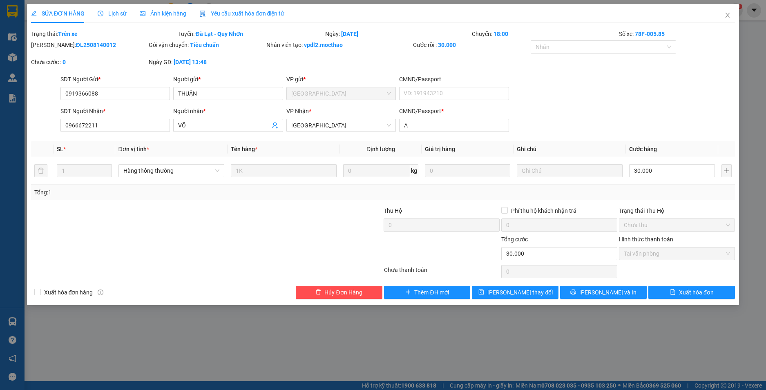
click at [255, 11] on span "Yêu cầu xuất hóa đơn điện tử" at bounding box center [241, 13] width 85 height 7
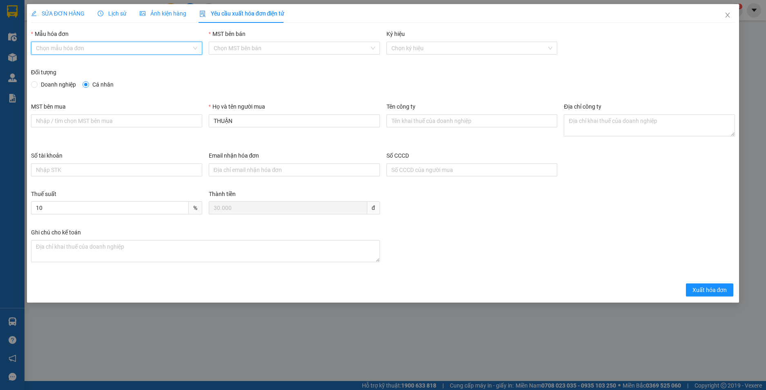
click at [72, 48] on input "Mẫu hóa đơn" at bounding box center [114, 48] width 156 height 12
click at [50, 80] on div "HĐH-CNBĐ" at bounding box center [116, 77] width 161 height 9
type input "8"
click at [711, 285] on button "Xuất hóa đơn" at bounding box center [710, 290] width 48 height 13
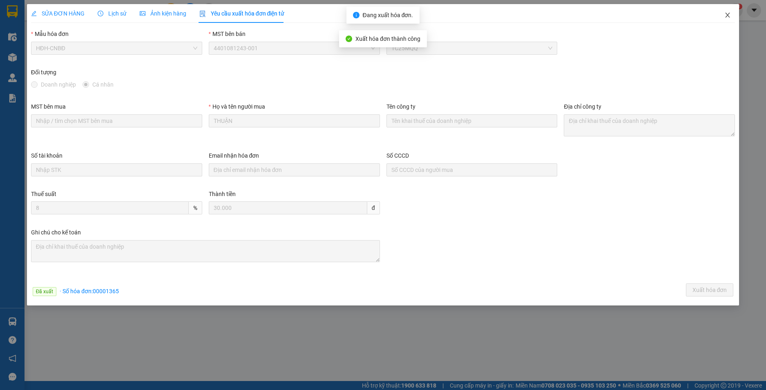
click at [730, 15] on icon "close" at bounding box center [727, 15] width 7 height 7
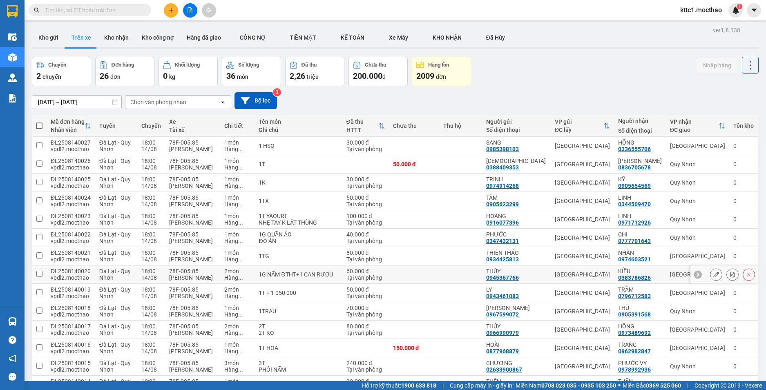
scroll to position [123, 0]
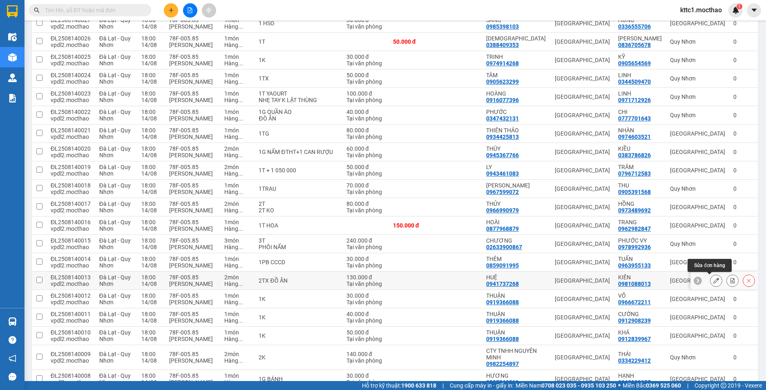
click at [713, 282] on icon at bounding box center [716, 281] width 6 height 6
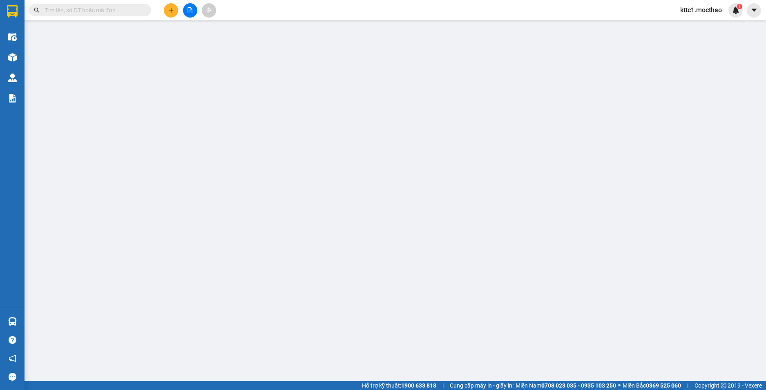
type input "0941737268"
type input "HUỆ"
type input "0981088013"
type input "KIÊN"
type input "A"
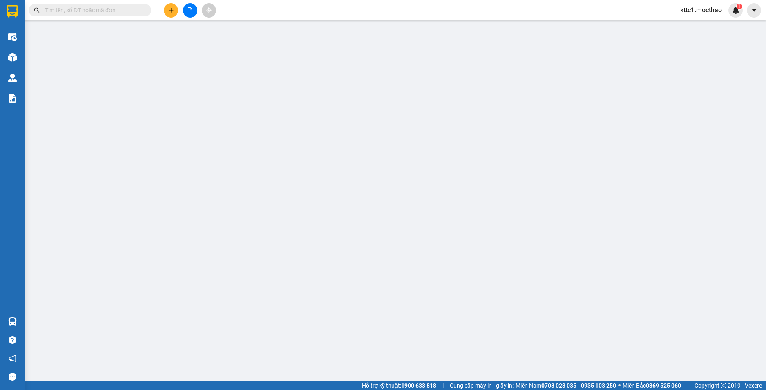
type input "130.000"
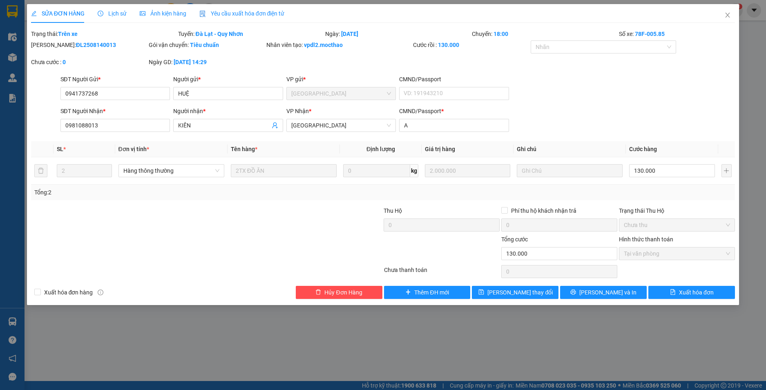
click at [268, 15] on span "Yêu cầu xuất hóa đơn điện tử" at bounding box center [241, 13] width 85 height 7
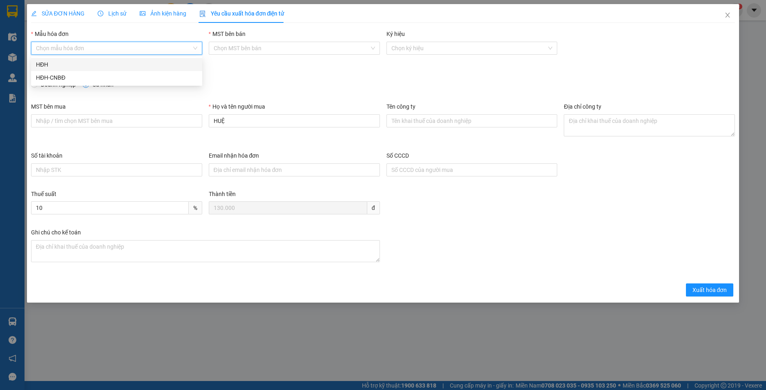
click at [63, 49] on input "Mẫu hóa đơn" at bounding box center [114, 48] width 156 height 12
click at [52, 78] on div "HĐH-CNBĐ" at bounding box center [116, 77] width 161 height 9
type input "8"
click at [699, 289] on span "Xuất hóa đơn" at bounding box center [710, 290] width 35 height 9
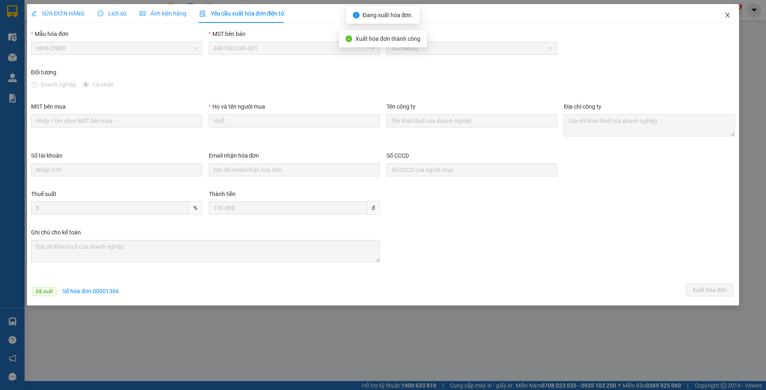
click at [728, 15] on icon "close" at bounding box center [727, 15] width 7 height 7
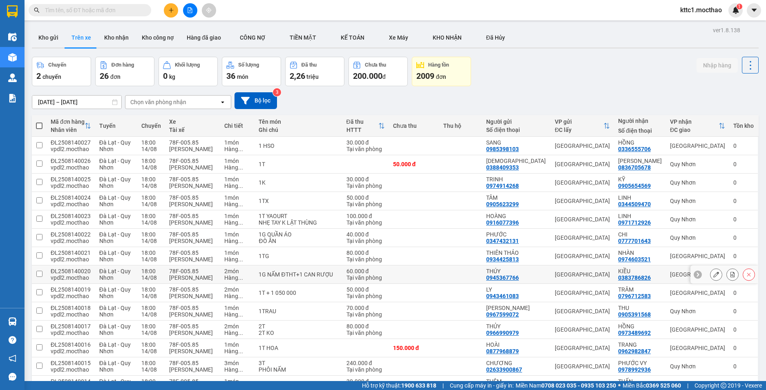
scroll to position [41, 0]
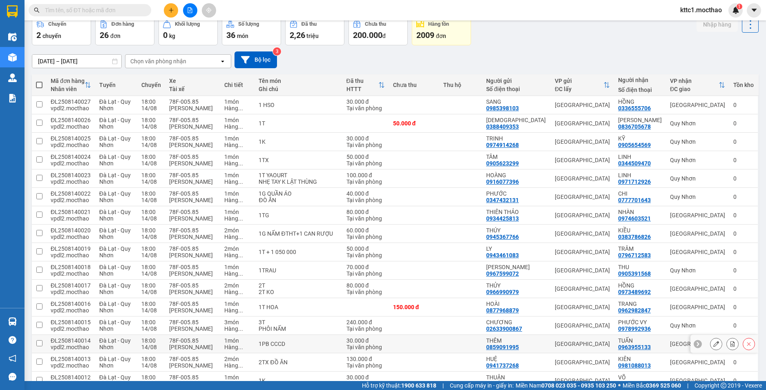
click at [713, 343] on icon at bounding box center [716, 344] width 6 height 6
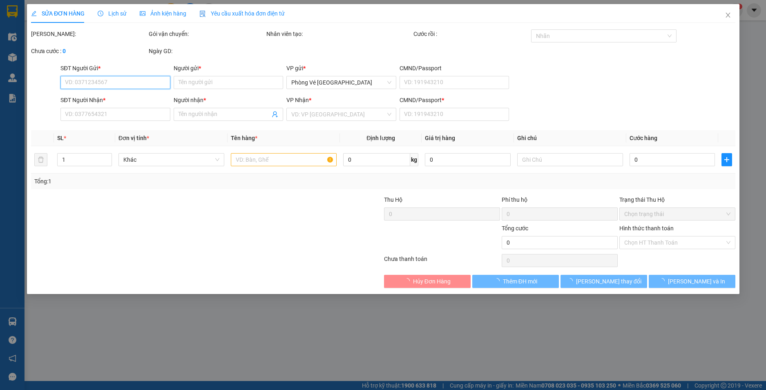
type input "0859091995"
type input "THÊM"
type input "0963955133"
type input "TUẤN"
type input "A"
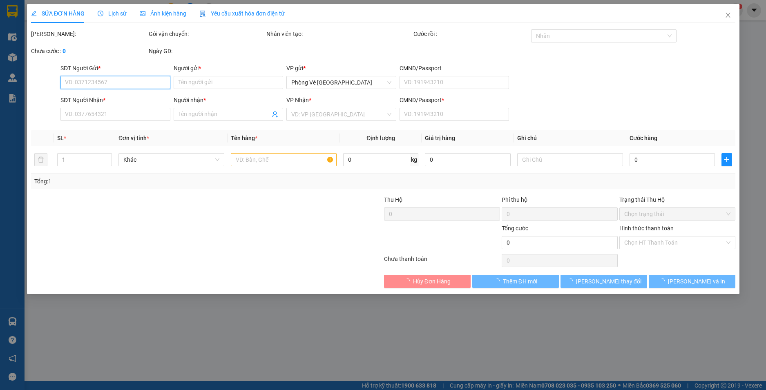
type input "30.000"
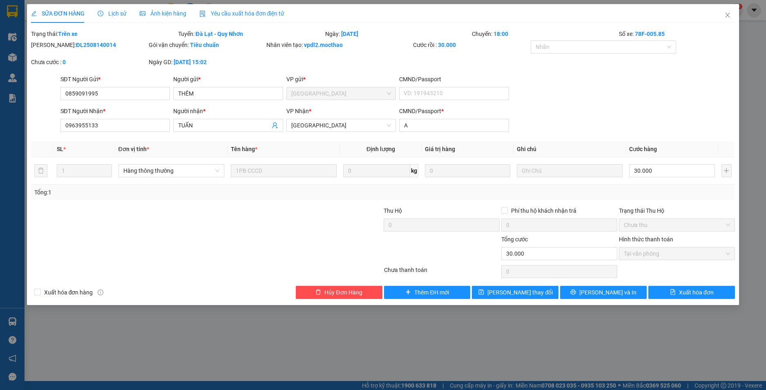
click at [246, 13] on span "Yêu cầu xuất hóa đơn điện tử" at bounding box center [241, 13] width 85 height 7
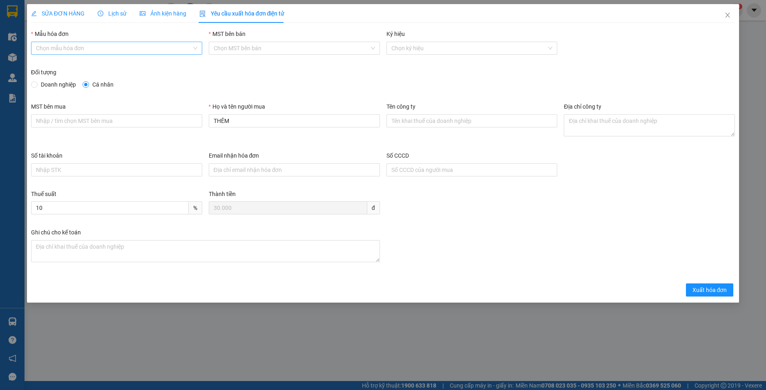
click at [116, 46] on input "Mẫu hóa đơn" at bounding box center [114, 48] width 156 height 12
click at [83, 78] on div "HĐH-CNBĐ" at bounding box center [116, 77] width 161 height 9
type input "8"
click at [708, 292] on span "Xuất hóa đơn" at bounding box center [710, 290] width 35 height 9
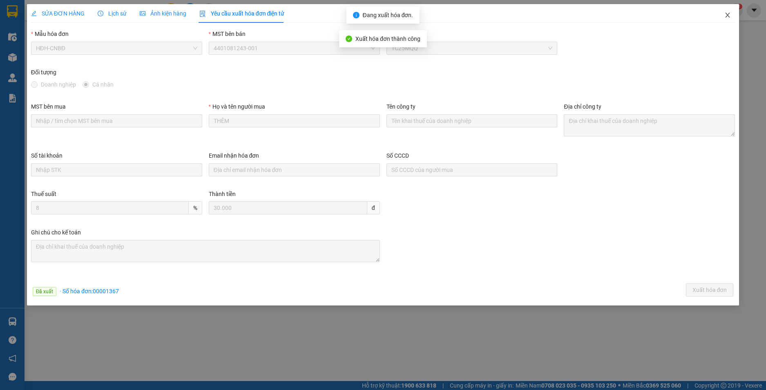
click at [727, 14] on icon "close" at bounding box center [728, 15] width 4 height 5
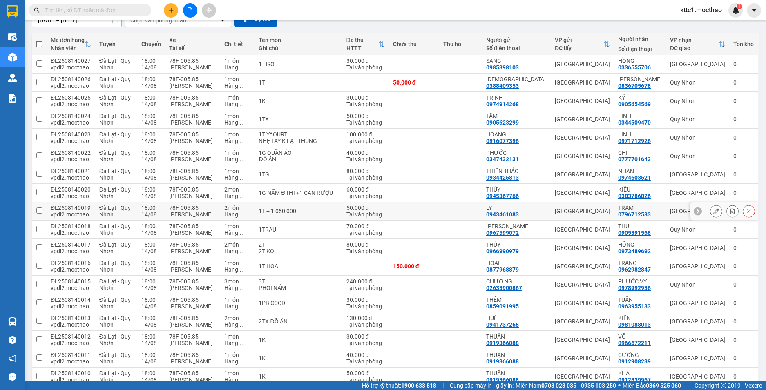
scroll to position [123, 0]
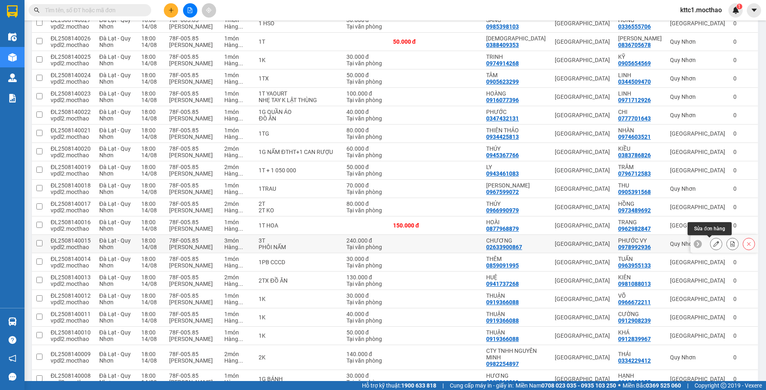
click at [712, 247] on button at bounding box center [716, 244] width 11 height 14
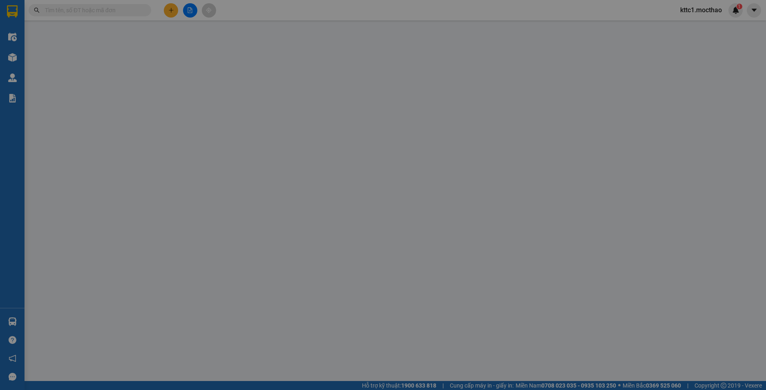
type input "02633900867"
type input "CHƯƠNG"
type input "0978992936"
type input "PHƯỚC VY"
type input "0"
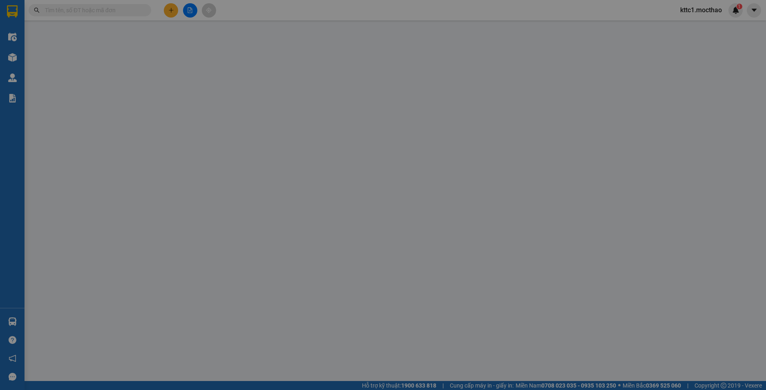
type input "240.000"
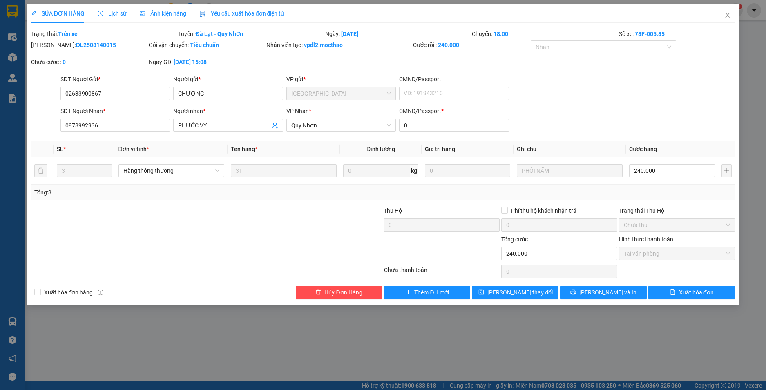
click at [225, 10] on span "Yêu cầu xuất hóa đơn điện tử" at bounding box center [241, 13] width 85 height 7
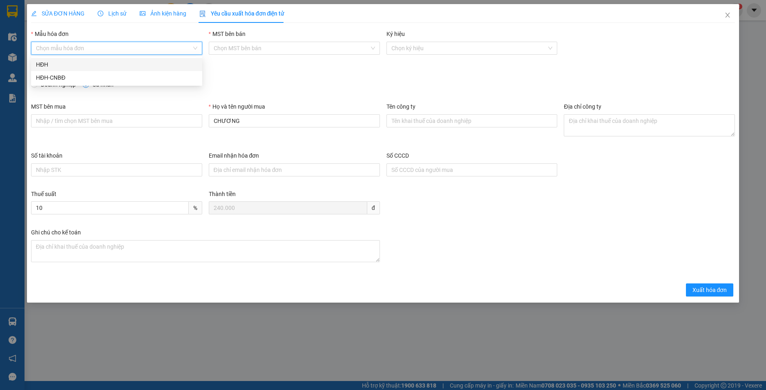
click at [117, 47] on input "Mẫu hóa đơn" at bounding box center [114, 48] width 156 height 12
click at [92, 77] on div "HĐH-CNBĐ" at bounding box center [116, 77] width 161 height 9
type input "8"
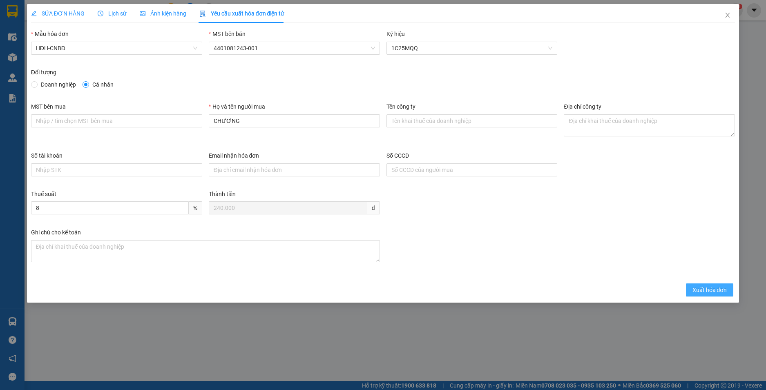
click at [702, 290] on span "Xuất hóa đơn" at bounding box center [710, 290] width 35 height 9
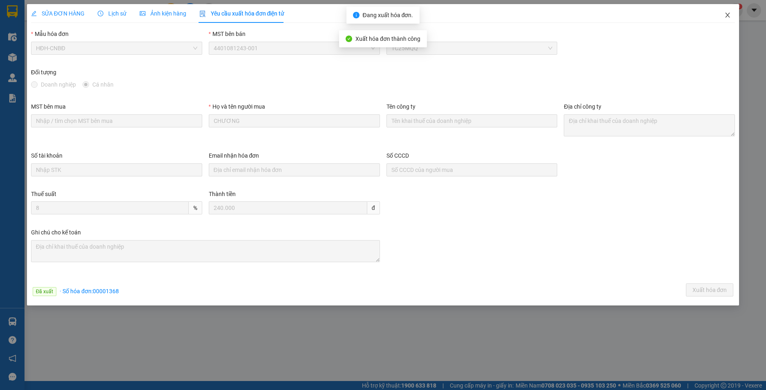
click at [726, 17] on icon "close" at bounding box center [727, 15] width 7 height 7
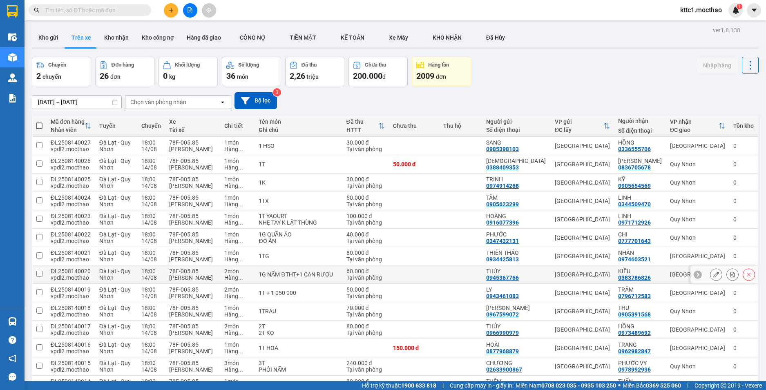
scroll to position [82, 0]
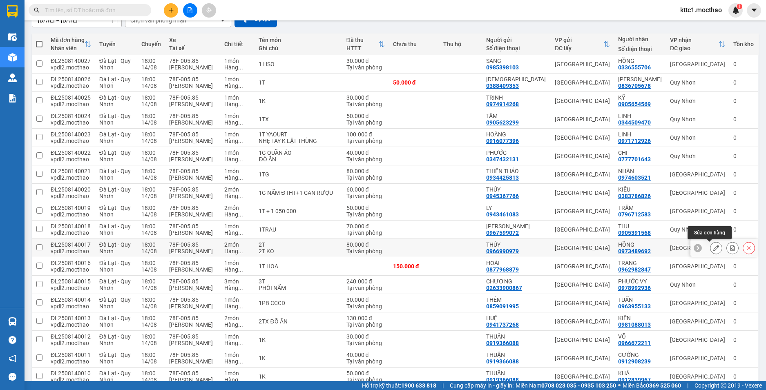
click at [711, 244] on button at bounding box center [716, 248] width 11 height 14
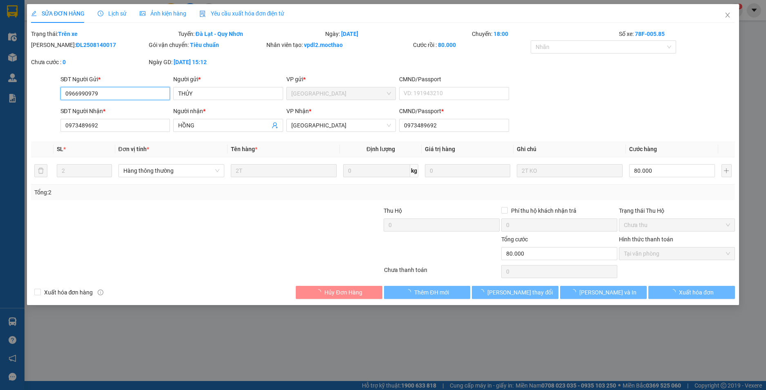
type input "0966990979"
type input "THỦY"
type input "0973489692"
type input "HỒNG"
type input "0973489692"
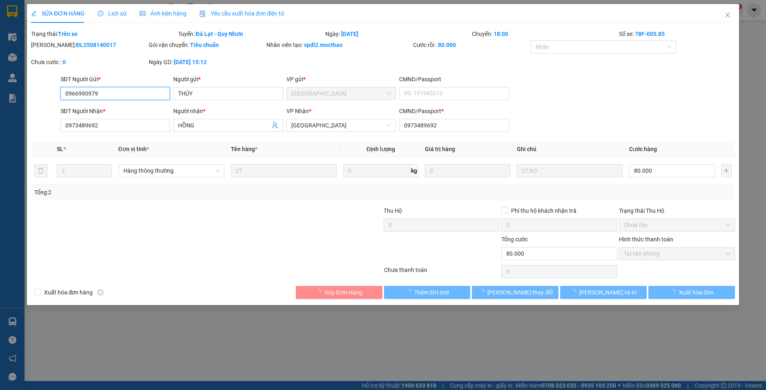
type input "80.000"
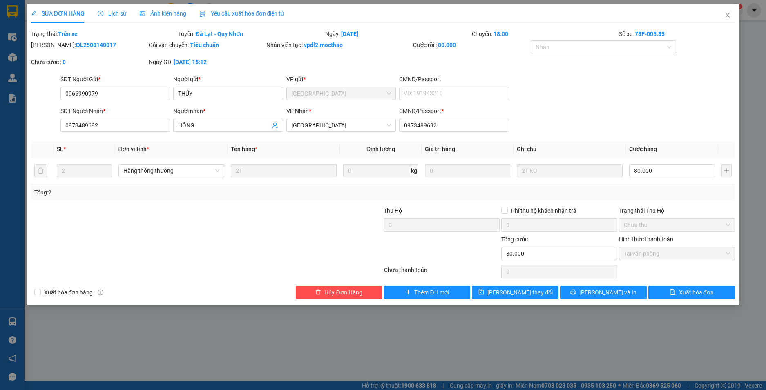
click at [257, 11] on span "Yêu cầu xuất hóa đơn điện tử" at bounding box center [241, 13] width 85 height 7
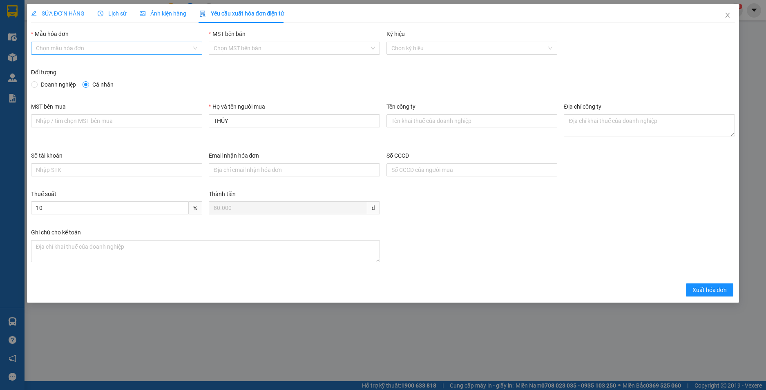
click at [65, 50] on input "Mẫu hóa đơn" at bounding box center [114, 48] width 156 height 12
click at [54, 81] on div "HĐH-CNBĐ" at bounding box center [116, 77] width 161 height 9
type input "8"
click at [705, 289] on span "Xuất hóa đơn" at bounding box center [710, 290] width 35 height 9
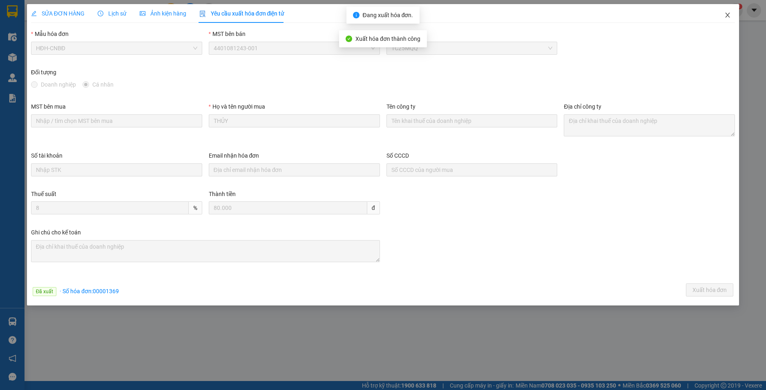
click at [727, 16] on icon "close" at bounding box center [728, 15] width 4 height 5
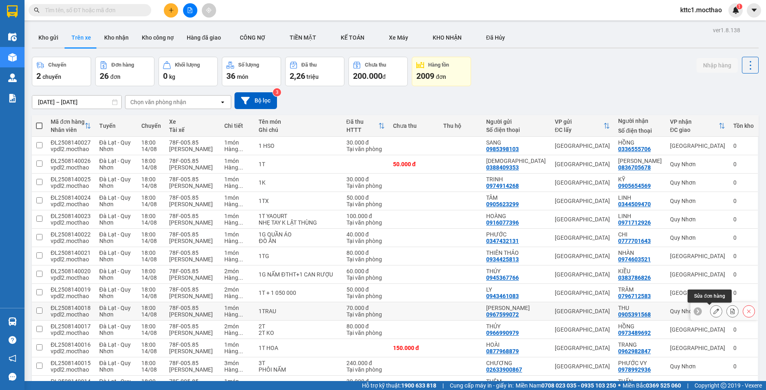
click at [713, 312] on icon at bounding box center [716, 312] width 6 height 6
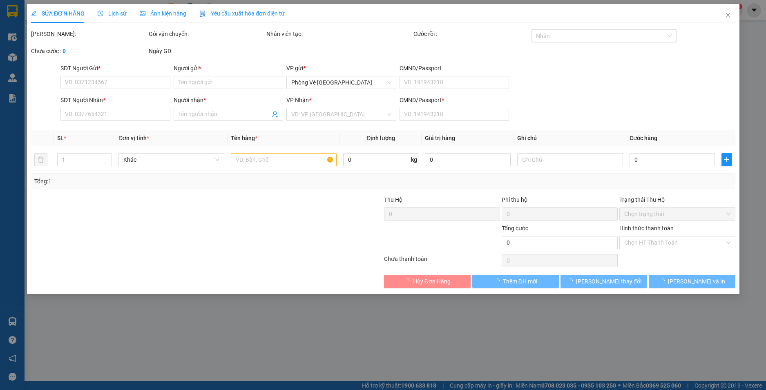
type input "0967599072"
type input "[PERSON_NAME]"
type input "0905391568"
type input "THU"
type input "0"
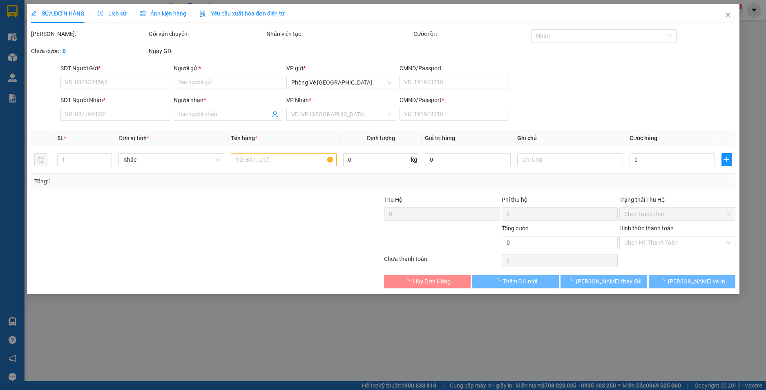
type input "70.000"
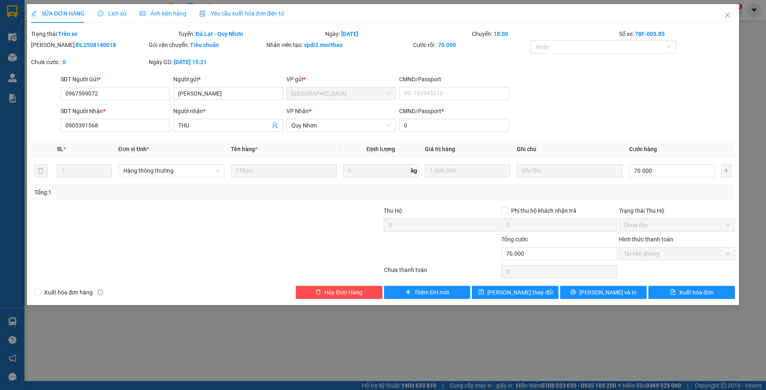
click at [239, 13] on span "Yêu cầu xuất hóa đơn điện tử" at bounding box center [241, 13] width 85 height 7
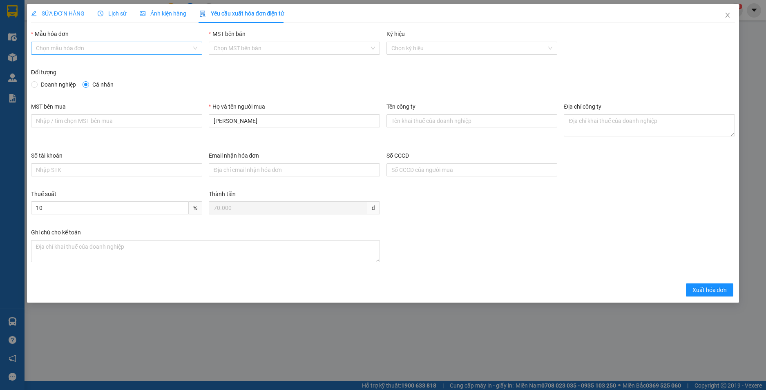
click at [125, 46] on input "Mẫu hóa đơn" at bounding box center [114, 48] width 156 height 12
click at [96, 78] on div "HĐH-CNBĐ" at bounding box center [116, 77] width 161 height 9
type input "8"
click at [708, 292] on span "Xuất hóa đơn" at bounding box center [710, 290] width 35 height 9
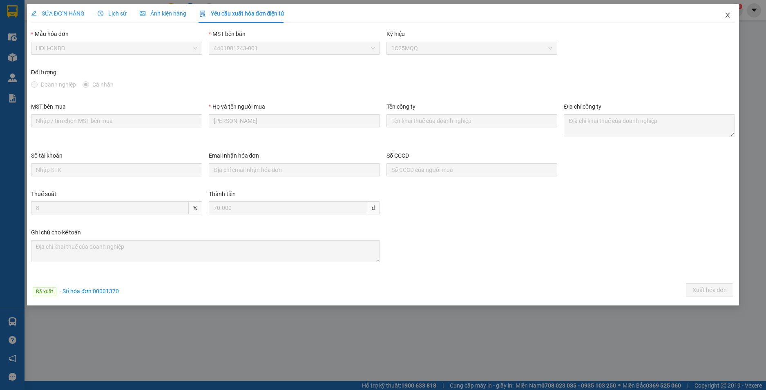
click at [727, 17] on icon "close" at bounding box center [728, 15] width 4 height 5
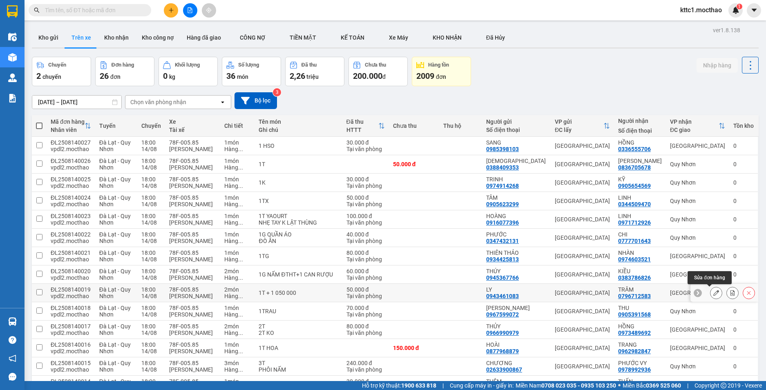
click at [713, 295] on icon at bounding box center [716, 293] width 6 height 6
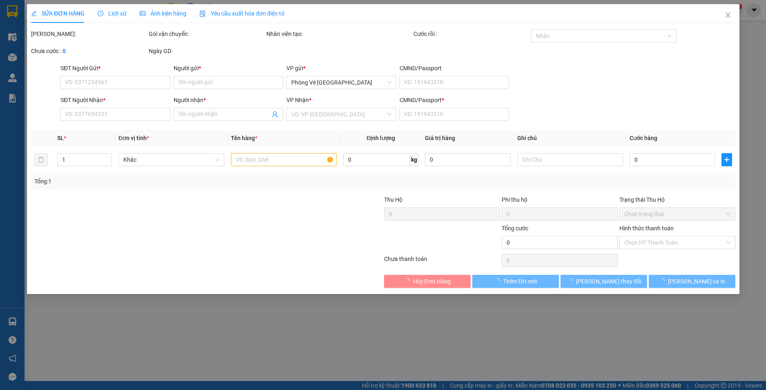
type input "0943461083"
type input "LY"
type input "0796712583"
type input "TRÂM"
type input "0"
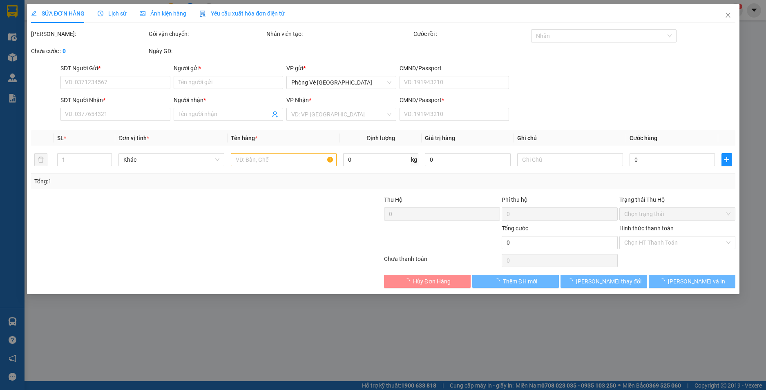
type input "50.000"
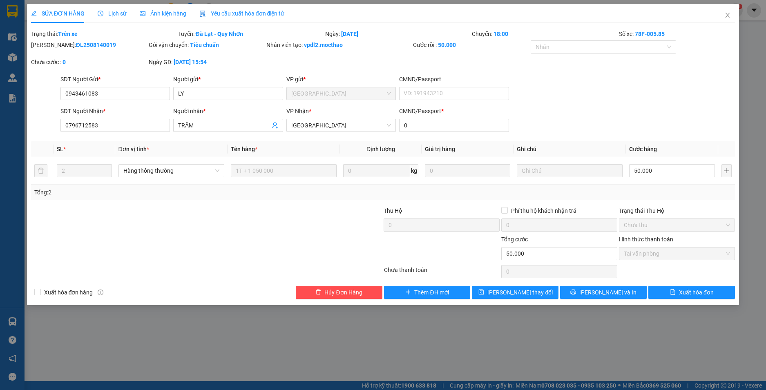
click at [246, 17] on div "Yêu cầu xuất hóa đơn điện tử" at bounding box center [241, 13] width 85 height 9
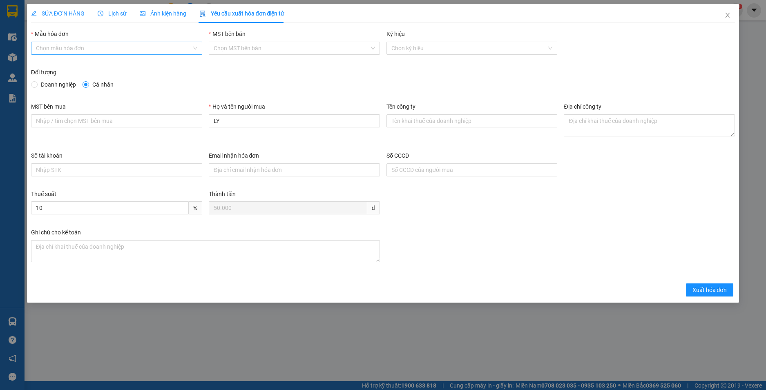
click at [133, 49] on input "Mẫu hóa đơn" at bounding box center [114, 48] width 156 height 12
click at [110, 78] on div "HĐH-CNBĐ" at bounding box center [116, 77] width 161 height 9
type input "8"
click at [704, 288] on span "Xuất hóa đơn" at bounding box center [710, 290] width 35 height 9
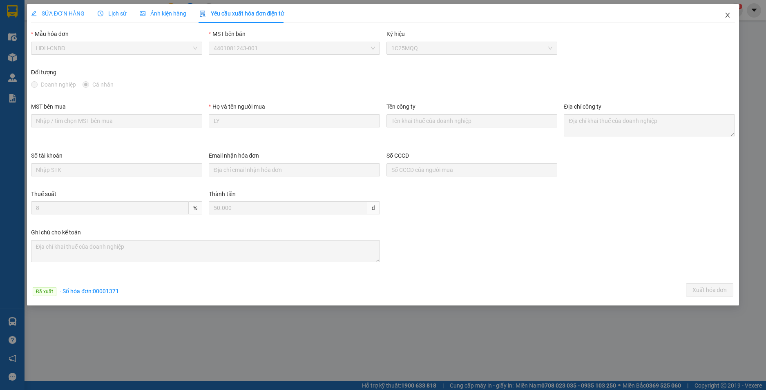
click at [727, 13] on icon "close" at bounding box center [727, 15] width 7 height 7
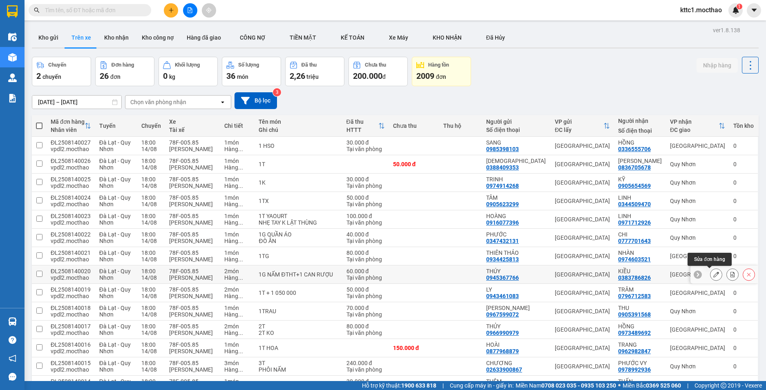
click at [713, 277] on icon at bounding box center [716, 275] width 6 height 6
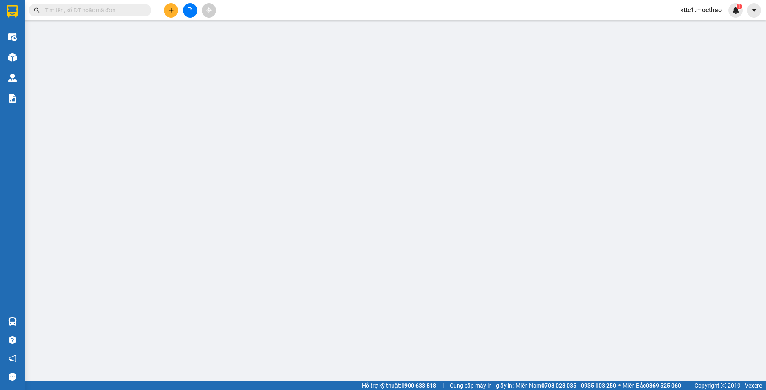
type input "0945367766"
type input "THÚY"
type input "0383786826"
type input "KIỀU"
type input "0"
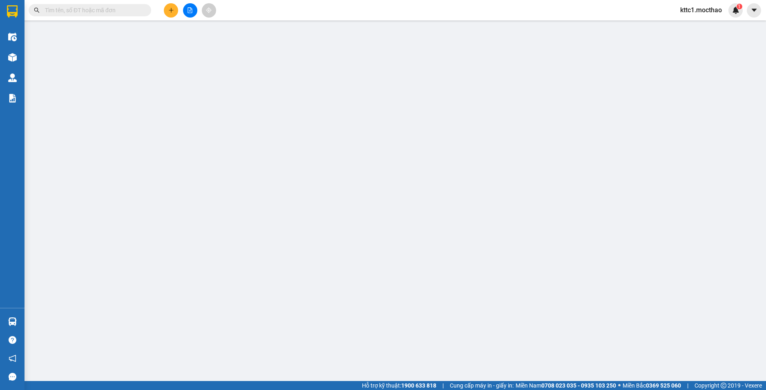
type input "60.000"
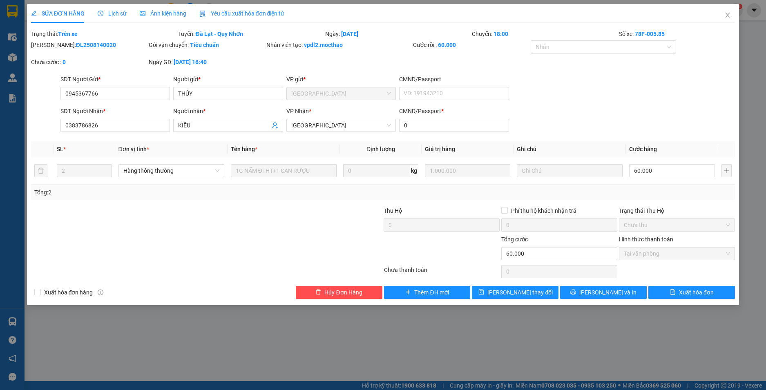
click at [234, 11] on span "Yêu cầu xuất hóa đơn điện tử" at bounding box center [241, 13] width 85 height 7
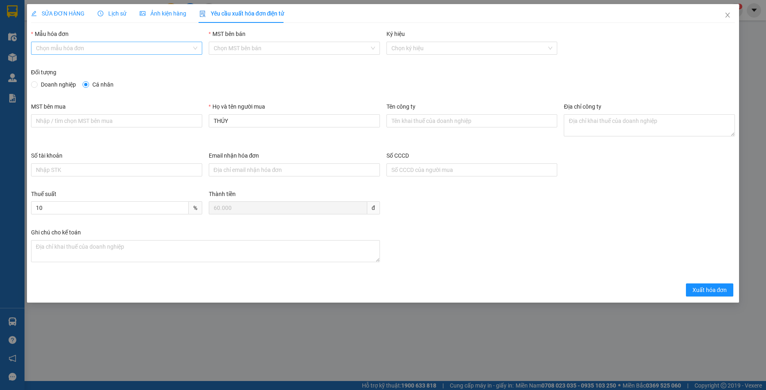
click at [130, 50] on input "Mẫu hóa đơn" at bounding box center [114, 48] width 156 height 12
click at [101, 80] on div "HĐH-CNBĐ" at bounding box center [116, 77] width 161 height 9
type input "8"
click at [711, 291] on span "Xuất hóa đơn" at bounding box center [710, 290] width 35 height 9
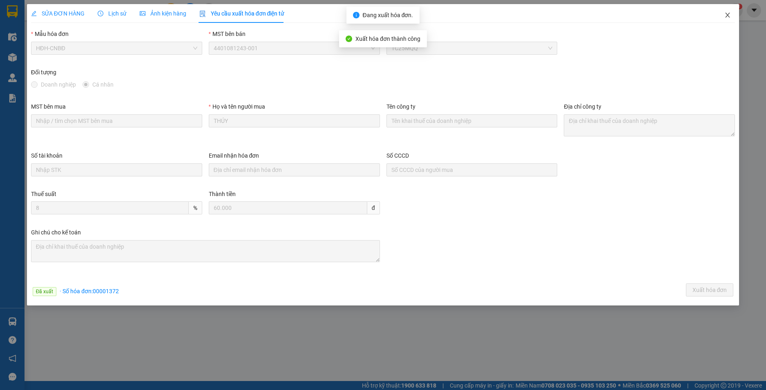
click at [728, 13] on icon "close" at bounding box center [727, 15] width 7 height 7
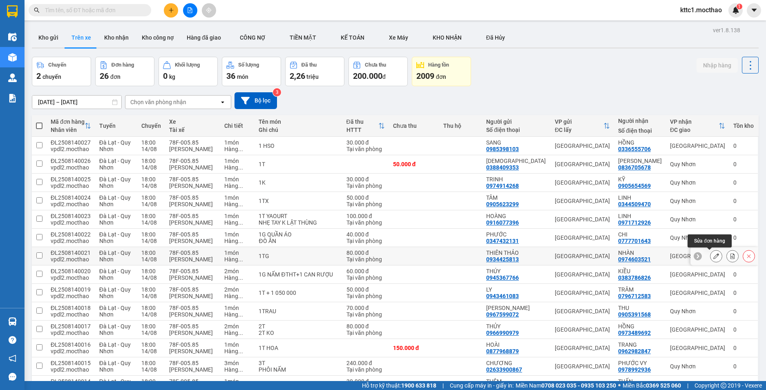
click at [711, 256] on button at bounding box center [716, 256] width 11 height 14
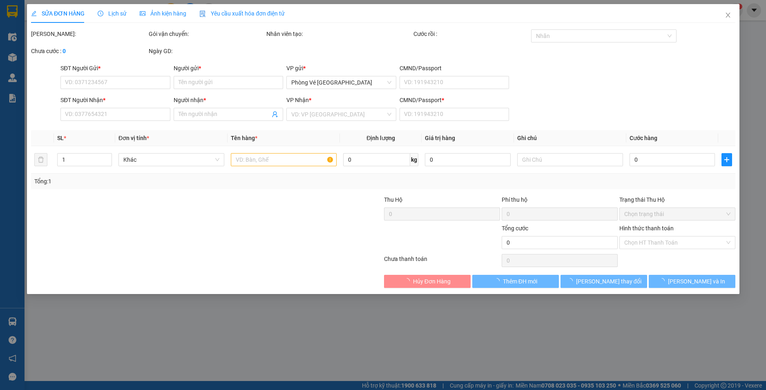
type input "0934425813"
type input "THIÊN THẢO"
type input "0974603521"
type input "NHÀN"
type input "0"
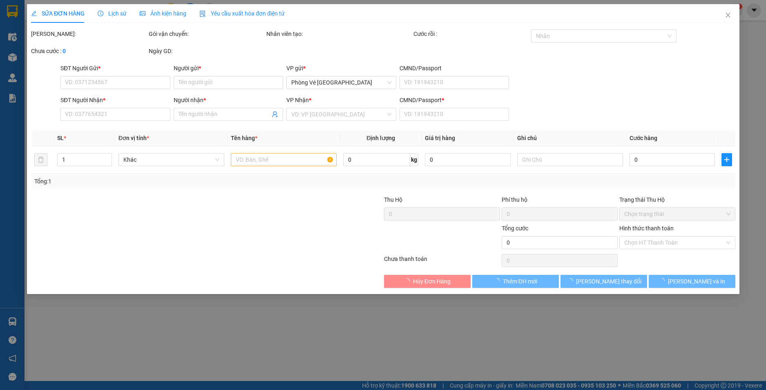
type input "80.000"
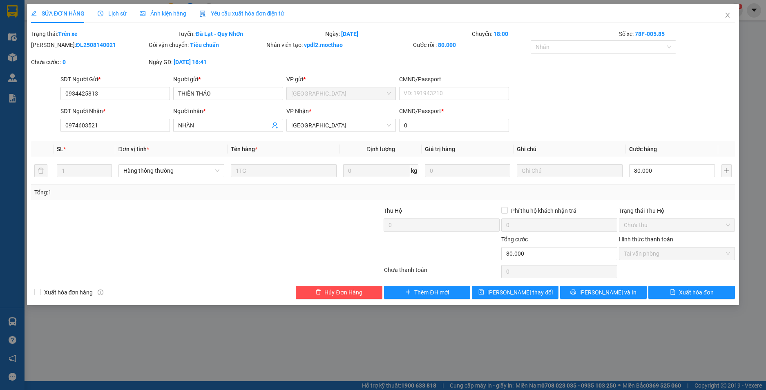
click at [271, 13] on span "Yêu cầu xuất hóa đơn điện tử" at bounding box center [241, 13] width 85 height 7
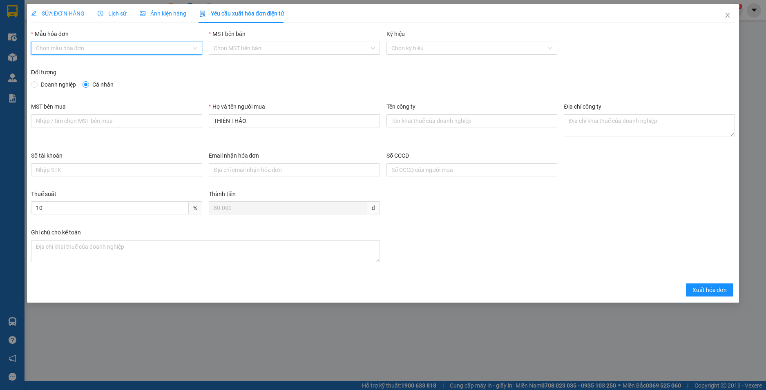
click at [119, 48] on input "Mẫu hóa đơn" at bounding box center [114, 48] width 156 height 12
click at [98, 78] on div "HĐH-CNBĐ" at bounding box center [116, 77] width 161 height 9
type input "8"
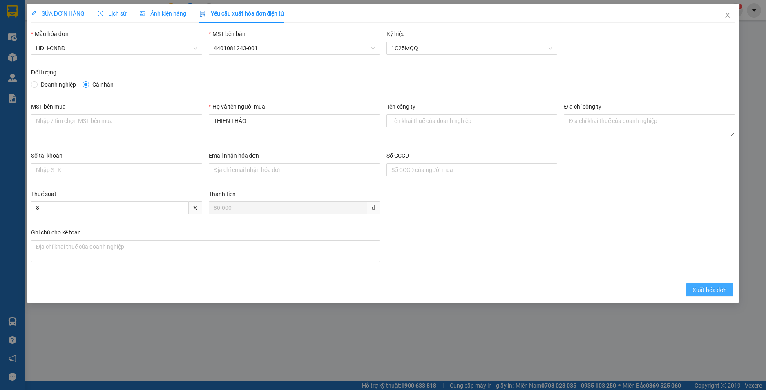
click at [709, 293] on span "Xuất hóa đơn" at bounding box center [710, 290] width 35 height 9
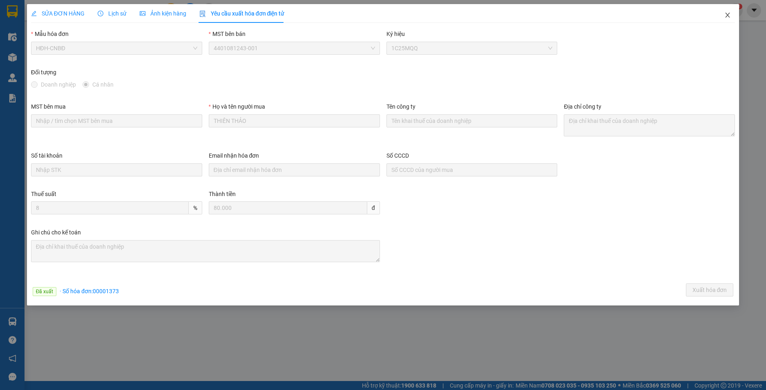
click at [727, 15] on icon "close" at bounding box center [727, 15] width 7 height 7
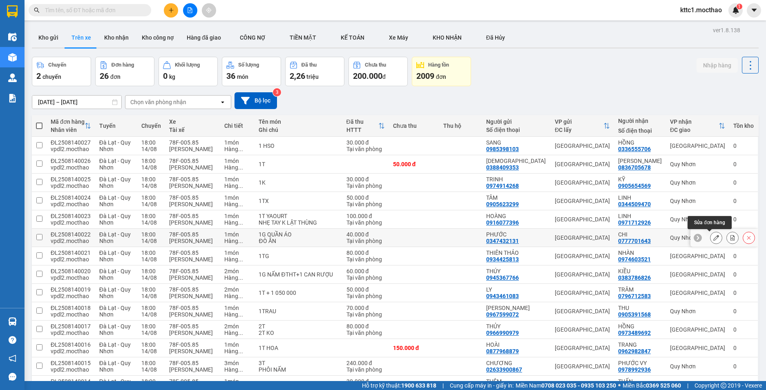
click at [713, 238] on icon at bounding box center [716, 238] width 6 height 6
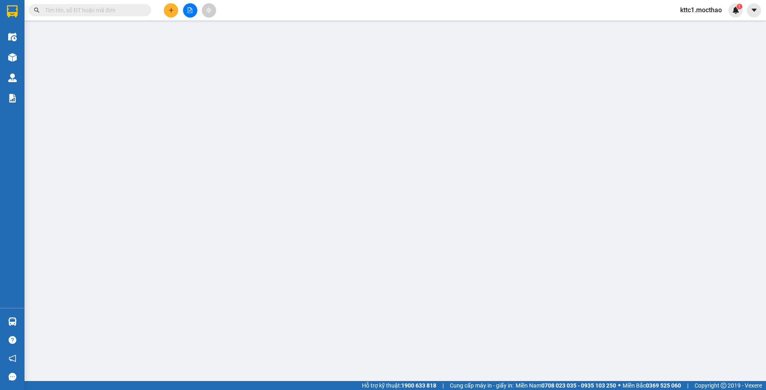
type input "0347432131"
type input "PHƯỚC"
type input "0777701643"
type input "CHI"
type input "A"
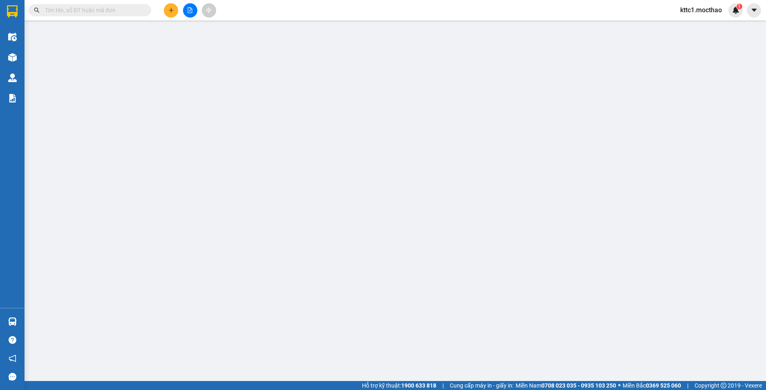
type input "40.000"
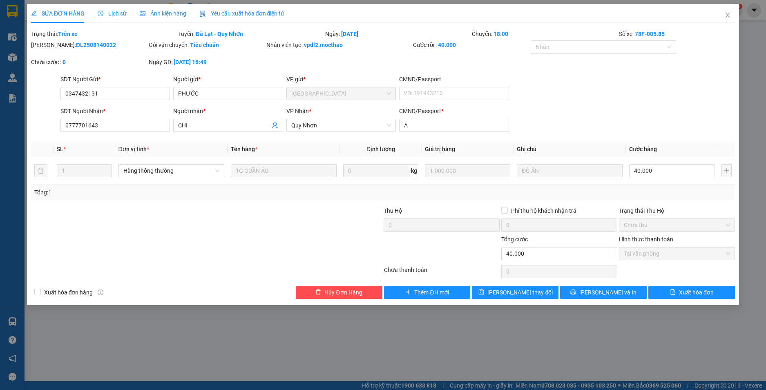
click at [231, 14] on span "Yêu cầu xuất hóa đơn điện tử" at bounding box center [241, 13] width 85 height 7
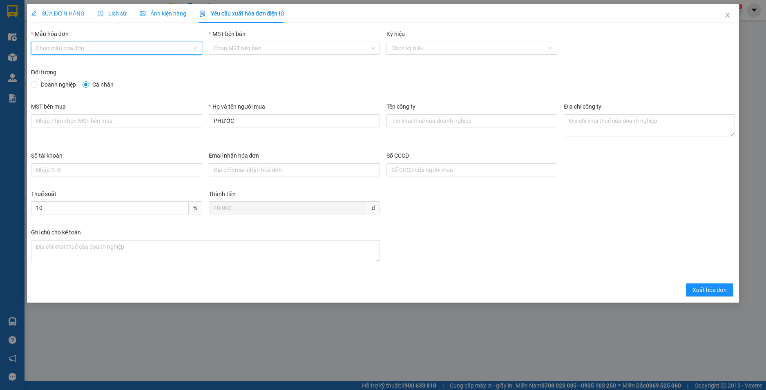
click at [148, 45] on input "Mẫu hóa đơn" at bounding box center [114, 48] width 156 height 12
click at [131, 78] on div "HĐH-CNBĐ" at bounding box center [116, 77] width 161 height 9
type input "8"
click at [706, 291] on span "Xuất hóa đơn" at bounding box center [710, 290] width 35 height 9
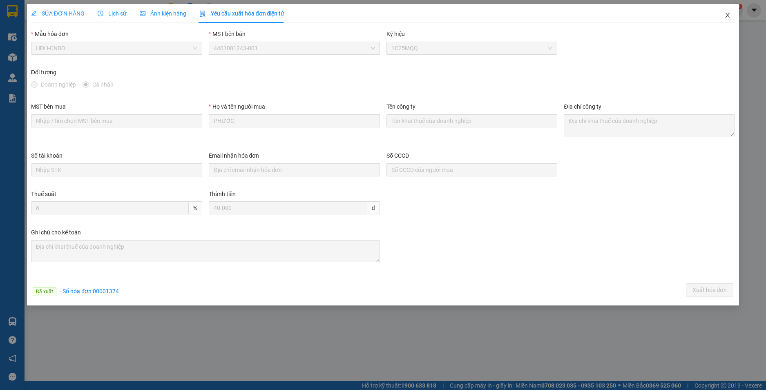
click at [730, 15] on icon "close" at bounding box center [727, 15] width 7 height 7
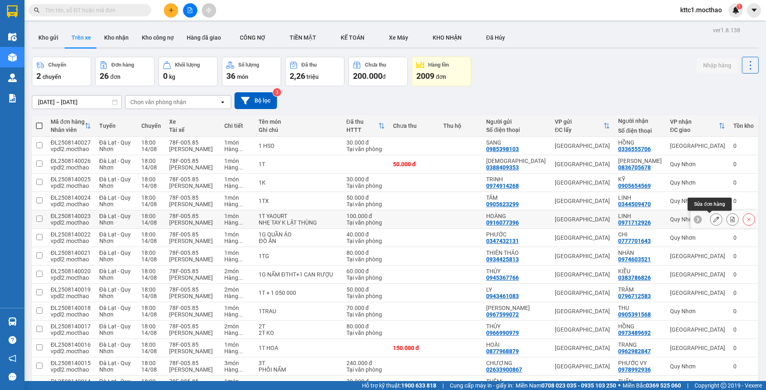
click at [713, 222] on icon at bounding box center [716, 220] width 6 height 6
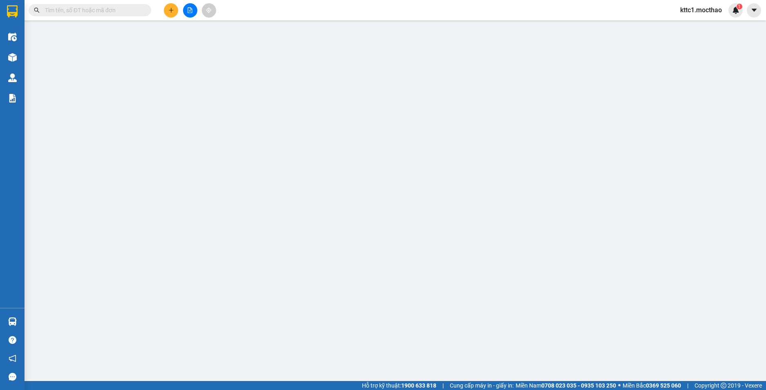
type input "0916077396"
type input "HOÀNG"
type input "0971712926"
type input "LINH"
type input "0"
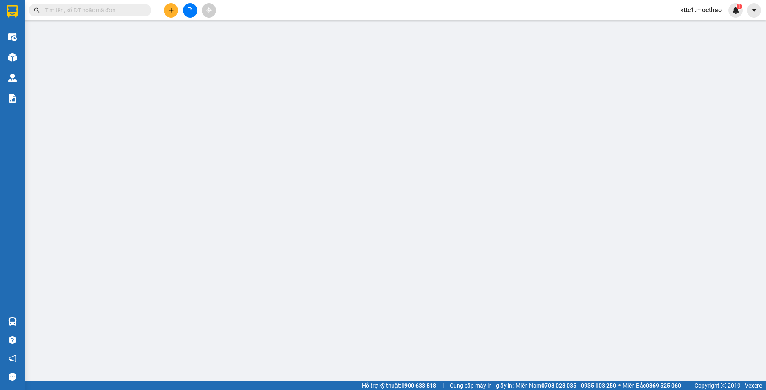
type input "100.000"
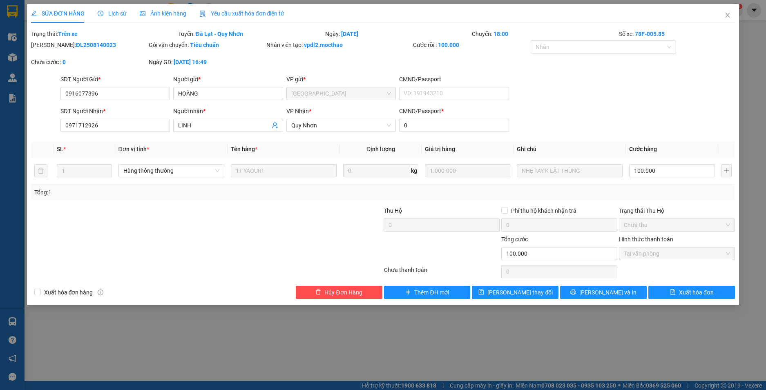
click at [230, 10] on span "Yêu cầu xuất hóa đơn điện tử" at bounding box center [241, 13] width 85 height 7
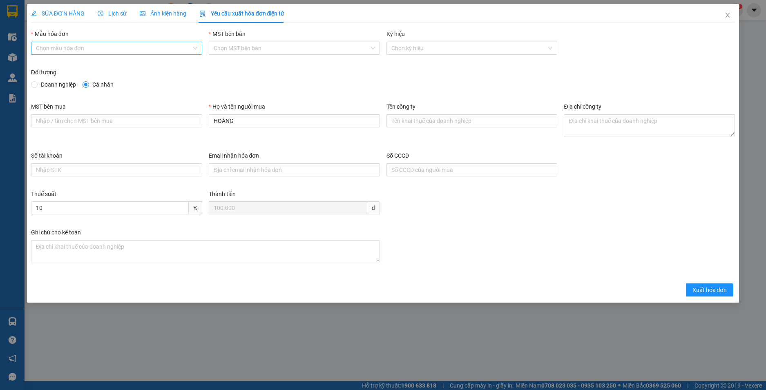
click at [56, 48] on input "Mẫu hóa đơn" at bounding box center [114, 48] width 156 height 12
click at [56, 74] on div "HĐH-CNBĐ" at bounding box center [116, 77] width 161 height 9
type input "8"
click at [720, 291] on span "Xuất hóa đơn" at bounding box center [710, 290] width 35 height 9
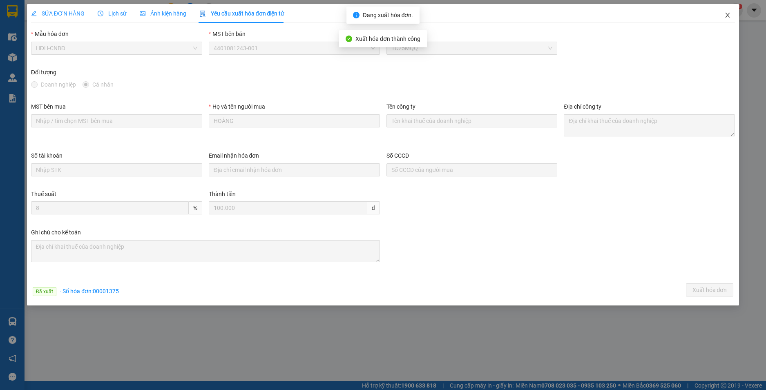
click at [729, 13] on icon "close" at bounding box center [727, 15] width 7 height 7
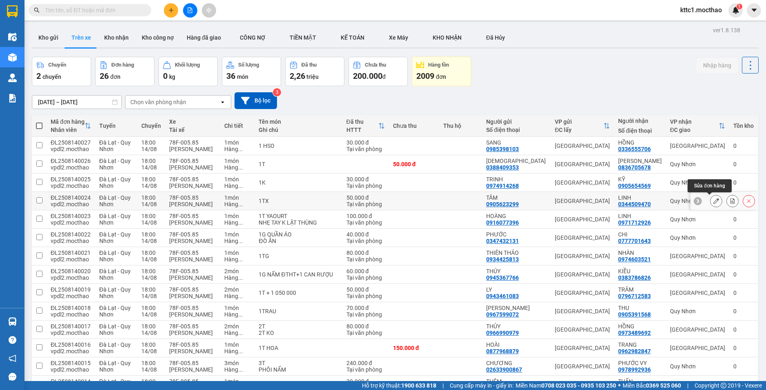
click at [713, 202] on icon at bounding box center [716, 201] width 6 height 6
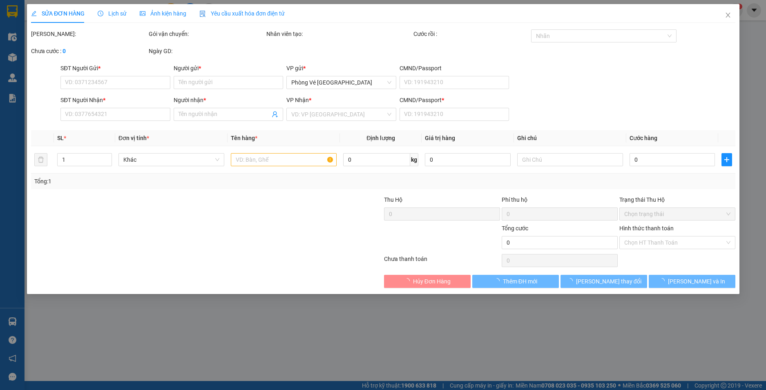
type input "0905623299"
type input "TÂM"
type input "0344509470"
type input "LINH"
type input "0"
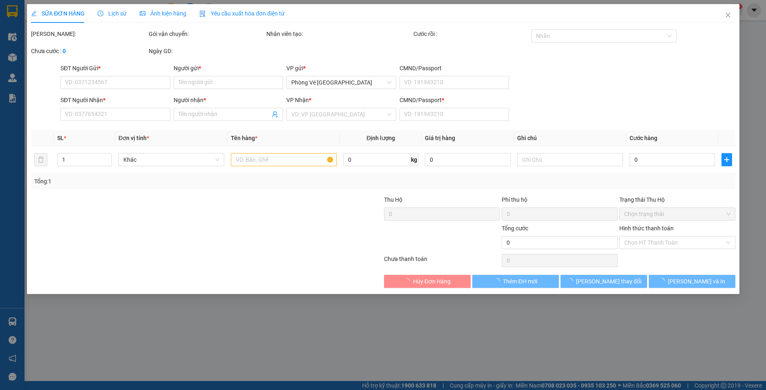
type input "50.000"
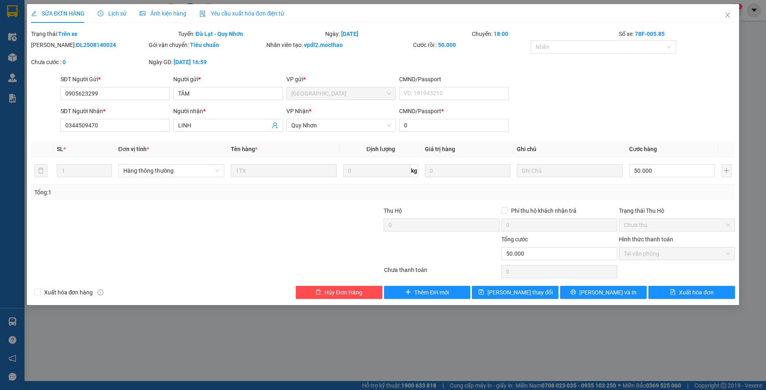
click at [214, 12] on span "Yêu cầu xuất hóa đơn điện tử" at bounding box center [241, 13] width 85 height 7
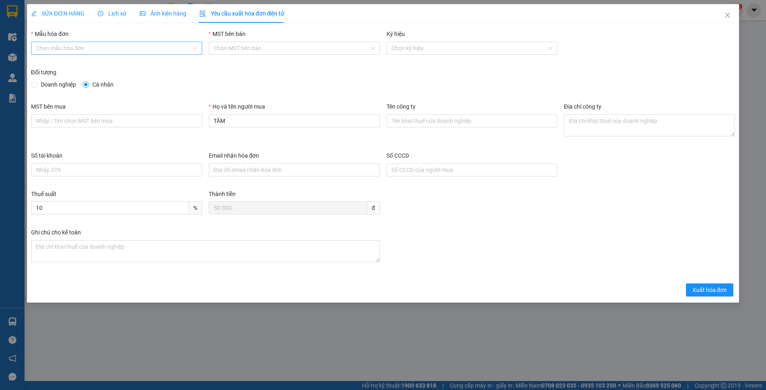
click at [111, 45] on input "Mẫu hóa đơn" at bounding box center [114, 48] width 156 height 12
click at [92, 79] on div "HĐH-CNBĐ" at bounding box center [116, 77] width 161 height 9
type input "8"
click at [714, 288] on span "Xuất hóa đơn" at bounding box center [710, 290] width 35 height 9
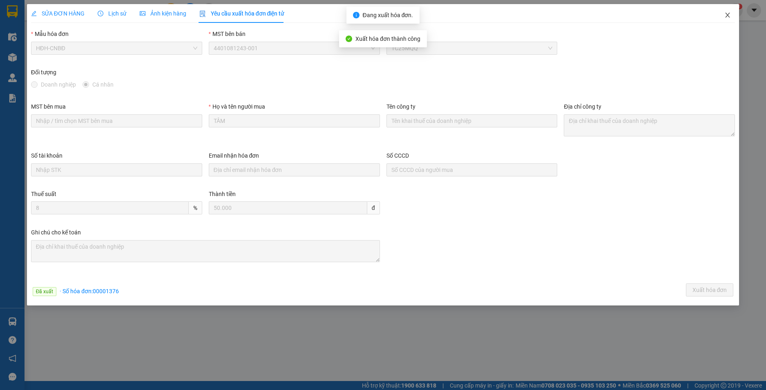
click at [726, 11] on span "Close" at bounding box center [727, 15] width 23 height 23
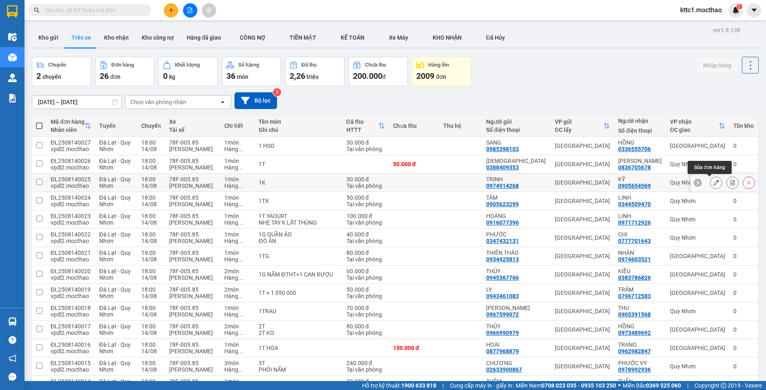
click at [713, 184] on icon at bounding box center [716, 183] width 6 height 6
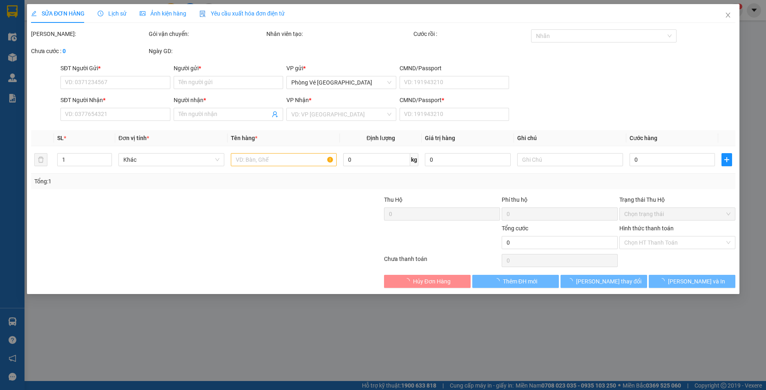
click at [224, 12] on span "Yêu cầu xuất hóa đơn điện tử" at bounding box center [241, 13] width 85 height 7
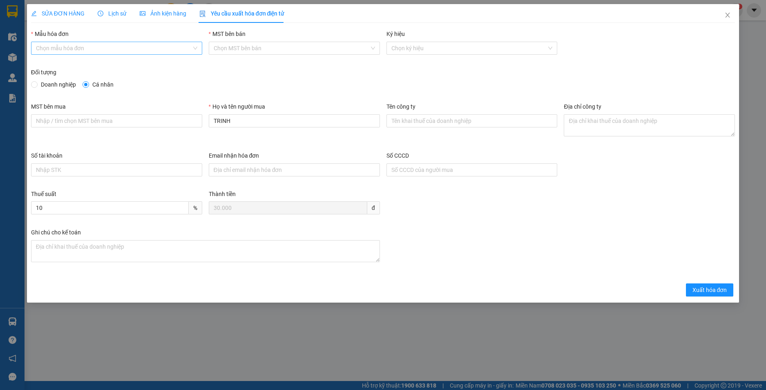
click at [86, 48] on input "Mẫu hóa đơn" at bounding box center [114, 48] width 156 height 12
click at [81, 64] on div "HĐH" at bounding box center [116, 64] width 161 height 9
type input "8"
click at [144, 45] on span "HĐH" at bounding box center [116, 48] width 161 height 12
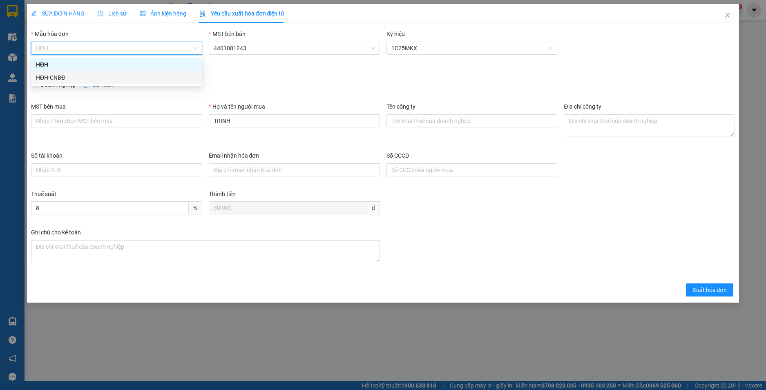
click at [116, 78] on div "HĐH-CNBĐ" at bounding box center [116, 77] width 161 height 9
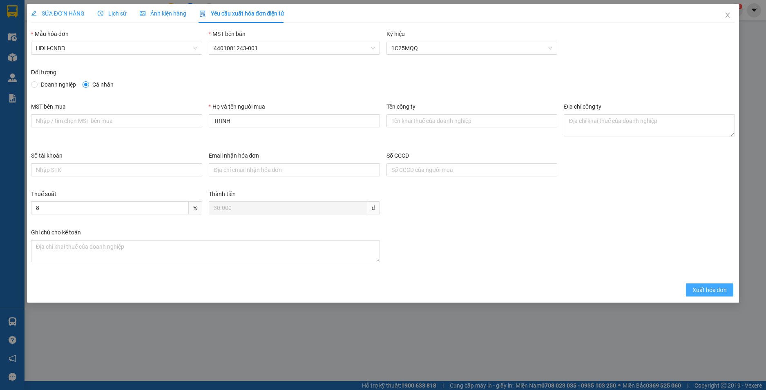
click at [715, 289] on span "Xuất hóa đơn" at bounding box center [710, 290] width 35 height 9
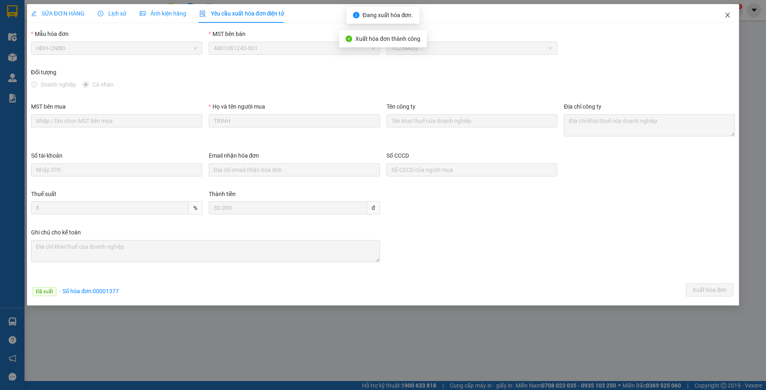
click at [726, 13] on icon "close" at bounding box center [727, 15] width 7 height 7
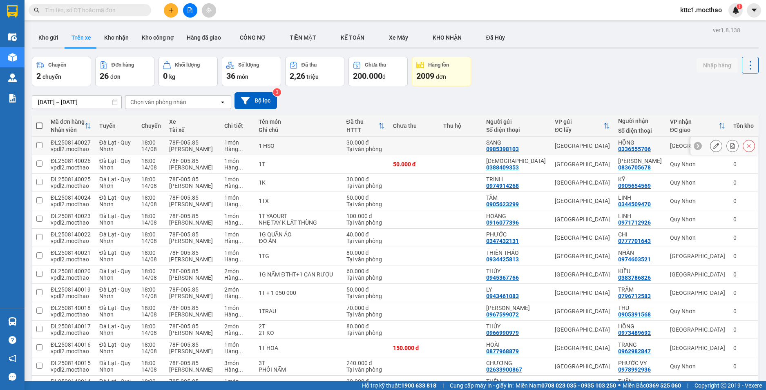
click at [713, 146] on icon at bounding box center [716, 146] width 6 height 6
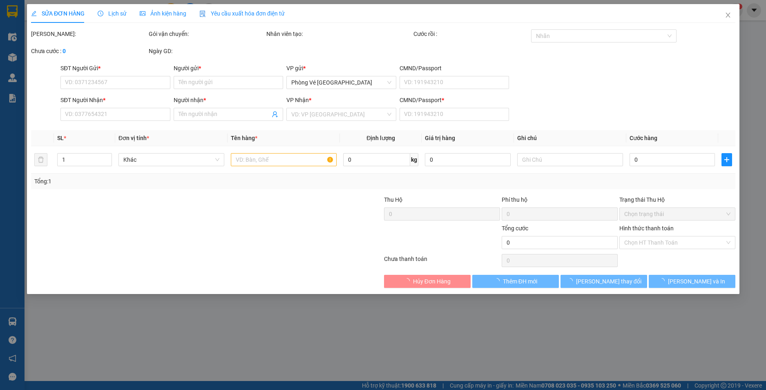
type input "0985398103"
type input "SANG"
type input "0336555706"
type input "HỒNG"
type input "A"
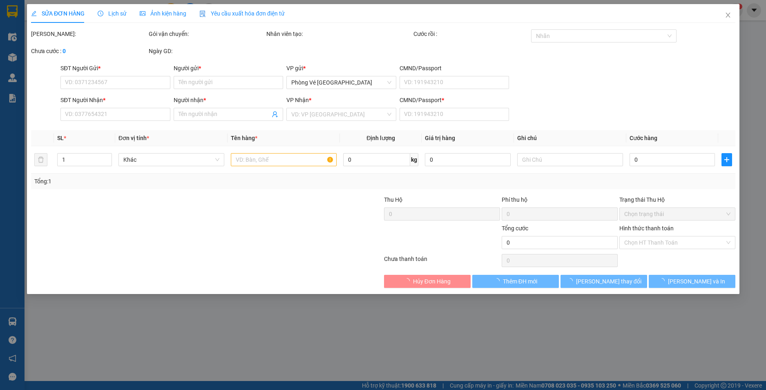
type input "30.000"
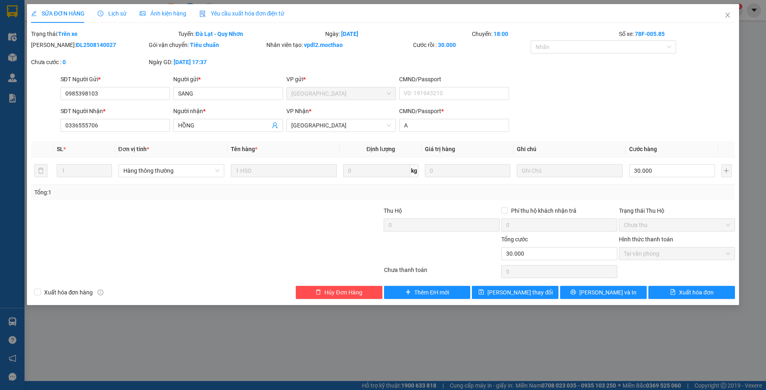
click at [237, 11] on span "Yêu cầu xuất hóa đơn điện tử" at bounding box center [241, 13] width 85 height 7
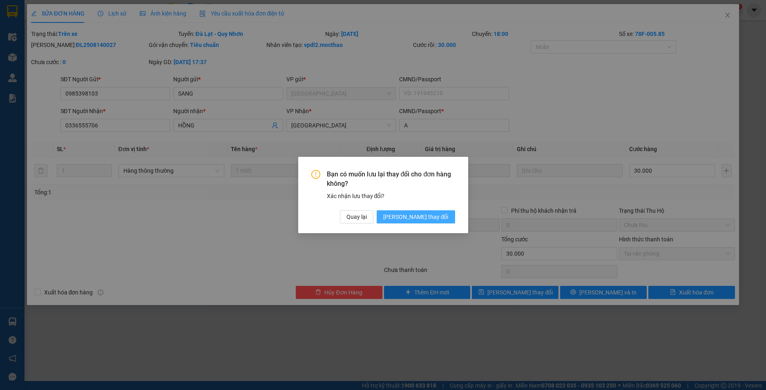
click at [428, 219] on span "[PERSON_NAME] thay đổi" at bounding box center [415, 216] width 65 height 9
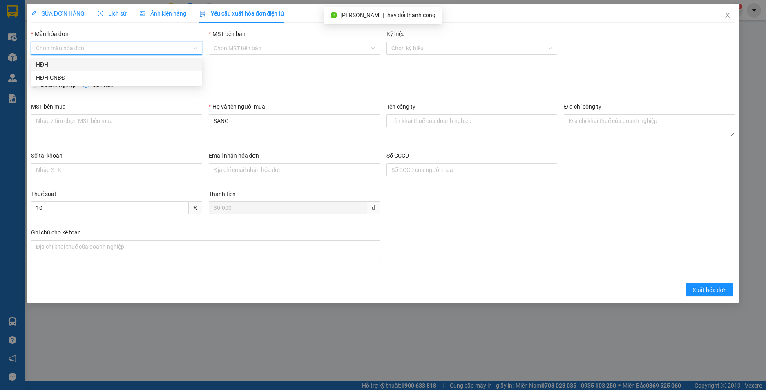
click at [96, 53] on input "Mẫu hóa đơn" at bounding box center [114, 48] width 156 height 12
click at [78, 75] on div "HĐH-CNBĐ" at bounding box center [116, 77] width 161 height 9
type input "8"
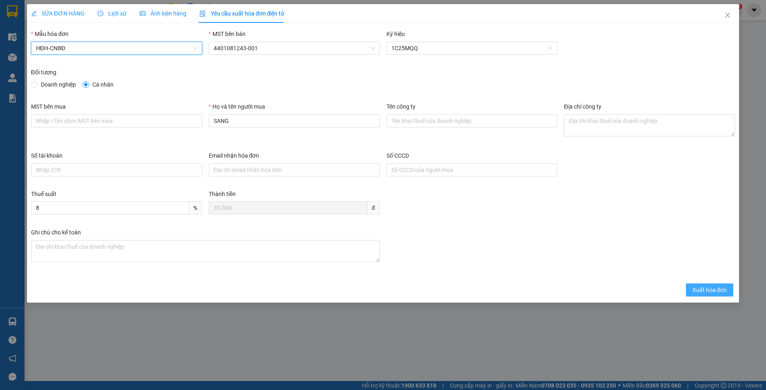
click at [693, 292] on span "Xuất hóa đơn" at bounding box center [710, 290] width 35 height 9
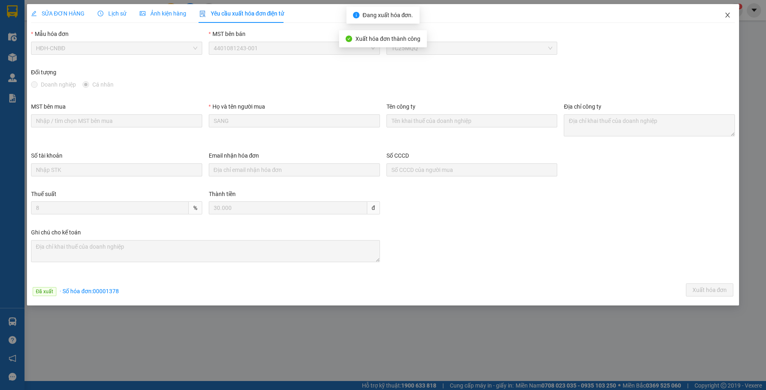
click at [726, 18] on icon "close" at bounding box center [728, 15] width 4 height 5
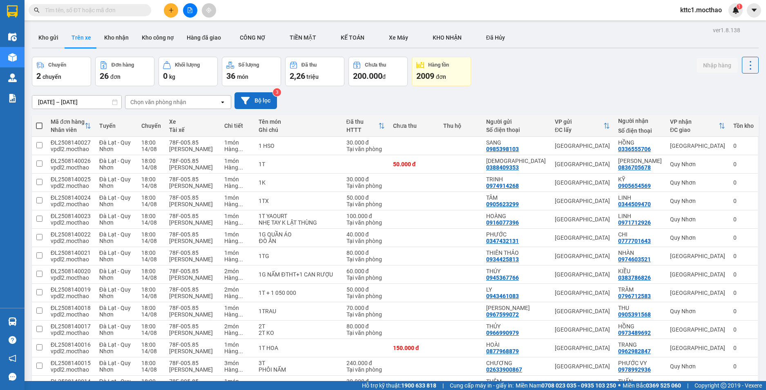
click at [261, 98] on button "Bộ lọc" at bounding box center [256, 100] width 42 height 17
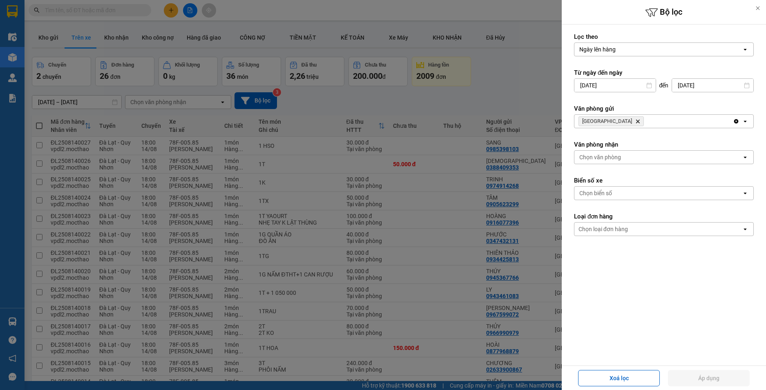
click at [635, 119] on icon "Delete" at bounding box center [637, 121] width 5 height 5
click at [598, 123] on div "Chọn văn phòng" at bounding box center [600, 121] width 42 height 8
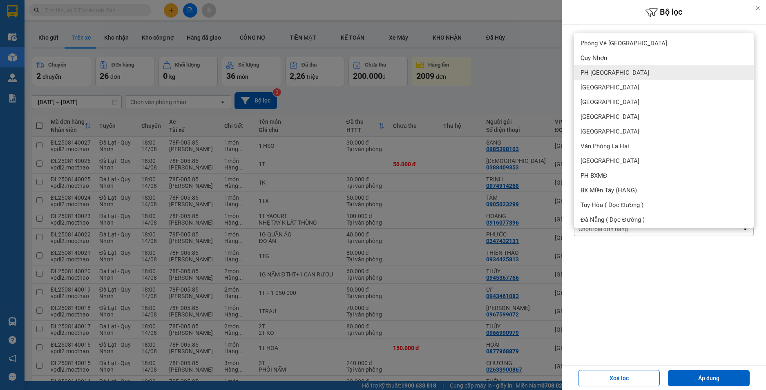
click at [626, 77] on div "PH [GEOGRAPHIC_DATA]" at bounding box center [664, 72] width 180 height 15
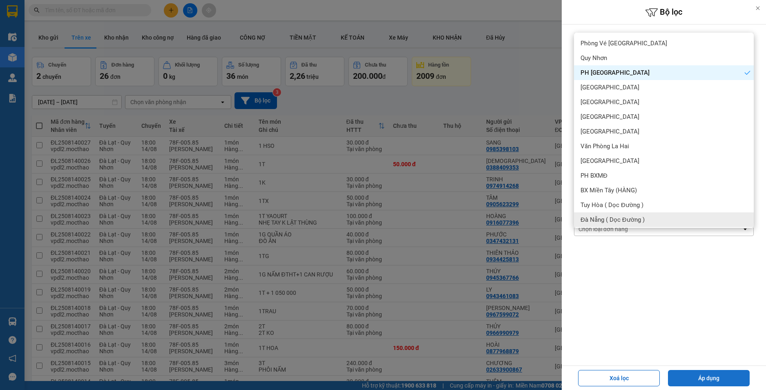
click at [710, 382] on button "Áp dụng" at bounding box center [709, 378] width 82 height 16
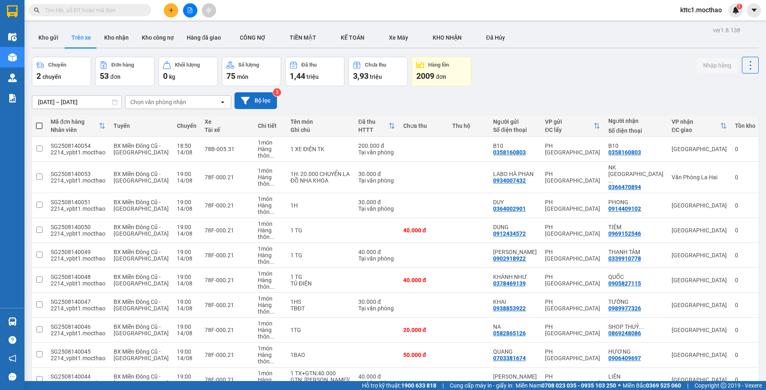
click at [257, 95] on button "Bộ lọc" at bounding box center [256, 100] width 42 height 17
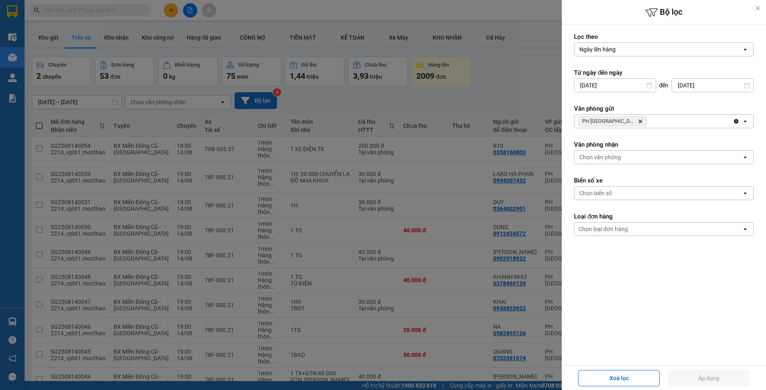
type input "[DATE]"
click at [639, 120] on icon "PH Sài Gòn, close by backspace" at bounding box center [641, 122] width 4 height 4
click at [616, 120] on div "Chọn văn phòng" at bounding box center [600, 121] width 42 height 8
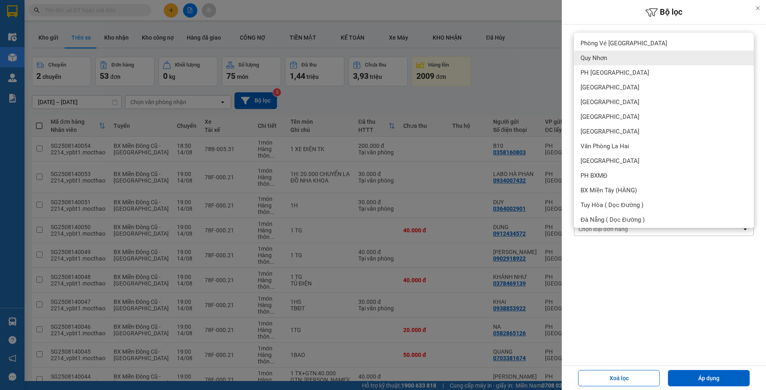
click at [608, 55] on div "Quy Nhơn" at bounding box center [664, 58] width 180 height 15
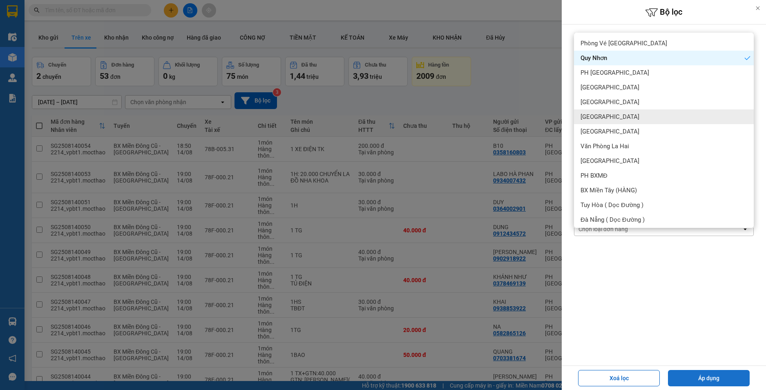
click at [716, 372] on button "Áp dụng" at bounding box center [709, 378] width 82 height 16
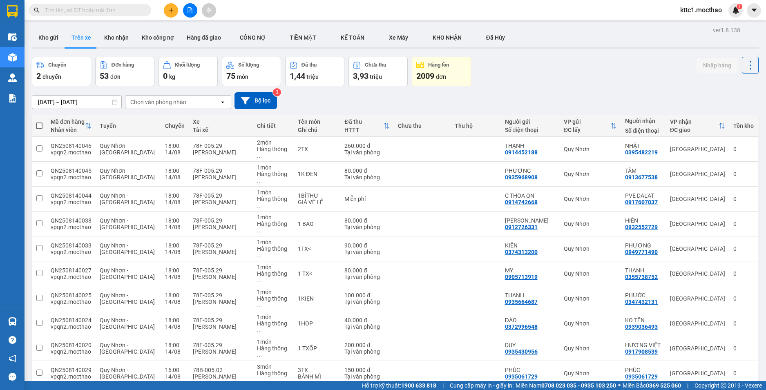
scroll to position [85, 0]
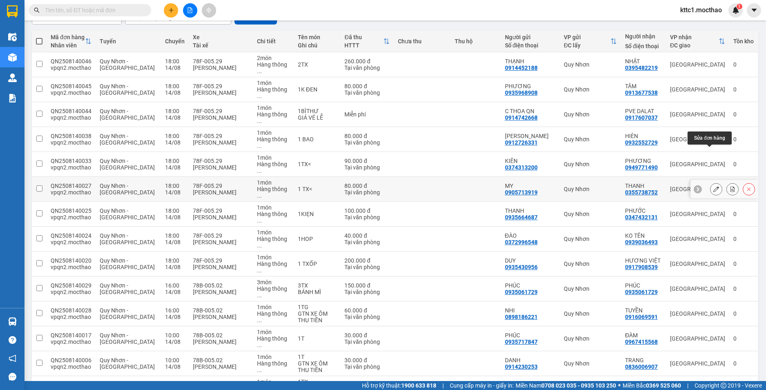
click at [713, 186] on icon at bounding box center [716, 189] width 6 height 6
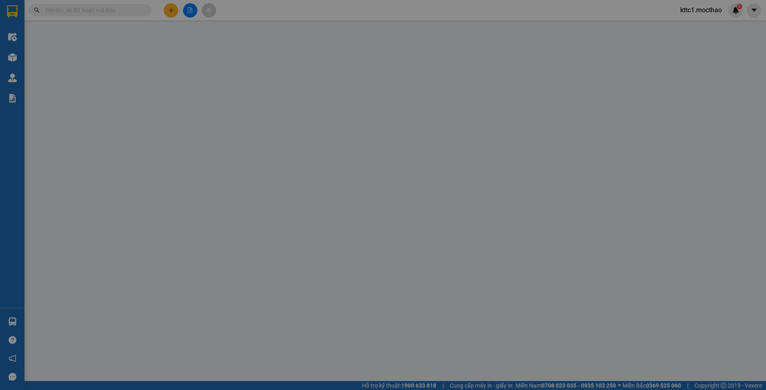
type input "0905713919"
type input "MY"
type input "0355738752"
type input "THANH"
type input "G"
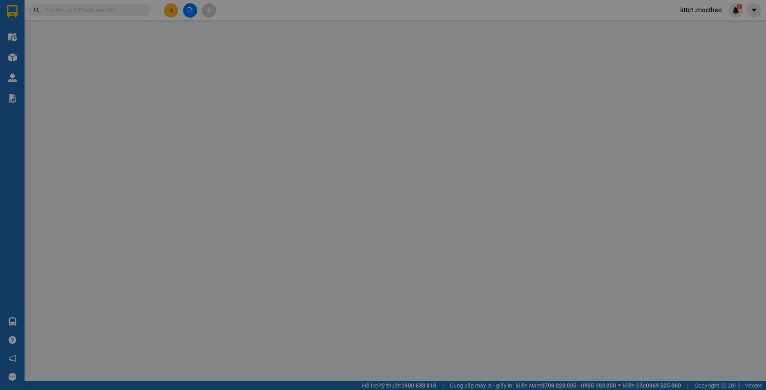
type input "80.000"
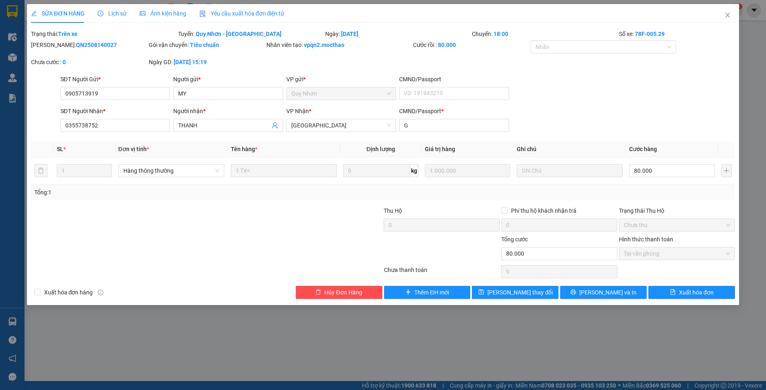
click at [229, 11] on span "Yêu cầu xuất hóa đơn điện tử" at bounding box center [241, 13] width 85 height 7
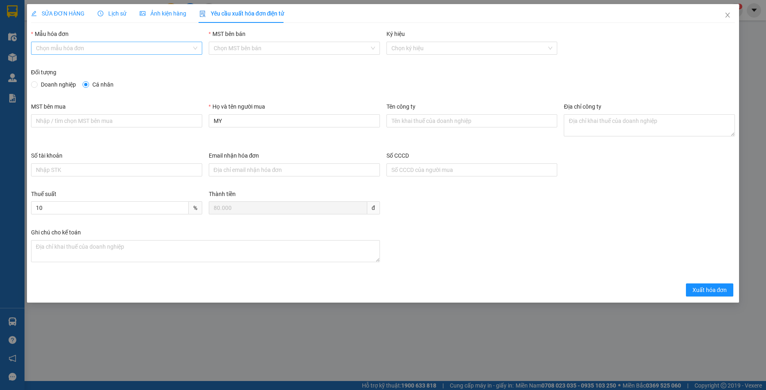
click at [65, 51] on input "Mẫu hóa đơn" at bounding box center [114, 48] width 156 height 12
click at [71, 81] on div "HĐH-CNBĐ" at bounding box center [116, 77] width 161 height 9
type input "8"
click at [708, 289] on span "Xuất hóa đơn" at bounding box center [710, 290] width 35 height 9
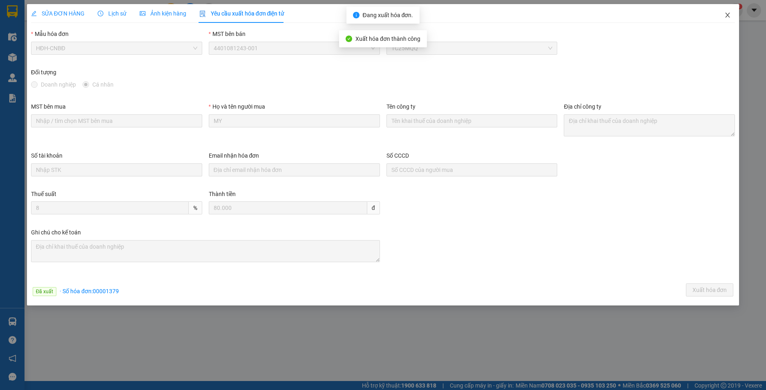
click at [724, 16] on span "Close" at bounding box center [727, 15] width 23 height 23
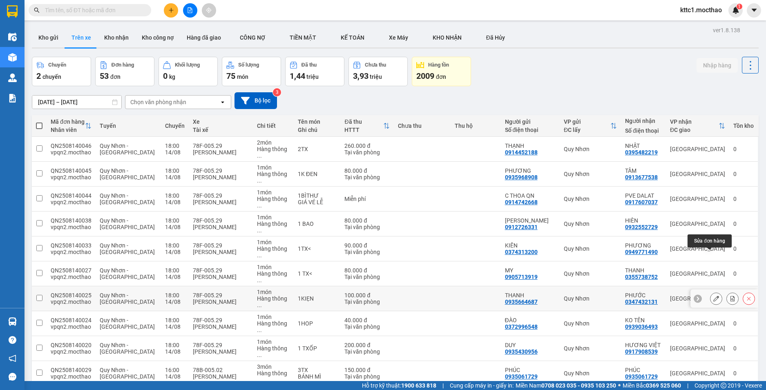
click at [713, 296] on icon at bounding box center [716, 299] width 6 height 6
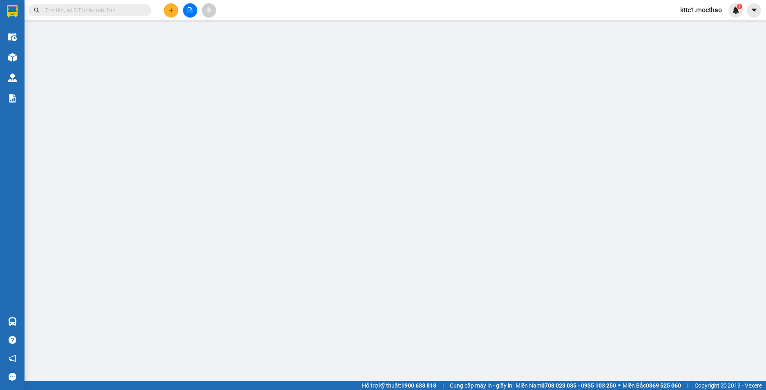
type input "0935664687"
type input "THANH"
type input "0347432131"
type input "PHƯỚC"
type input "A"
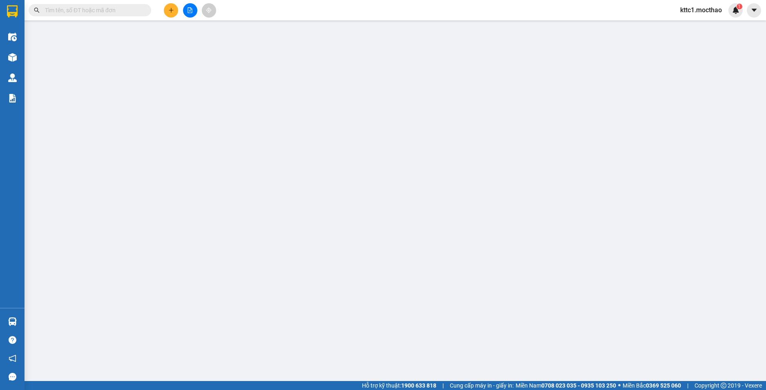
type input "100.000"
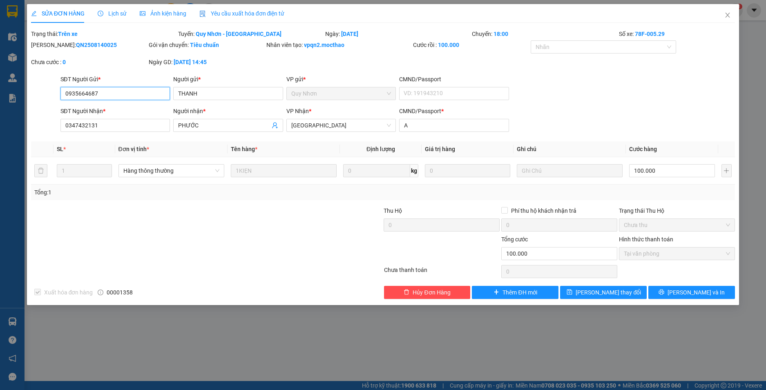
checkbox input "true"
click at [729, 13] on icon "close" at bounding box center [727, 15] width 7 height 7
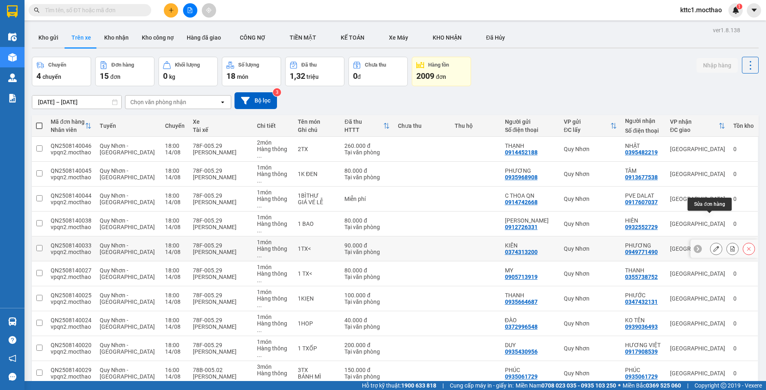
click at [713, 246] on icon at bounding box center [716, 249] width 6 height 6
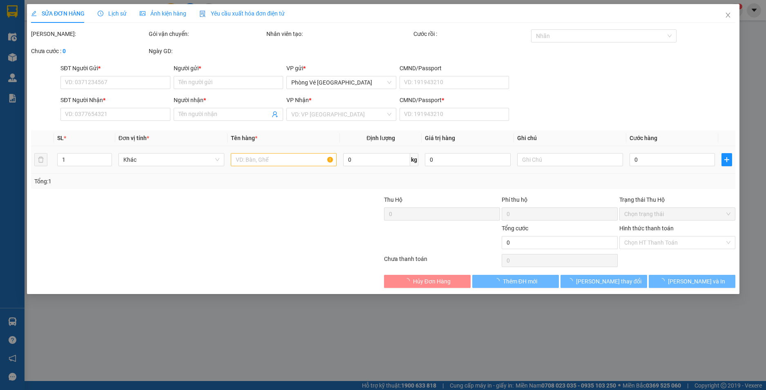
type input "0374313200"
type input "KIÊN"
type input "0949771490"
type input "PHƯƠNG"
type input "a"
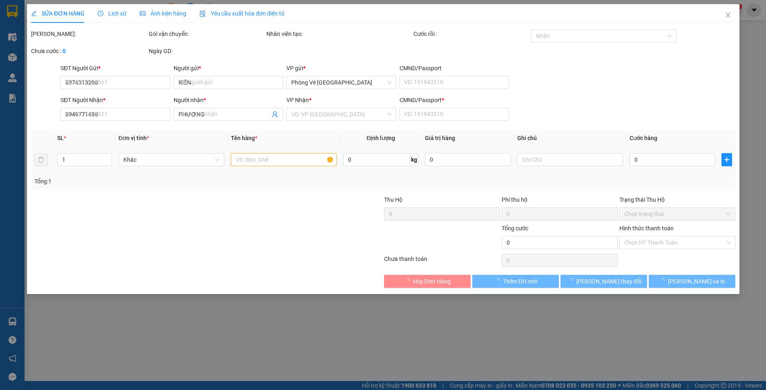
type input "90.000"
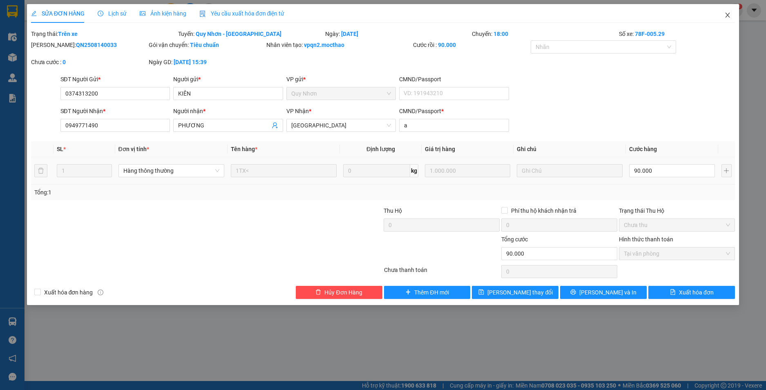
click at [727, 12] on span "Close" at bounding box center [727, 15] width 23 height 23
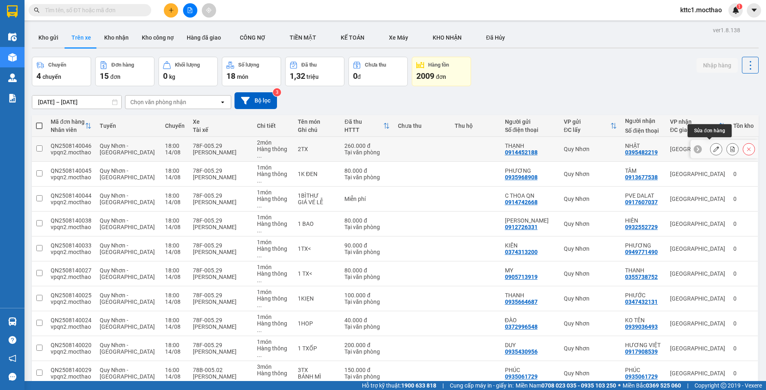
click at [713, 146] on icon at bounding box center [716, 149] width 6 height 6
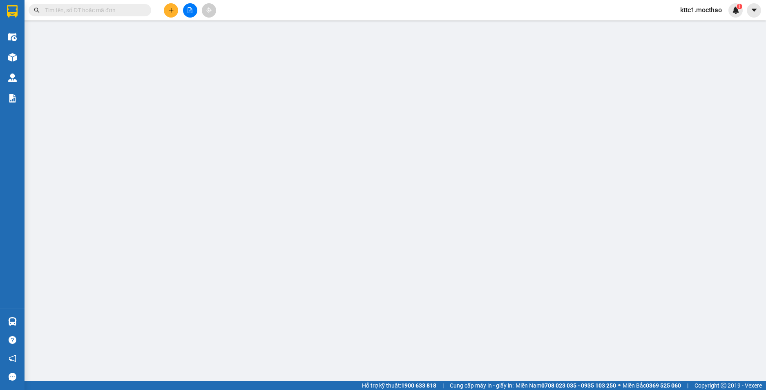
type input "0914452188"
type input "THẠNH"
type input "0395482219"
type input "NHẬT"
type input "x"
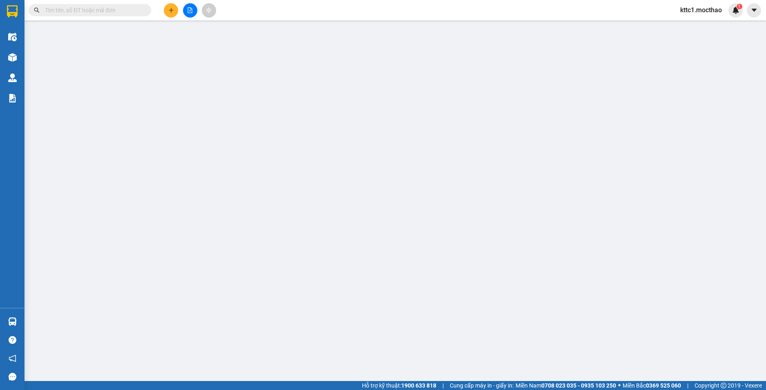
type input "260.000"
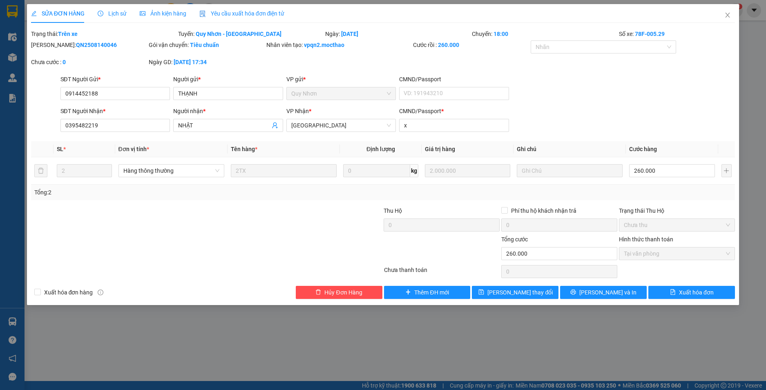
click at [259, 18] on div "Yêu cầu xuất hóa đơn điện tử" at bounding box center [241, 13] width 85 height 19
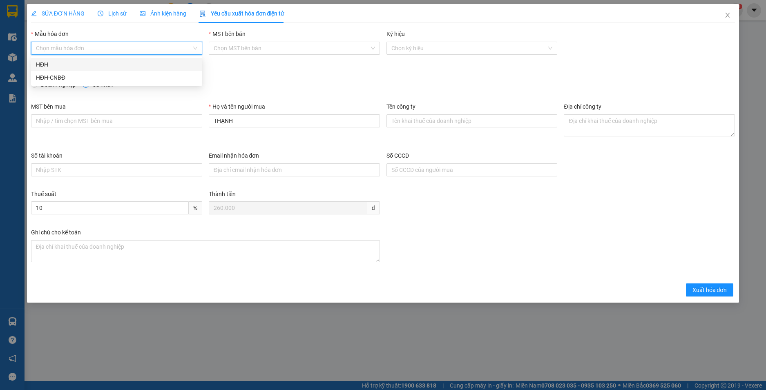
click at [125, 53] on input "Mẫu hóa đơn" at bounding box center [114, 48] width 156 height 12
click at [98, 78] on div "HĐH-CNBĐ" at bounding box center [116, 77] width 161 height 9
type input "8"
click at [700, 288] on span "Xuất hóa đơn" at bounding box center [710, 290] width 35 height 9
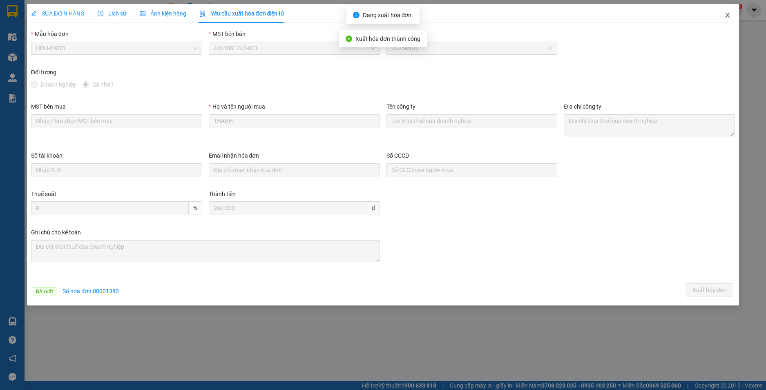
click at [729, 13] on icon "close" at bounding box center [727, 15] width 7 height 7
